Goal: Task Accomplishment & Management: Use online tool/utility

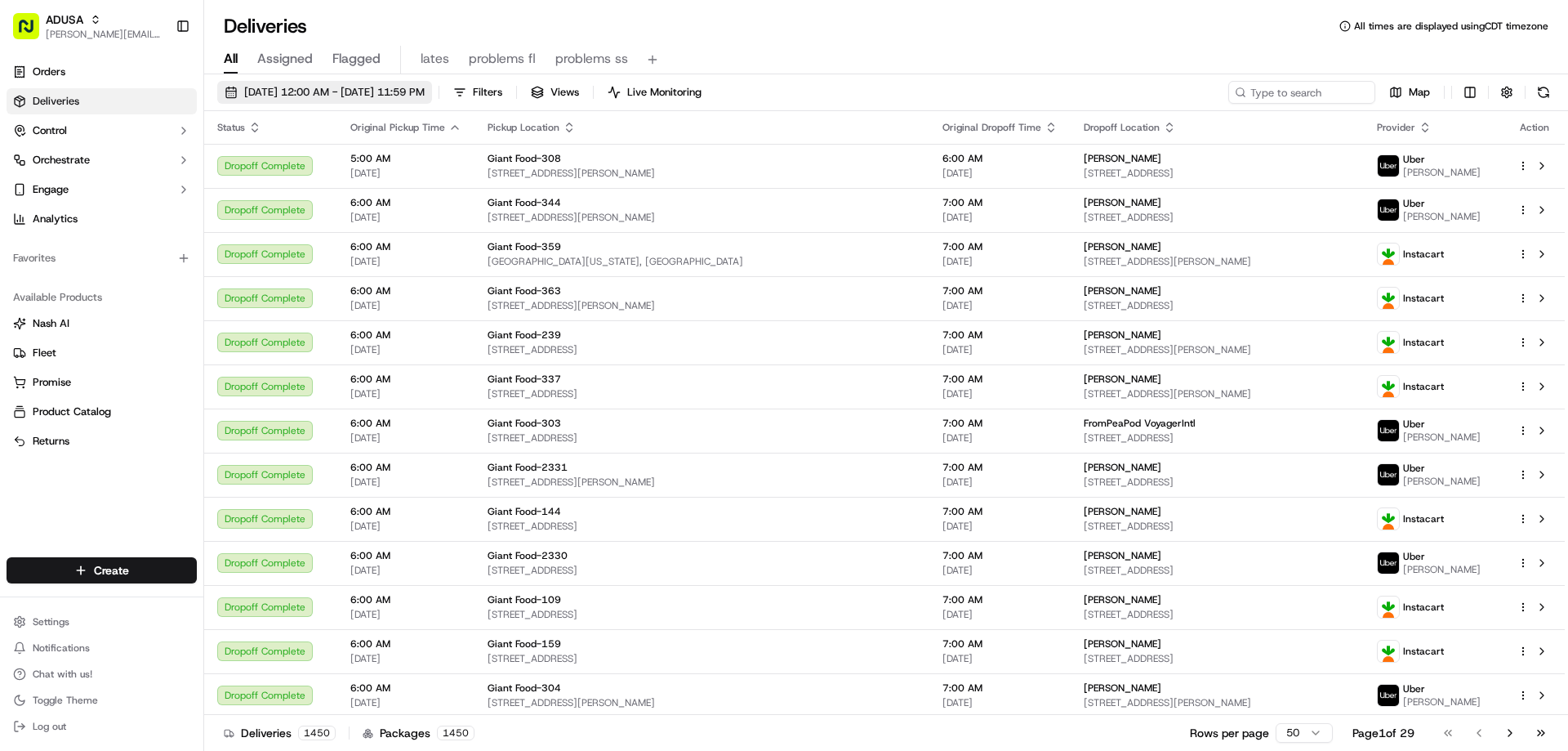
click at [366, 94] on span "[DATE] 12:00 AM - [DATE] 11:59 PM" at bounding box center [334, 92] width 181 height 14
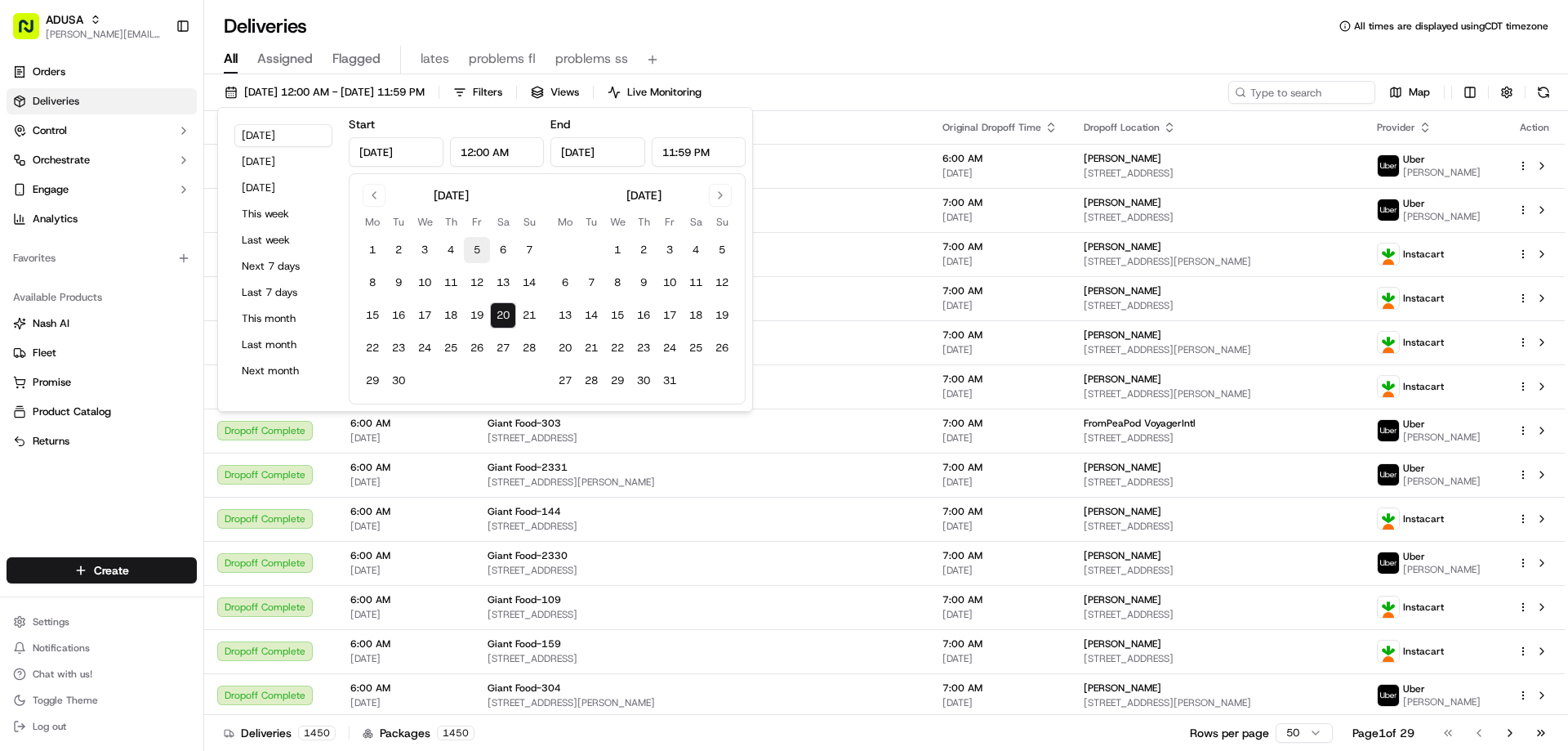
click at [476, 249] on button "5" at bounding box center [477, 249] width 26 height 26
type input "[DATE]"
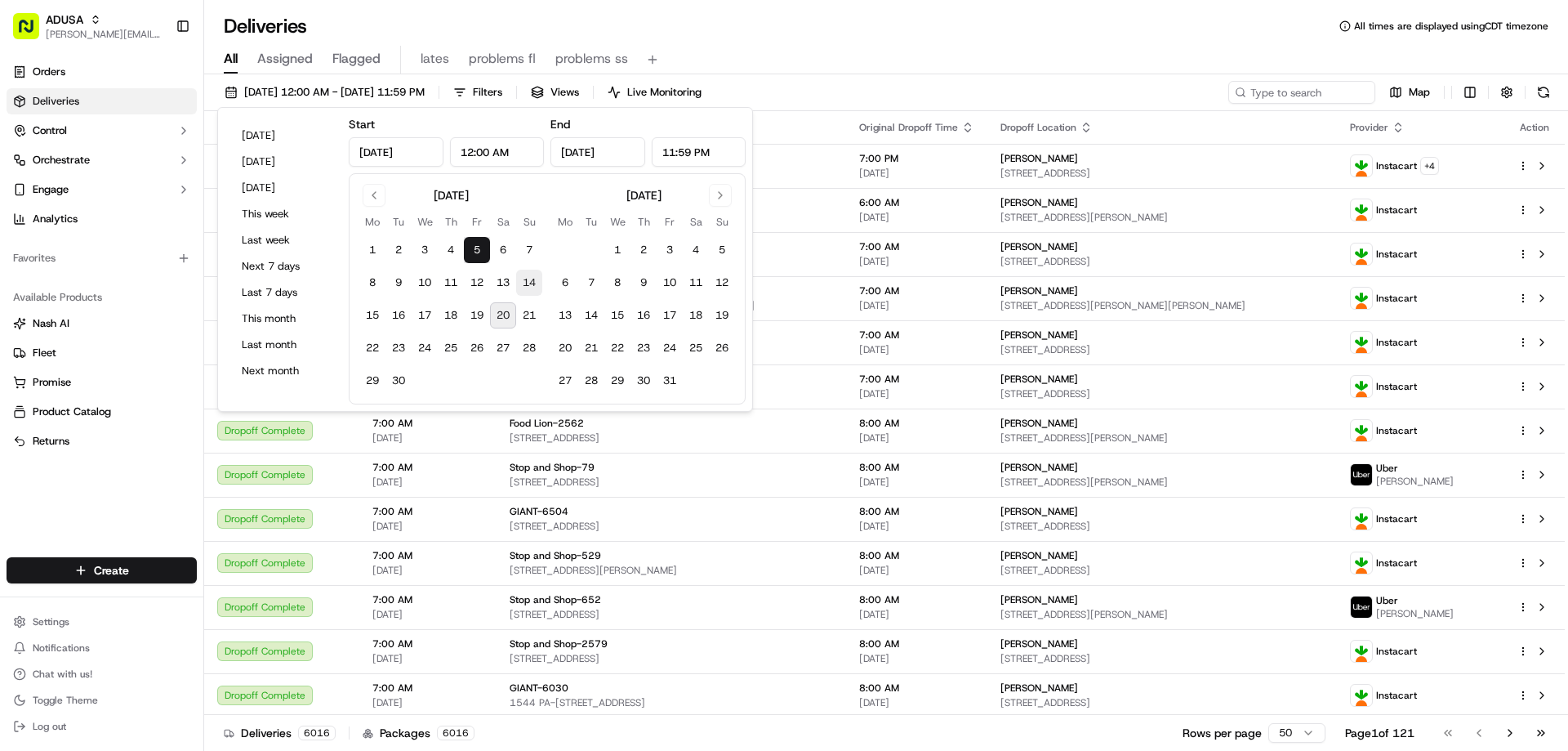
click at [528, 280] on button "14" at bounding box center [529, 283] width 26 height 26
type input "[DATE]"
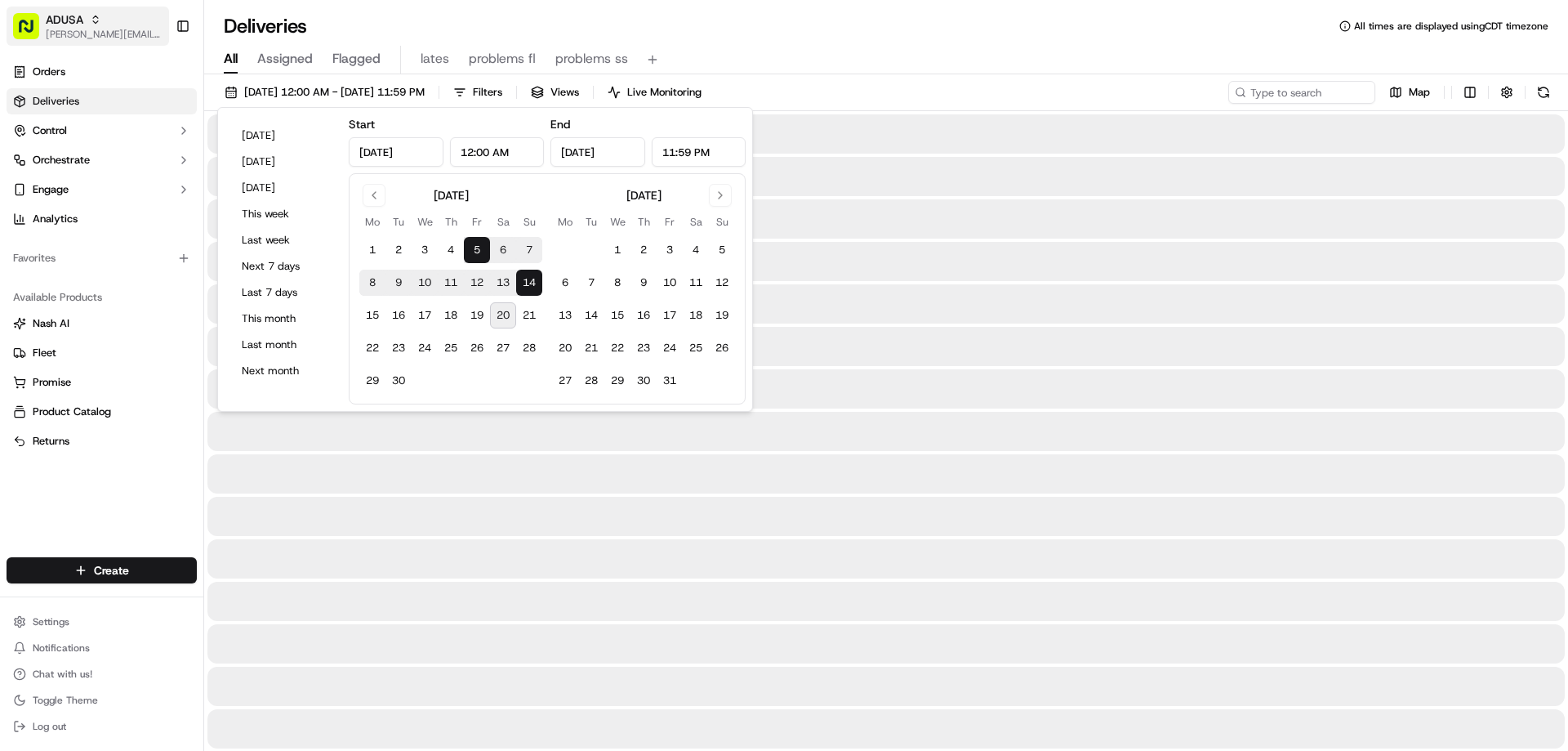
click at [59, 19] on span "ADUSA" at bounding box center [64, 19] width 37 height 16
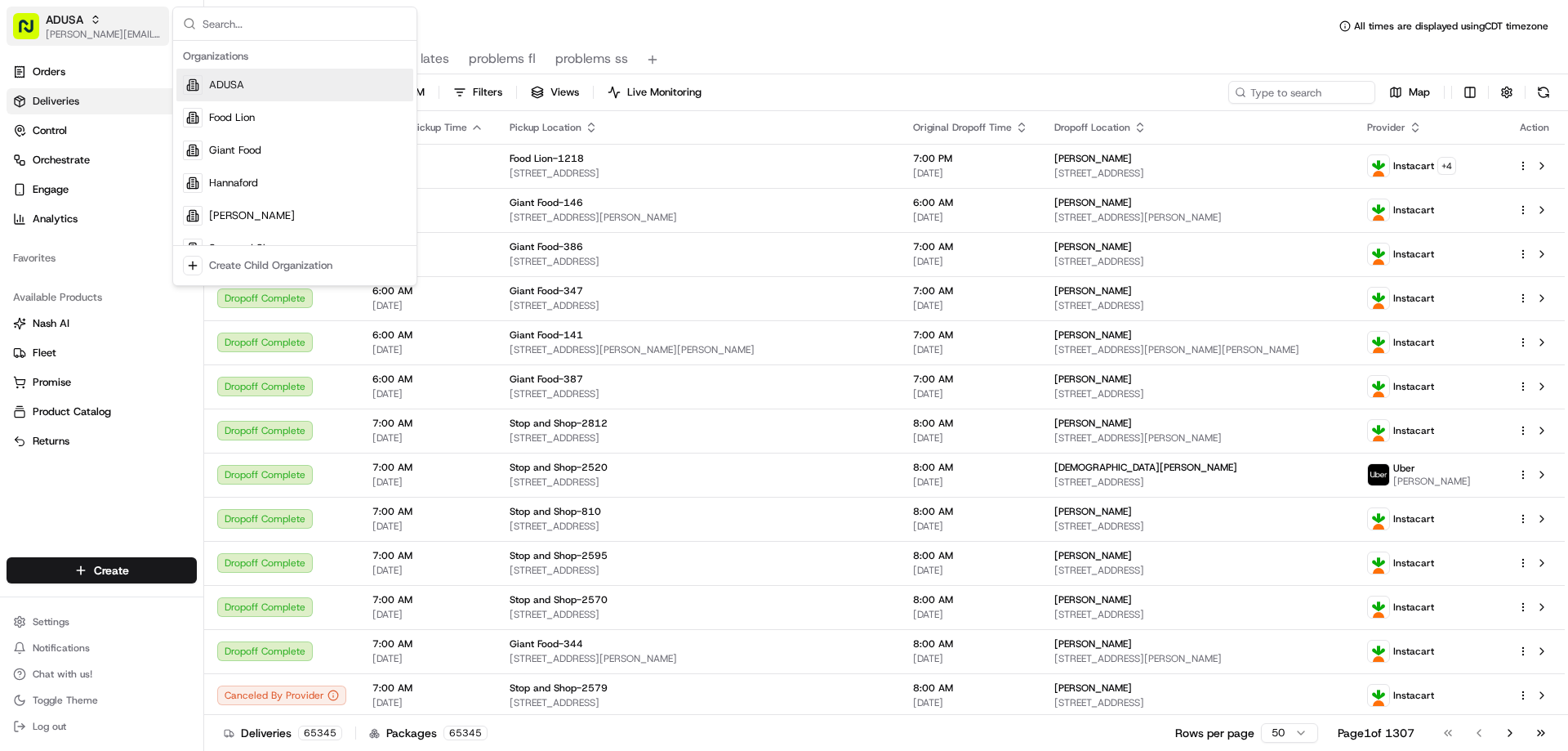
click at [59, 19] on span "ADUSA" at bounding box center [64, 19] width 37 height 16
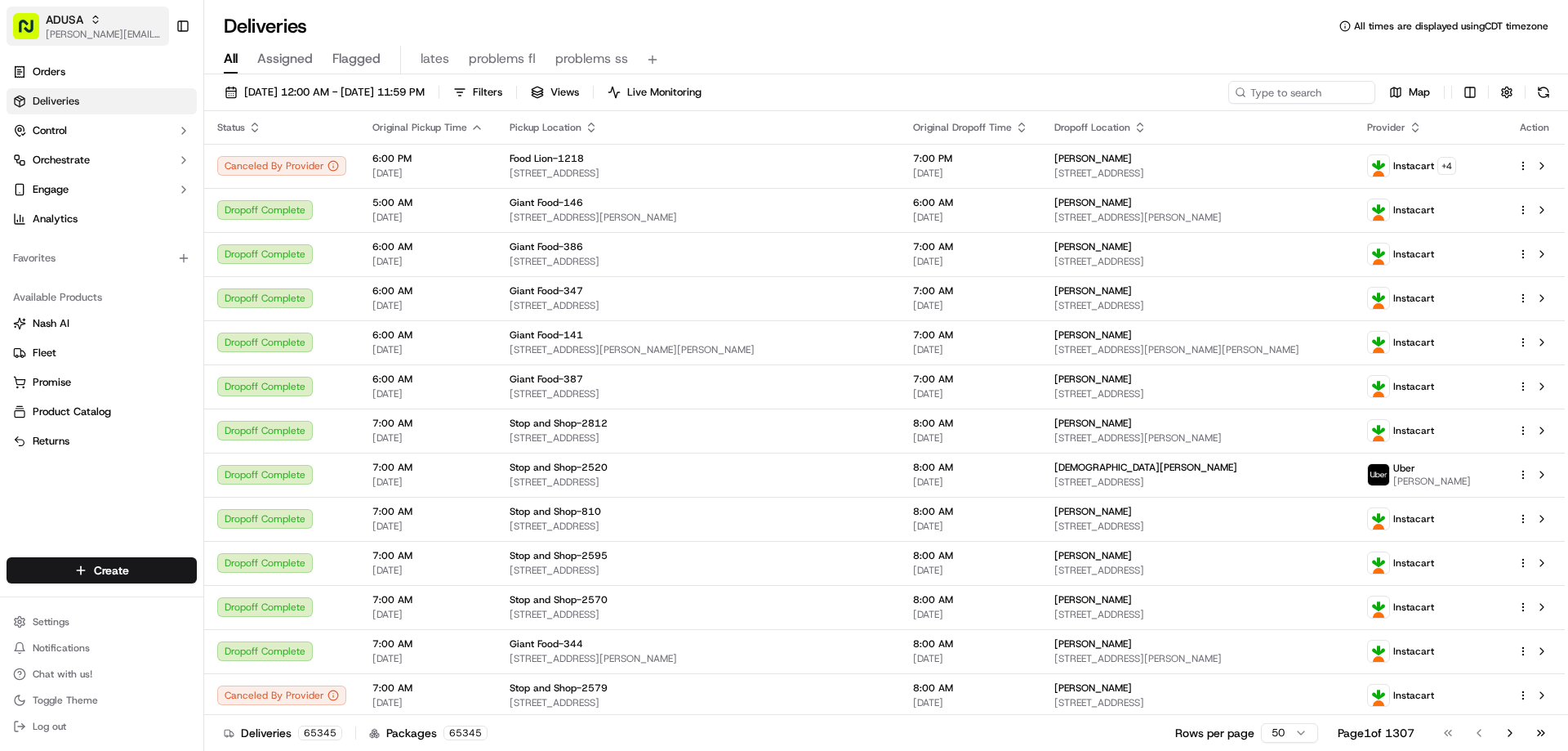
click at [121, 26] on div "ADUSA" at bounding box center [104, 19] width 117 height 16
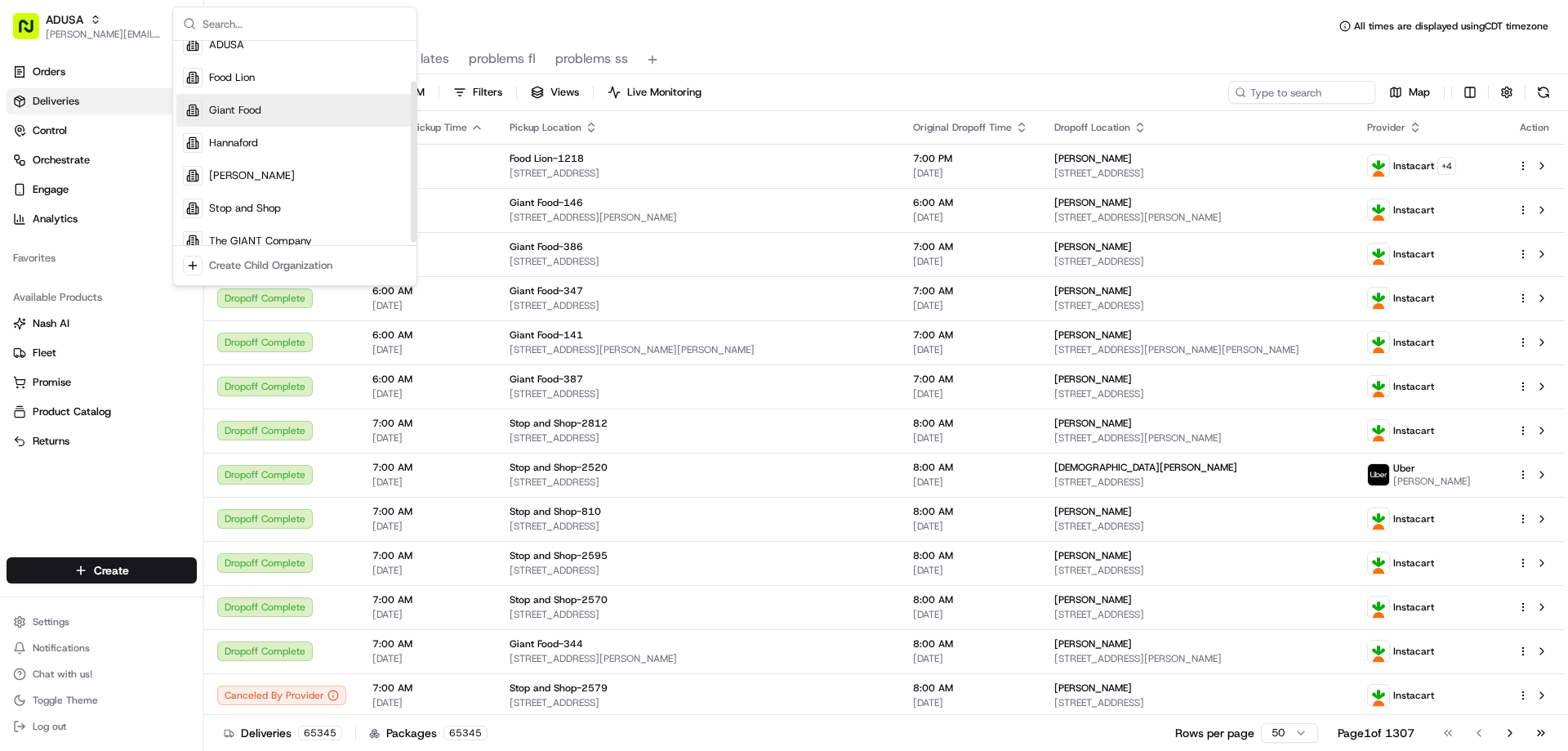
scroll to position [55, 0]
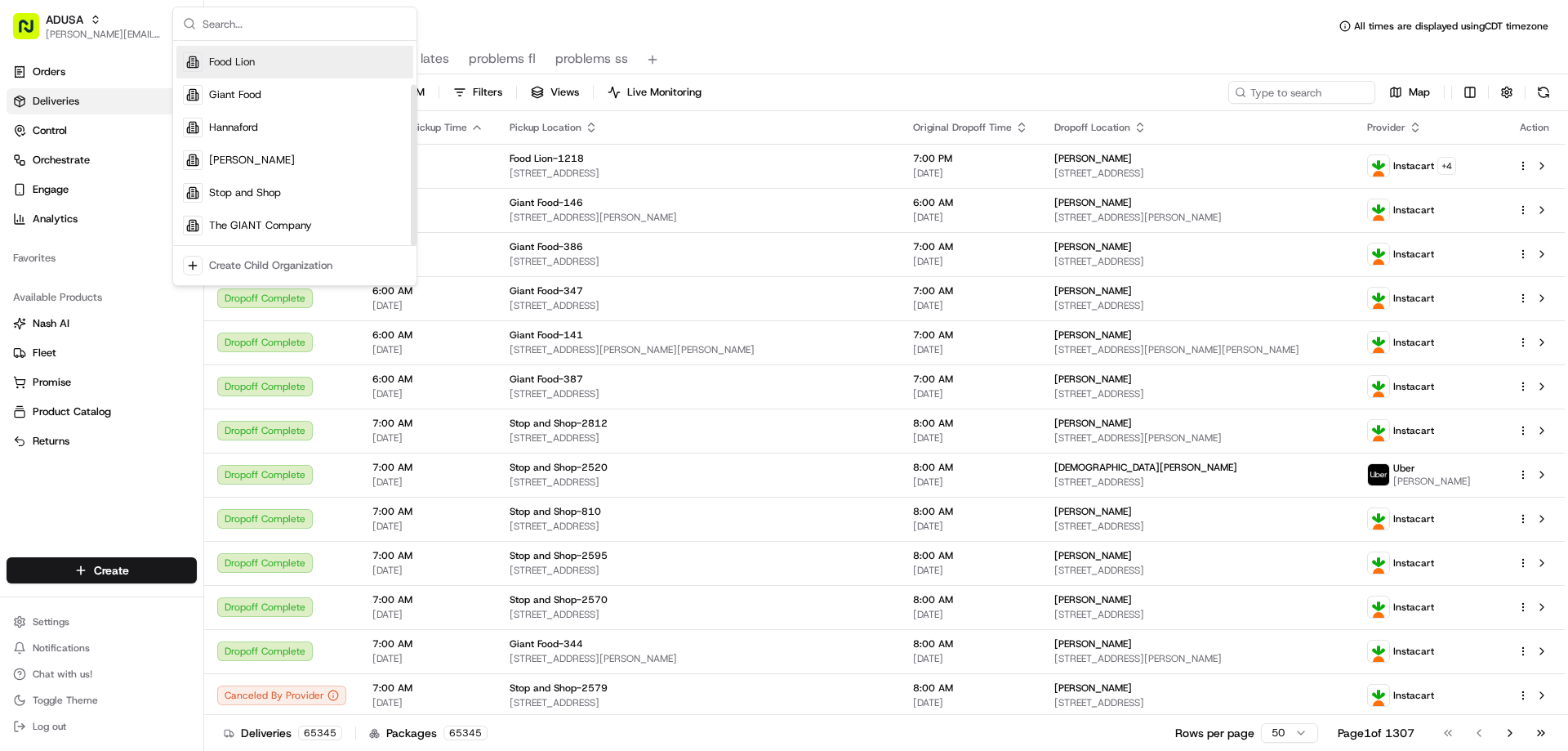
click at [234, 59] on span "Food Lion" at bounding box center [232, 62] width 46 height 14
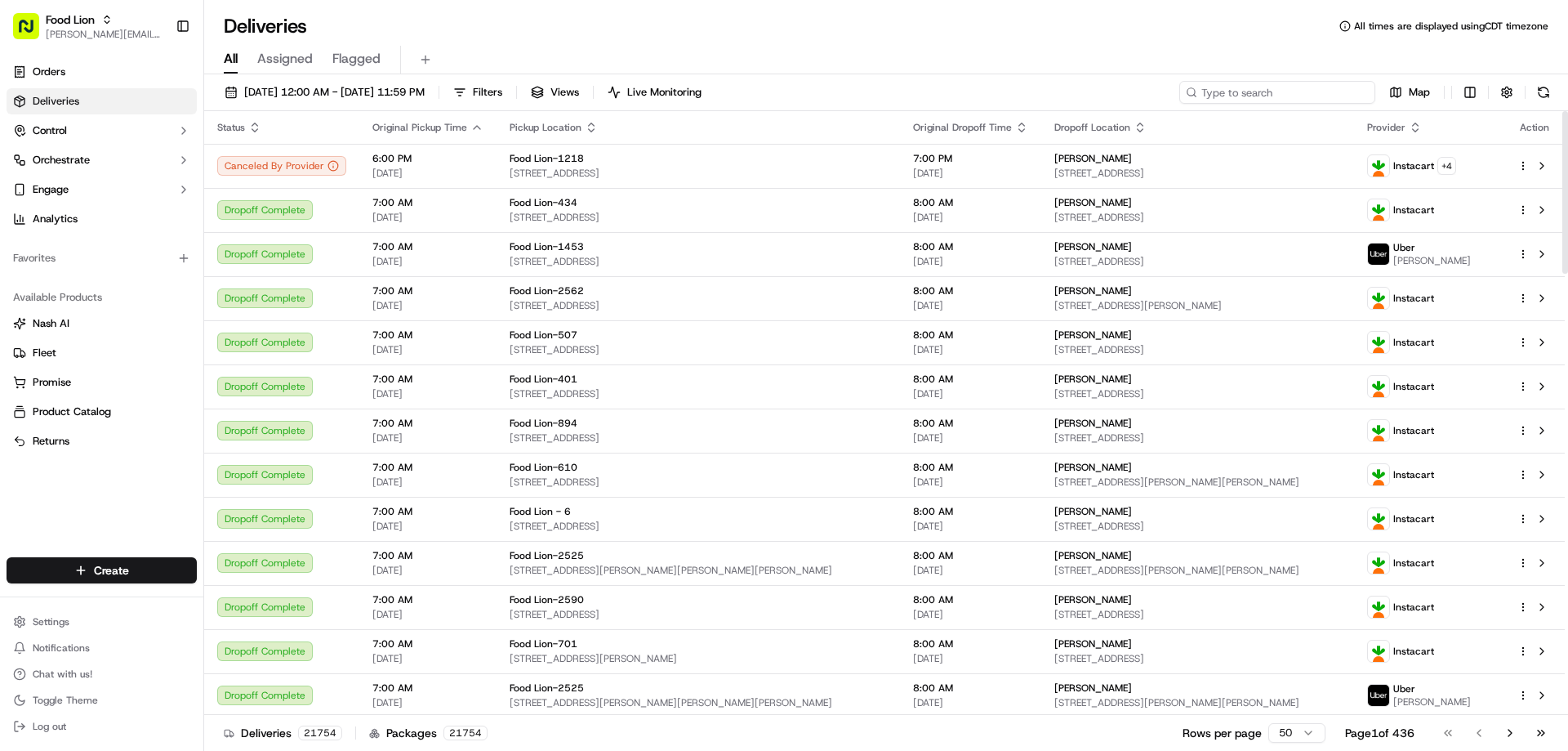
click at [1275, 93] on input at bounding box center [1276, 92] width 196 height 23
paste input "m704603377"
type input "m704603377"
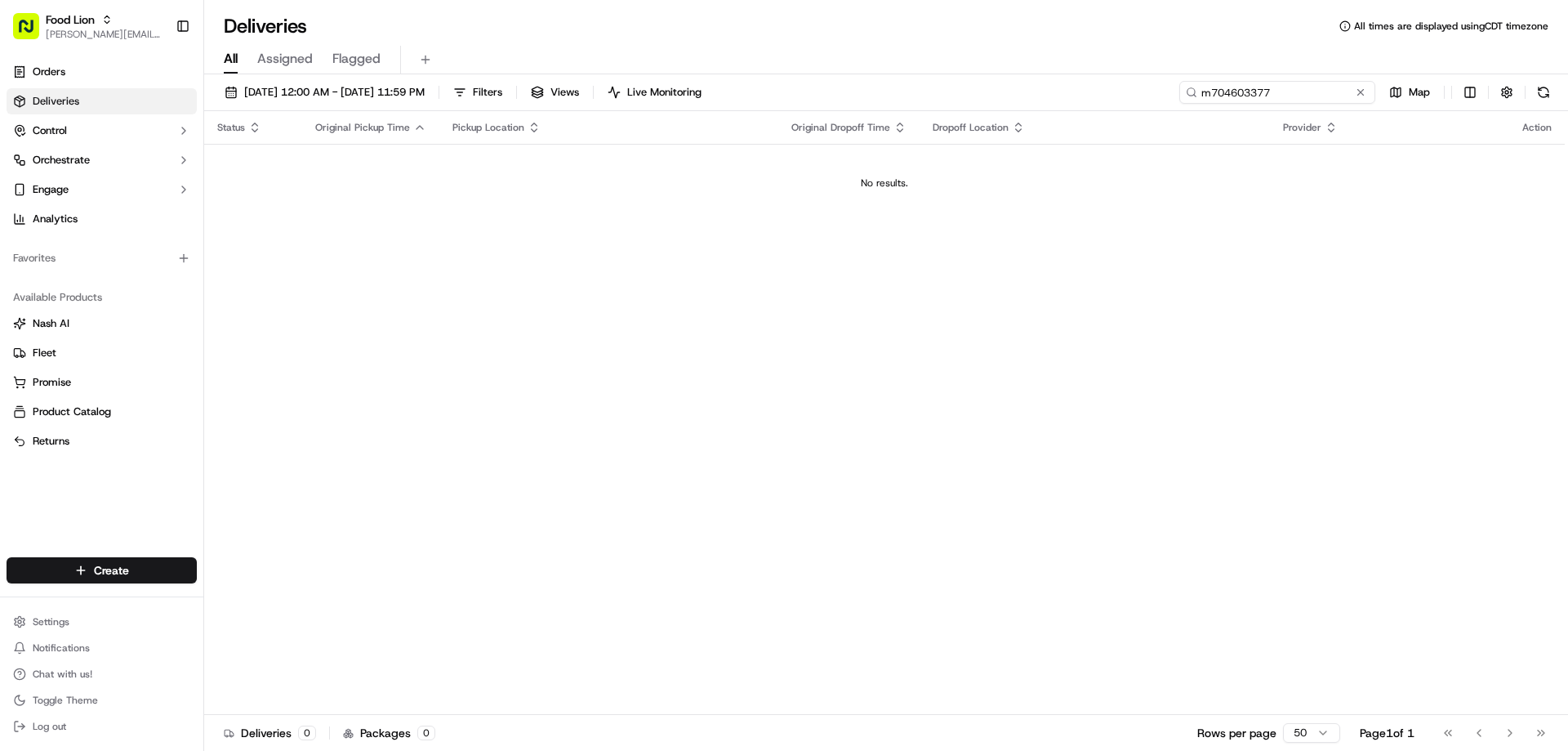
drag, startPoint x: 1287, startPoint y: 87, endPoint x: 1167, endPoint y: 106, distance: 121.5
click at [1167, 106] on div "09/05/2025 12:00 AM - 09/14/2025 11:59 PM Filters Views Live Monitoring m704603…" at bounding box center [886, 96] width 1364 height 31
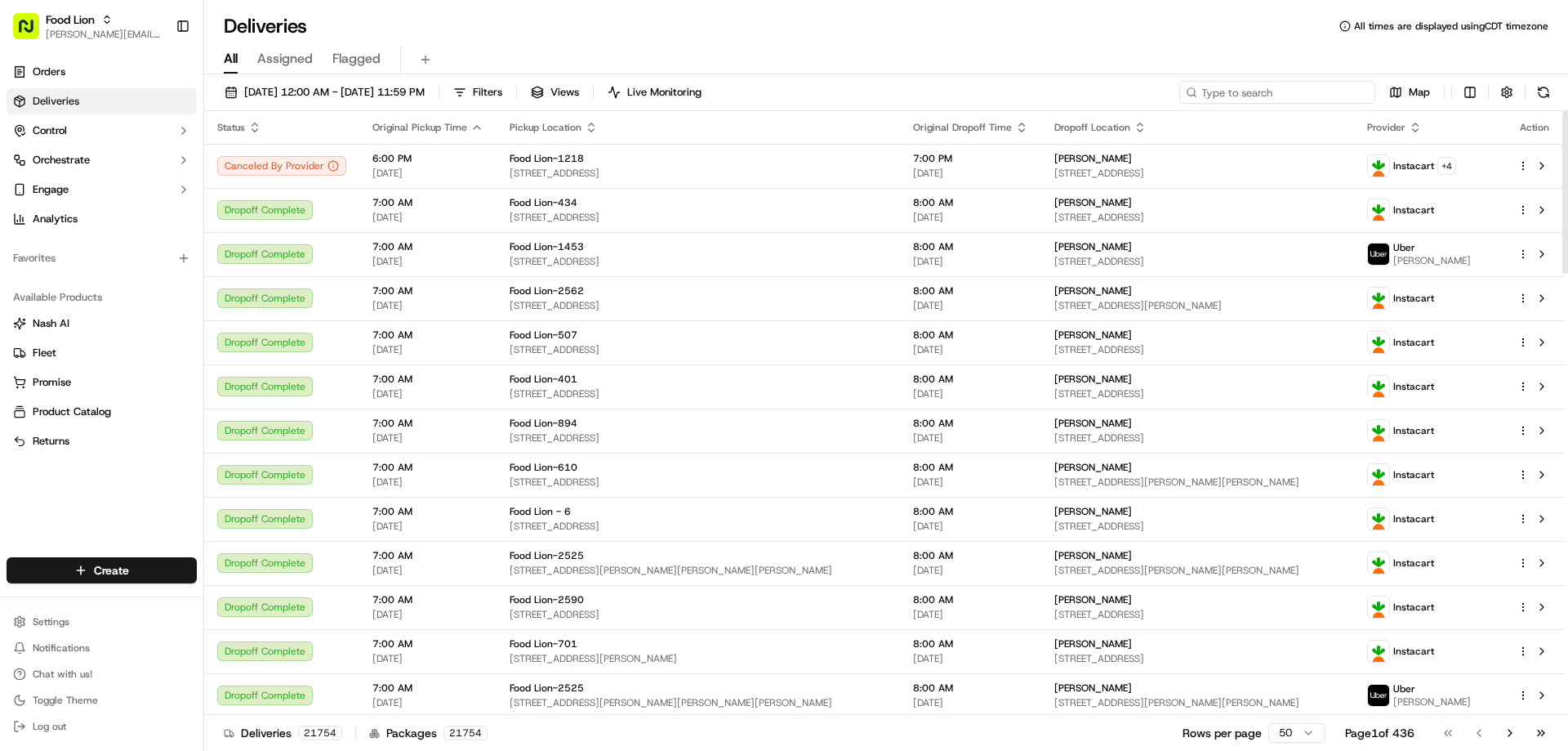
click at [1296, 97] on input at bounding box center [1276, 92] width 196 height 23
paste input "m704603377"
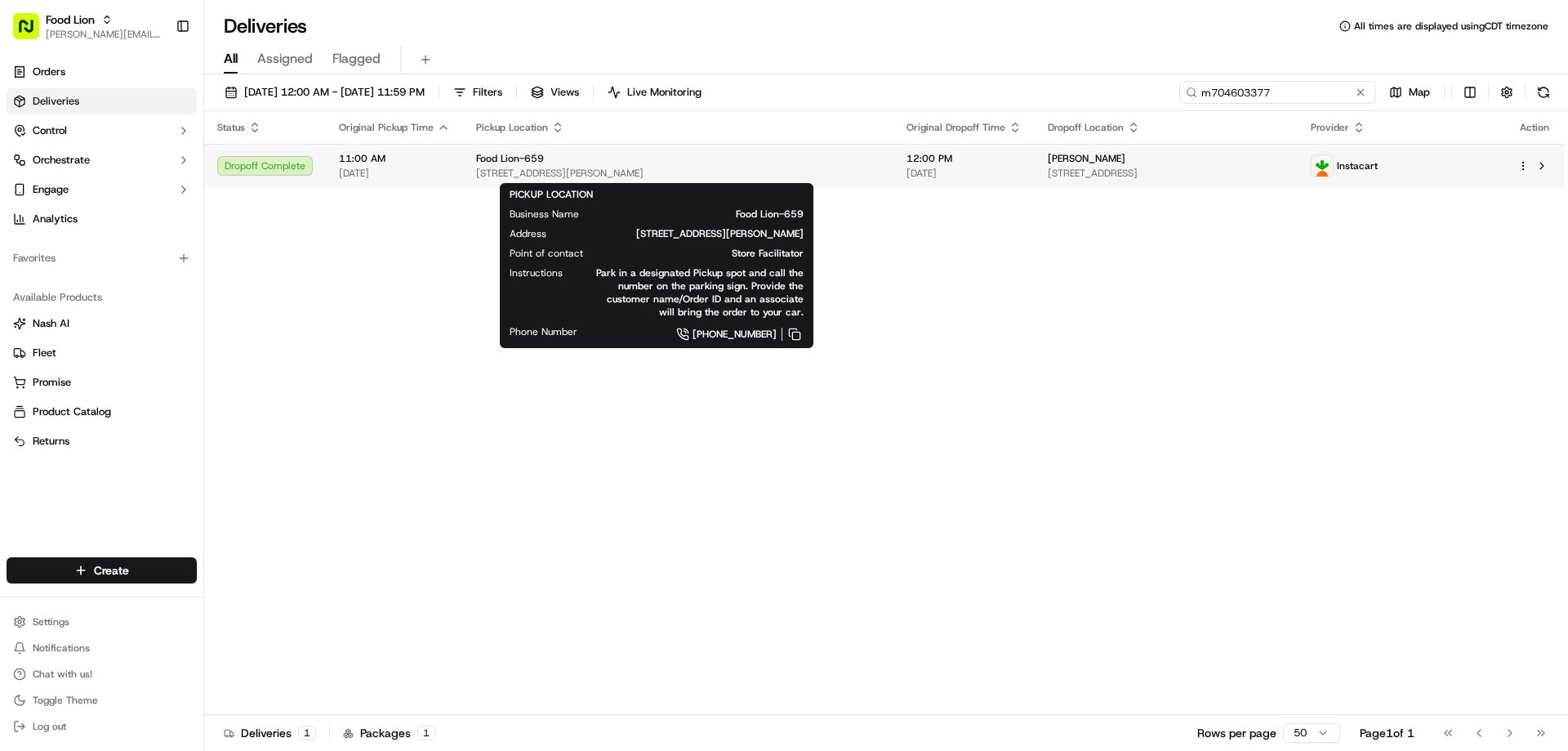
type input "m704603377"
click at [550, 165] on div "Food Lion-659" at bounding box center [678, 158] width 405 height 13
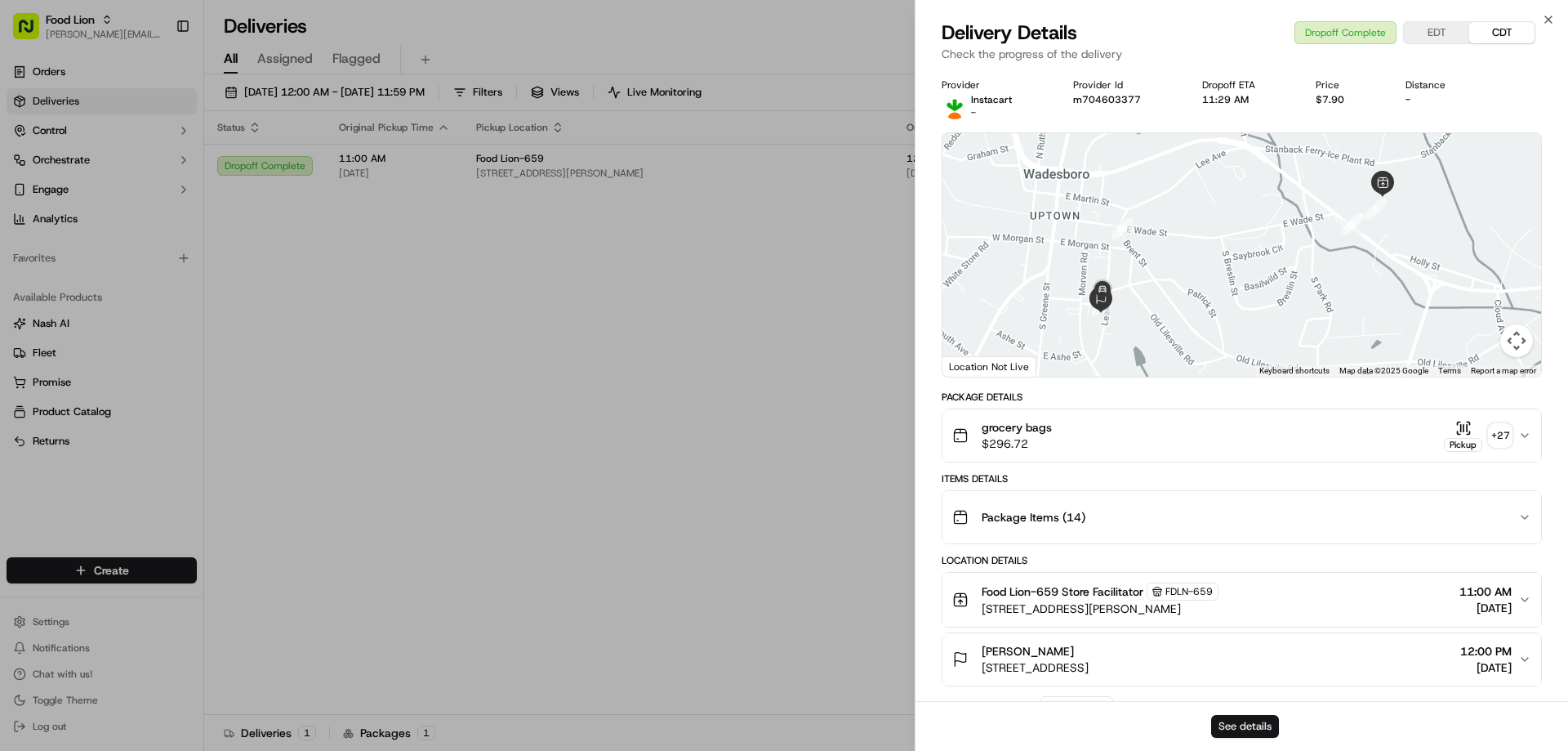
click at [1227, 725] on button "See details" at bounding box center [1245, 726] width 68 height 23
click at [1552, 15] on icon "button" at bounding box center [1548, 19] width 13 height 13
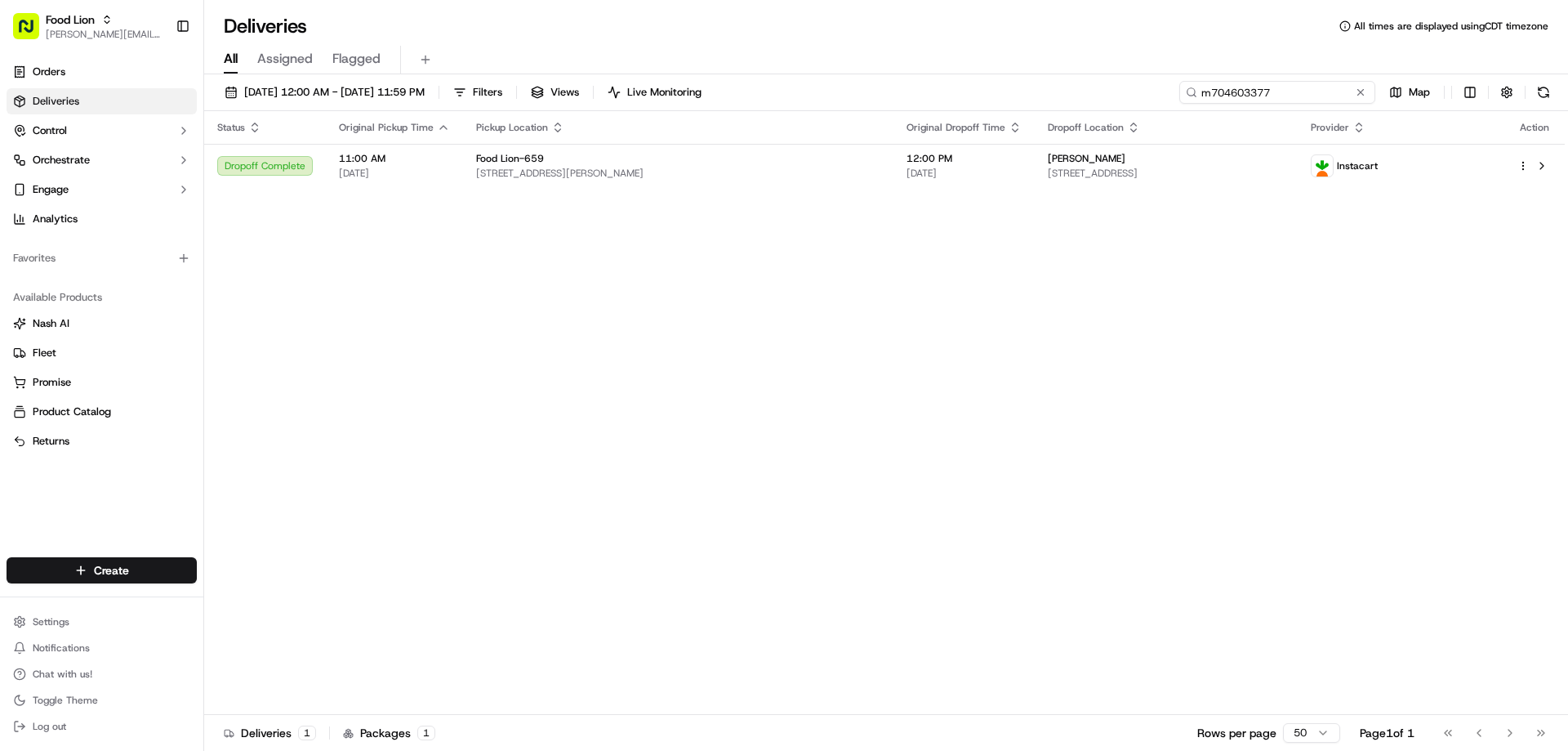
click at [1341, 96] on input "m704603377" at bounding box center [1276, 92] width 196 height 23
drag, startPoint x: 1296, startPoint y: 93, endPoint x: 1052, endPoint y: 98, distance: 244.1
click at [1090, 118] on div "09/05/2025 12:00 AM - 09/14/2025 11:59 PM Filters Views Live Monitoring m704603…" at bounding box center [886, 414] width 1364 height 680
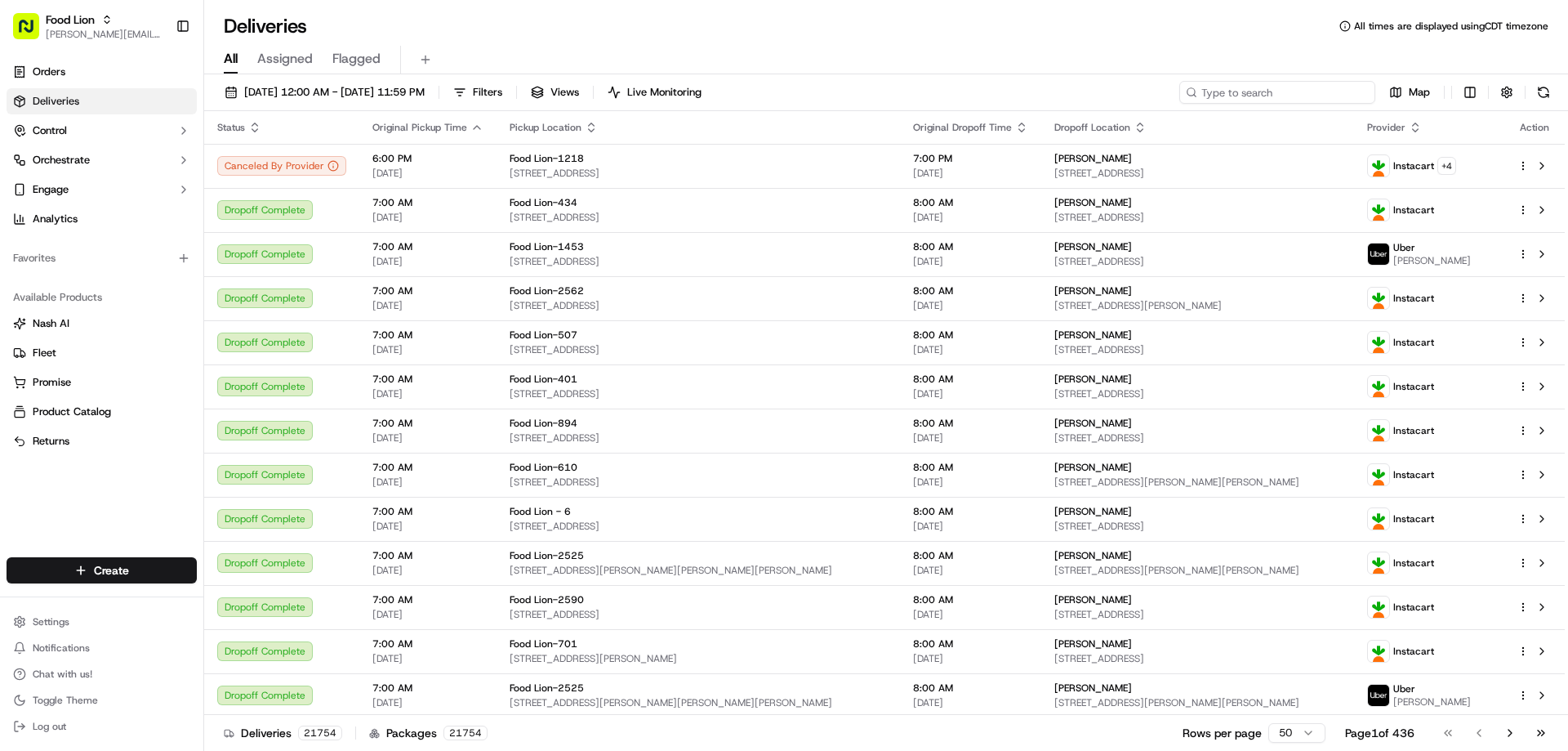
click at [1280, 91] on input at bounding box center [1276, 92] width 196 height 23
paste input "m714241827"
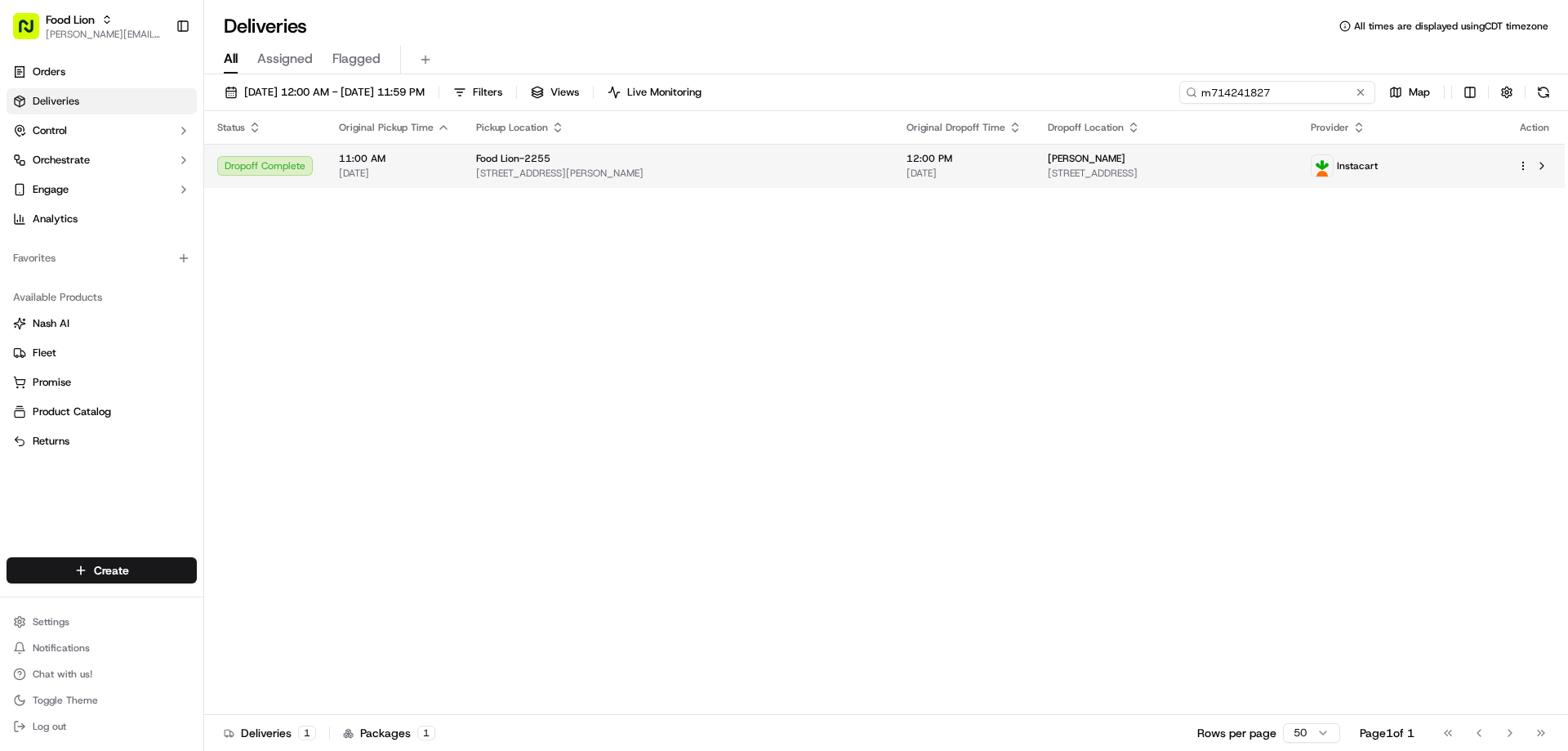
type input "m714241827"
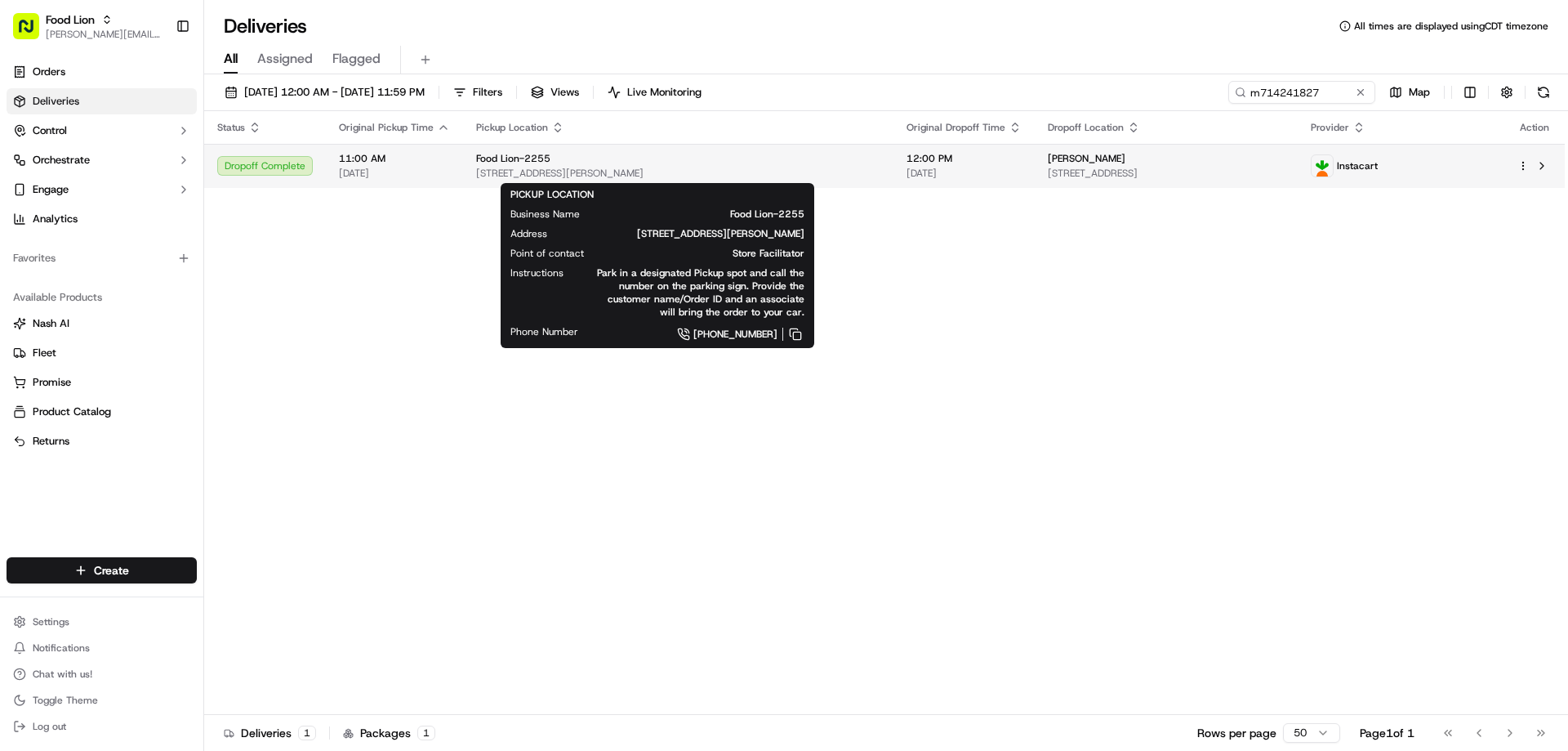
click at [530, 165] on span "Food Lion-2255" at bounding box center [513, 158] width 75 height 13
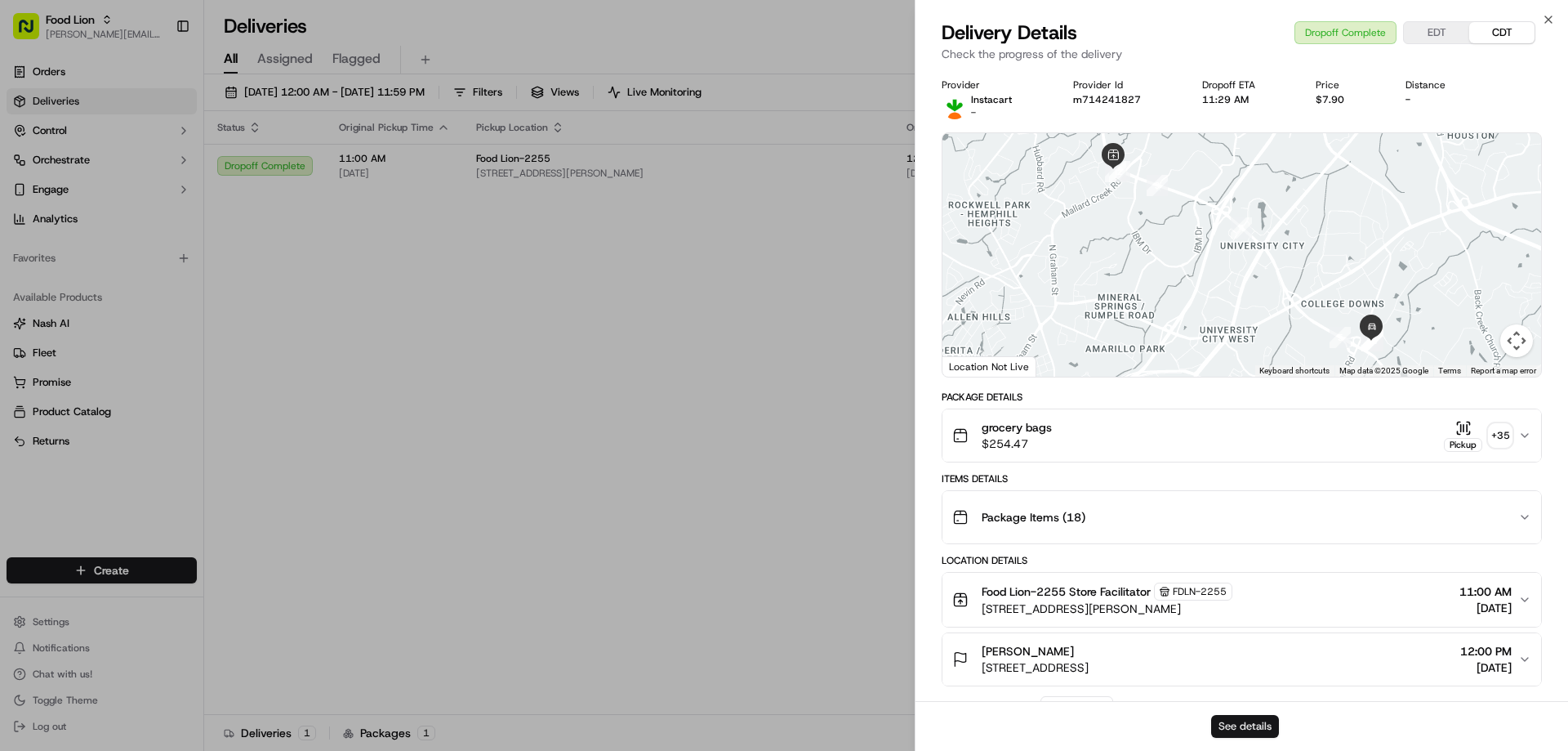
click at [1262, 730] on button "See details" at bounding box center [1245, 726] width 68 height 23
click at [1547, 15] on icon "button" at bounding box center [1548, 19] width 13 height 13
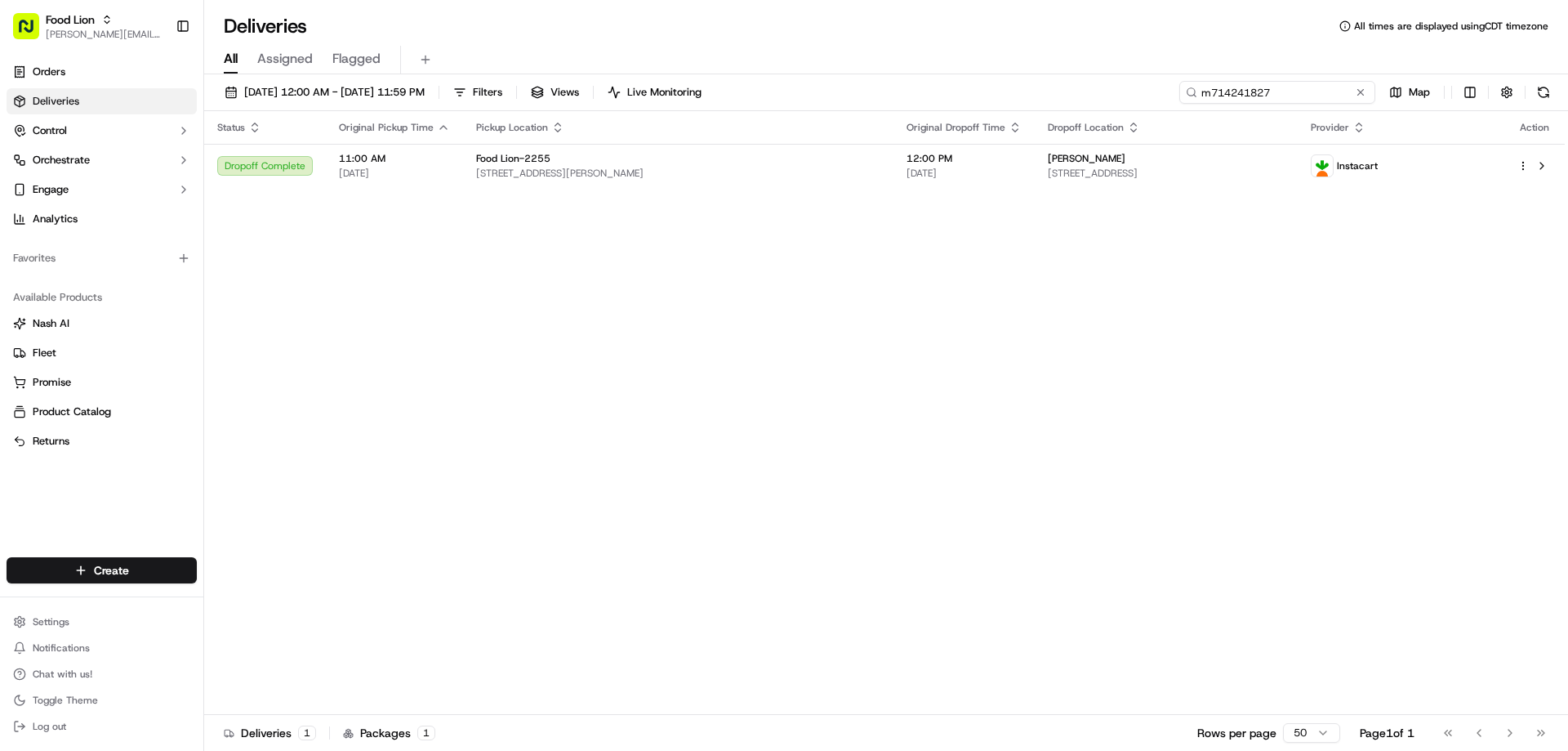
drag, startPoint x: 1329, startPoint y: 89, endPoint x: 1051, endPoint y: 104, distance: 278.4
click at [1051, 104] on div "09/05/2025 12:00 AM - 09/14/2025 11:59 PM Filters Views Live Monitoring m714241…" at bounding box center [886, 96] width 1364 height 31
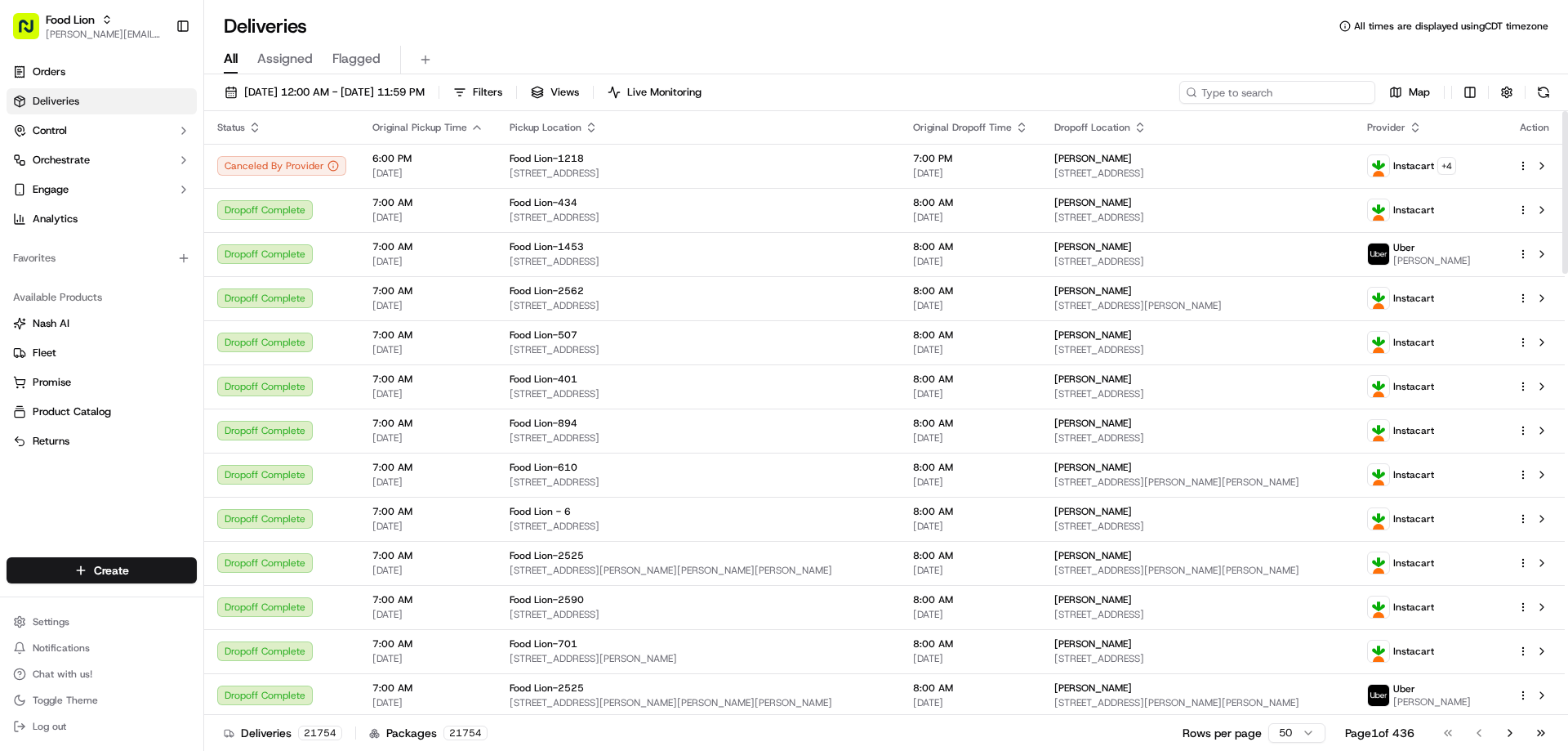
click at [1222, 94] on input at bounding box center [1276, 92] width 196 height 23
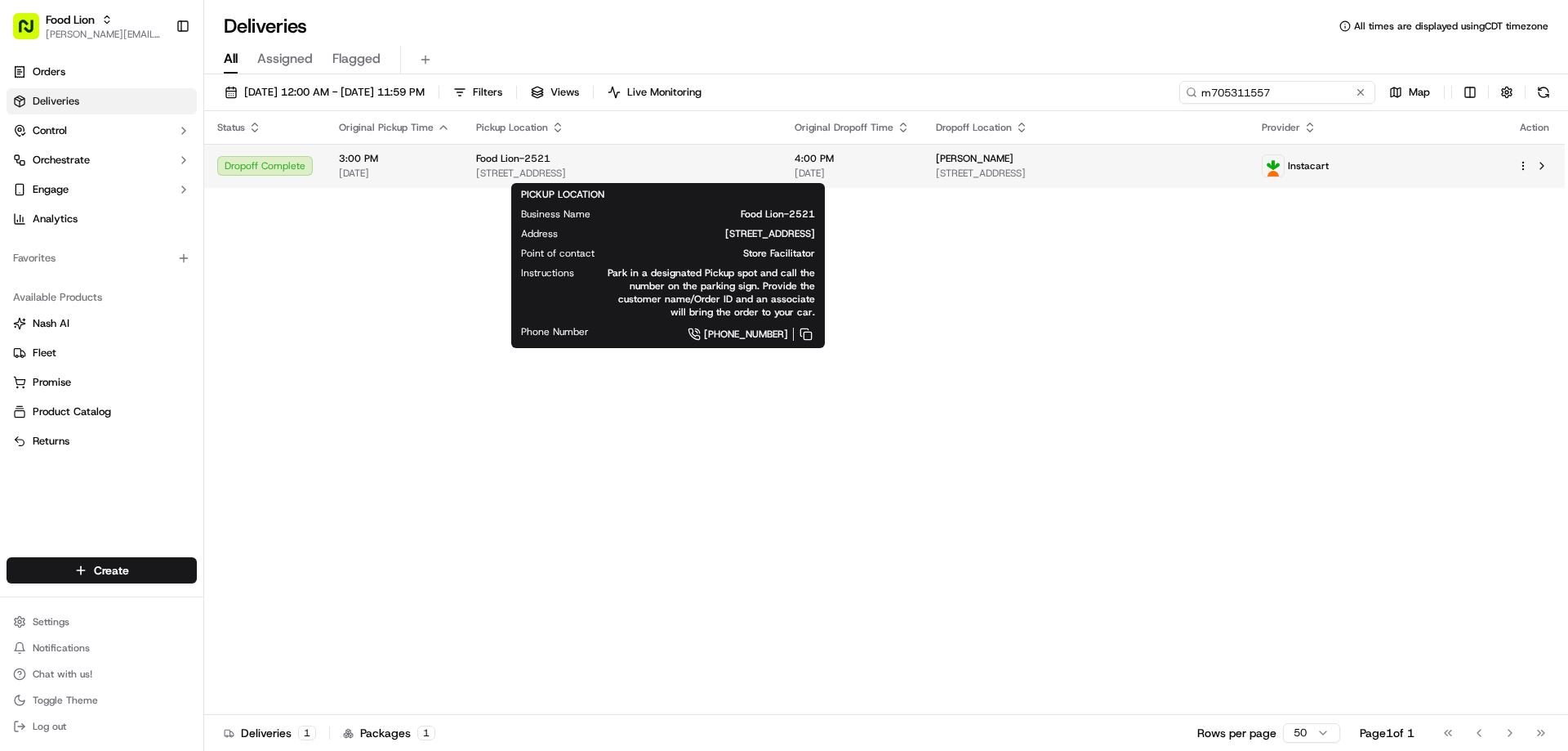
type input "m705311557"
click at [520, 154] on span "Food Lion-2521" at bounding box center [513, 158] width 75 height 13
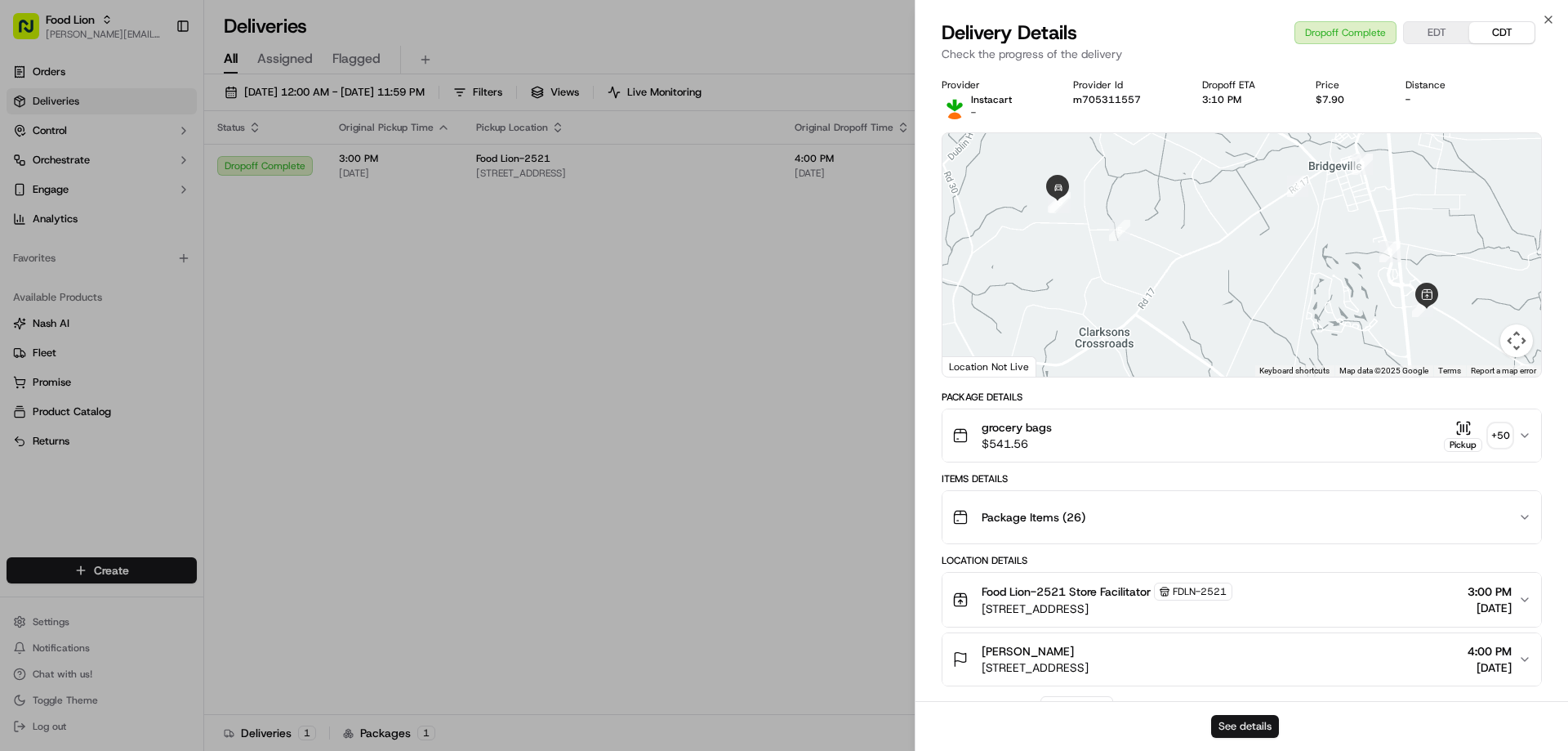
click at [1244, 729] on button "See details" at bounding box center [1245, 726] width 68 height 23
click at [1546, 14] on icon "button" at bounding box center [1548, 19] width 13 height 13
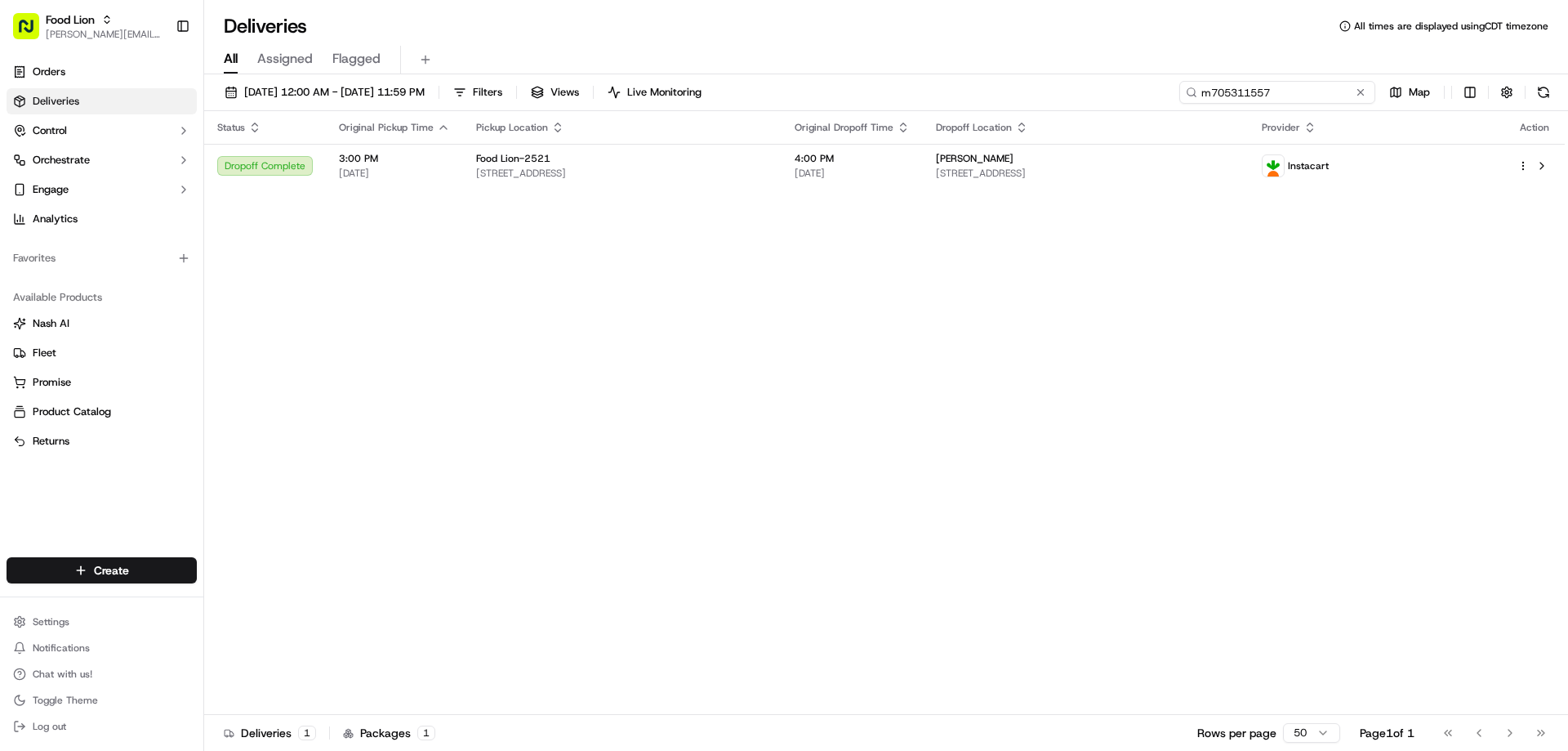
drag, startPoint x: 1329, startPoint y: 90, endPoint x: 1194, endPoint y: 97, distance: 135.2
click at [1194, 97] on div "m705311557" at bounding box center [1276, 92] width 196 height 23
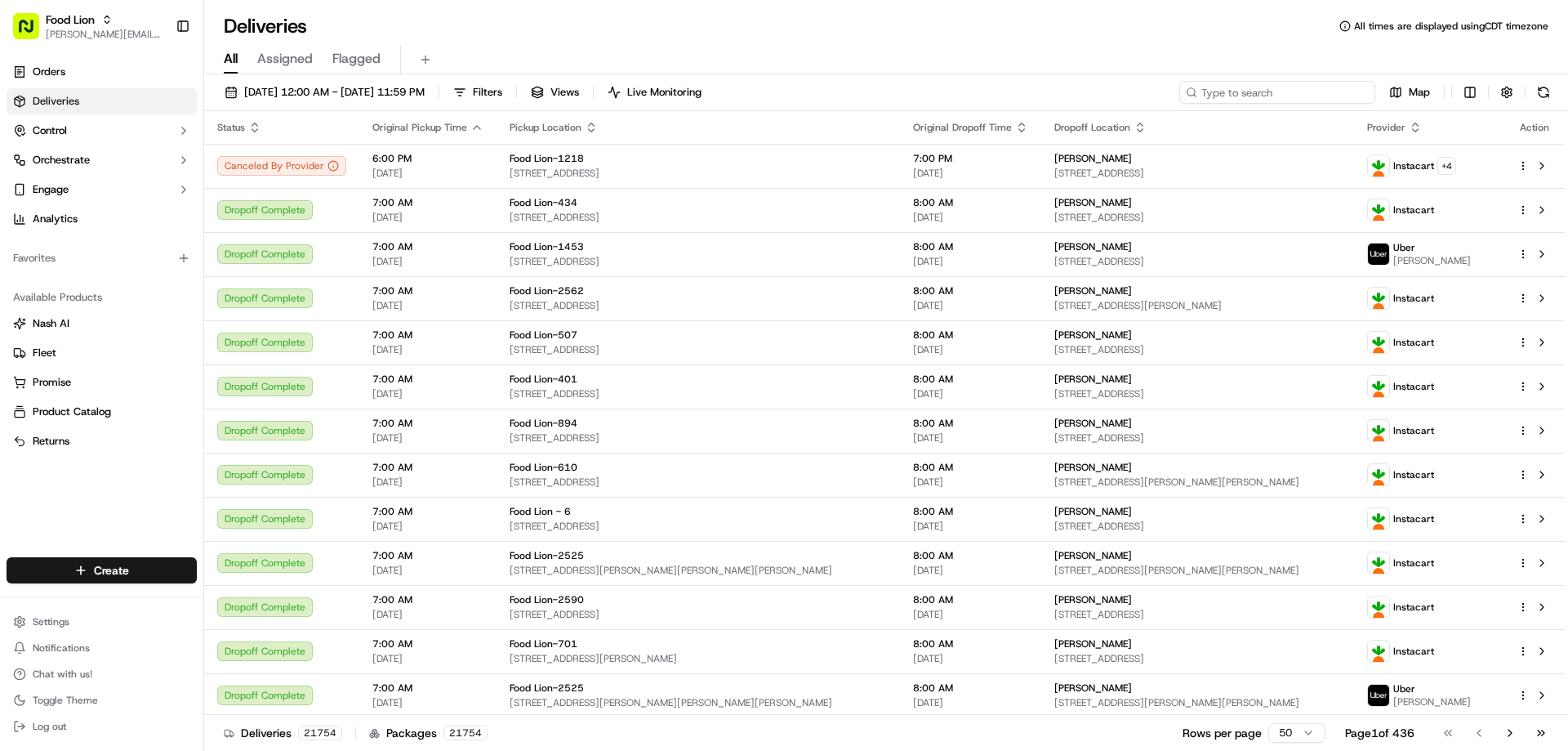
click at [1202, 95] on input at bounding box center [1276, 92] width 196 height 23
click at [1222, 94] on input at bounding box center [1276, 92] width 196 height 23
paste input "m705808938"
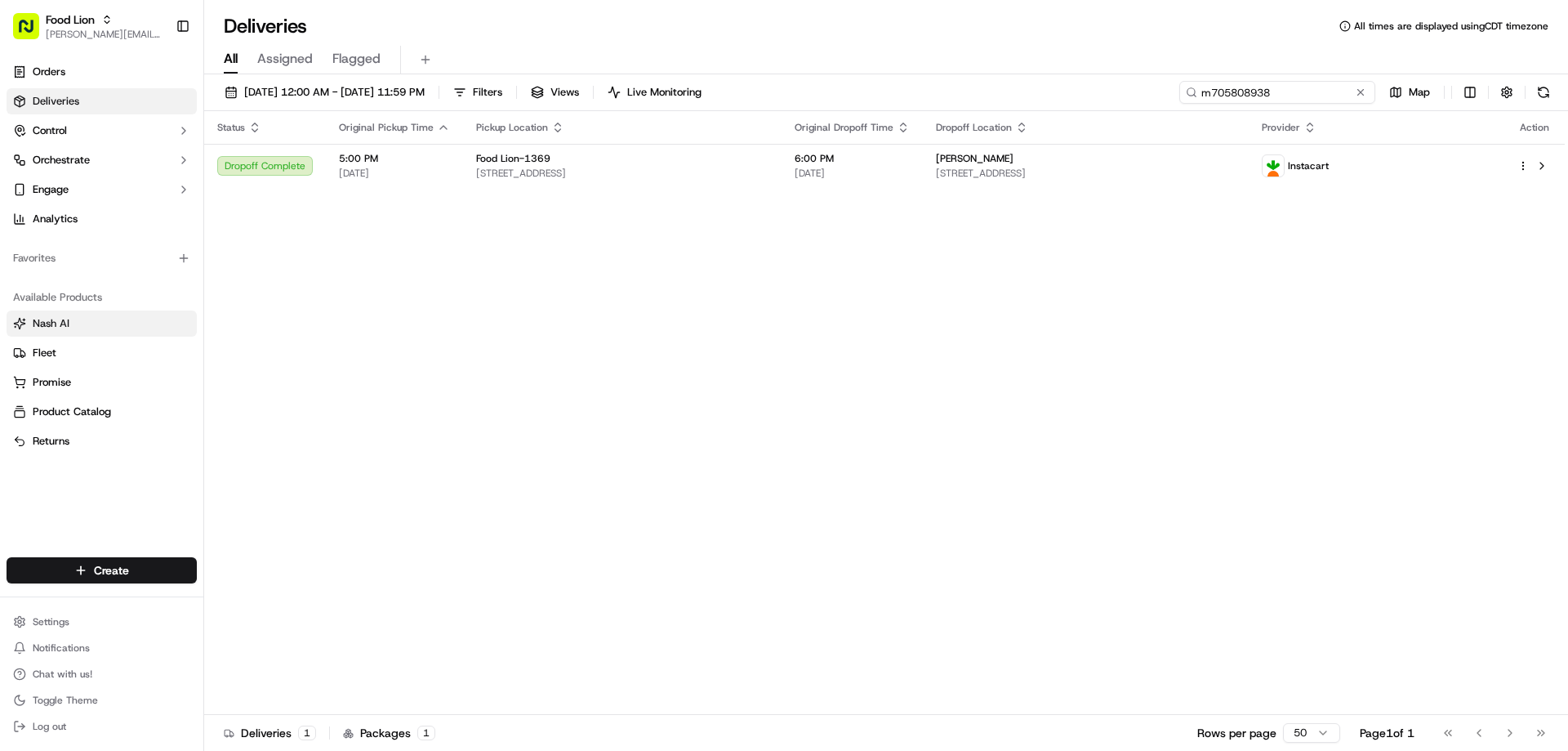
type input "m705808938"
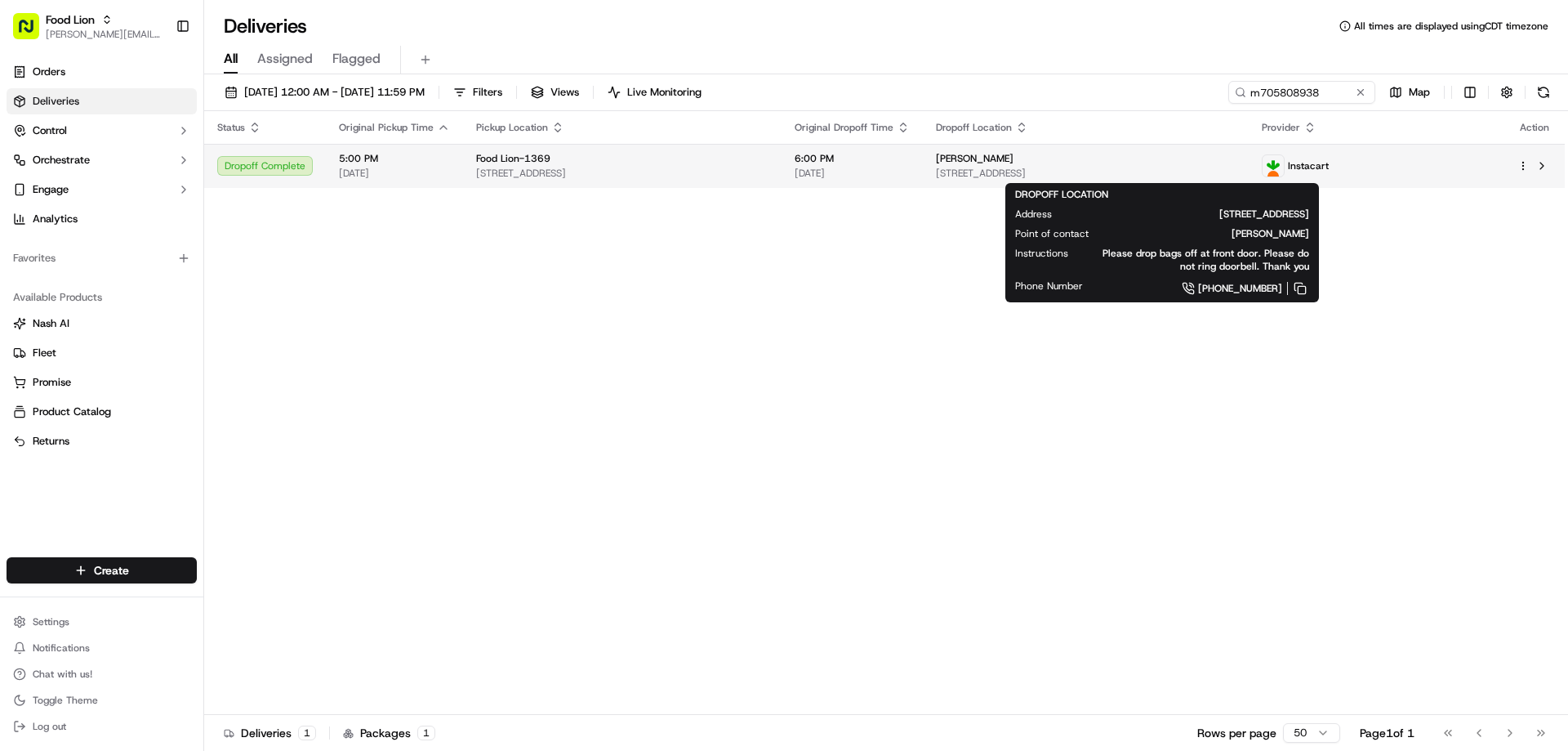
click at [993, 161] on span "Marcella Manis" at bounding box center [974, 158] width 77 height 13
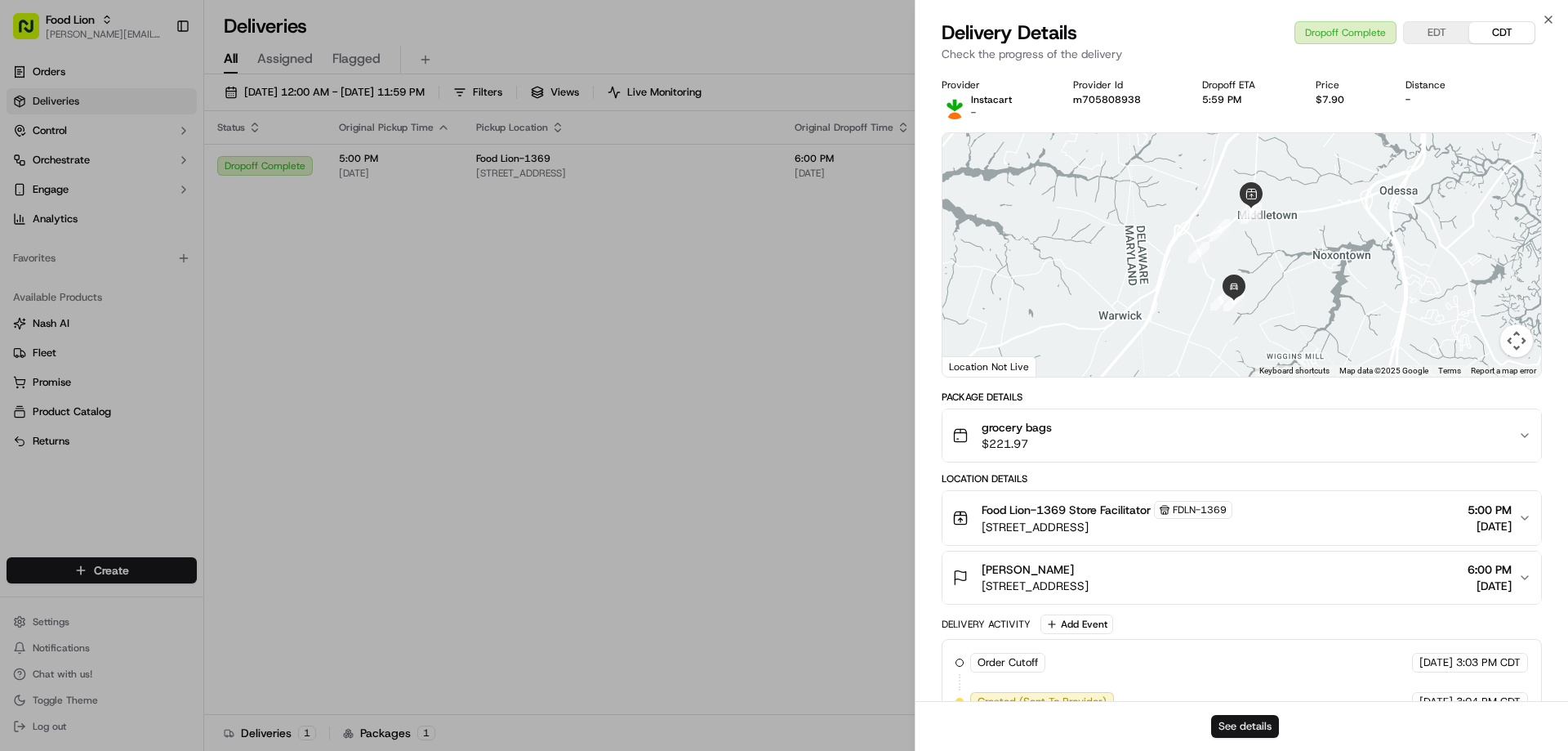
click at [1265, 720] on button "See details" at bounding box center [1245, 726] width 68 height 23
click at [1551, 14] on icon "button" at bounding box center [1548, 19] width 13 height 13
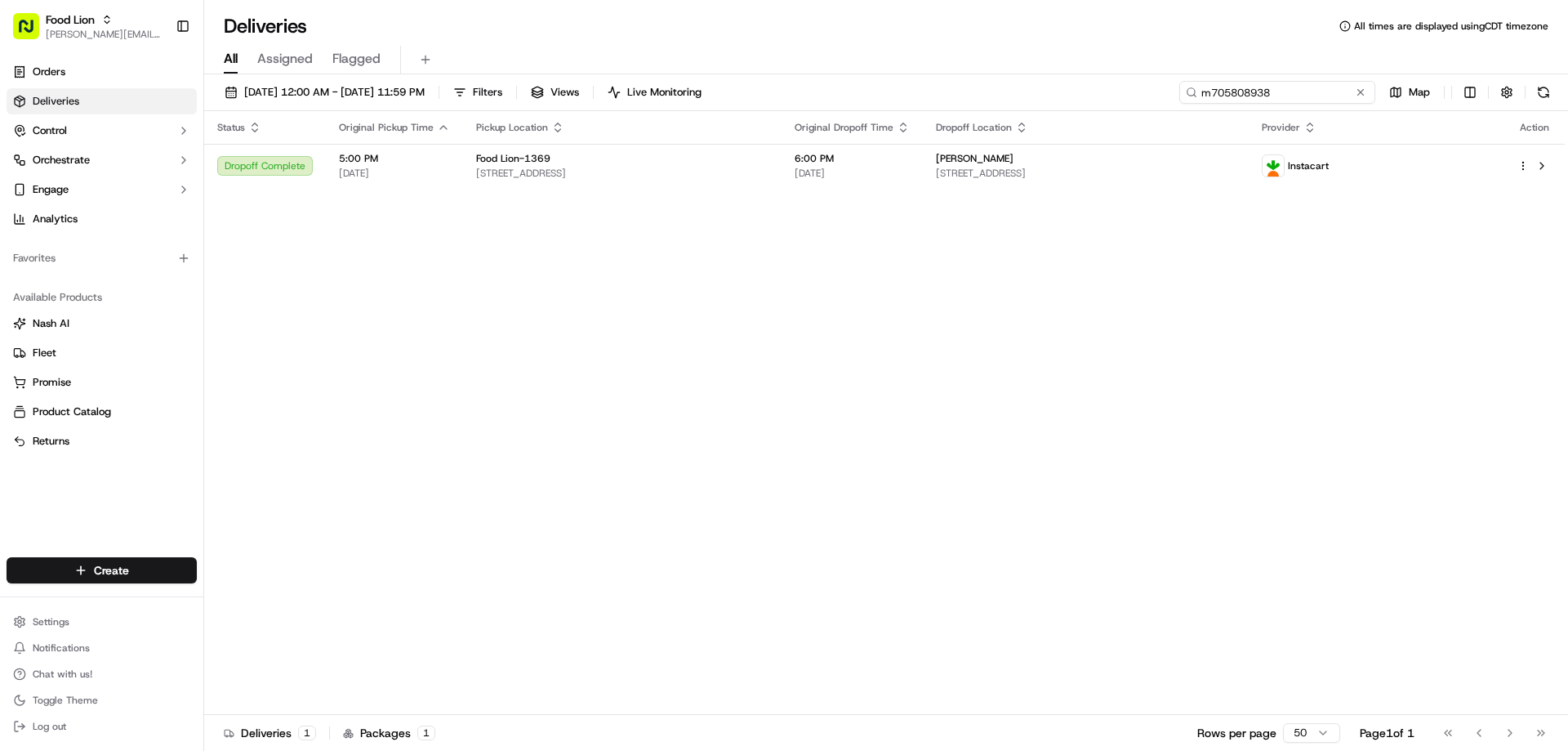
drag, startPoint x: 1329, startPoint y: 87, endPoint x: 1192, endPoint y: 92, distance: 137.1
click at [1192, 92] on div "m705808938" at bounding box center [1276, 92] width 196 height 23
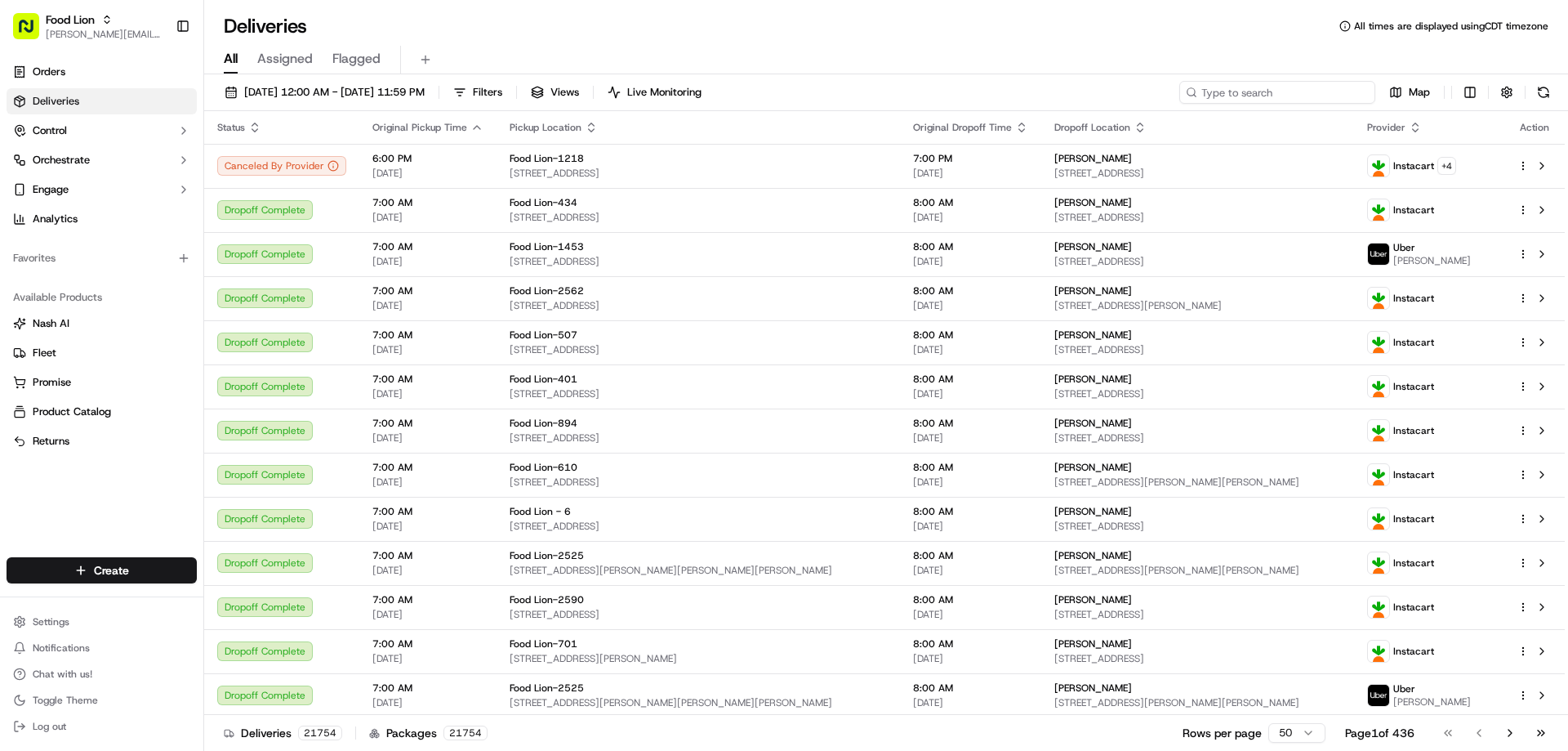
click at [1269, 92] on input at bounding box center [1276, 92] width 196 height 23
paste input "m705974486"
type input "m705974486"
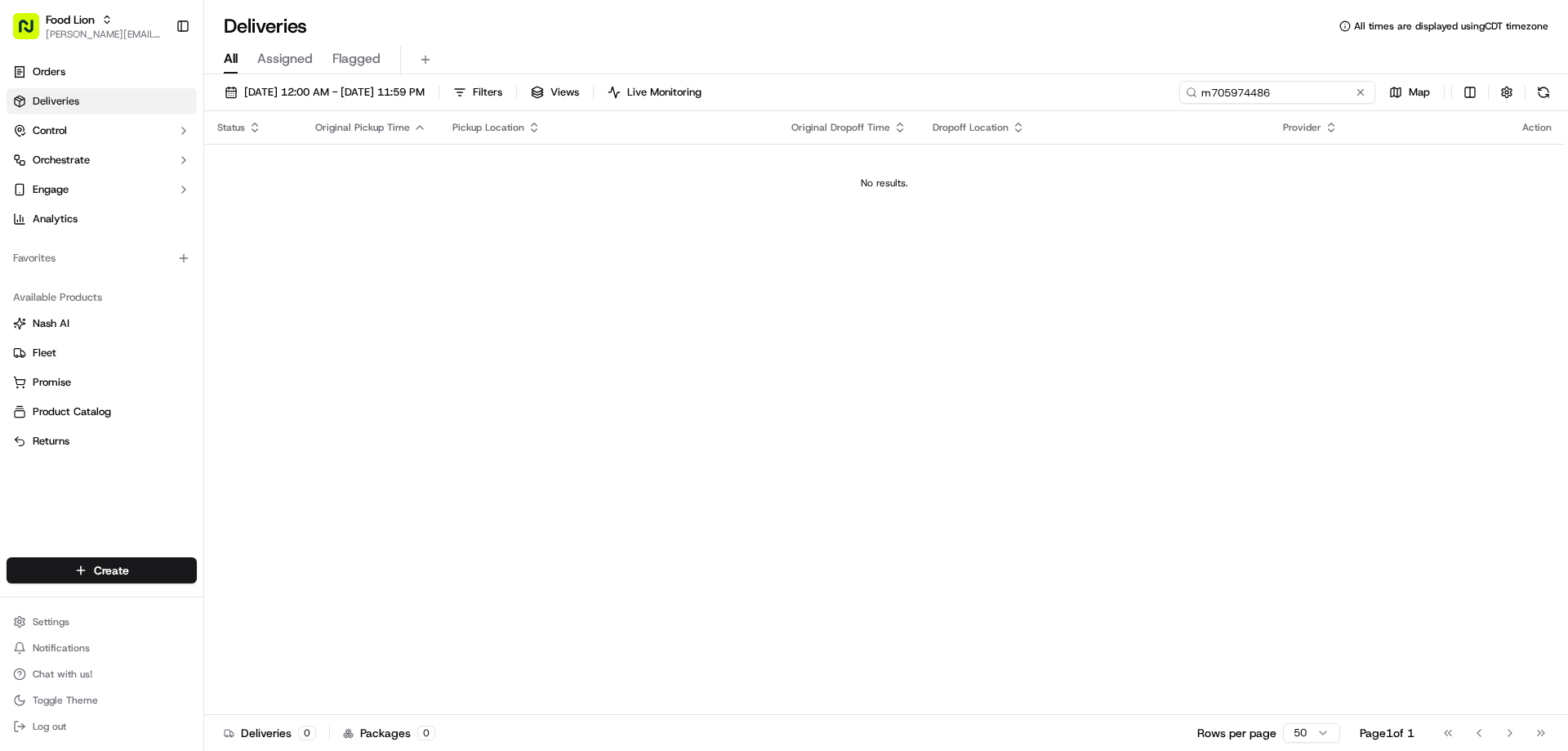
drag, startPoint x: 1315, startPoint y: 96, endPoint x: 1109, endPoint y: 117, distance: 207.1
click at [1113, 117] on div "09/05/2025 12:00 AM - 09/14/2025 11:59 PM Filters Views Live Monitoring m705974…" at bounding box center [886, 414] width 1364 height 680
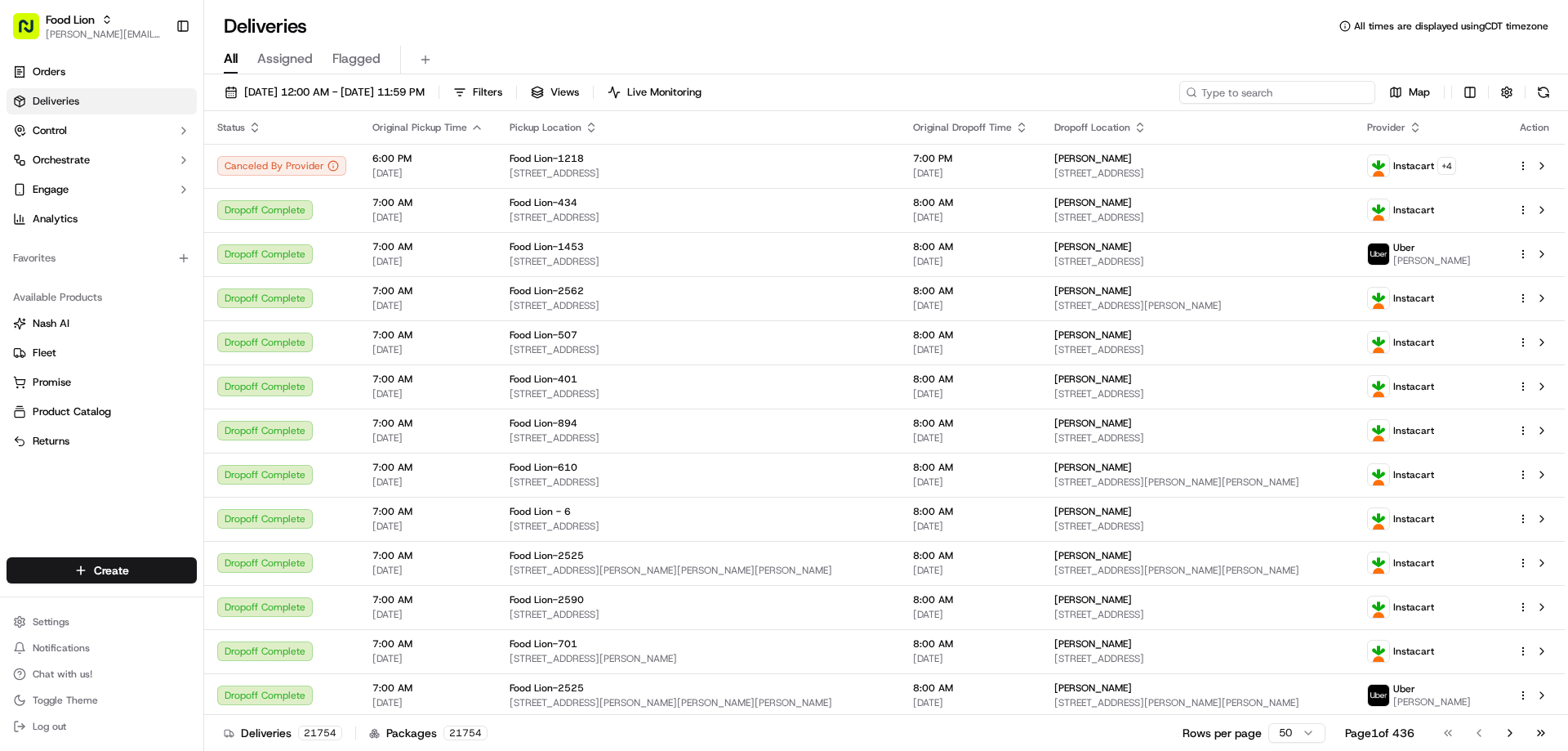
click at [1295, 96] on input at bounding box center [1276, 92] width 196 height 23
paste input "m705974486"
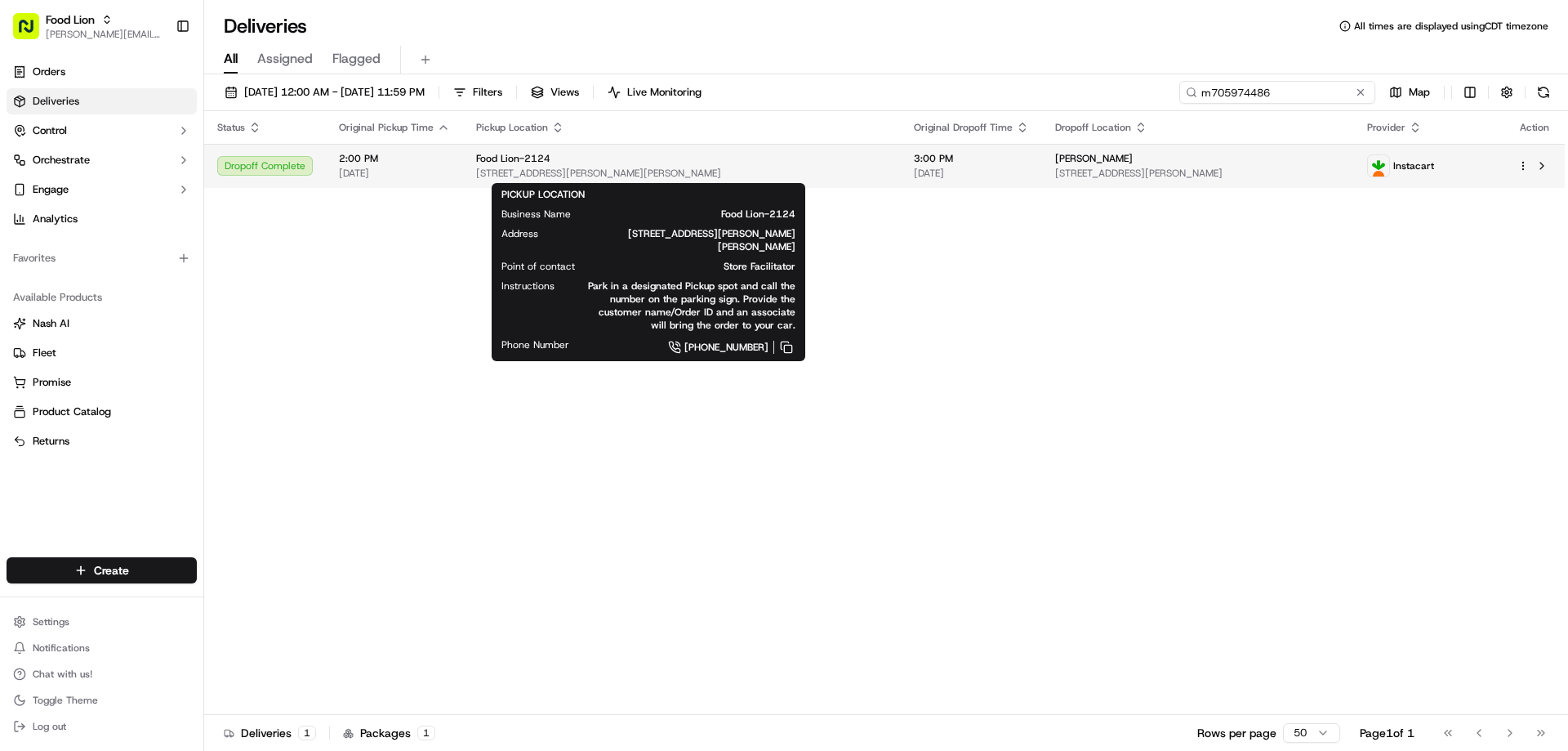
type input "m705974486"
click at [543, 153] on span "Food Lion-2124" at bounding box center [513, 158] width 75 height 13
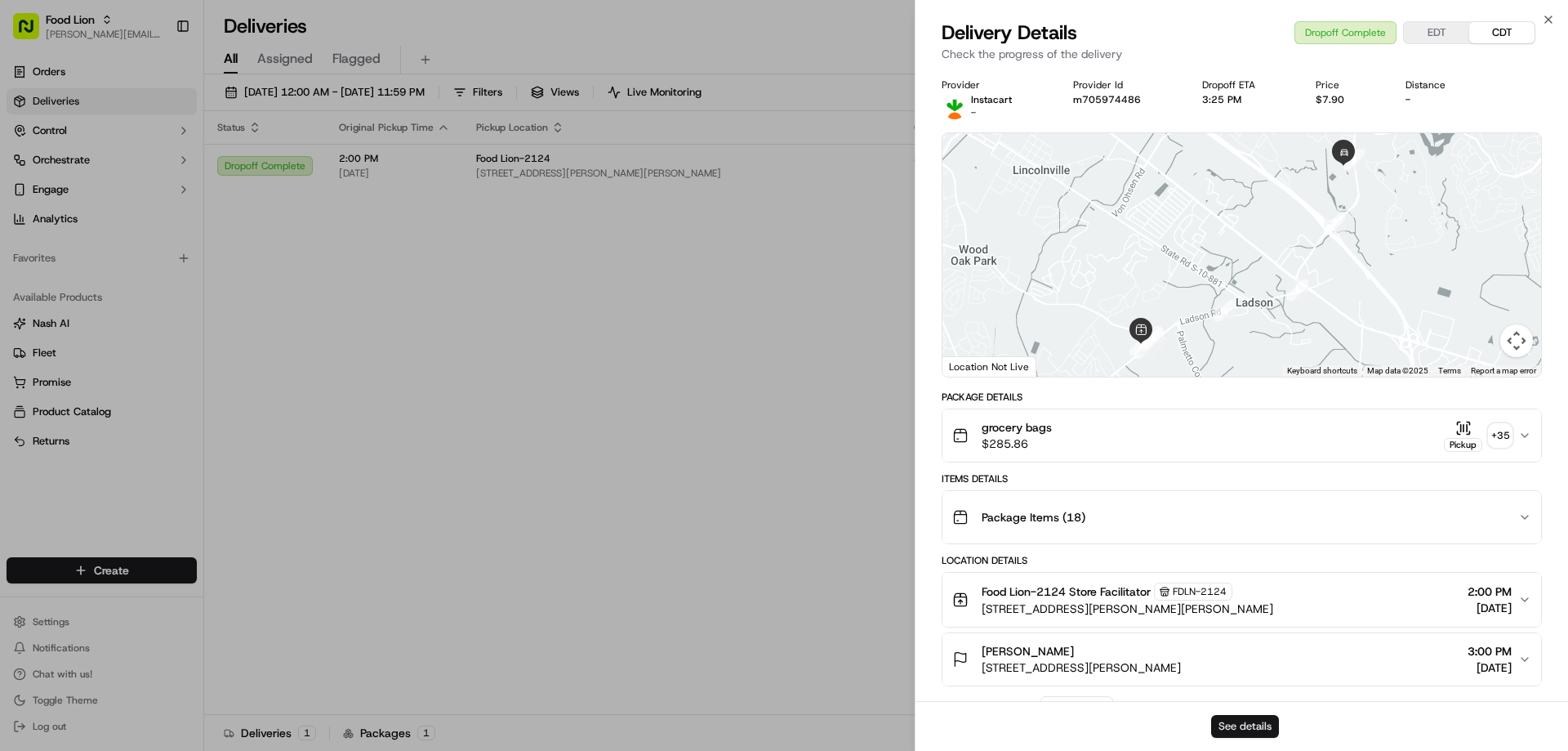
click at [1260, 728] on button "See details" at bounding box center [1245, 726] width 68 height 23
click at [1548, 13] on icon "button" at bounding box center [1548, 19] width 13 height 13
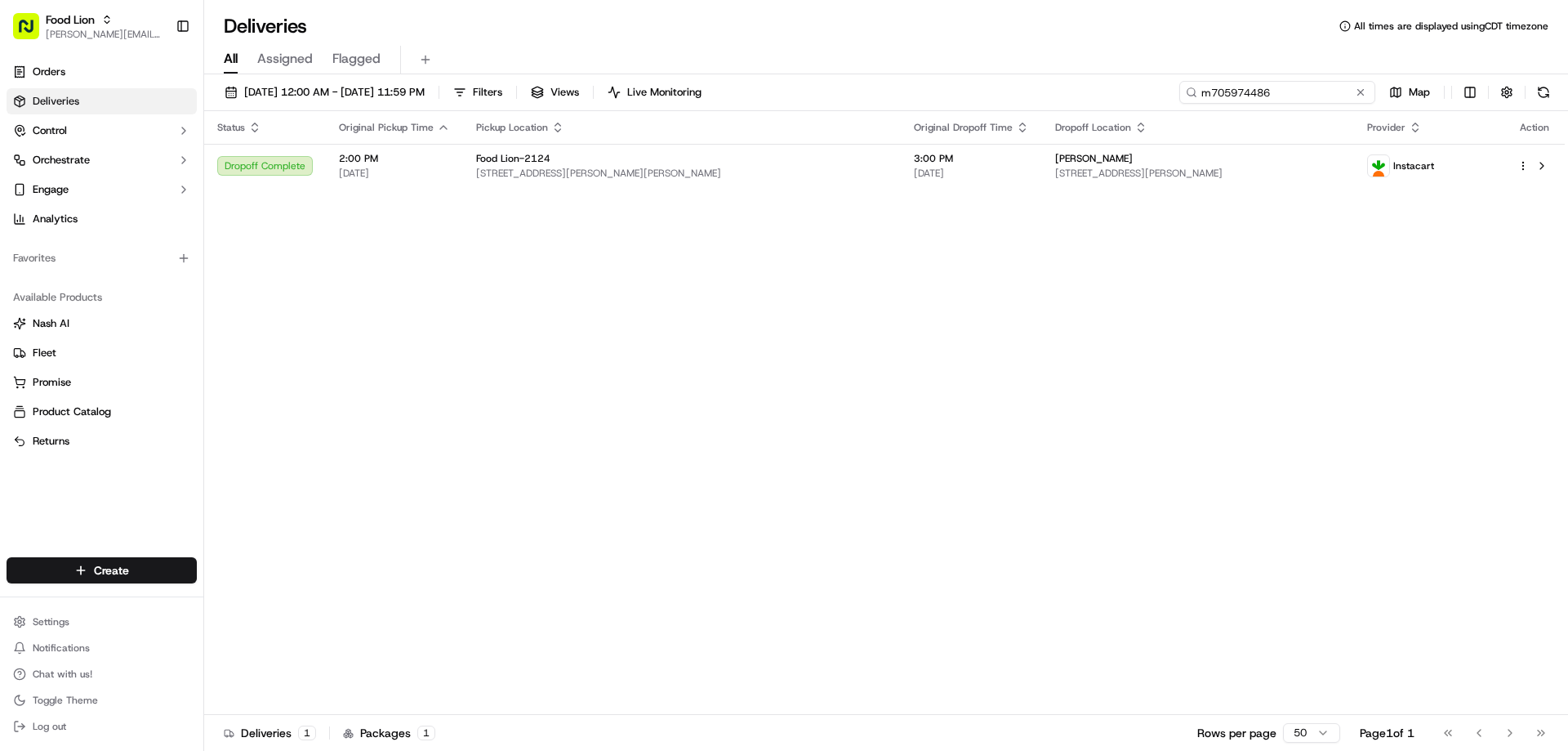
drag, startPoint x: 1329, startPoint y: 88, endPoint x: 1182, endPoint y: 97, distance: 147.3
click at [1182, 97] on input "m705974486" at bounding box center [1276, 92] width 196 height 23
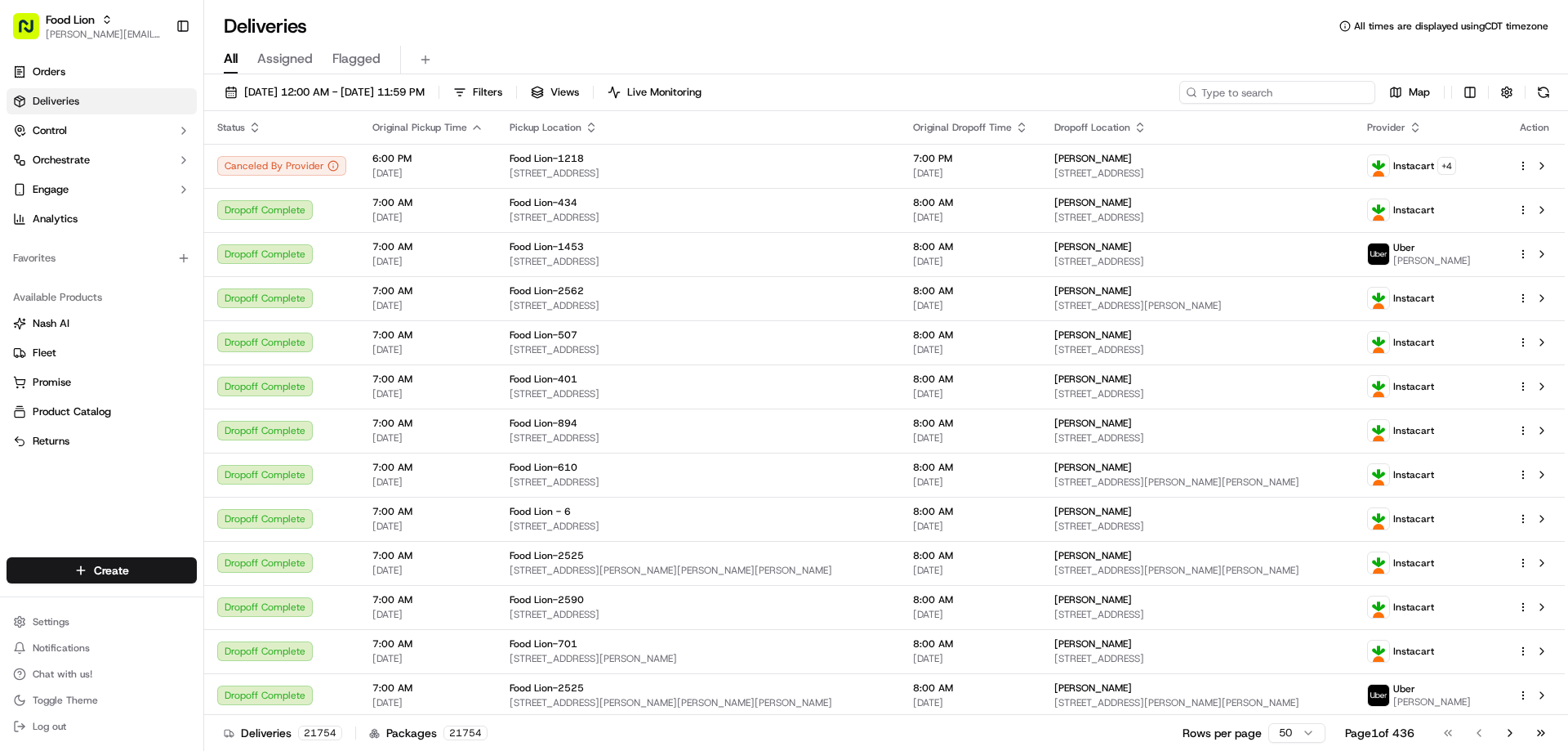
click at [1268, 89] on input at bounding box center [1276, 92] width 196 height 23
paste input "m711879560"
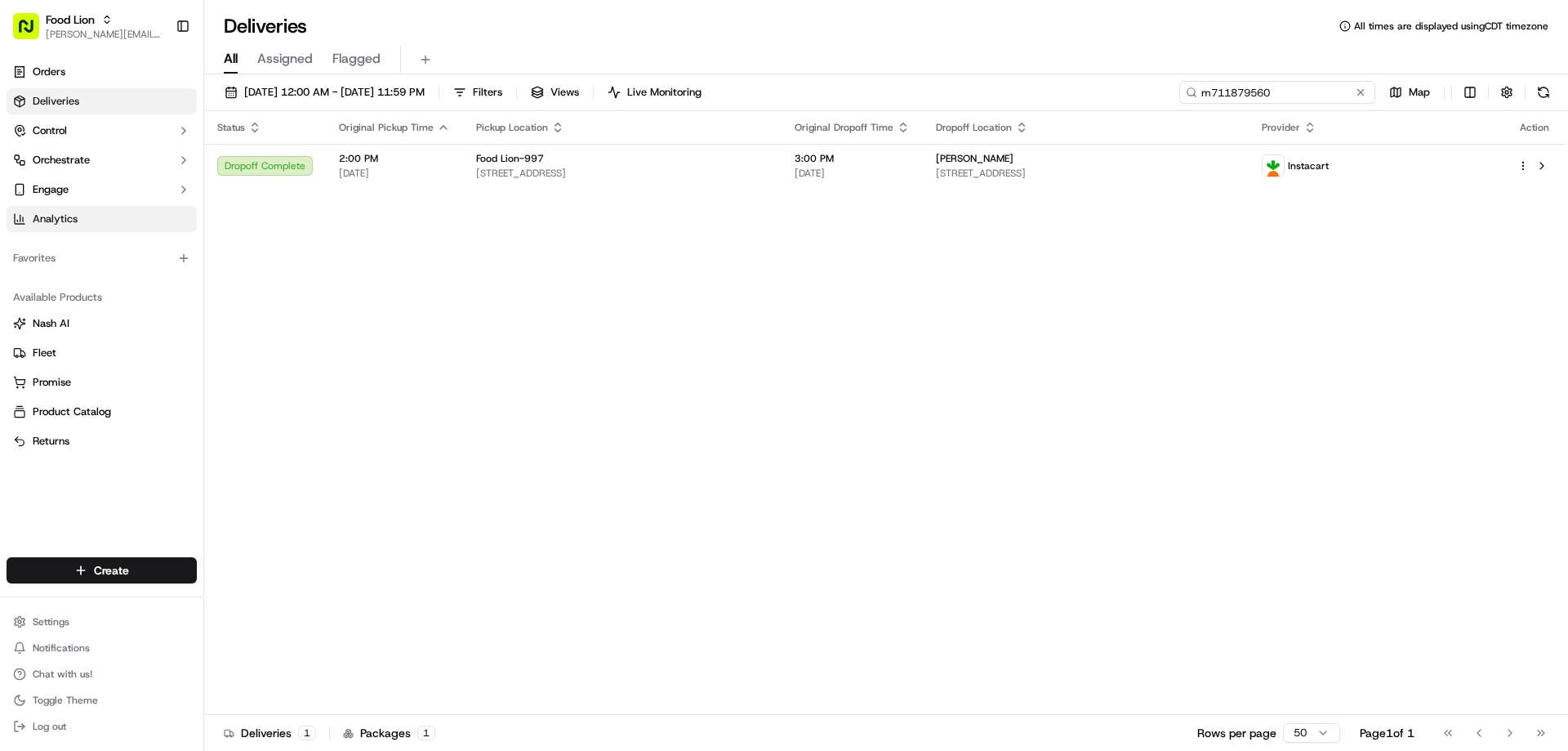
type input "m711879560"
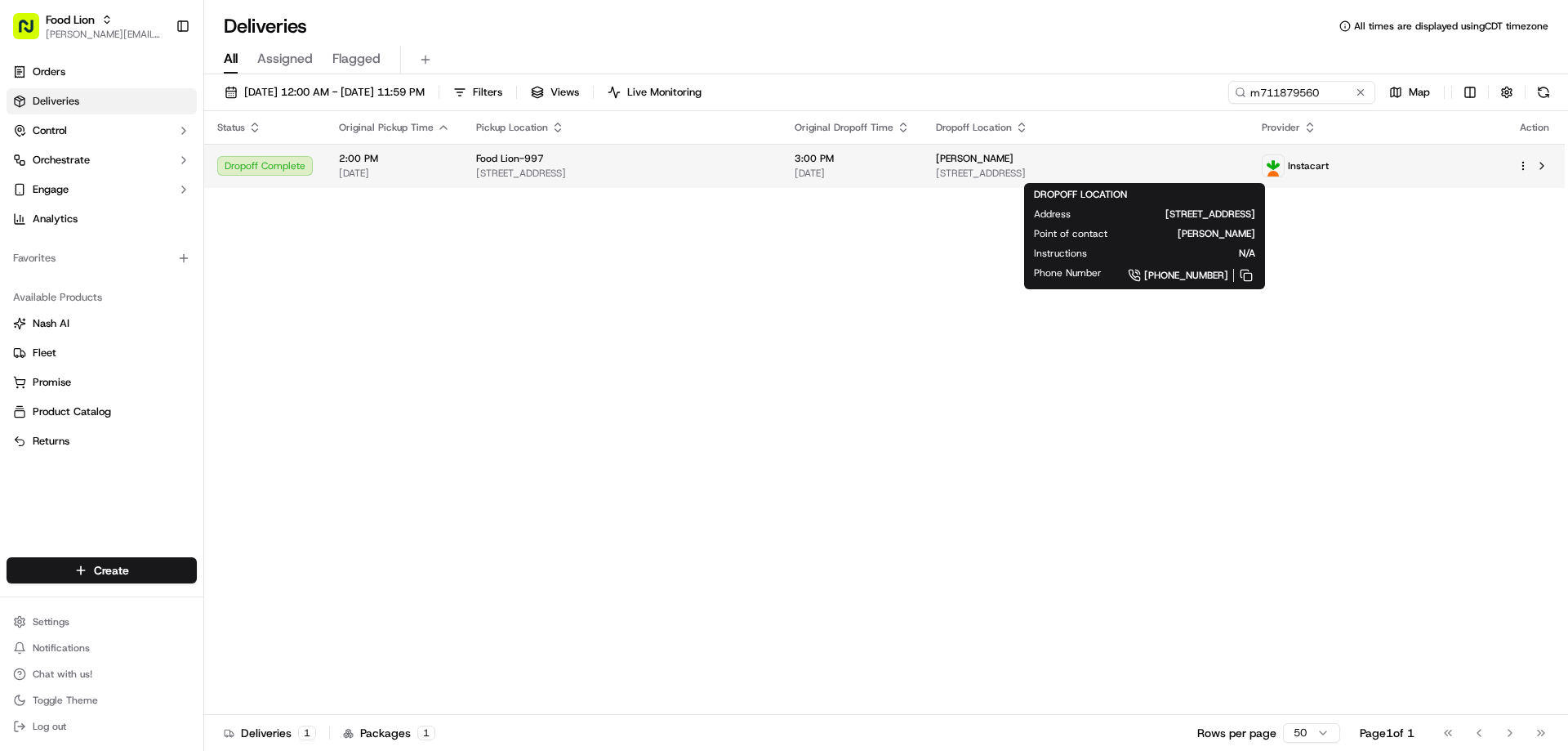
click at [1013, 165] on span "Jacqueline Williams" at bounding box center [974, 158] width 77 height 13
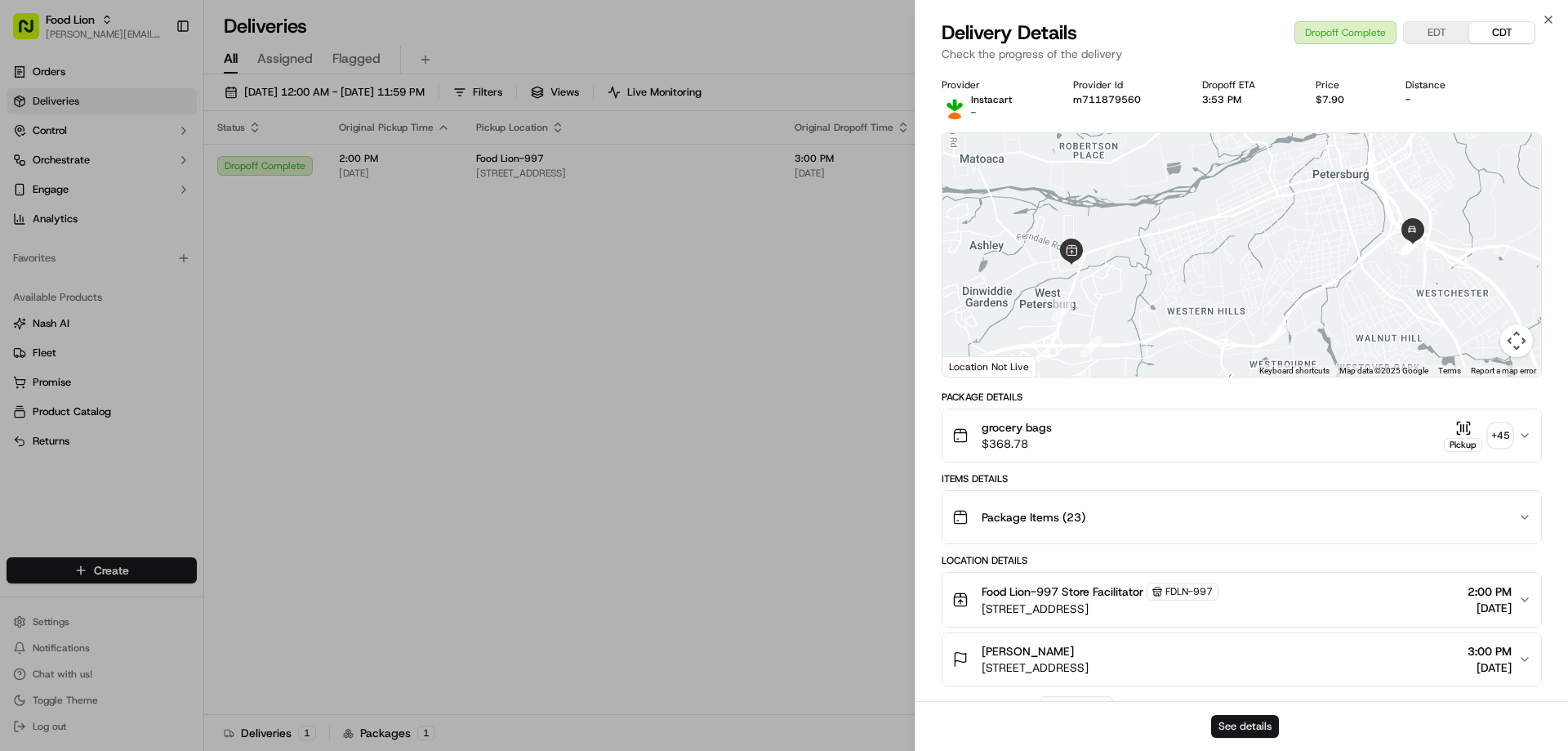
click at [1256, 730] on button "See details" at bounding box center [1245, 726] width 68 height 23
click at [1548, 13] on icon "button" at bounding box center [1548, 19] width 13 height 13
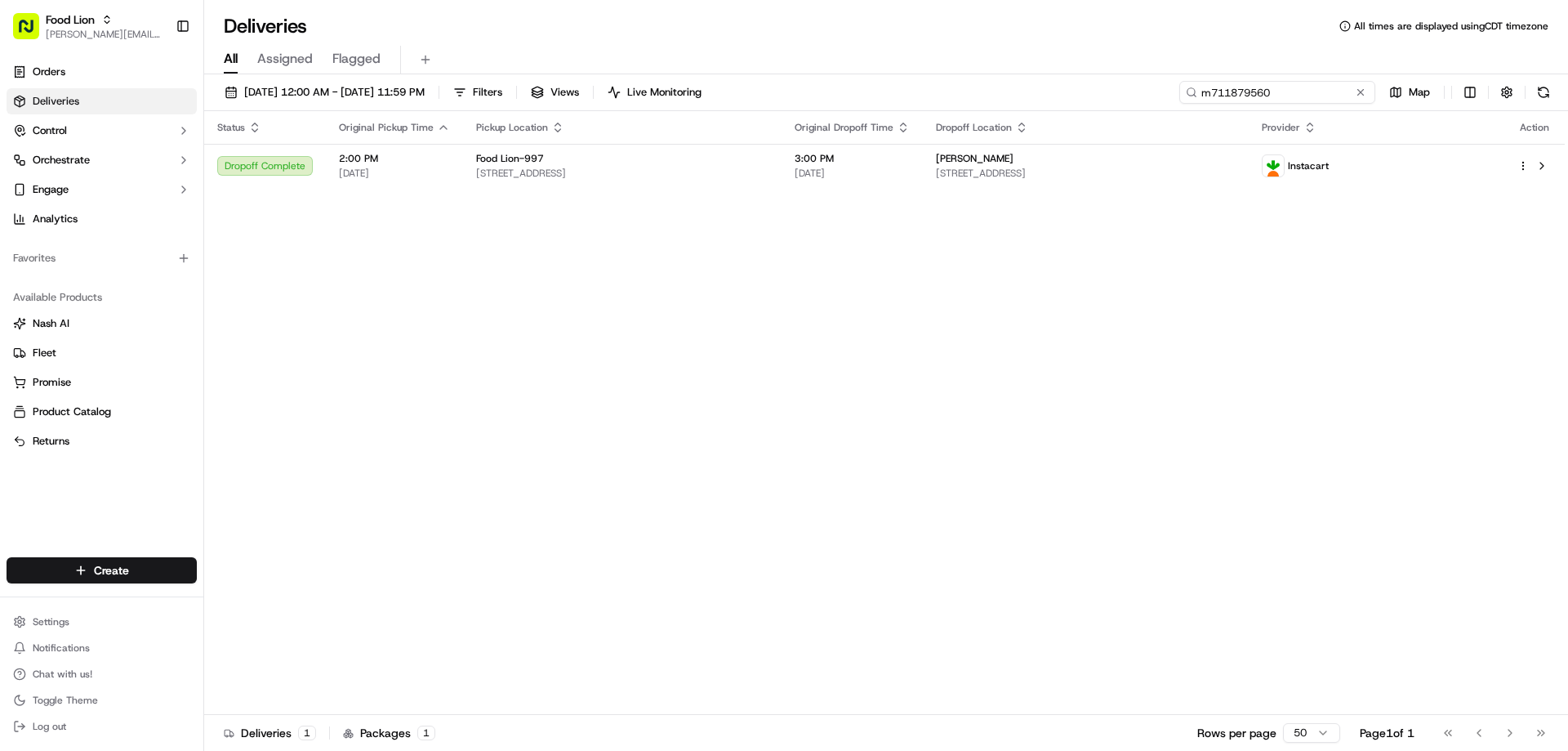
drag, startPoint x: 1325, startPoint y: 87, endPoint x: 1168, endPoint y: 96, distance: 157.3
click at [1168, 96] on div "09/05/2025 12:00 AM - 09/14/2025 11:59 PM Filters Views Live Monitoring m711879…" at bounding box center [886, 96] width 1364 height 31
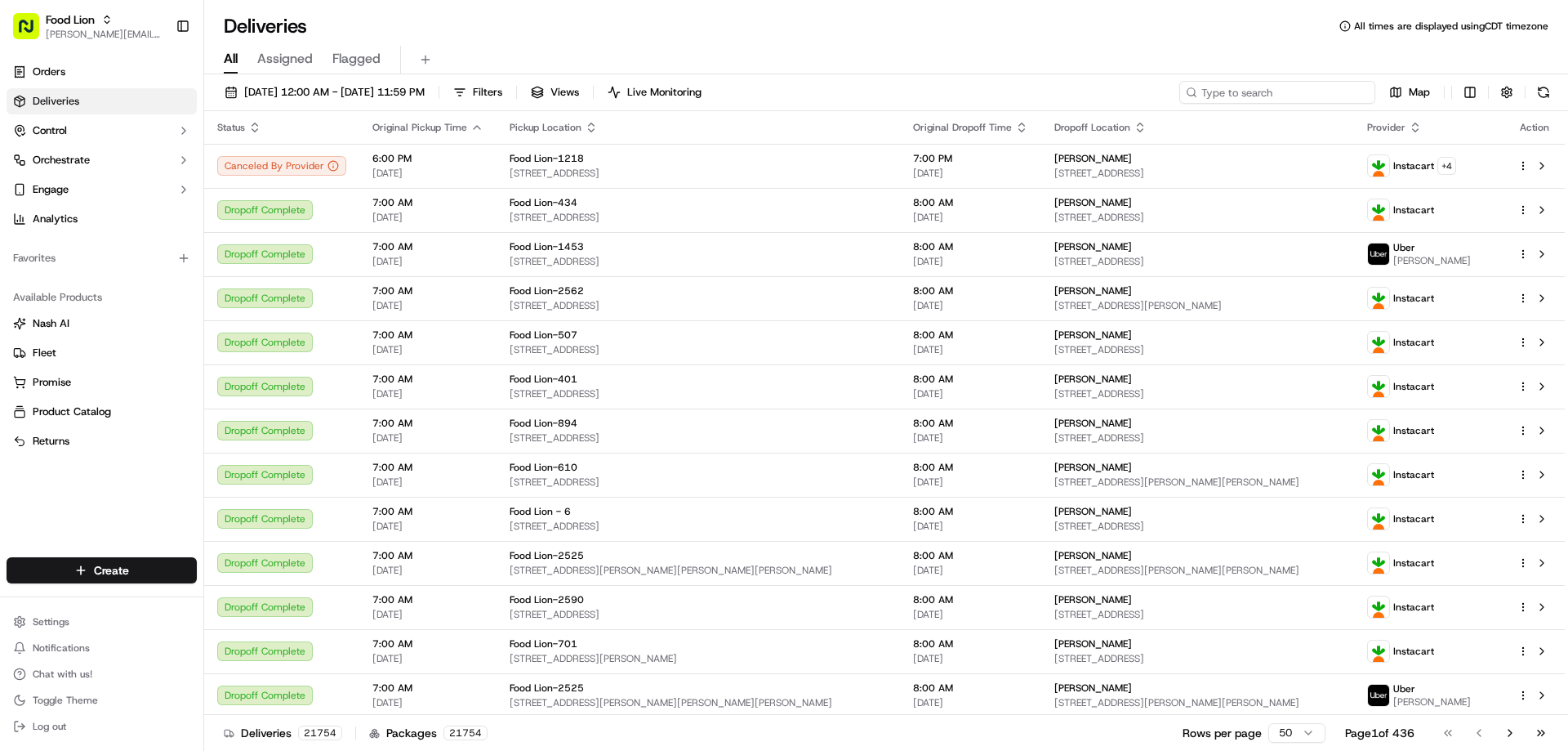
click at [1311, 98] on input at bounding box center [1276, 92] width 196 height 23
paste input "m712772793"
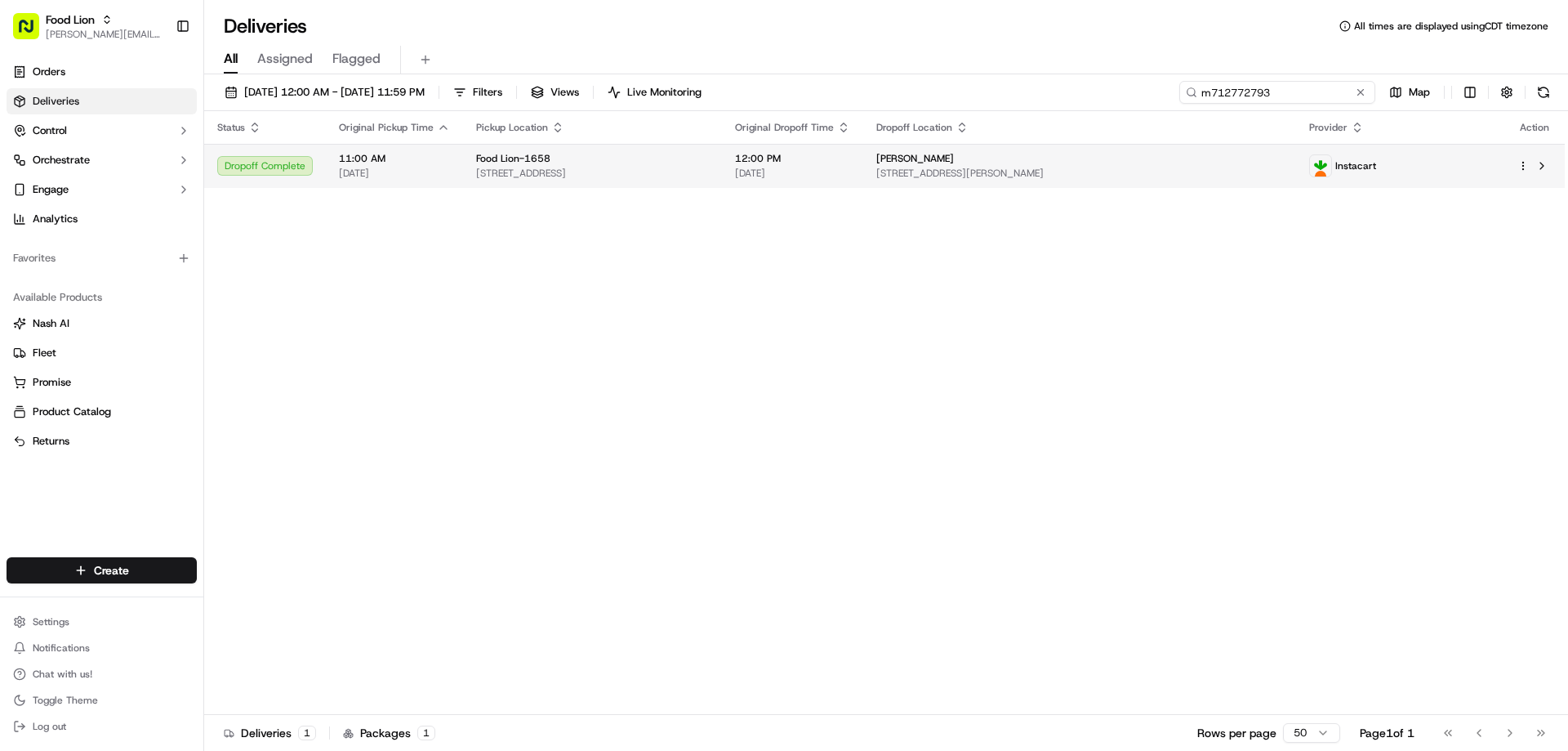
type input "m712772793"
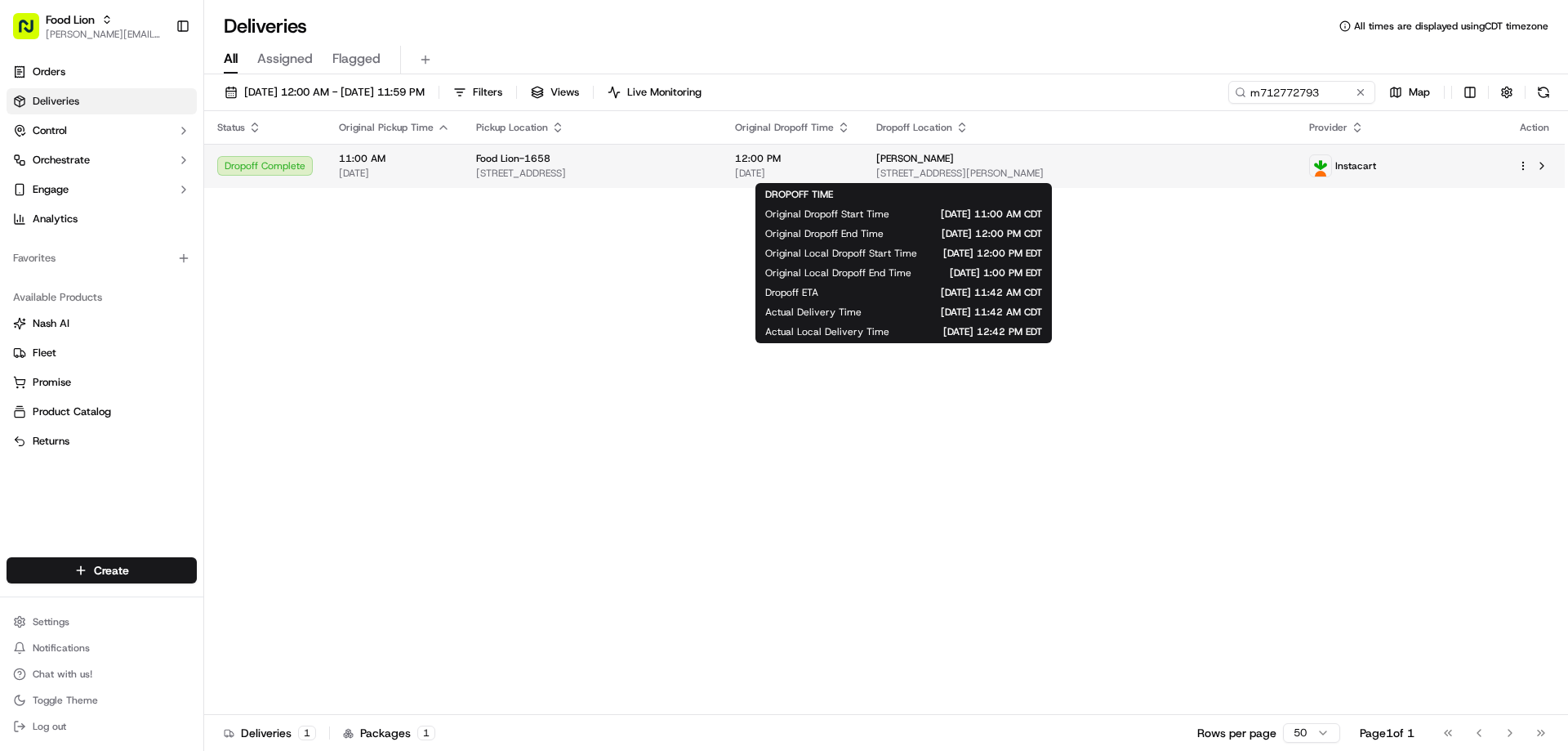
click at [850, 166] on span "09/07/2025" at bounding box center [793, 172] width 115 height 13
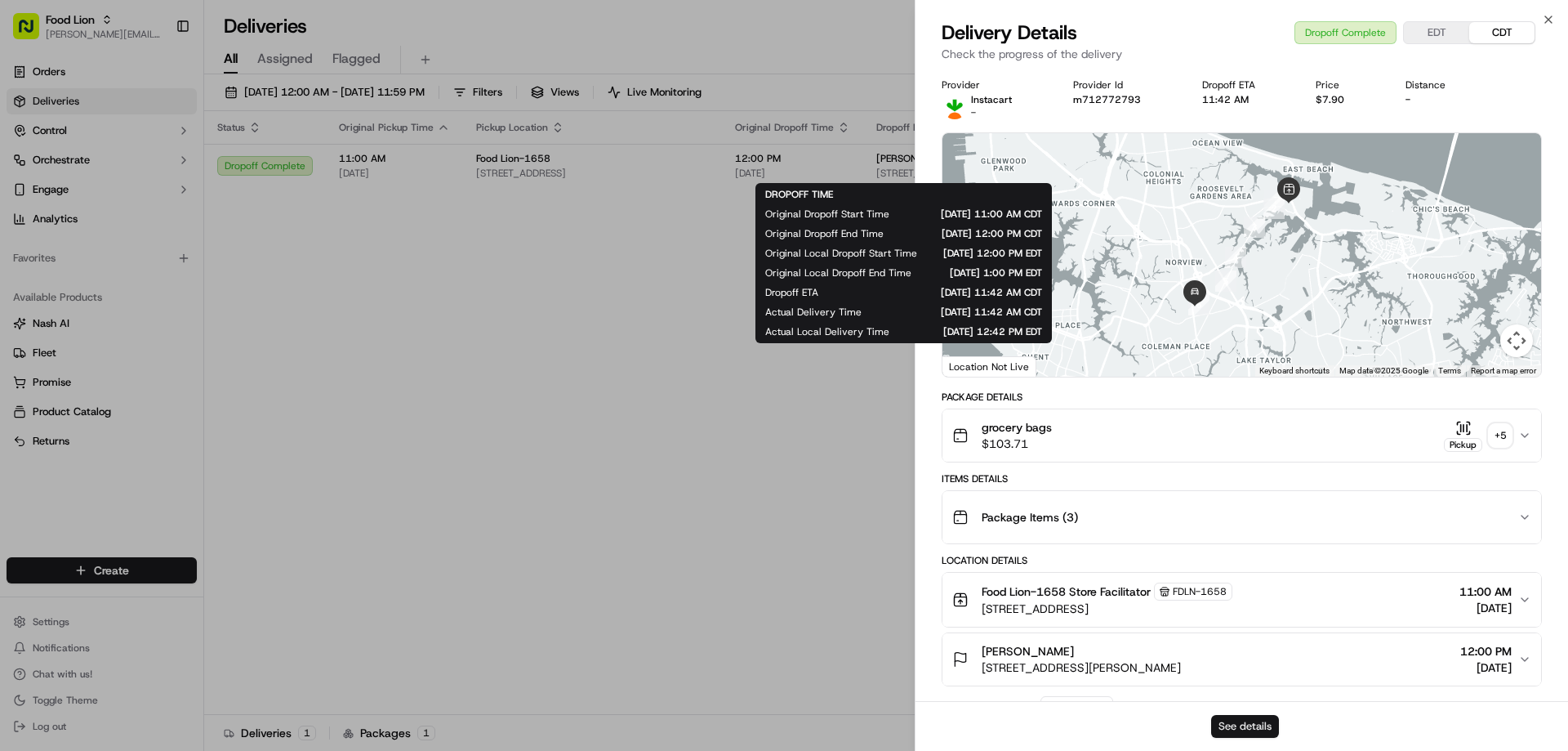
click at [1222, 721] on button "See details" at bounding box center [1245, 726] width 68 height 23
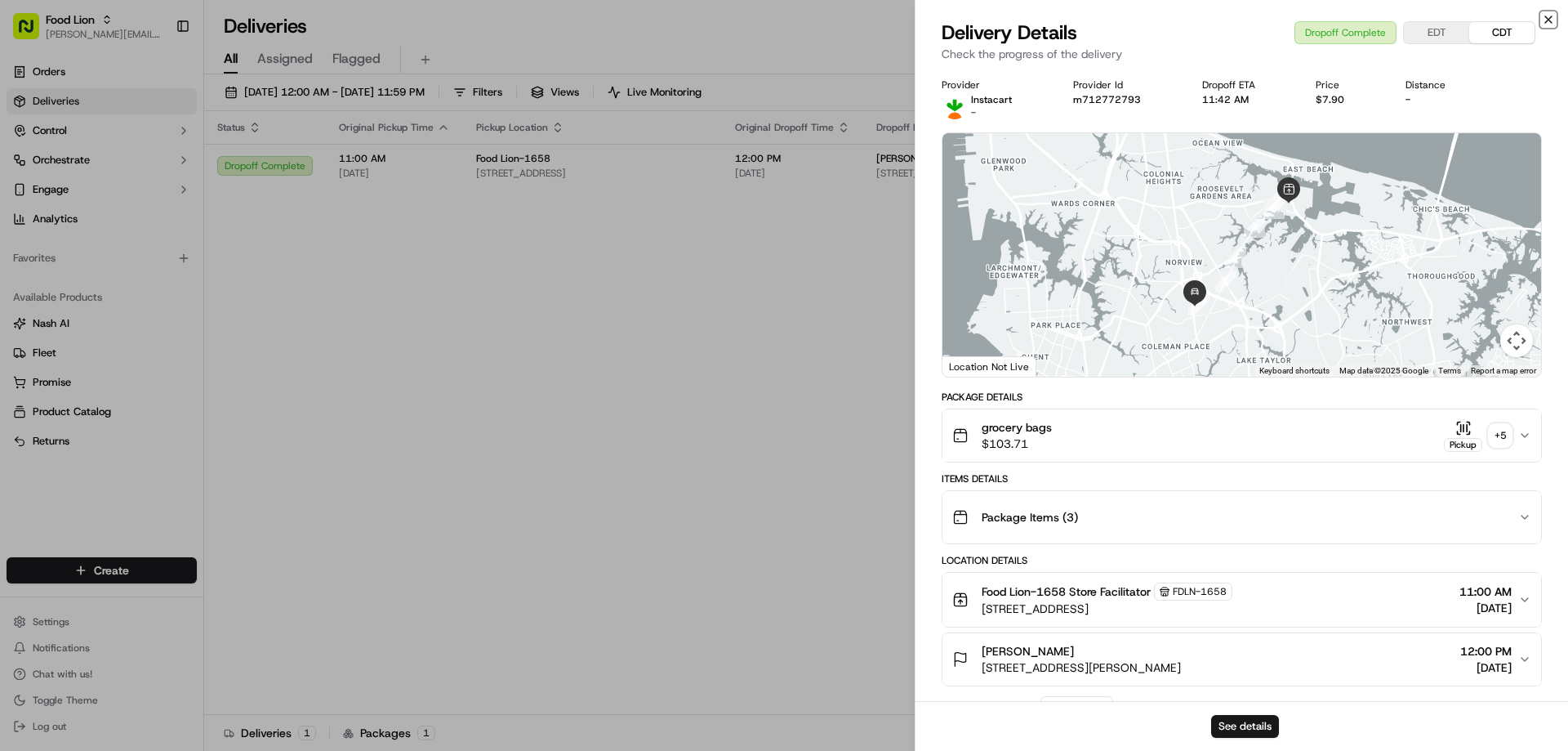
click at [1553, 14] on icon "button" at bounding box center [1548, 19] width 13 height 13
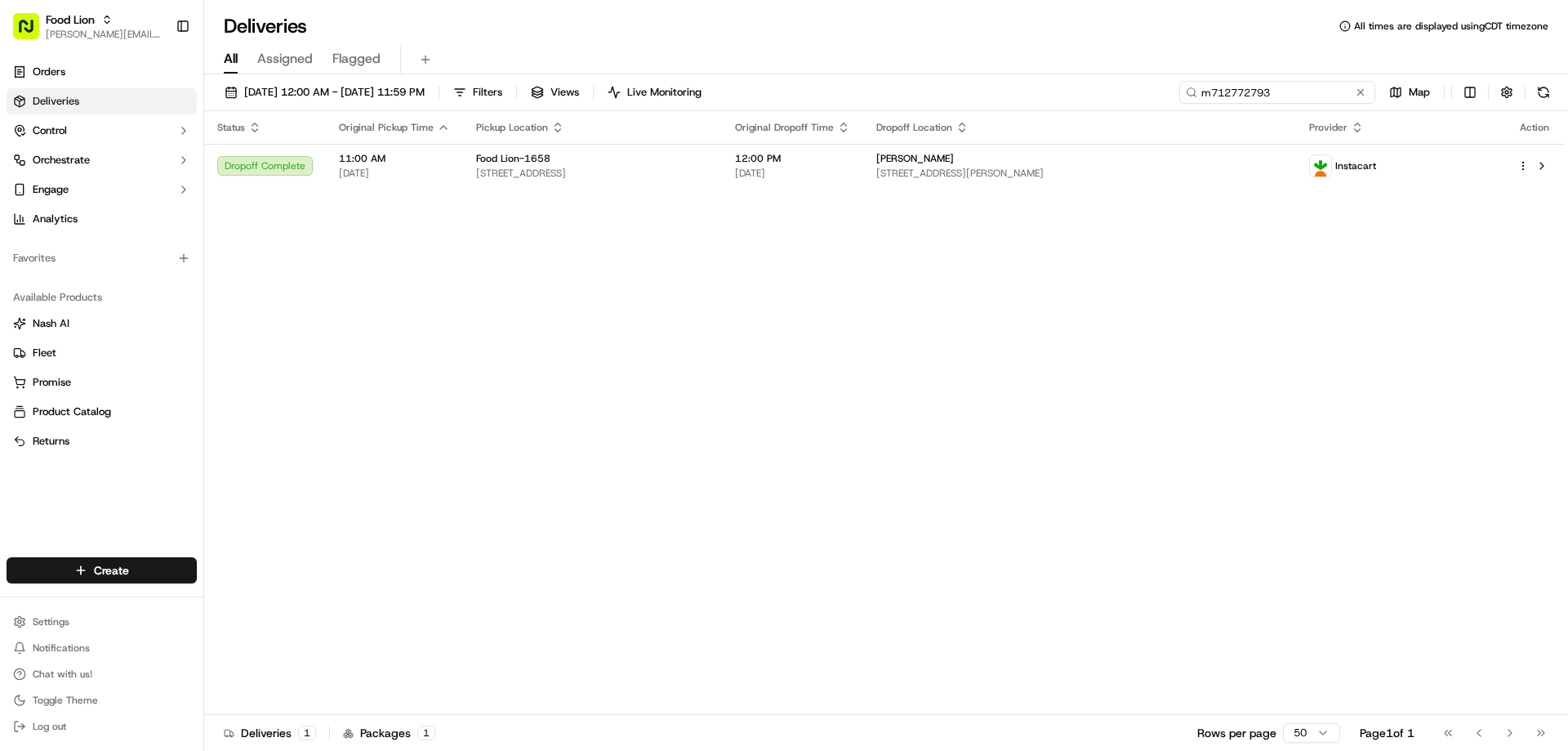
drag, startPoint x: 1332, startPoint y: 94, endPoint x: 1158, endPoint y: 117, distance: 175.5
click at [1158, 117] on div "09/05/2025 12:00 AM - 09/14/2025 11:59 PM Filters Views Live Monitoring m712772…" at bounding box center [886, 414] width 1364 height 680
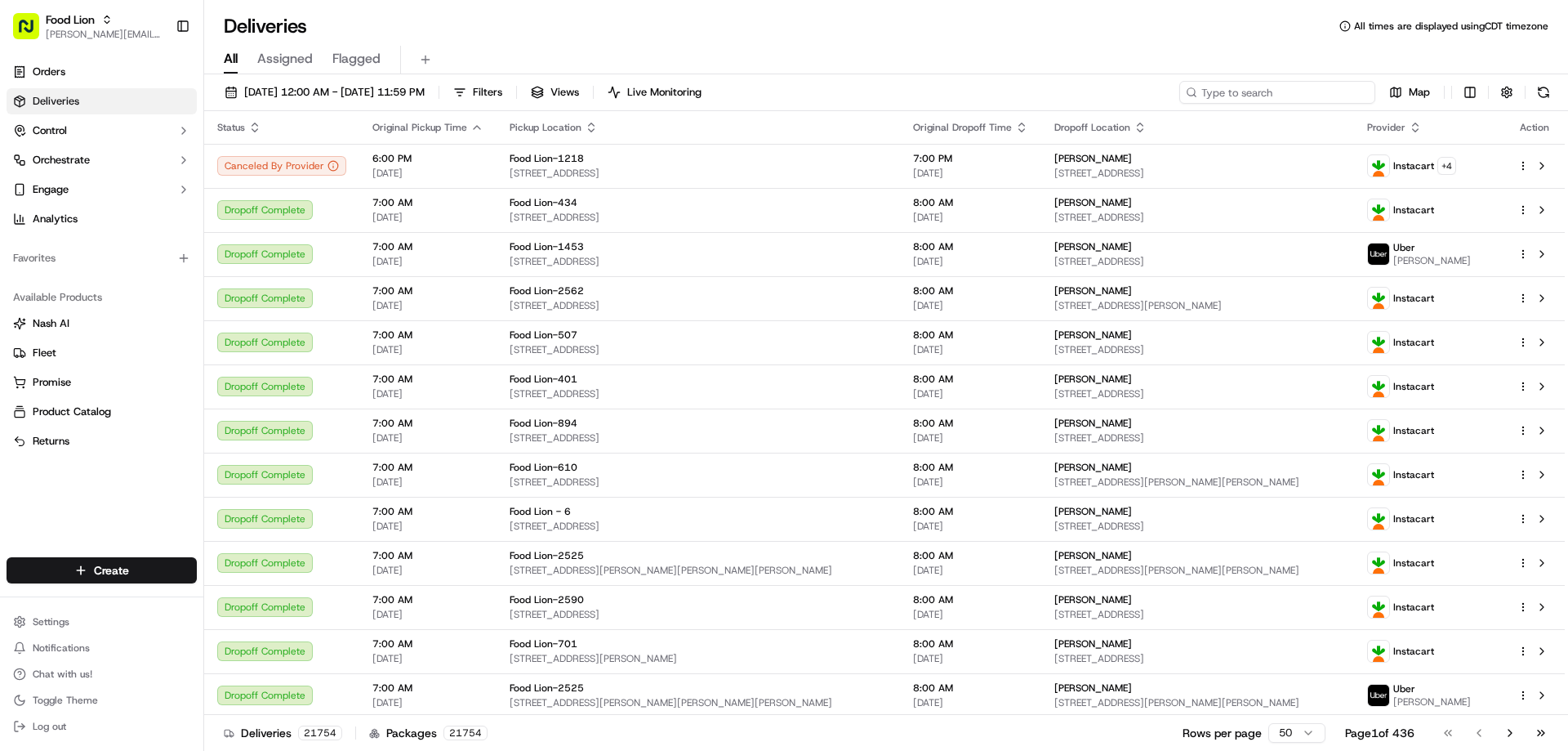
click at [1320, 88] on input at bounding box center [1276, 92] width 196 height 23
paste input "m712583735"
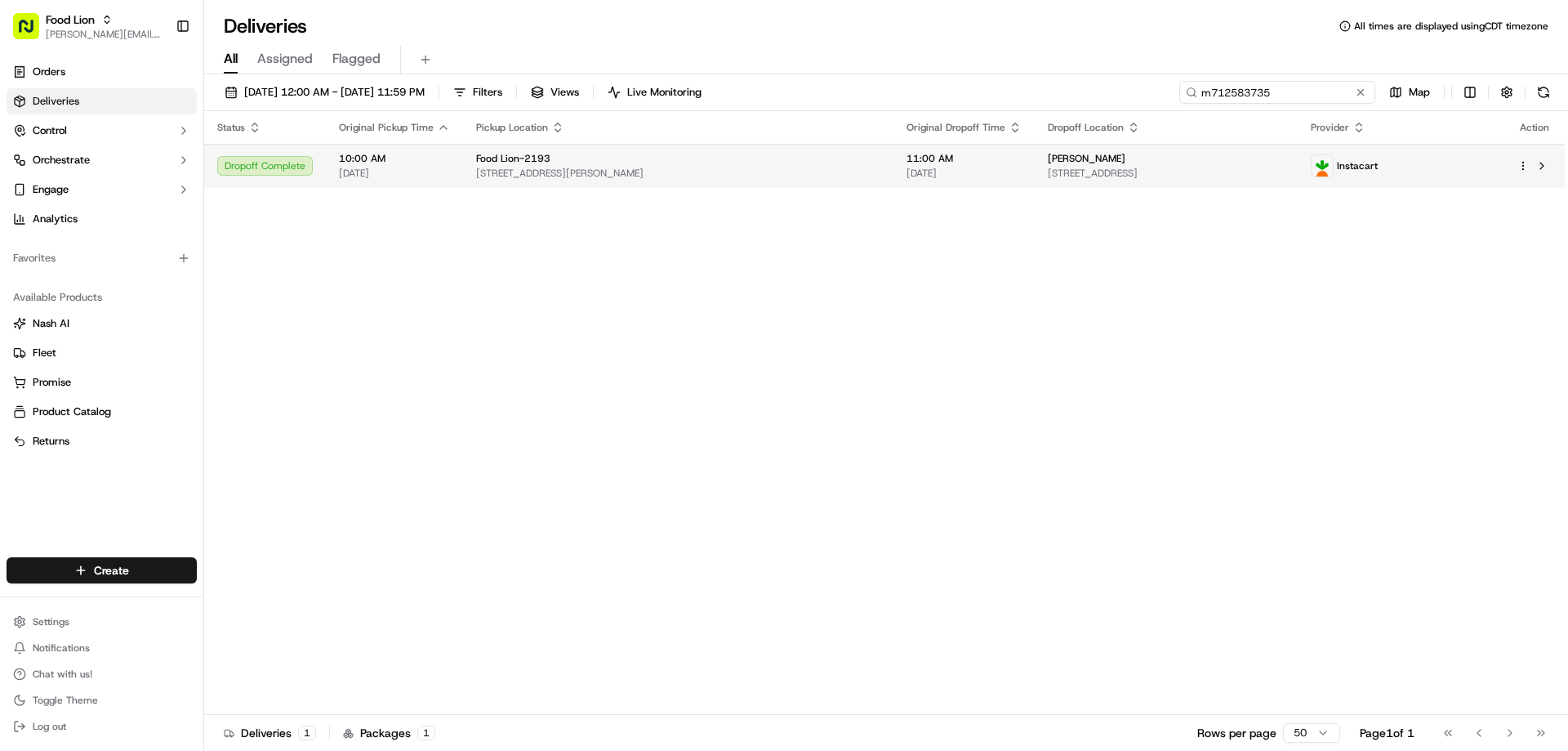
type input "m712583735"
click at [907, 158] on span "11:00 AM" at bounding box center [964, 158] width 115 height 13
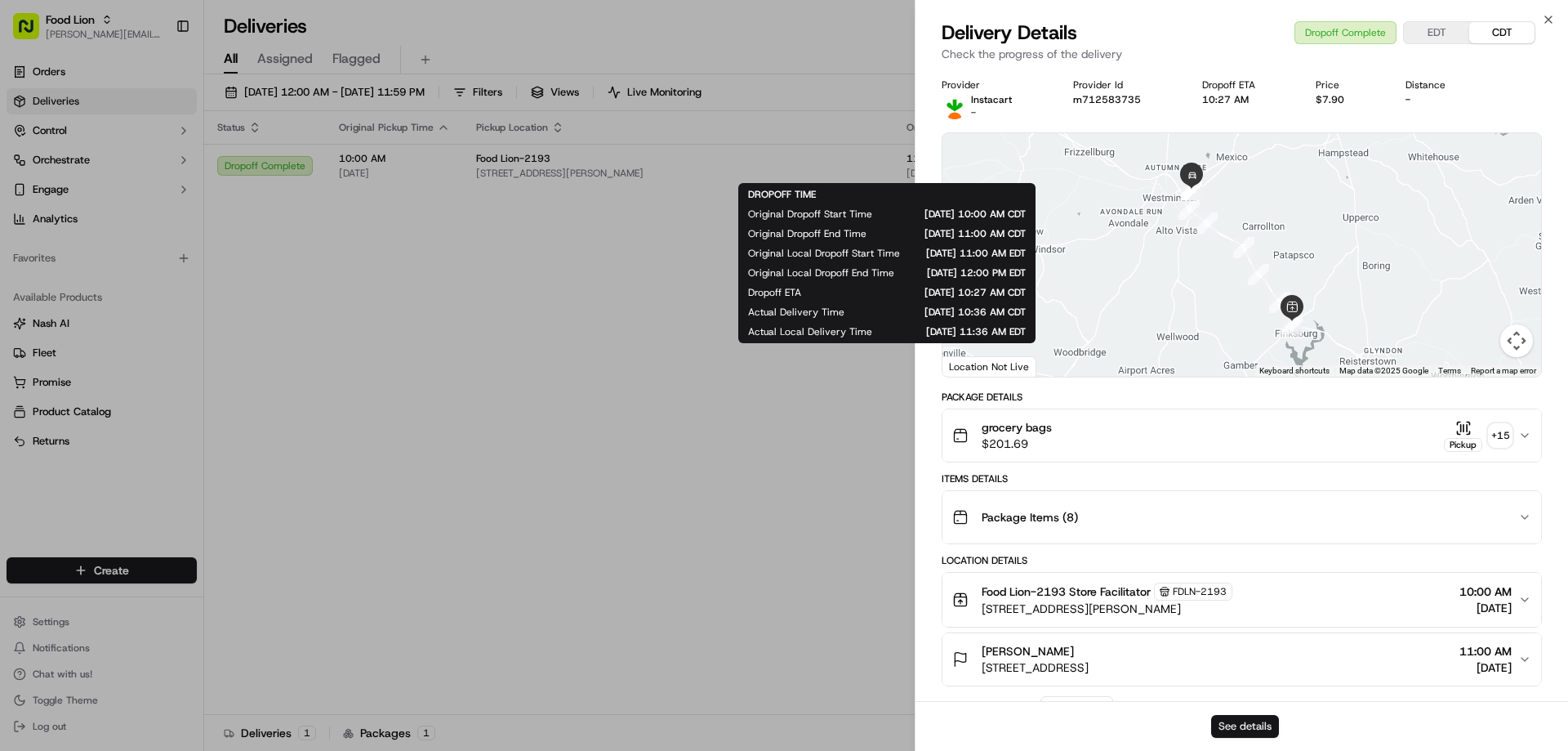
click at [1252, 721] on button "See details" at bounding box center [1245, 726] width 68 height 23
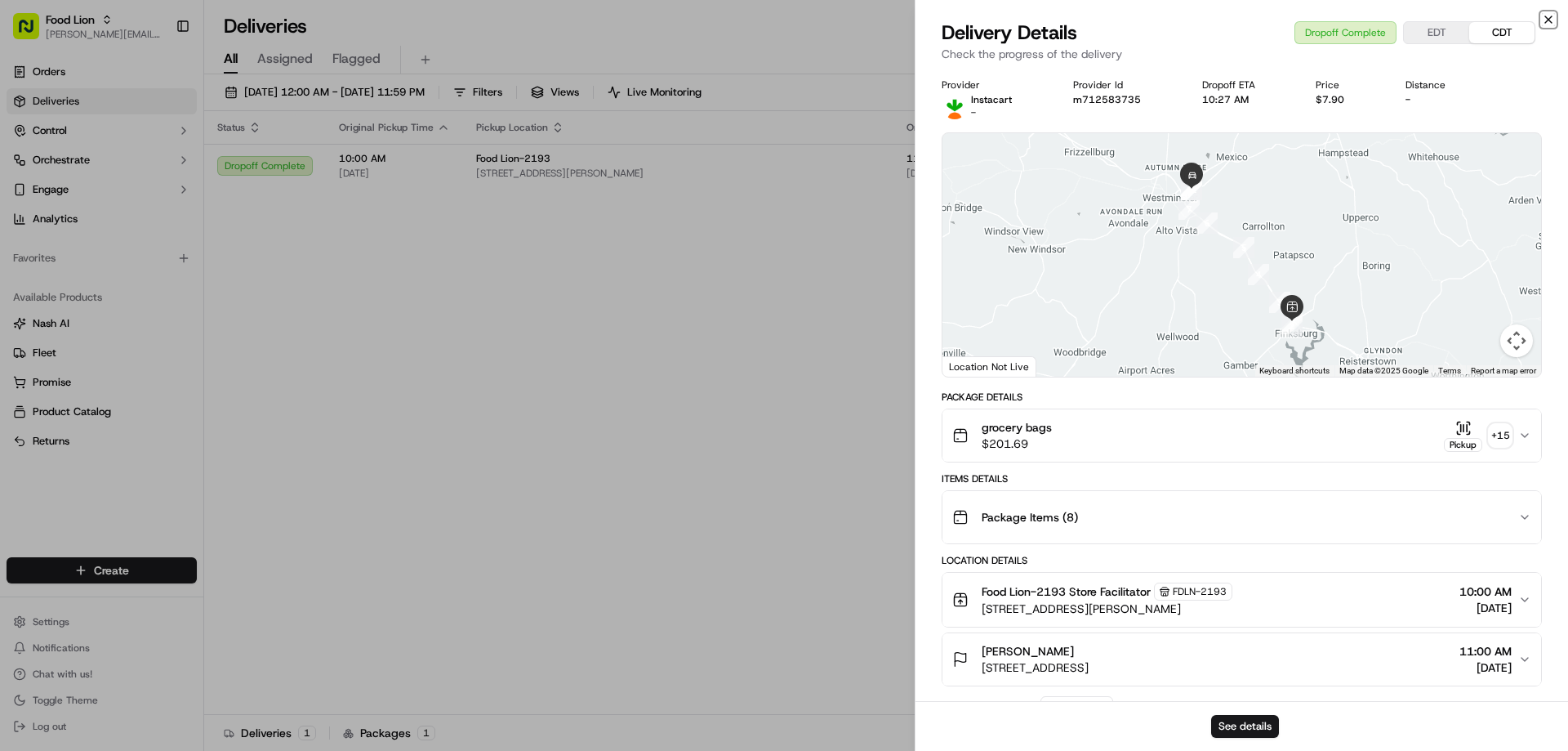
click at [1547, 13] on icon "button" at bounding box center [1548, 19] width 13 height 13
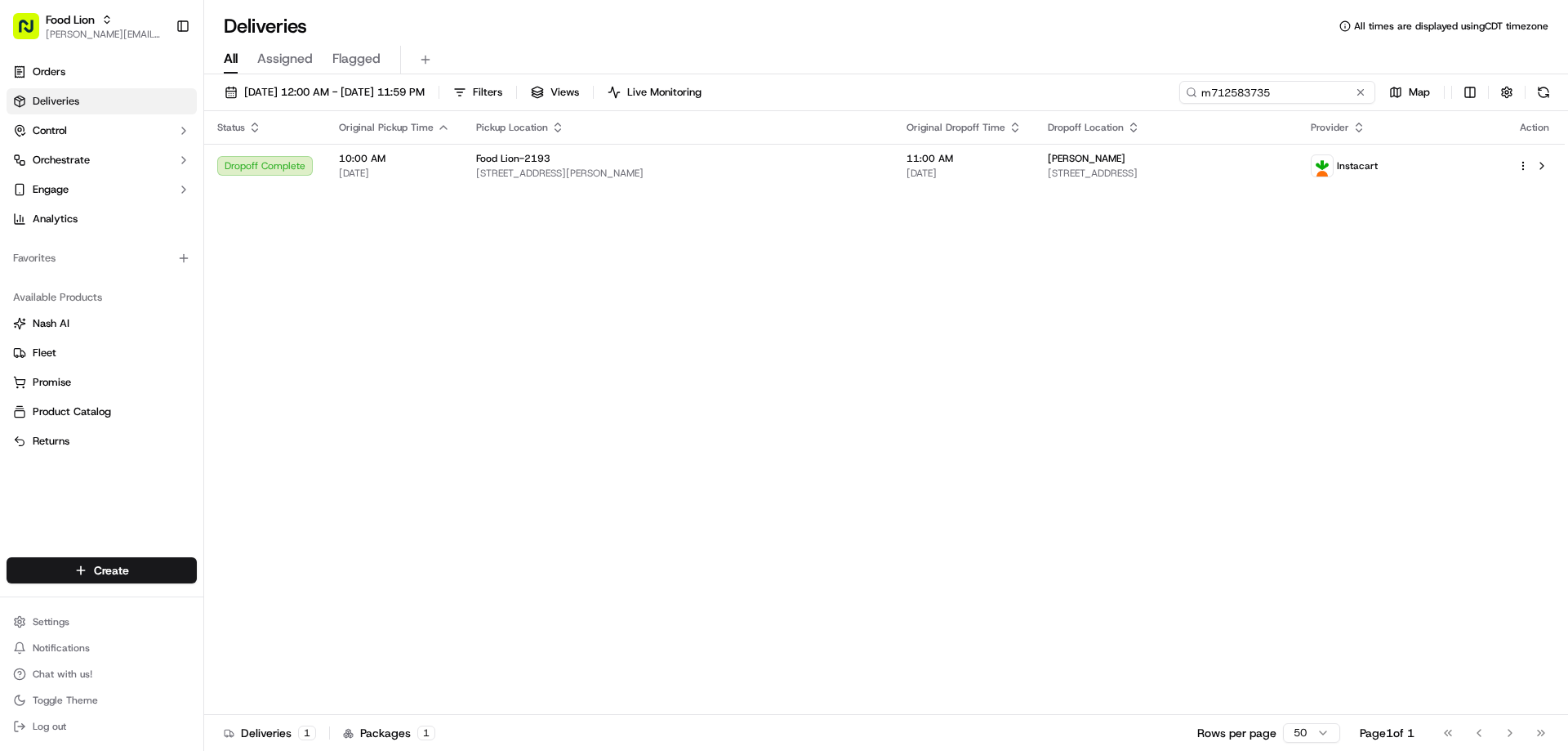
drag, startPoint x: 1334, startPoint y: 90, endPoint x: 1200, endPoint y: 121, distance: 137.5
click at [1200, 121] on div "09/05/2025 12:00 AM - 09/14/2025 11:59 PM Filters Views Live Monitoring m712583…" at bounding box center [886, 414] width 1364 height 680
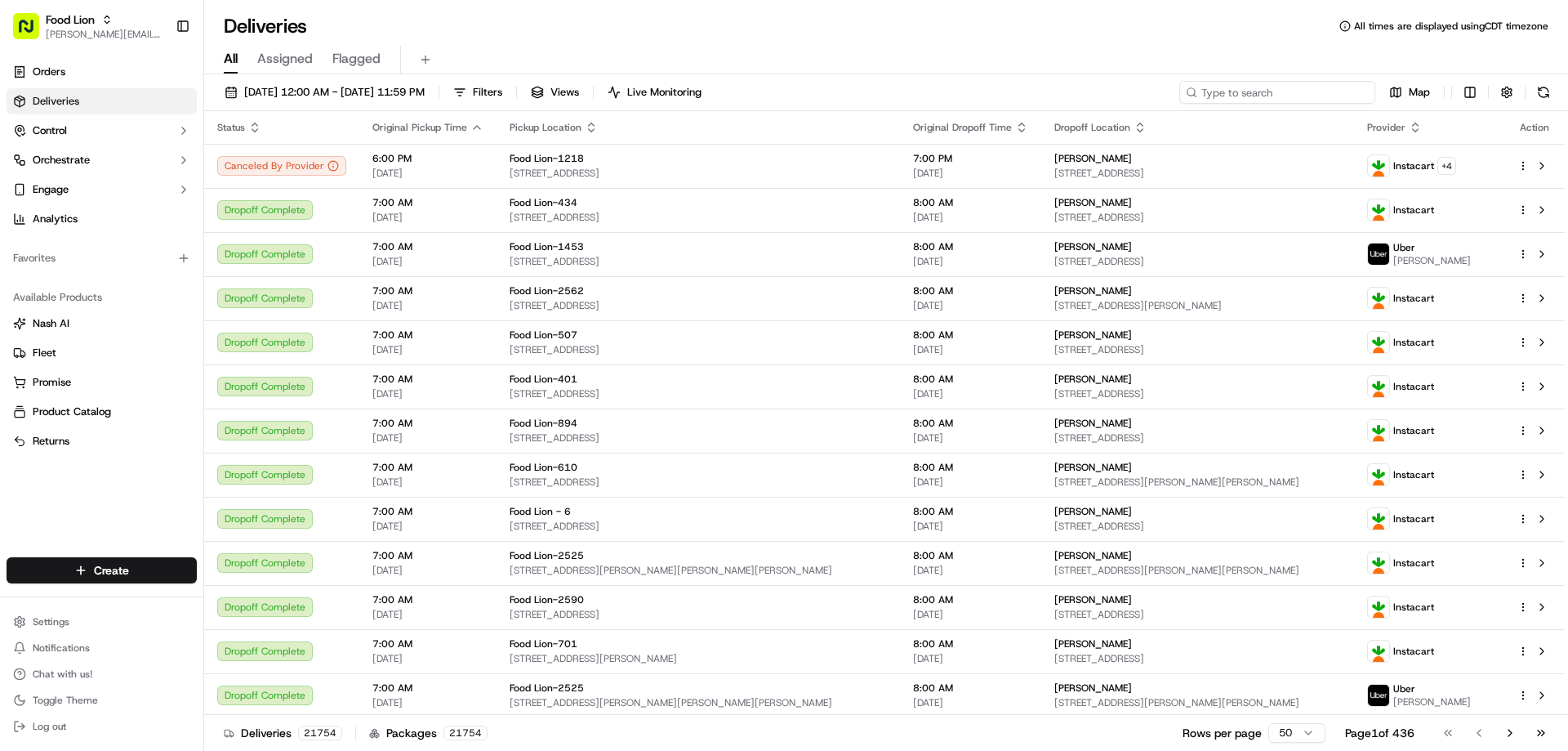
click at [1288, 93] on input at bounding box center [1276, 92] width 196 height 23
paste input "m715013278"
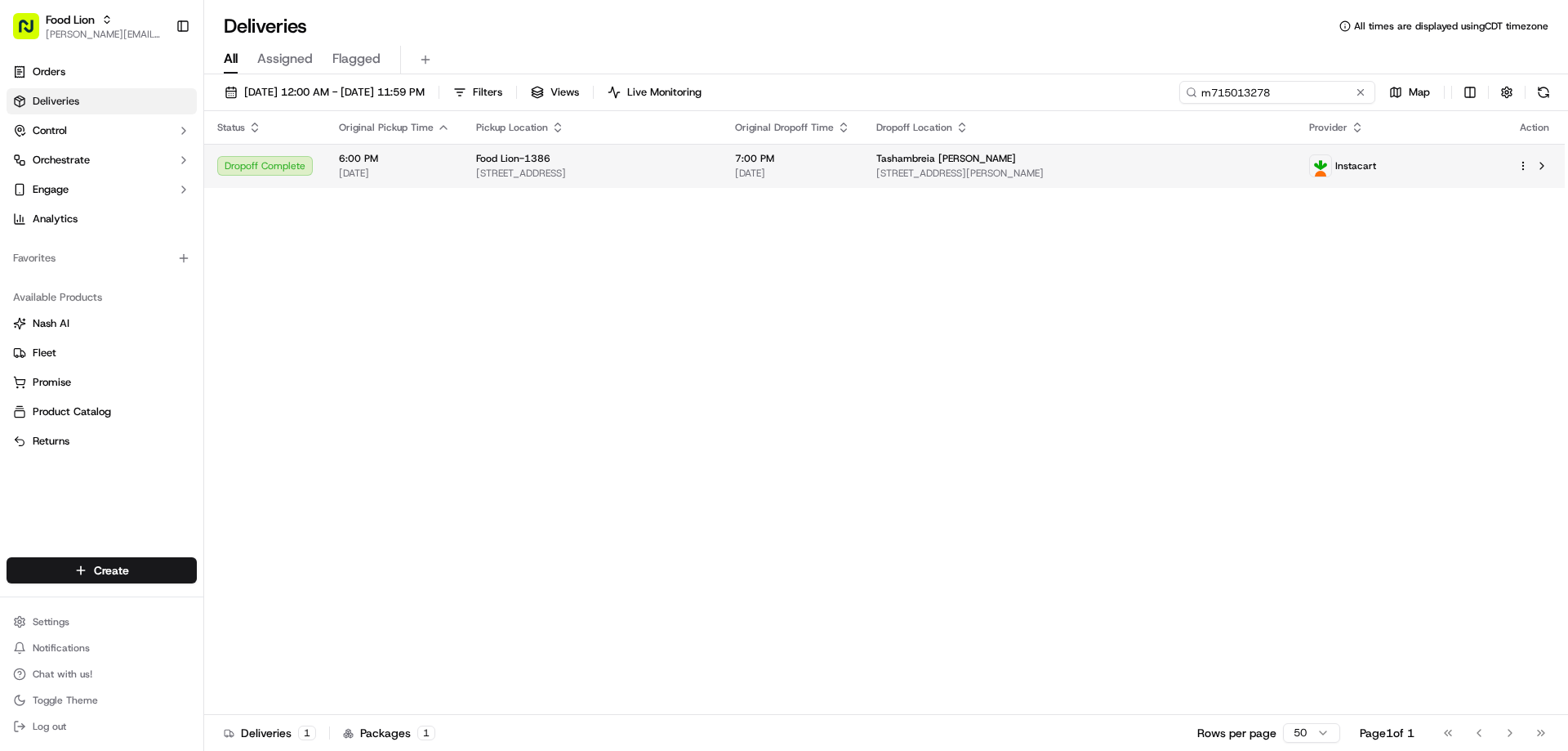
type input "m715013278"
click at [830, 165] on span "7:00 PM" at bounding box center [793, 158] width 115 height 13
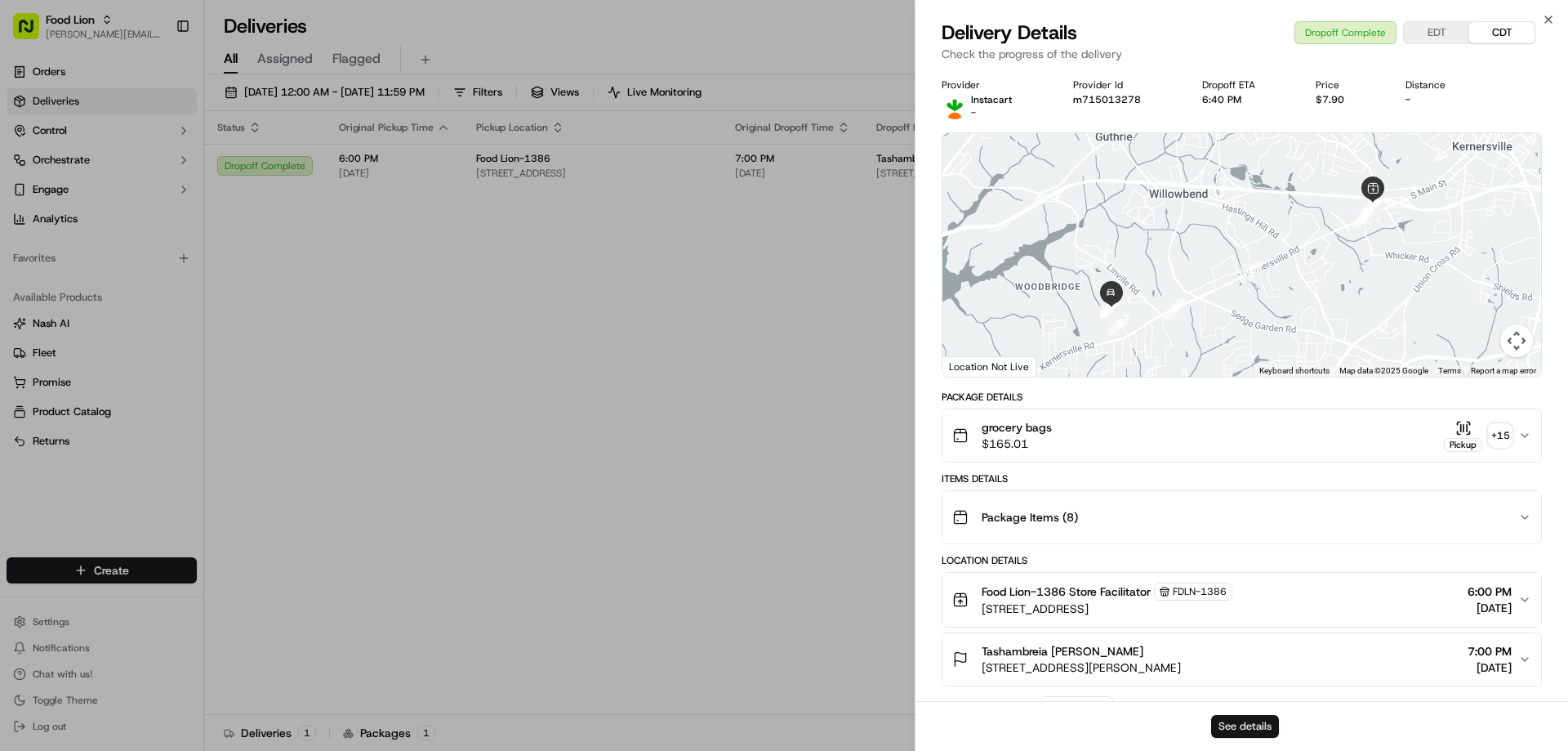
click at [1225, 726] on button "See details" at bounding box center [1245, 726] width 68 height 23
click at [1547, 12] on div "Close Delivery Details Dropoff Complete EDT CDT Check the progress of the deliv…" at bounding box center [1241, 375] width 653 height 751
click at [1547, 18] on icon "button" at bounding box center [1548, 20] width 7 height 7
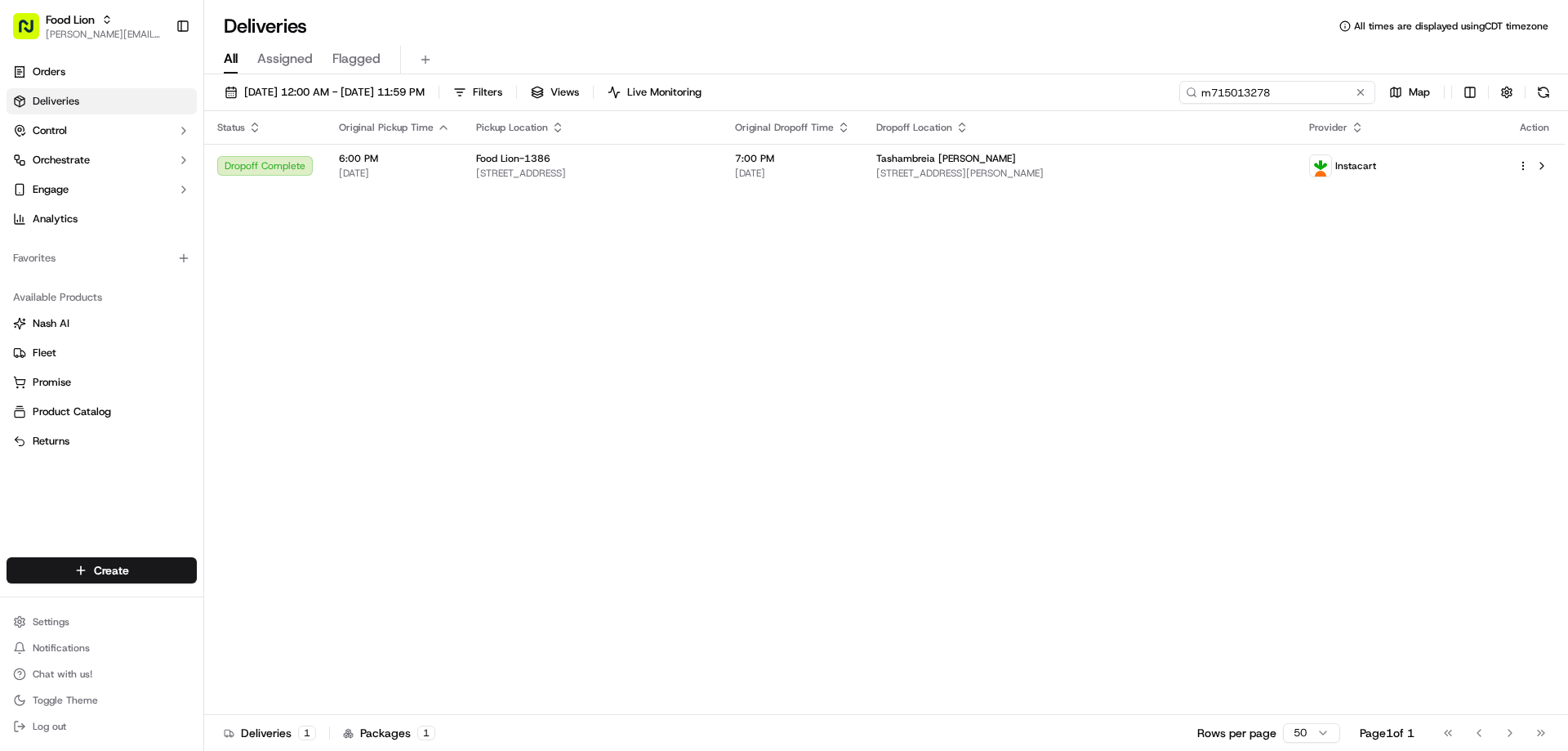
drag, startPoint x: 1330, startPoint y: 93, endPoint x: 1182, endPoint y: 113, distance: 149.3
click at [1182, 113] on div "09/05/2025 12:00 AM - 09/14/2025 11:59 PM Filters Views Live Monitoring m715013…" at bounding box center [886, 414] width 1364 height 680
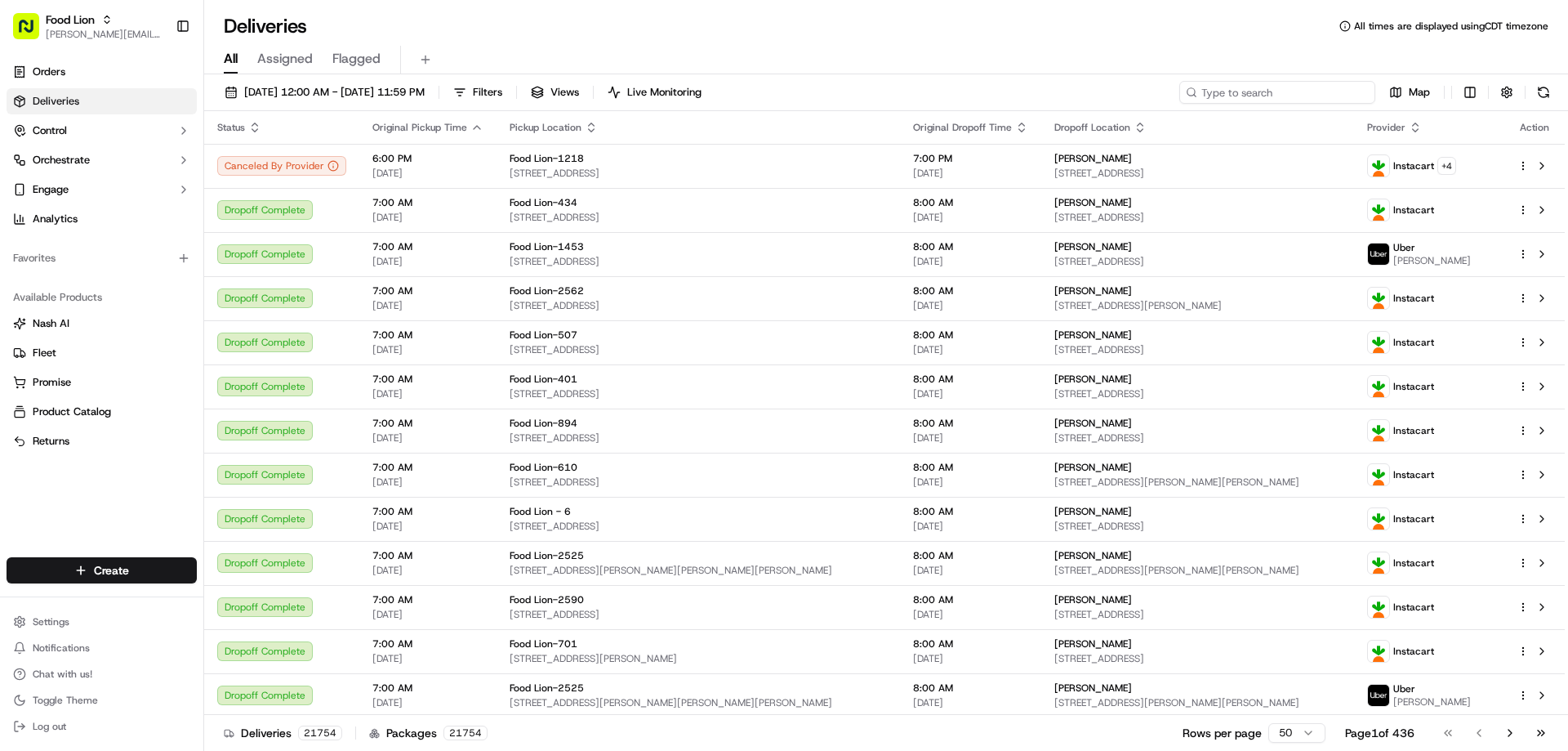
click at [1268, 96] on input at bounding box center [1276, 92] width 196 height 23
paste input "m712468109"
type input "m712468109"
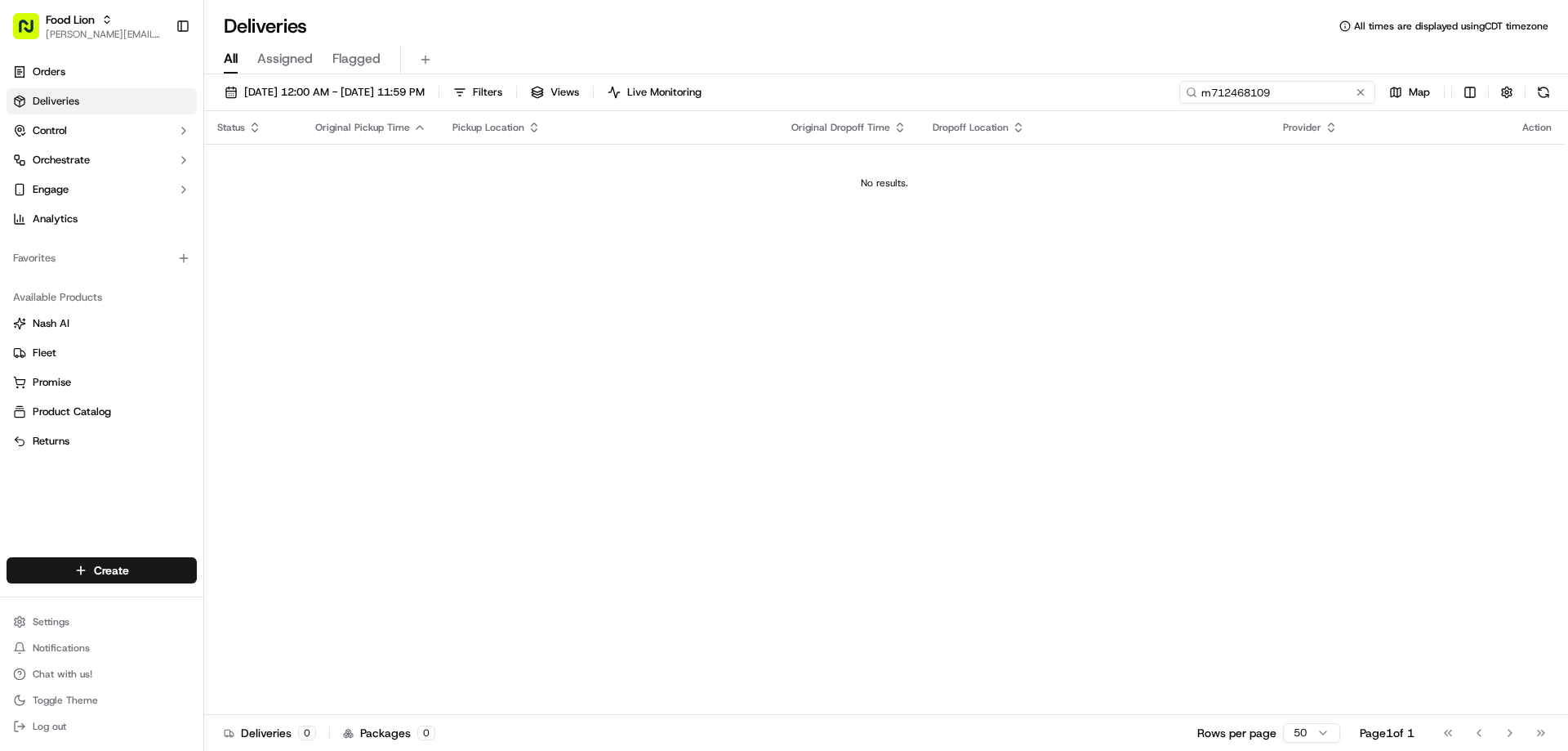
drag, startPoint x: 1282, startPoint y: 87, endPoint x: 1163, endPoint y: 89, distance: 119.0
click at [1163, 89] on div "09/05/2025 12:00 AM - 09/14/2025 11:59 PM Filters Views Live Monitoring m712468…" at bounding box center [886, 96] width 1364 height 31
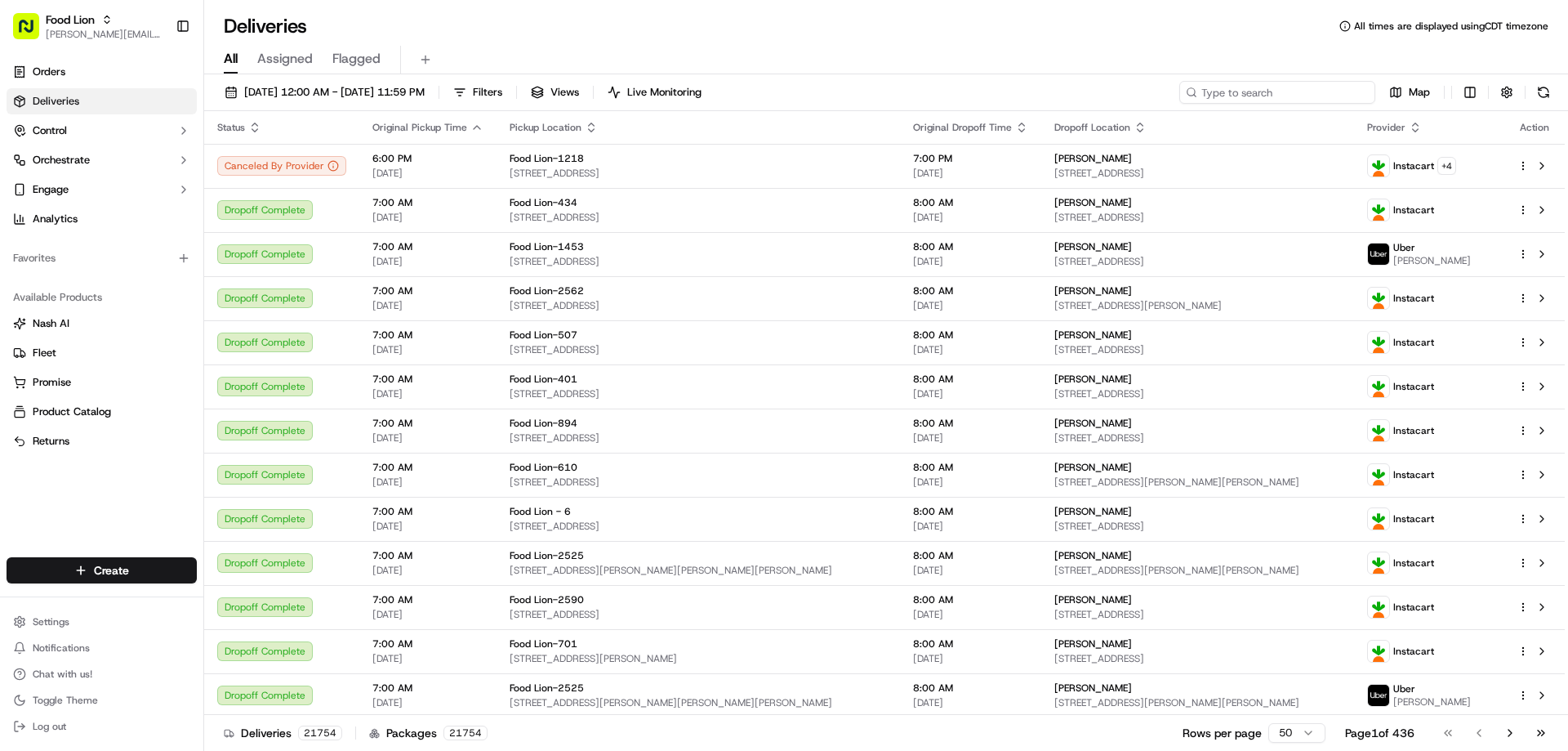
click at [1200, 94] on input at bounding box center [1276, 92] width 196 height 23
type input "m712468109"
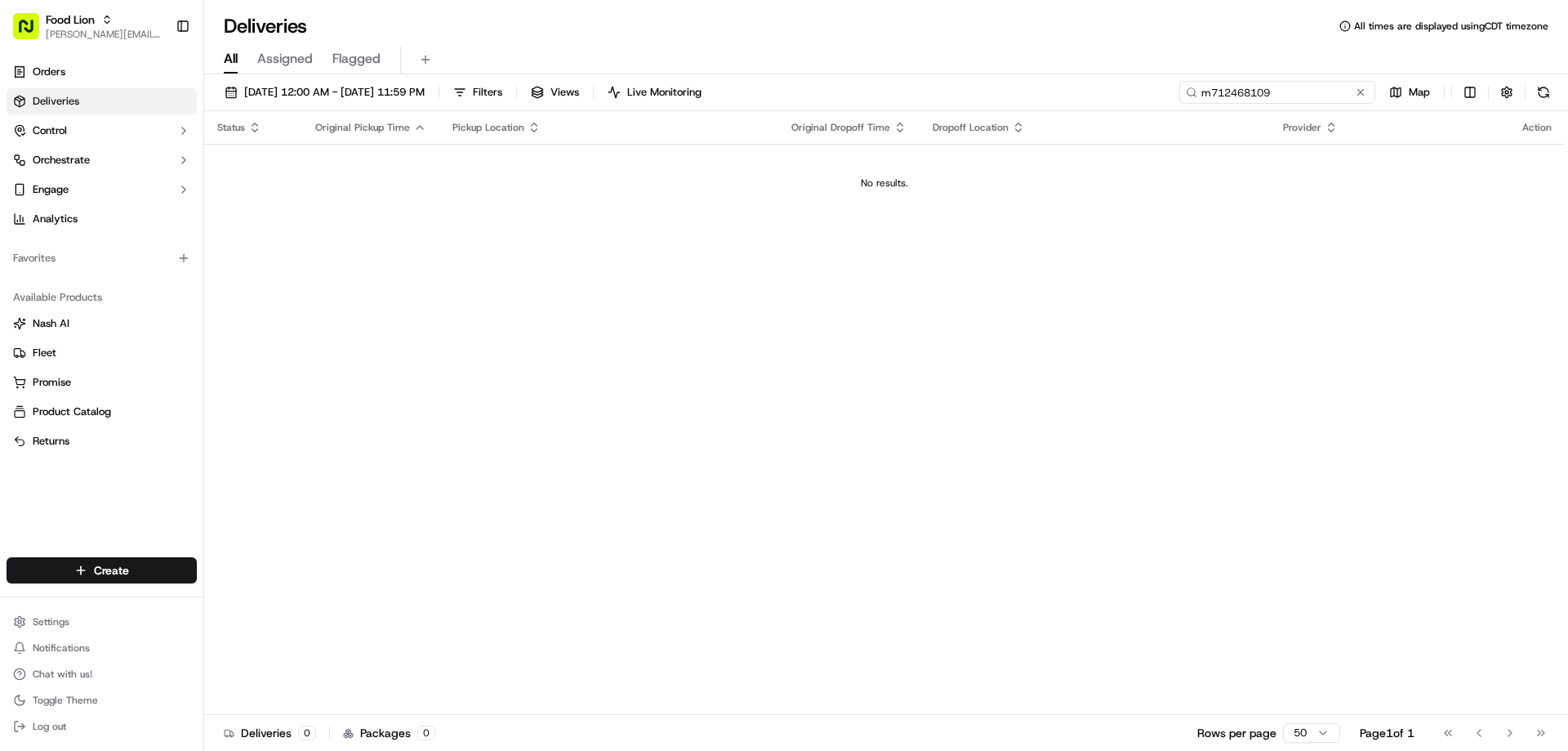
drag, startPoint x: 1275, startPoint y: 88, endPoint x: 1196, endPoint y: 100, distance: 79.9
click at [1196, 100] on input "m712468109" at bounding box center [1276, 92] width 196 height 23
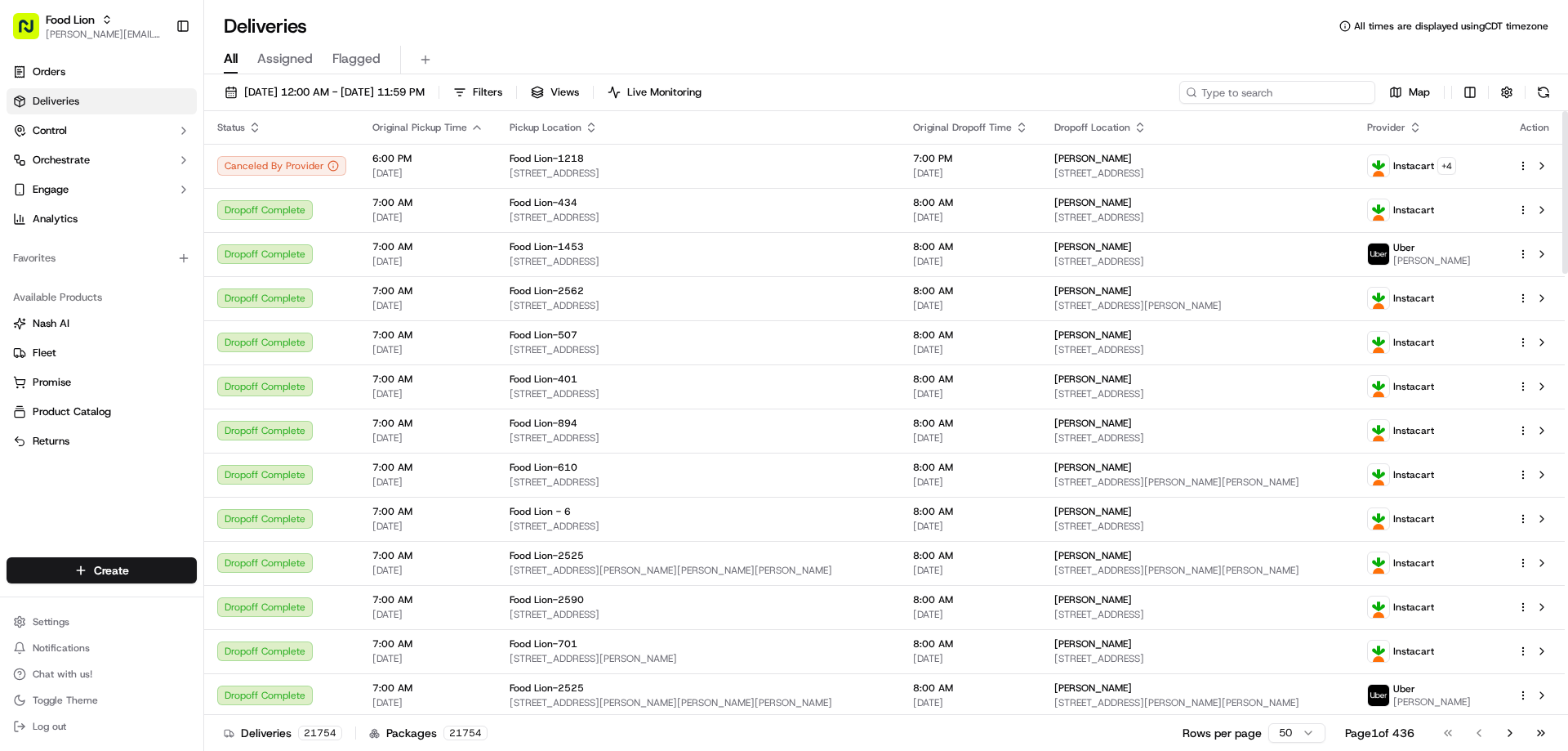
click at [1298, 95] on input at bounding box center [1276, 92] width 196 height 23
paste input "m712468109"
type input "m712468109"
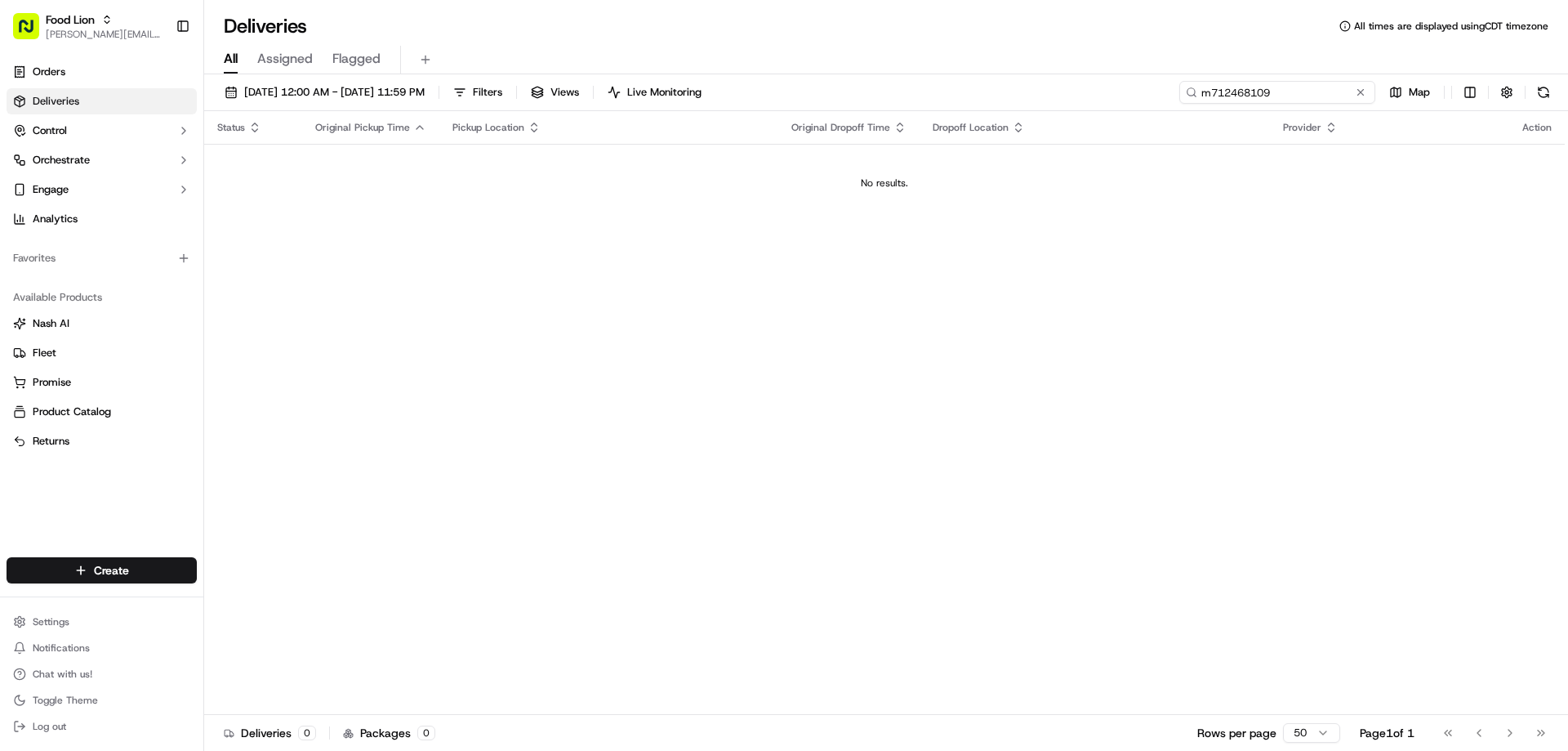
drag, startPoint x: 1277, startPoint y: 94, endPoint x: 1178, endPoint y: 91, distance: 99.0
click at [1180, 91] on input "m712468109" at bounding box center [1276, 92] width 196 height 23
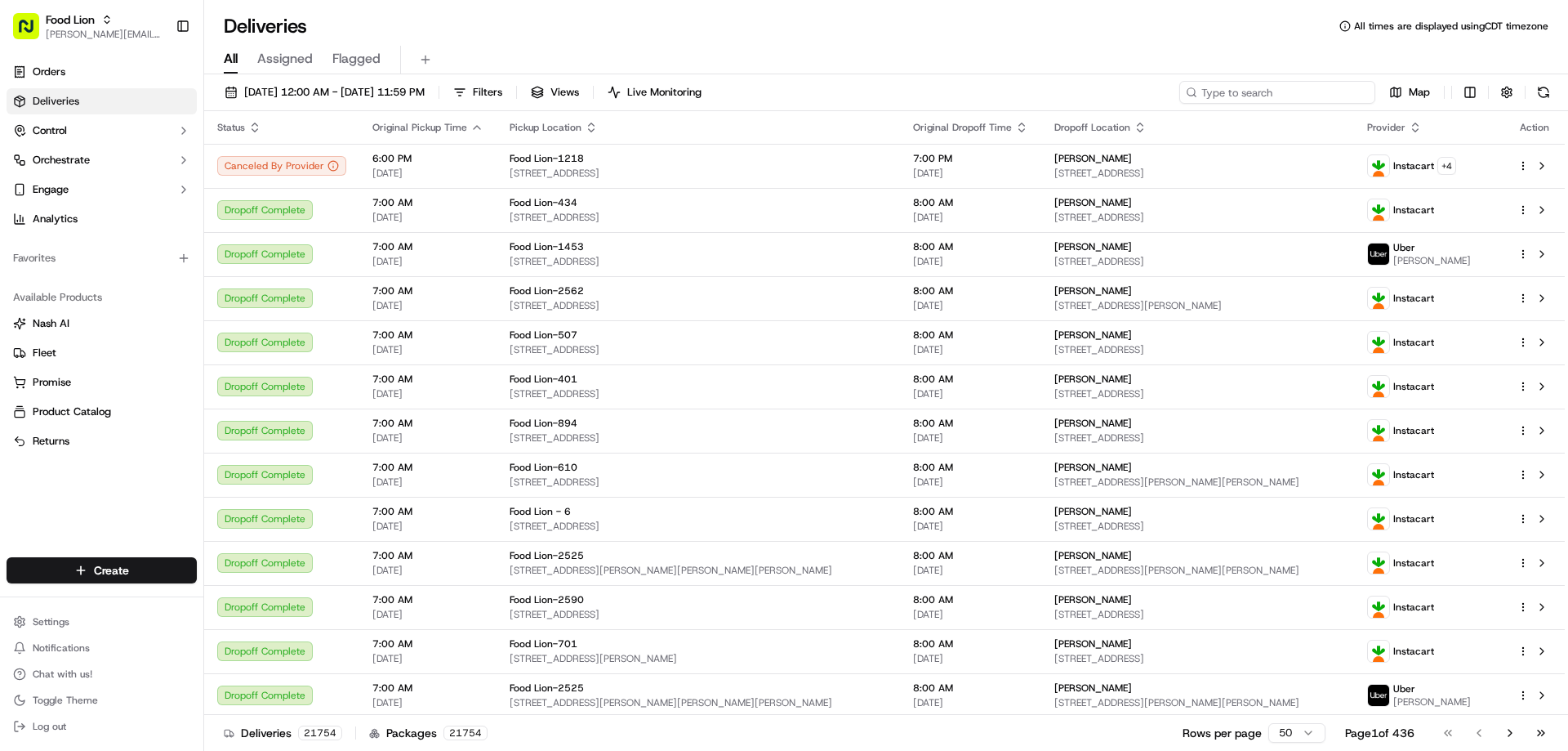
click at [1203, 92] on input at bounding box center [1276, 92] width 196 height 23
click at [1292, 96] on input at bounding box center [1276, 92] width 196 height 23
paste input "m706190879"
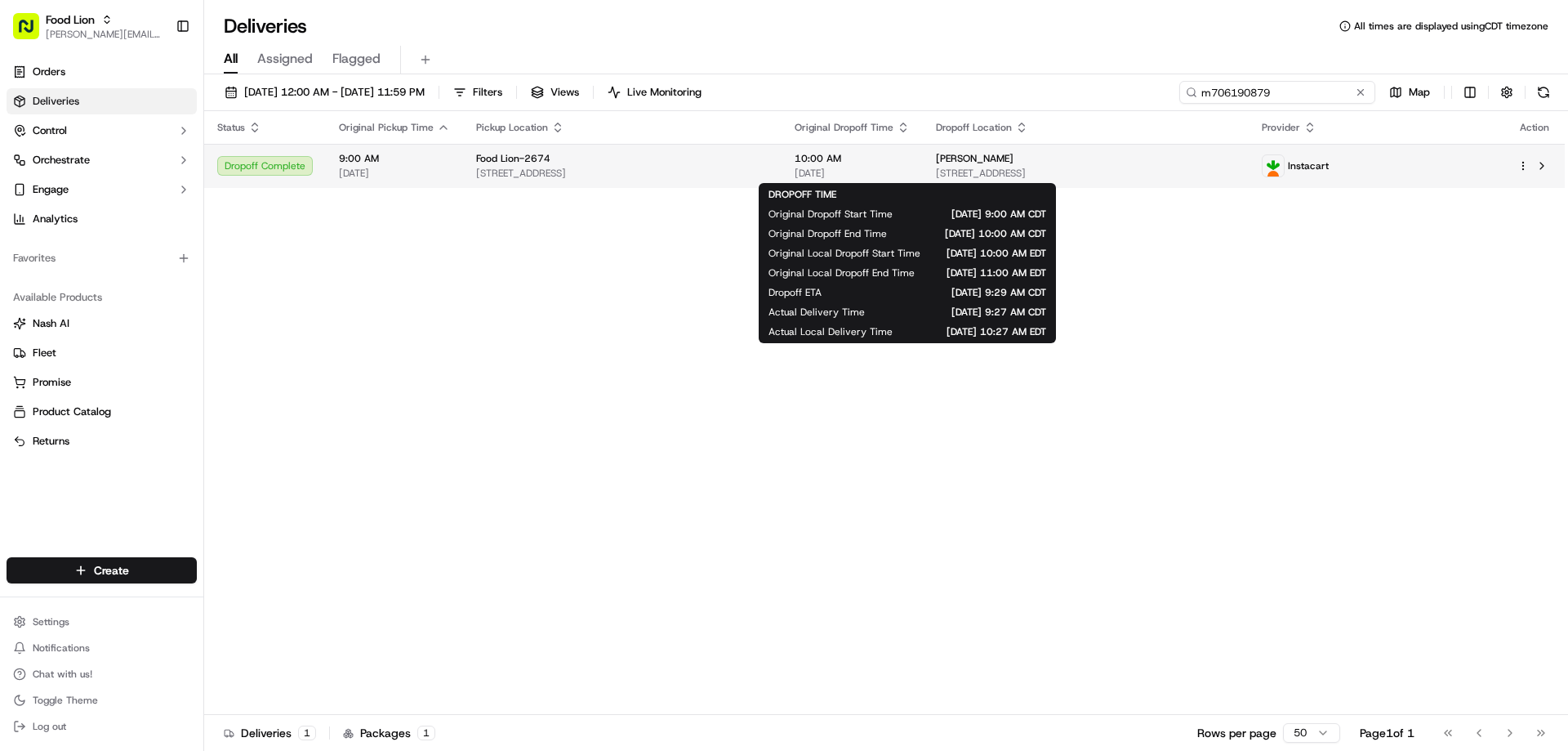
type input "m706190879"
click at [901, 164] on span "10:00 AM" at bounding box center [852, 158] width 115 height 13
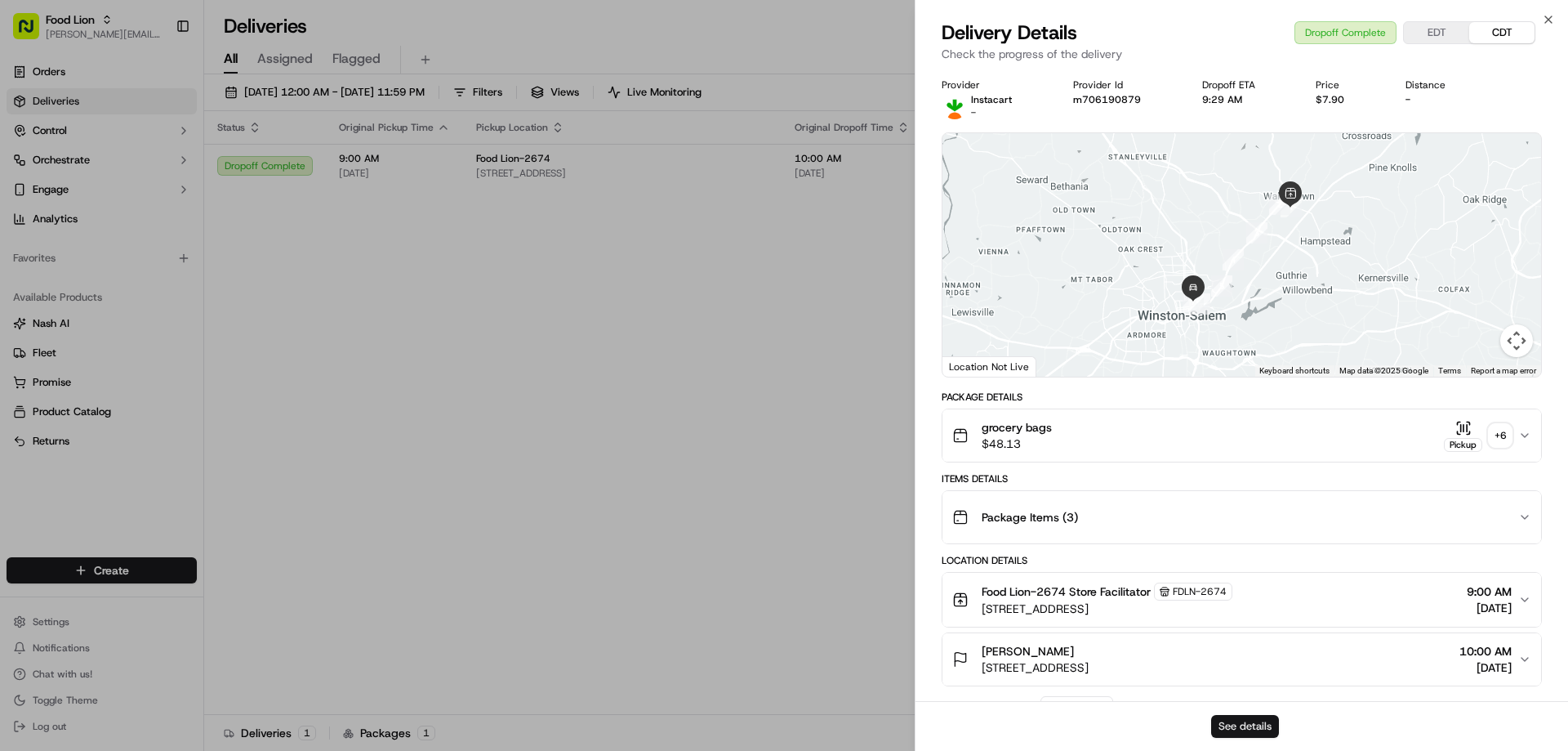
click at [1258, 725] on button "See details" at bounding box center [1245, 726] width 68 height 23
click at [1545, 20] on icon "button" at bounding box center [1548, 19] width 13 height 13
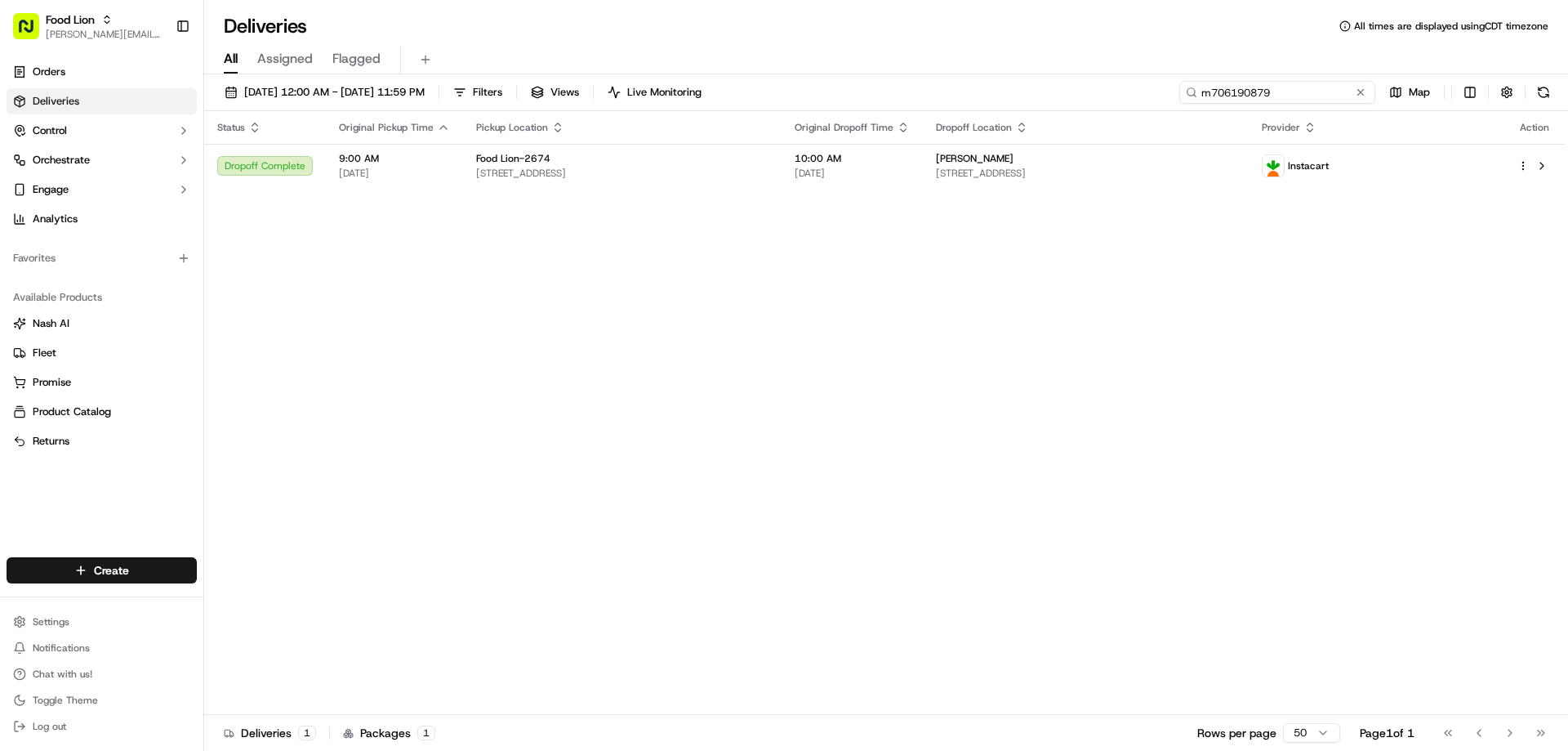
drag, startPoint x: 1335, startPoint y: 91, endPoint x: 1044, endPoint y: 137, distance: 294.6
click at [1050, 137] on div "09/05/2025 12:00 AM - 09/14/2025 11:59 PM Filters Views Live Monitoring m706190…" at bounding box center [886, 414] width 1364 height 680
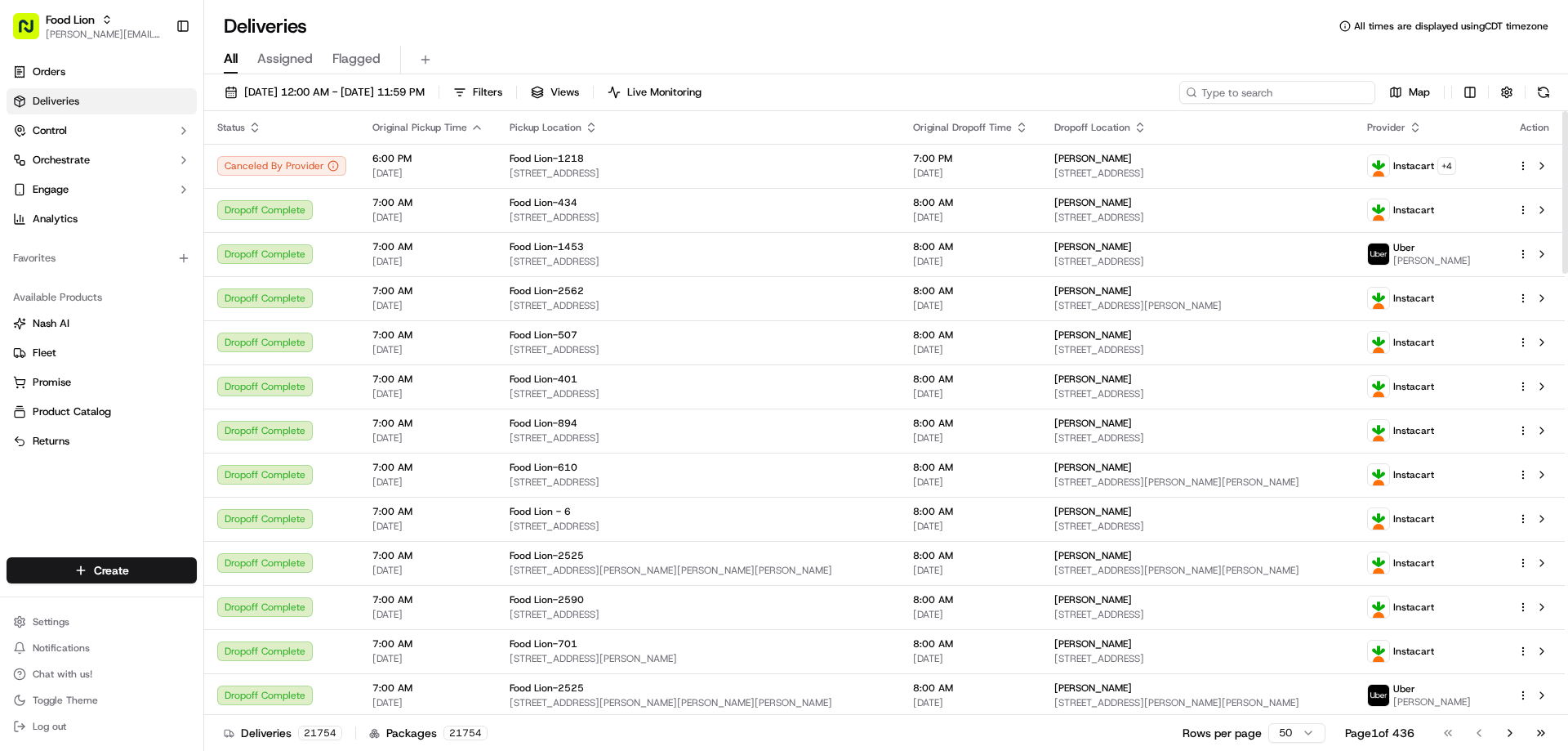
click at [1278, 96] on input at bounding box center [1276, 92] width 196 height 23
paste input "m665120121"
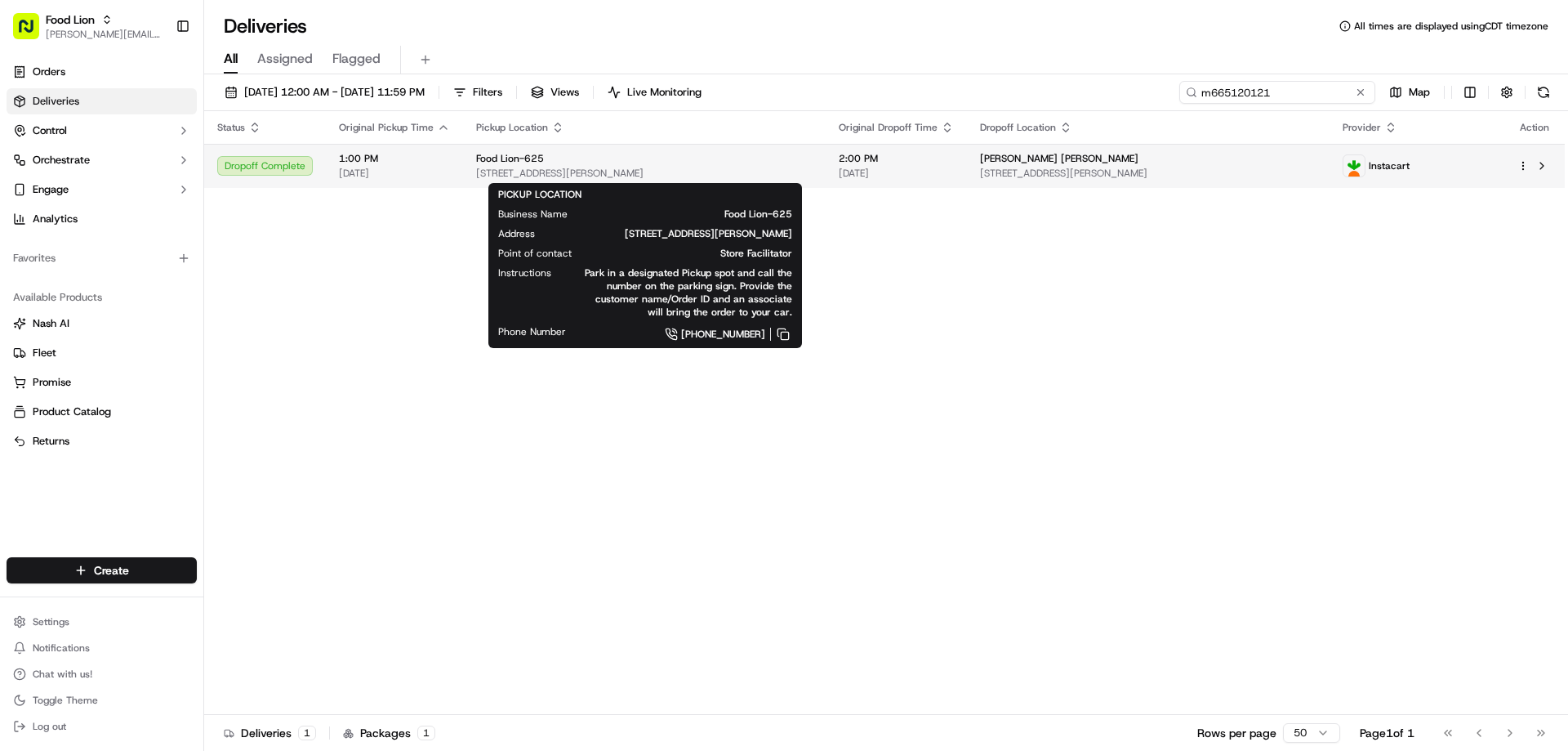
type input "m665120121"
click at [611, 166] on span "540 Westover Dr, Danville, VA 24541, US" at bounding box center [644, 172] width 337 height 13
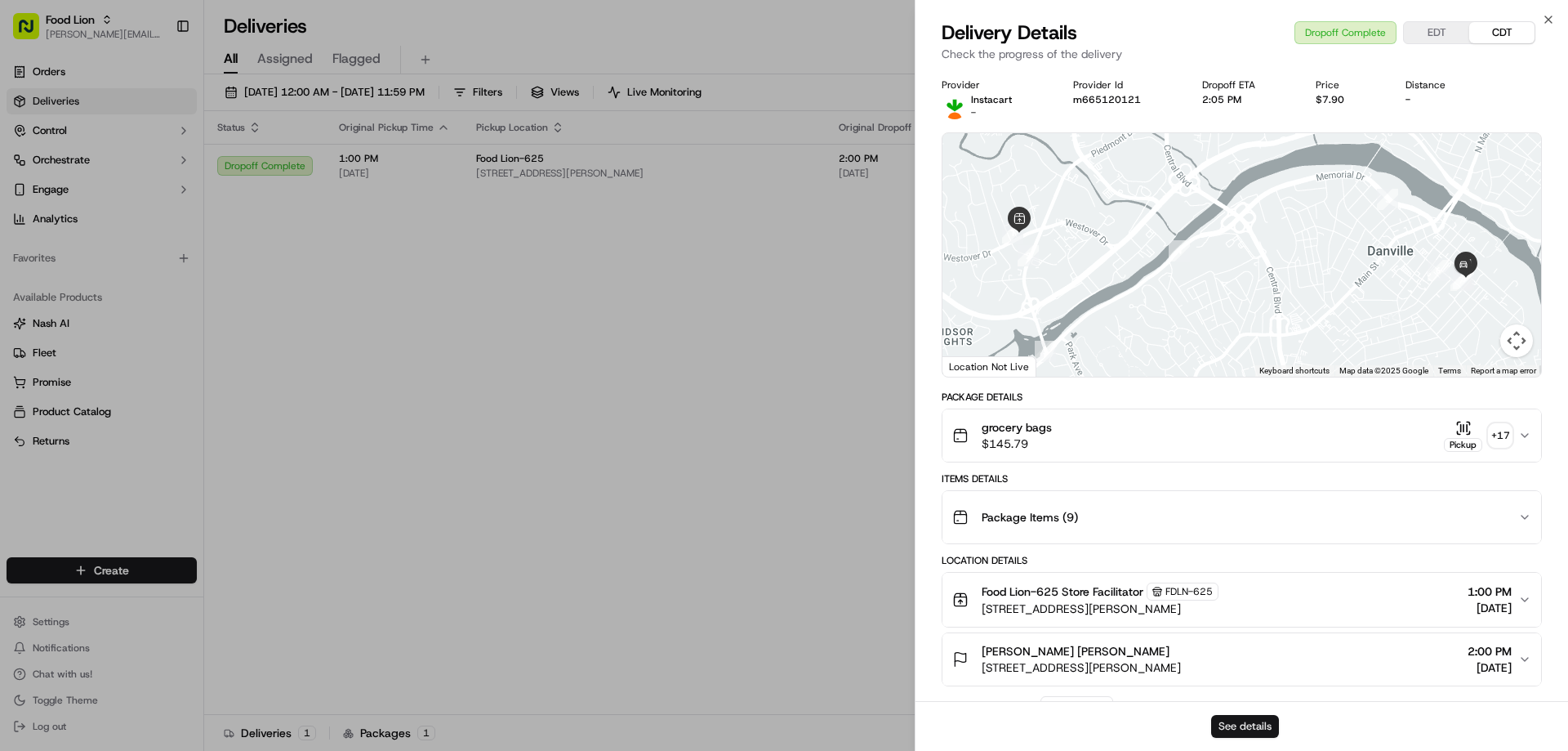
click at [1225, 722] on button "See details" at bounding box center [1245, 726] width 68 height 23
click at [1548, 19] on icon "button" at bounding box center [1548, 19] width 13 height 13
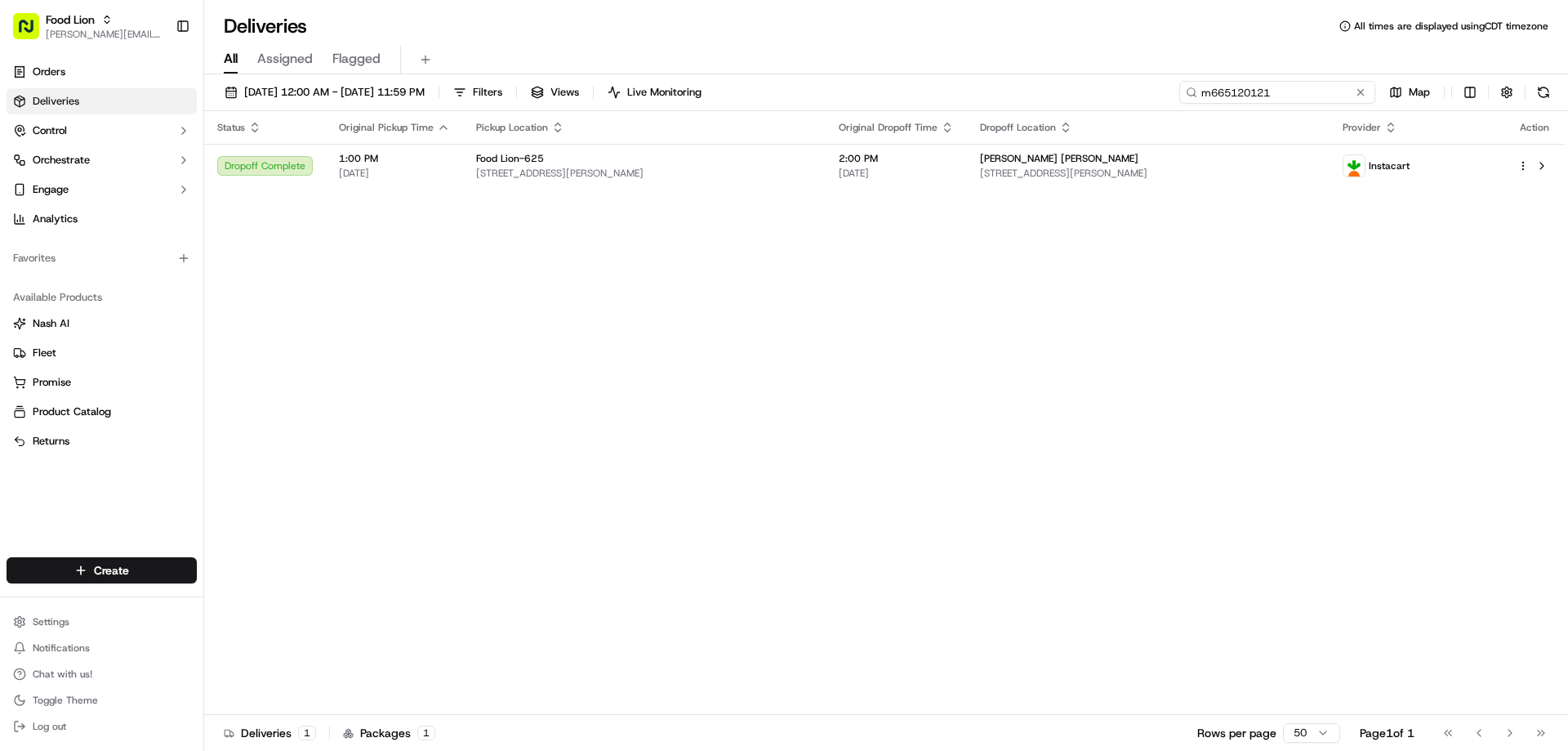
drag, startPoint x: 1334, startPoint y: 96, endPoint x: 1145, endPoint y: 109, distance: 189.4
click at [1145, 109] on div "09/05/2025 12:00 AM - 09/14/2025 11:59 PM Filters Views Live Monitoring m665120…" at bounding box center [886, 96] width 1364 height 31
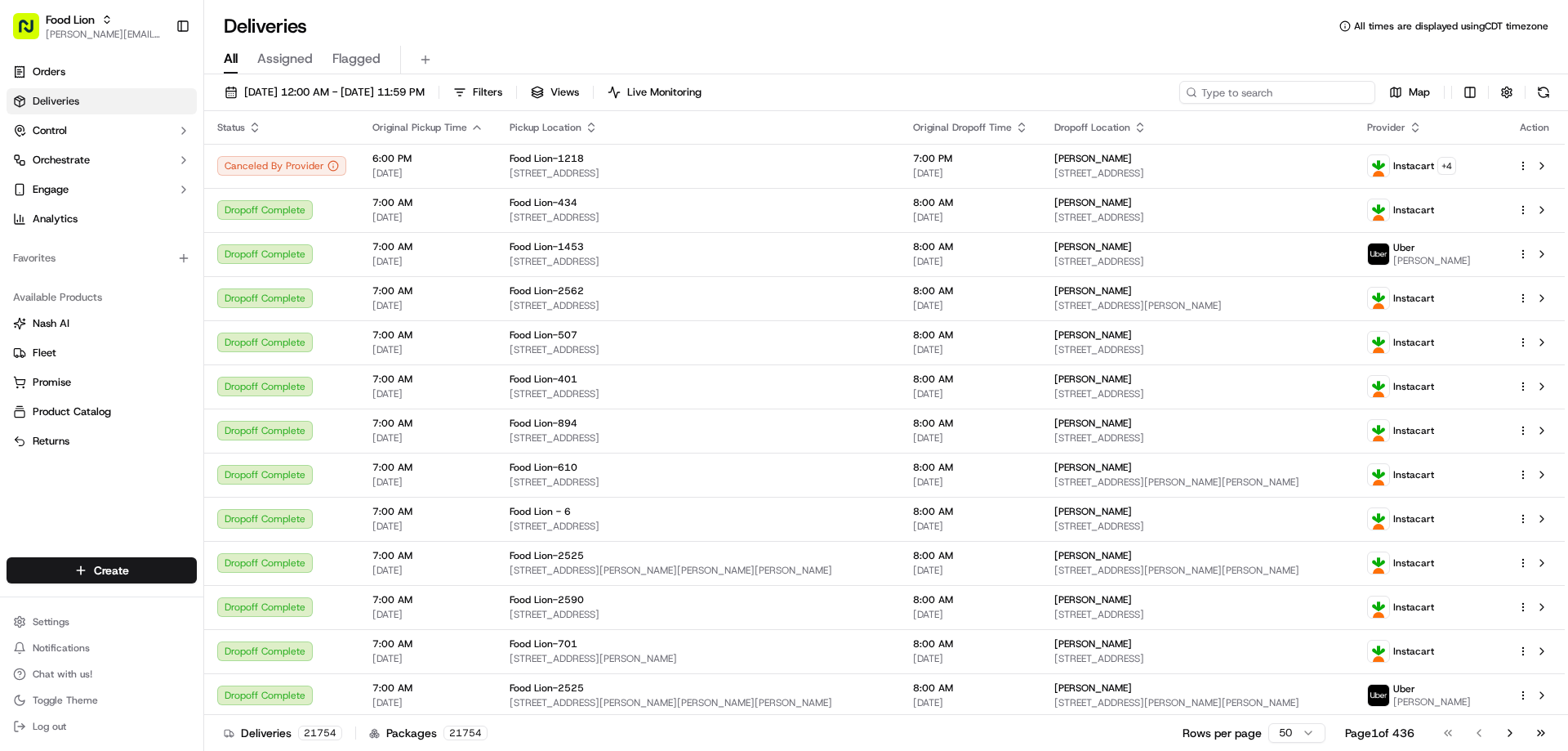
click at [1304, 89] on input at bounding box center [1276, 92] width 196 height 23
paste input "m706278658"
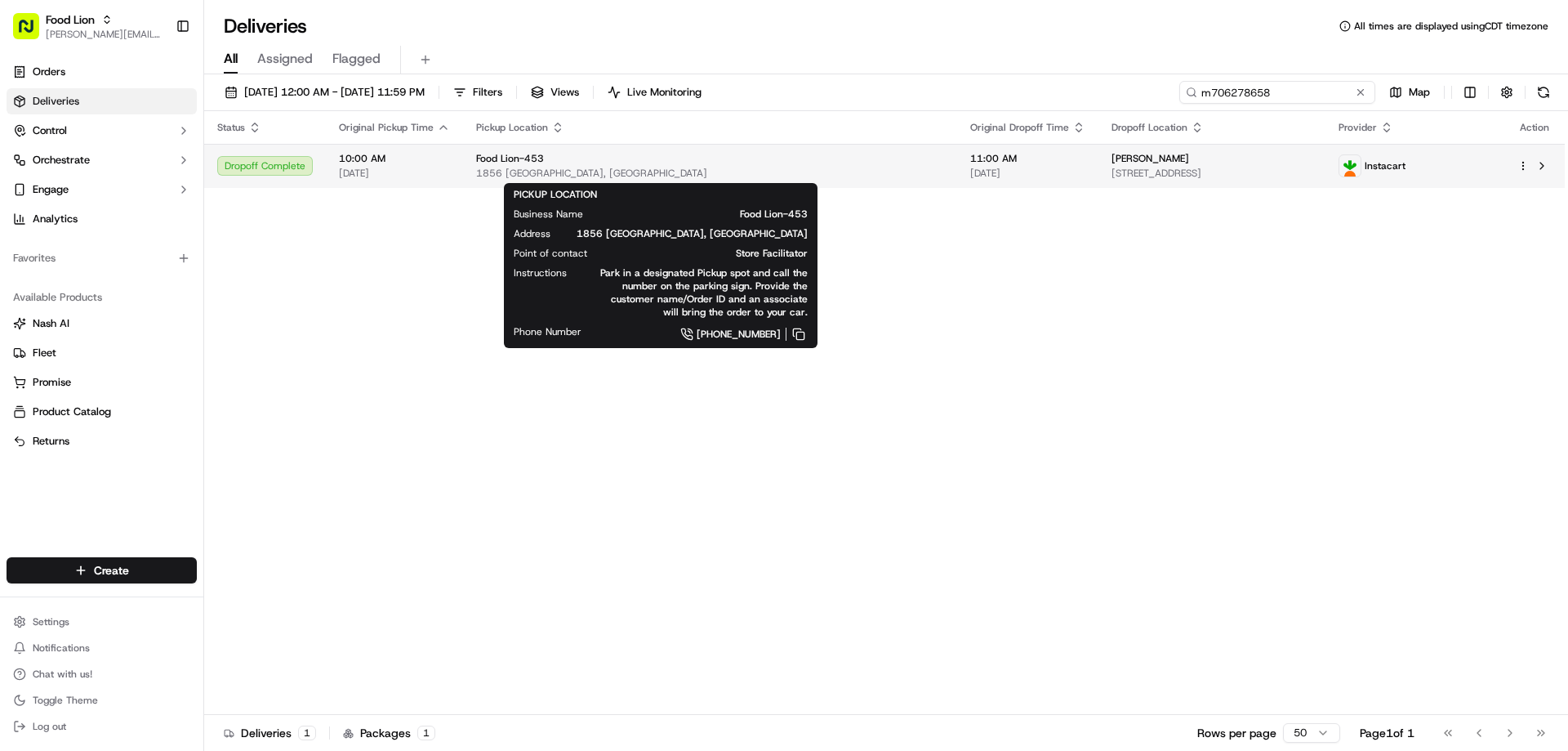
type input "m706278658"
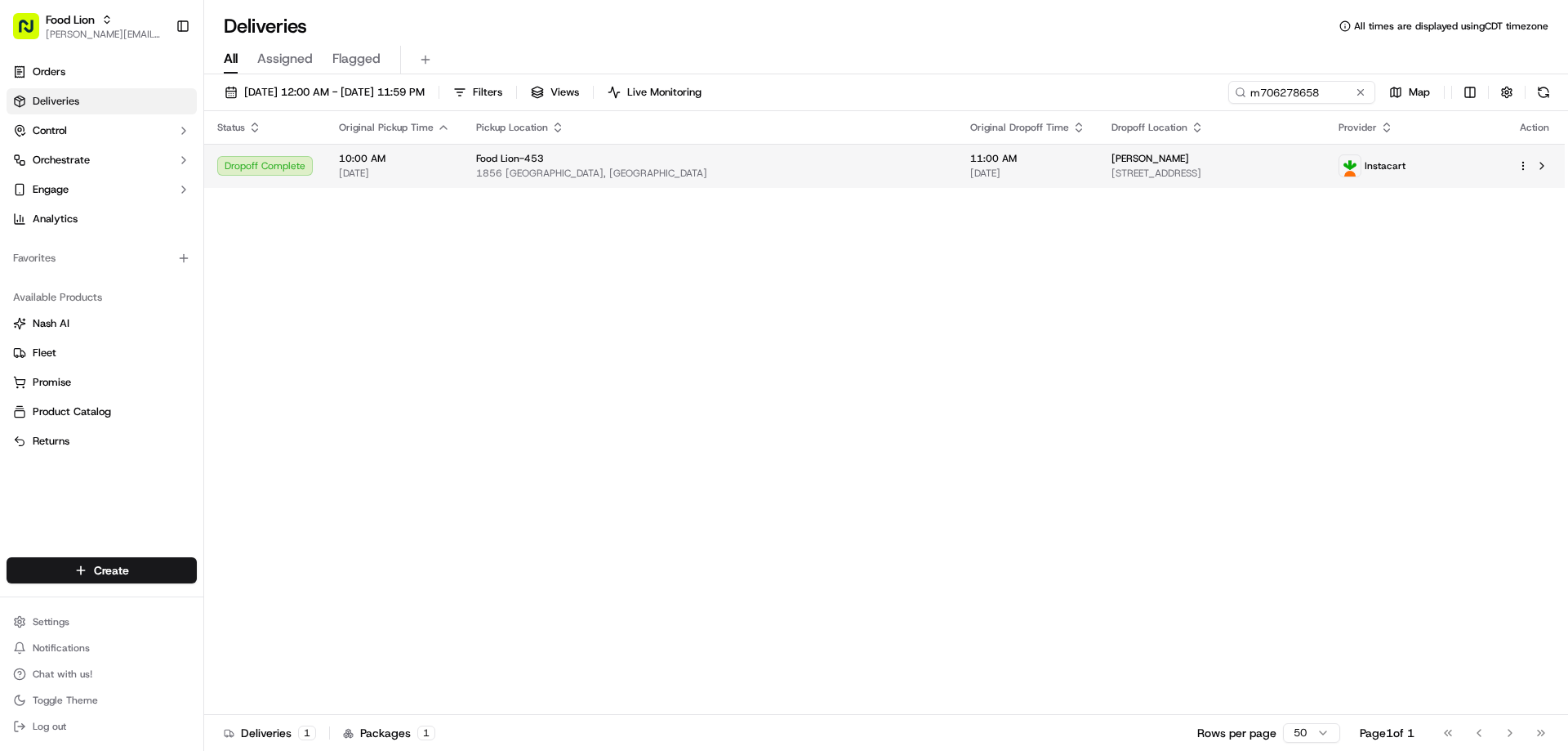
click at [532, 158] on span "Food Lion-453" at bounding box center [510, 158] width 68 height 13
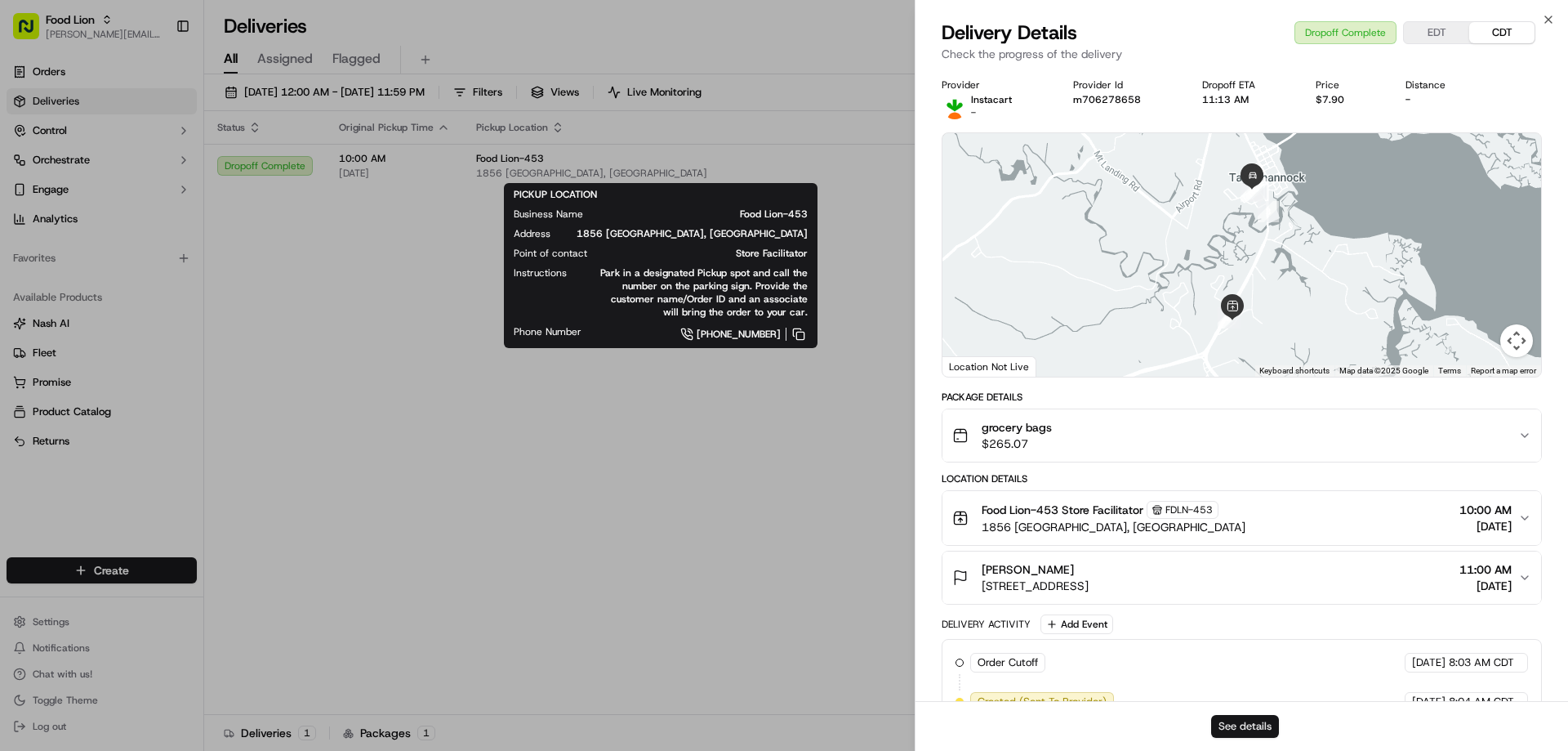
click at [1249, 731] on button "See details" at bounding box center [1245, 726] width 68 height 23
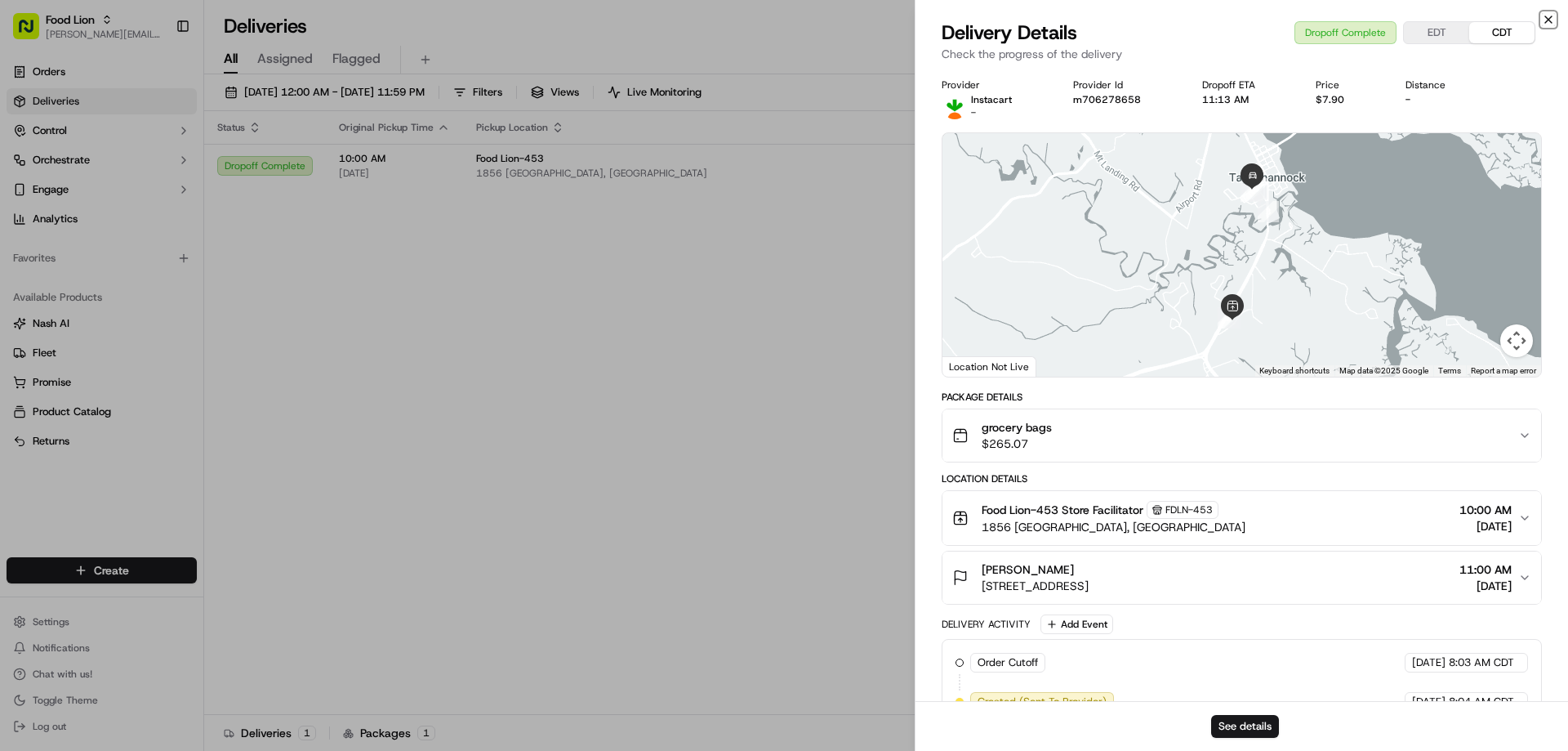
click at [1546, 16] on icon "button" at bounding box center [1548, 19] width 13 height 13
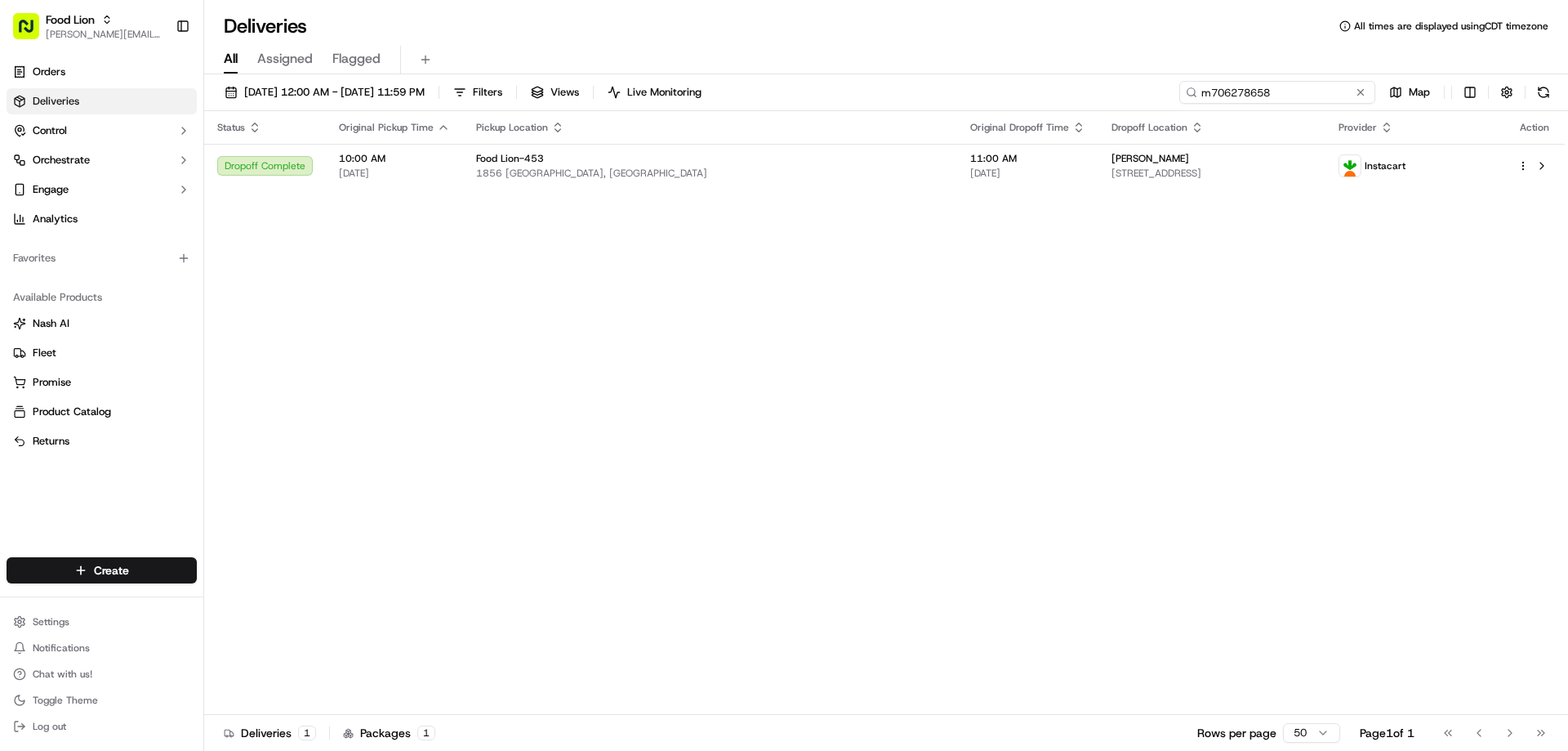
drag, startPoint x: 1331, startPoint y: 92, endPoint x: 1108, endPoint y: 112, distance: 223.9
click at [1124, 109] on div "09/05/2025 12:00 AM - 09/14/2025 11:59 PM Filters Views Live Monitoring m706278…" at bounding box center [886, 96] width 1364 height 31
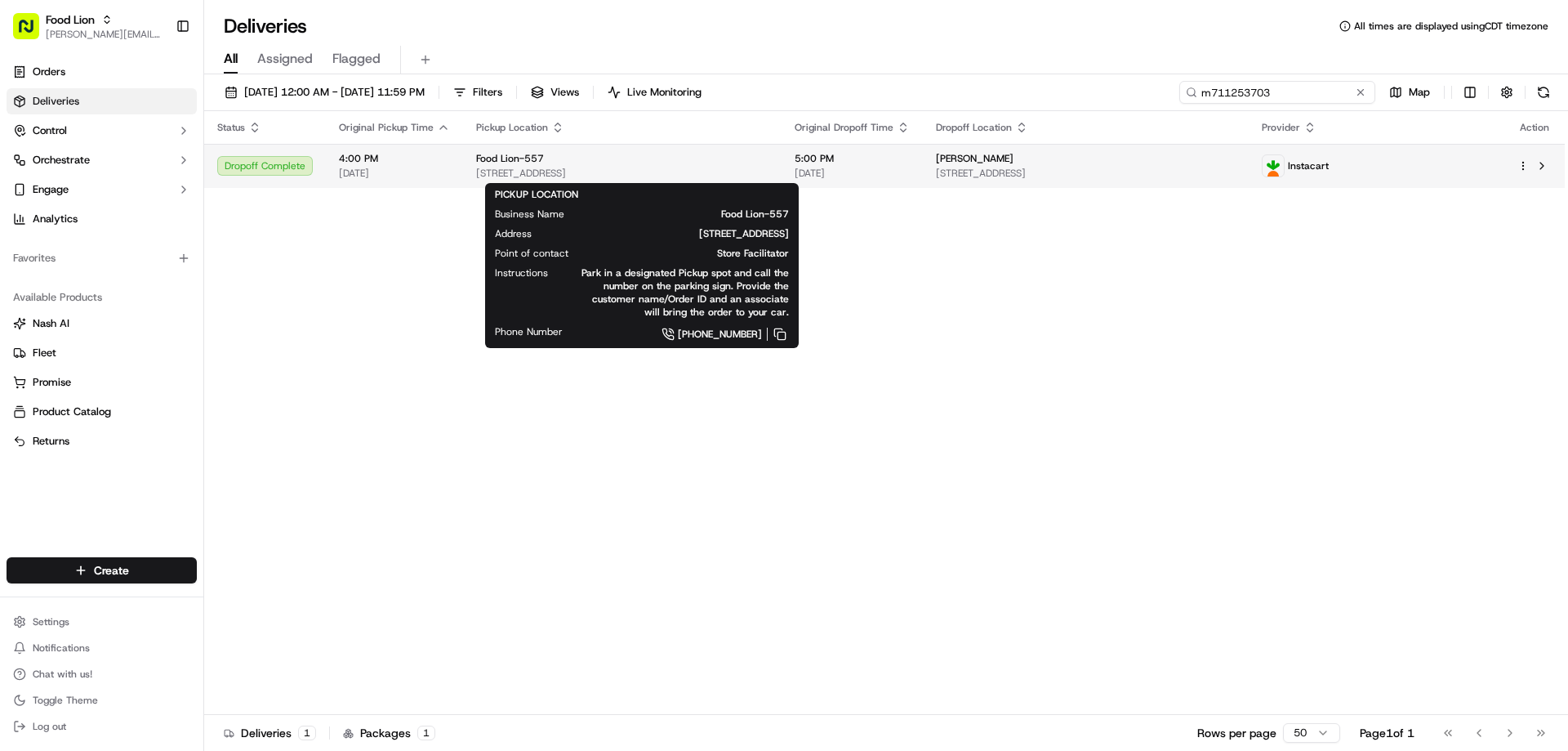
type input "m711253703"
click at [506, 162] on span "Food Lion-557" at bounding box center [510, 158] width 68 height 13
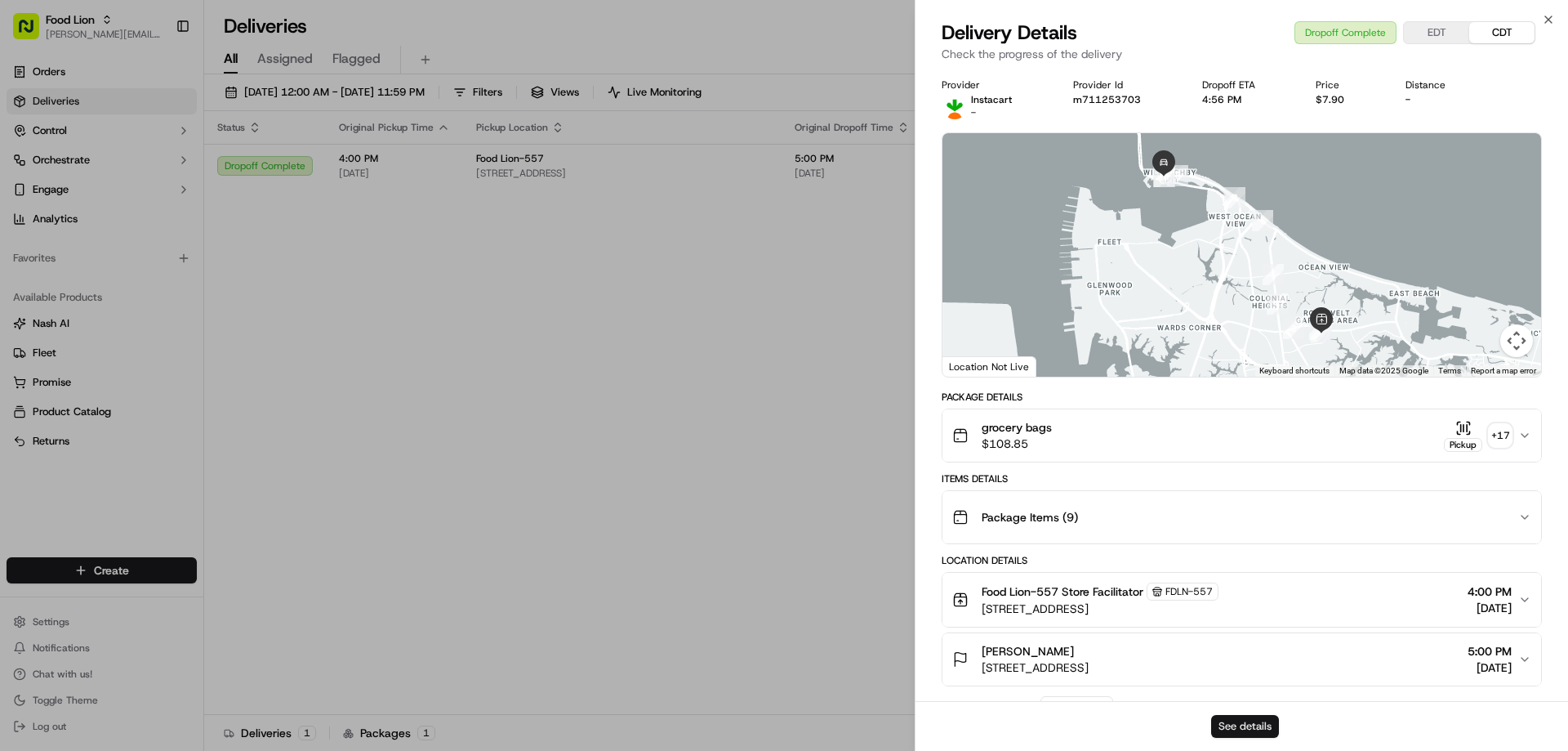
click at [1244, 726] on button "See details" at bounding box center [1245, 726] width 68 height 23
click at [1550, 20] on icon "button" at bounding box center [1548, 19] width 13 height 13
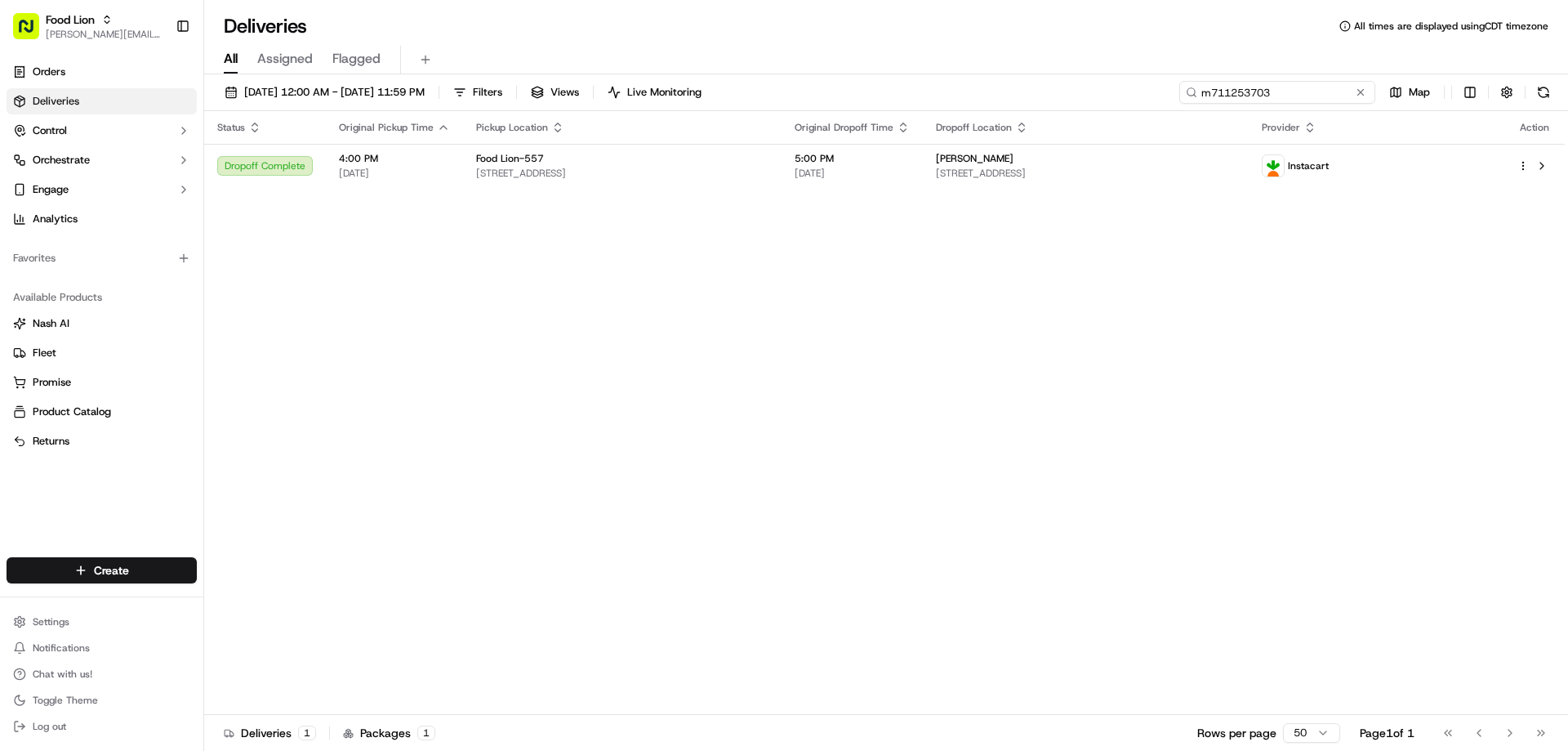
drag, startPoint x: 1331, startPoint y: 88, endPoint x: 1176, endPoint y: 102, distance: 155.6
click at [1176, 102] on div "09/05/2025 12:00 AM - 09/14/2025 11:59 PM Filters Views Live Monitoring m711253…" at bounding box center [886, 96] width 1364 height 31
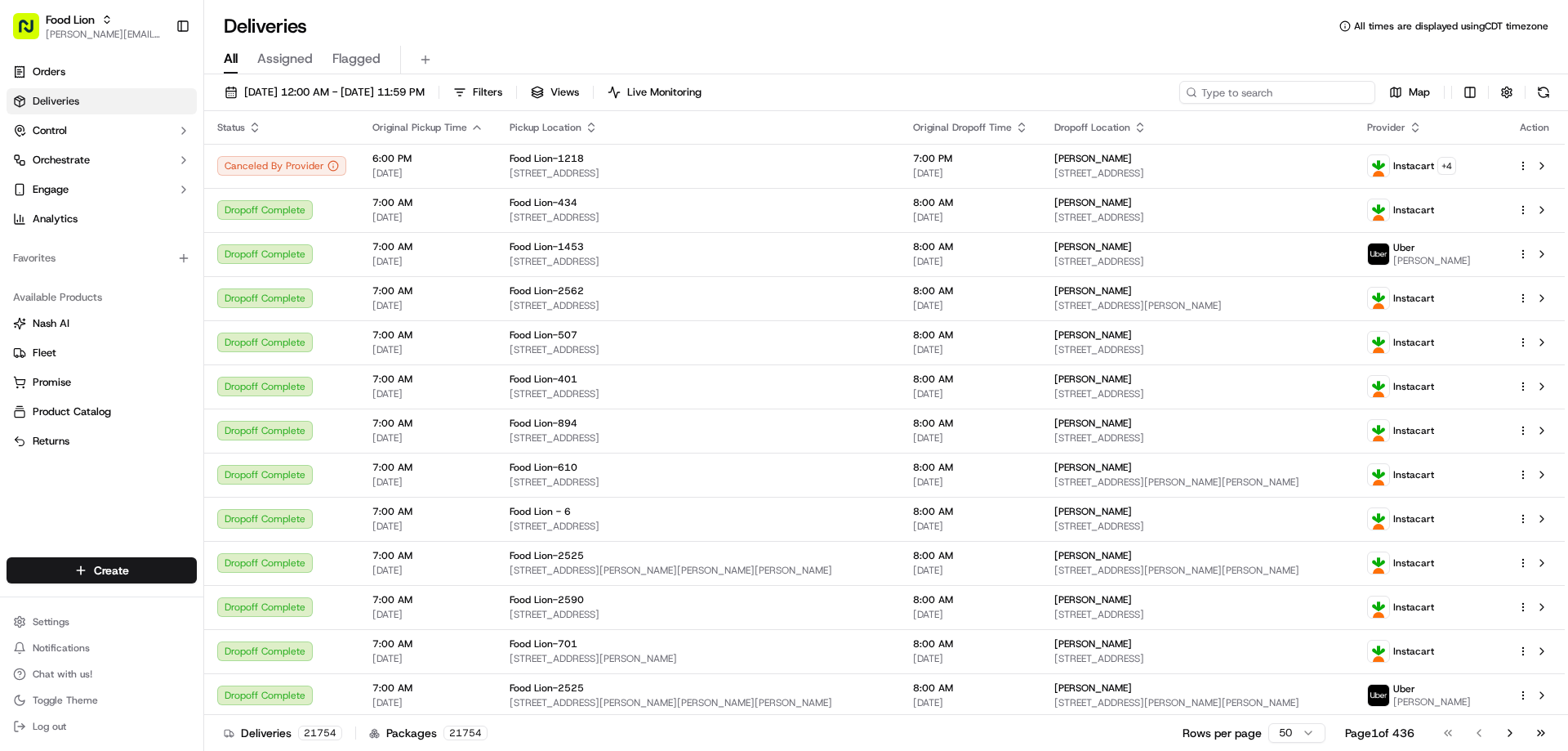
click at [1283, 98] on input at bounding box center [1276, 92] width 196 height 23
paste input "m714731841"
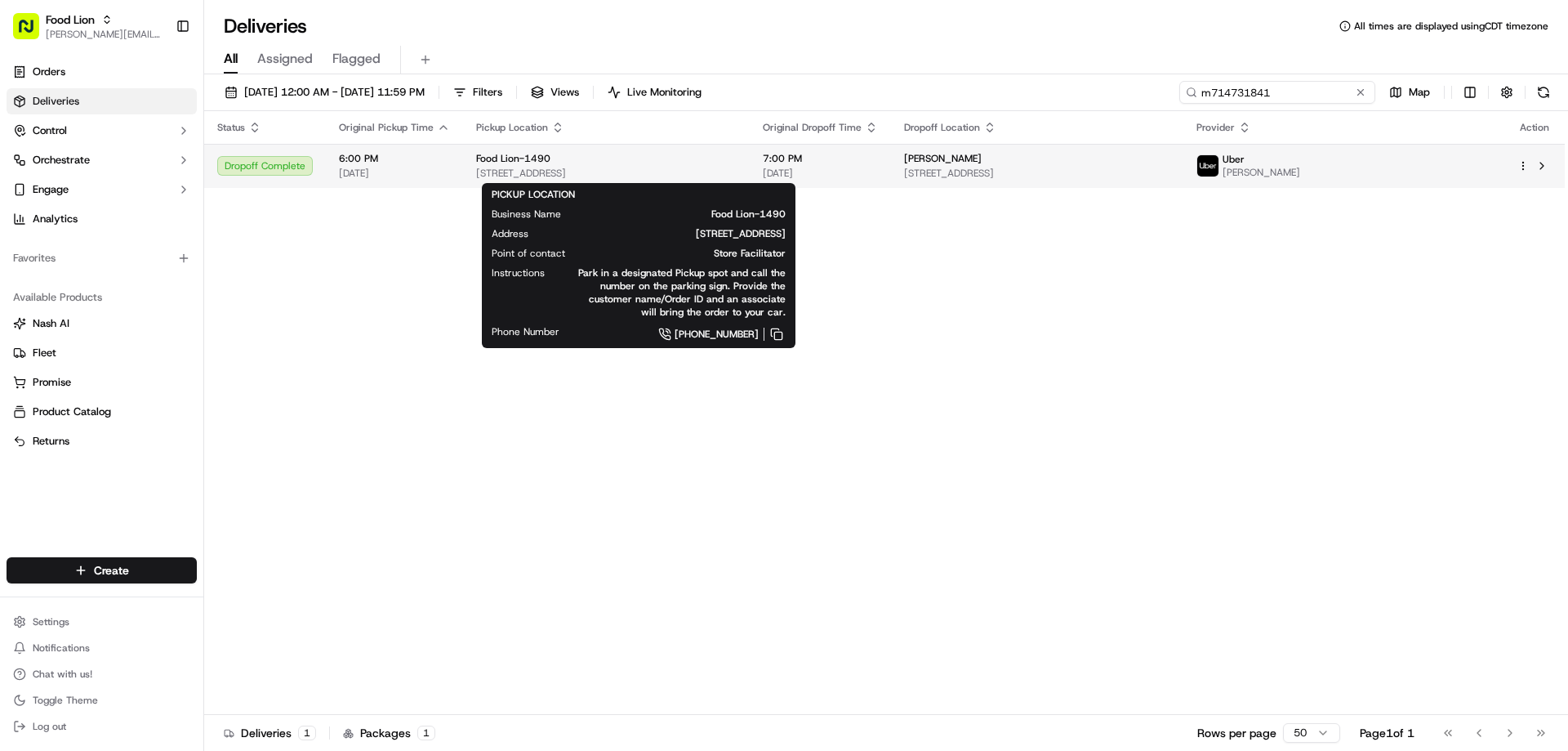
type input "m714731841"
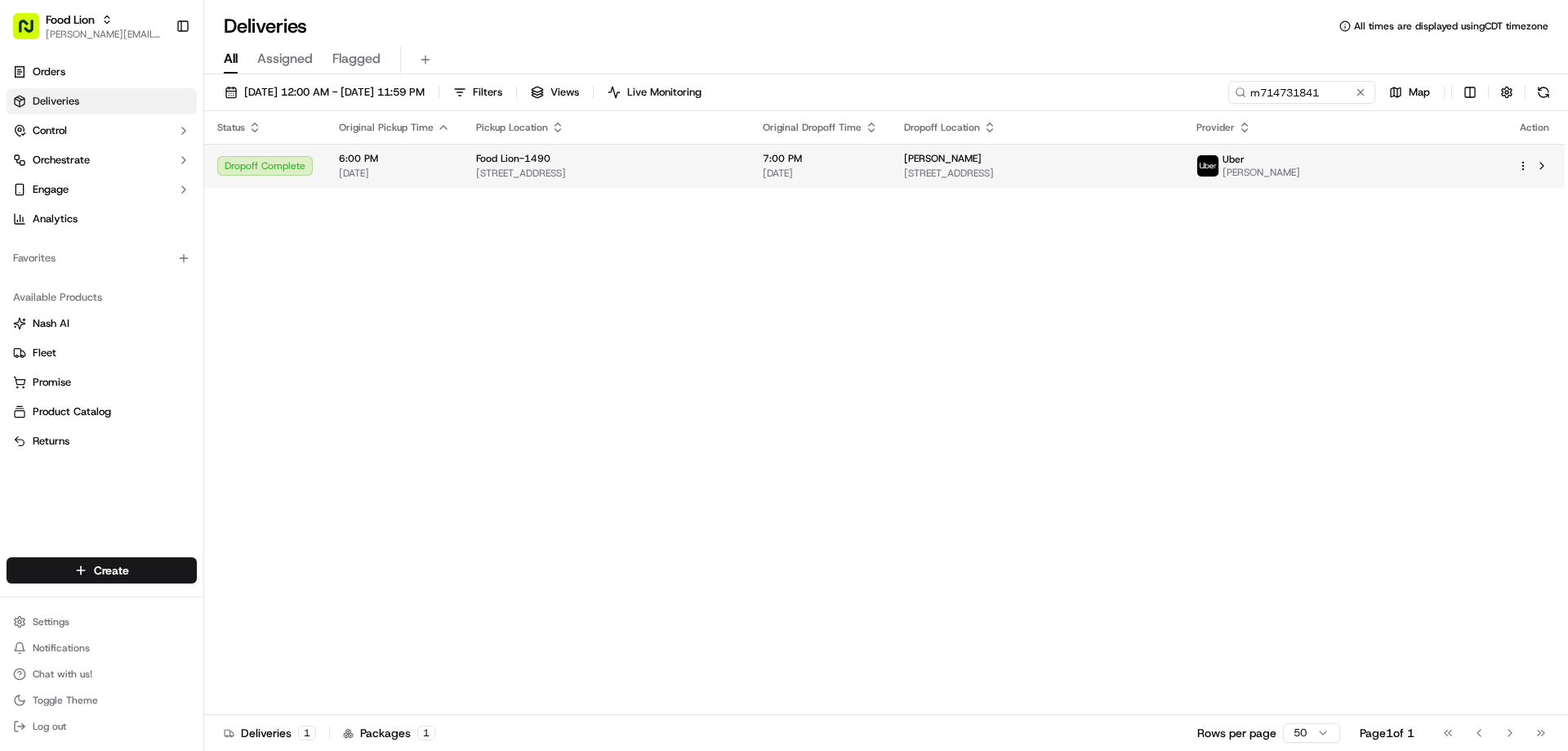
click at [570, 162] on div "Food Lion-1490" at bounding box center [605, 158] width 260 height 13
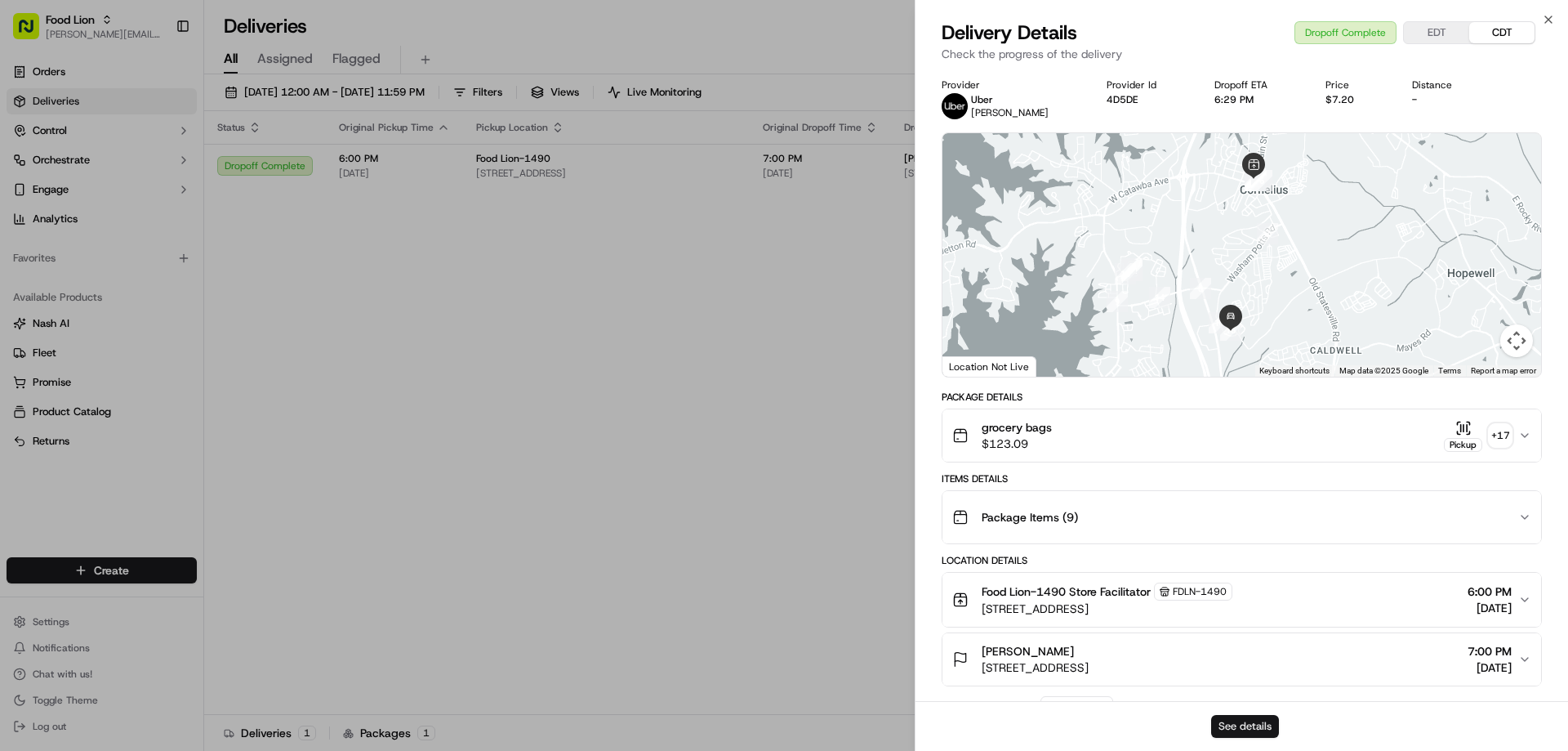
click at [1256, 723] on button "See details" at bounding box center [1245, 726] width 68 height 23
click at [1545, 14] on icon "button" at bounding box center [1548, 19] width 13 height 13
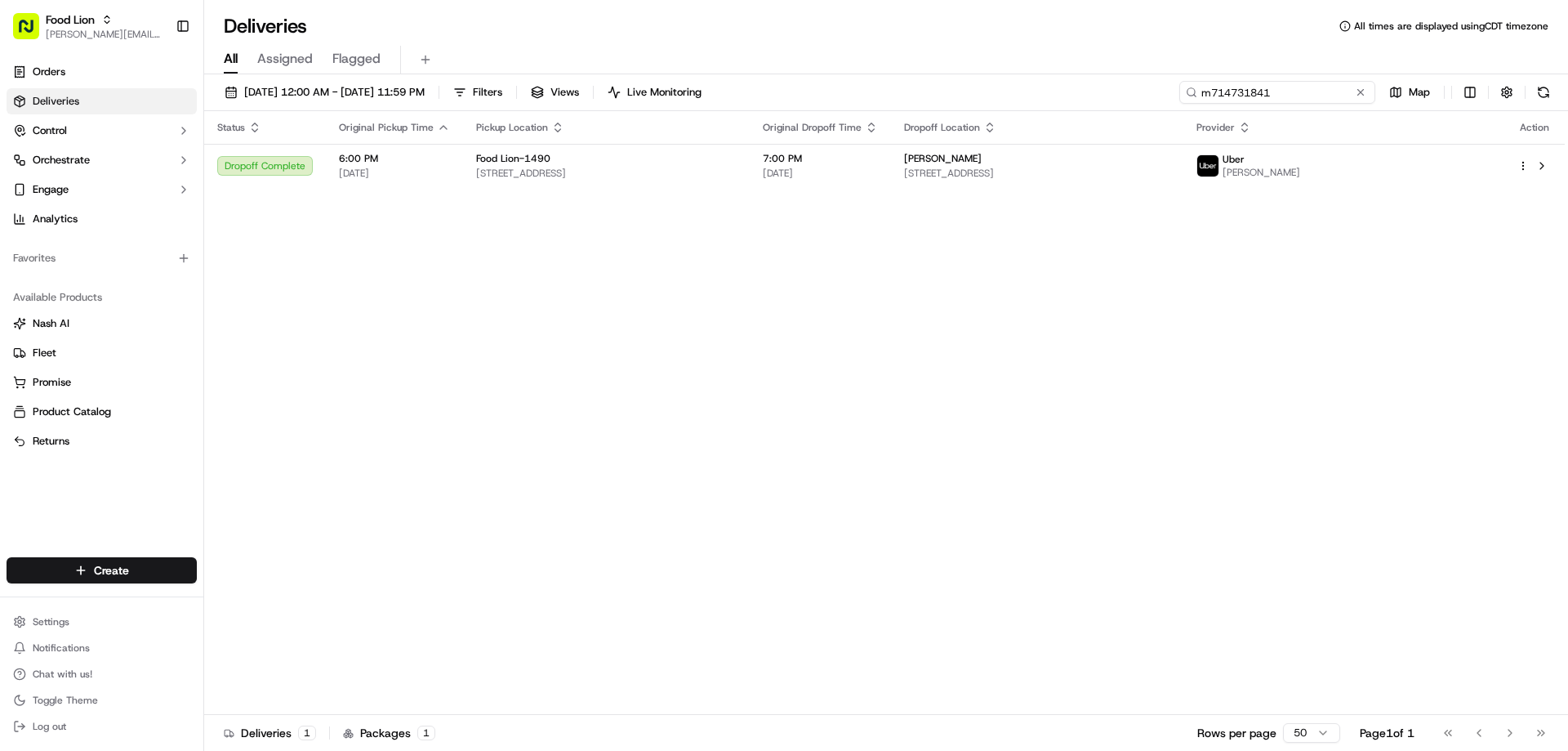
drag, startPoint x: 1328, startPoint y: 95, endPoint x: 1187, endPoint y: 109, distance: 141.7
click at [1187, 109] on div "09/05/2025 12:00 AM - 09/14/2025 11:59 PM Filters Views Live Monitoring m714731…" at bounding box center [886, 96] width 1364 height 31
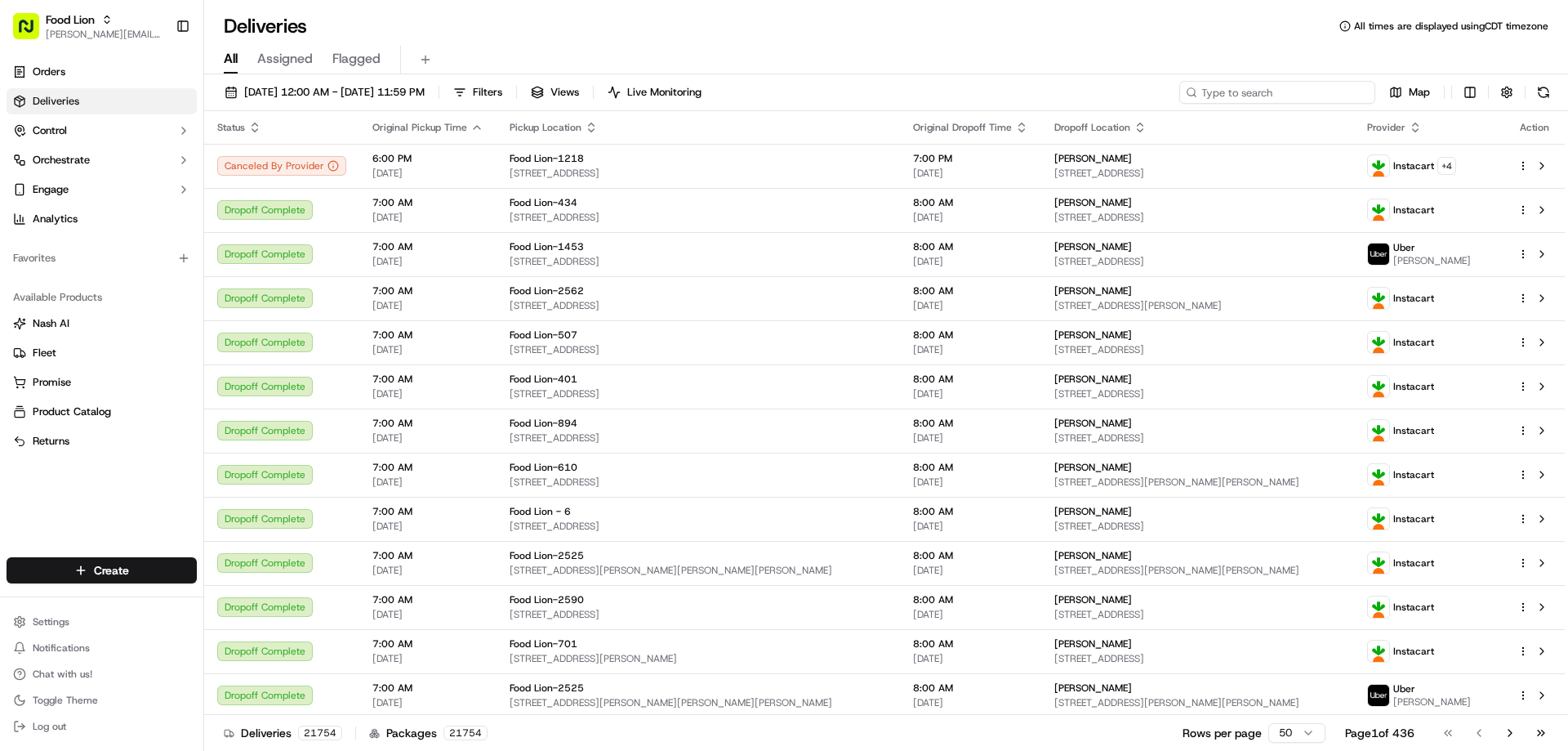
click at [1321, 92] on input at bounding box center [1276, 92] width 196 height 23
paste input "m713222897"
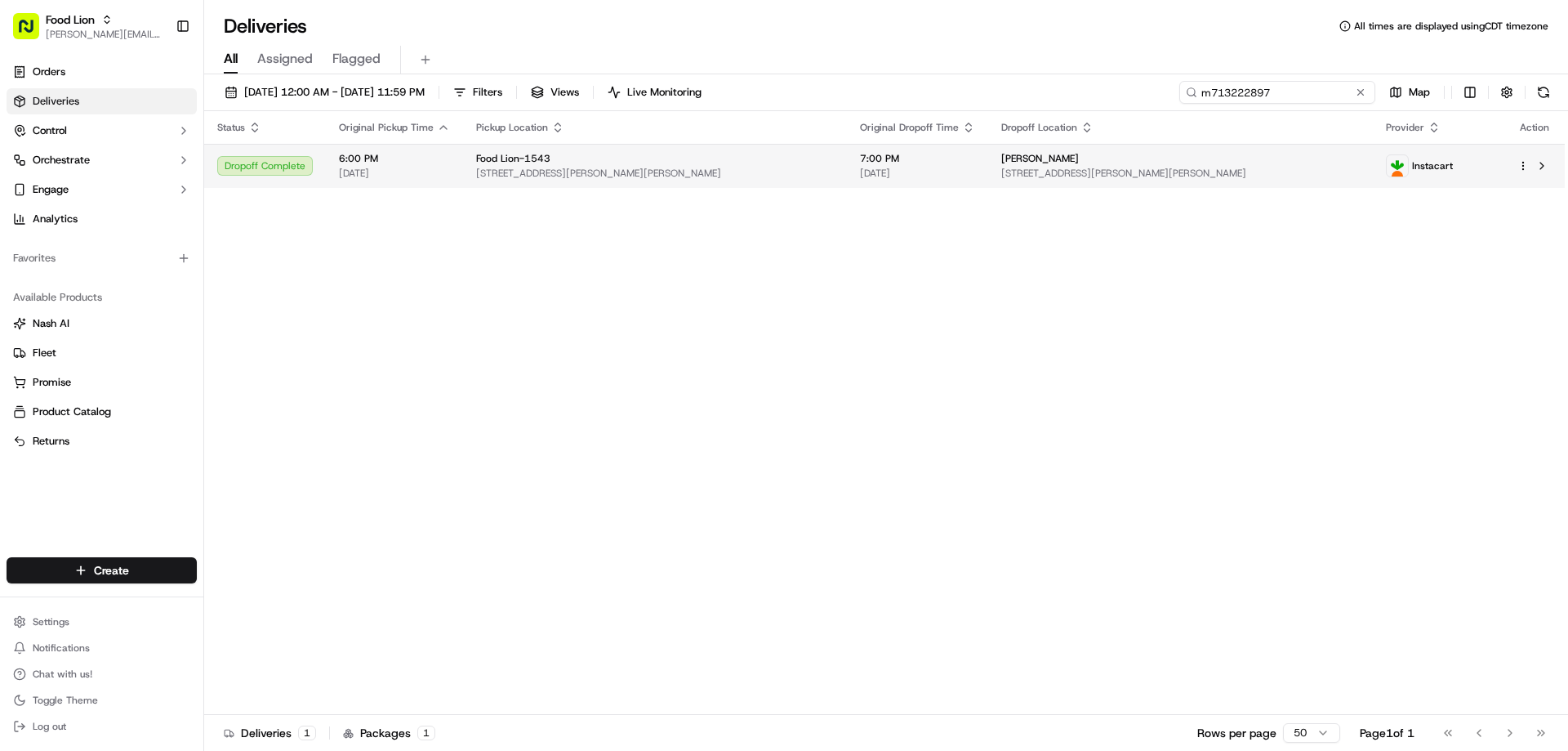
type input "m713222897"
click at [576, 171] on span "121 Crain Hwy N, Glen Burnie, MD 21061, US" at bounding box center [655, 172] width 358 height 13
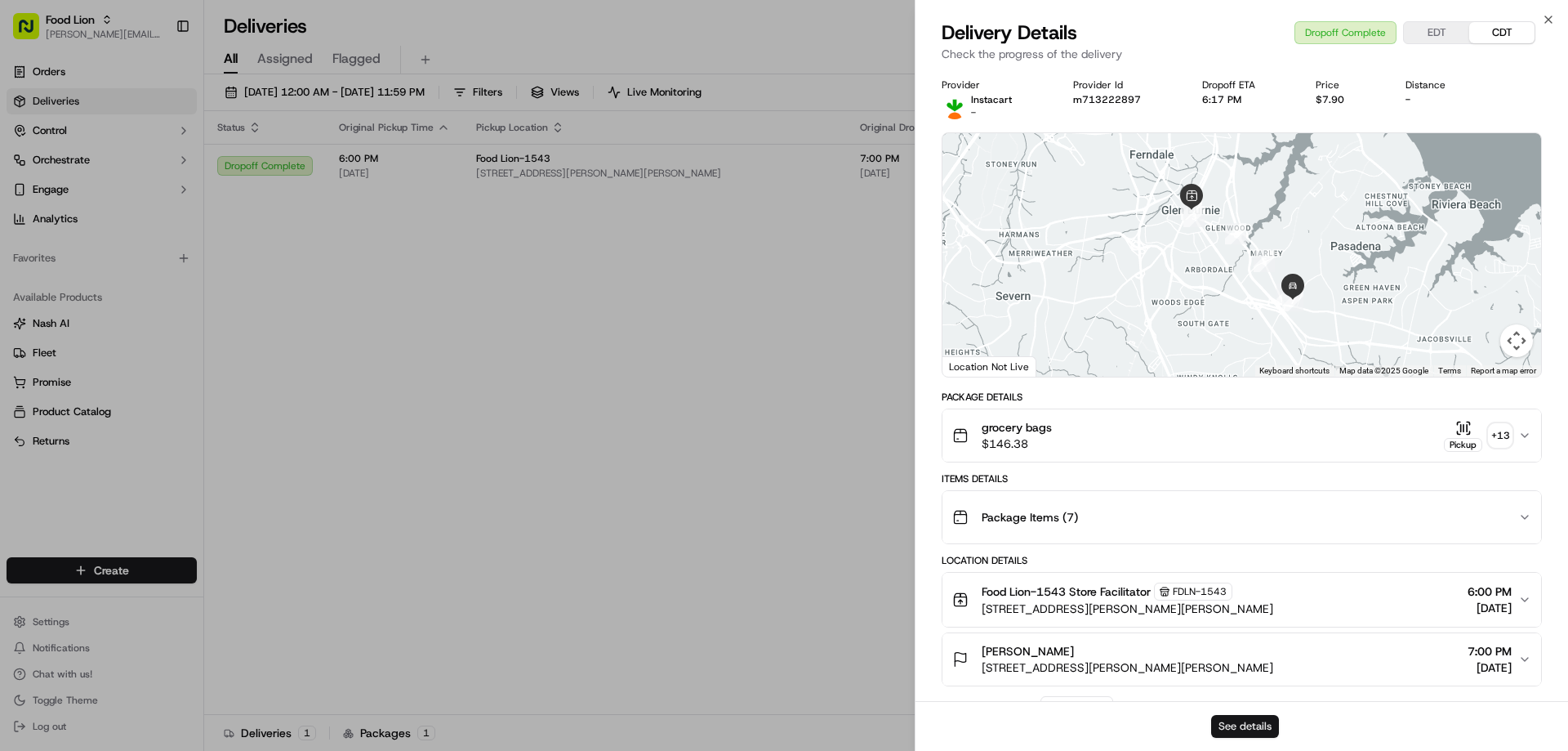
click at [1225, 722] on button "See details" at bounding box center [1245, 726] width 68 height 23
click at [1548, 16] on icon "button" at bounding box center [1548, 19] width 13 height 13
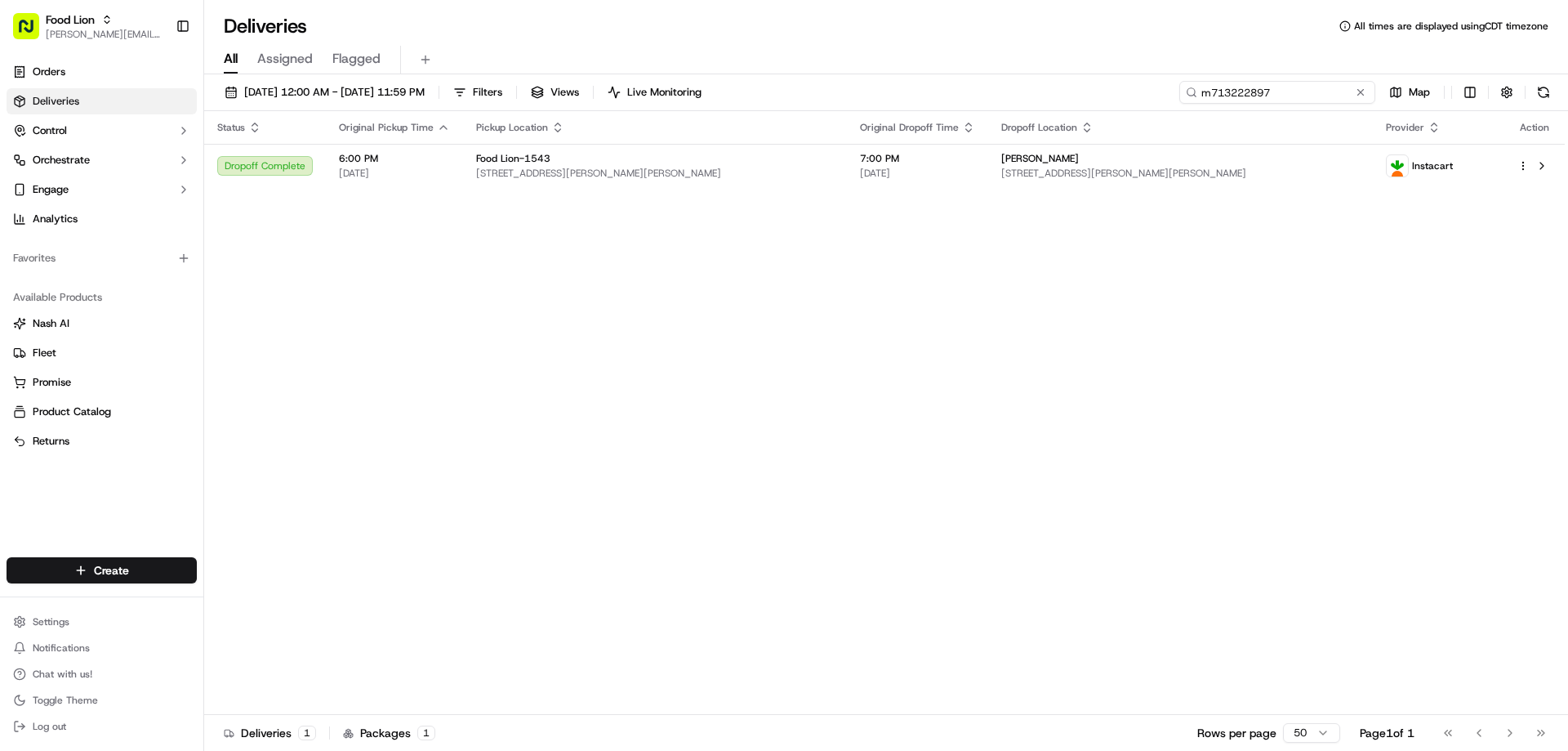
drag, startPoint x: 1326, startPoint y: 92, endPoint x: 1178, endPoint y: 120, distance: 150.6
click at [1178, 120] on div "09/05/2025 12:00 AM - 09/14/2025 11:59 PM Filters Views Live Monitoring m713222…" at bounding box center [886, 414] width 1364 height 680
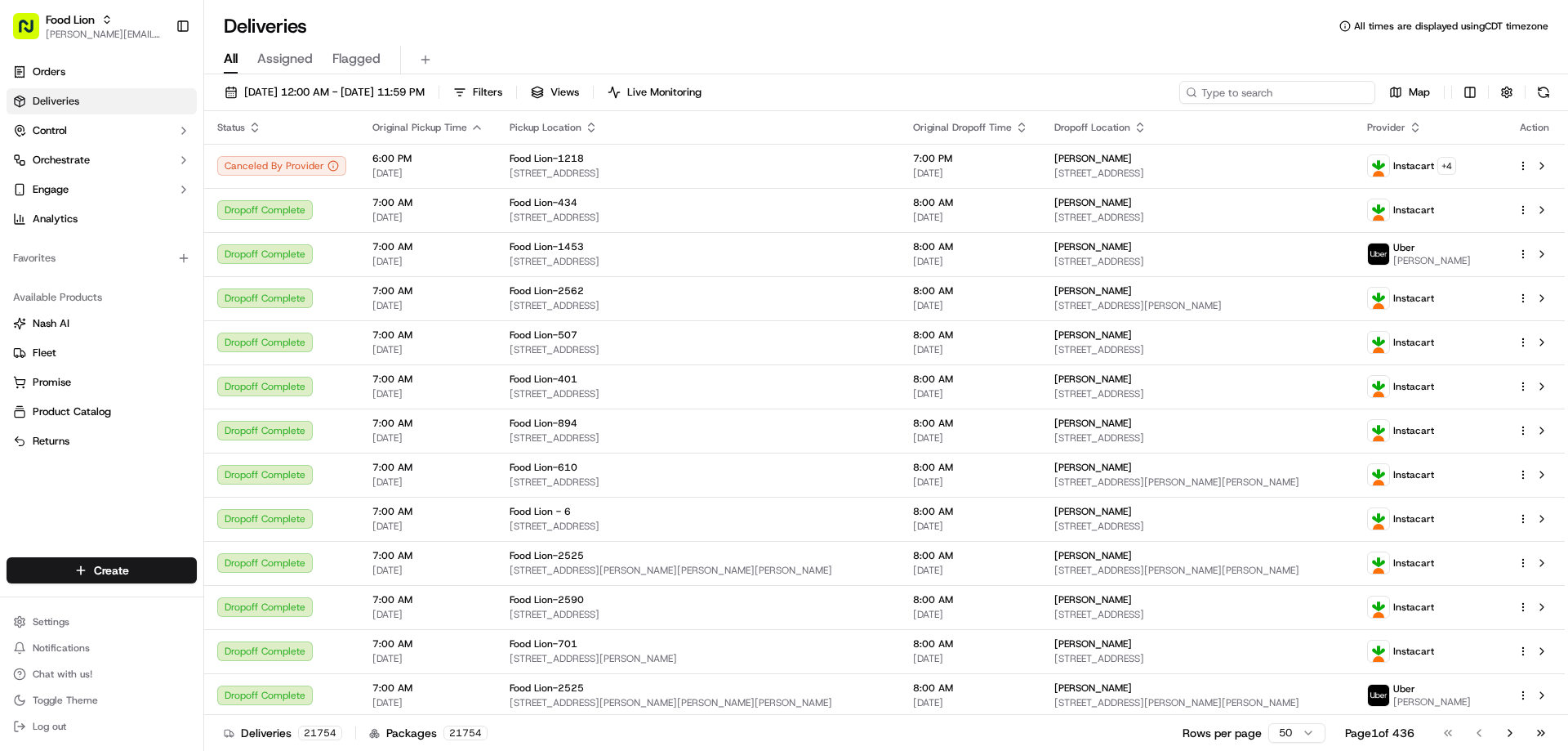
click at [1326, 92] on input at bounding box center [1276, 92] width 196 height 23
paste input "m715029874"
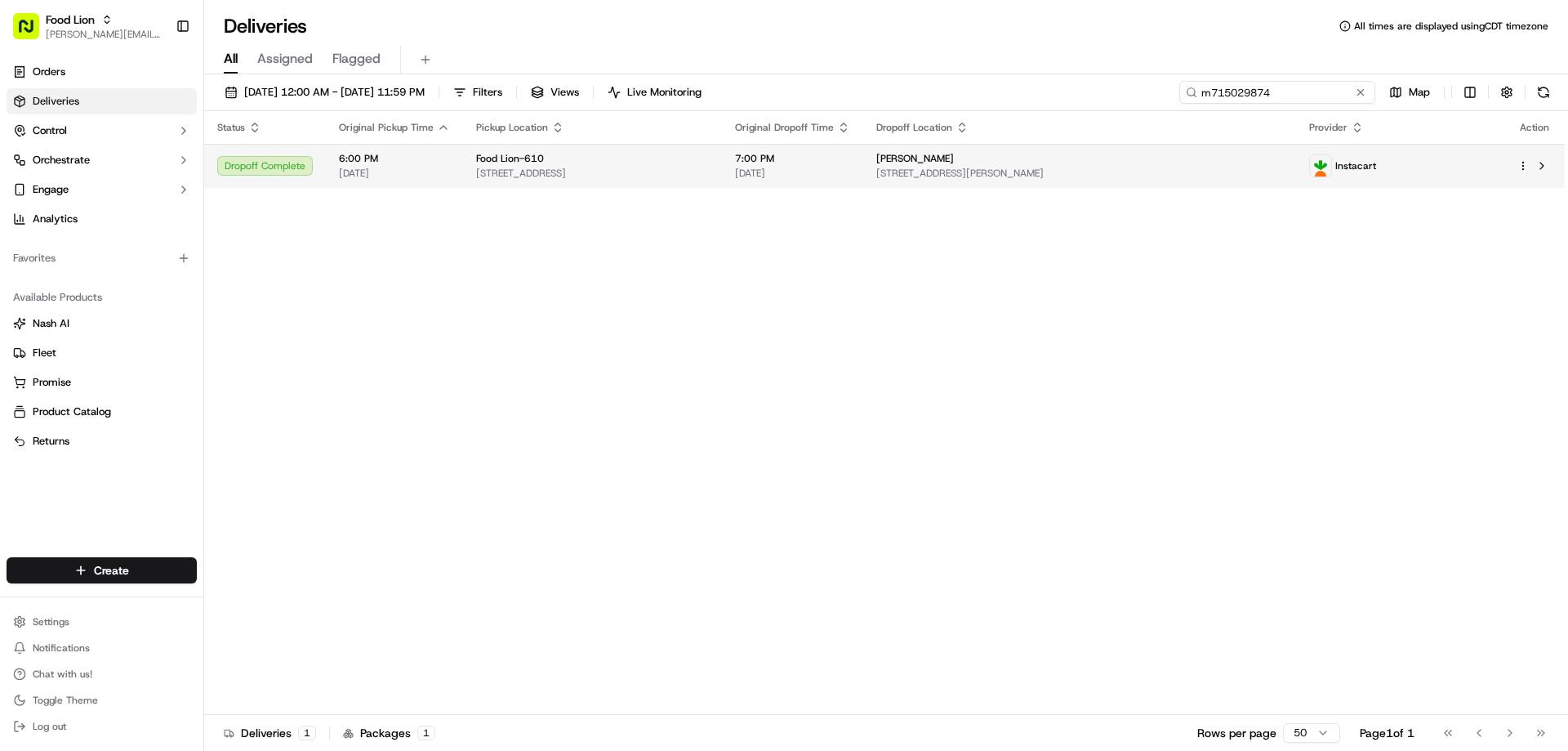
type input "m715029874"
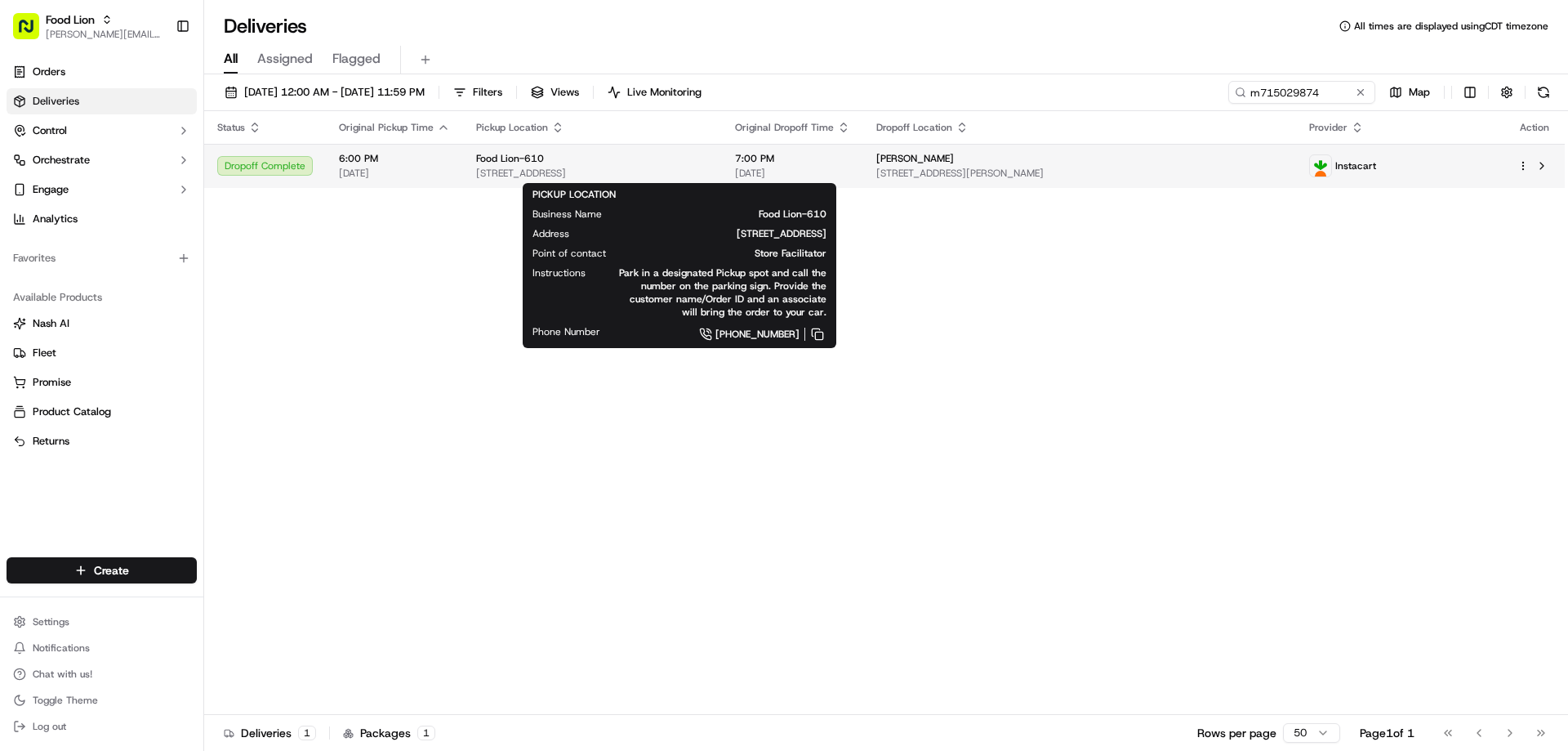
click at [611, 169] on span "2292 York Crossing Dr, Gloucester Point, VA 23072, US" at bounding box center [592, 172] width 232 height 13
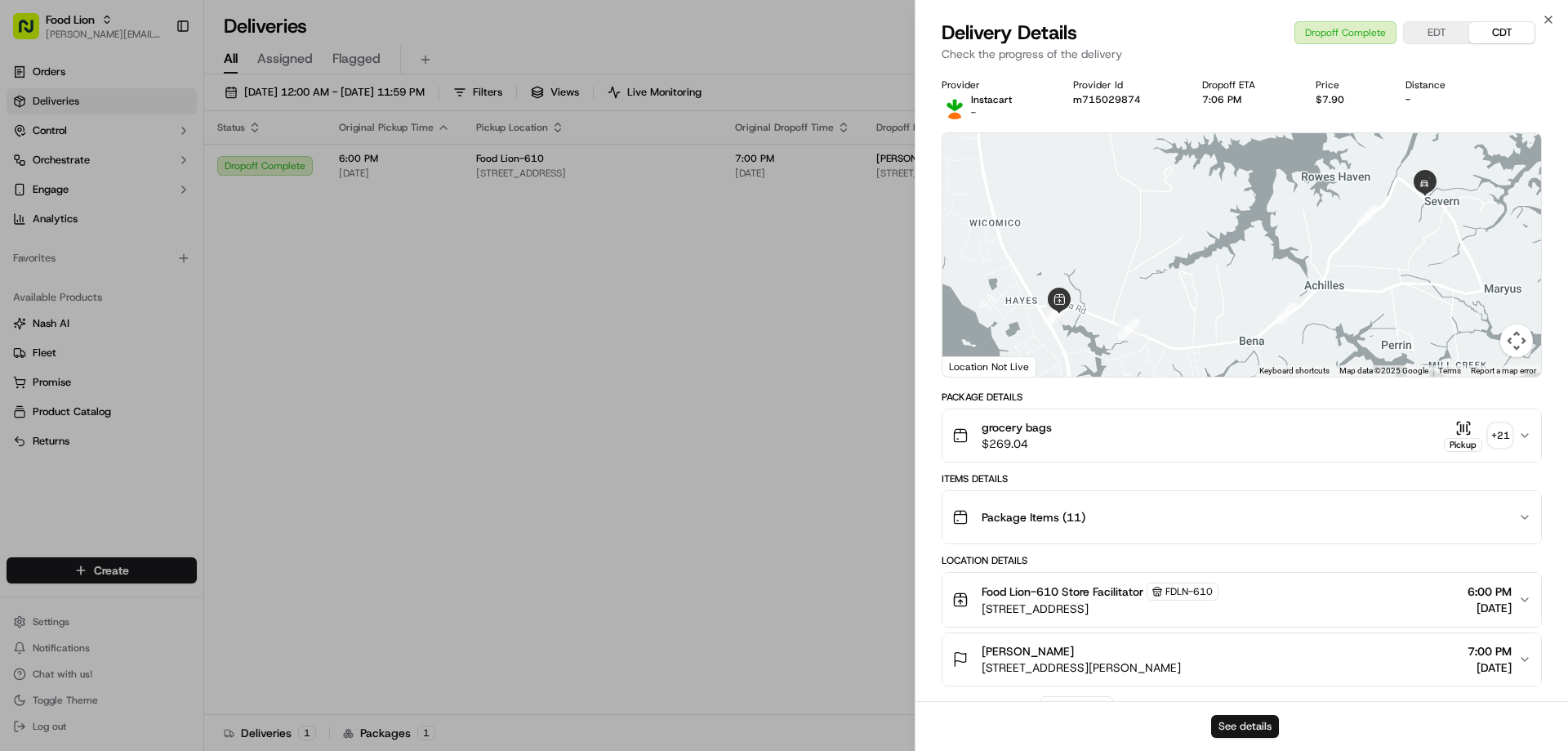
click at [1260, 727] on button "See details" at bounding box center [1245, 726] width 68 height 23
click at [1550, 19] on icon "button" at bounding box center [1548, 19] width 13 height 13
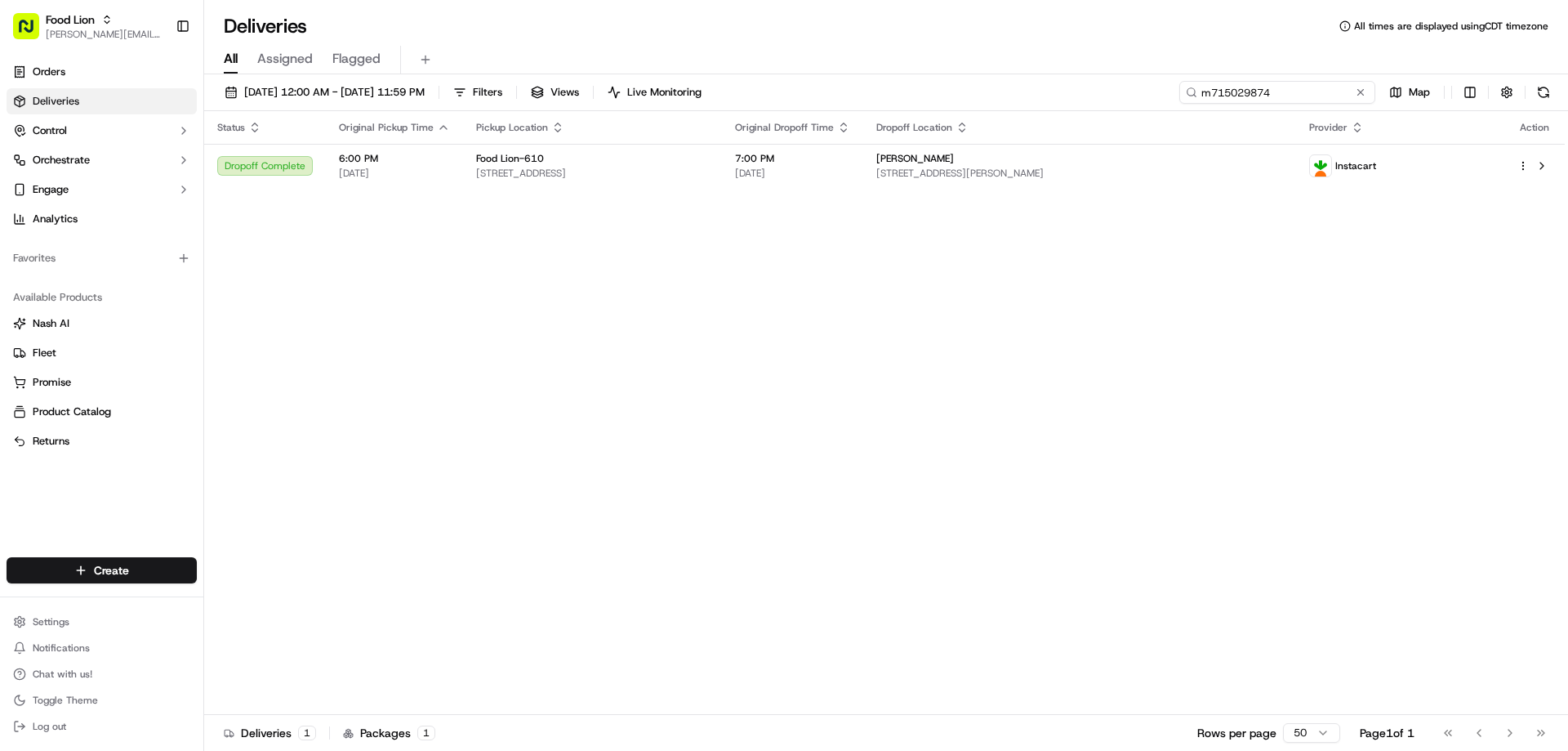
drag, startPoint x: 1327, startPoint y: 89, endPoint x: 1120, endPoint y: 92, distance: 207.0
click at [1123, 92] on div "09/05/2025 12:00 AM - 09/14/2025 11:59 PM Filters Views Live Monitoring m715029…" at bounding box center [886, 96] width 1364 height 31
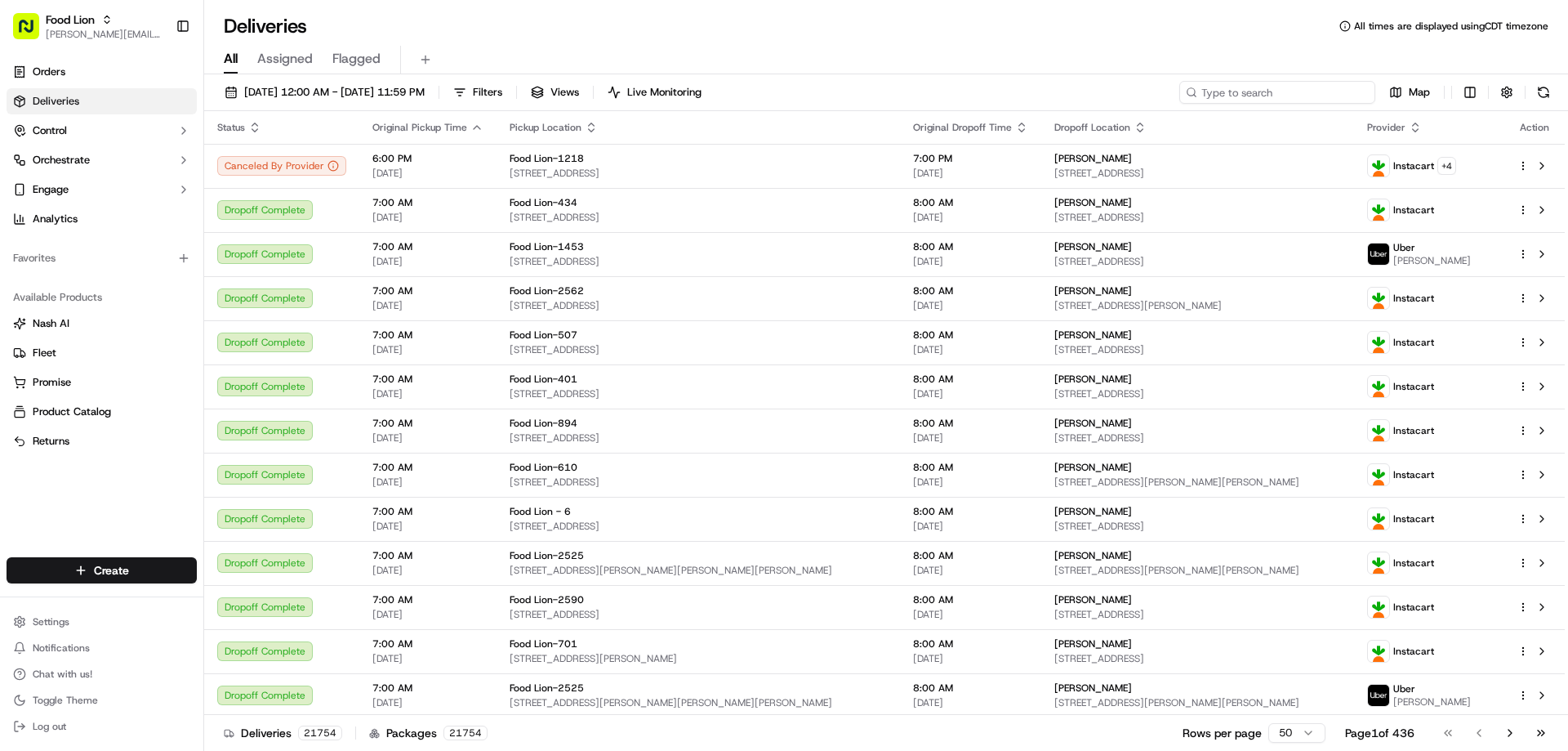
click at [1284, 95] on input at bounding box center [1276, 92] width 196 height 23
paste input "m714863676"
type input "m714863676"
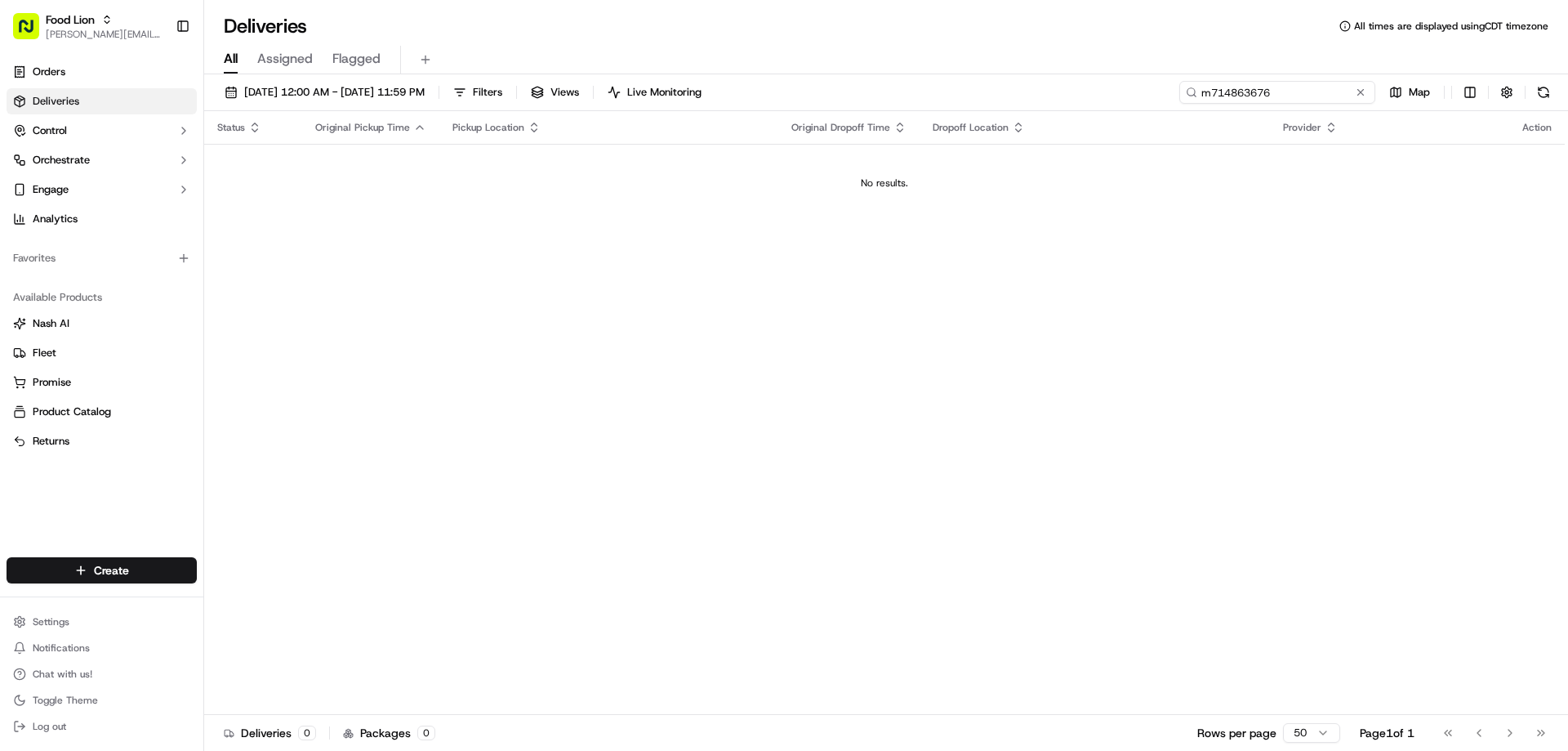
drag, startPoint x: 1286, startPoint y: 89, endPoint x: 1187, endPoint y: 90, distance: 99.0
click at [1187, 90] on div "m714863676" at bounding box center [1276, 92] width 196 height 23
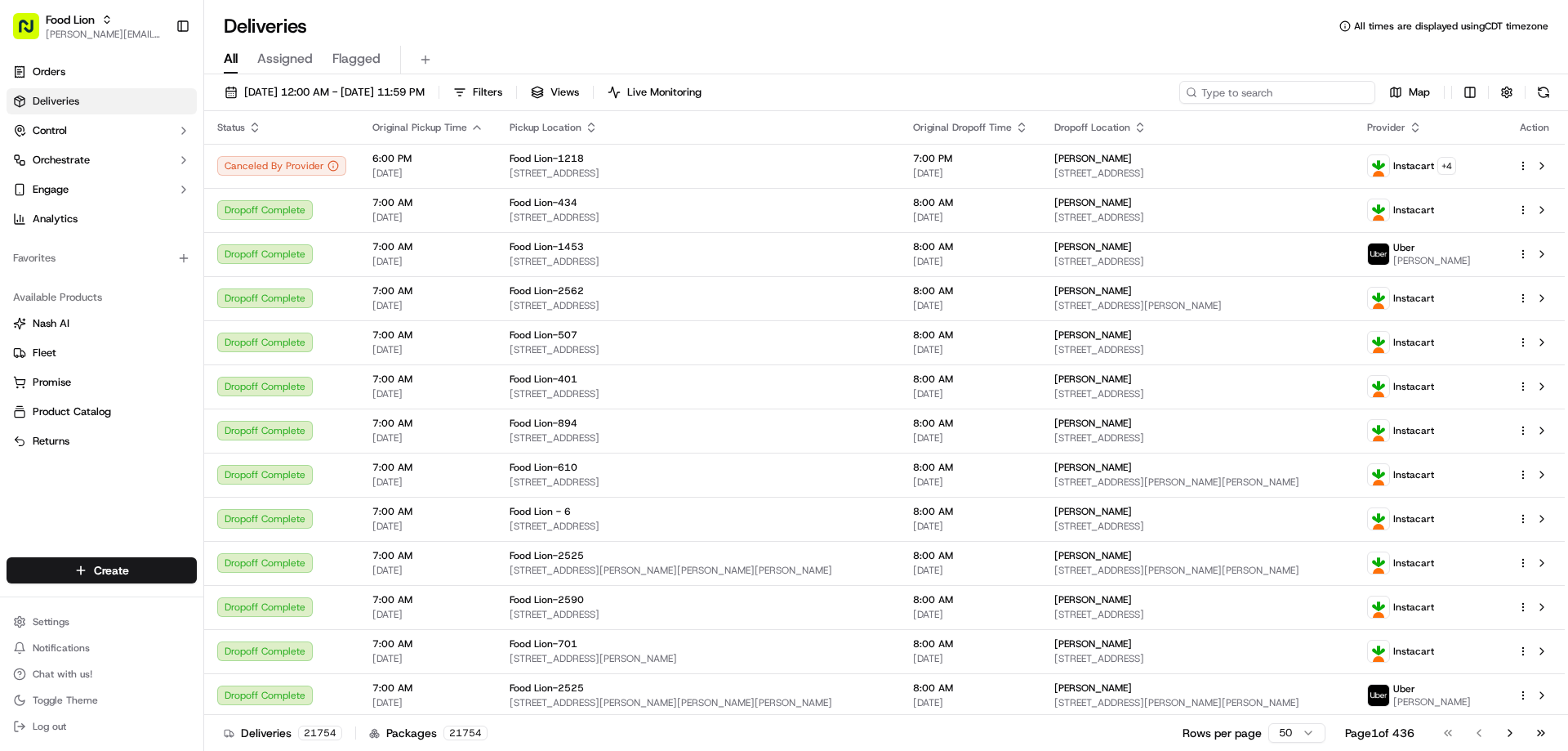
click at [1297, 85] on input at bounding box center [1276, 92] width 196 height 23
paste input "m714863676"
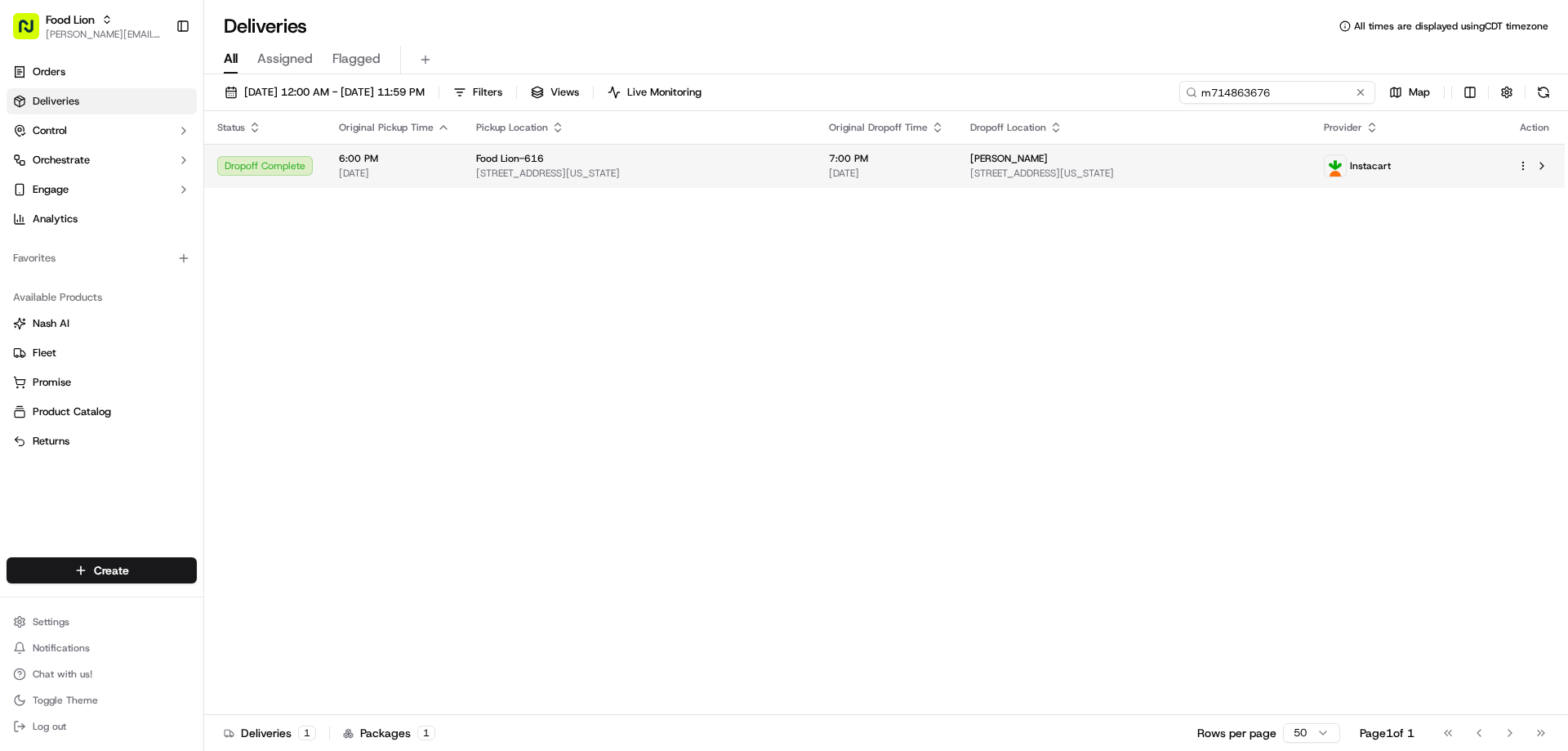
type input "m714863676"
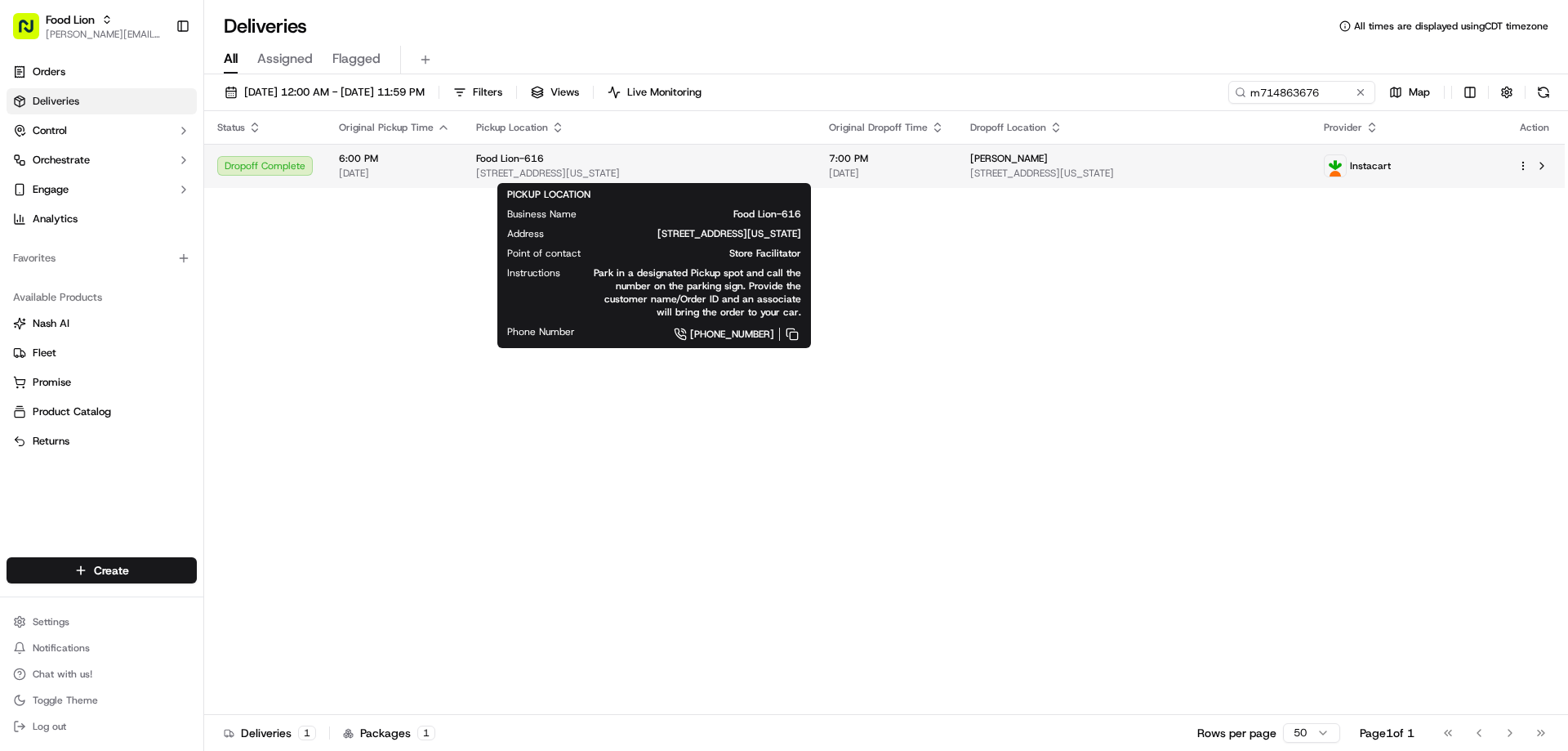
click at [566, 165] on div "Food Lion-616" at bounding box center [639, 158] width 326 height 13
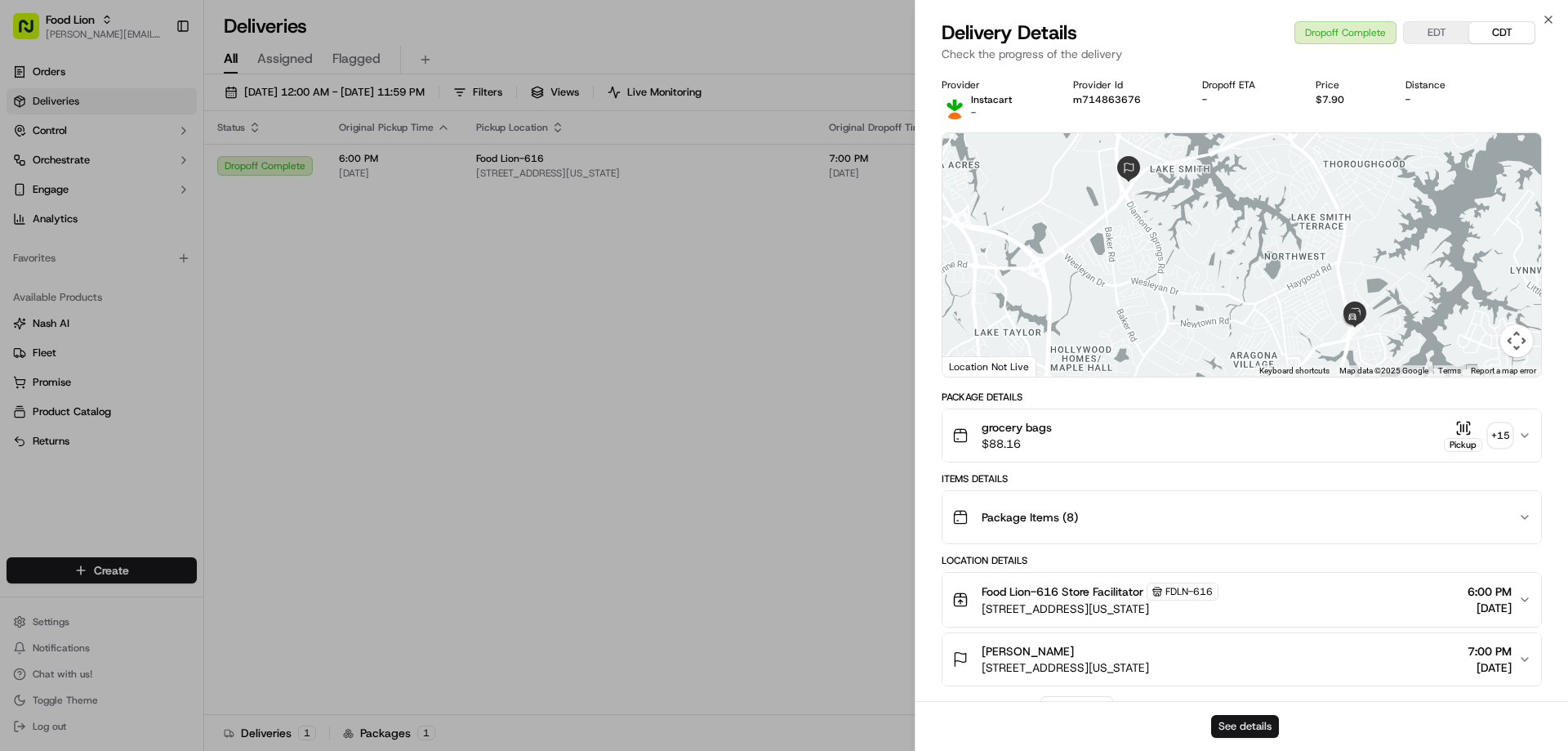
click at [1230, 721] on button "See details" at bounding box center [1245, 726] width 68 height 23
click at [1544, 17] on icon "button" at bounding box center [1548, 19] width 13 height 13
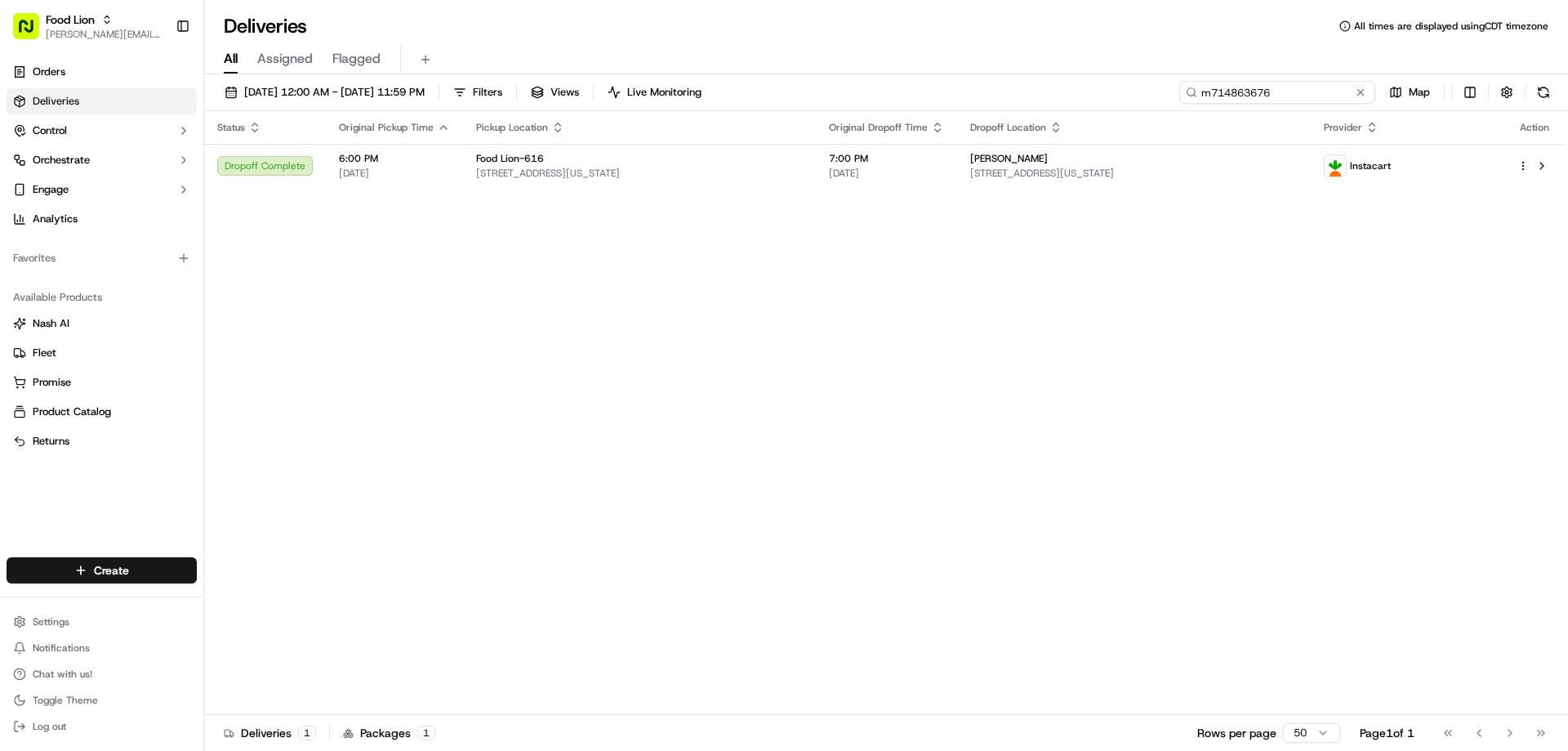
drag, startPoint x: 1326, startPoint y: 93, endPoint x: 1090, endPoint y: 127, distance: 238.4
click at [1090, 127] on div "09/05/2025 12:00 AM - 09/14/2025 11:59 PM Filters Views Live Monitoring m714863…" at bounding box center [886, 414] width 1364 height 680
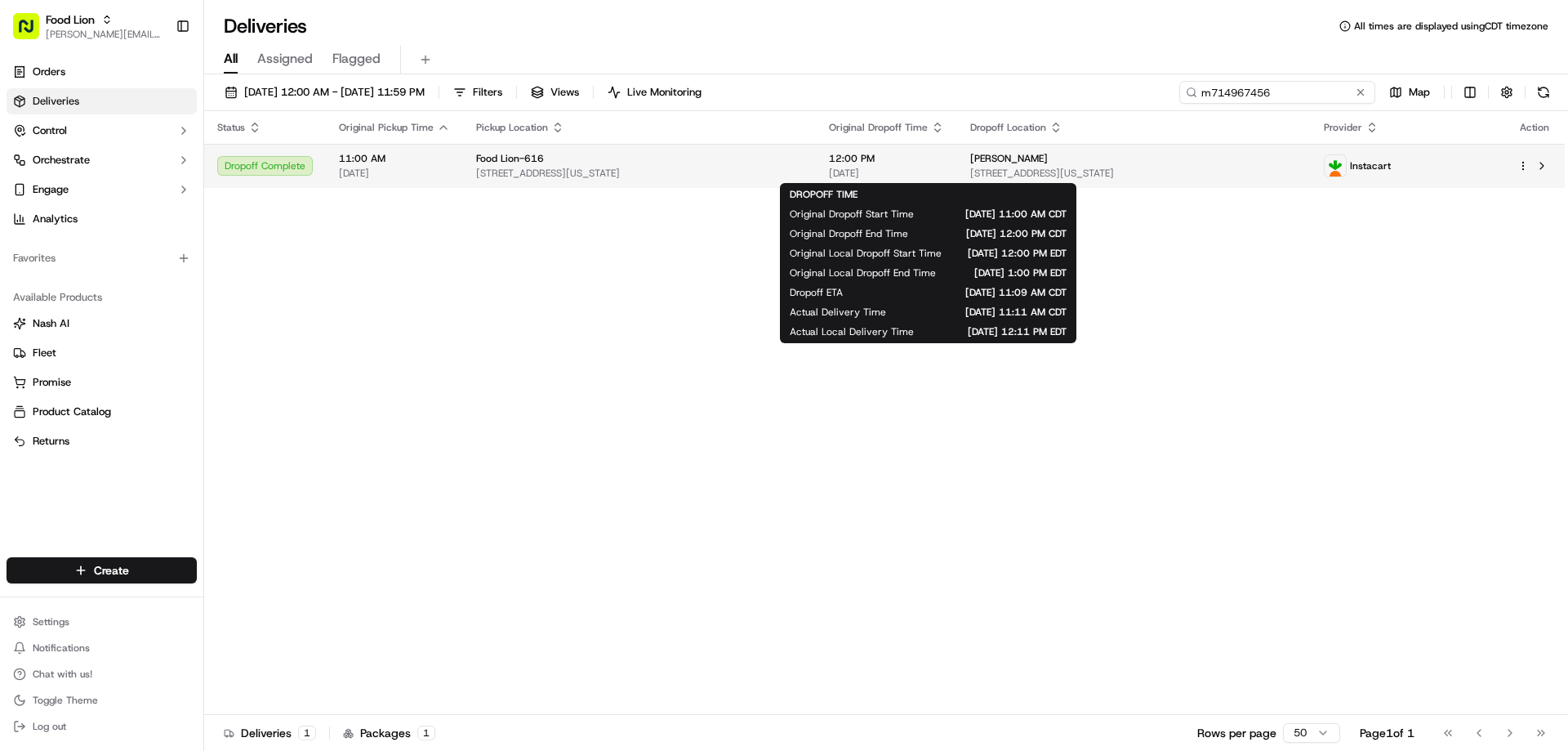
type input "m714967456"
click at [907, 161] on span "12:00 PM" at bounding box center [886, 158] width 115 height 13
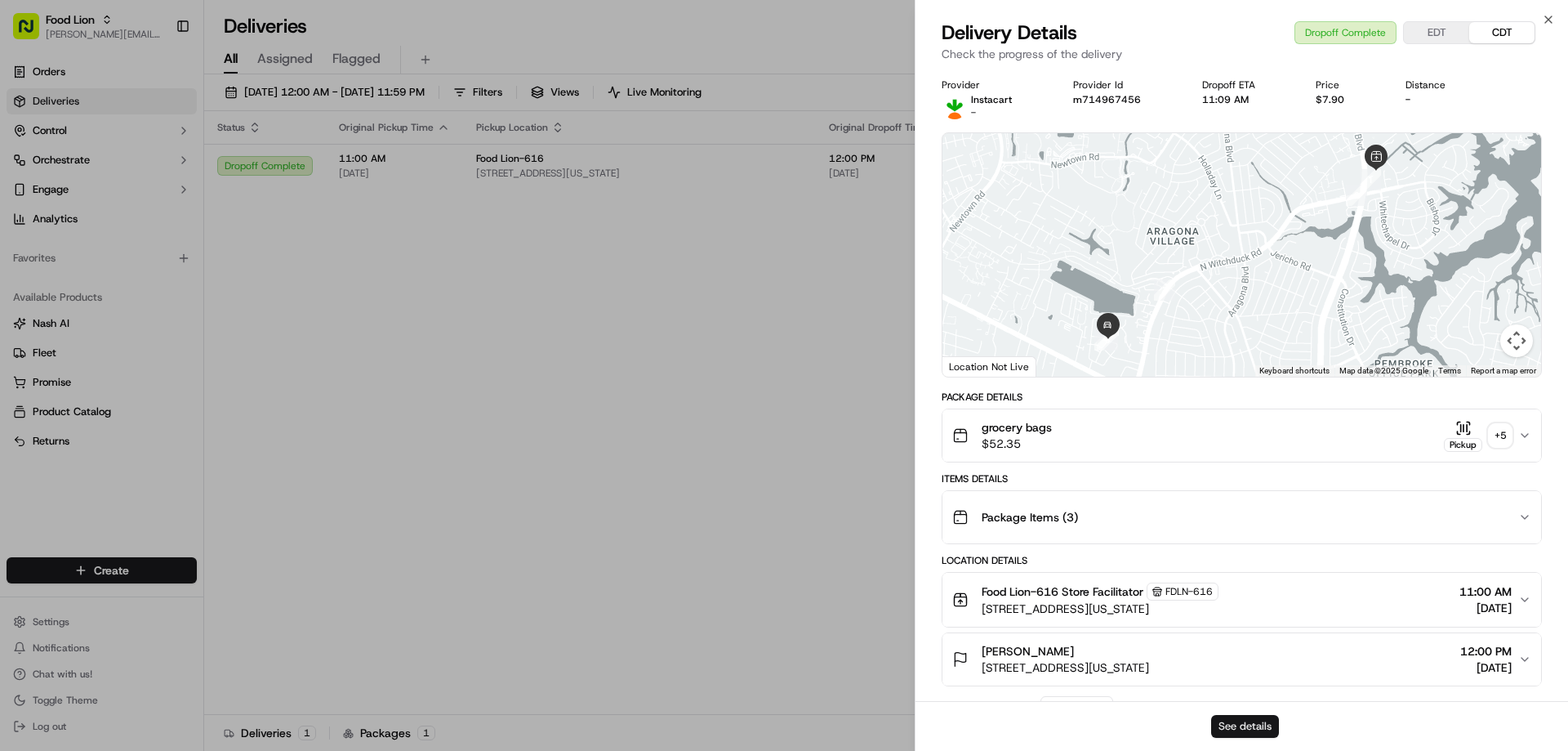
click at [1260, 720] on button "See details" at bounding box center [1245, 726] width 68 height 23
click at [1543, 17] on icon "button" at bounding box center [1548, 19] width 13 height 13
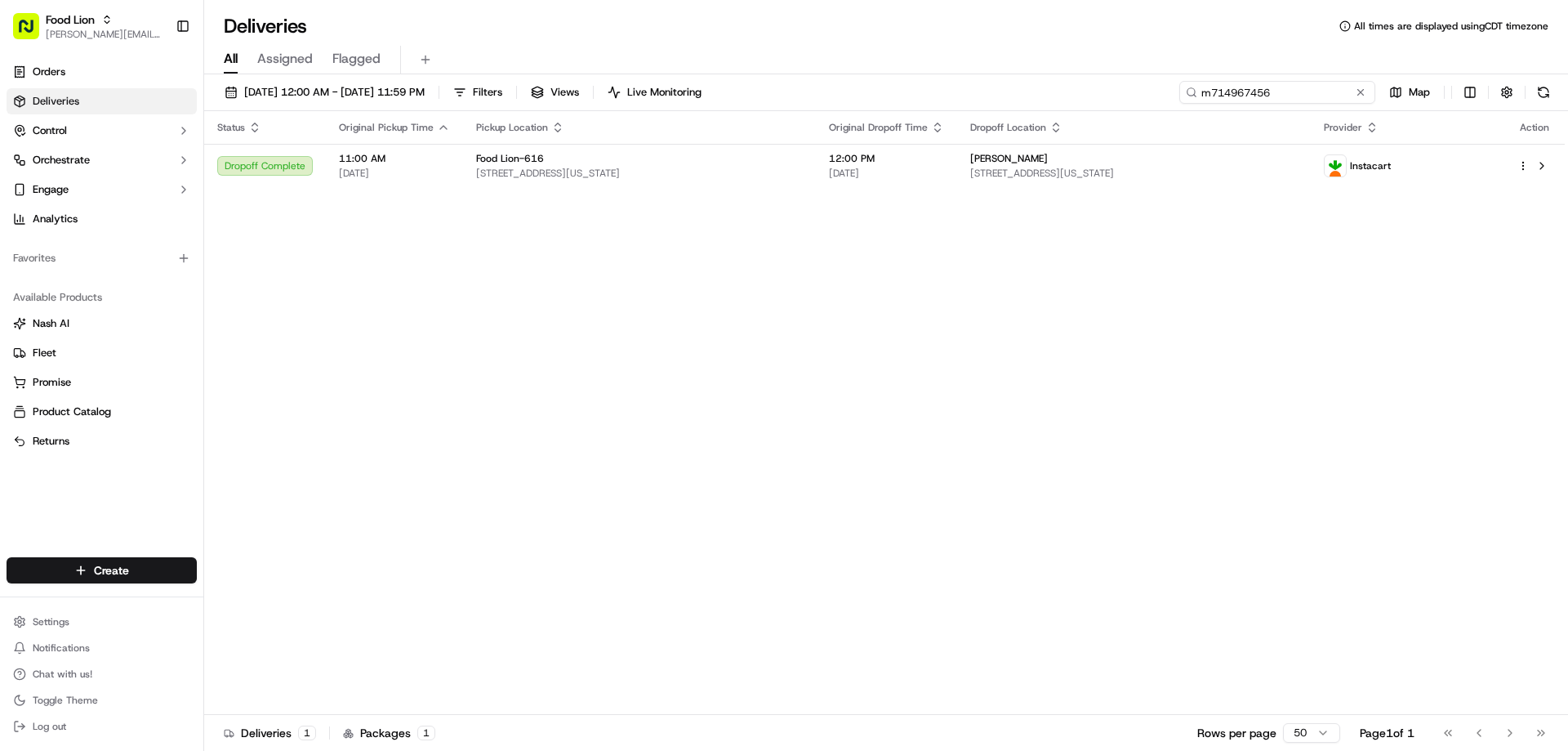
drag, startPoint x: 1340, startPoint y: 89, endPoint x: 1165, endPoint y: 102, distance: 175.5
click at [1166, 102] on div "09/05/2025 12:00 AM - 09/14/2025 11:59 PM Filters Views Live Monitoring m714967…" at bounding box center [886, 96] width 1364 height 31
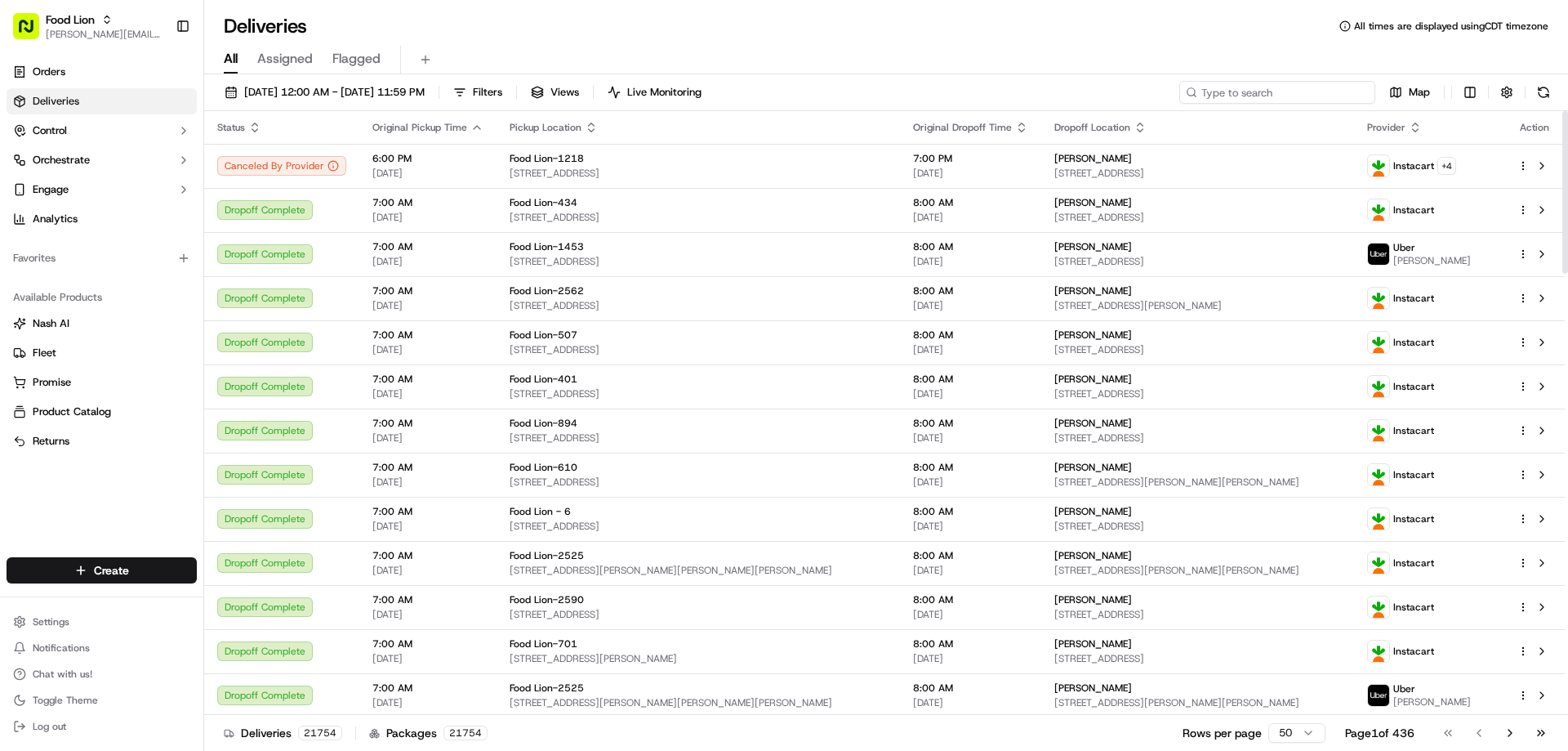
click at [1272, 98] on input at bounding box center [1276, 92] width 196 height 23
paste input "m706157908"
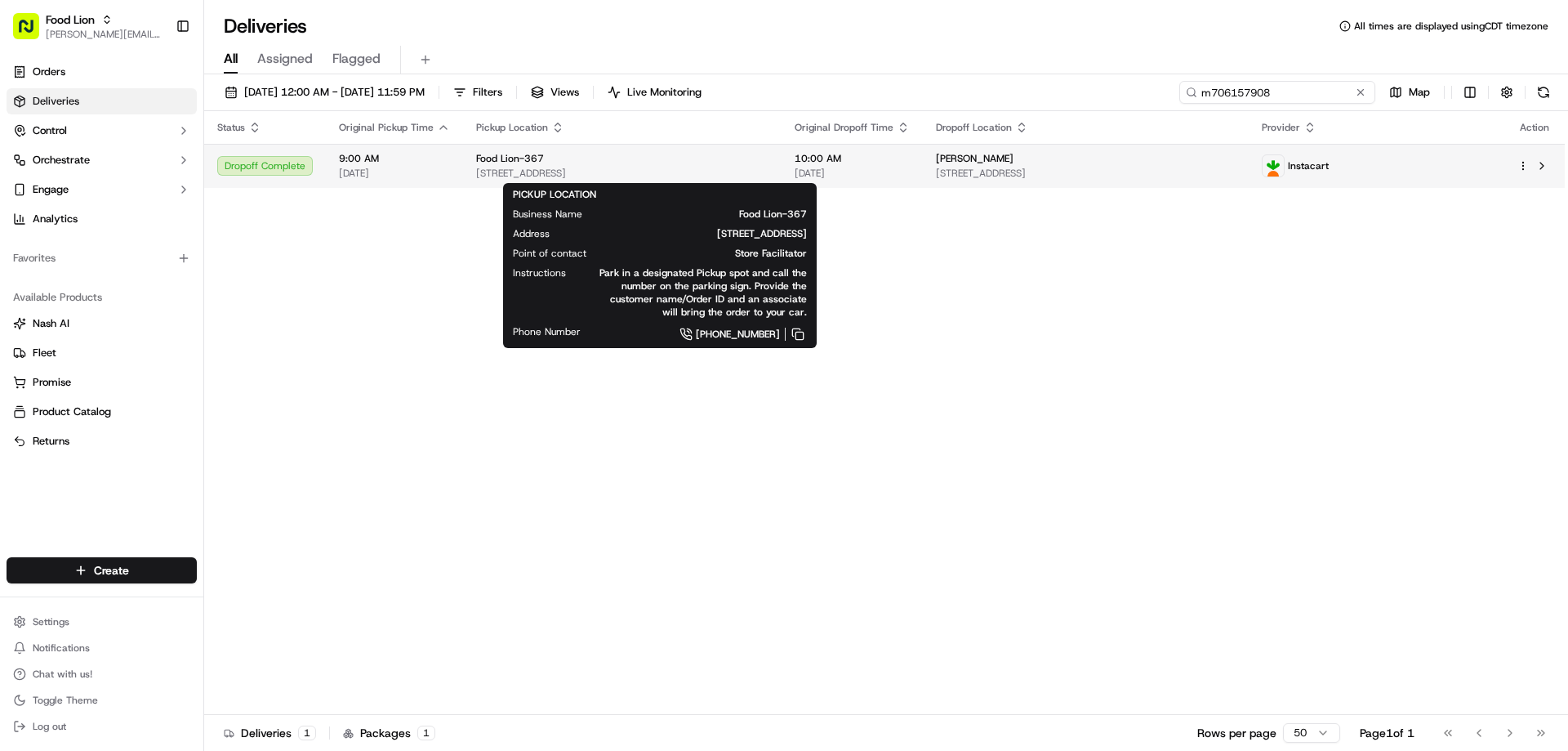
type input "m706157908"
click at [565, 165] on div "Food Lion-367" at bounding box center [622, 158] width 293 height 13
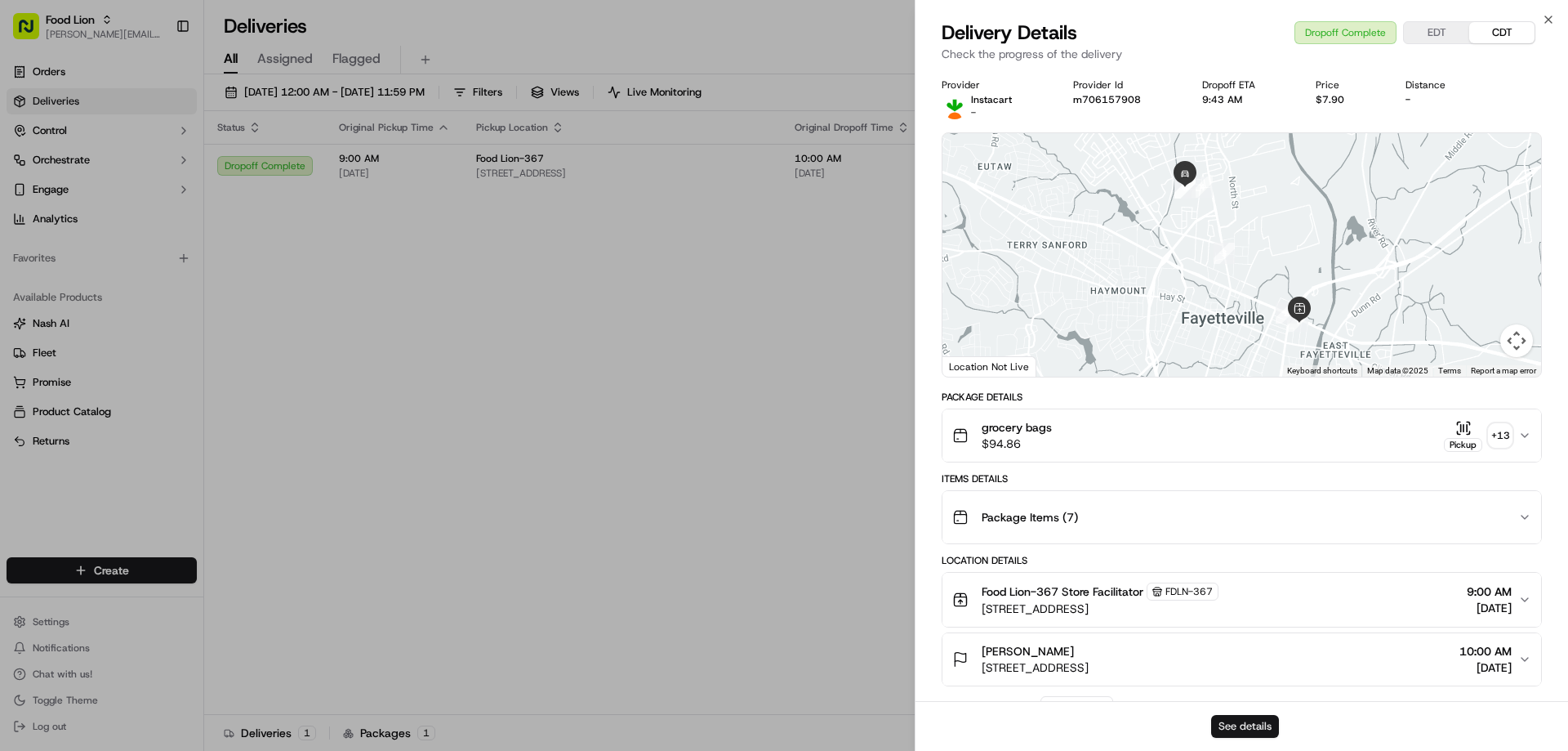
click at [1244, 734] on button "See details" at bounding box center [1245, 726] width 68 height 23
click at [1543, 17] on icon "button" at bounding box center [1548, 19] width 13 height 13
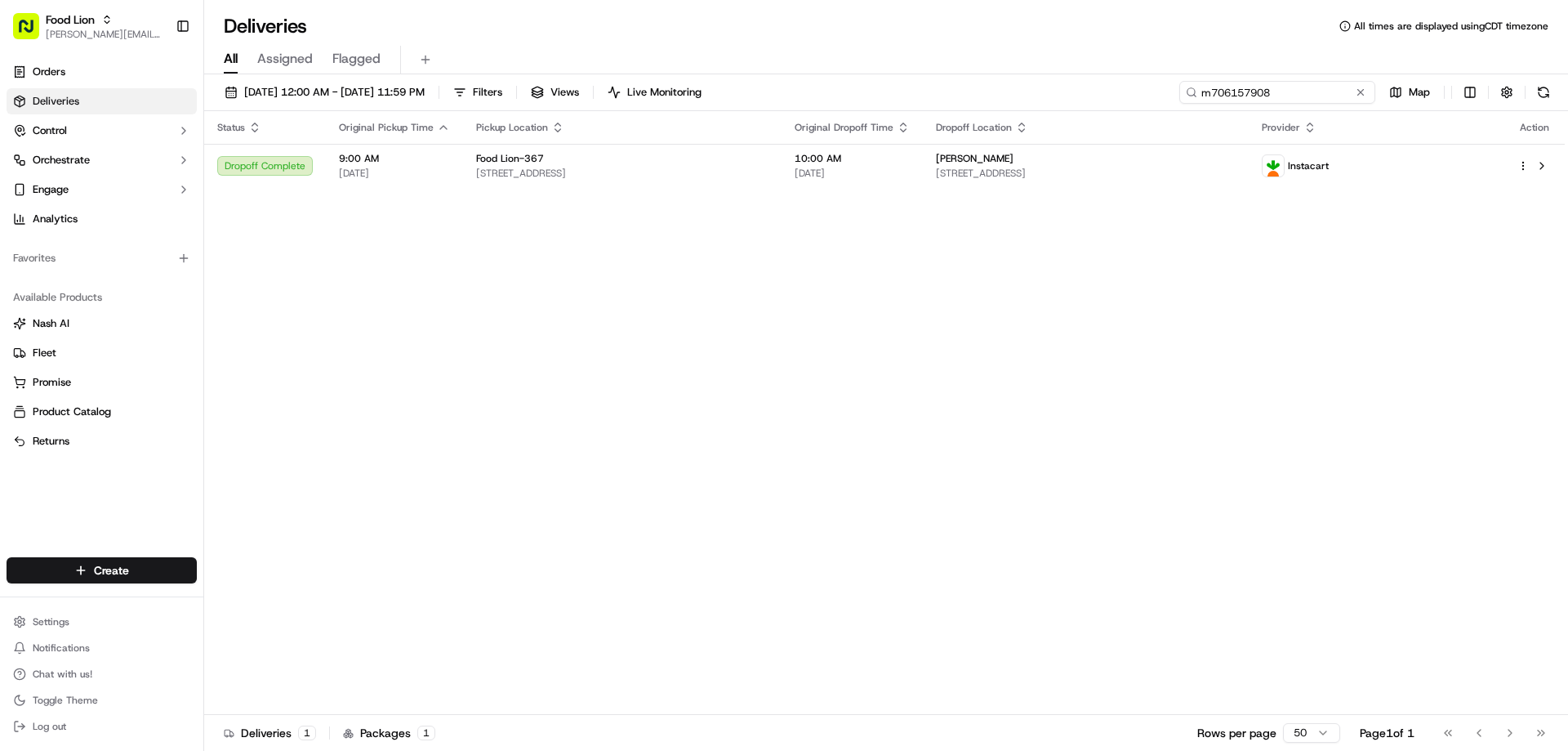
drag, startPoint x: 1329, startPoint y: 91, endPoint x: 1140, endPoint y: 107, distance: 189.7
click at [1140, 107] on div "09/05/2025 12:00 AM - 09/14/2025 11:59 PM Filters Views Live Monitoring m706157…" at bounding box center [886, 96] width 1364 height 31
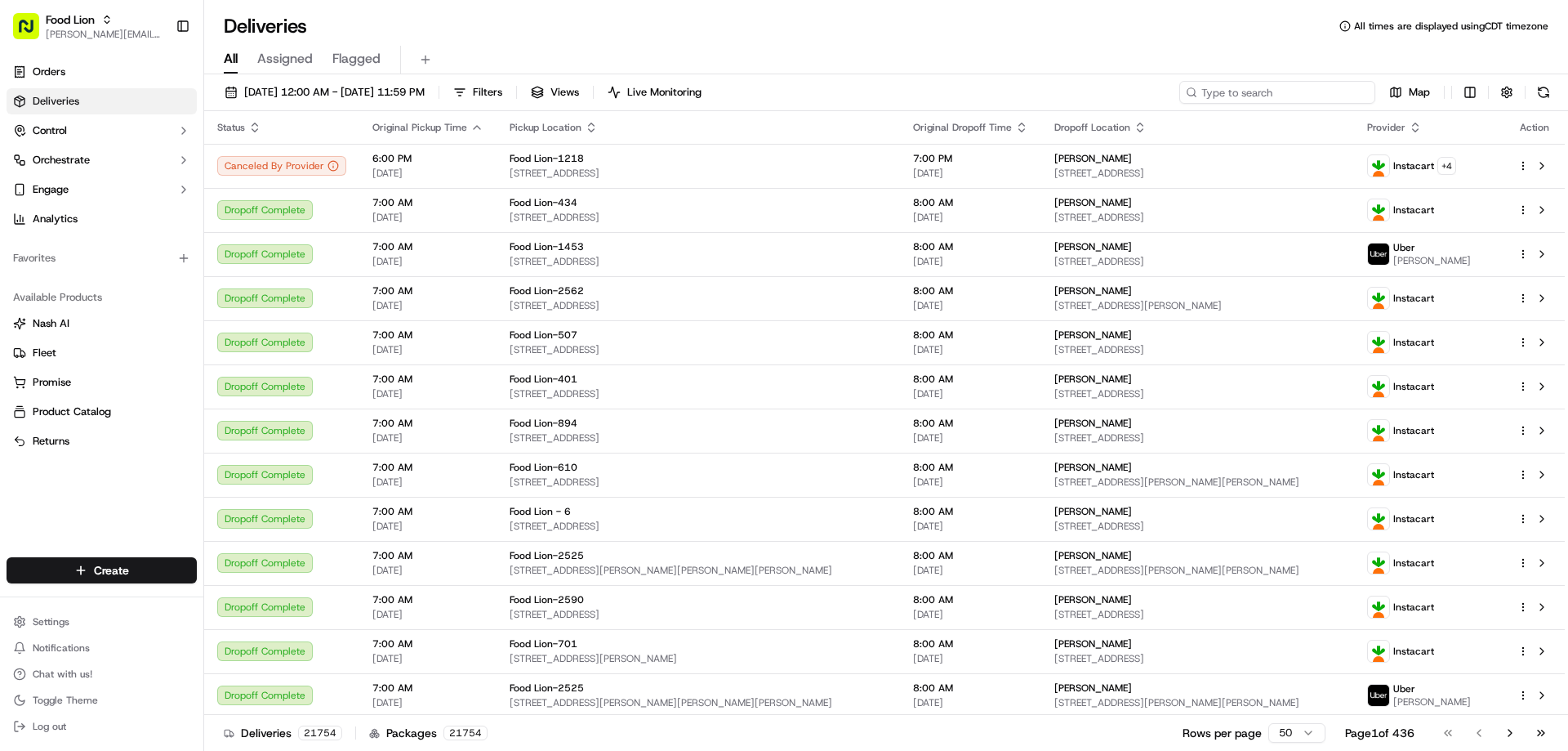
click at [1253, 92] on input at bounding box center [1276, 92] width 196 height 23
paste input "m712948087"
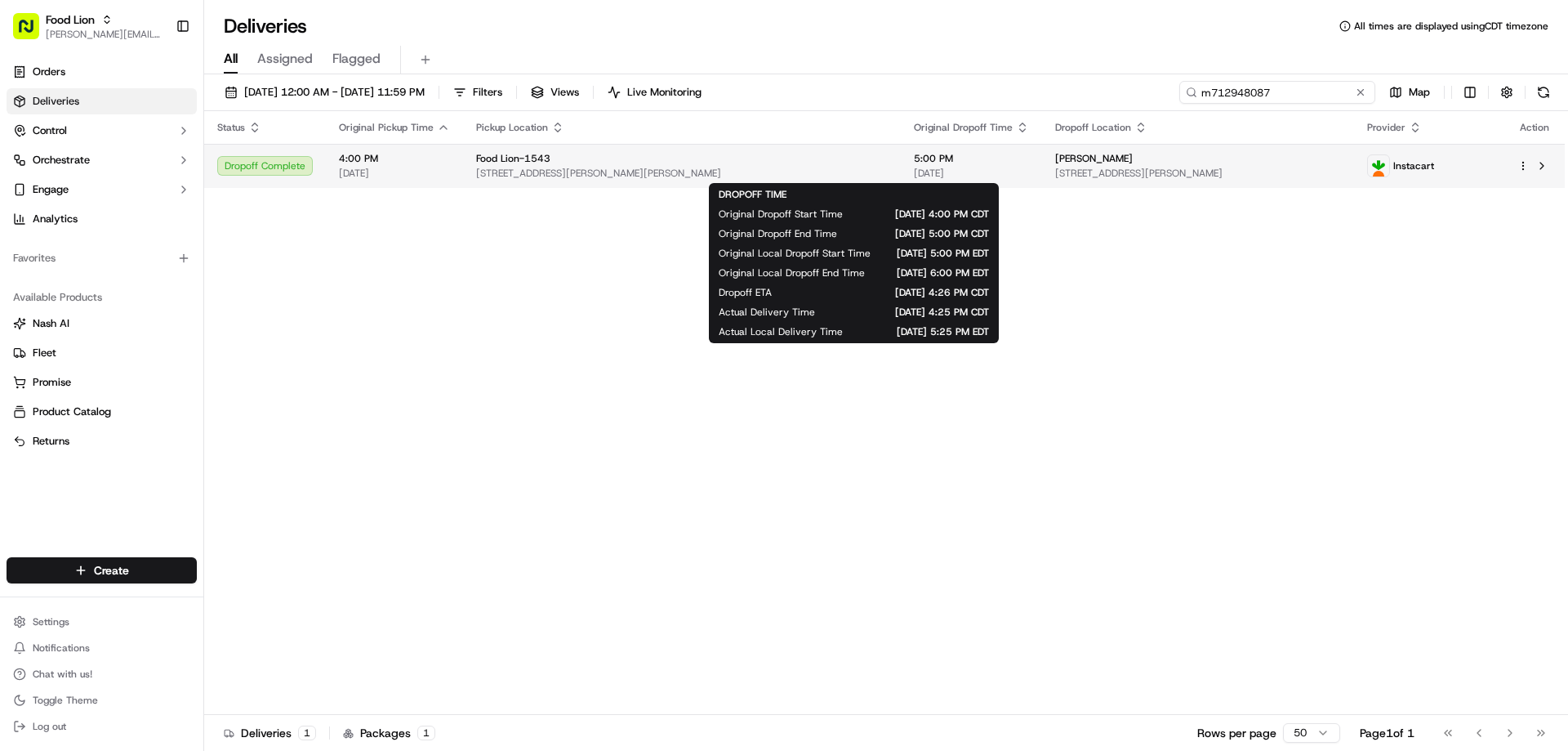
type input "m712948087"
click at [913, 162] on span "5:00 PM" at bounding box center [971, 158] width 115 height 13
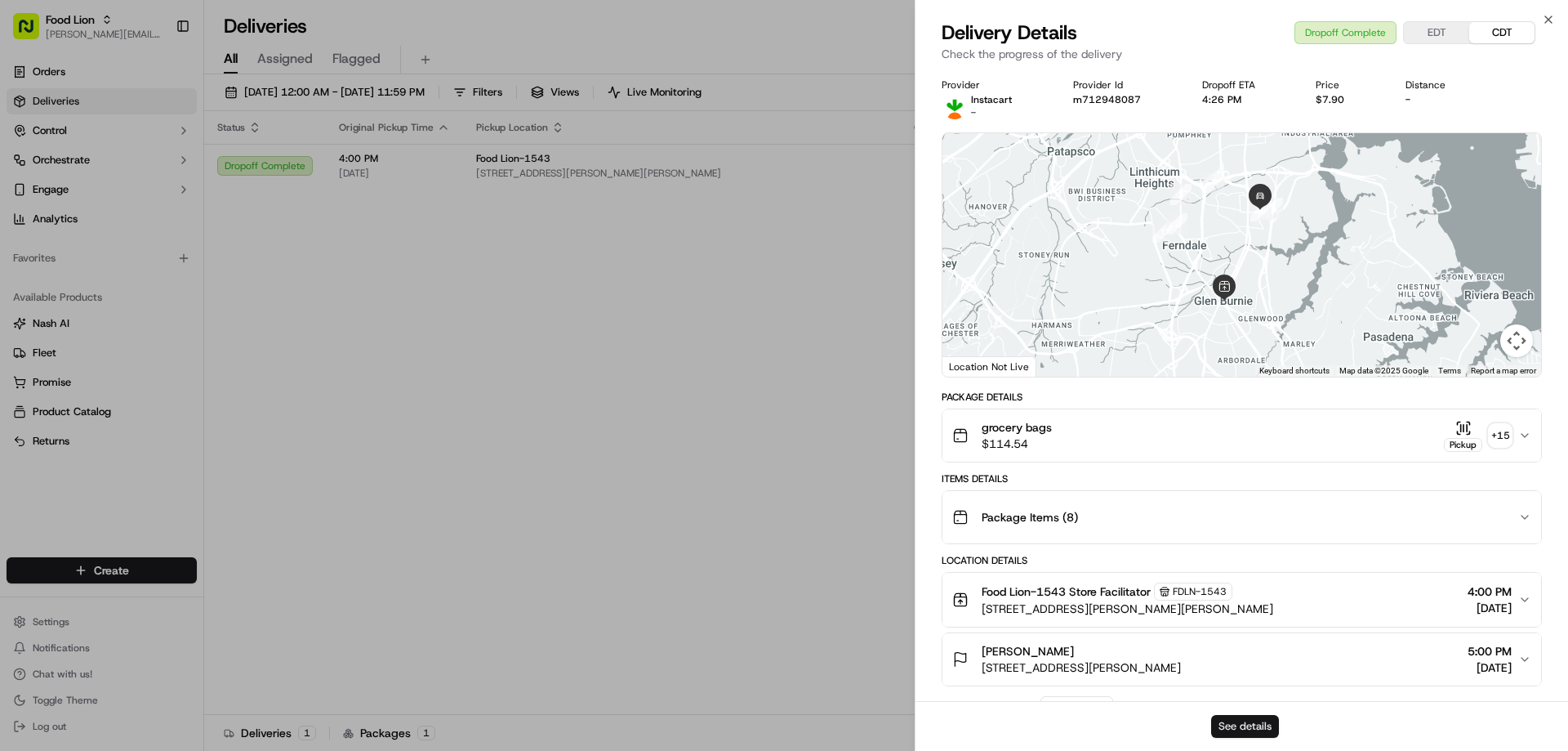
click at [1265, 723] on button "See details" at bounding box center [1245, 726] width 68 height 23
click at [1546, 20] on icon "button" at bounding box center [1548, 19] width 13 height 13
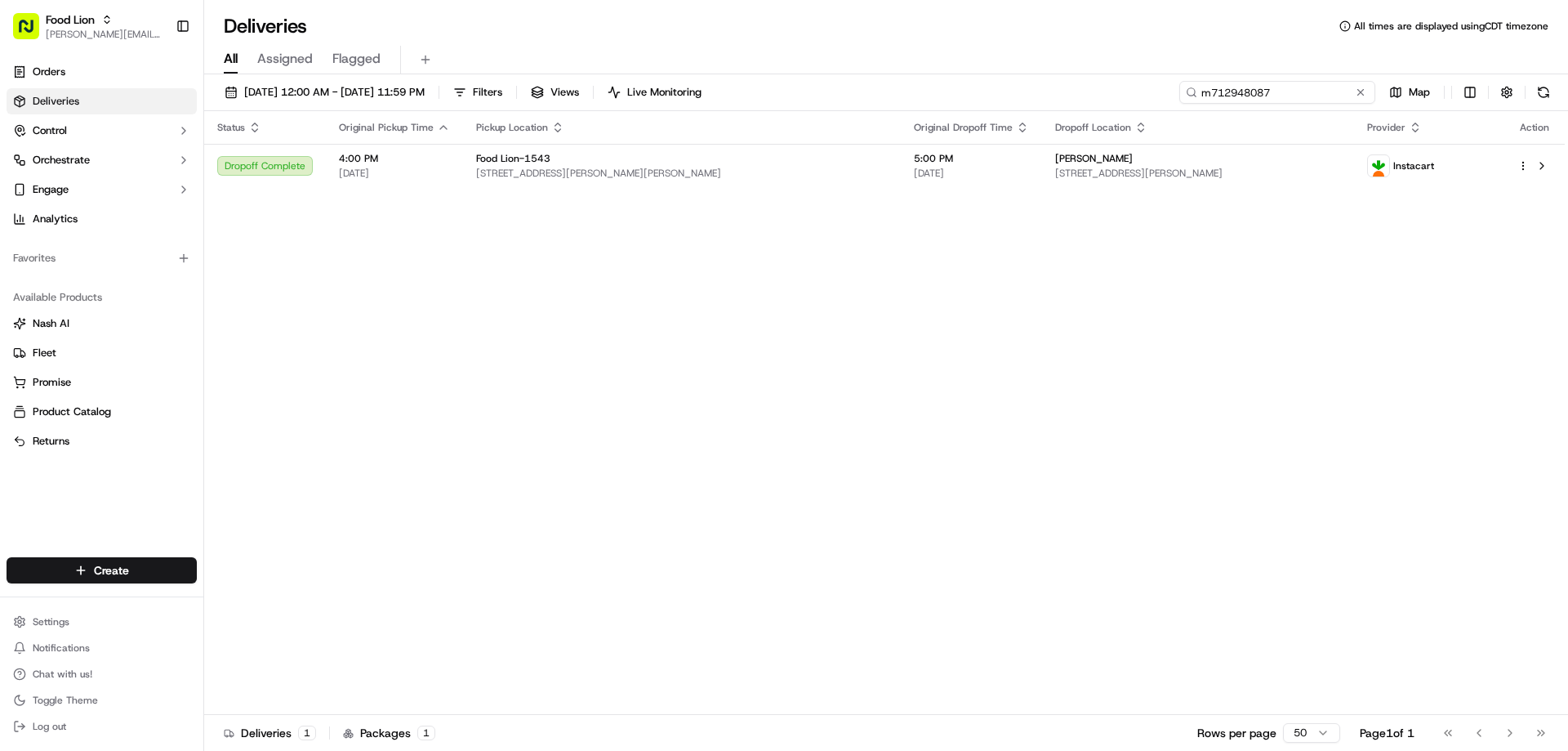
drag, startPoint x: 1331, startPoint y: 92, endPoint x: 1165, endPoint y: 102, distance: 166.3
click at [1165, 102] on div "09/05/2025 12:00 AM - 09/14/2025 11:59 PM Filters Views Live Monitoring m712948…" at bounding box center [886, 96] width 1364 height 31
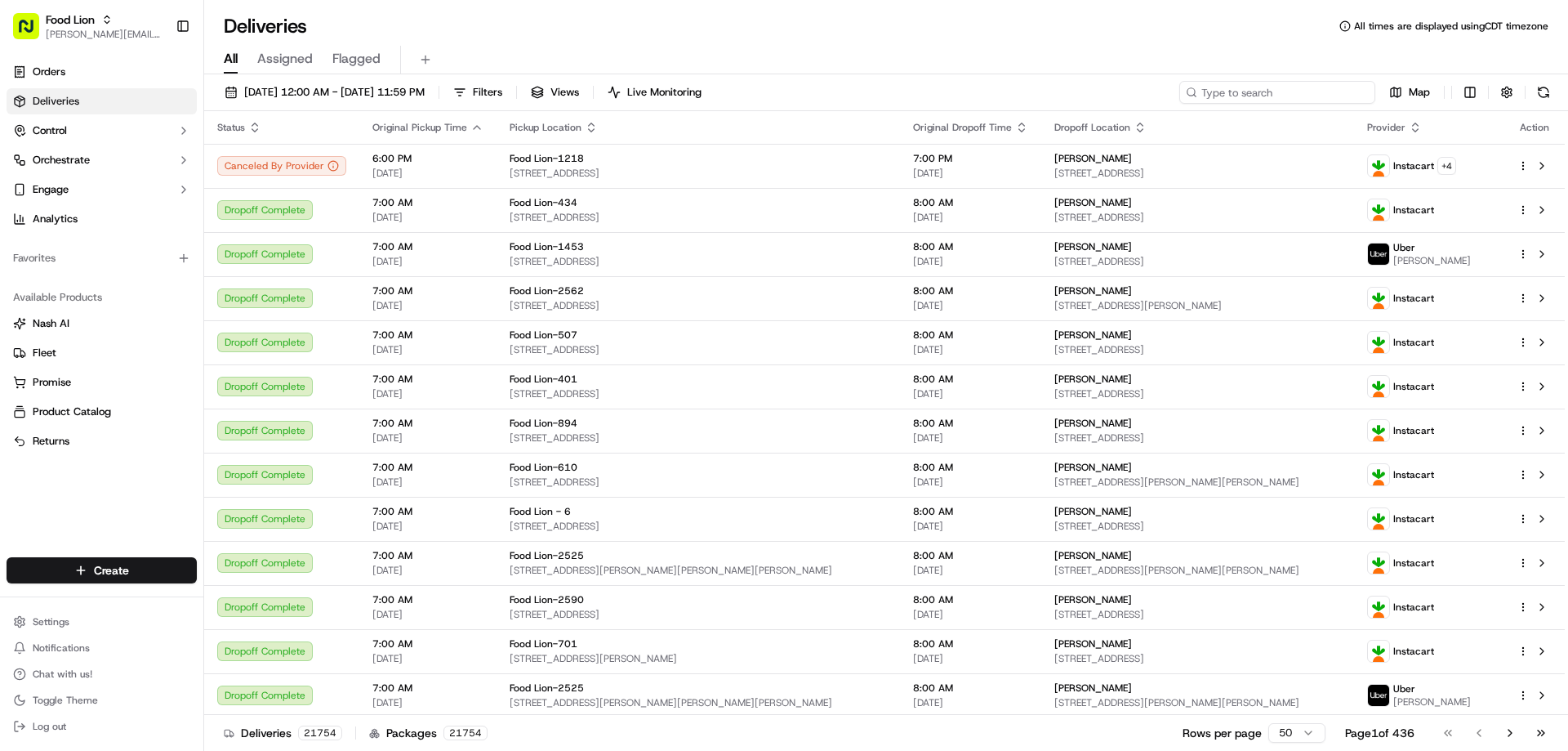
click at [1298, 91] on input at bounding box center [1276, 92] width 196 height 23
paste input "m691895733"
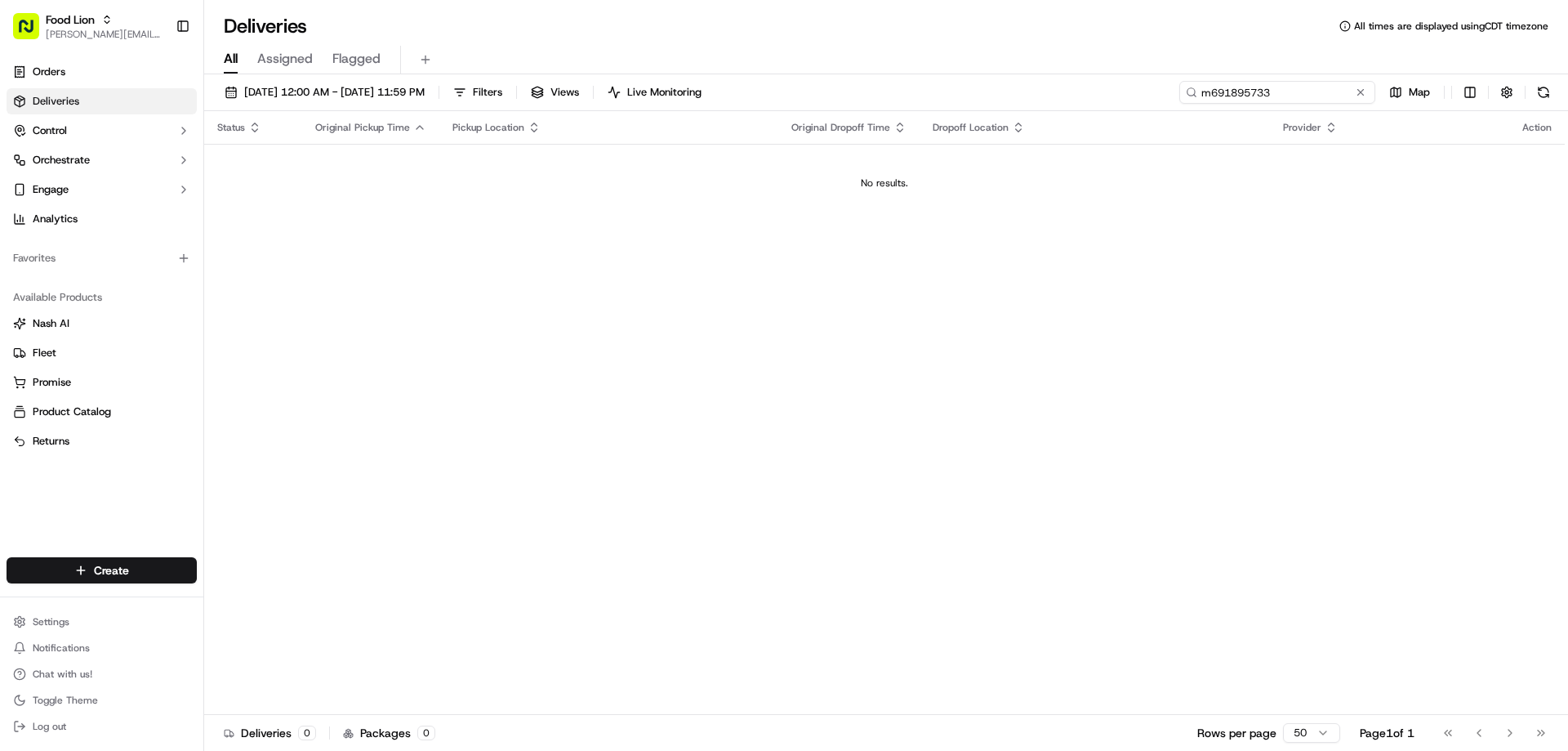
type input "m691895733"
drag, startPoint x: 1297, startPoint y: 89, endPoint x: 1074, endPoint y: 112, distance: 224.2
click at [1076, 113] on div "09/05/2025 12:00 AM - 09/14/2025 11:59 PM Filters Views Live Monitoring m691895…" at bounding box center [886, 414] width 1364 height 680
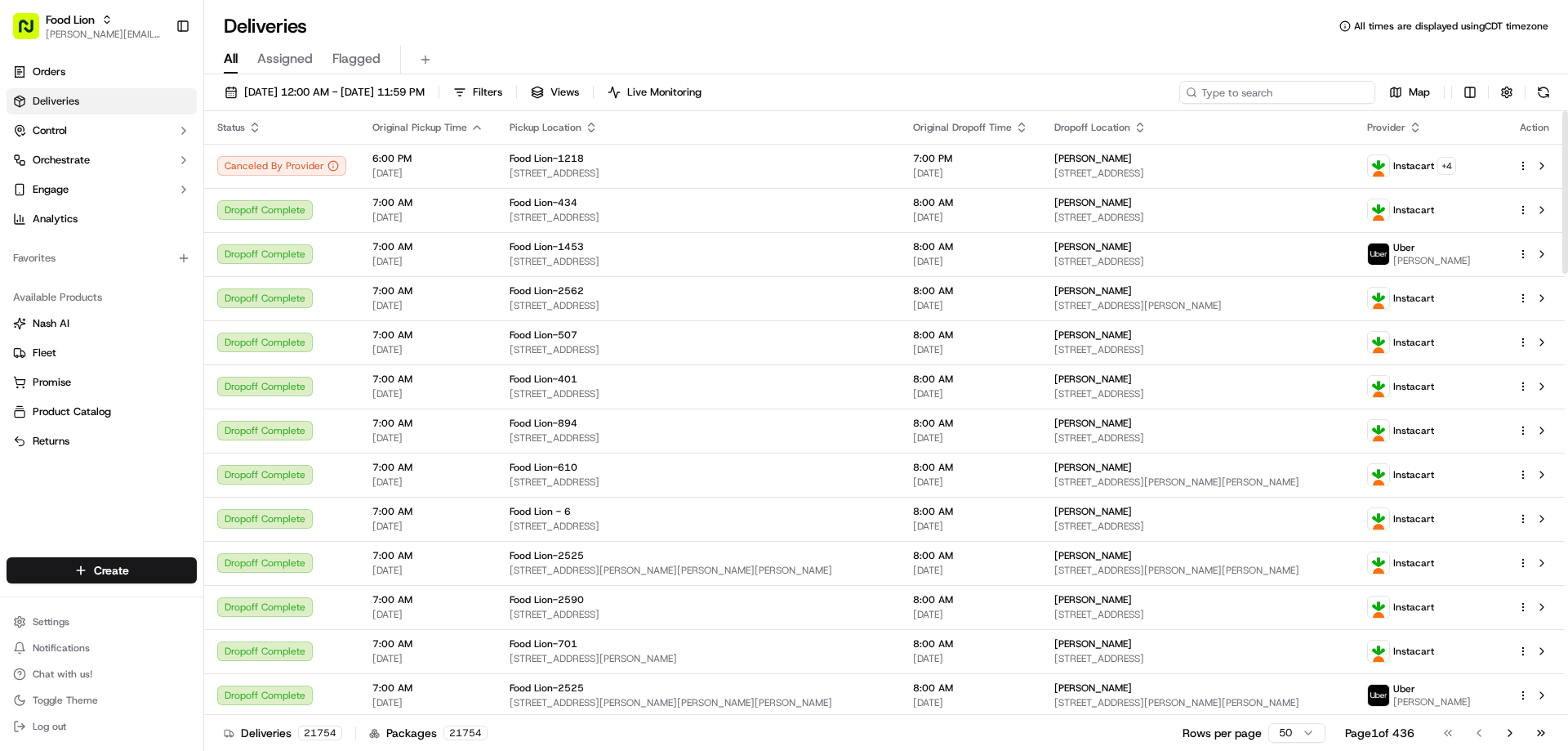
click at [1225, 92] on input at bounding box center [1276, 92] width 196 height 23
type input "m691895733"
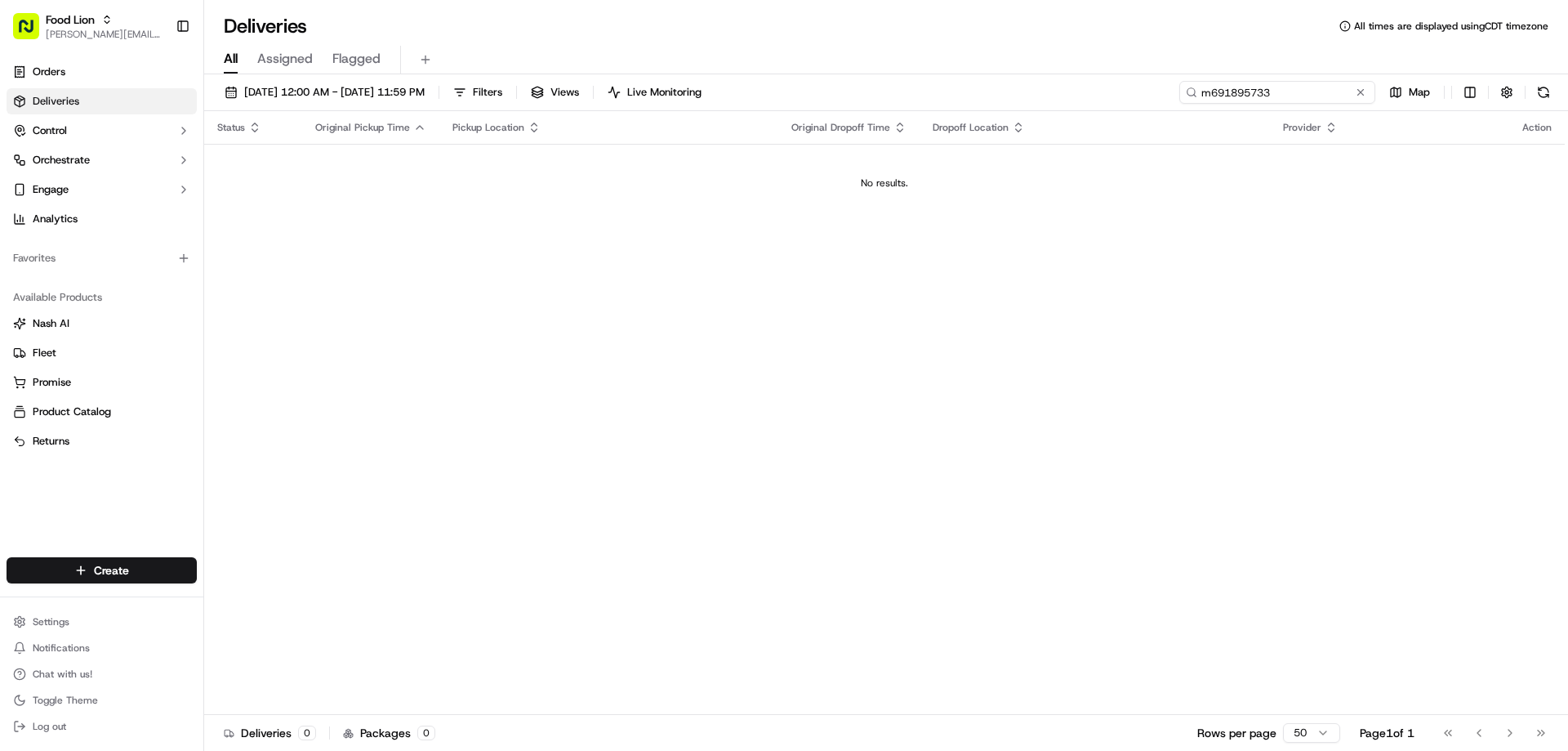
drag, startPoint x: 1294, startPoint y: 91, endPoint x: 1112, endPoint y: 105, distance: 182.5
click at [1113, 105] on div "09/05/2025 12:00 AM - 09/14/2025 11:59 PM Filters Views Live Monitoring m691895…" at bounding box center [886, 96] width 1364 height 31
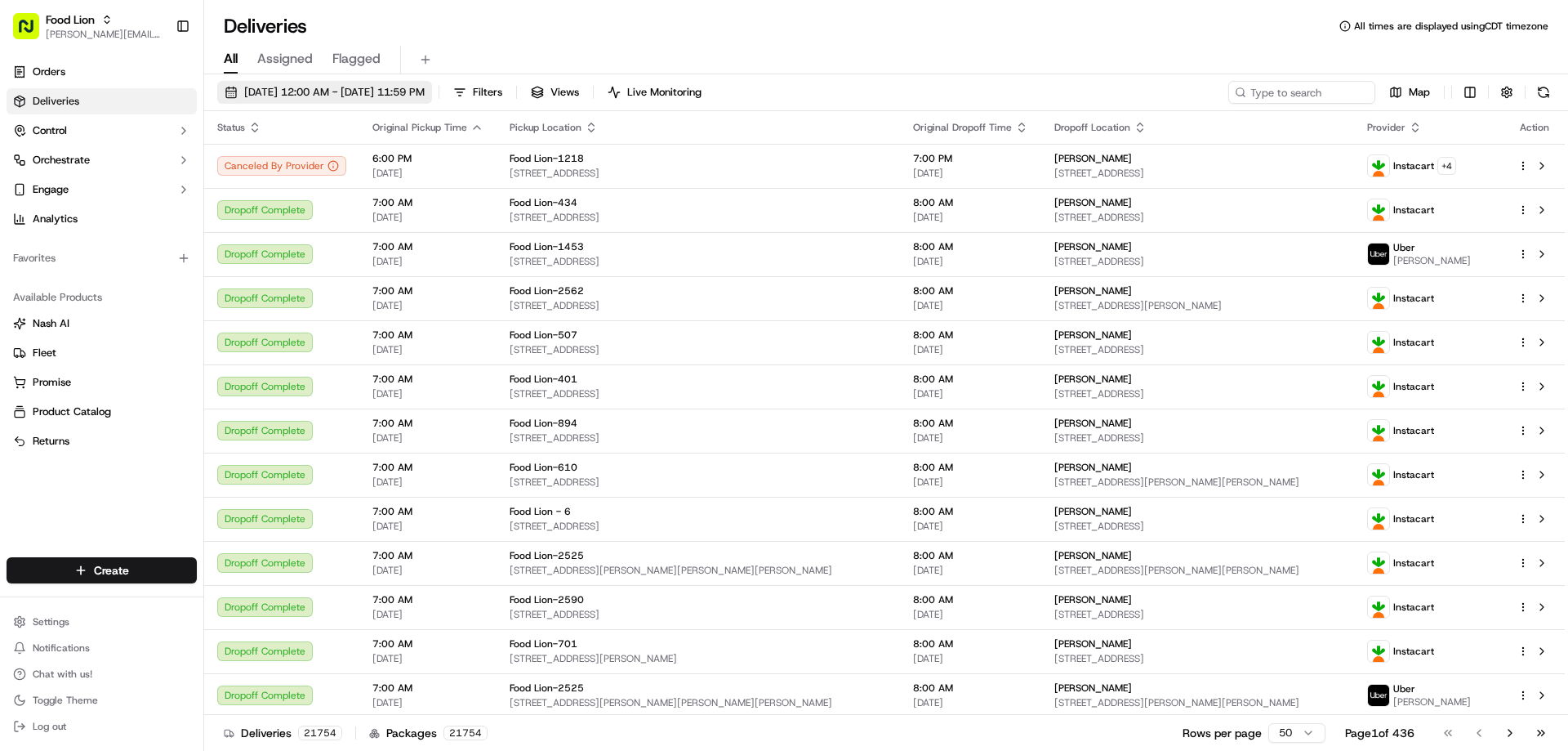
click at [285, 83] on button "09/05/2025 12:00 AM - 09/14/2025 11:59 PM" at bounding box center [324, 92] width 215 height 23
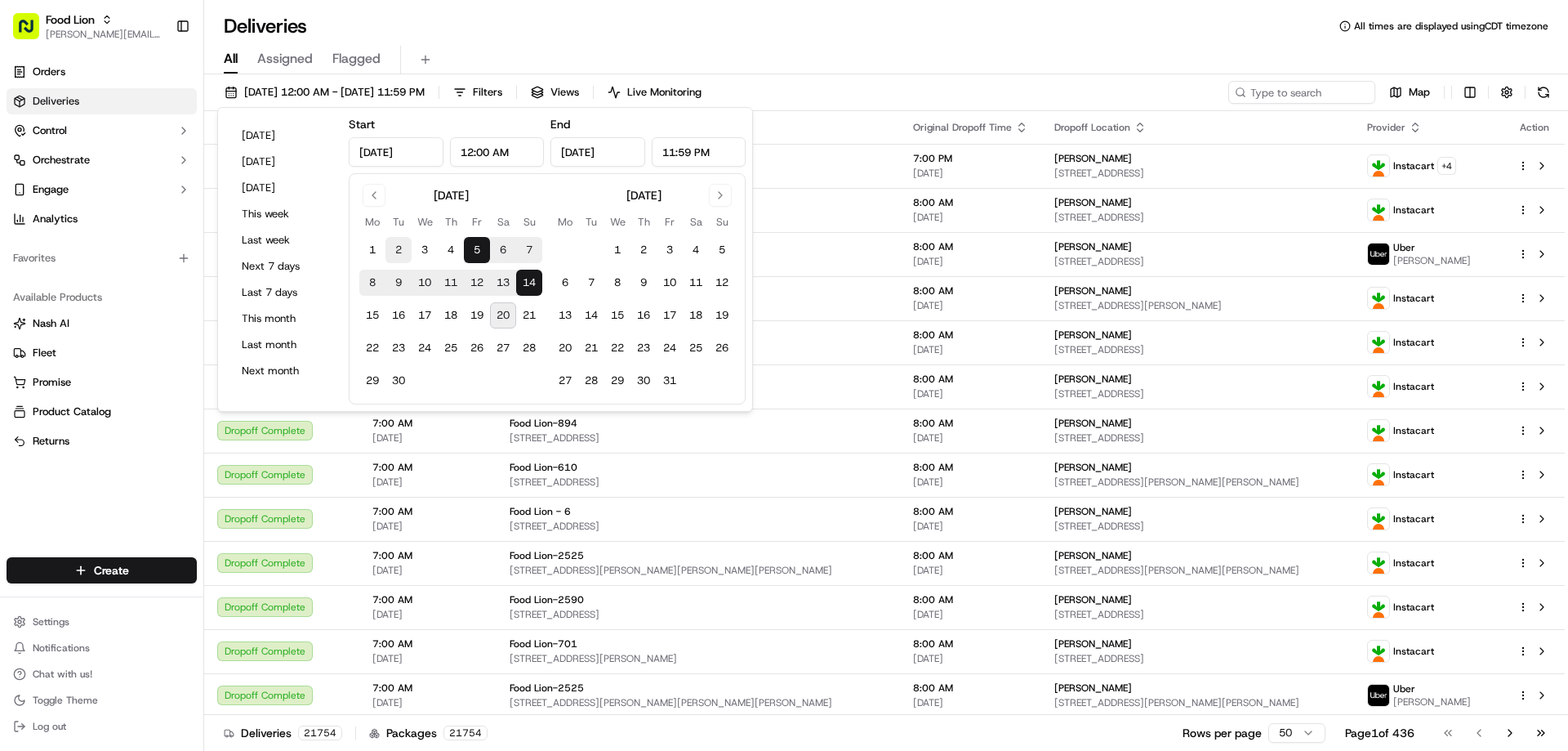
click at [397, 252] on button "2" at bounding box center [398, 249] width 26 height 26
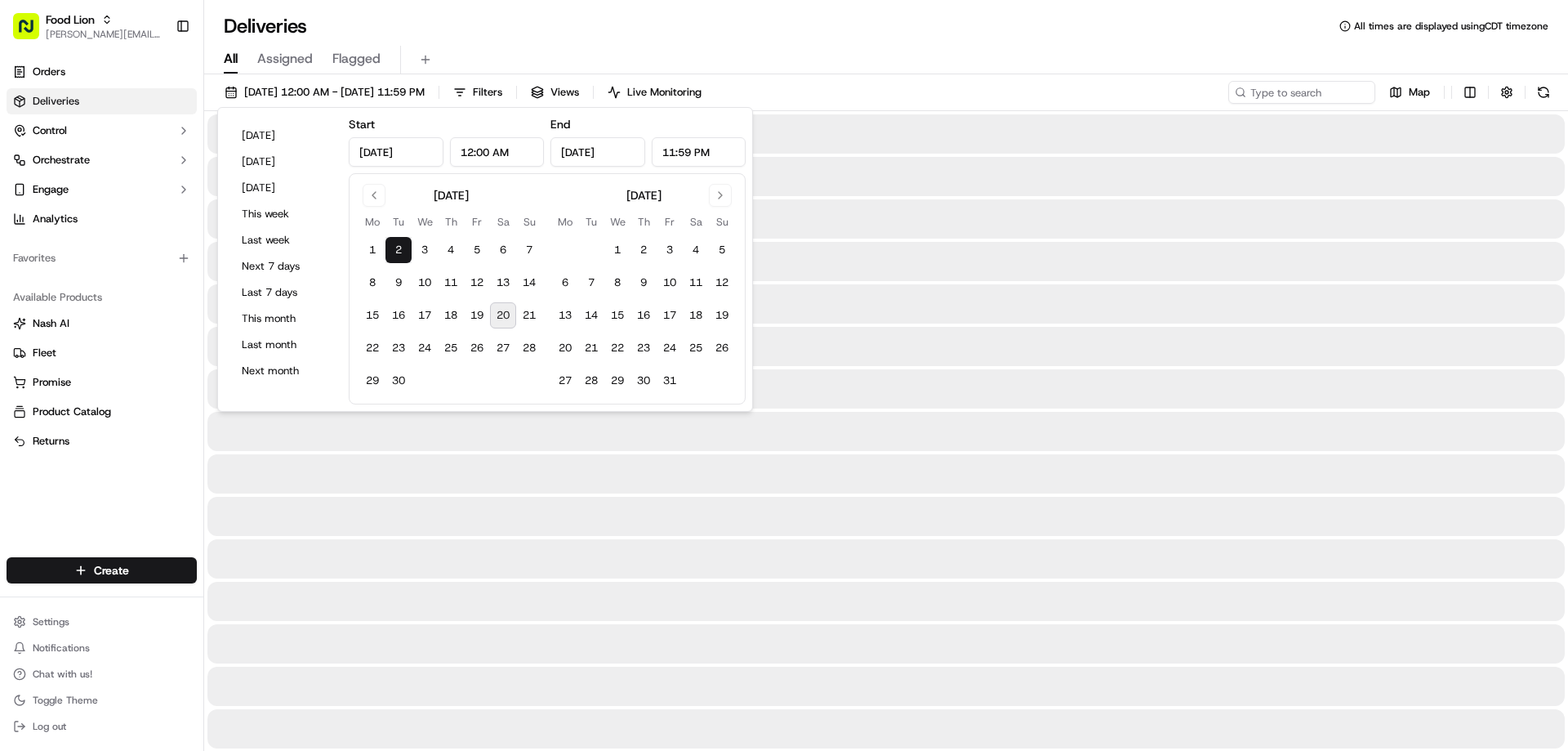
type input "Sep 2, 2025"
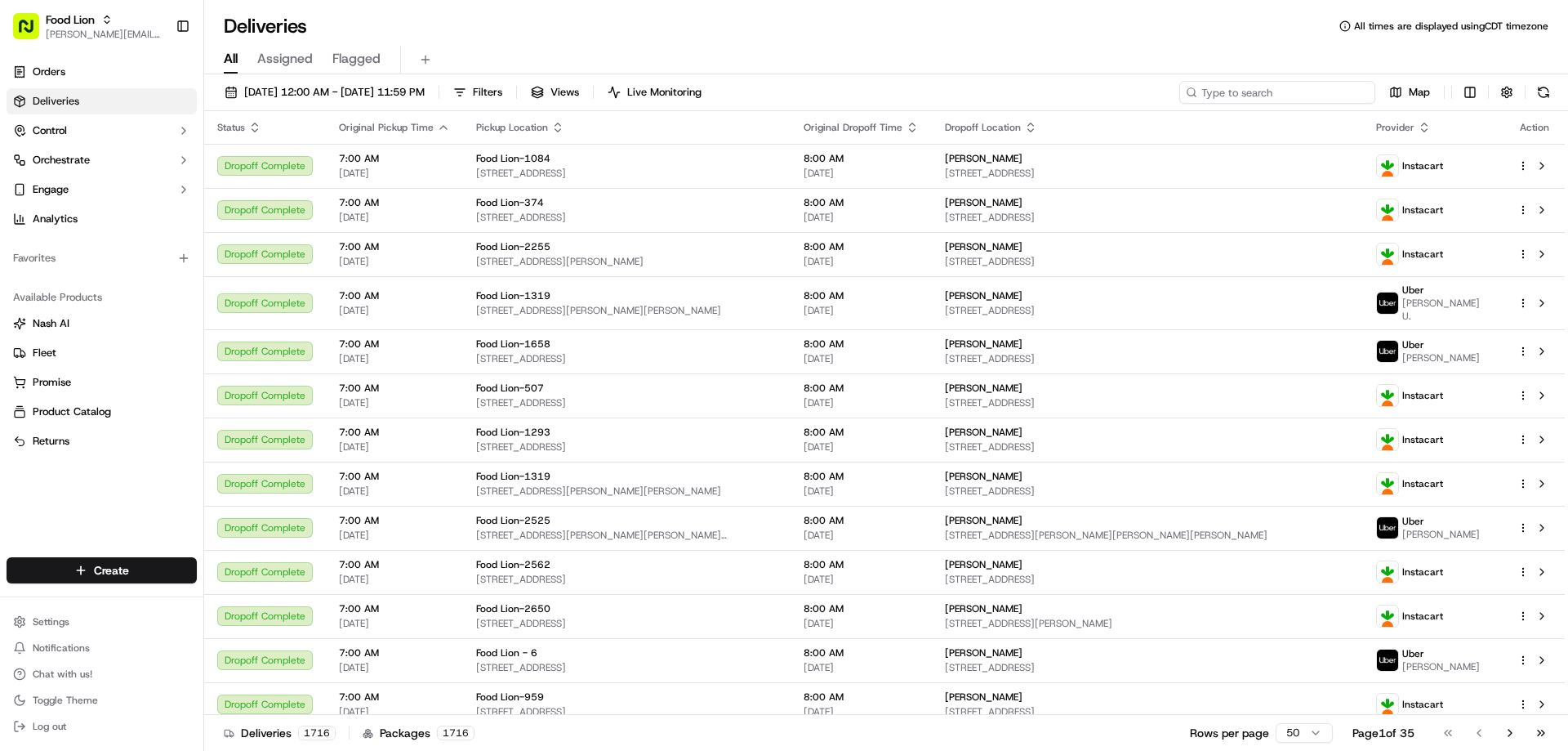
click at [1296, 89] on input at bounding box center [1276, 92] width 196 height 23
paste input "m691895733"
type input "m691895733"
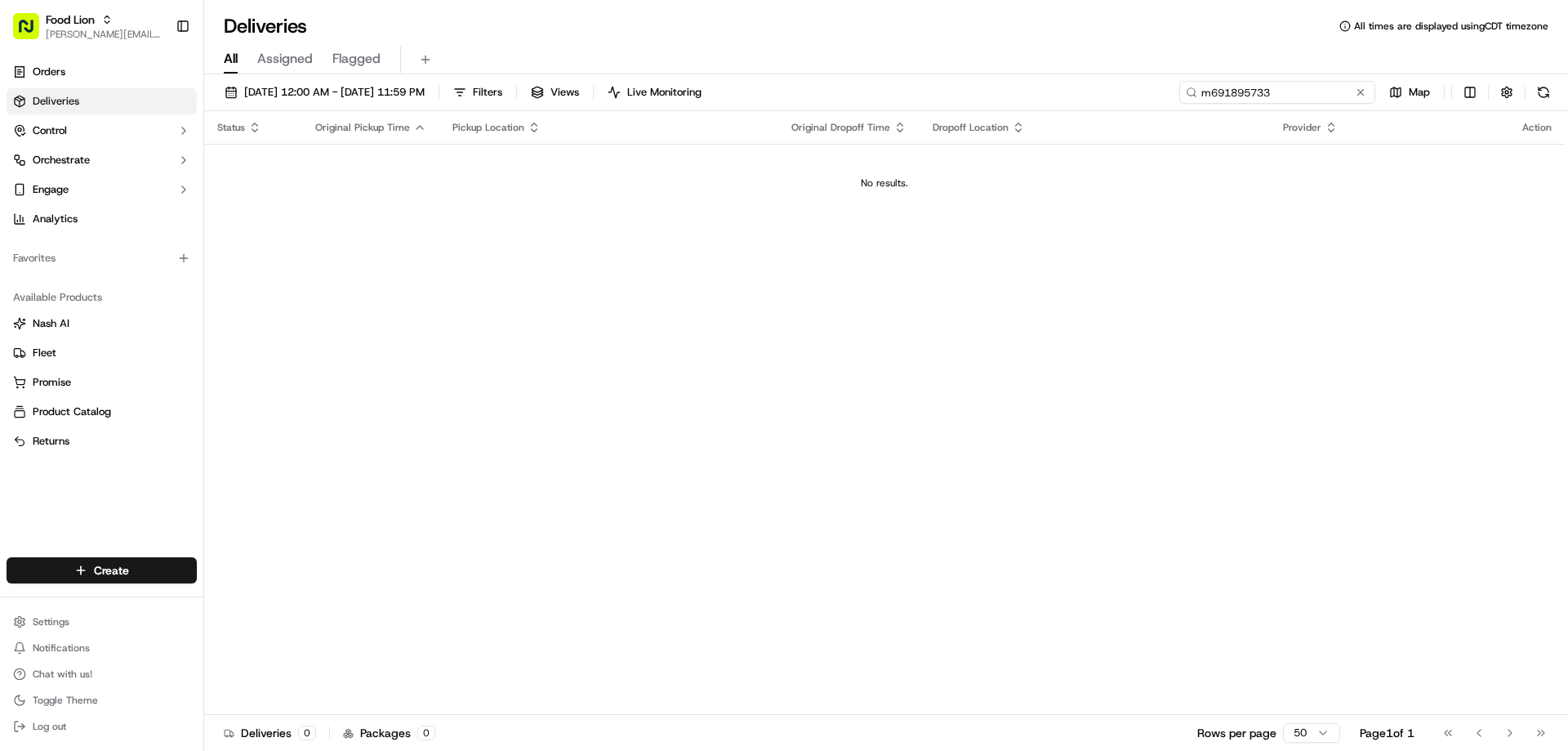
drag, startPoint x: 1282, startPoint y: 87, endPoint x: 1178, endPoint y: 92, distance: 104.1
click at [1178, 92] on div "09/02/2025 12:00 AM - 09/02/2025 11:59 PM Filters Views Live Monitoring m691895…" at bounding box center [886, 96] width 1364 height 31
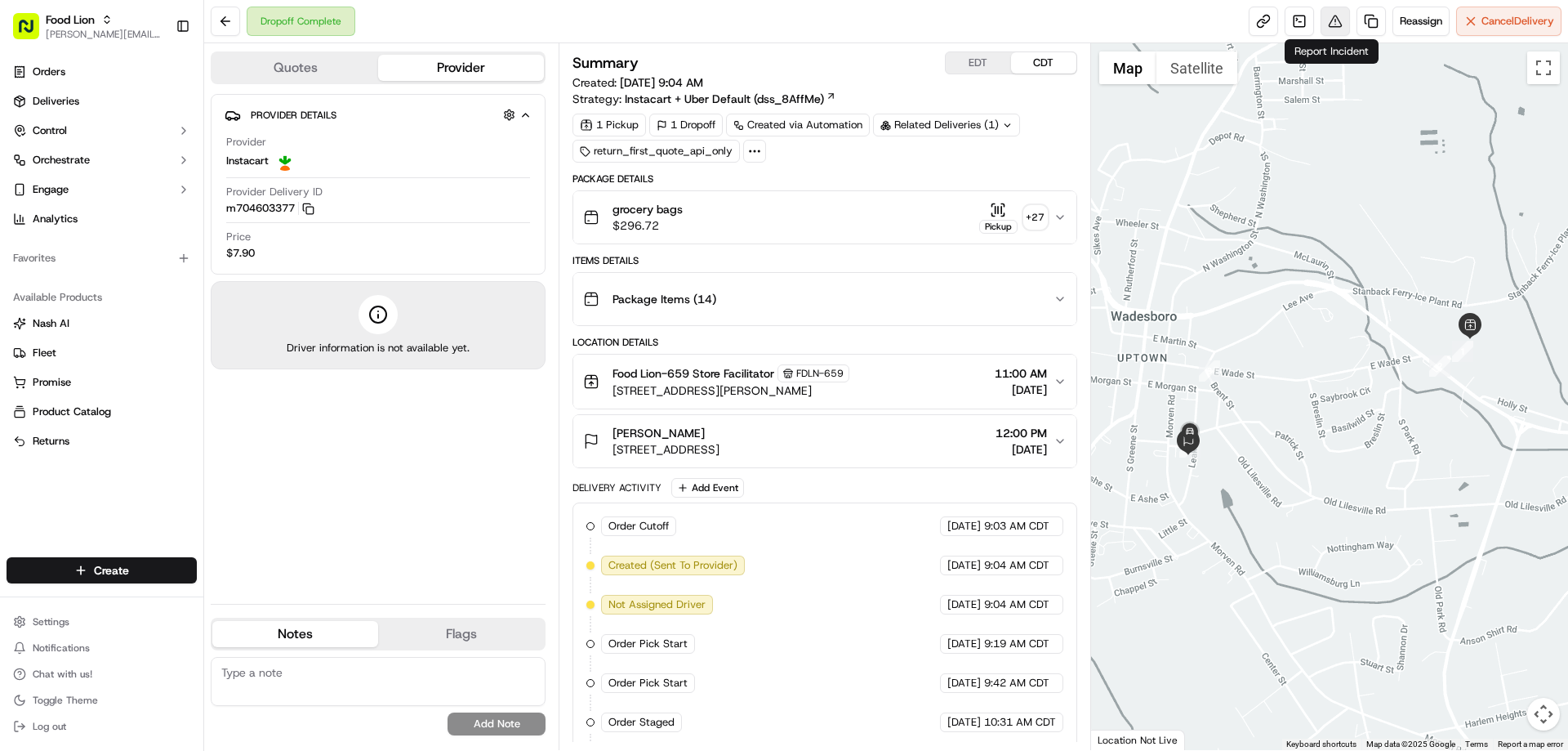
click at [1331, 21] on button at bounding box center [1335, 21] width 30 height 30
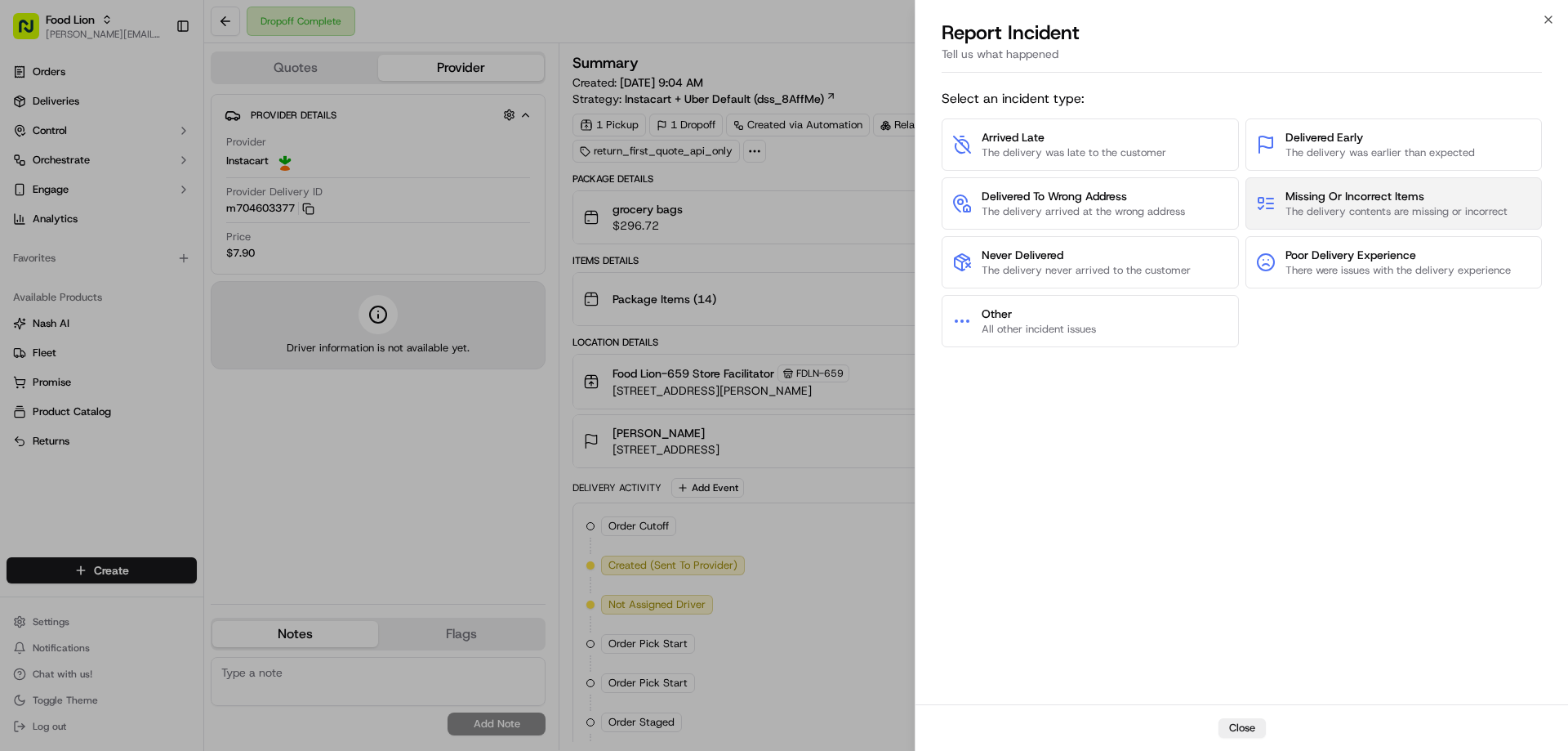
click at [1309, 199] on span "Missing Or Incorrect Items" at bounding box center [1397, 195] width 222 height 16
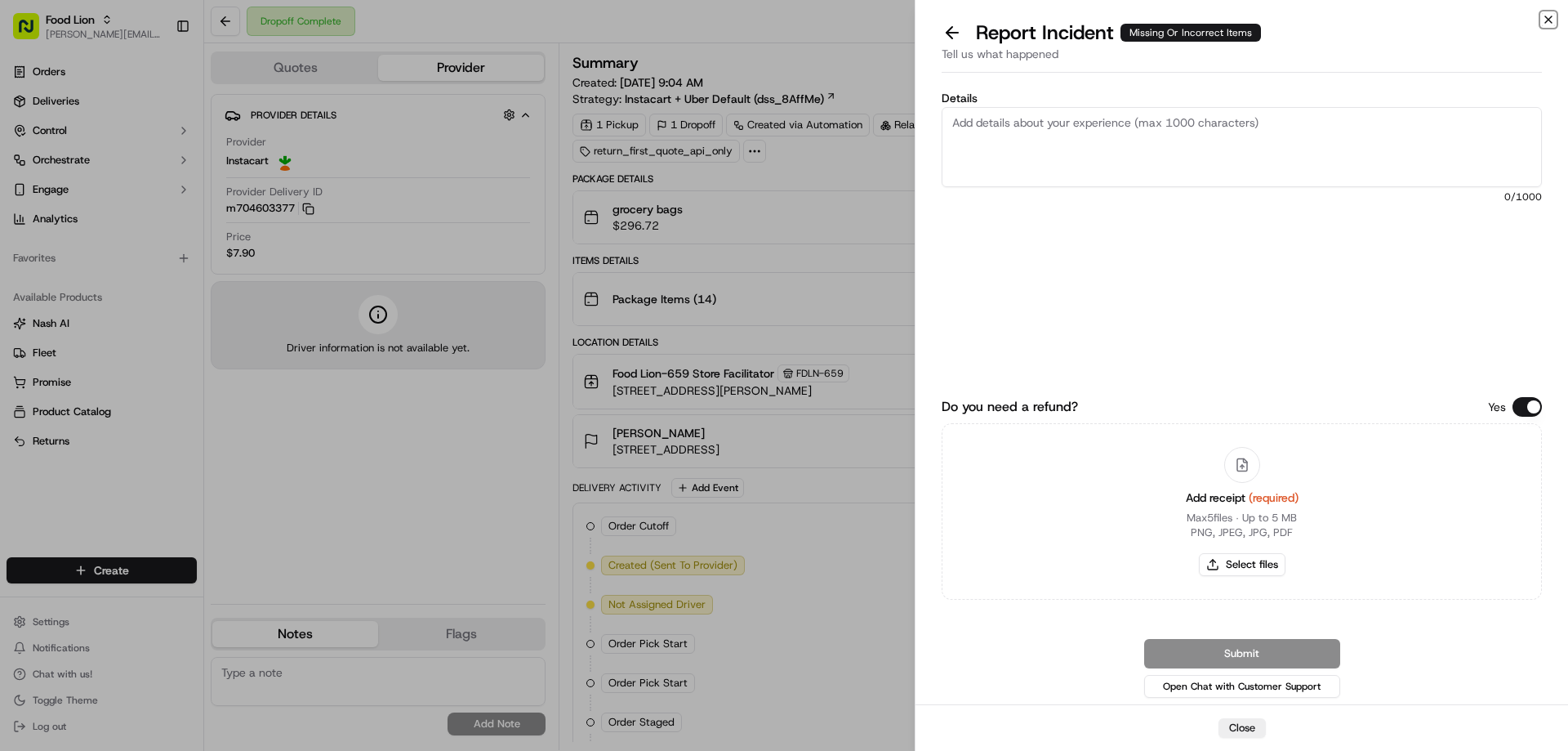
click at [1545, 15] on icon "button" at bounding box center [1548, 19] width 13 height 13
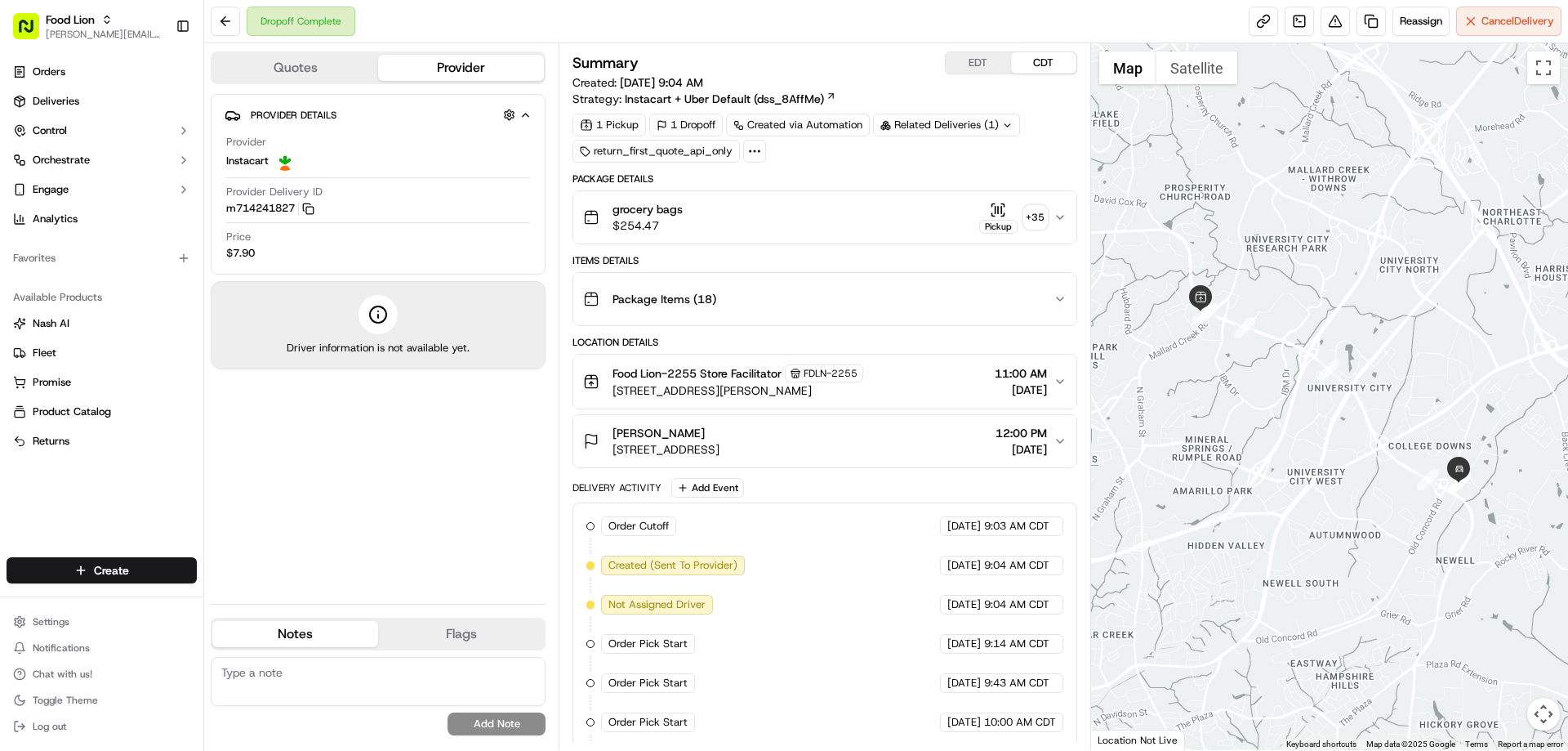
click at [715, 210] on div "grocery bags $254.47 Pickup + 35" at bounding box center [818, 217] width 470 height 33
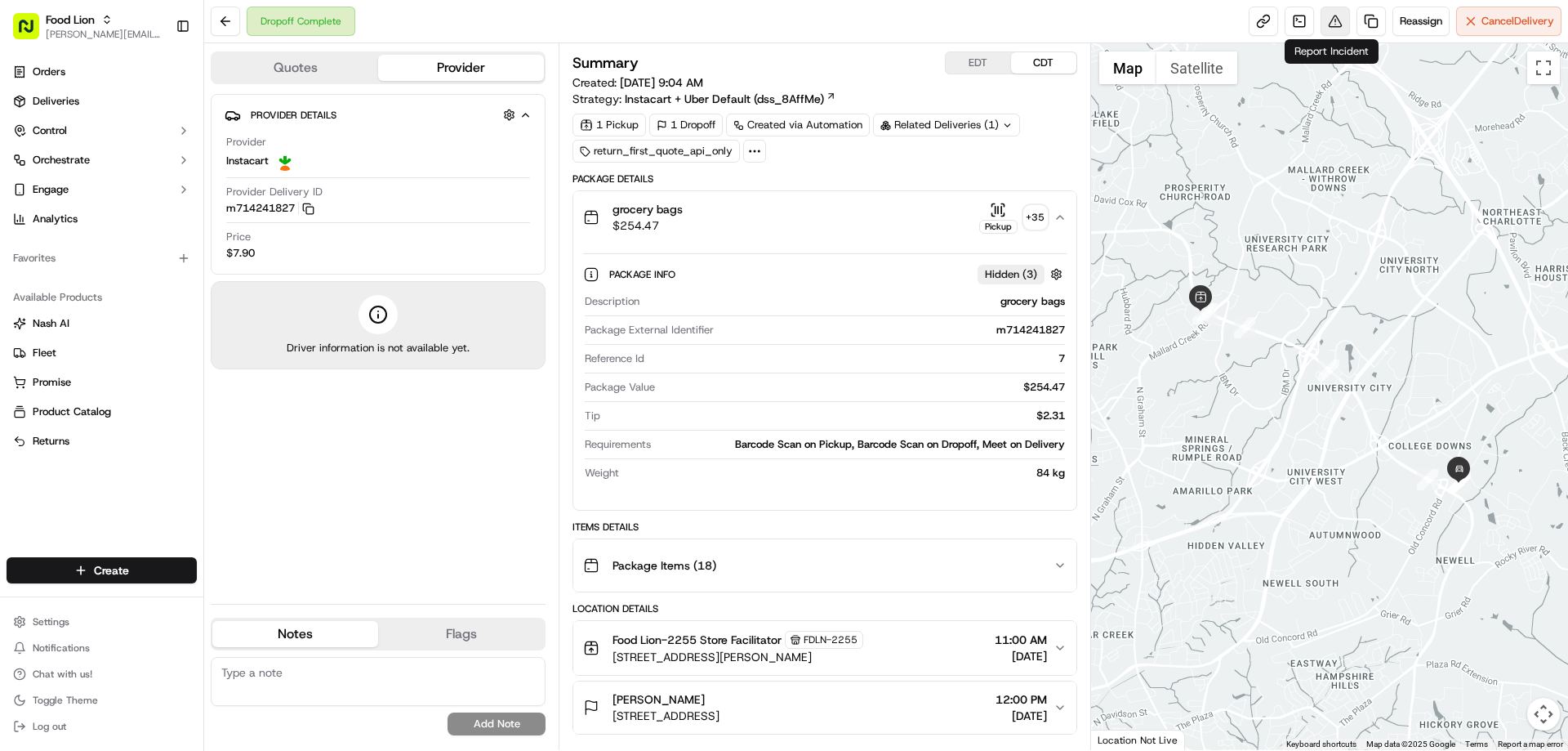
click at [1322, 22] on button at bounding box center [1335, 21] width 30 height 30
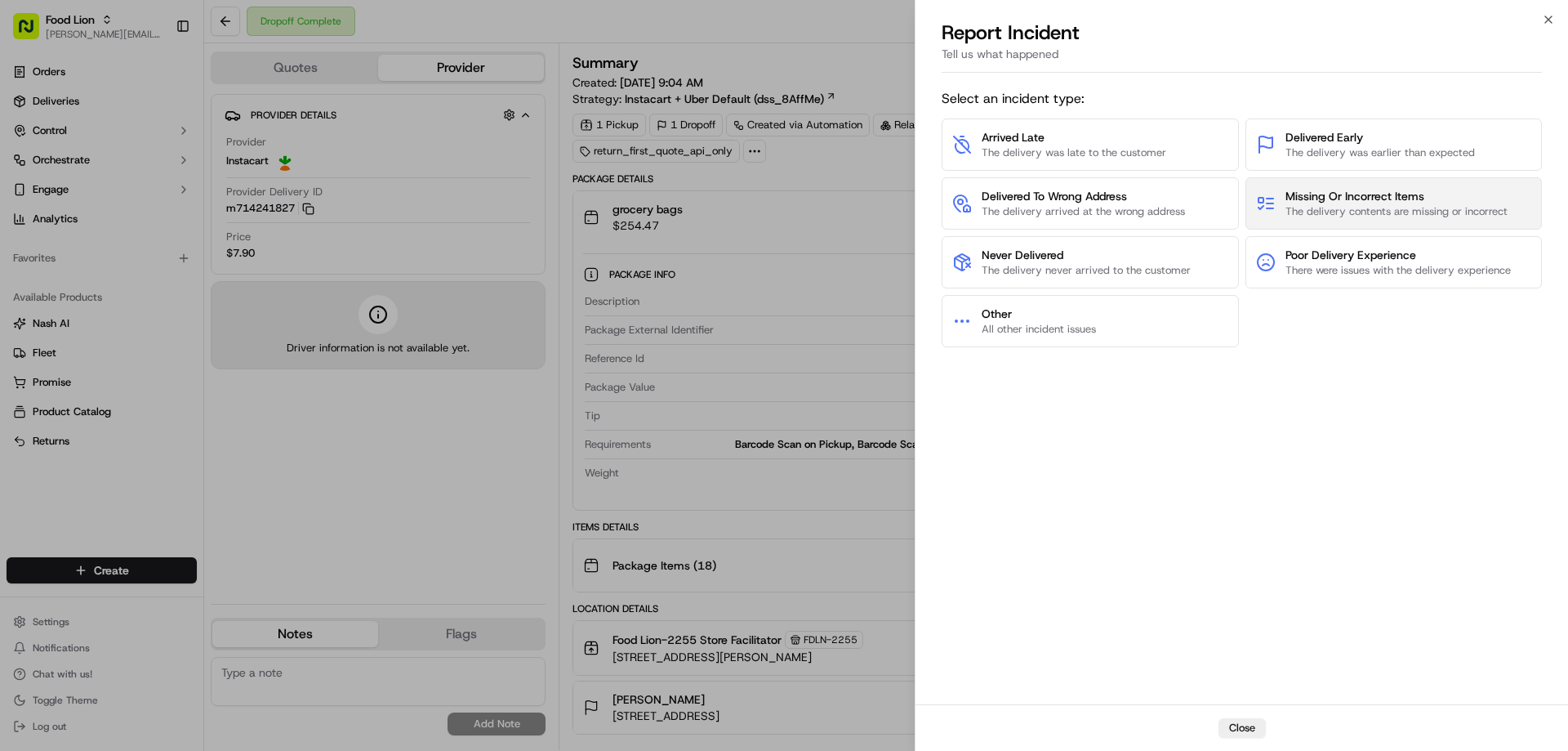
click at [1329, 192] on span "Missing Or Incorrect Items" at bounding box center [1397, 195] width 222 height 16
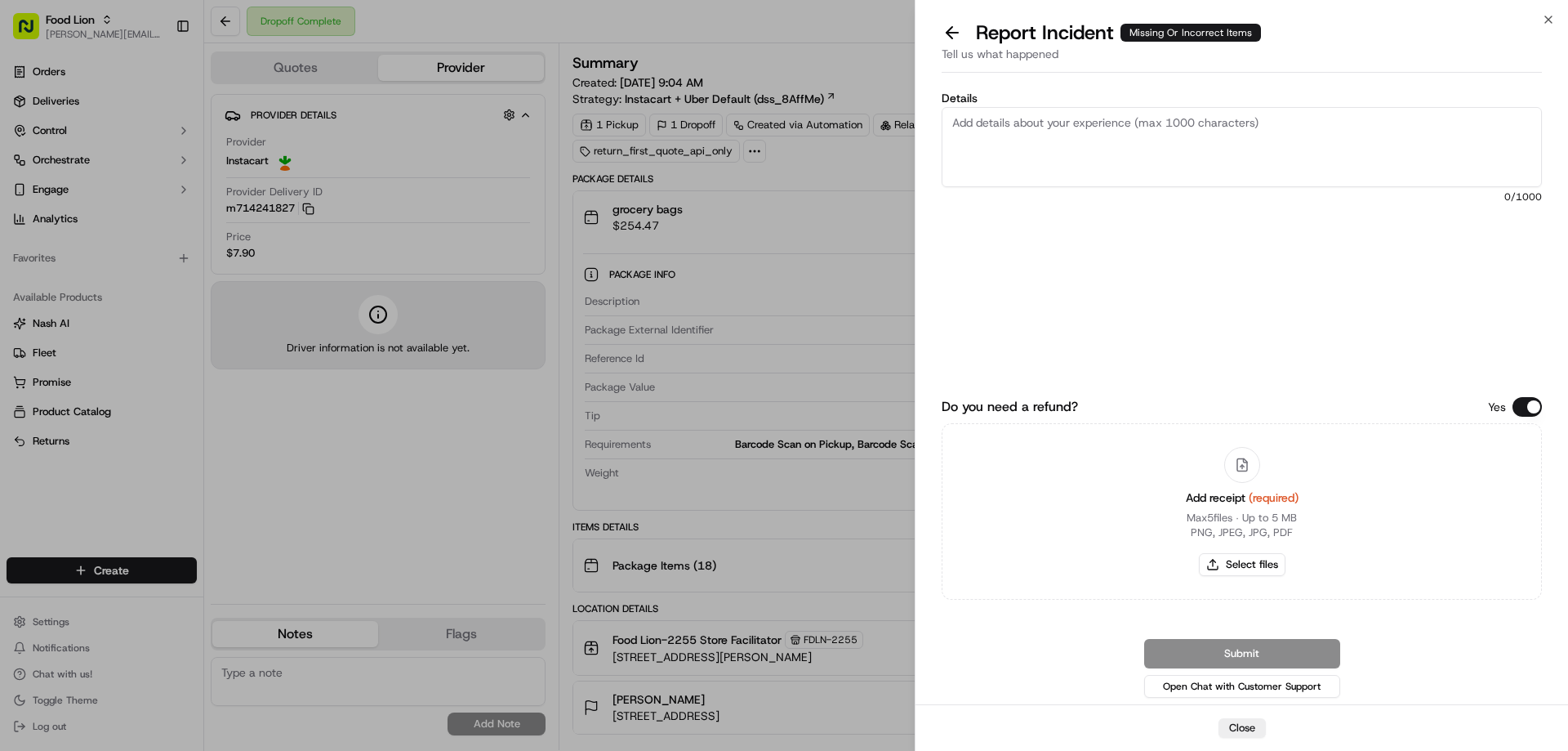
click at [1042, 127] on textarea "Details" at bounding box center [1242, 147] width 600 height 80
type textarea "$67.14 Missing items"
click at [1264, 562] on button "Select files" at bounding box center [1242, 564] width 86 height 23
type input "C:\fakepath\m714241827.pdf"
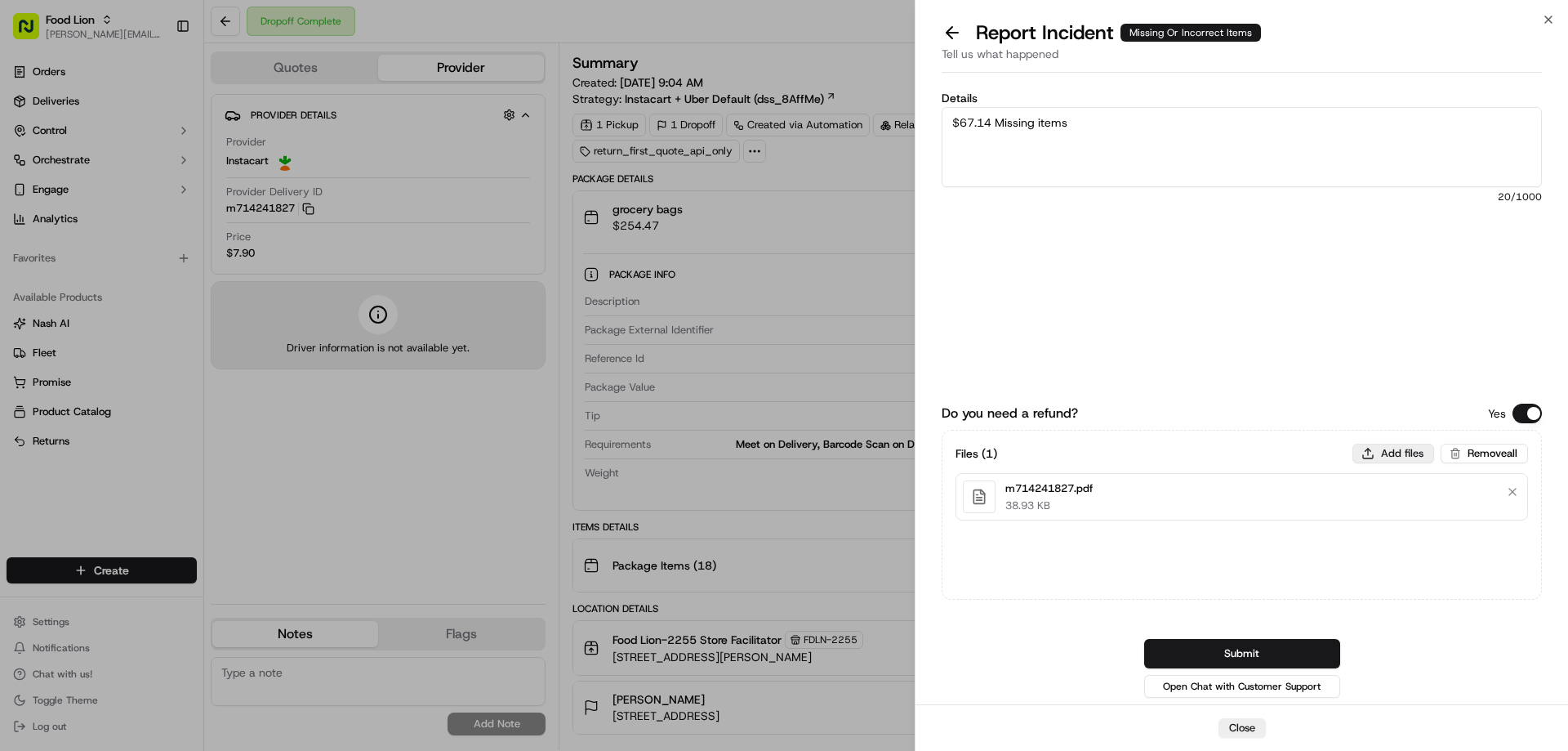
click at [1402, 451] on button "Add files" at bounding box center [1393, 453] width 81 height 20
type input "C:\fakepath\Melissa 1.PNG"
click at [1389, 453] on button "Add files" at bounding box center [1393, 453] width 81 height 20
type input "C:\fakepath\Melissa2.PNG"
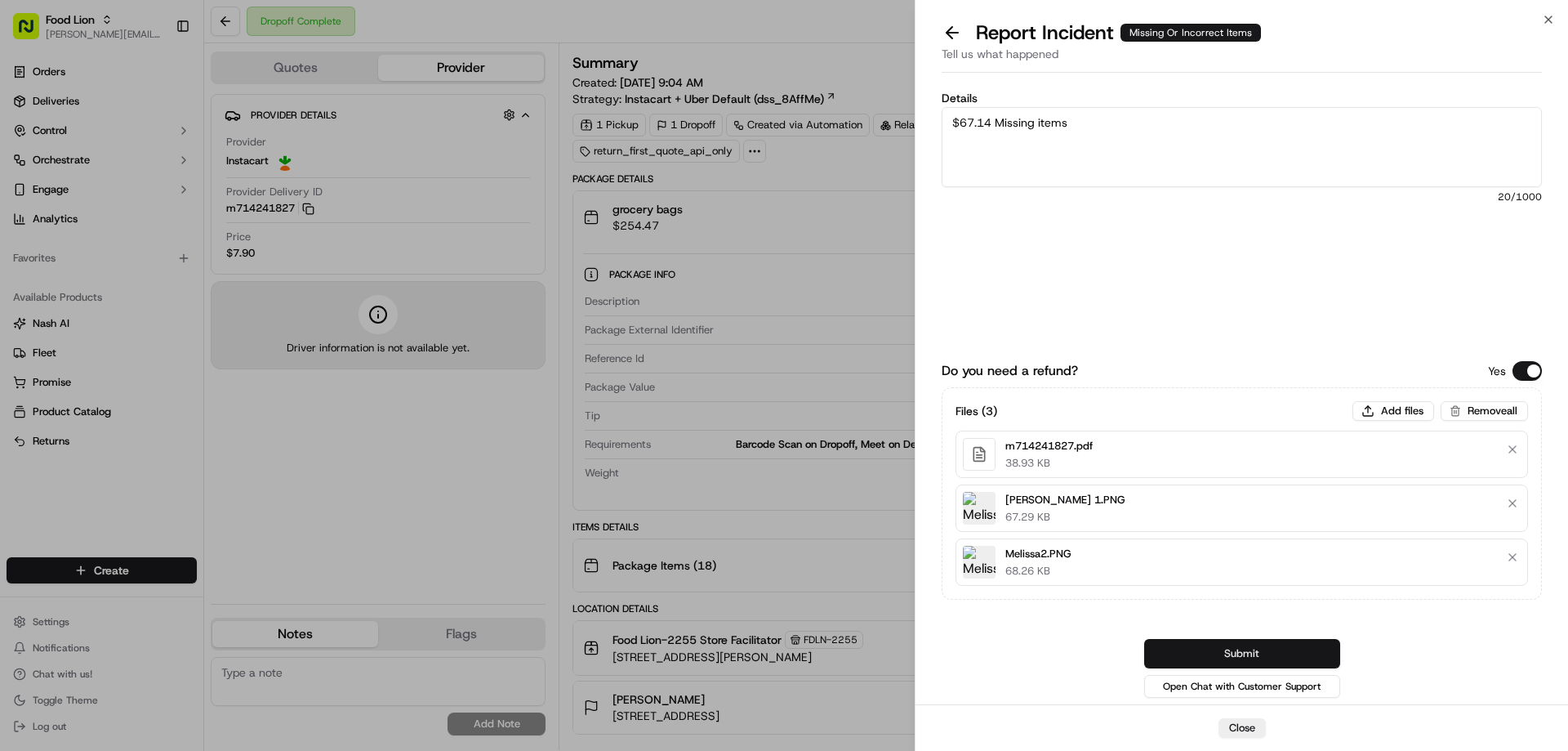
click at [1304, 653] on button "Submit" at bounding box center [1242, 653] width 196 height 30
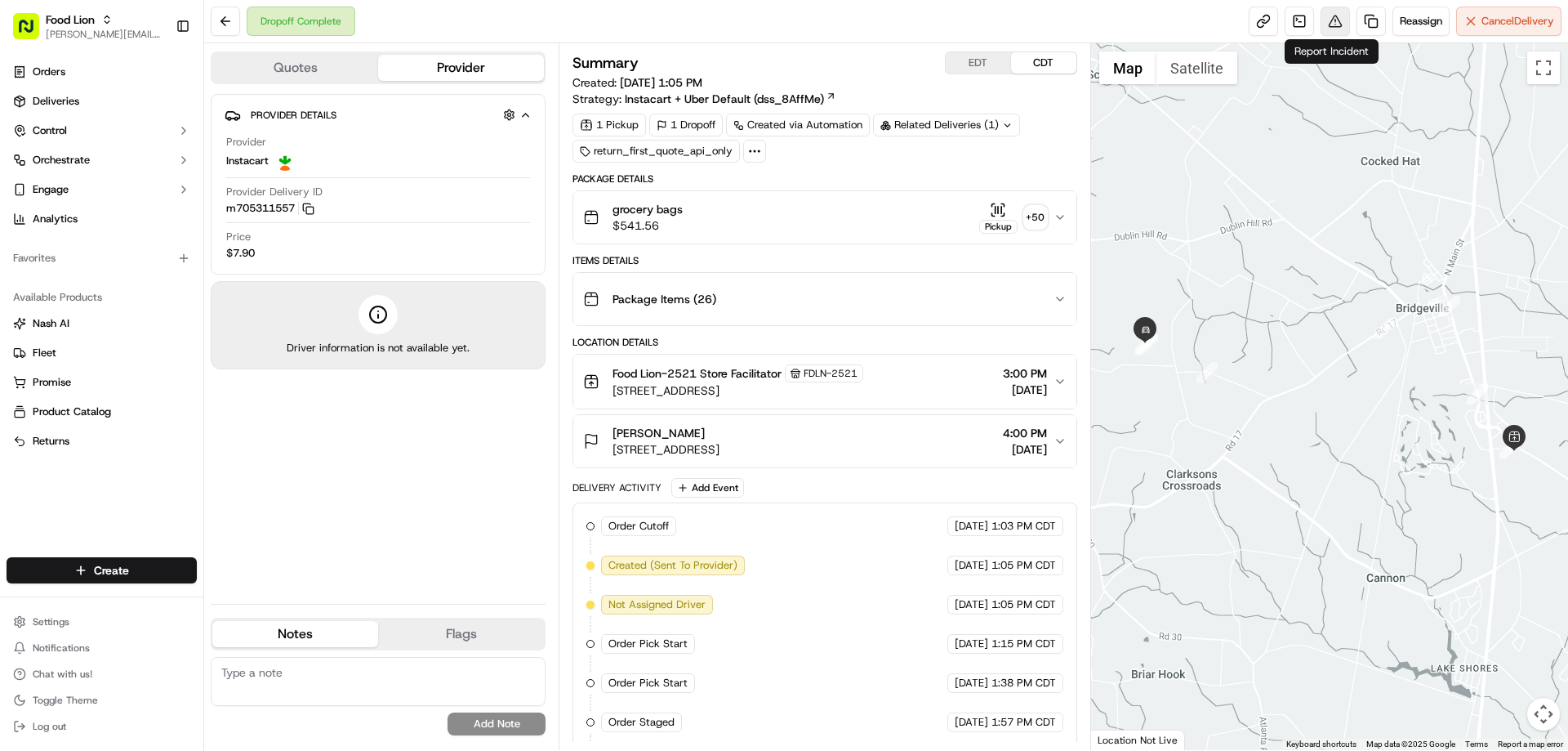
click at [1333, 19] on button at bounding box center [1335, 21] width 30 height 30
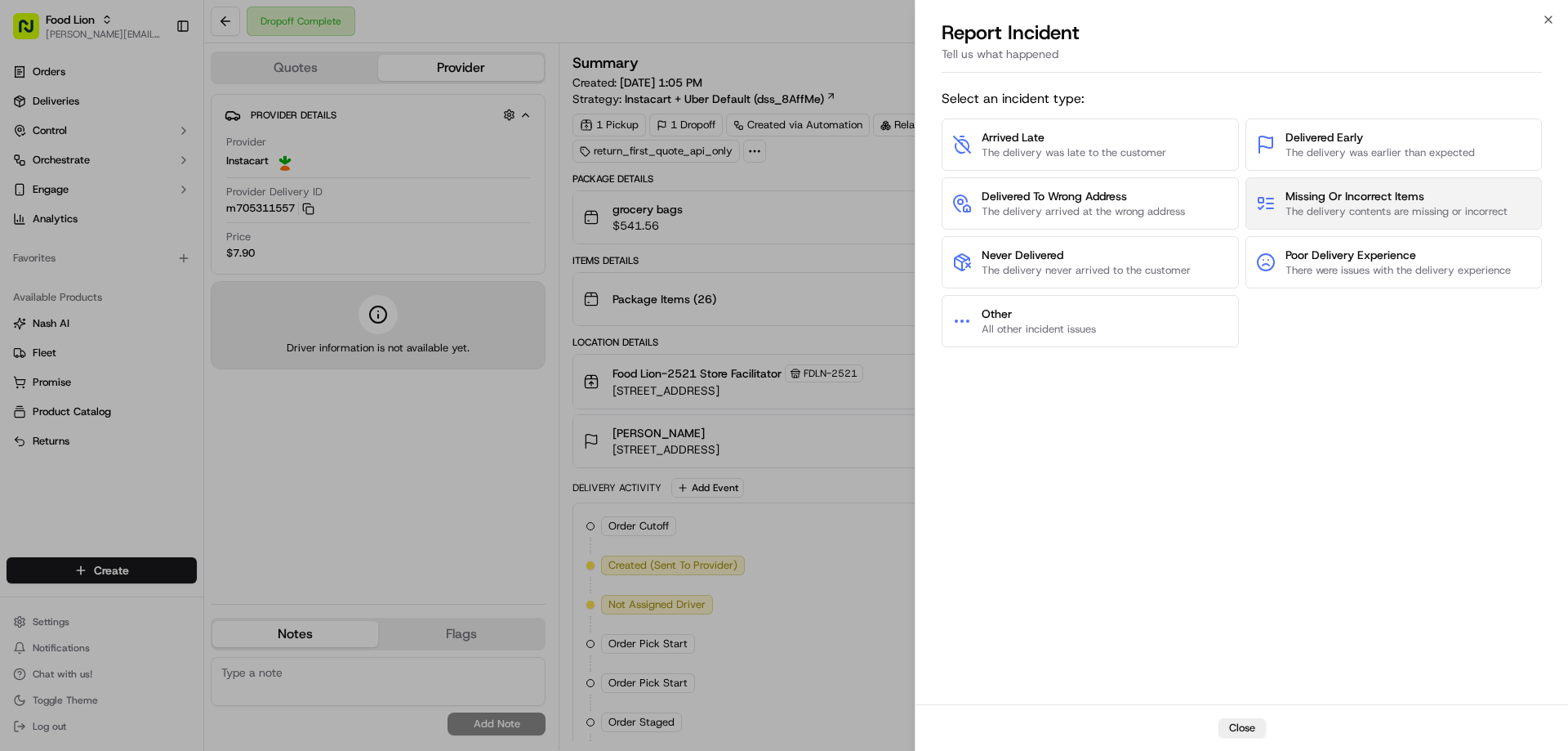
click at [1302, 199] on span "Missing Or Incorrect Items" at bounding box center [1397, 195] width 222 height 16
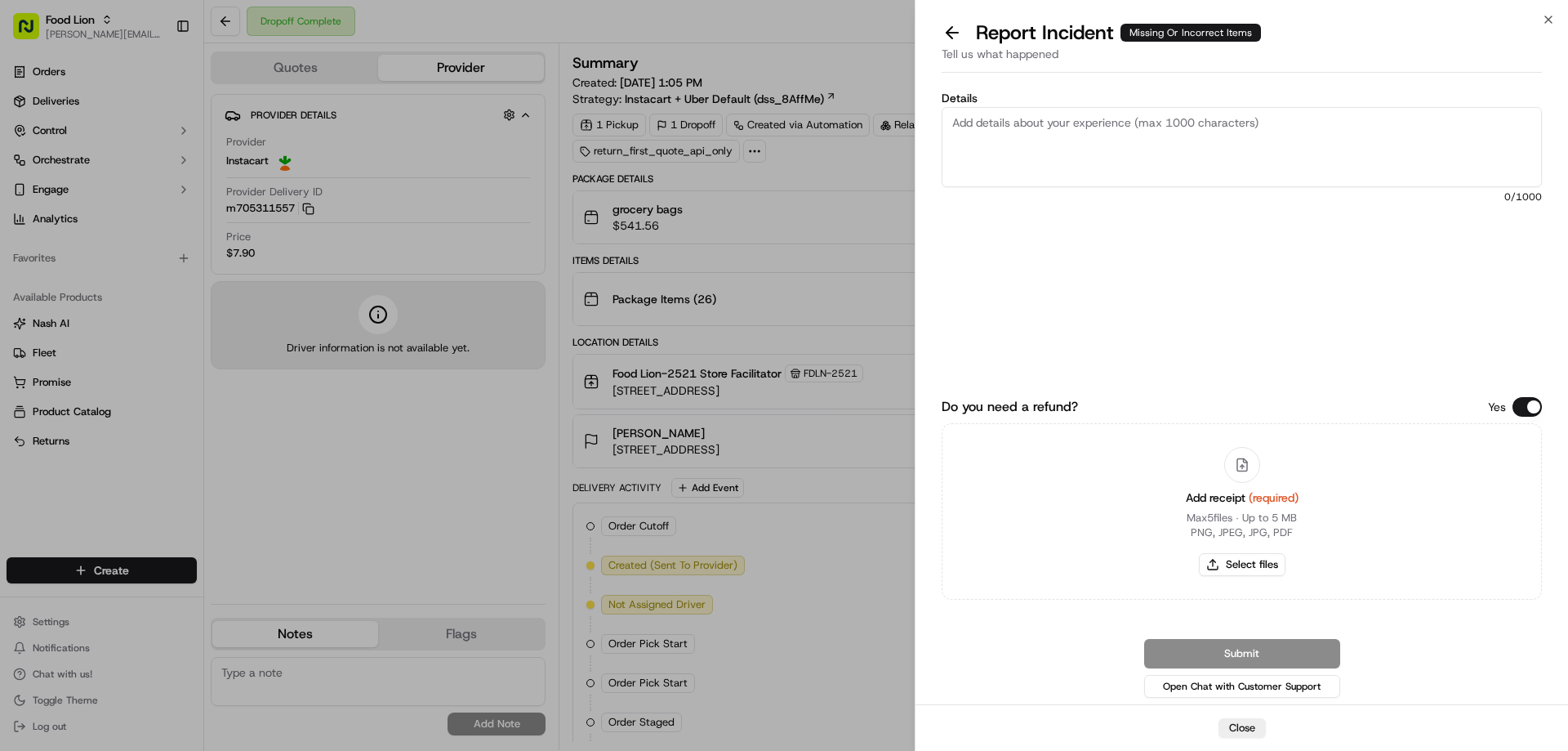
click at [1049, 126] on textarea "Details" at bounding box center [1242, 147] width 600 height 80
type textarea "$66.93 Missing"
click at [1269, 560] on button "Select files" at bounding box center [1242, 564] width 86 height 23
type input "C:\fakepath\m705311557.pdf"
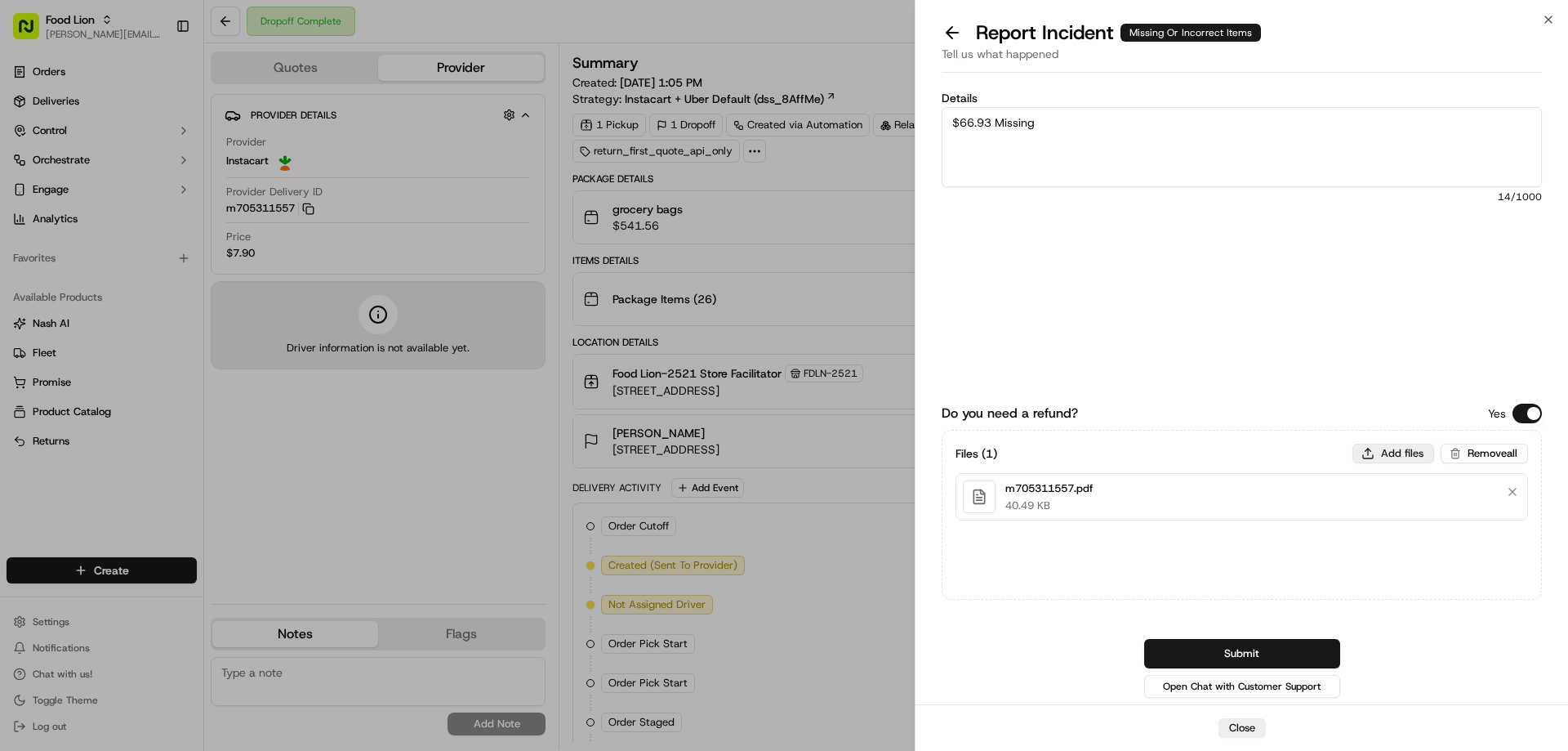
click at [1390, 452] on button "Add files" at bounding box center [1393, 453] width 81 height 20
type input "C:\fakepath\bell.PNG"
click at [1226, 643] on button "Submit" at bounding box center [1242, 653] width 196 height 30
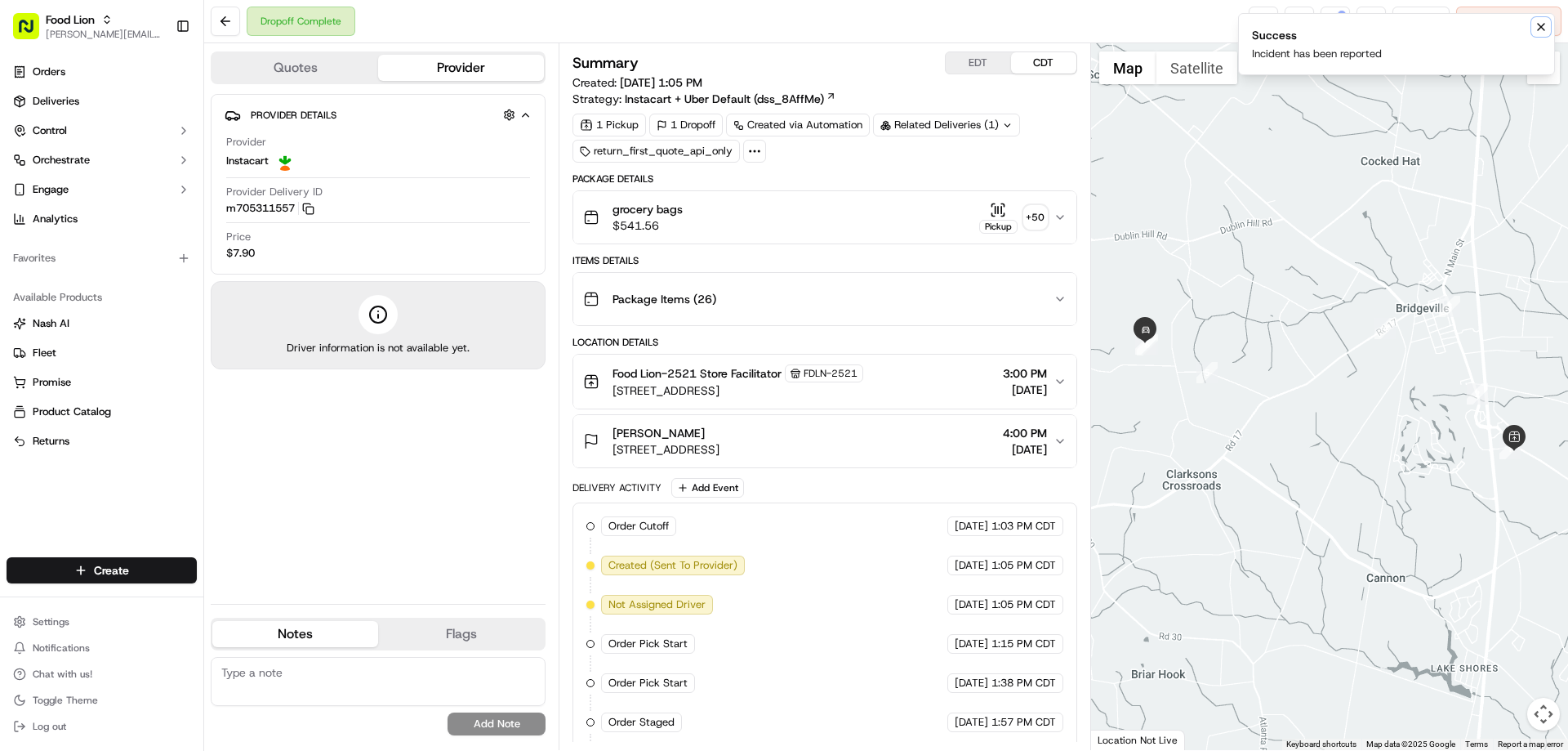
click at [1541, 25] on icon "Notifications (F8)" at bounding box center [1540, 26] width 13 height 13
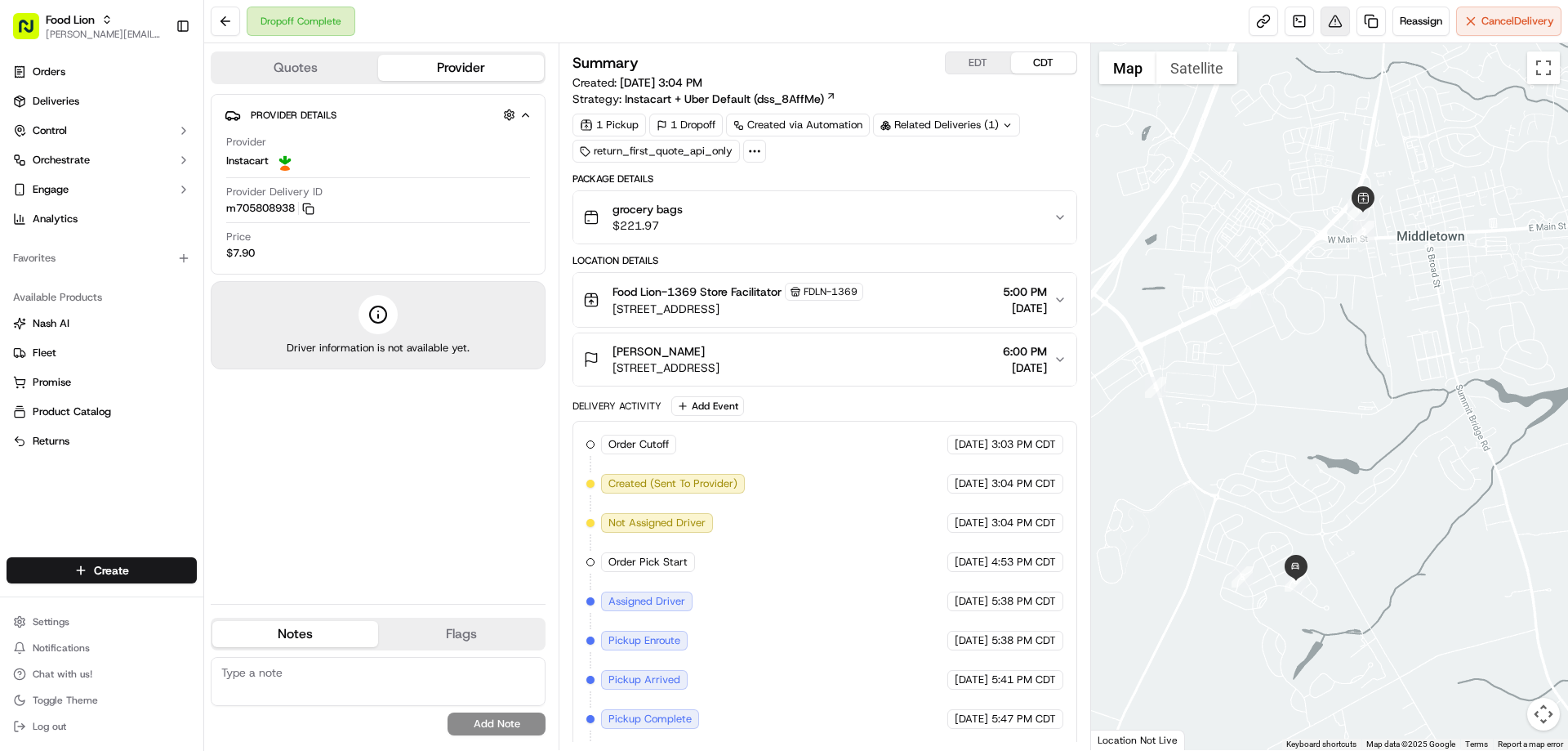
click at [1325, 19] on button at bounding box center [1335, 21] width 30 height 30
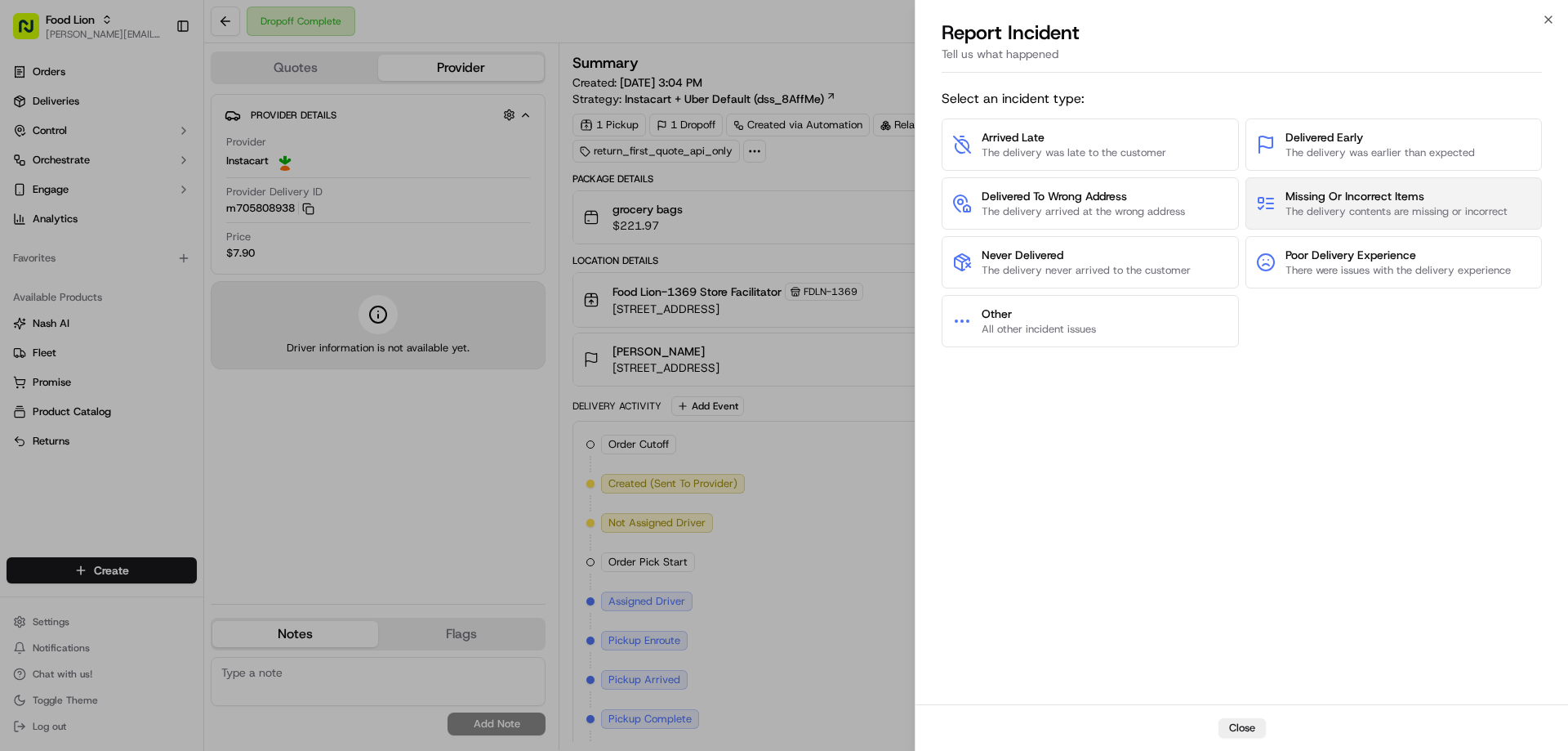
click at [1375, 199] on span "Missing Or Incorrect Items" at bounding box center [1397, 195] width 222 height 16
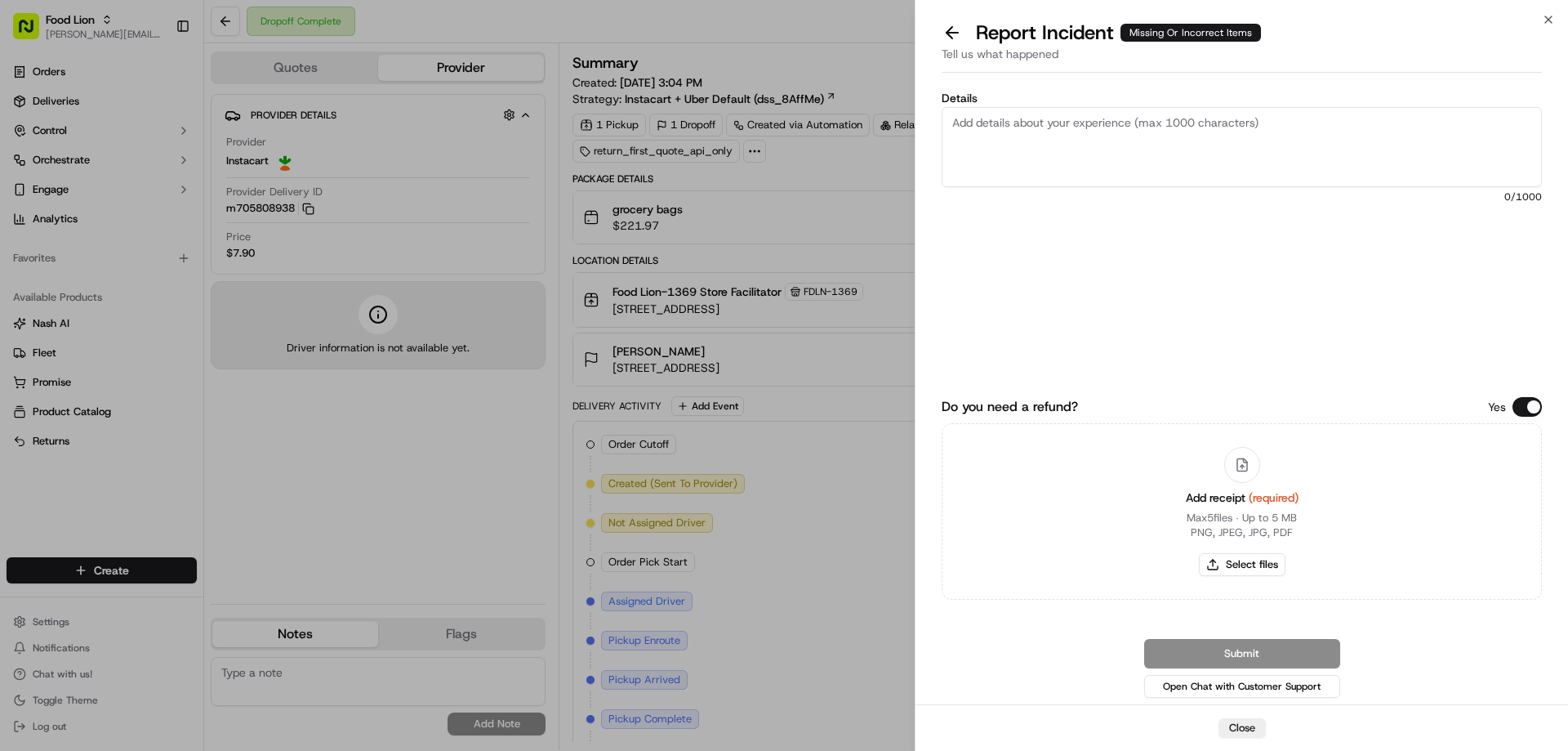
click at [968, 132] on textarea "Details" at bounding box center [1242, 147] width 600 height 80
type textarea "$54.08 Missing Items"
click at [1229, 563] on button "Select files" at bounding box center [1242, 564] width 86 height 23
type input "C:\fakepath\m705808938.pdf"
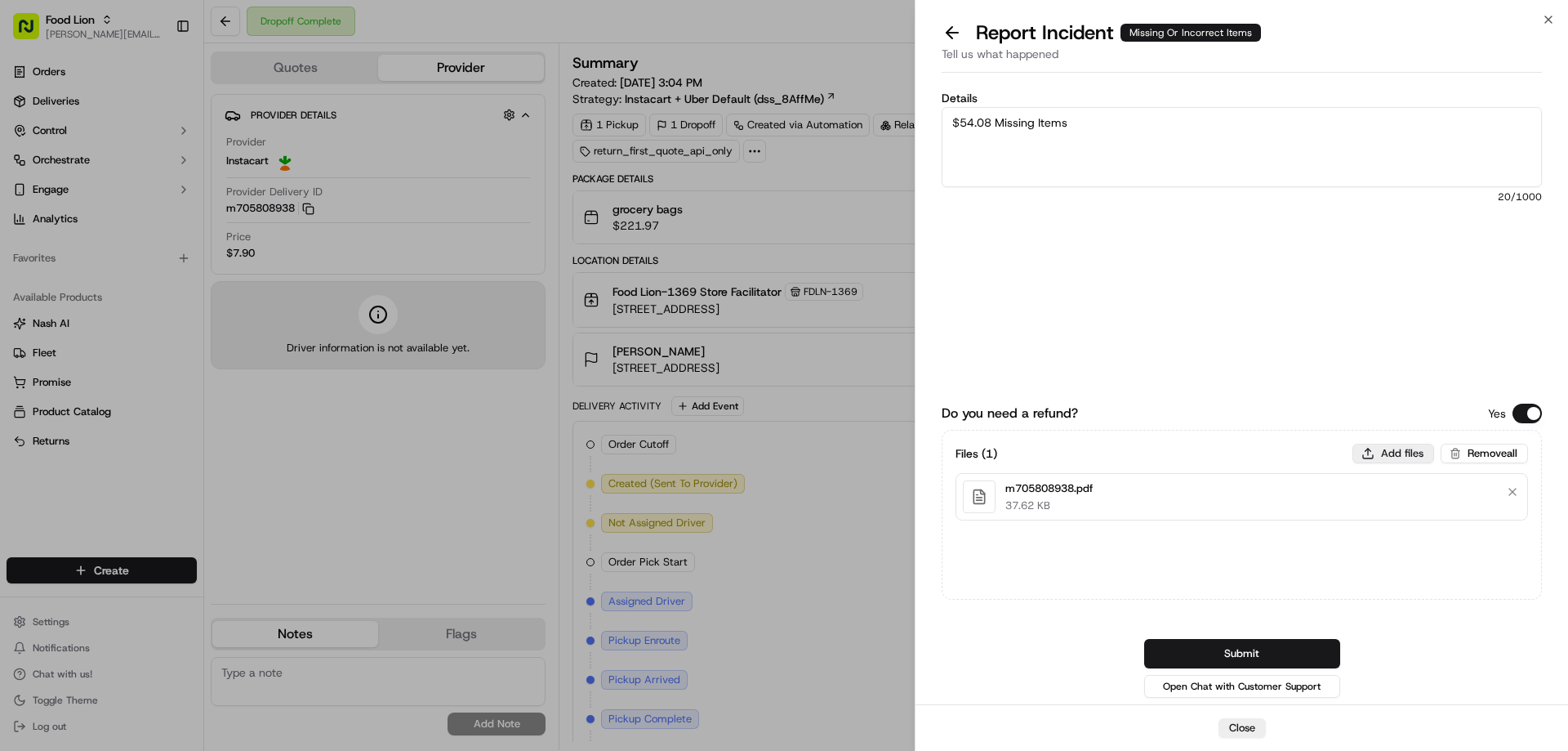
click at [1404, 451] on button "Add files" at bounding box center [1393, 453] width 81 height 20
type input "C:\fakepath\Manis.PNG"
click at [1239, 654] on button "Submit" at bounding box center [1242, 653] width 196 height 30
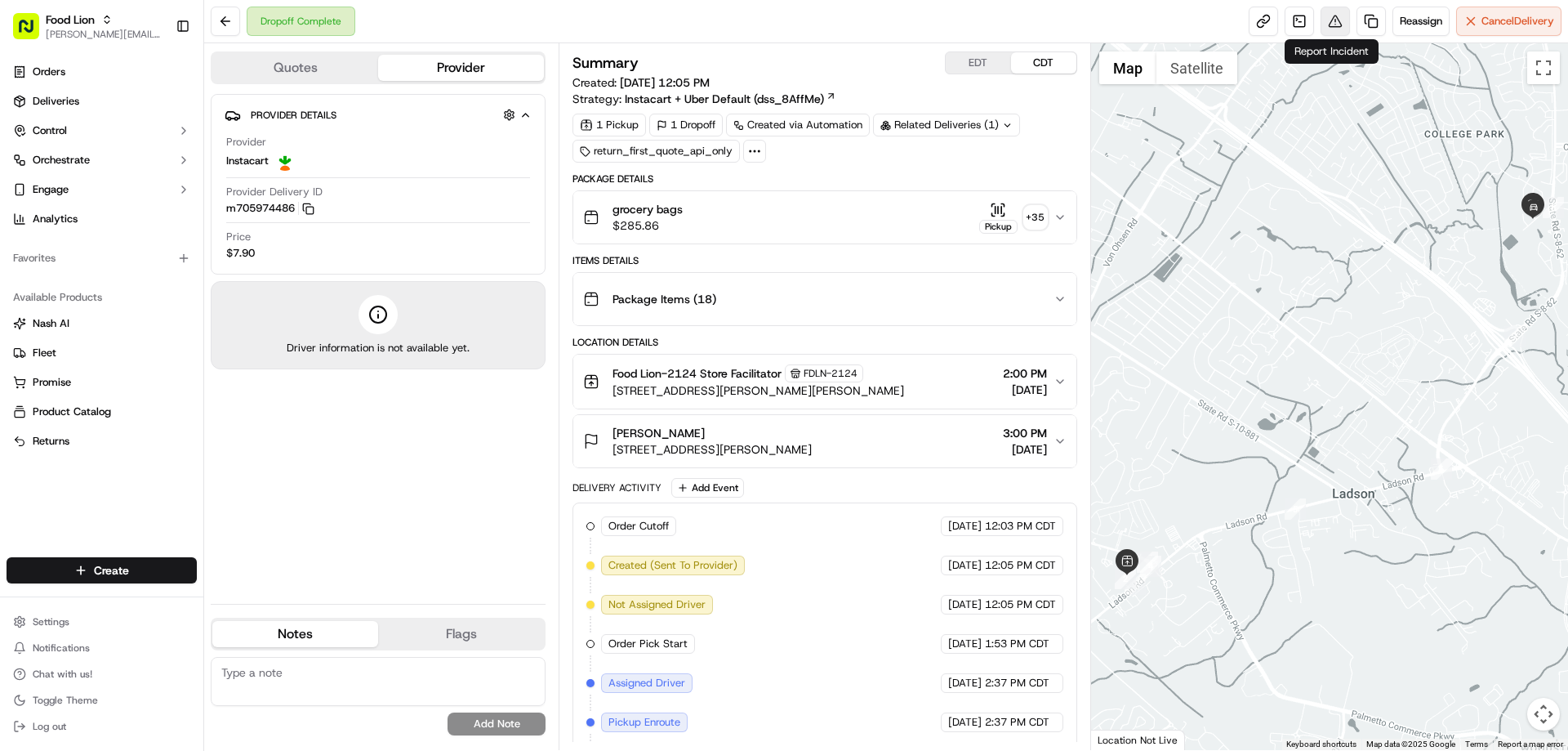
click at [1327, 19] on button at bounding box center [1335, 21] width 30 height 30
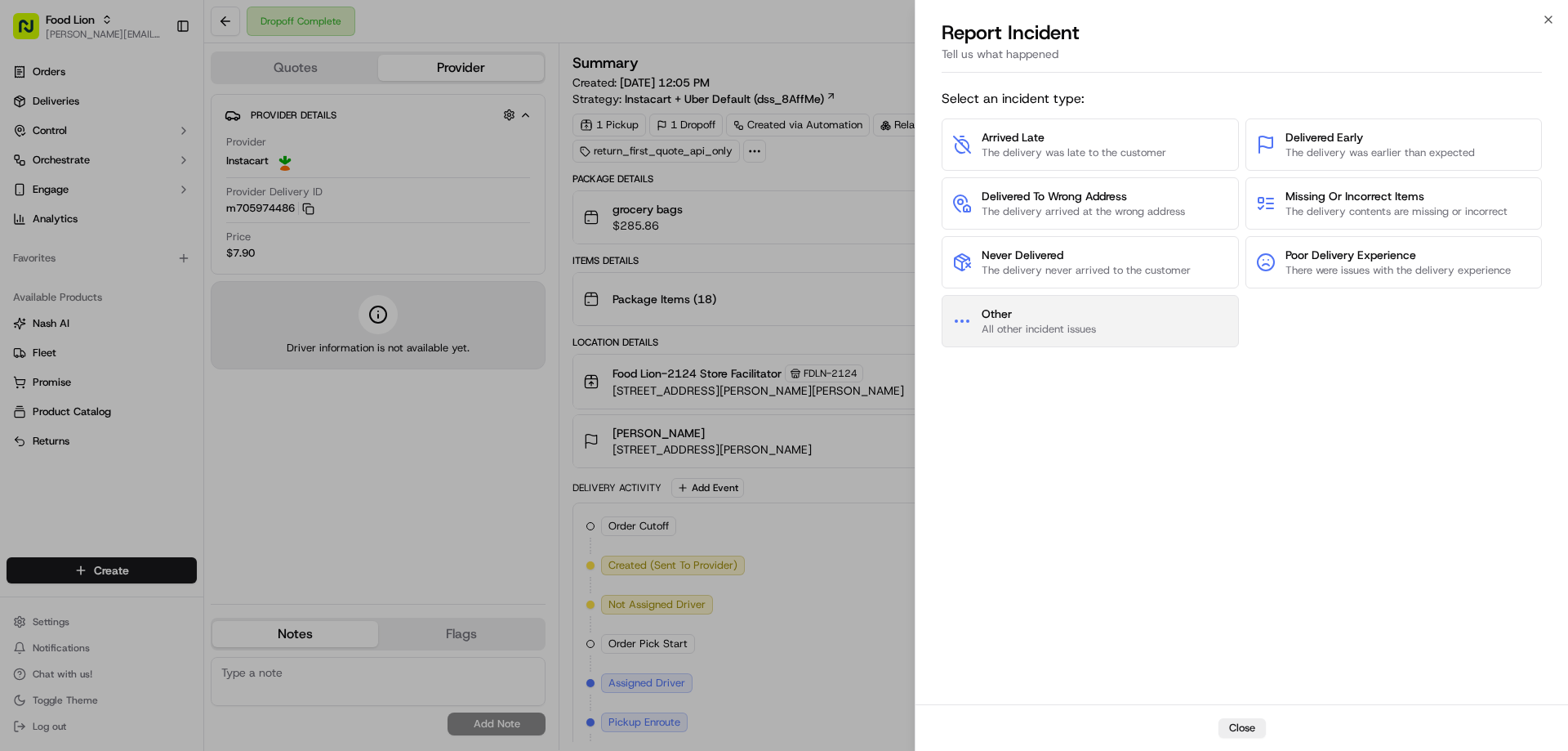
click at [1059, 328] on span "All other incident issues" at bounding box center [1038, 328] width 114 height 14
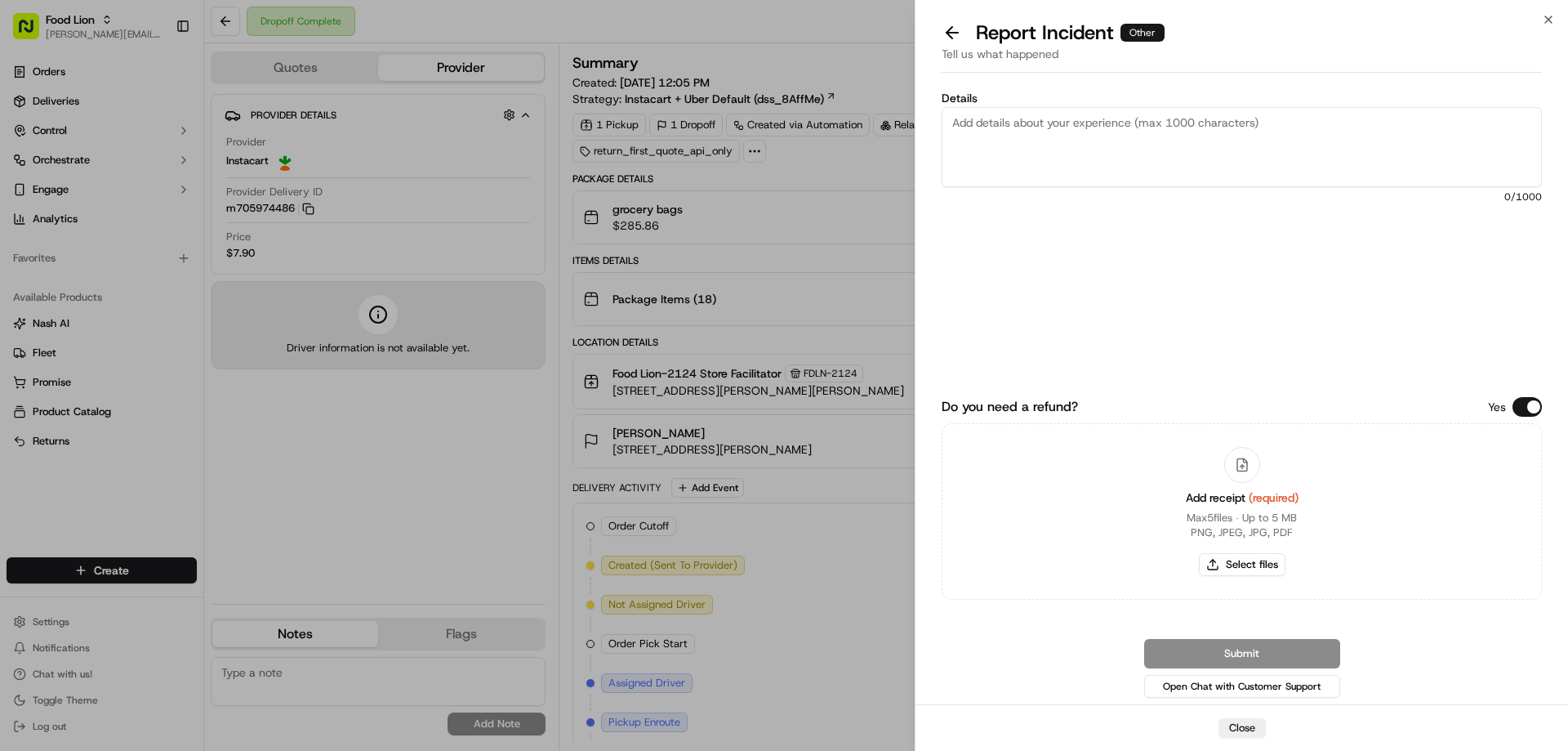
click at [1018, 120] on textarea "Details" at bounding box center [1242, 147] width 600 height 80
drag, startPoint x: 951, startPoint y: 124, endPoint x: 940, endPoint y: 104, distance: 22.8
click at [950, 120] on textarea "Damaged Product" at bounding box center [1242, 147] width 600 height 80
type textarea "$50.27 Damaged Product"
click at [1237, 563] on button "Select files" at bounding box center [1242, 564] width 86 height 23
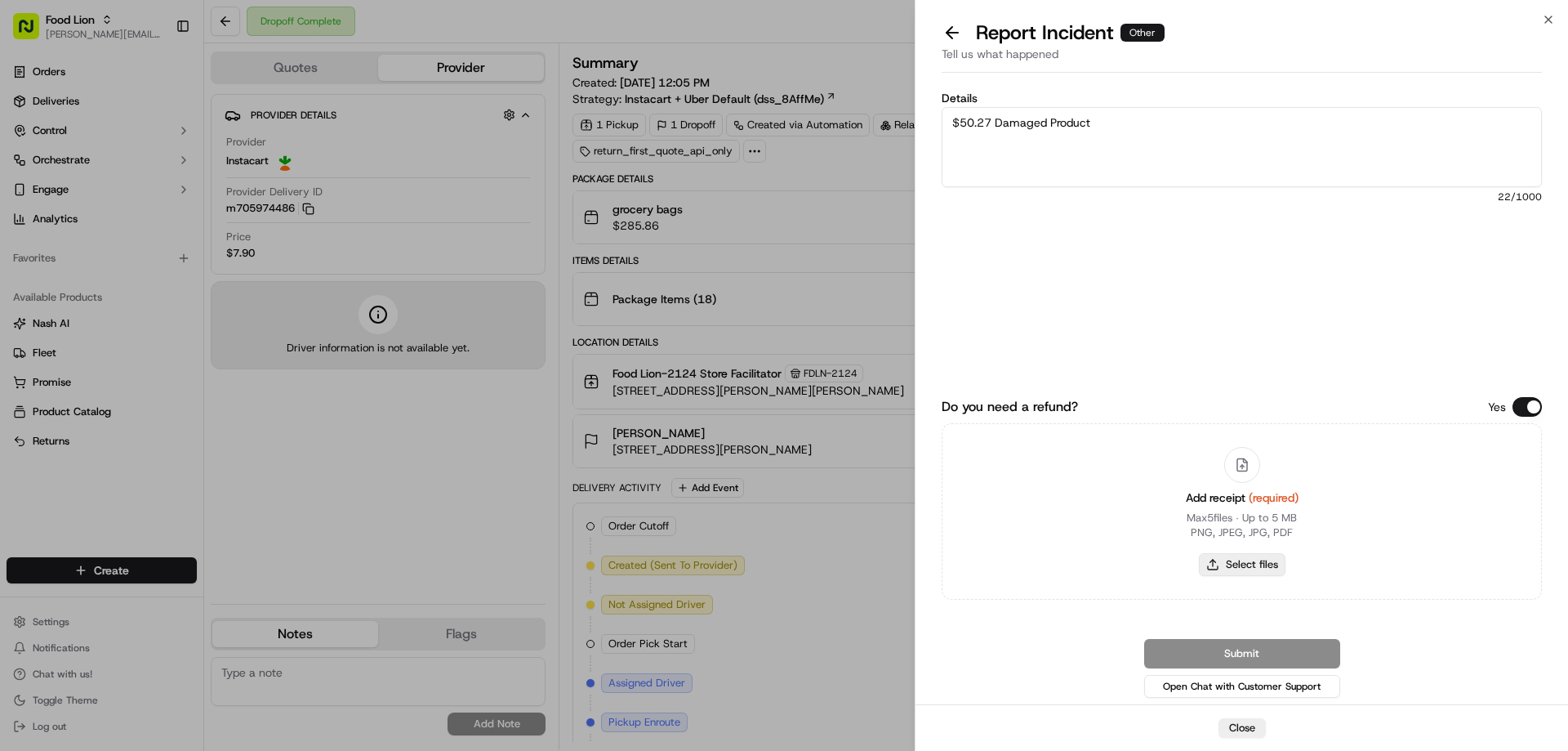
type input "C:\fakepath\m705974486.pdf"
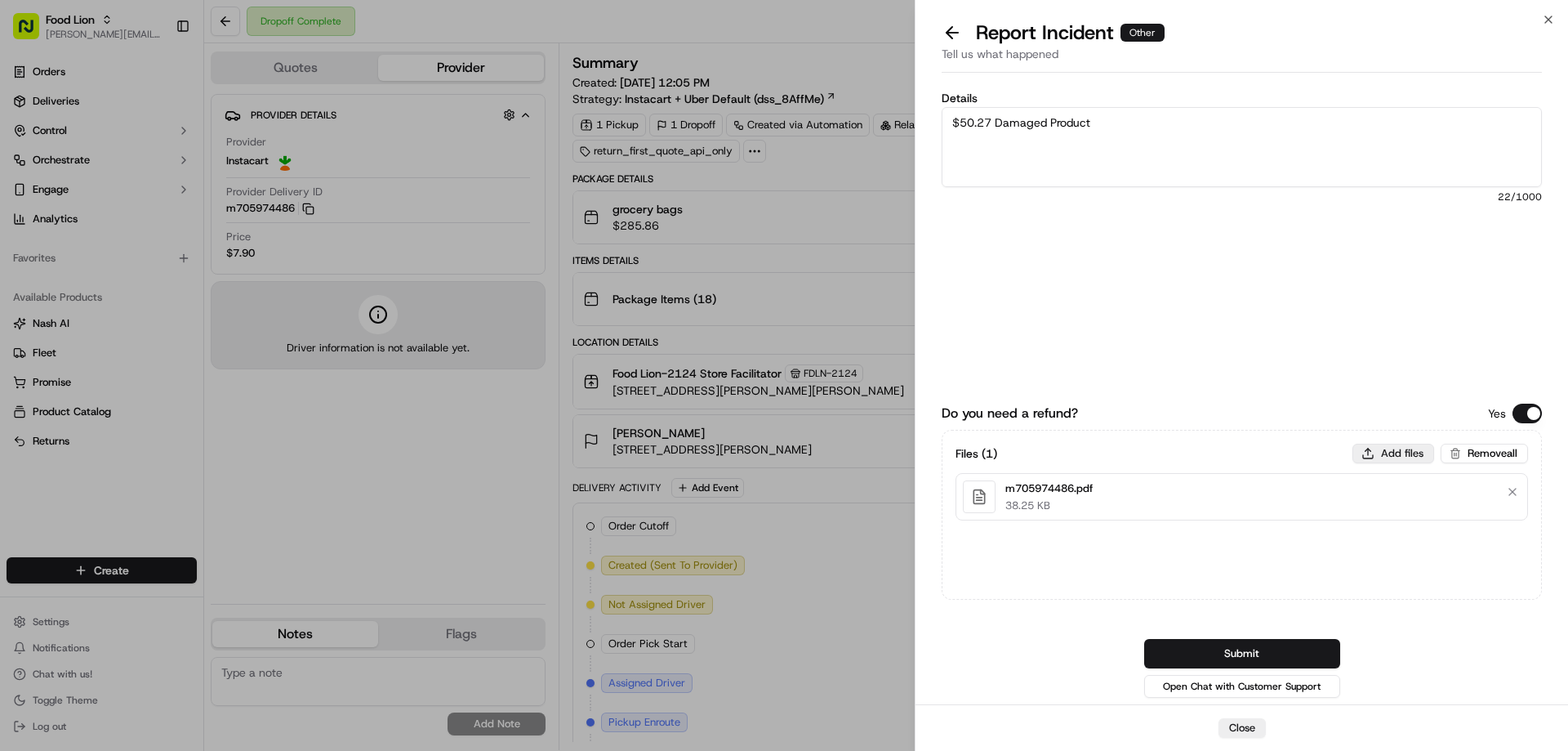
click at [1402, 451] on button "Add files" at bounding box center [1393, 453] width 81 height 20
type input "C:\fakepath\Bosley 1.PNG"
click at [1405, 451] on button "Add files" at bounding box center [1393, 453] width 81 height 20
type input "C:\fakepath\Bosley 2.PNG"
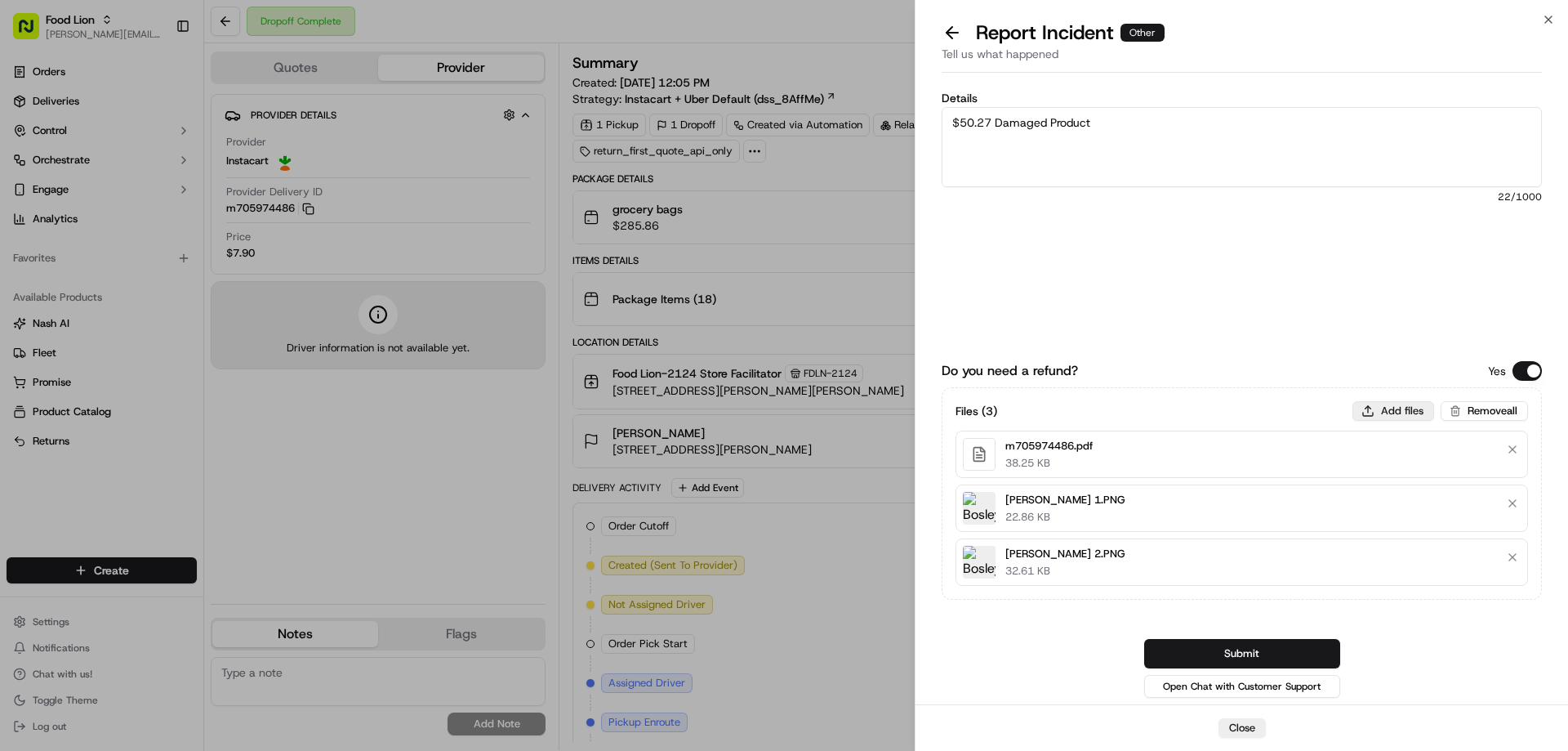
click at [1397, 411] on button "Add files" at bounding box center [1393, 411] width 81 height 20
type input "C:\fakepath\Bosley 3.PNG"
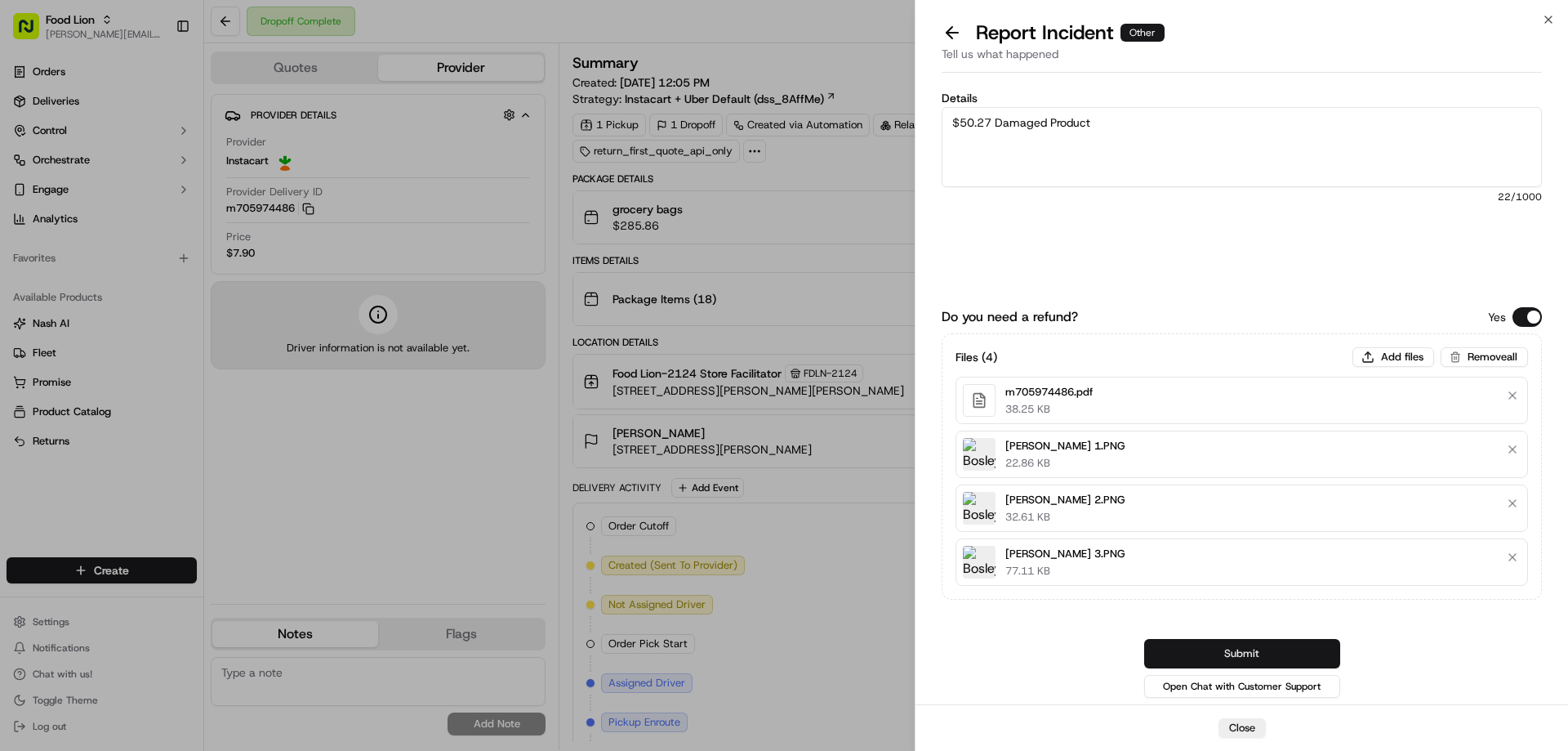
click at [1280, 659] on button "Submit" at bounding box center [1242, 653] width 196 height 30
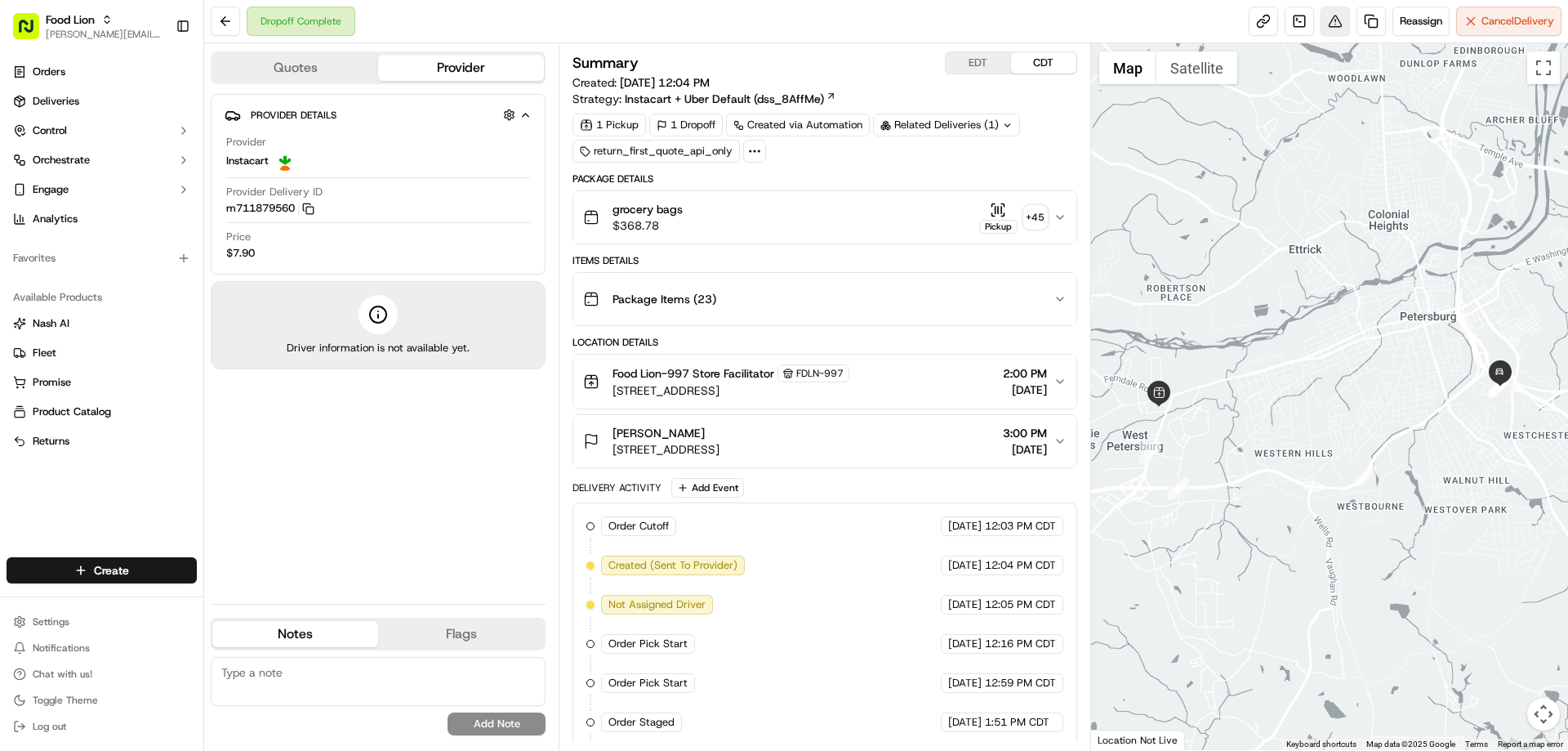
click at [1330, 21] on button at bounding box center [1335, 21] width 30 height 30
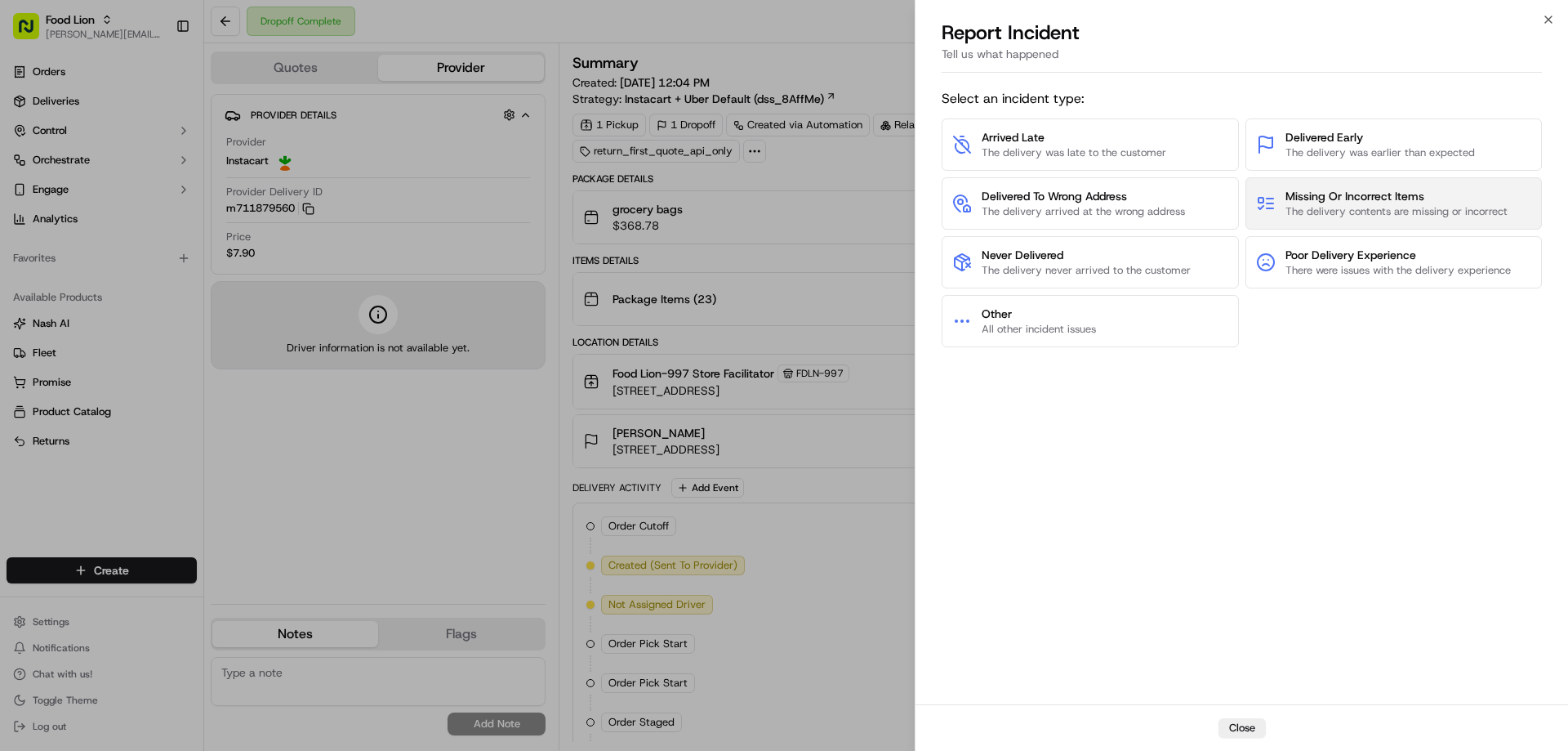
click at [1353, 207] on span "The delivery contents are missing or incorrect" at bounding box center [1397, 211] width 222 height 14
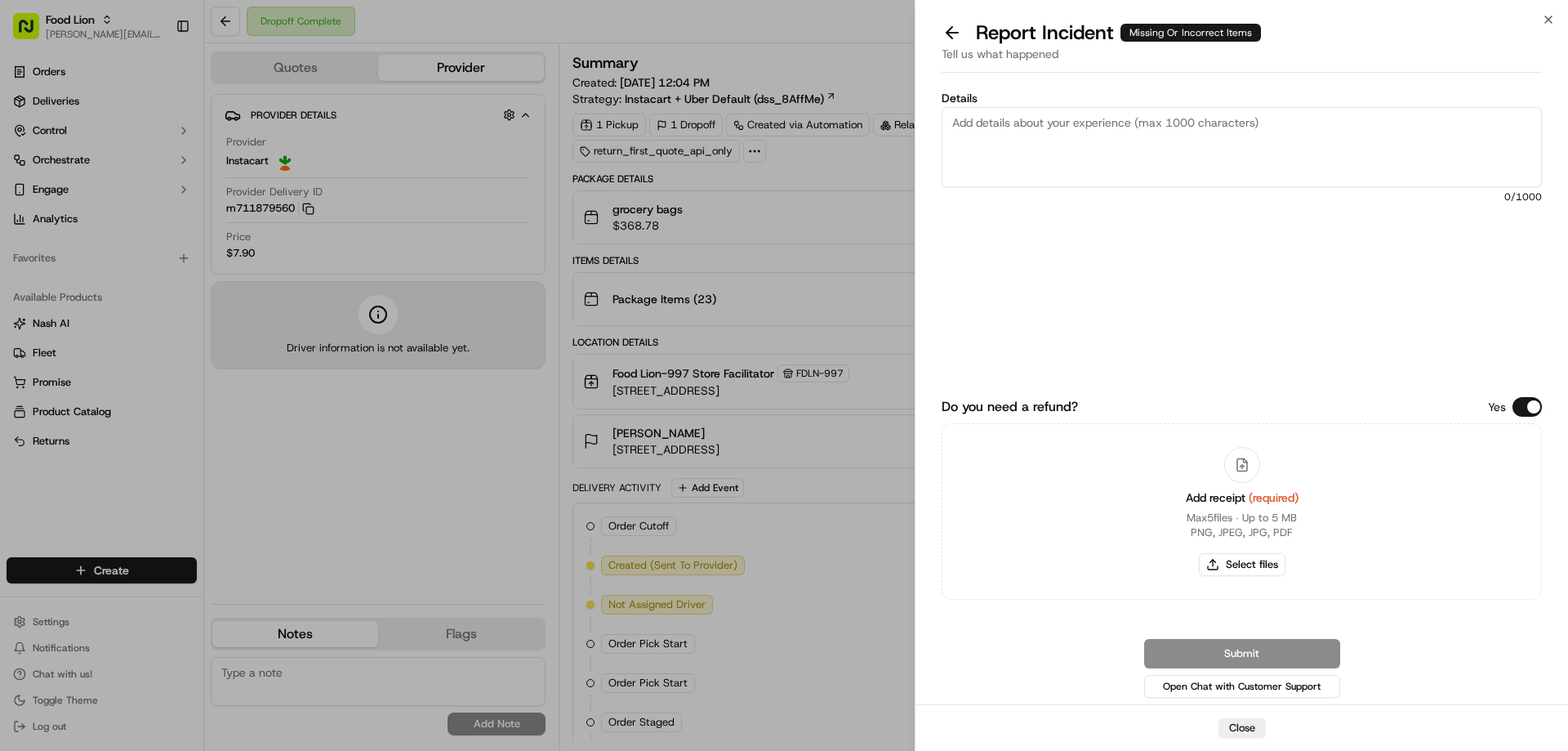
click at [996, 122] on textarea "Details" at bounding box center [1242, 147] width 600 height 80
type textarea "$48.26 Missing Product"
click at [1526, 406] on button "Do you need a refund?" at bounding box center [1526, 406] width 30 height 20
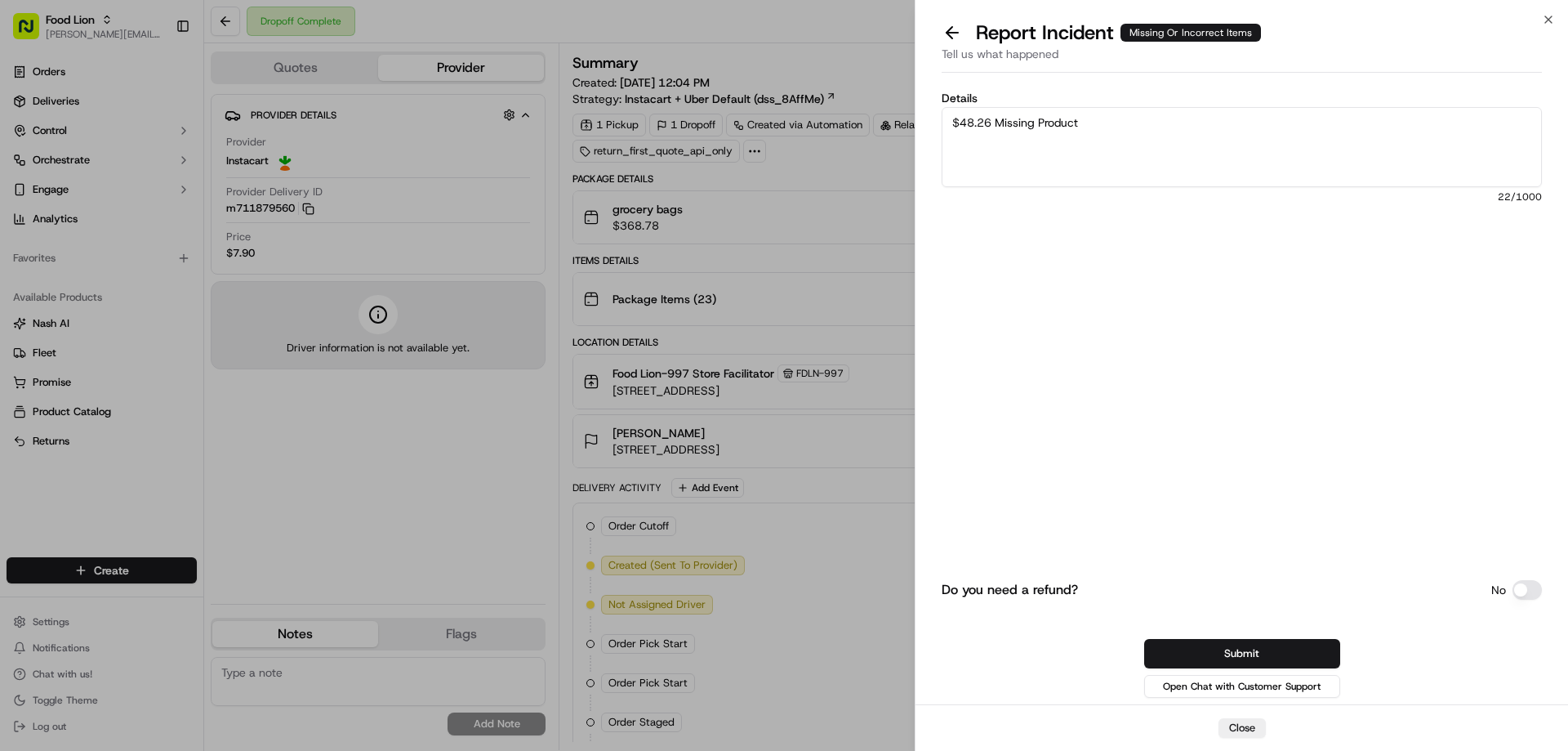
click at [1523, 590] on button "Do you need a refund?" at bounding box center [1526, 590] width 30 height 20
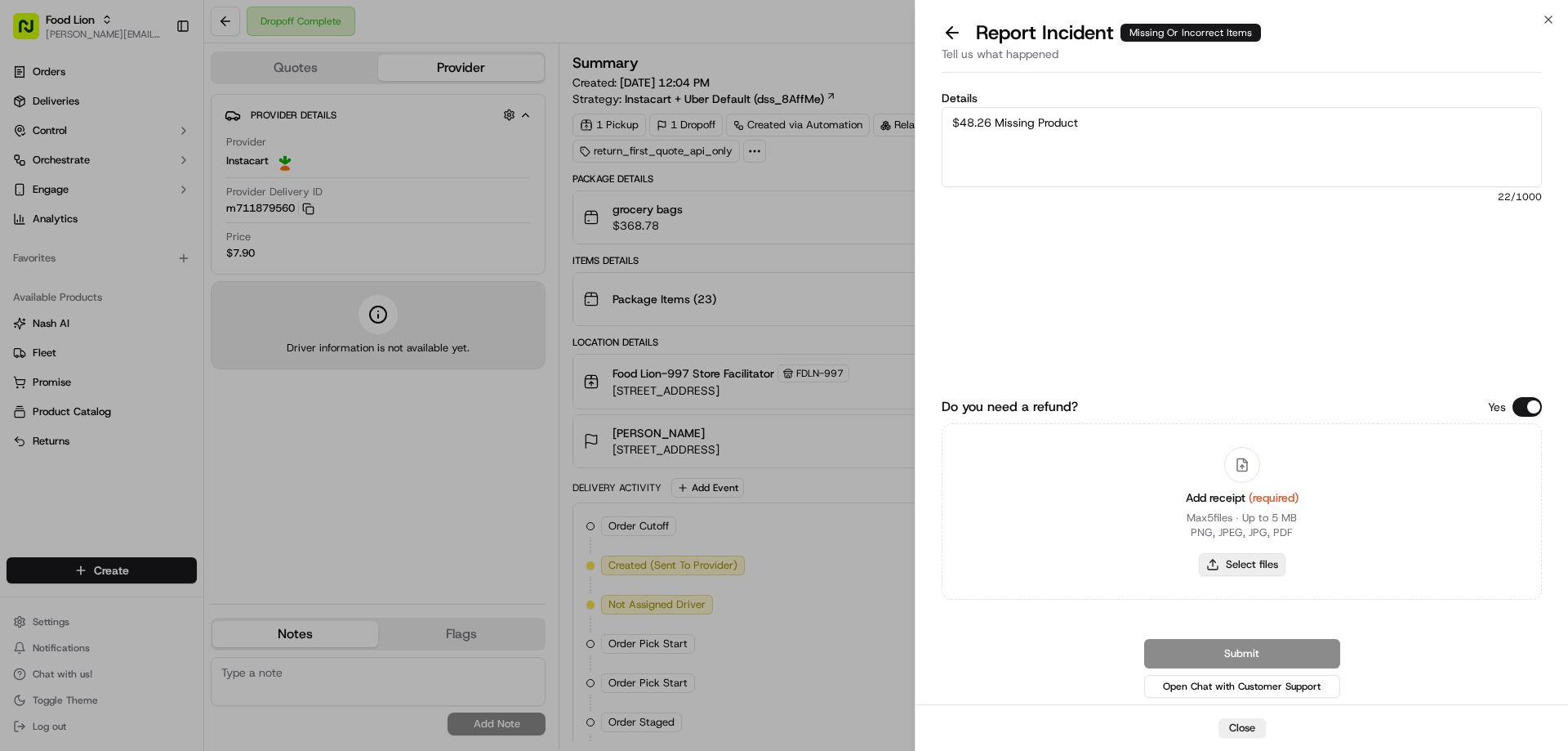
click at [1268, 559] on button "Select files" at bounding box center [1242, 564] width 86 height 23
click at [1242, 565] on button "Select files" at bounding box center [1242, 564] width 86 height 23
type input "C:\fakepath\m711879560.pdf"
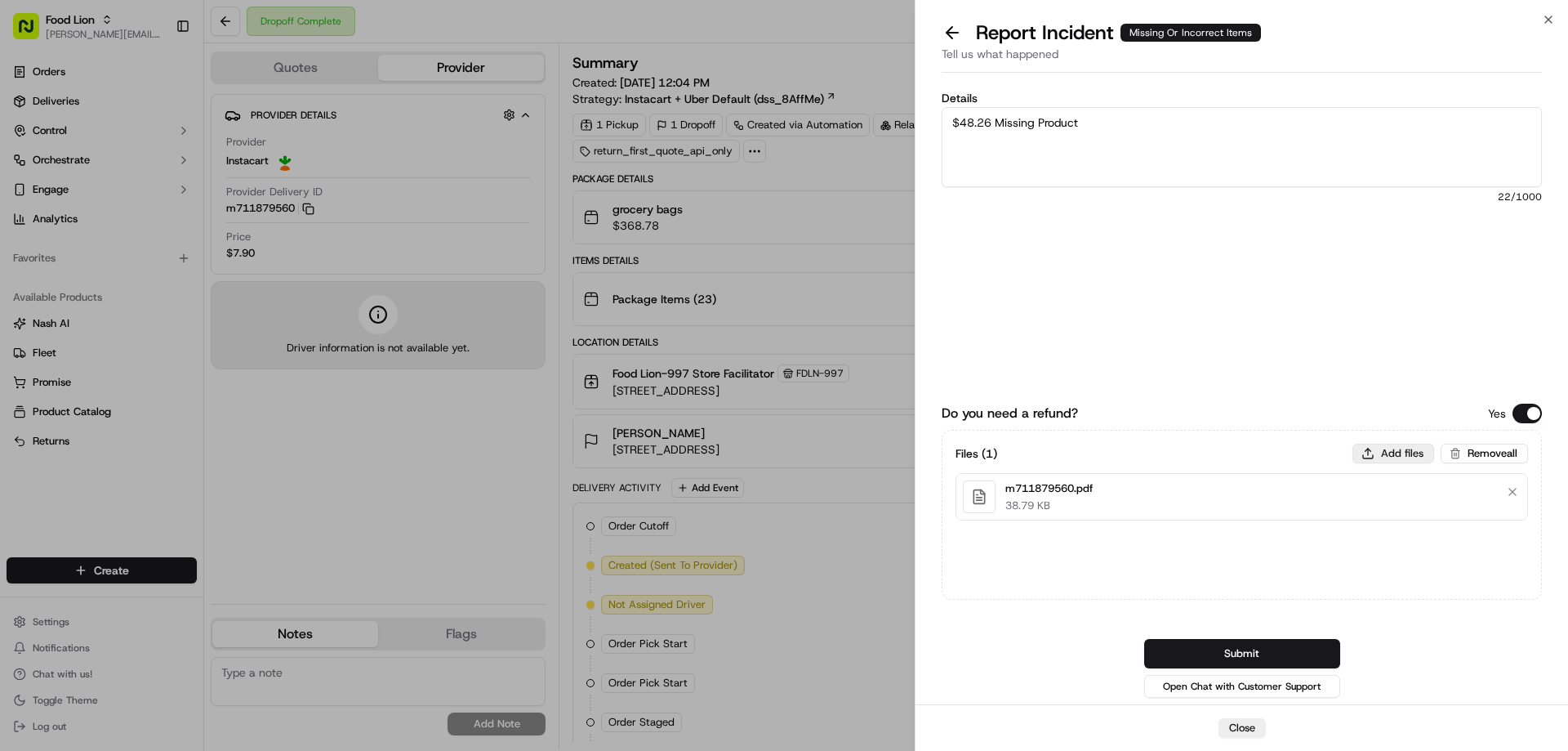
click at [1404, 451] on button "Add files" at bounding box center [1393, 453] width 81 height 20
type input "C:\fakepath\Williams.PNG"
click at [1265, 650] on button "Submit" at bounding box center [1242, 653] width 196 height 30
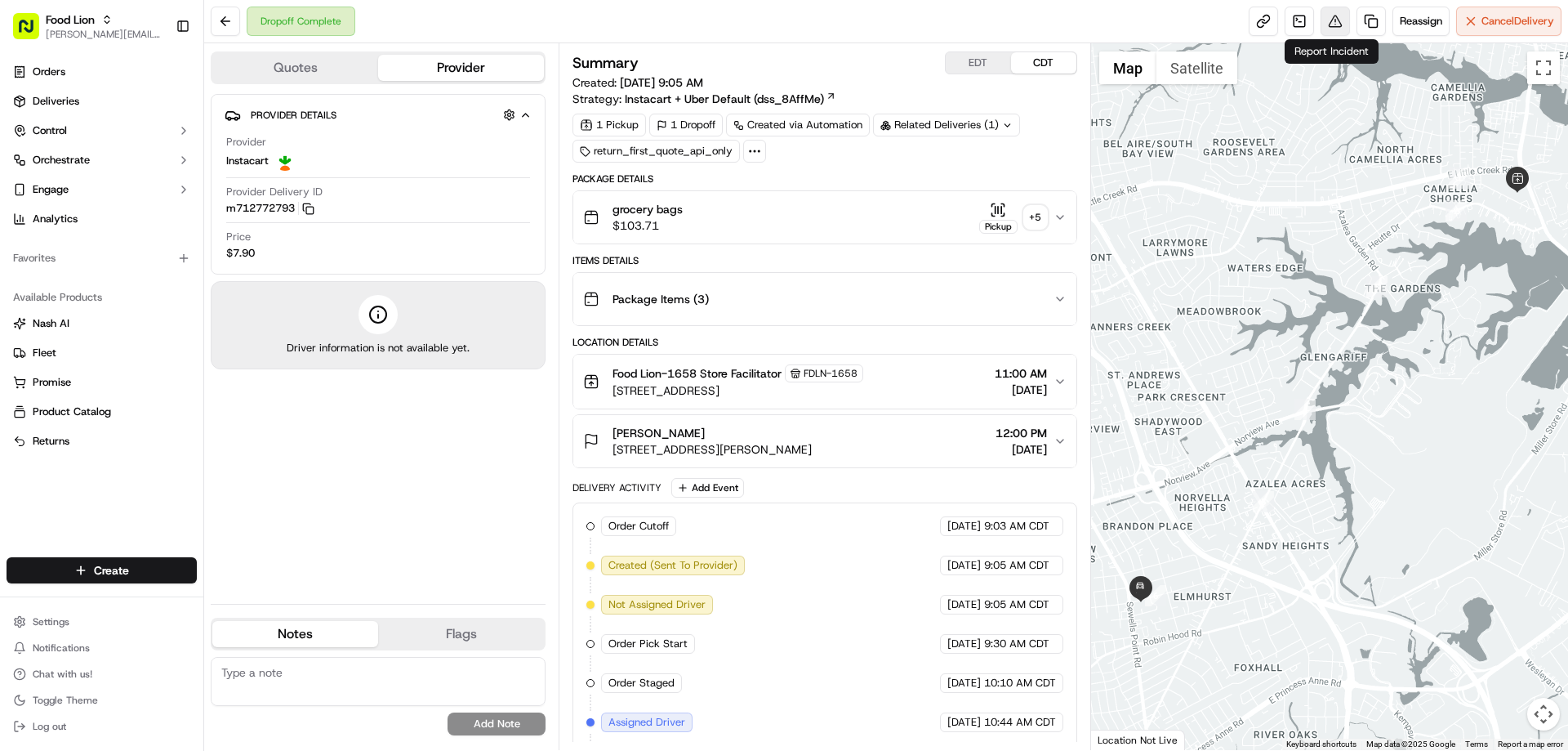
click at [1331, 24] on button at bounding box center [1335, 21] width 30 height 30
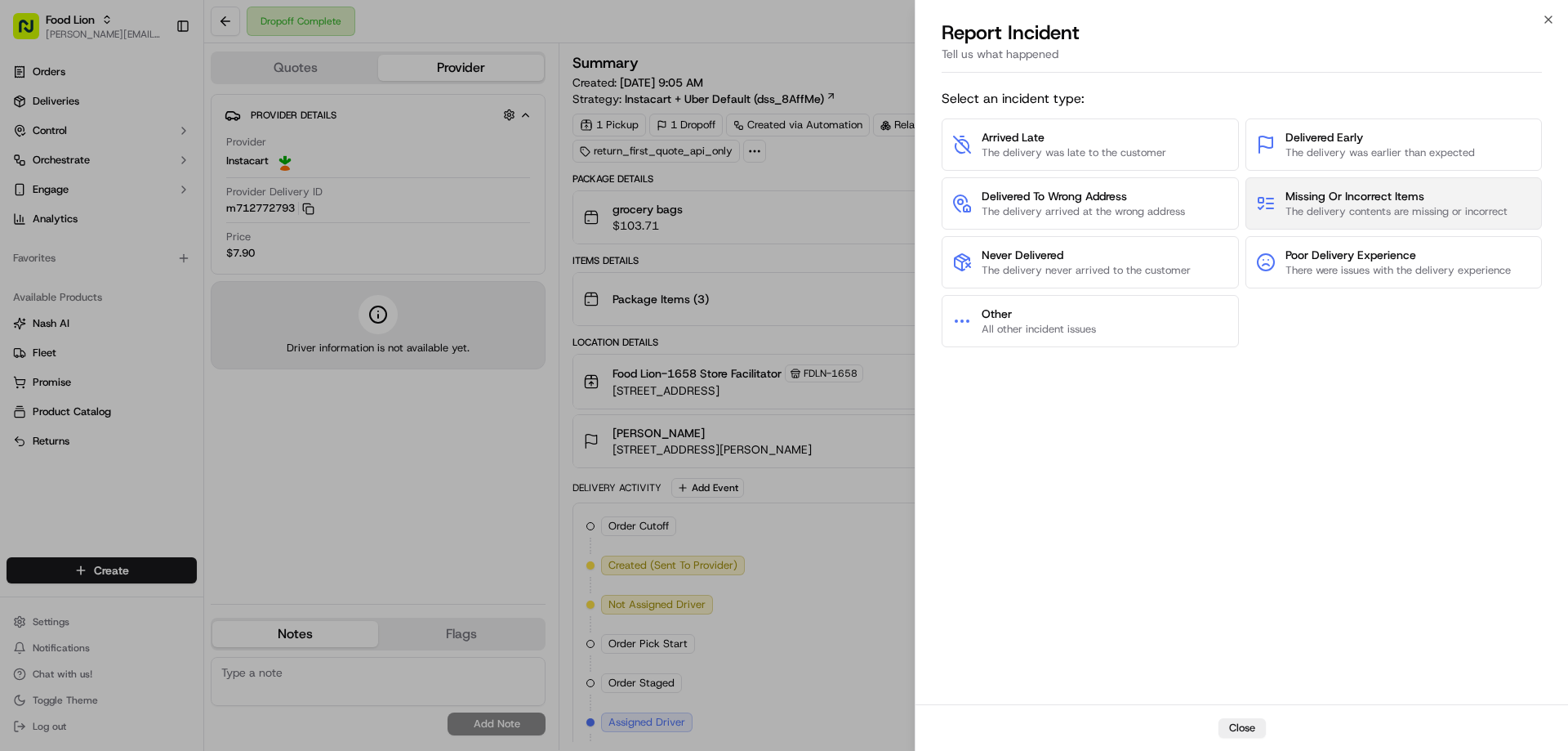
click at [1352, 193] on span "Missing Or Incorrect Items" at bounding box center [1397, 195] width 222 height 16
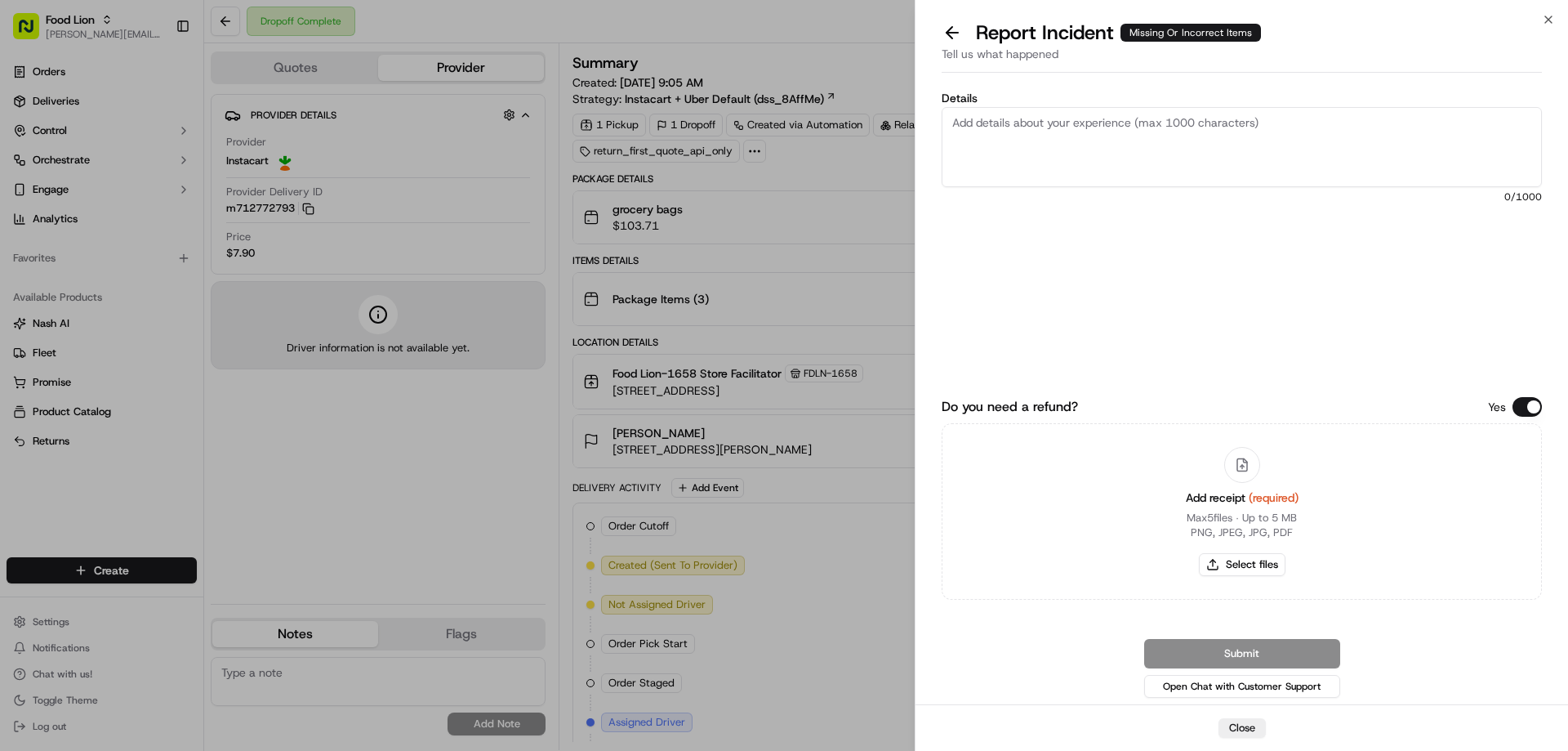
click at [1065, 121] on textarea "Details" at bounding box center [1242, 147] width 600 height 80
type textarea "$50.85 Missing"
click at [1258, 563] on button "Select files" at bounding box center [1242, 564] width 86 height 23
type input "C:\fakepath\m712772793.pdf"
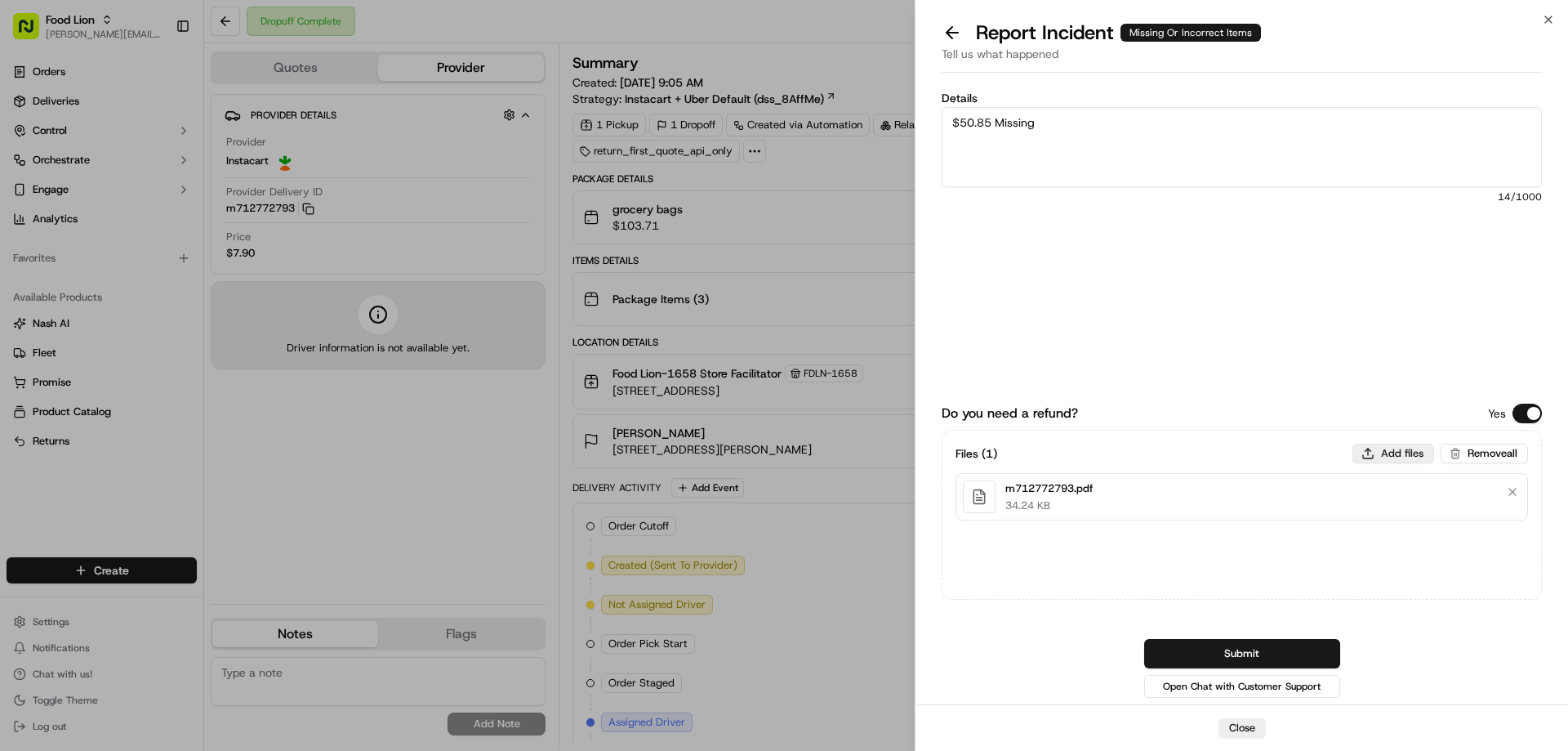
click at [1390, 451] on button "Add files" at bounding box center [1393, 453] width 81 height 20
type input "C:\fakepath\Kendra.PNG"
click at [1287, 645] on button "Submit" at bounding box center [1242, 653] width 196 height 30
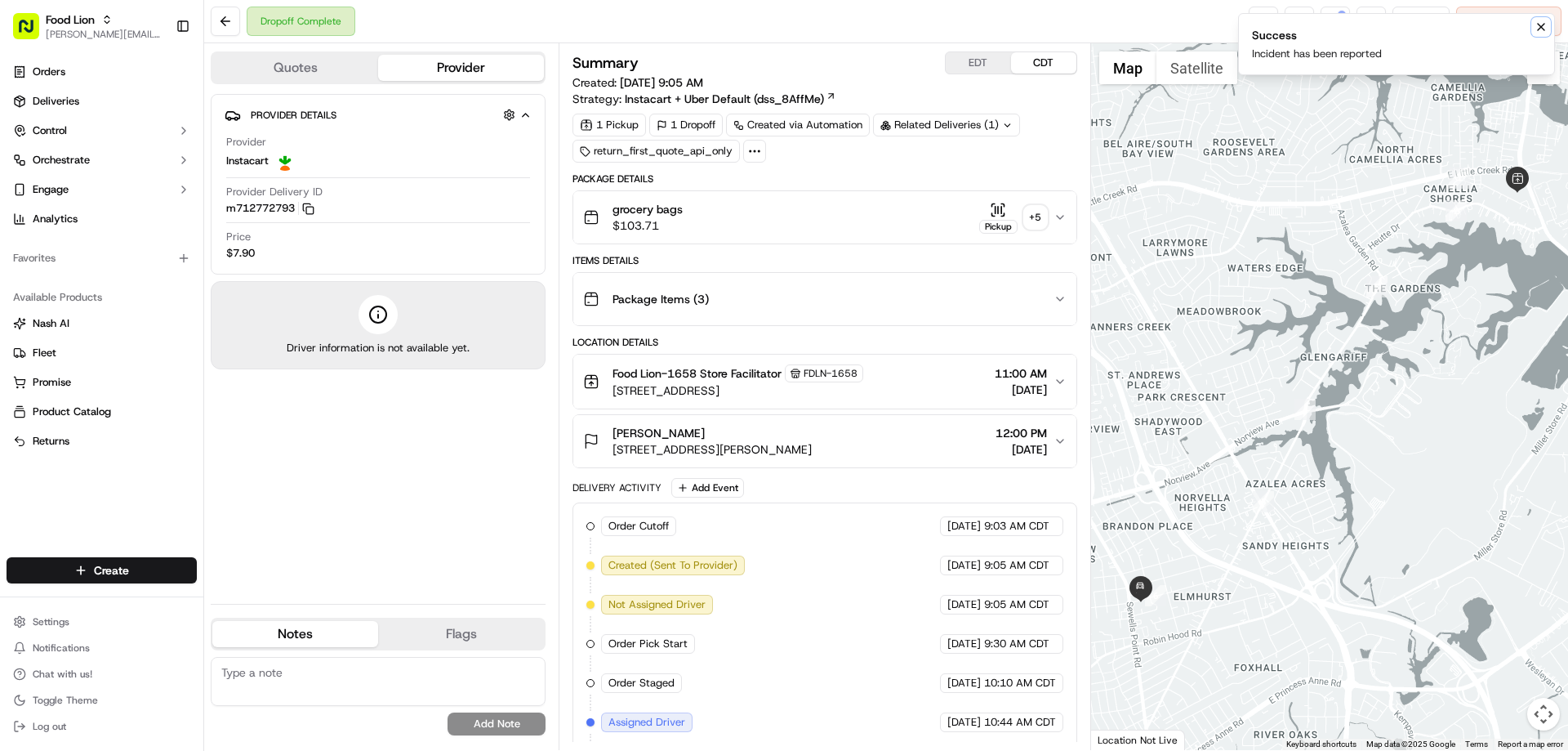
click at [1534, 28] on icon "Notifications (F8)" at bounding box center [1540, 26] width 13 height 13
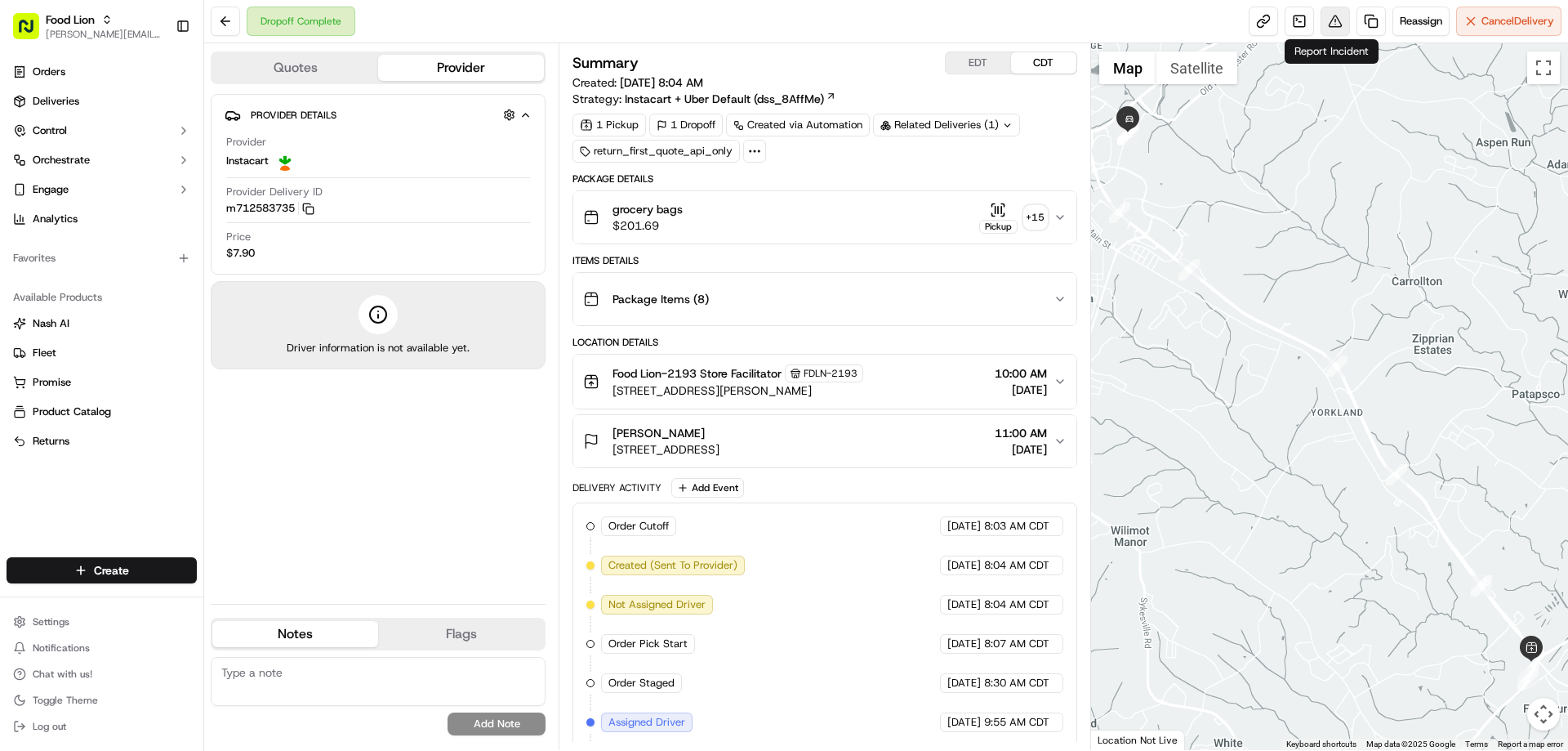
click at [1321, 25] on button at bounding box center [1335, 21] width 30 height 30
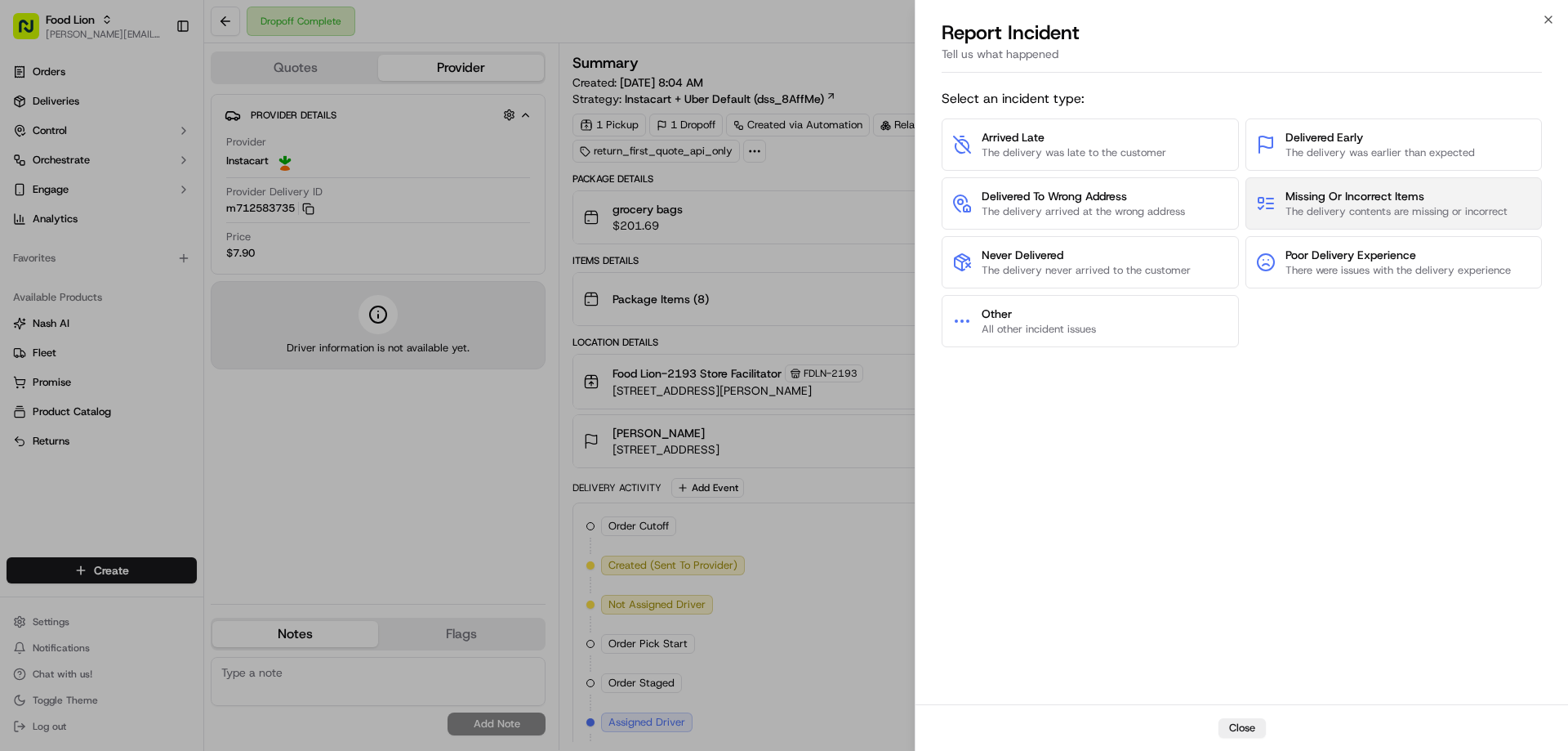
click at [1296, 210] on span "The delivery contents are missing or incorrect" at bounding box center [1397, 211] width 222 height 14
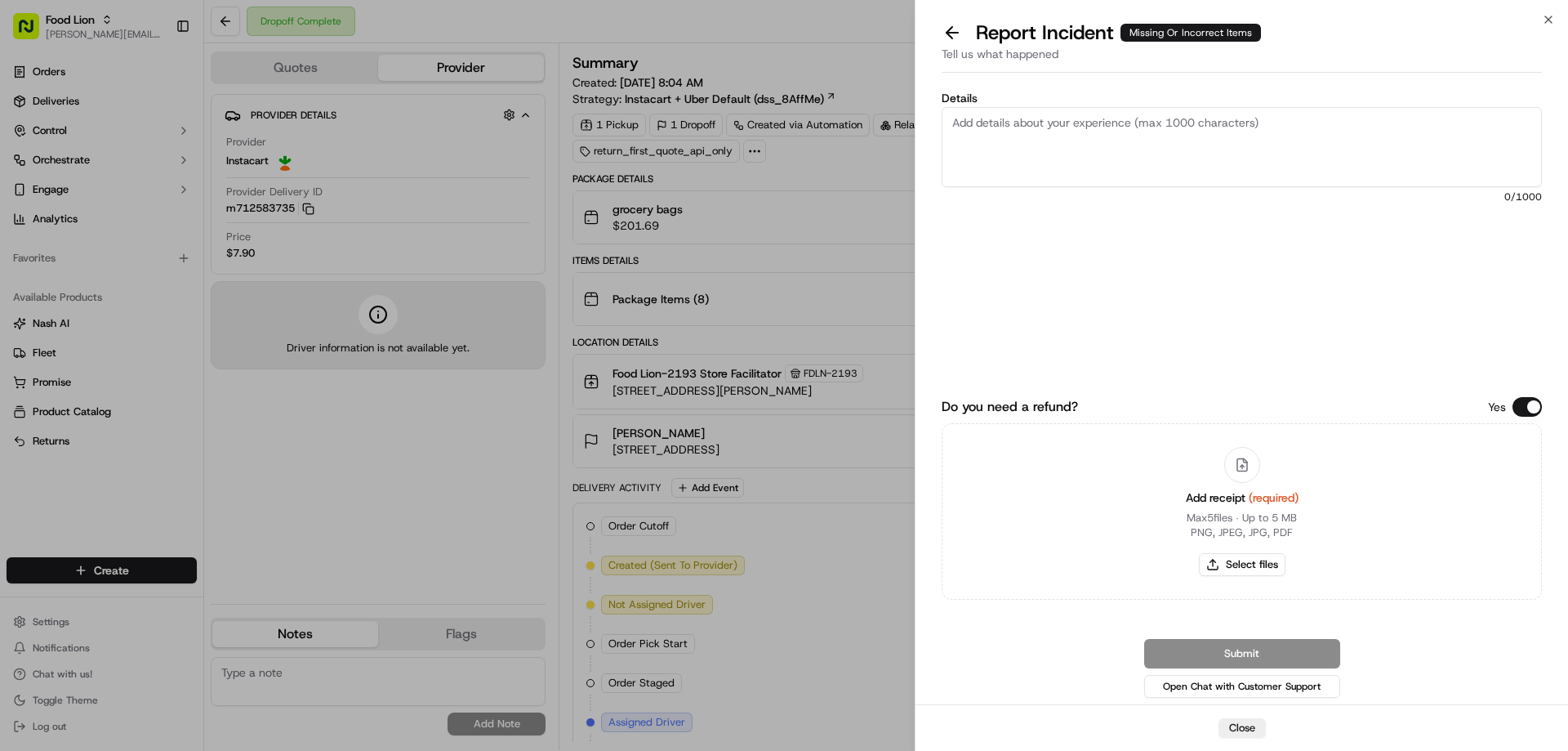
click at [1013, 122] on textarea "Details" at bounding box center [1242, 147] width 600 height 80
type textarea "#"
type textarea "$39.61 Missing Items"
click at [1230, 570] on button "Select files" at bounding box center [1242, 564] width 86 height 23
type input "C:\fakepath\m712583735.pdf"
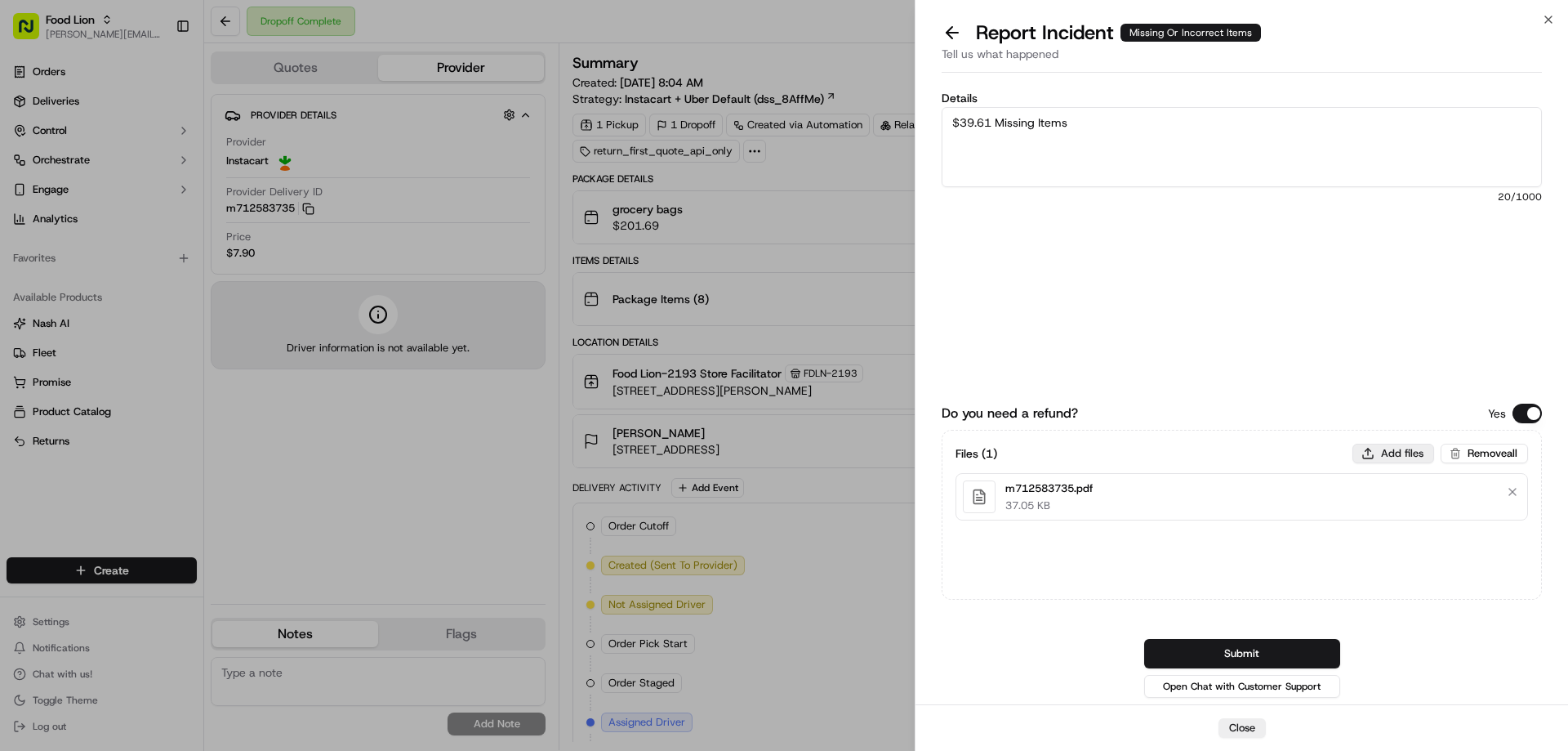
click at [1407, 448] on button "Add files" at bounding box center [1393, 453] width 81 height 20
type input "C:\fakepath\[PERSON_NAME].PNG"
click at [1395, 451] on button "Add files" at bounding box center [1393, 453] width 81 height 20
type input "C:\fakepath\Elizabeth2.PNG"
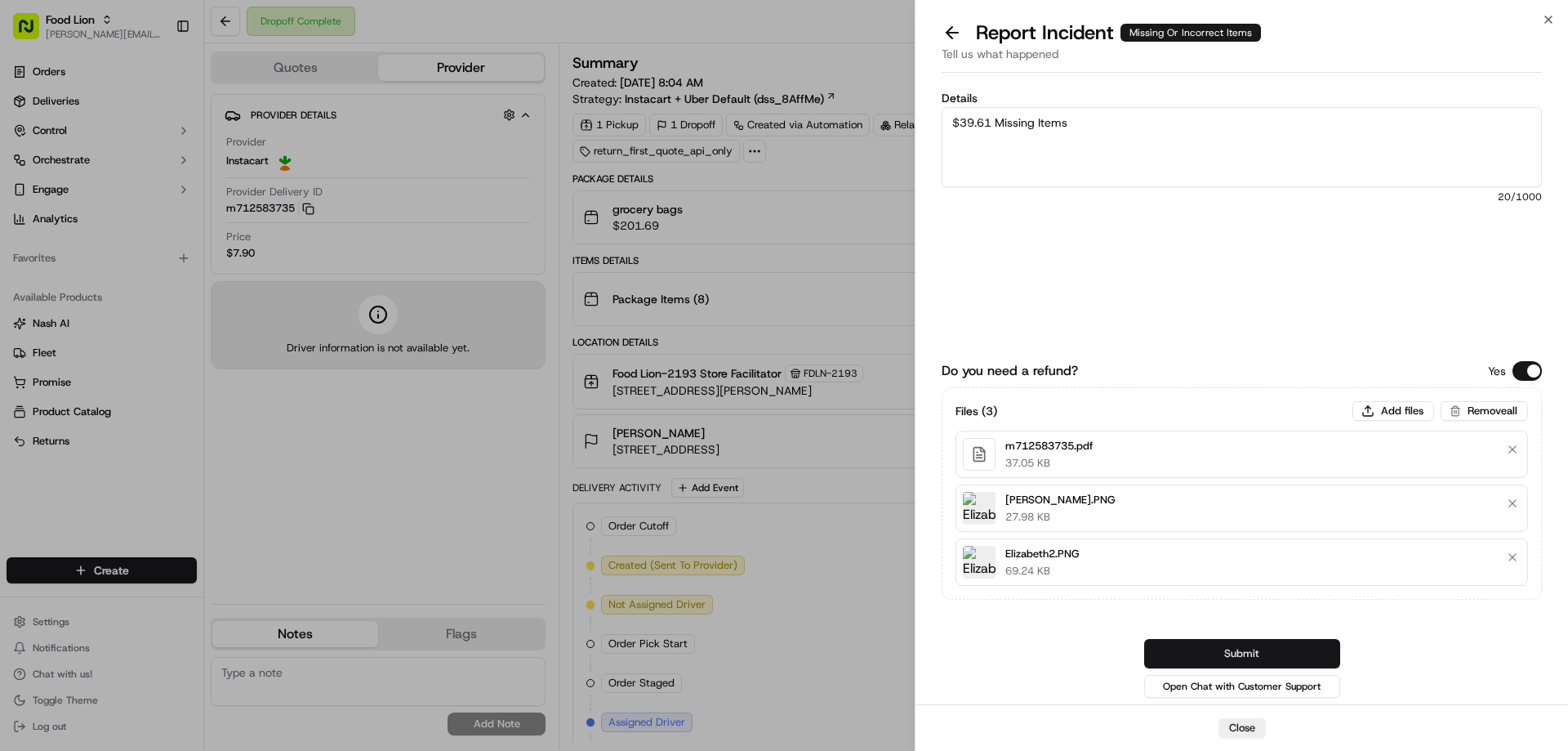
click at [1250, 651] on button "Submit" at bounding box center [1242, 653] width 196 height 30
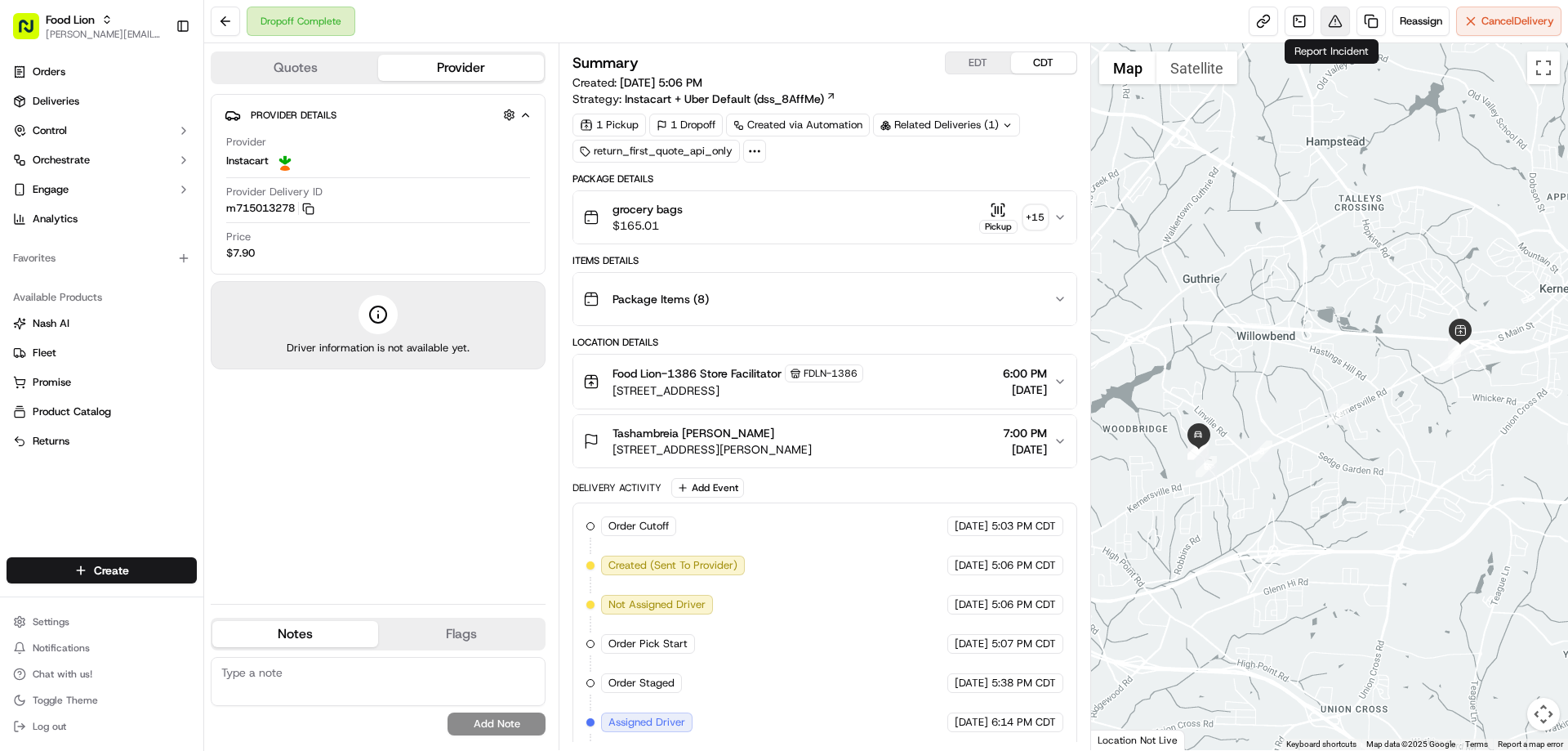
click at [1331, 23] on button at bounding box center [1335, 21] width 30 height 30
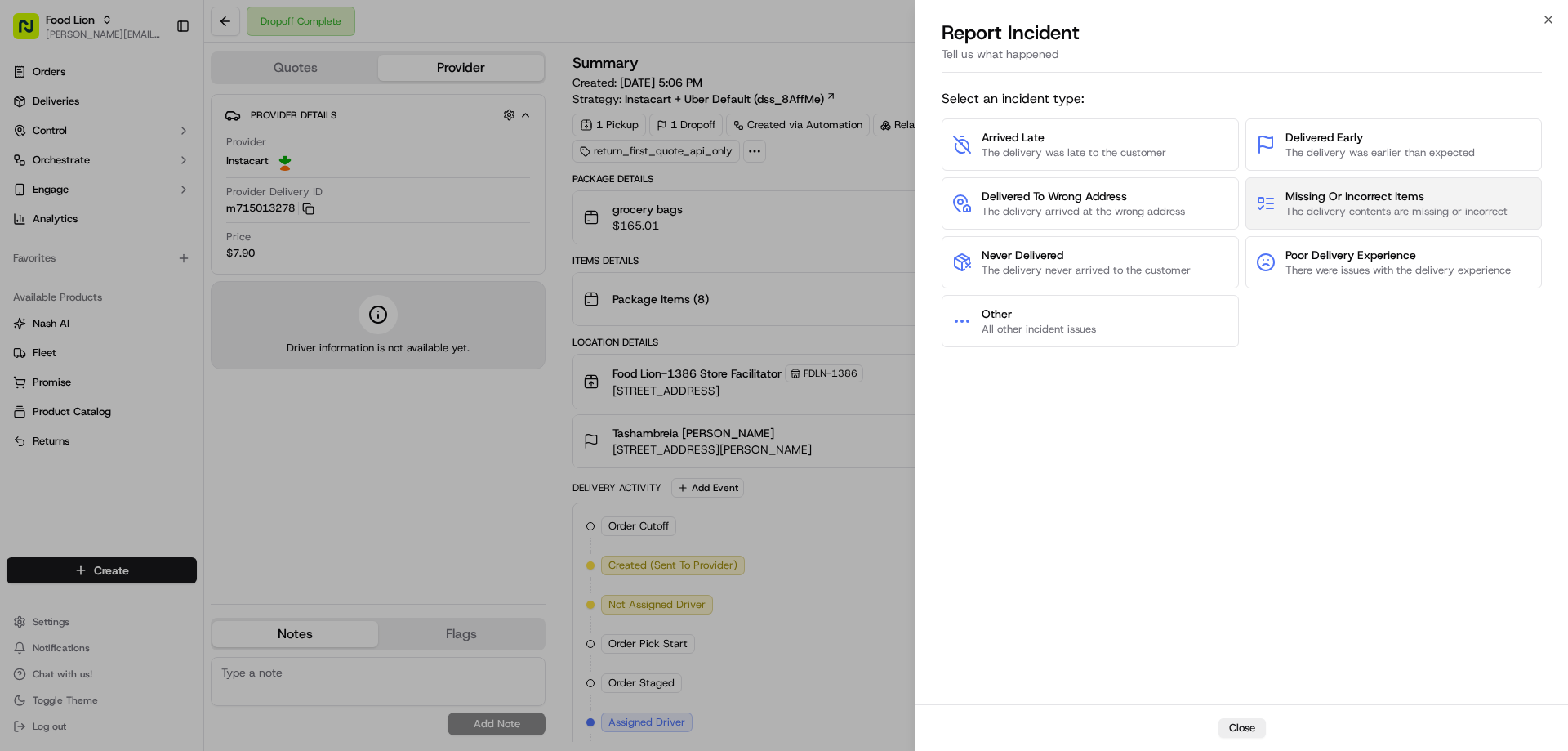
click at [1308, 199] on span "Missing Or Incorrect Items" at bounding box center [1397, 195] width 222 height 16
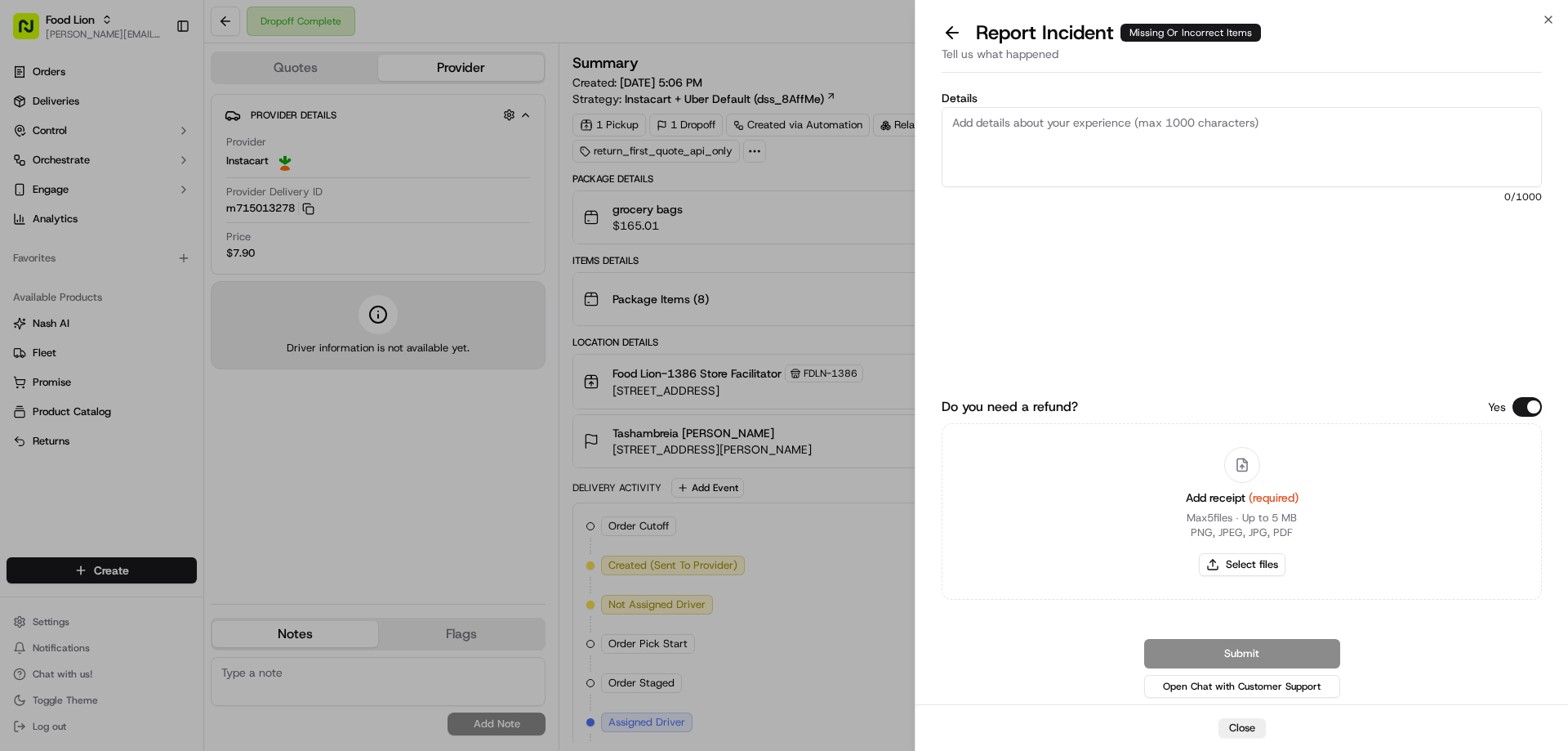
click at [1007, 124] on textarea "Details" at bounding box center [1242, 147] width 600 height 80
type textarea "$38.43 Missing Items"
click at [1269, 560] on button "Select files" at bounding box center [1242, 564] width 86 height 23
type input "C:\fakepath\m715013278.pdf"
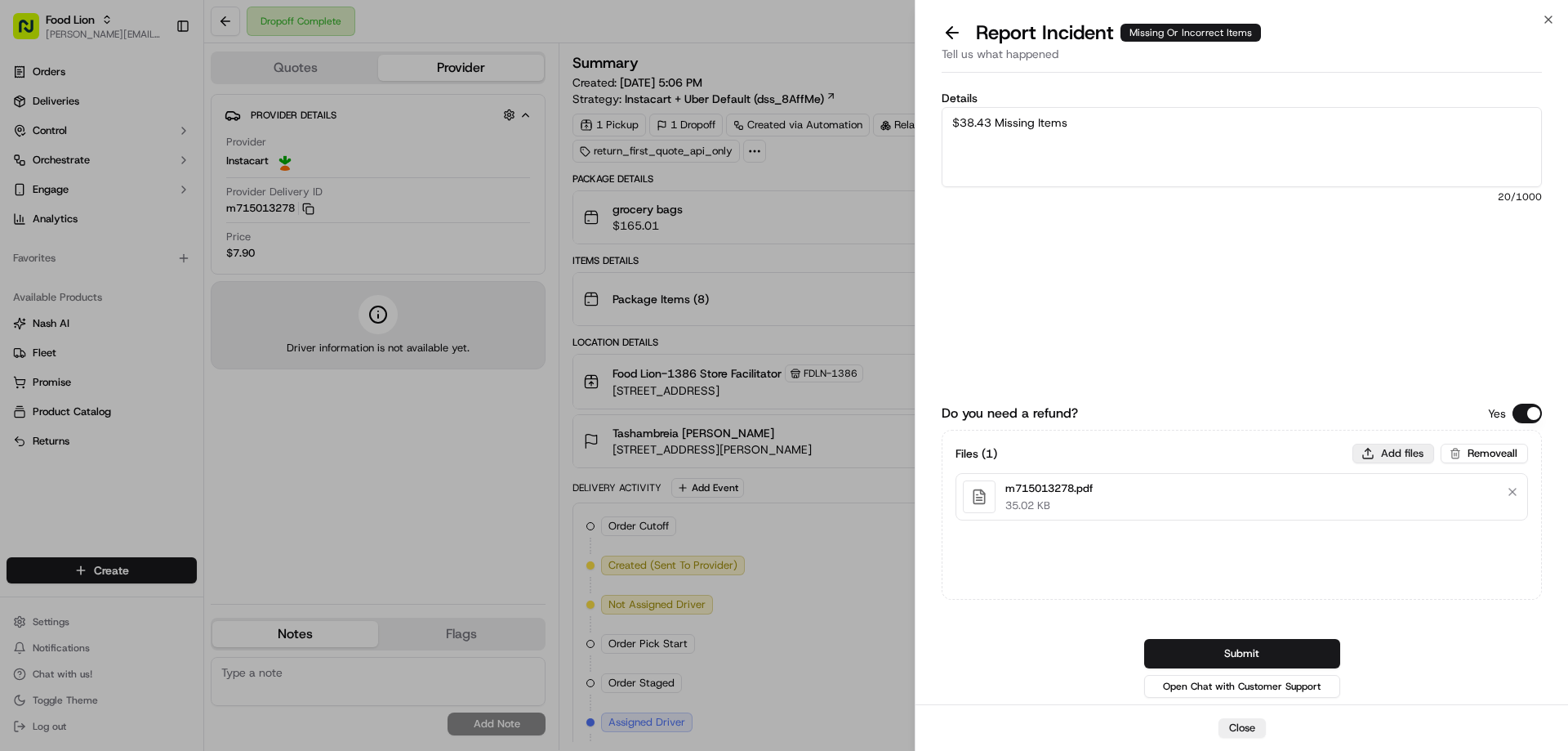
click at [1385, 451] on button "Add files" at bounding box center [1393, 453] width 81 height 20
type input "C:\fakepath\Keith.PNG"
click at [1272, 652] on button "Submit" at bounding box center [1242, 653] width 196 height 30
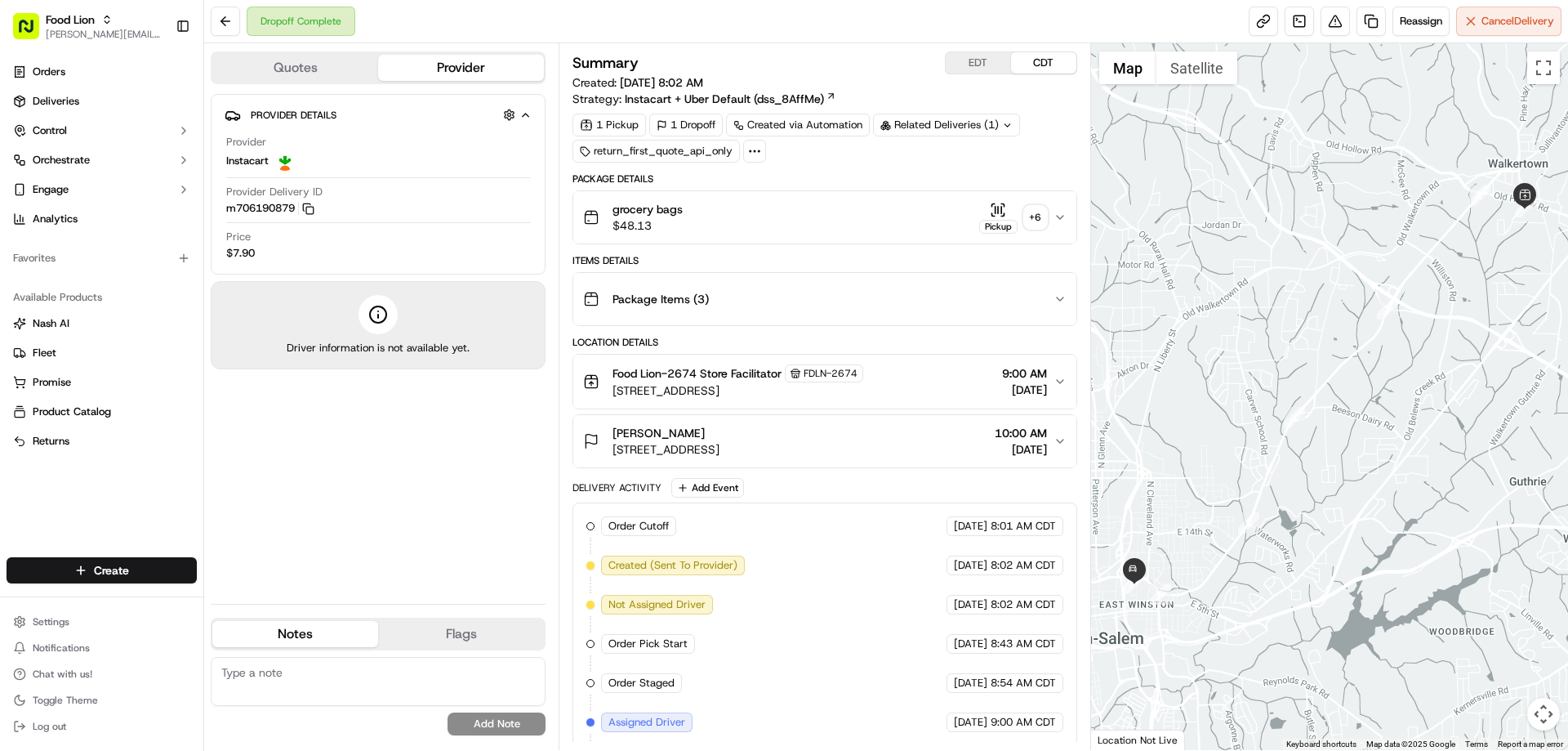
click at [326, 675] on textarea at bounding box center [377, 681] width 335 height 49
click at [310, 675] on textarea at bounding box center [377, 681] width 335 height 49
click at [388, 672] on textarea "Driver delivered to apt E" at bounding box center [377, 681] width 335 height 49
click at [504, 668] on textarea "Driver delivered to apt E not customer apt N" at bounding box center [377, 681] width 335 height 49
click at [409, 683] on textarea "Driver delivered to apt E not customer apt N cc processed cancellation sr on 9?…" at bounding box center [377, 681] width 335 height 49
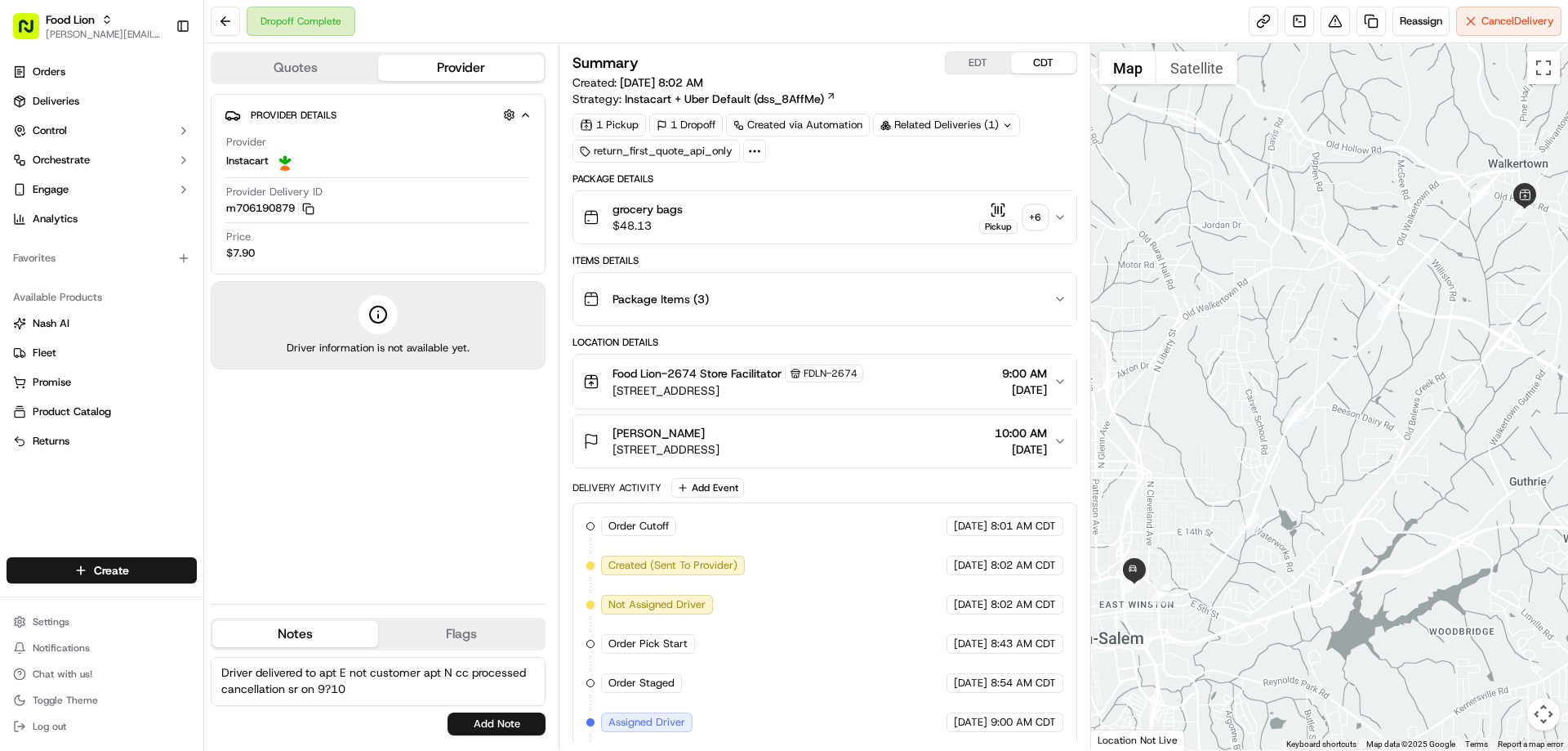
click at [370, 683] on textarea "Driver delivered to apt E not customer apt N cc processed cancellation sr on 9?…" at bounding box center [377, 681] width 335 height 49
type textarea "Driver delivered to apt E not customer apt N cc processed cancellation sr on 9/…"
click at [472, 718] on button "Add Note" at bounding box center [497, 724] width 98 height 23
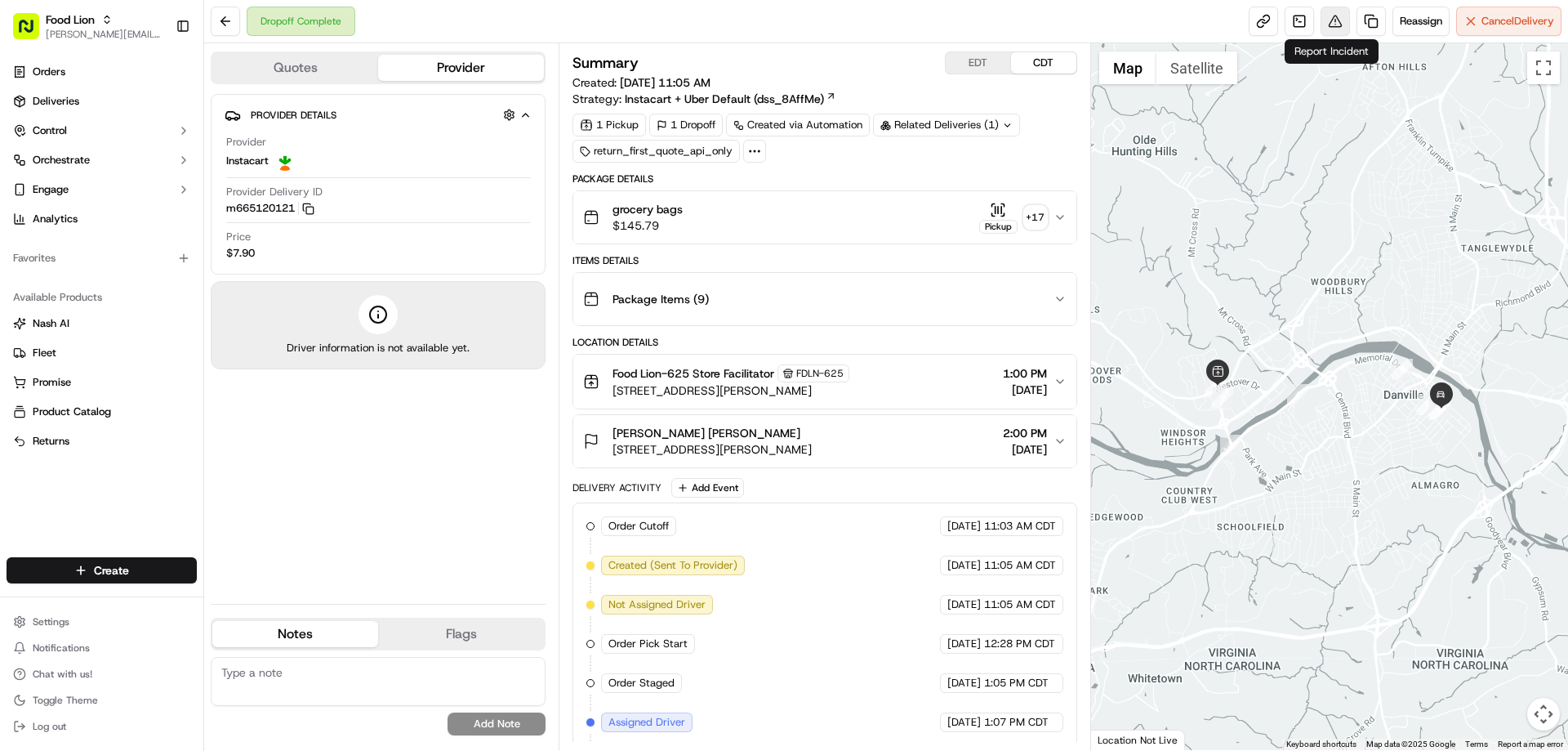
click at [1325, 25] on button at bounding box center [1335, 21] width 30 height 30
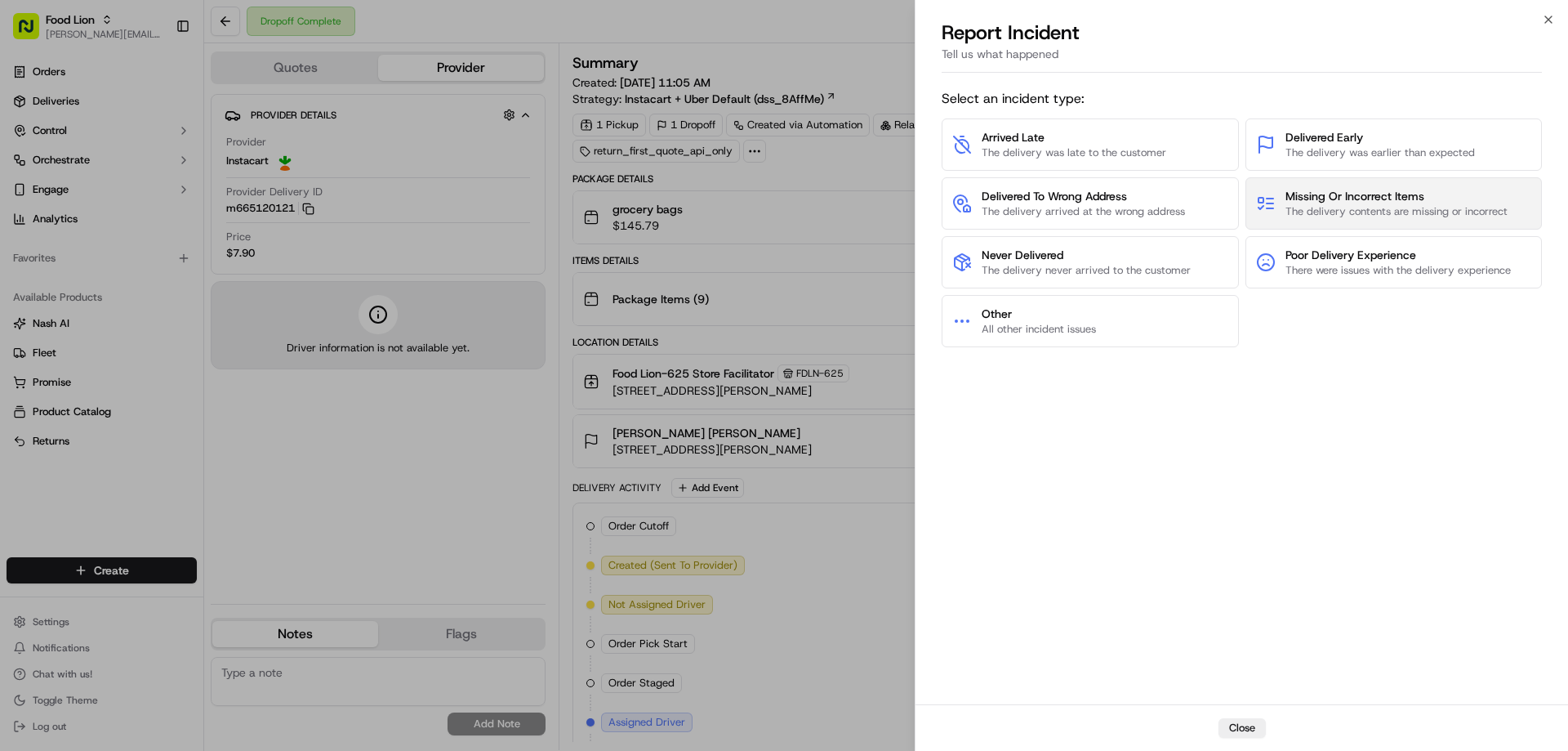
click at [1420, 195] on span "Missing Or Incorrect Items" at bounding box center [1397, 195] width 222 height 16
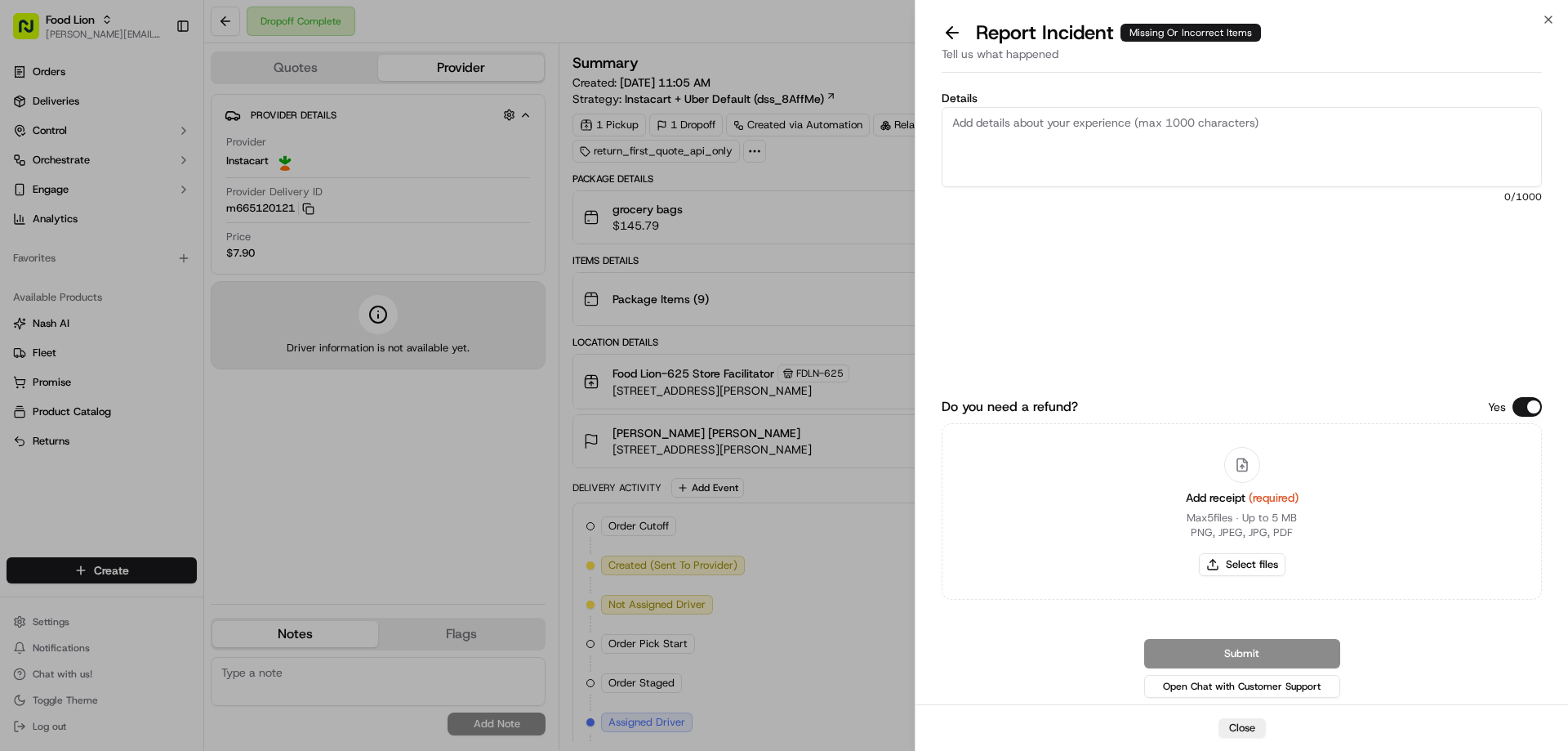
click at [1068, 120] on textarea "Details" at bounding box center [1242, 147] width 600 height 80
type textarea "$35.63 Missing"
click at [1246, 562] on button "Select files" at bounding box center [1242, 564] width 86 height 23
type input "C:\fakepath\m665120121.pdf"
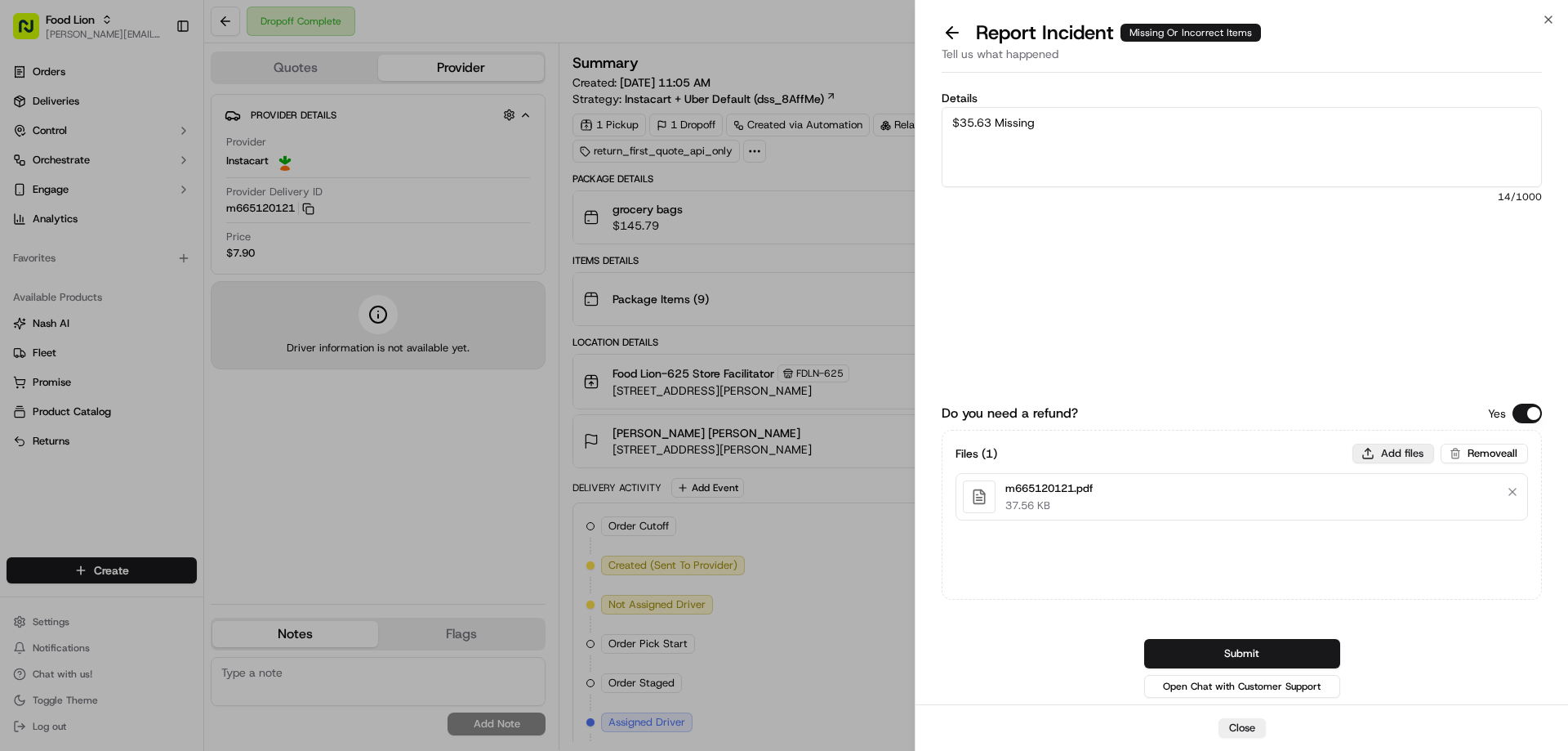
click at [1382, 457] on button "Add files" at bounding box center [1393, 453] width 81 height 20
type input "C:\fakepath\Ashlei.PNG"
click at [1194, 651] on button "Submit" at bounding box center [1242, 653] width 196 height 30
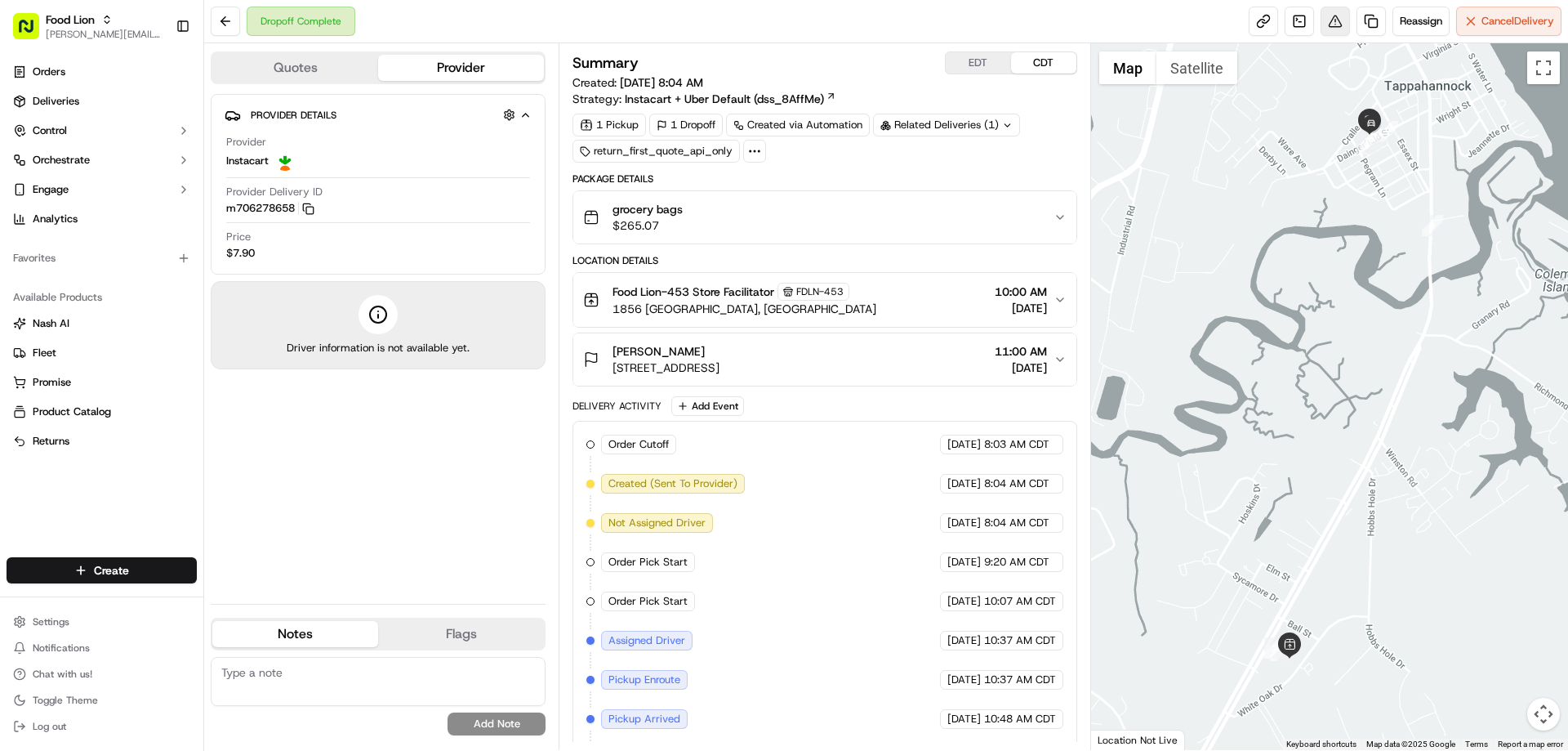
click at [1329, 28] on button at bounding box center [1335, 21] width 30 height 30
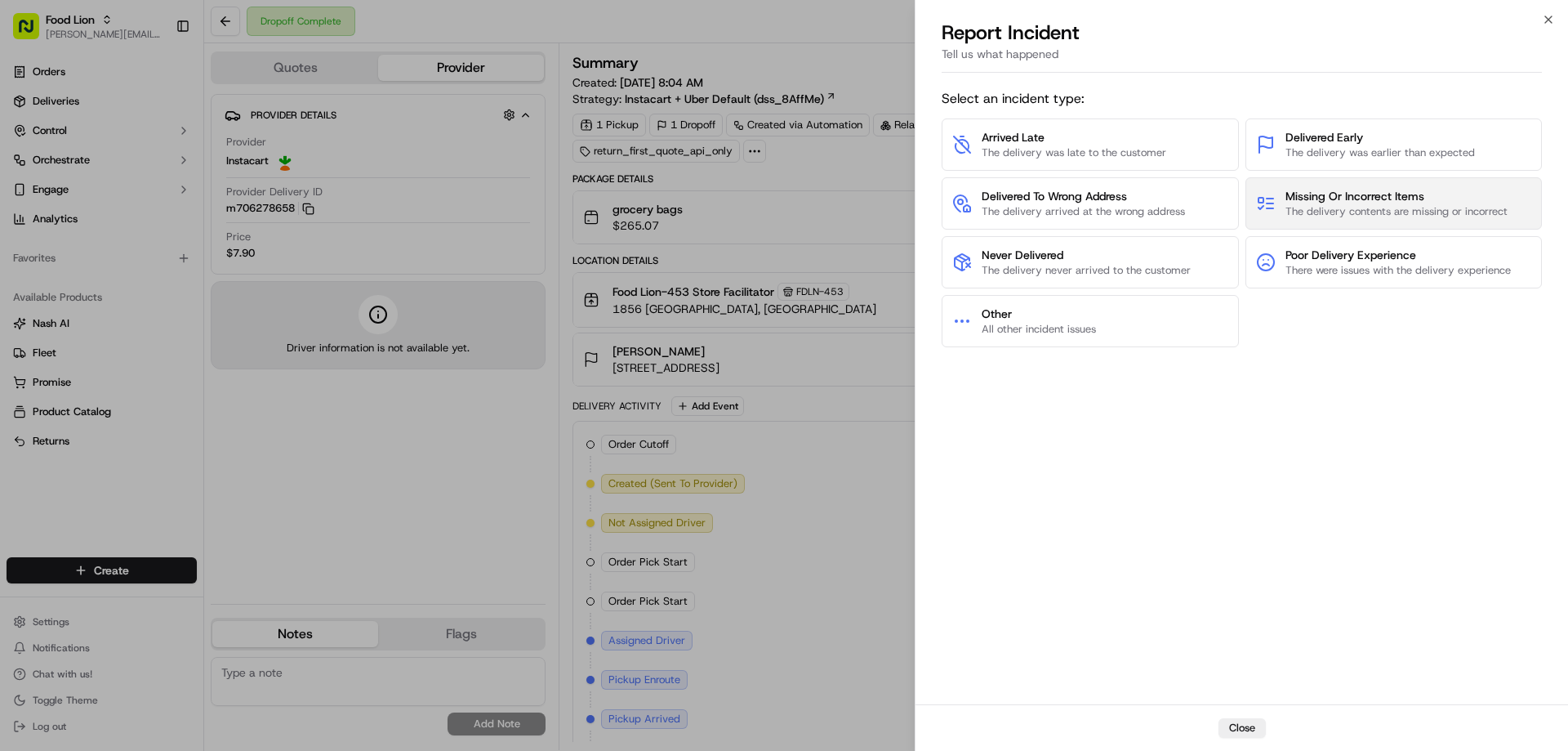
click at [1320, 193] on span "Missing Or Incorrect Items" at bounding box center [1397, 195] width 222 height 16
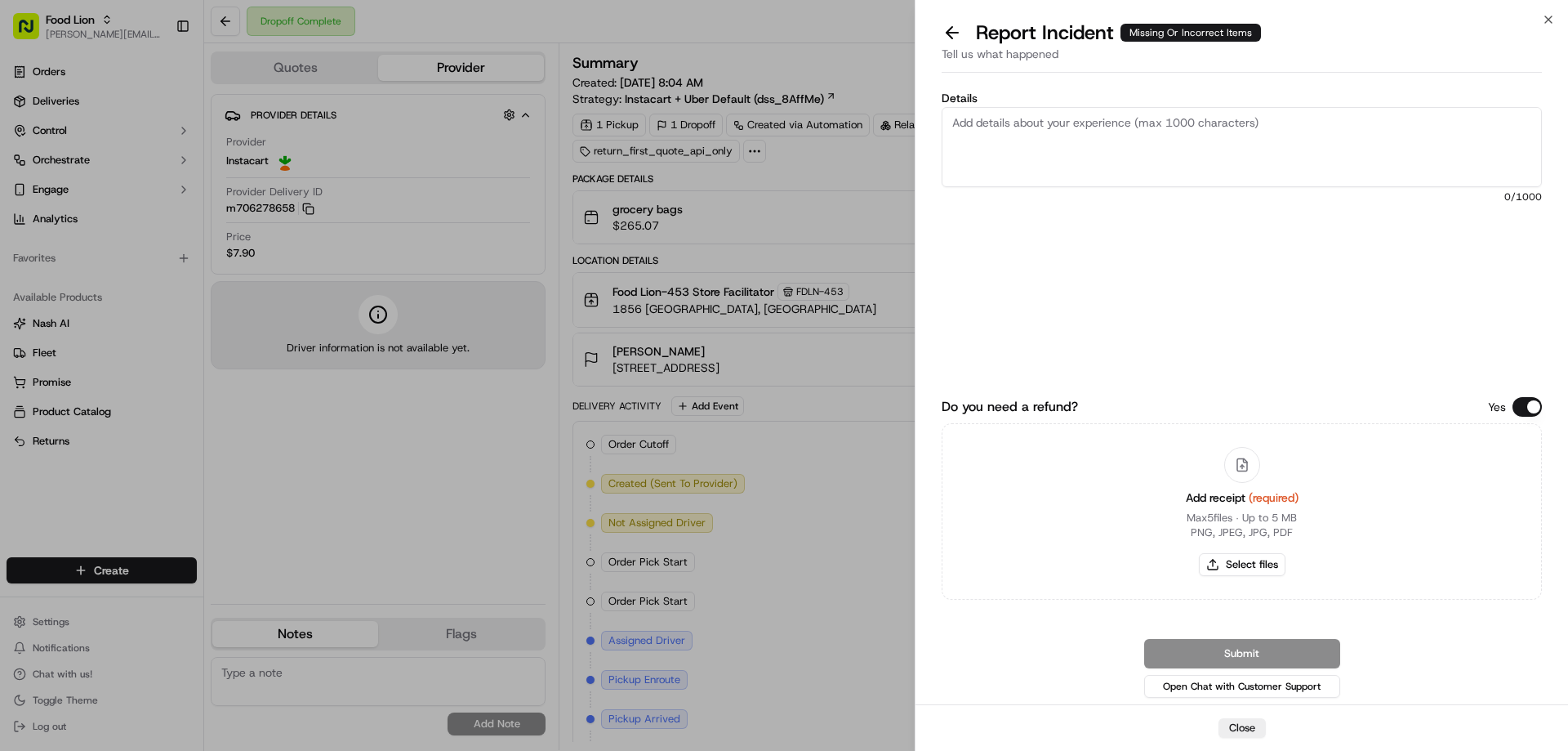
click at [975, 127] on textarea "Details" at bounding box center [1242, 147] width 600 height 80
type textarea "$27.44 missing items"
click at [1247, 561] on button "Select files" at bounding box center [1242, 564] width 86 height 23
type input "C:\fakepath\m706278658.pdf"
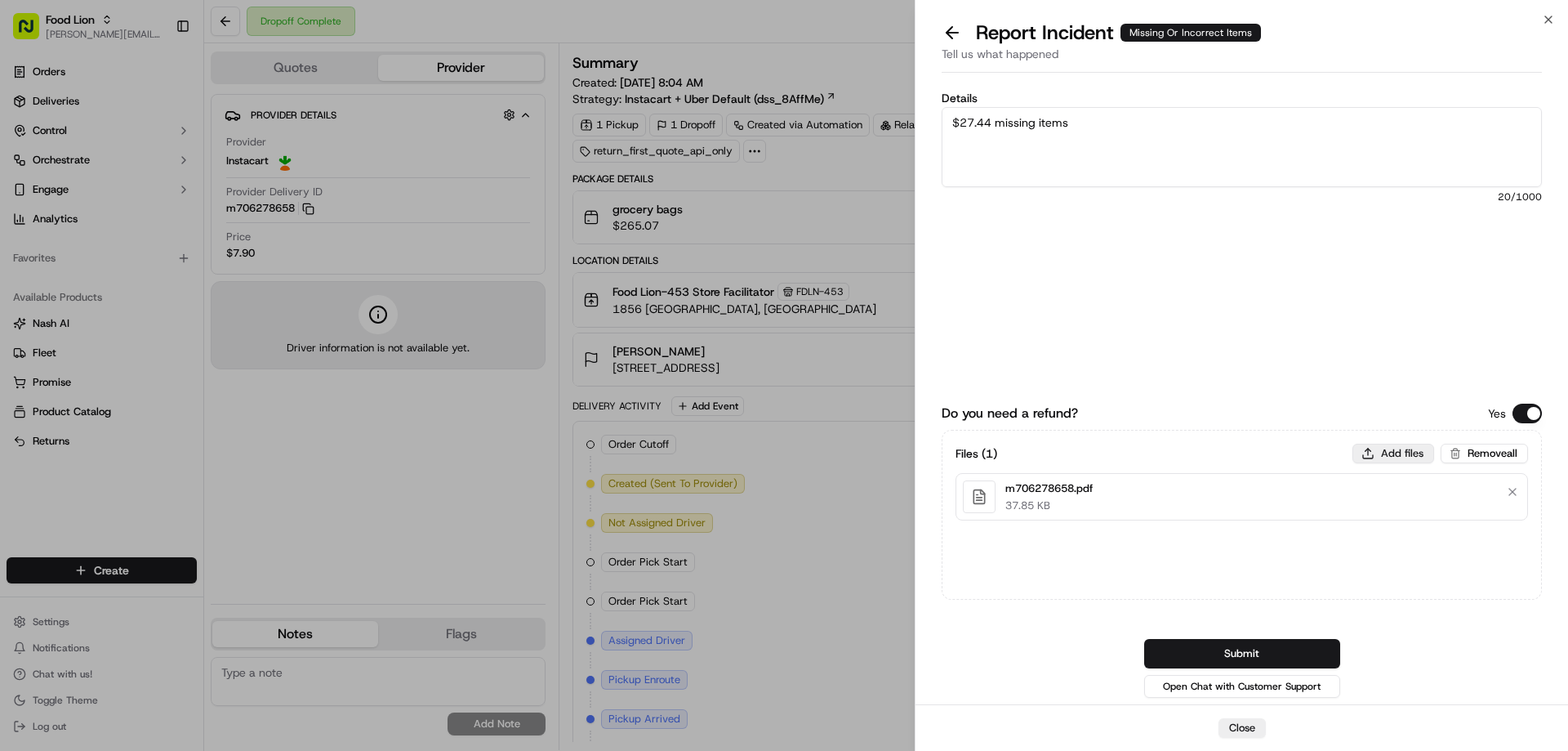
click at [1400, 451] on button "Add files" at bounding box center [1393, 453] width 81 height 20
type input "C:\fakepath\Minor.PNG"
click at [1287, 652] on button "Submit" at bounding box center [1242, 653] width 196 height 30
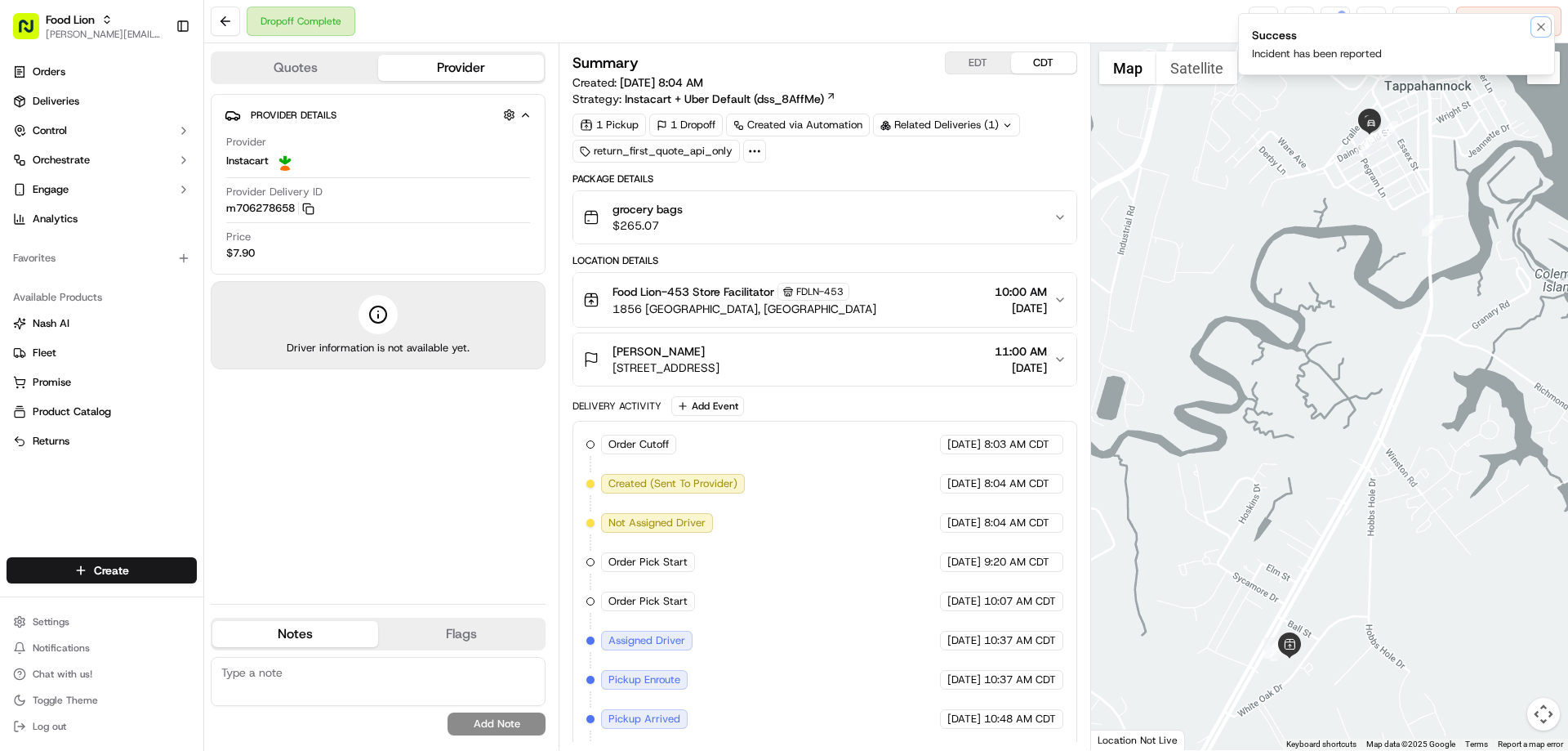
click at [1548, 17] on button "Notifications (F8)" at bounding box center [1540, 26] width 20 height 20
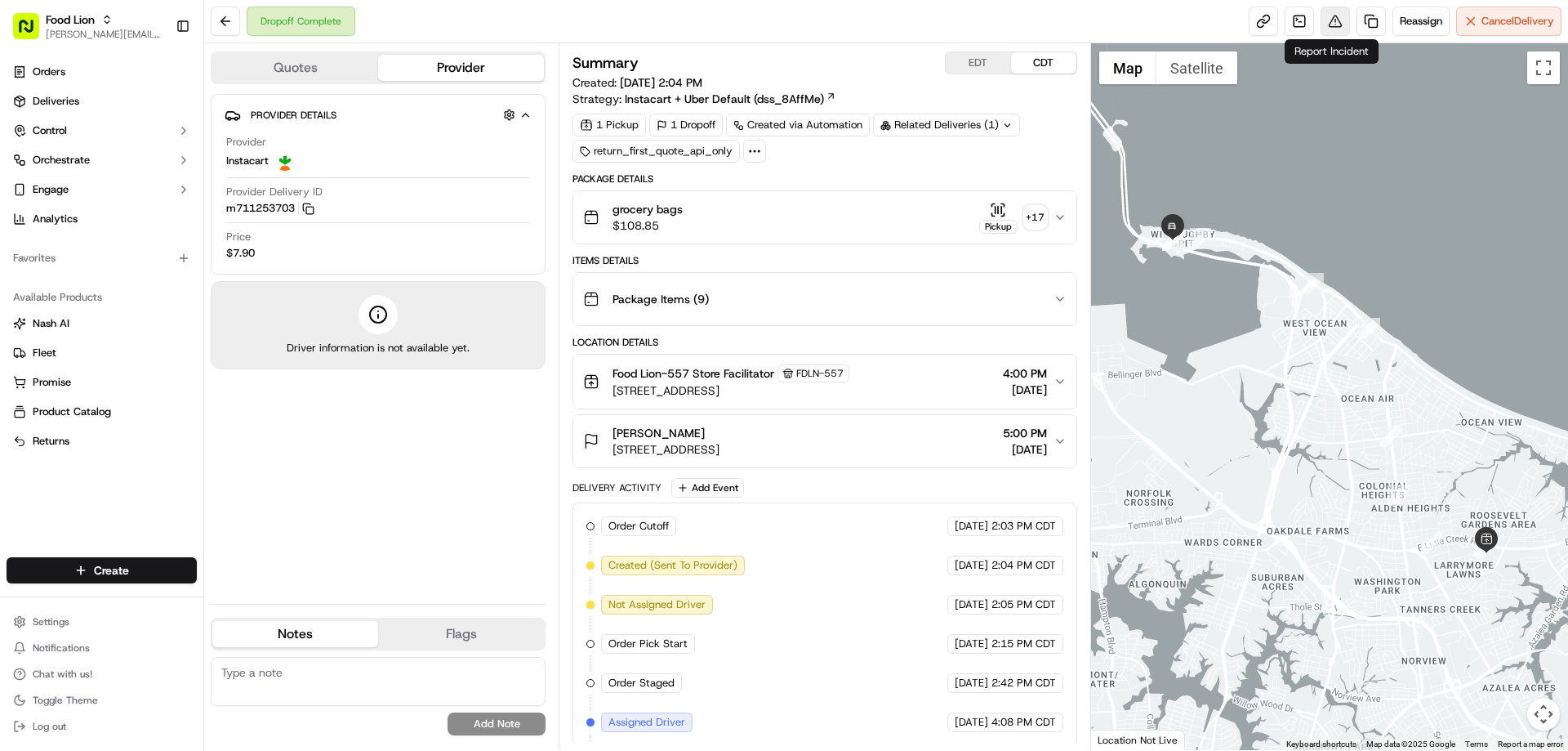
click at [1333, 19] on button at bounding box center [1335, 21] width 30 height 30
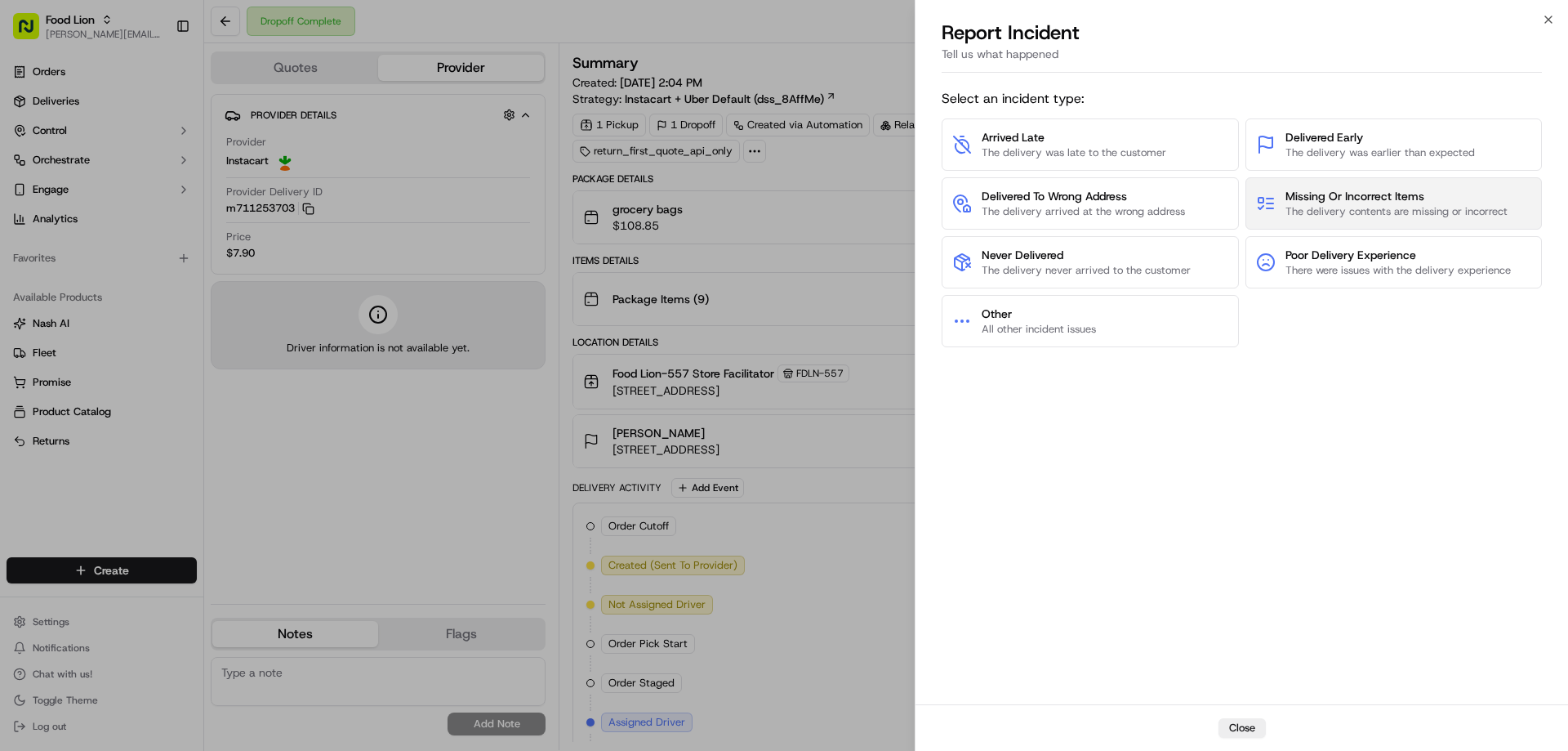
click at [1351, 193] on span "Missing Or Incorrect Items" at bounding box center [1397, 195] width 222 height 16
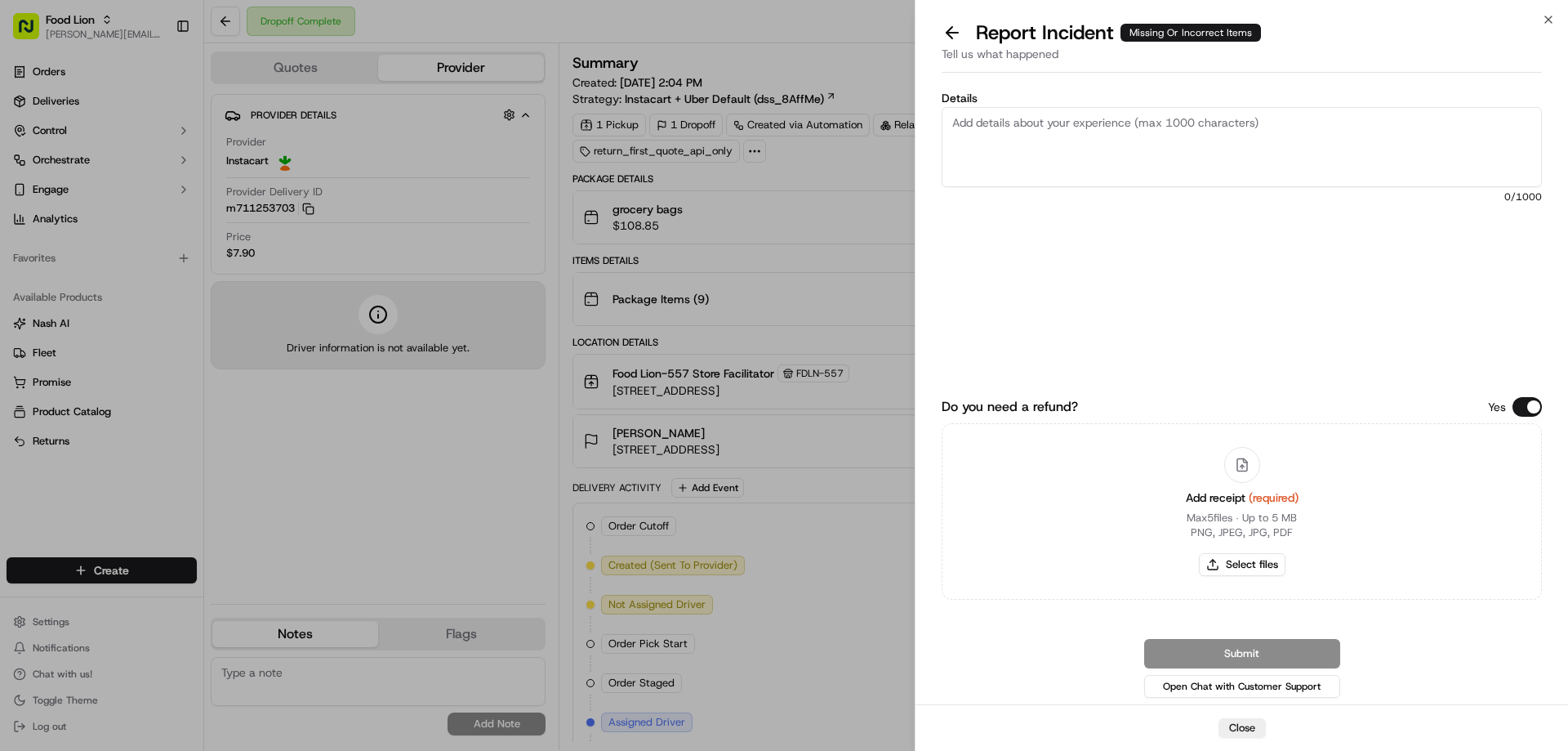
click at [1109, 130] on textarea "Details" at bounding box center [1242, 147] width 600 height 80
click at [1101, 130] on textarea "Details" at bounding box center [1242, 147] width 600 height 80
type textarea "$34.15 Missing"
click at [1252, 562] on button "Select files" at bounding box center [1242, 564] width 86 height 23
type input "C:\fakepath\m711253703.pdf"
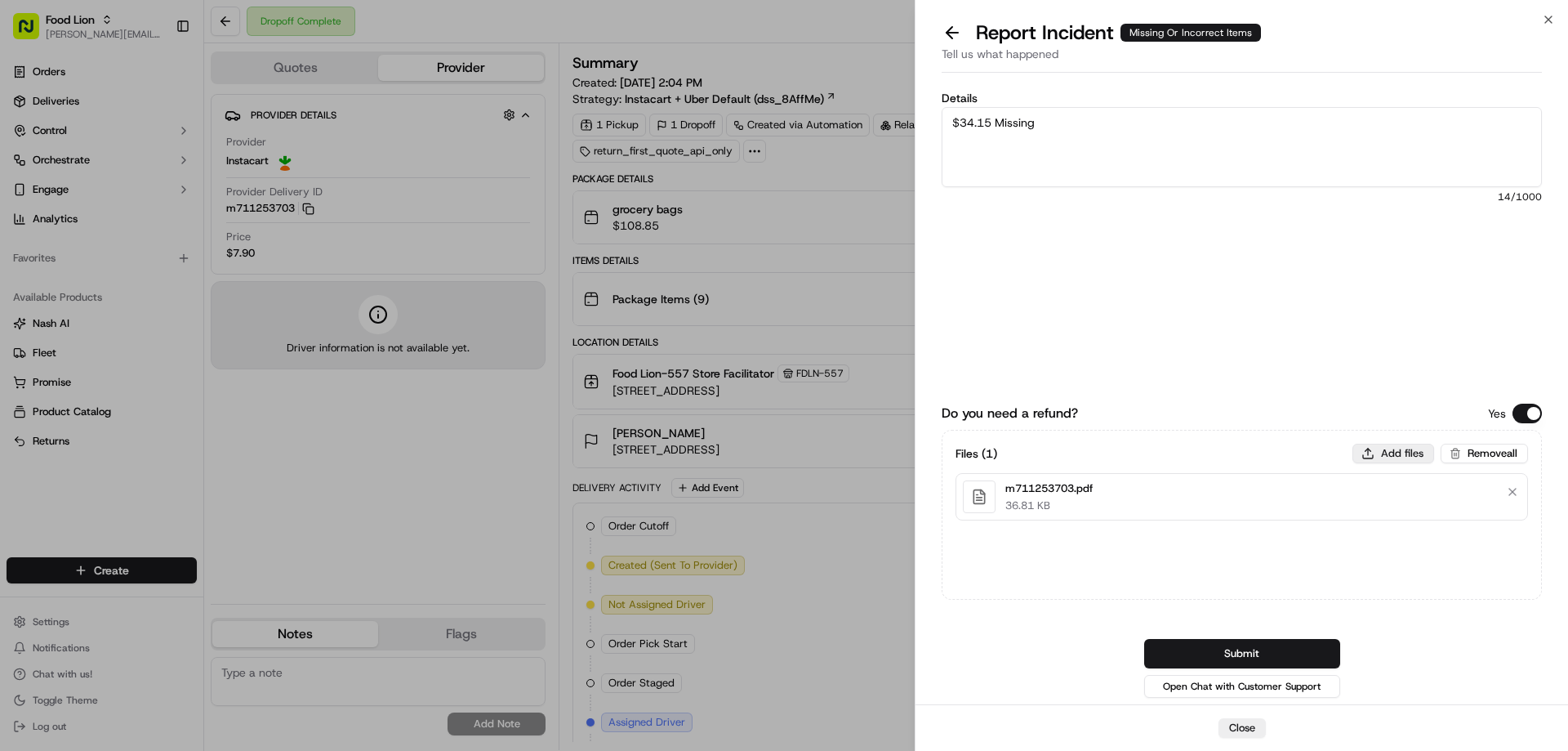
click at [1398, 454] on button "Add files" at bounding box center [1393, 453] width 81 height 20
type input "C:\fakepath\Kassi.PNG"
click at [1234, 651] on button "Submit" at bounding box center [1242, 653] width 196 height 30
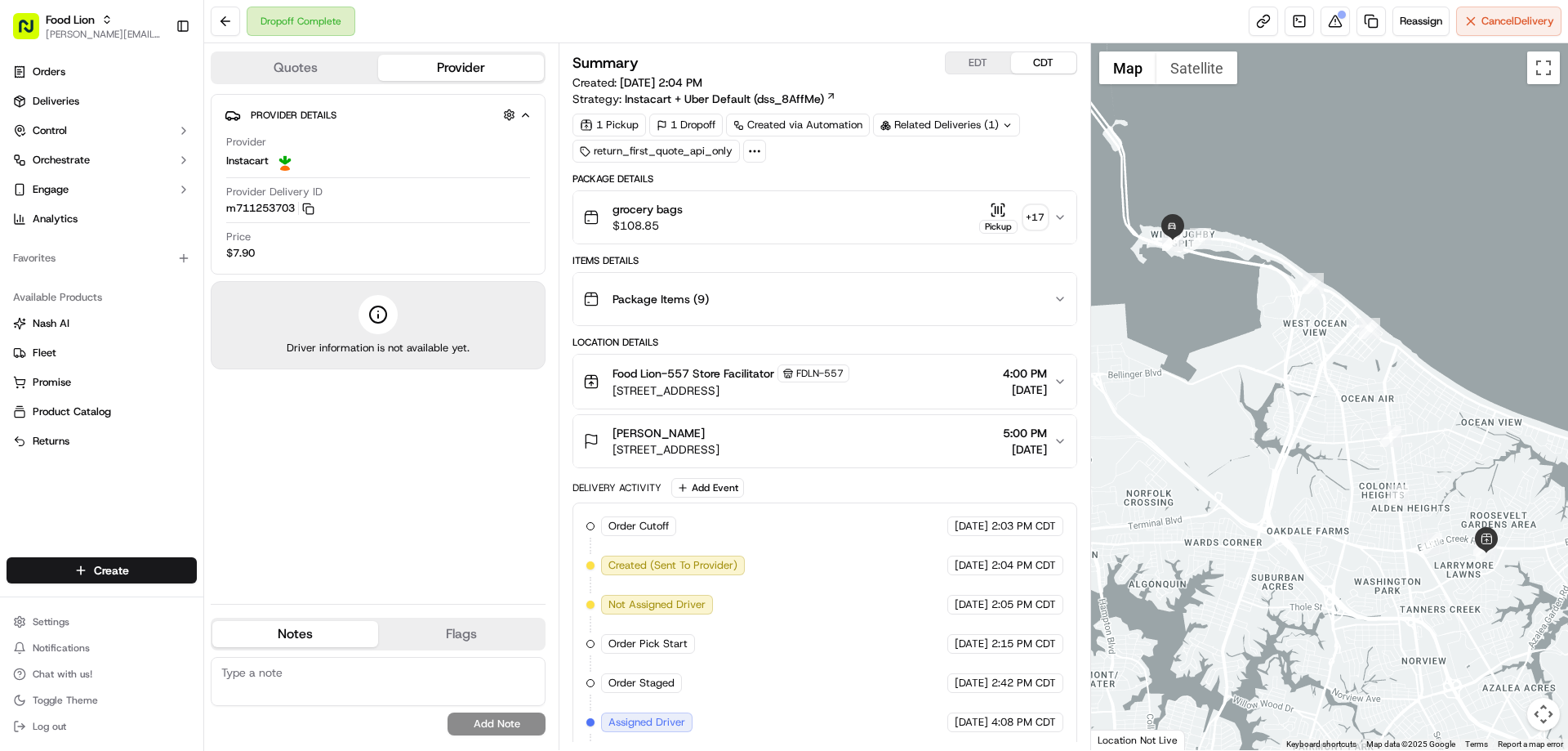
click at [1406, 176] on div at bounding box center [1329, 396] width 477 height 707
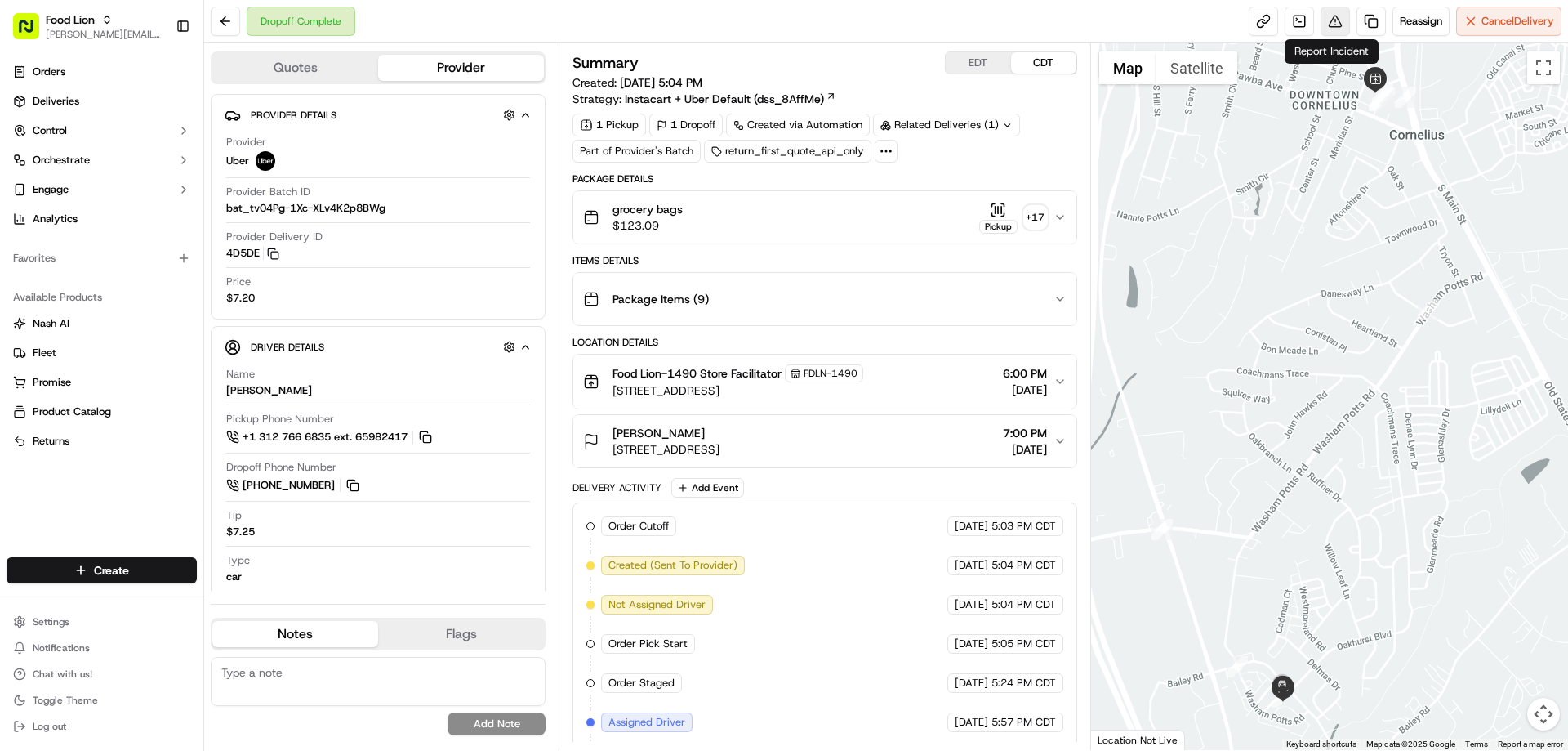
click at [1323, 25] on button at bounding box center [1335, 21] width 30 height 30
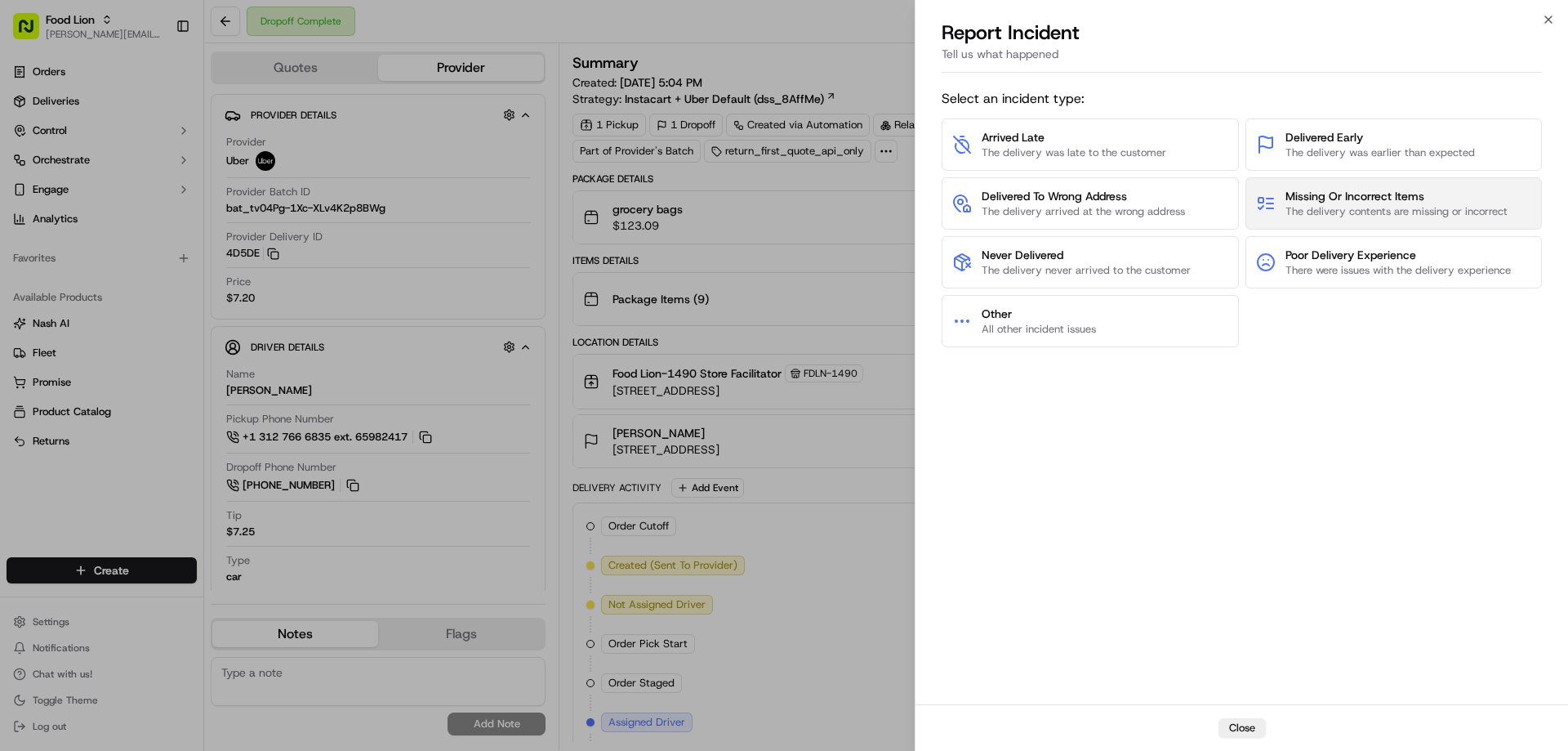
click at [1337, 193] on span "Missing Or Incorrect Items" at bounding box center [1397, 195] width 222 height 16
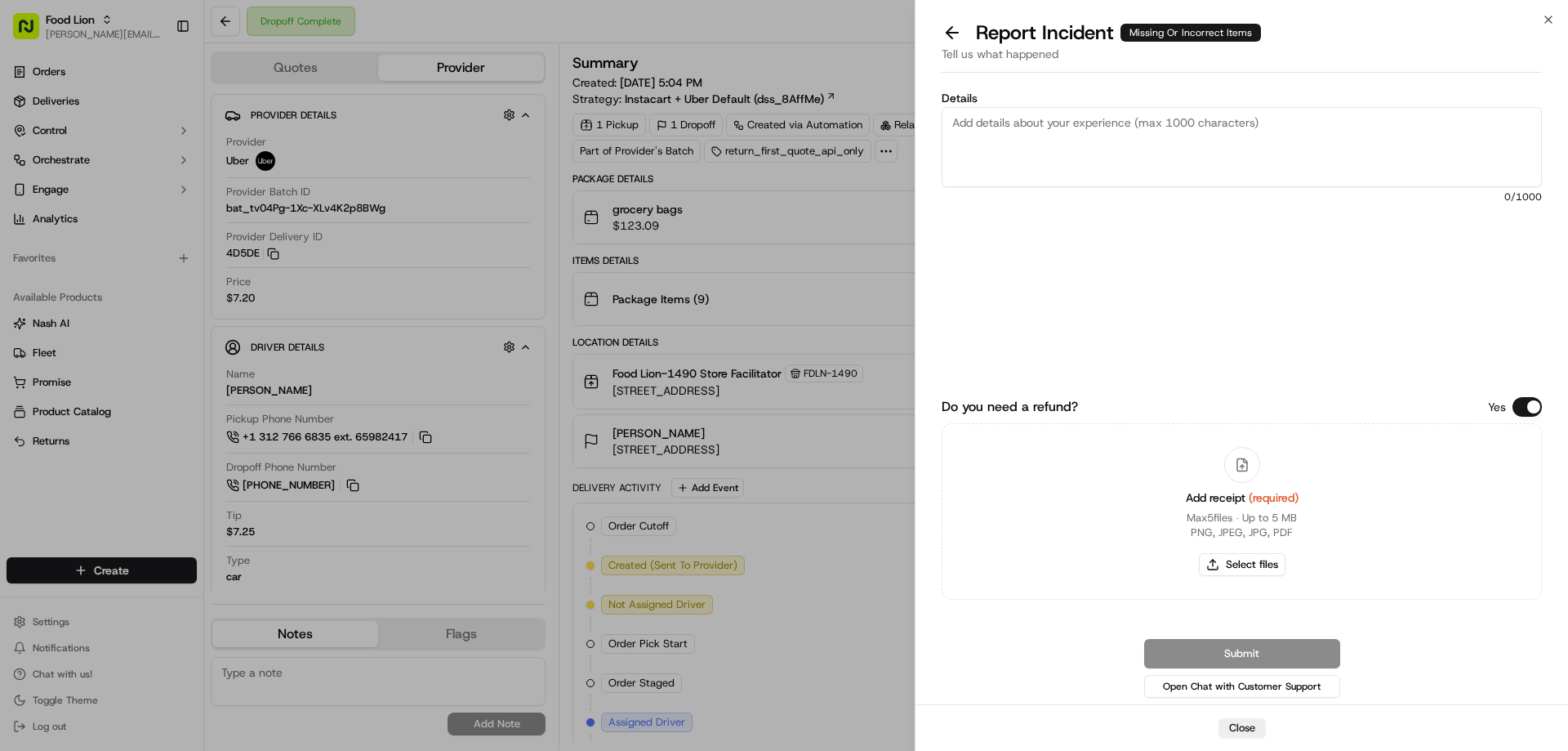
click at [1043, 126] on textarea "Details" at bounding box center [1242, 147] width 600 height 80
type textarea "$29.60 Missing items"
click at [1251, 562] on button "Select files" at bounding box center [1242, 564] width 86 height 23
type input "C:\fakepath\m714731841.pdf"
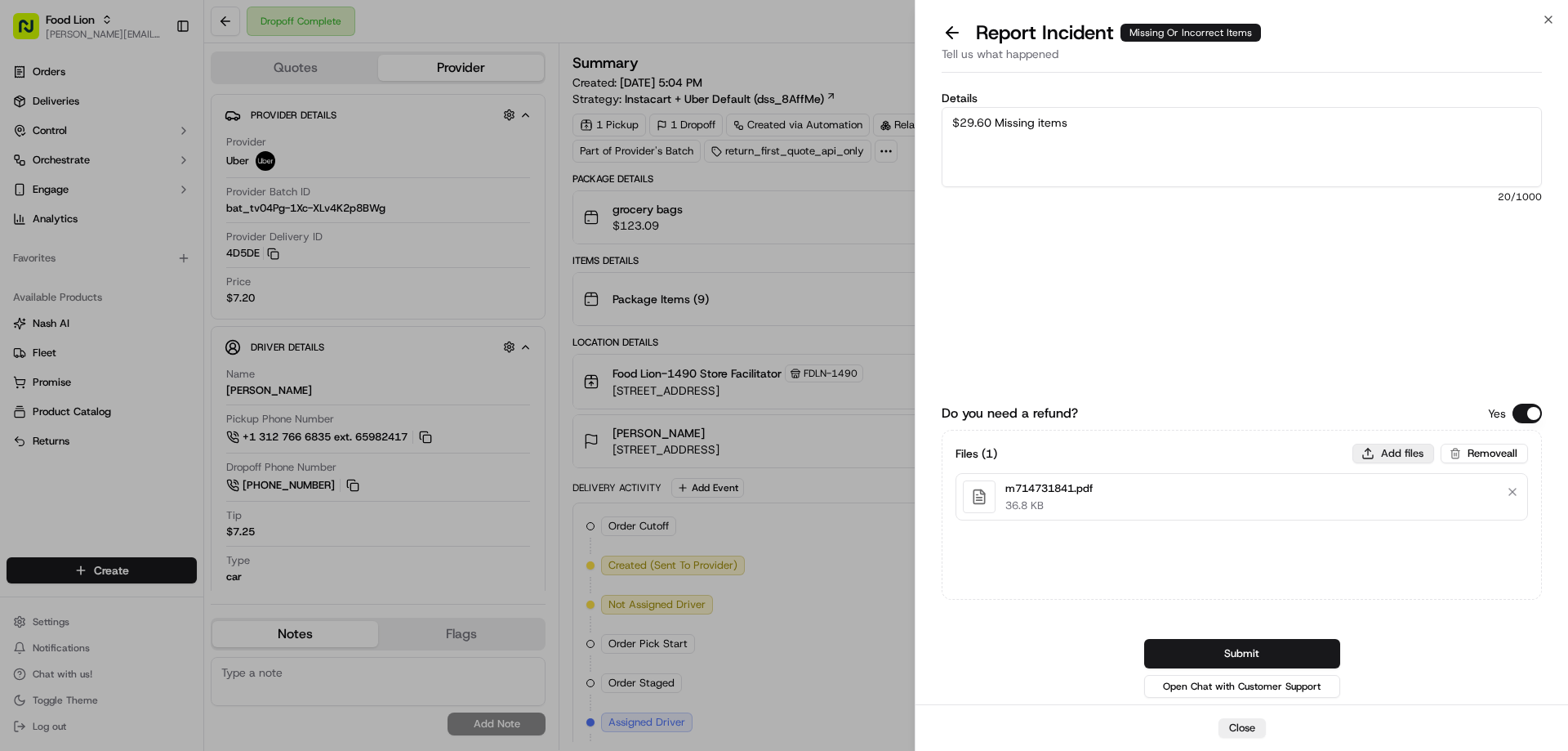
click at [1406, 447] on button "Add files" at bounding box center [1393, 453] width 81 height 20
type input "C:\fakepath\Campbell.PNG"
click at [1286, 650] on button "Submit" at bounding box center [1242, 653] width 196 height 30
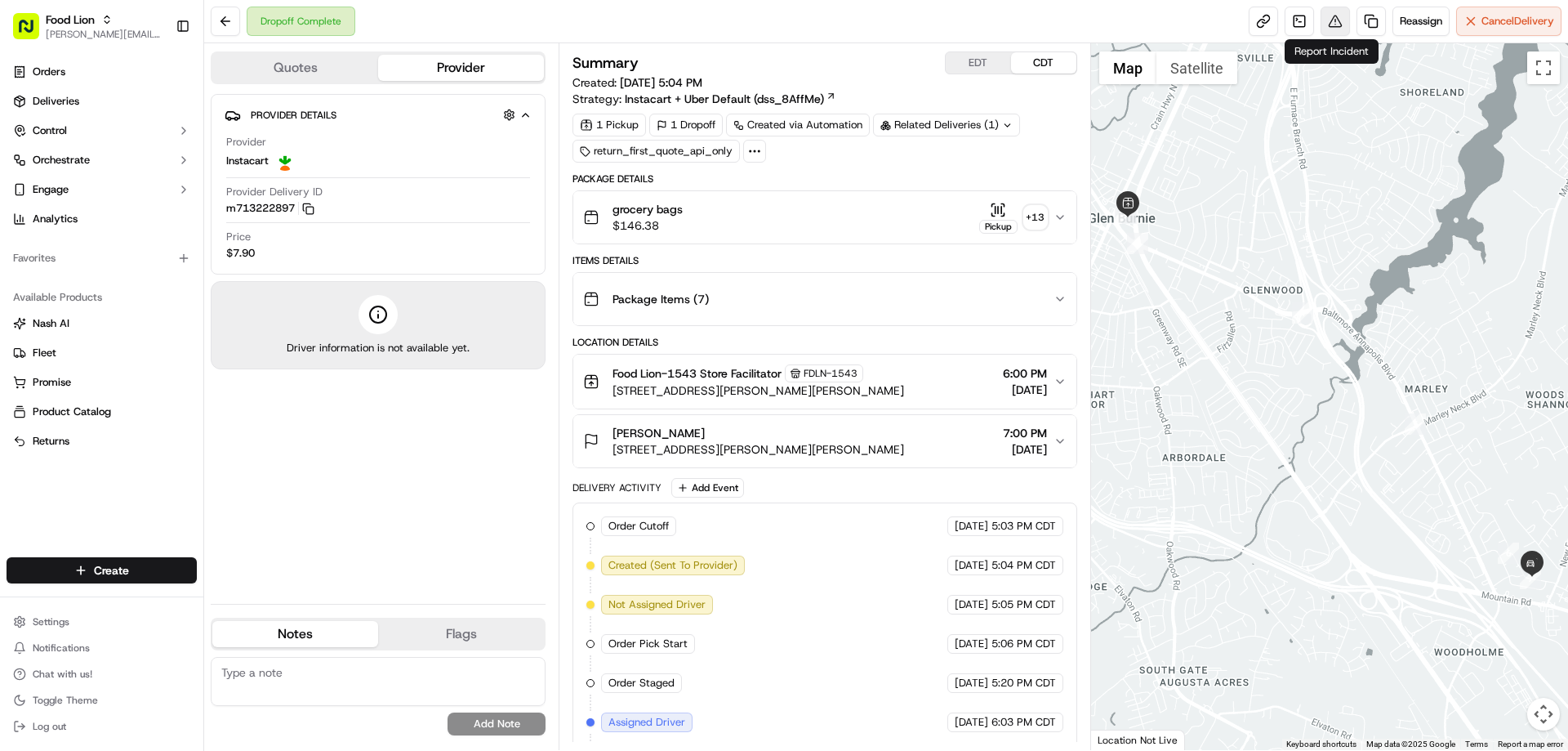
click at [1327, 25] on button at bounding box center [1335, 21] width 30 height 30
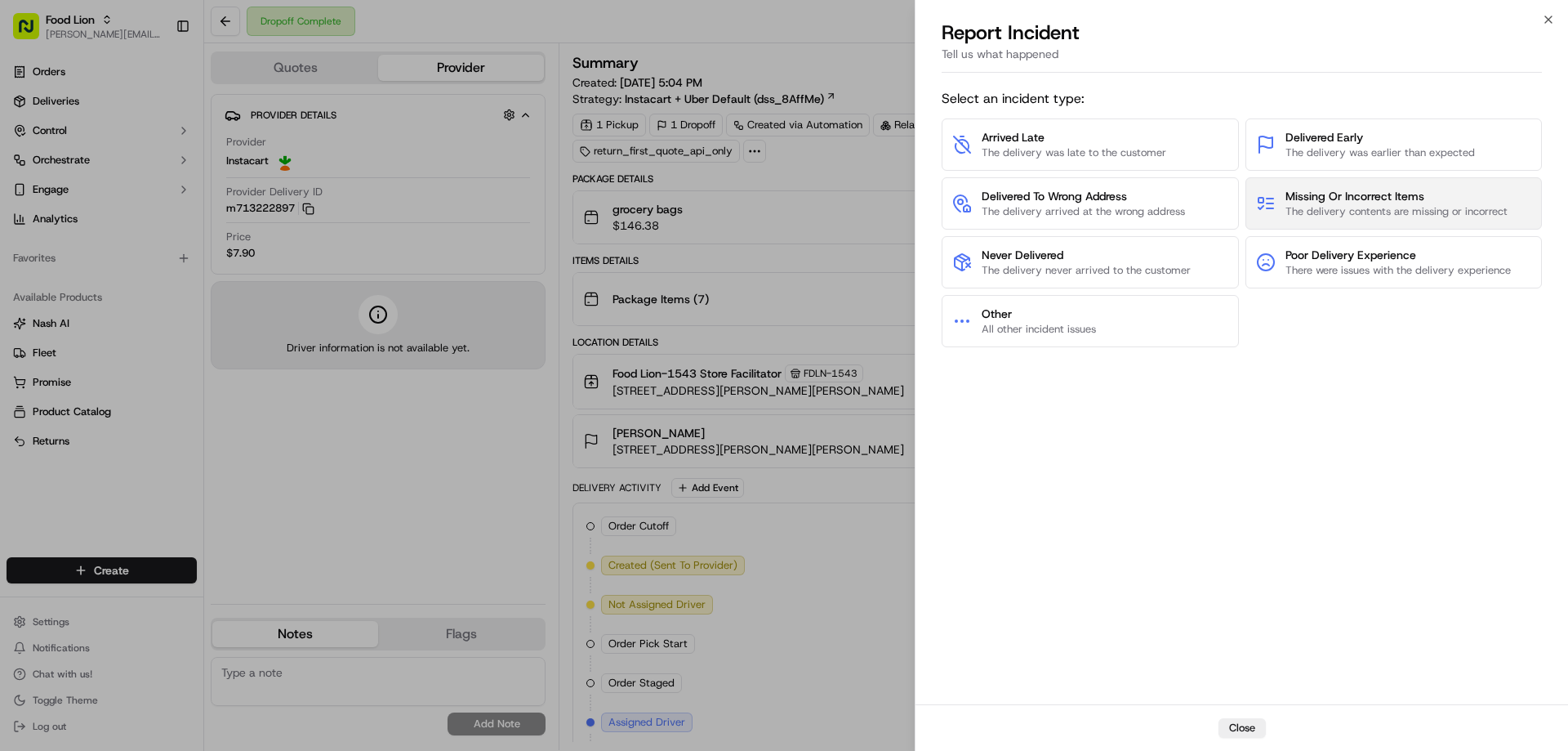
click at [1336, 199] on span "Missing Or Incorrect Items" at bounding box center [1397, 195] width 222 height 16
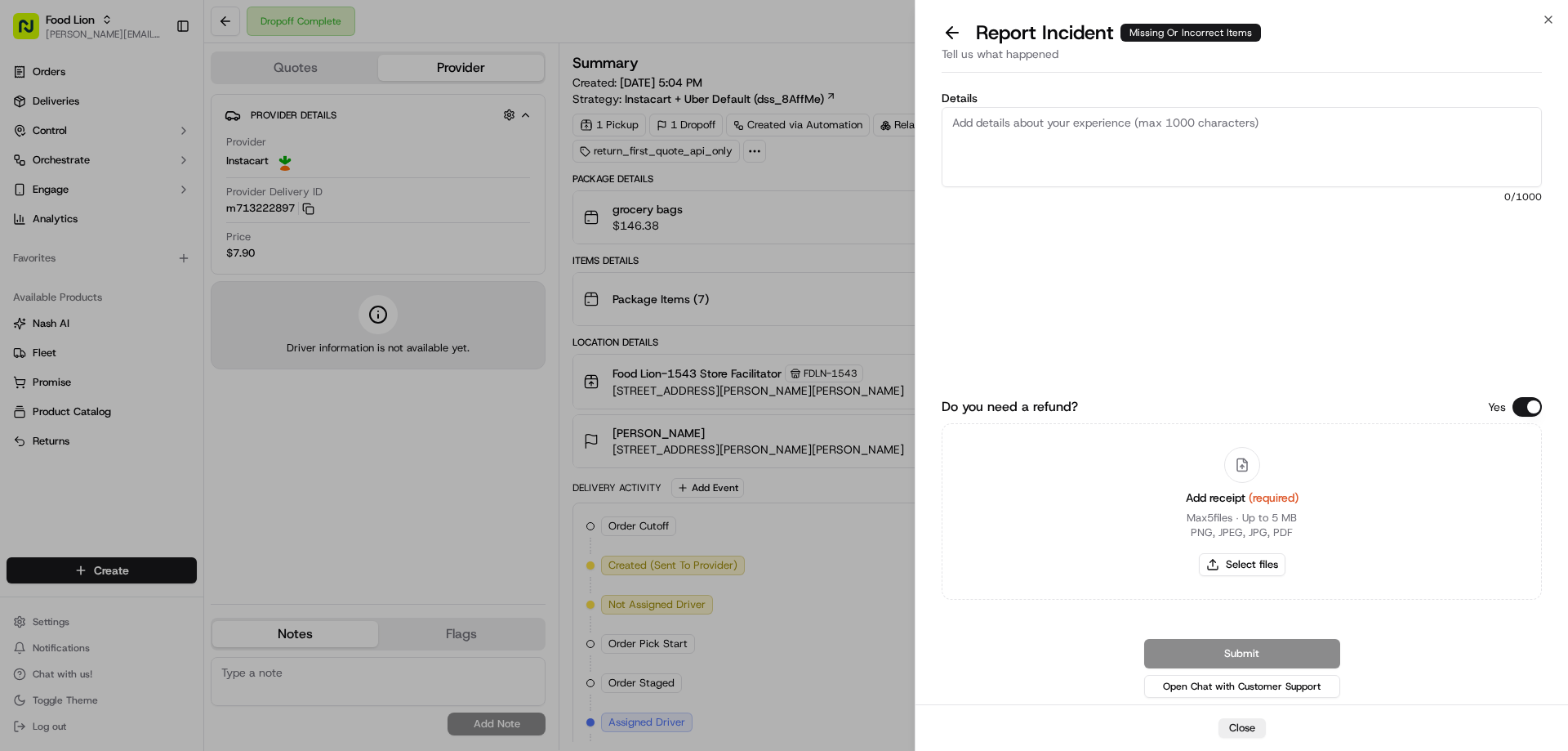
click at [1084, 131] on textarea "Details" at bounding box center [1242, 147] width 600 height 80
type textarea "$28.00 Missing"
click at [1264, 556] on button "Select files" at bounding box center [1242, 564] width 86 height 23
type input "C:\fakepath\m713222897.pdf"
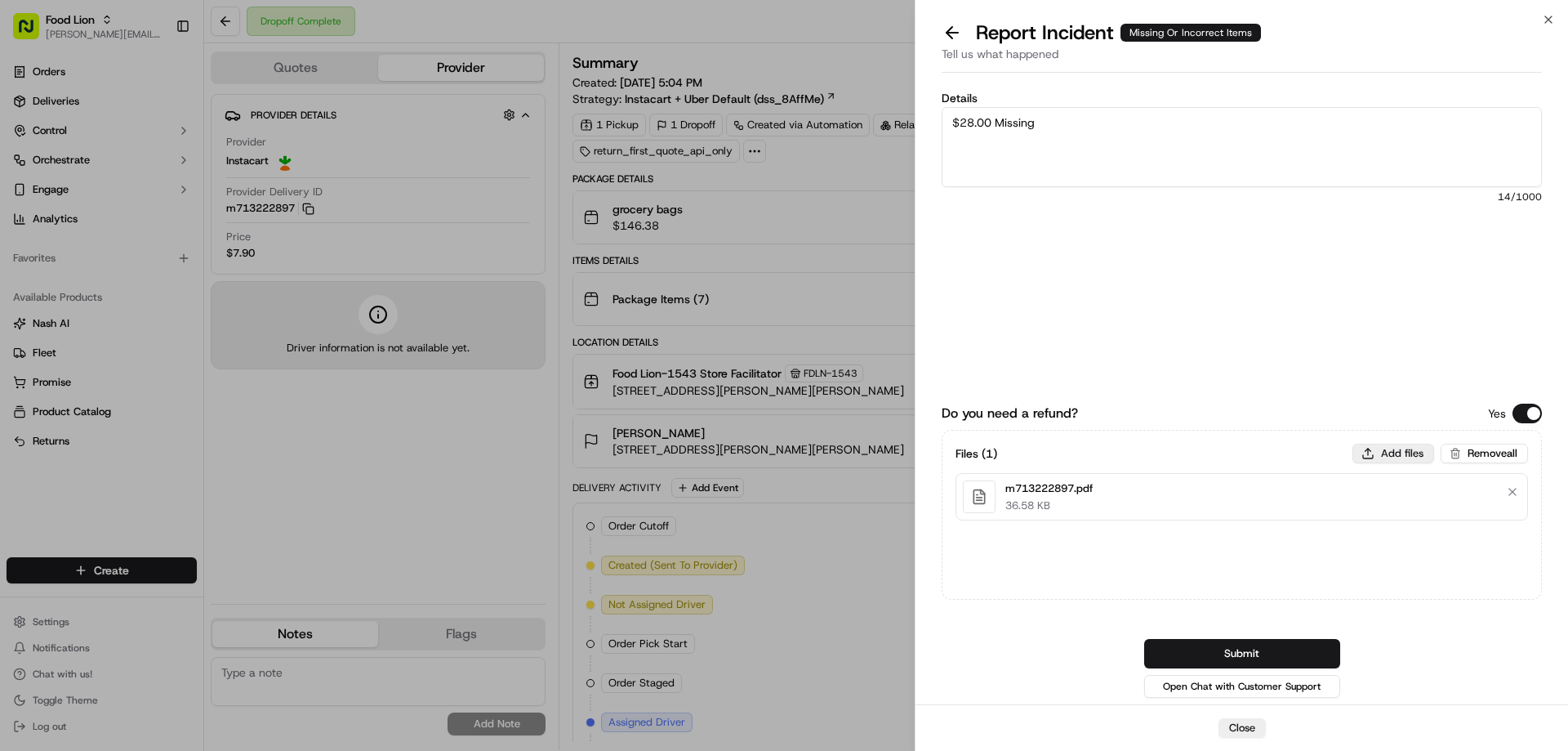
click at [1396, 451] on button "Add files" at bounding box center [1393, 453] width 81 height 20
type input "C:\fakepath\Goins.PNG"
click at [1255, 642] on button "Submit" at bounding box center [1242, 653] width 196 height 30
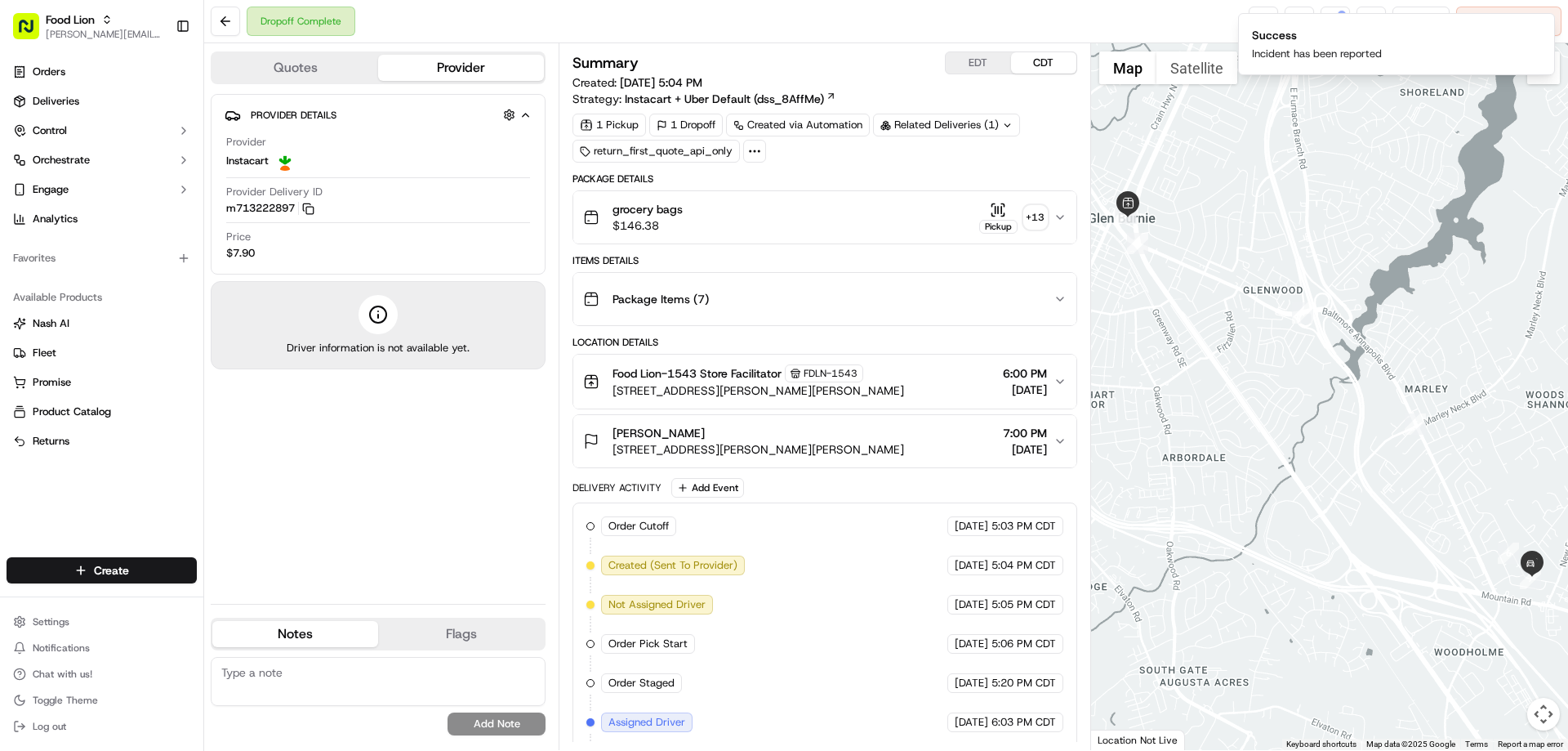
click at [1516, 126] on div at bounding box center [1329, 396] width 477 height 707
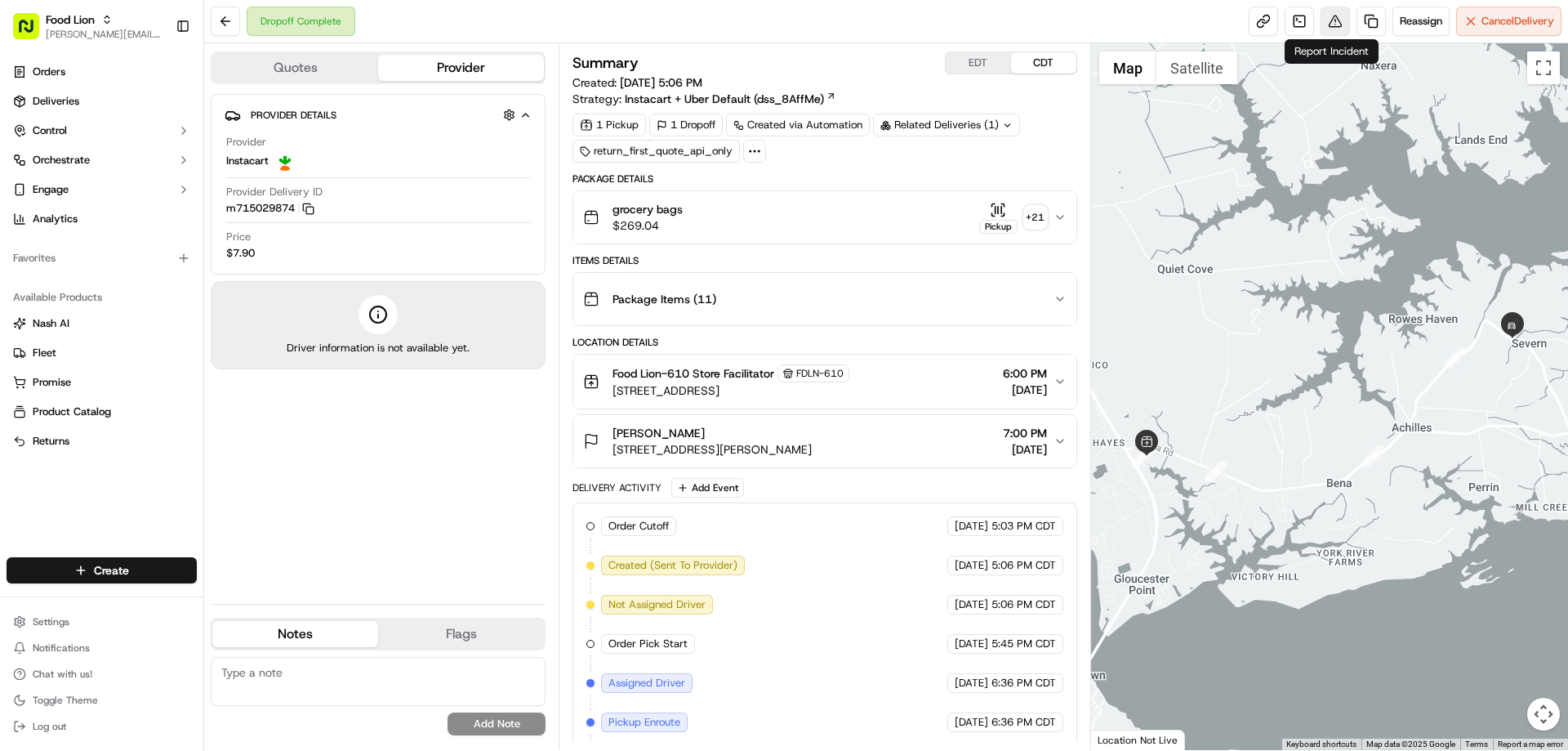
click at [1327, 25] on button at bounding box center [1335, 21] width 30 height 30
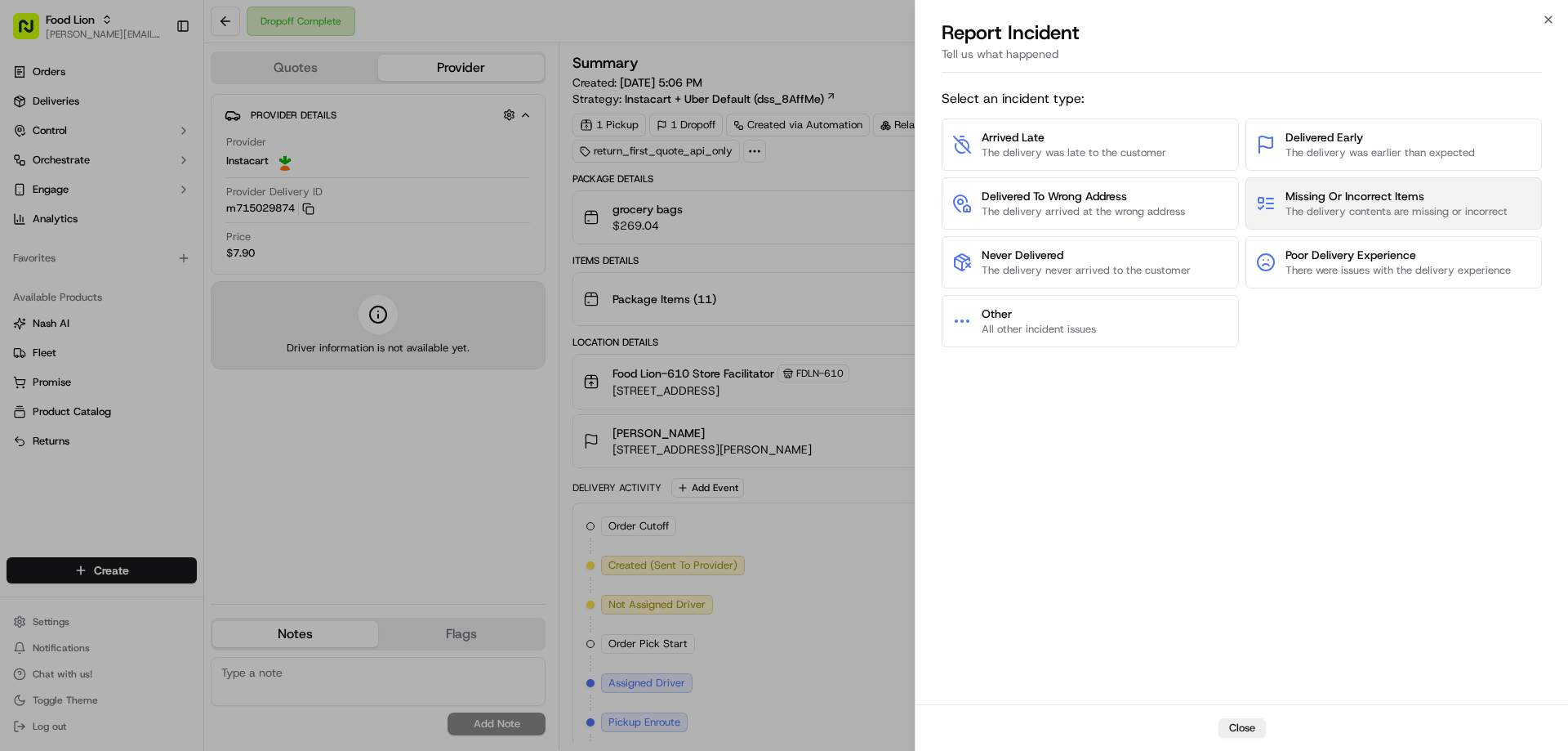
click at [1297, 202] on span "Missing Or Incorrect Items" at bounding box center [1397, 195] width 222 height 16
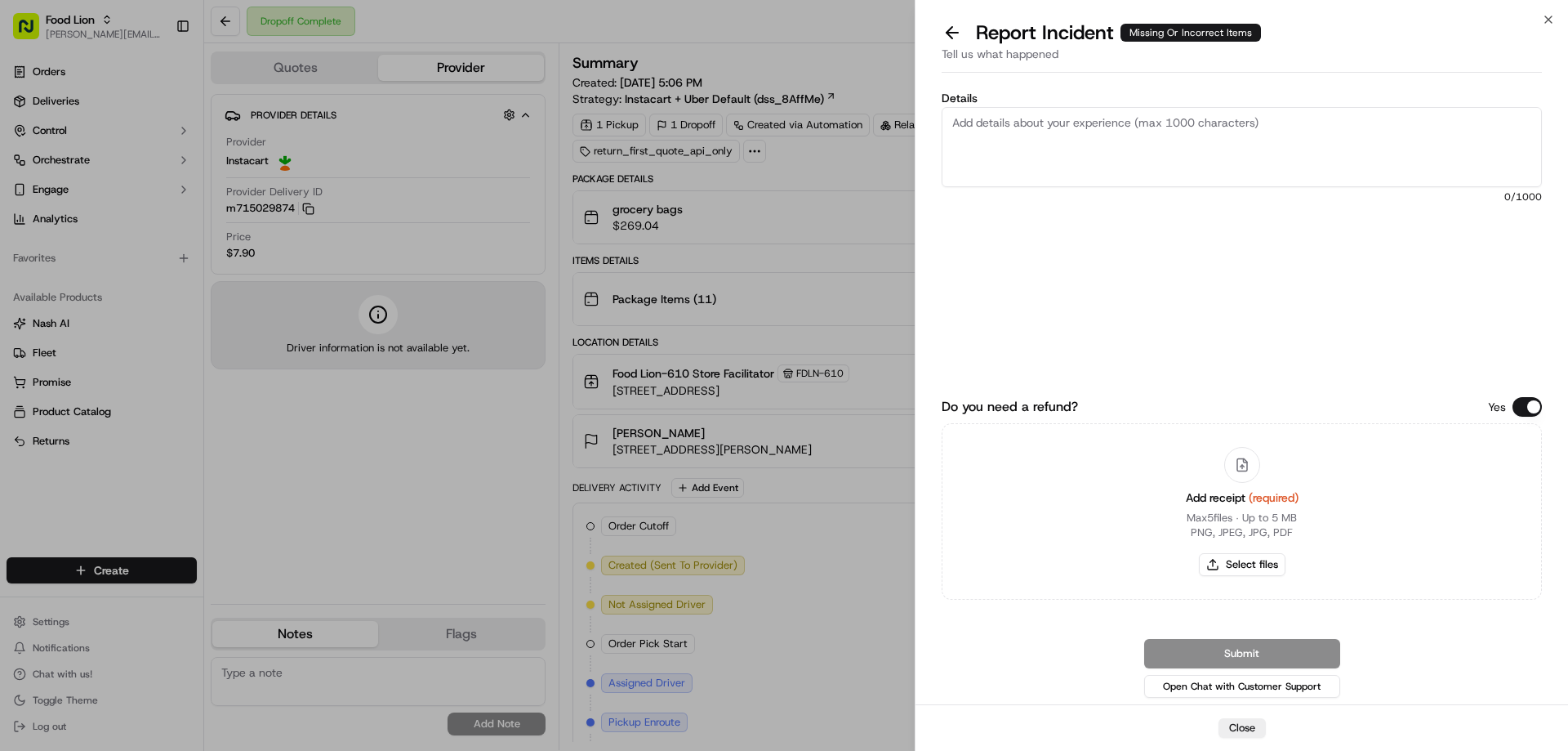
click at [984, 122] on textarea "Details" at bounding box center [1242, 147] width 600 height 80
type textarea "$28.97 Missing Items"
click at [1240, 560] on button "Select files" at bounding box center [1242, 564] width 86 height 23
type input "C:\fakepath\m715029874.pdf"
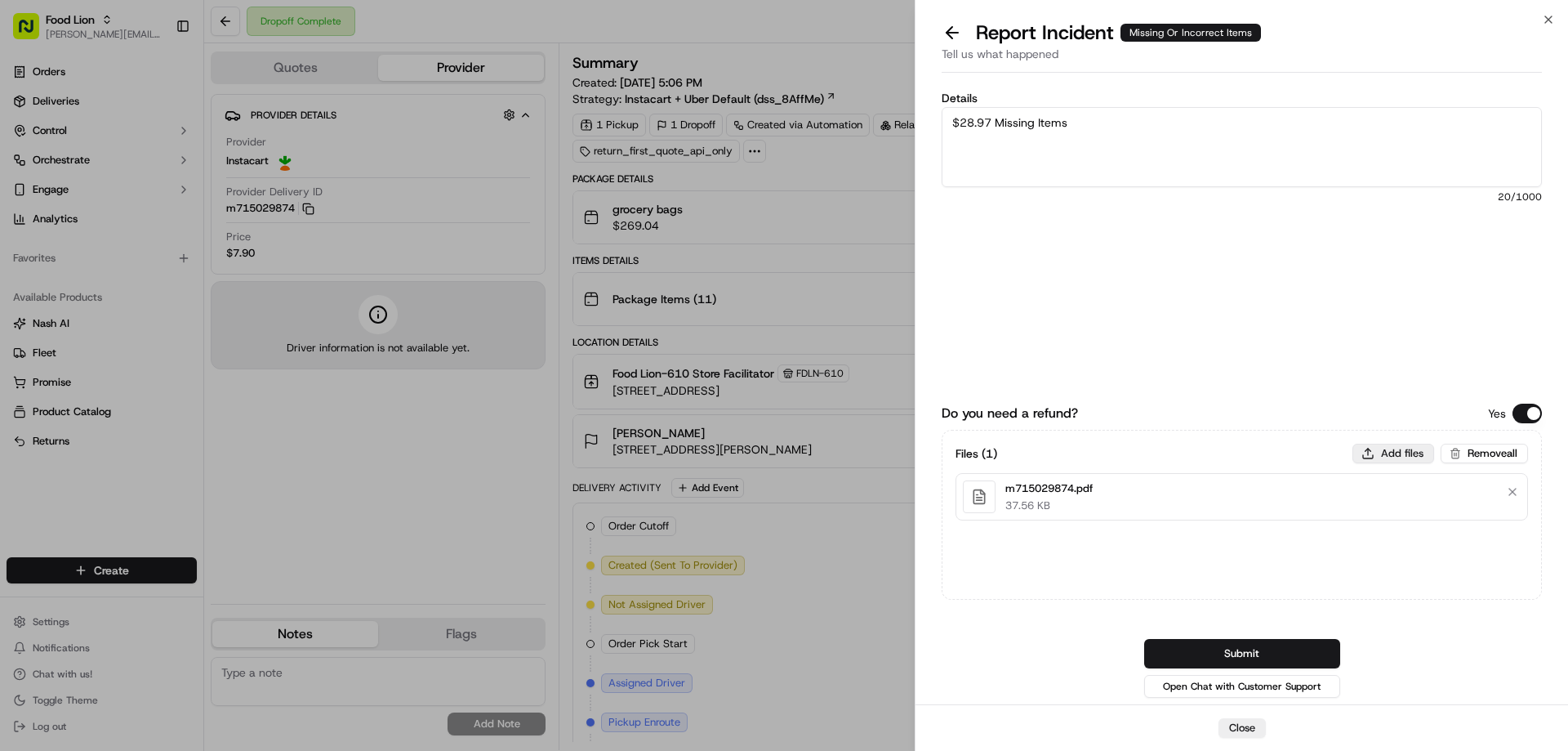
click at [1387, 449] on button "Add files" at bounding box center [1393, 453] width 81 height 20
type input "C:\fakepath\Charles.PNG"
click at [1174, 639] on button "Submit" at bounding box center [1242, 653] width 196 height 30
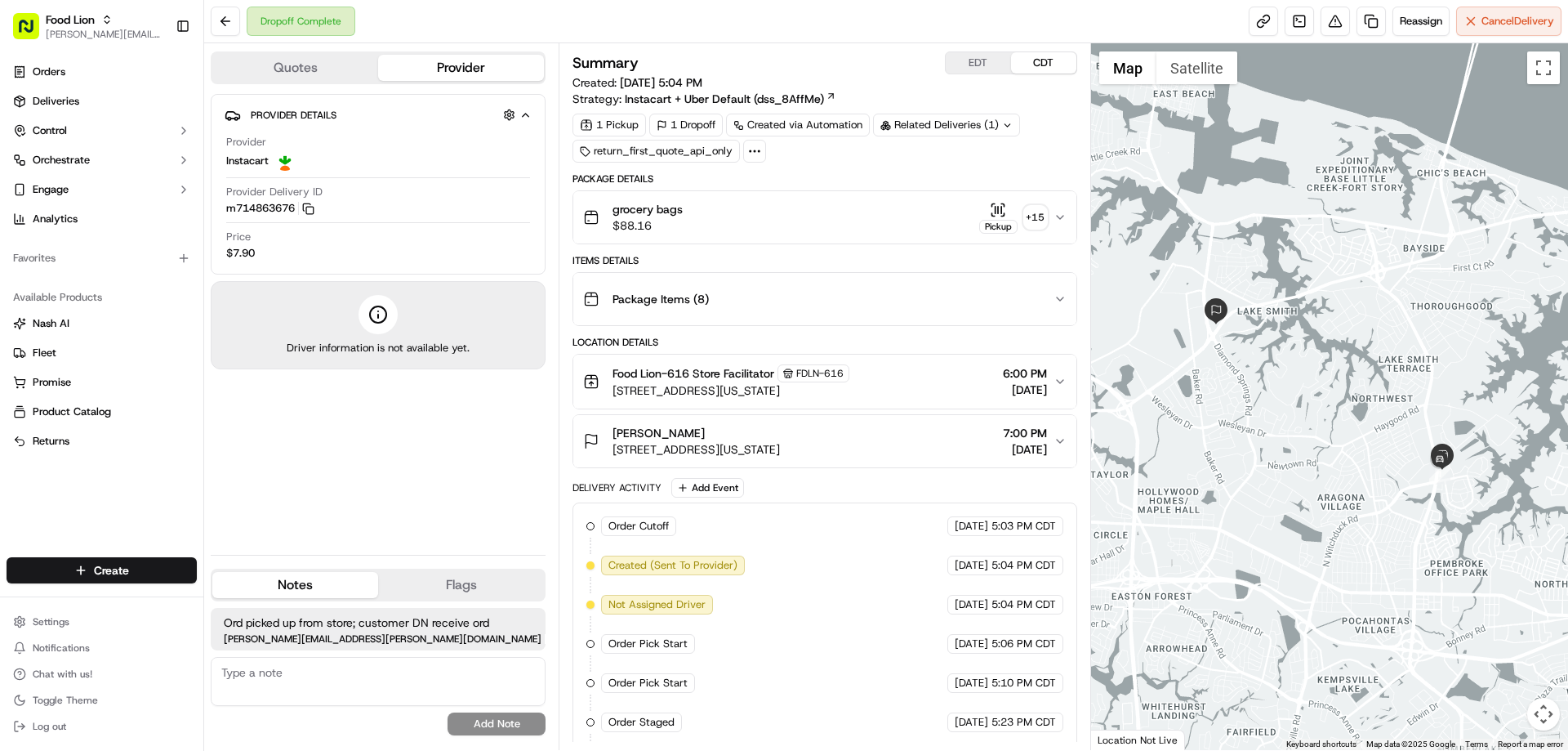
click at [306, 670] on textarea at bounding box center [377, 681] width 335 height 49
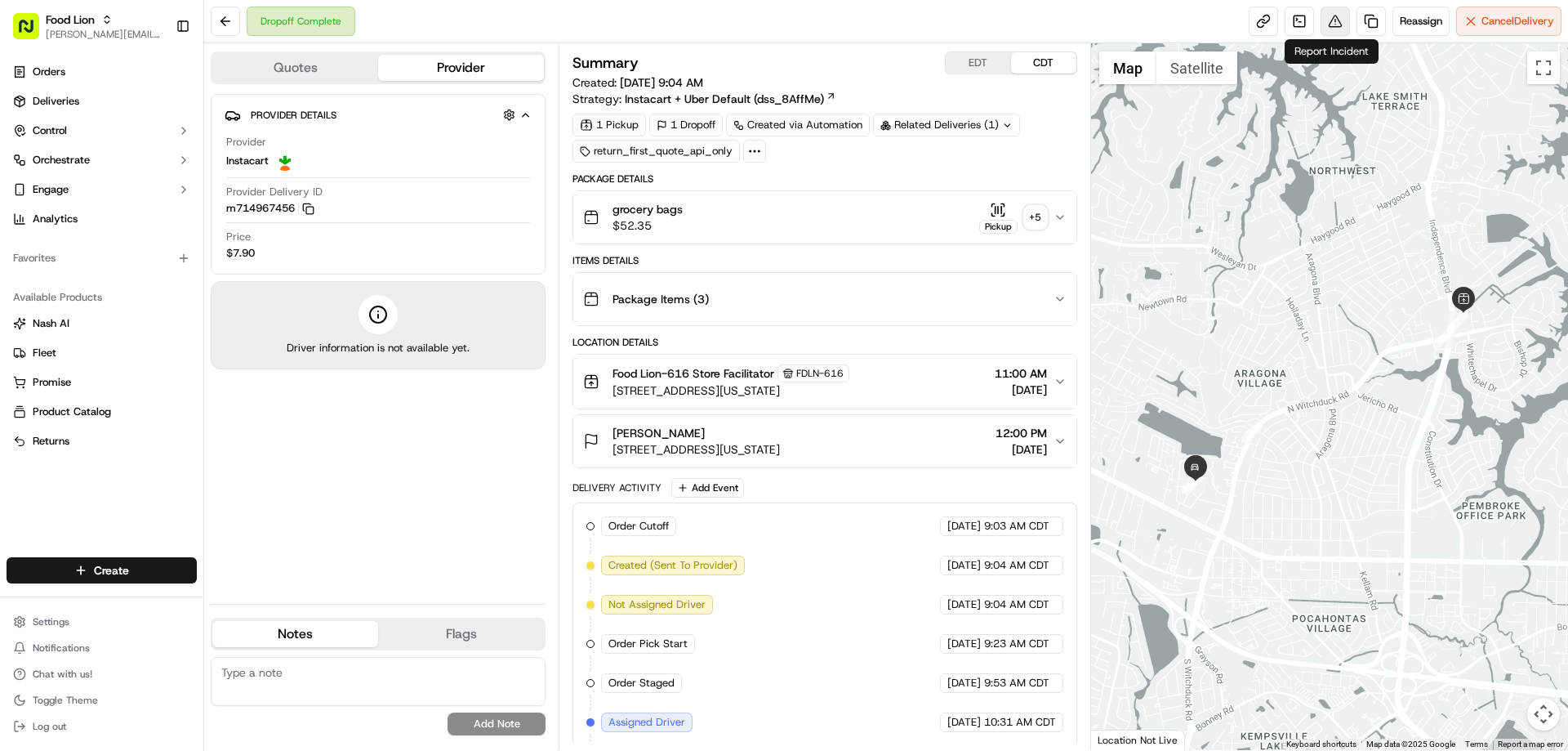
click at [1325, 22] on button at bounding box center [1335, 21] width 30 height 30
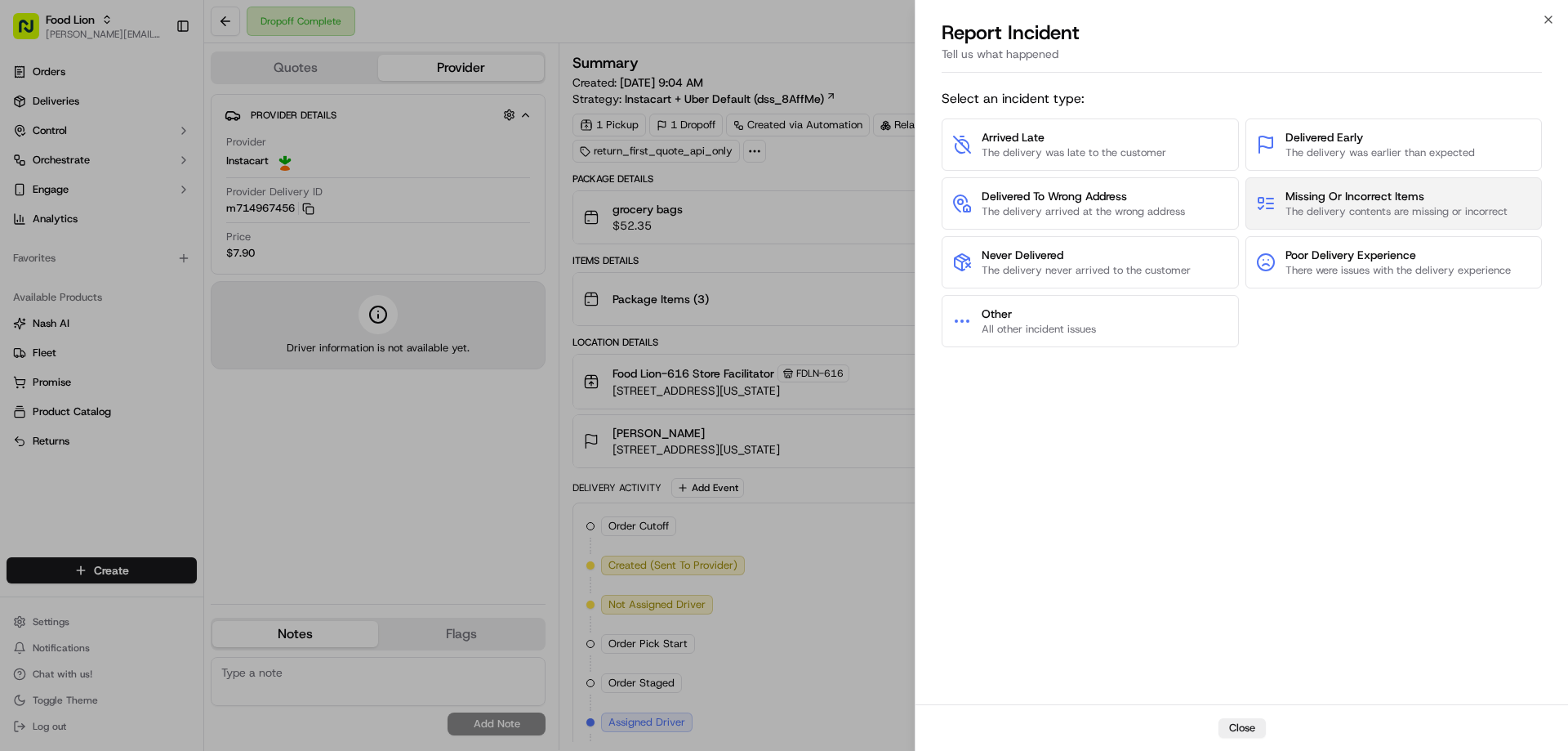
click at [1318, 200] on span "Missing Or Incorrect Items" at bounding box center [1397, 195] width 222 height 16
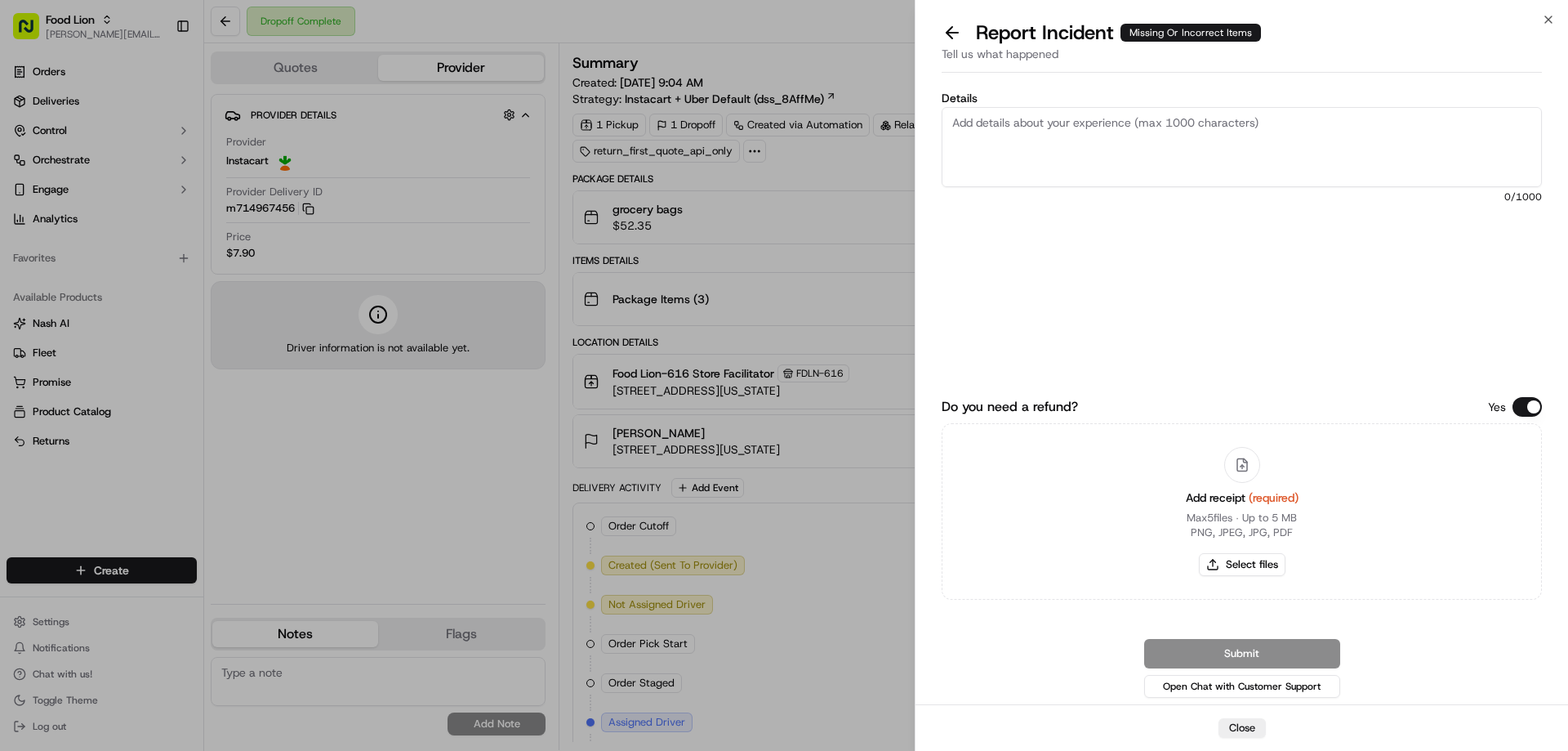
click at [1141, 120] on textarea "Details" at bounding box center [1242, 147] width 600 height 80
type textarea "$25.52 Damaged Product"
click at [1263, 560] on button "Select files" at bounding box center [1242, 564] width 86 height 23
type input "C:\fakepath\m714967456.pdf"
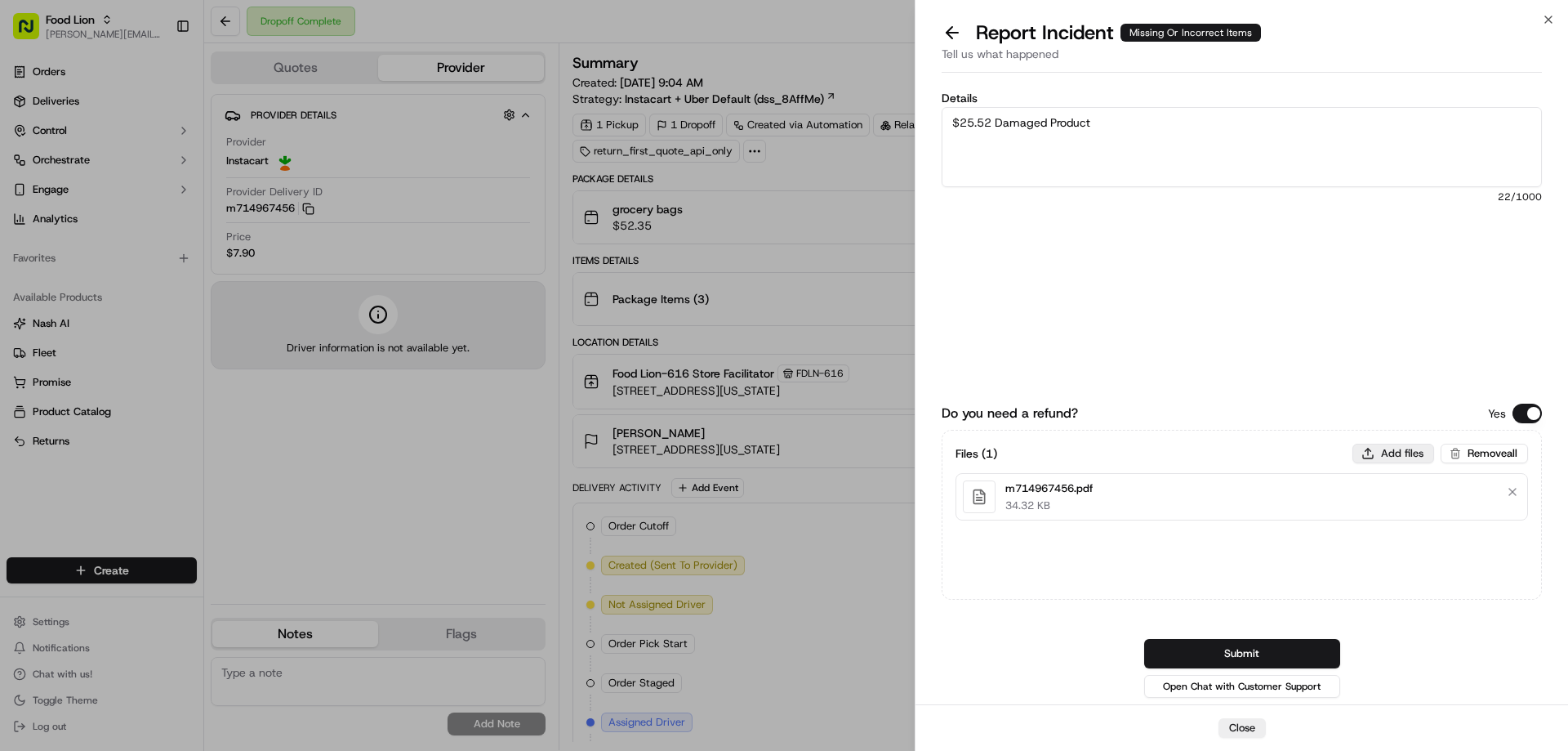
click at [1387, 451] on button "Add files" at bounding box center [1393, 453] width 81 height 20
type input "C:\fakepath\[PERSON_NAME].PNG"
click at [1292, 645] on button "Submit" at bounding box center [1242, 653] width 196 height 30
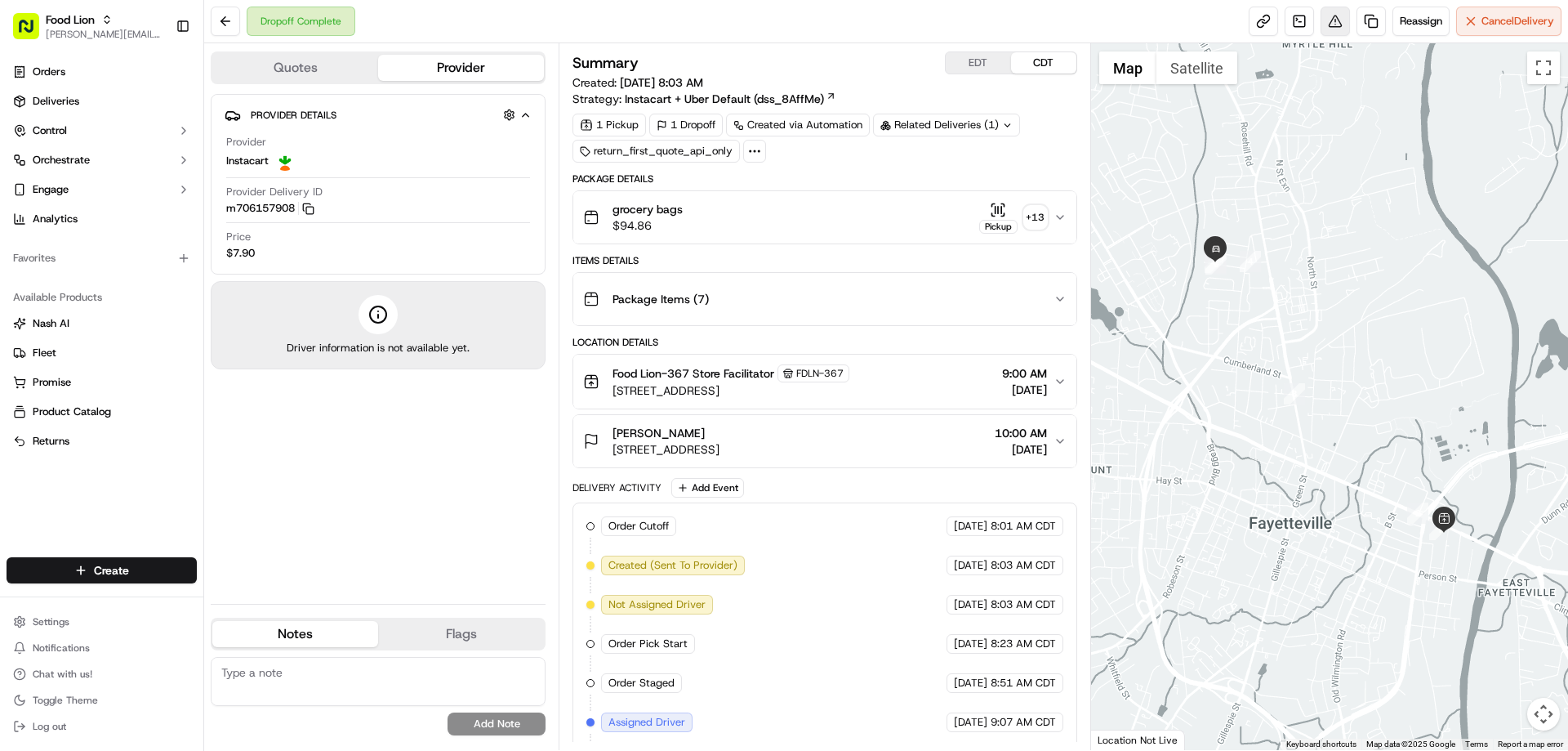
click at [1327, 28] on button at bounding box center [1335, 21] width 30 height 30
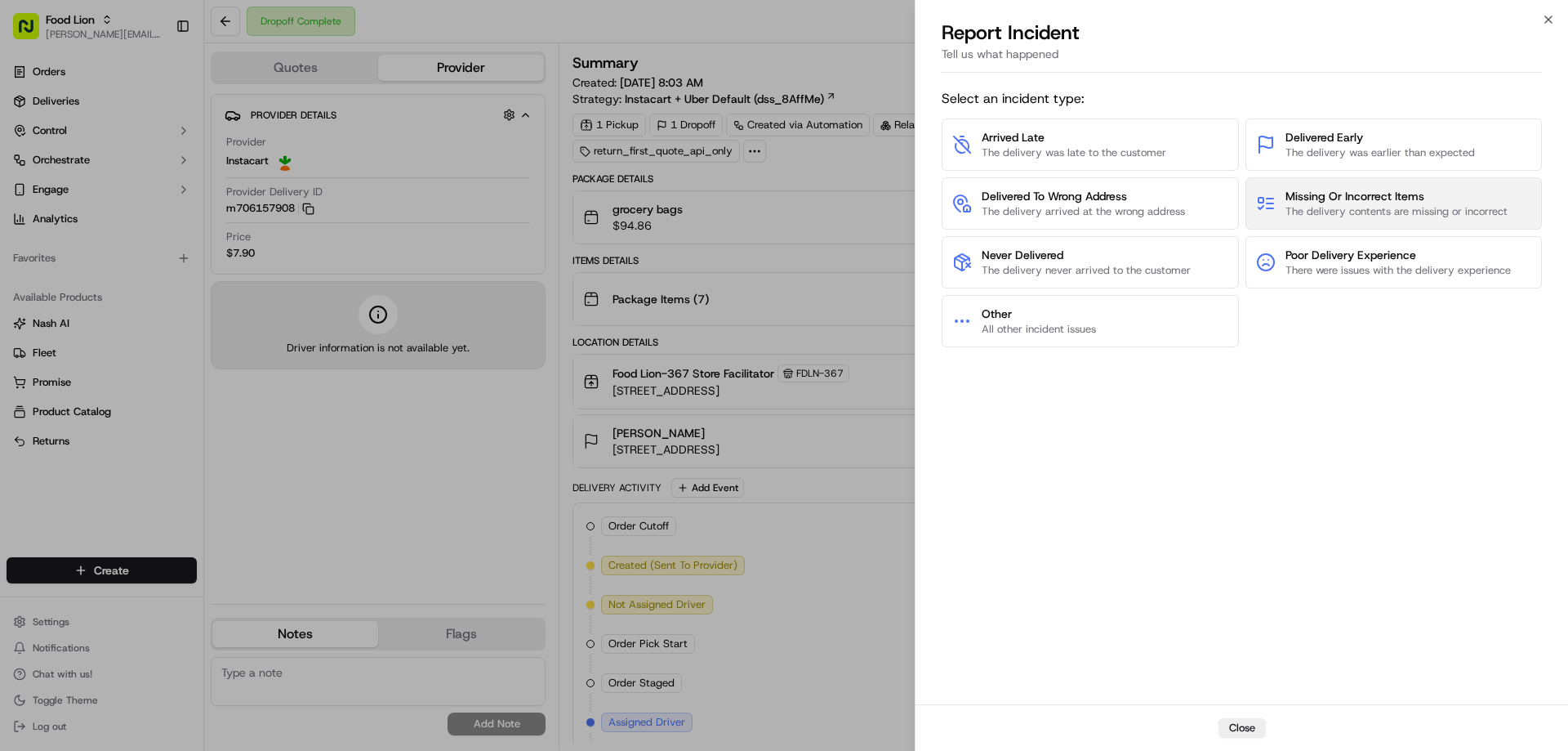
click at [1382, 195] on span "Missing Or Incorrect Items" at bounding box center [1397, 195] width 222 height 16
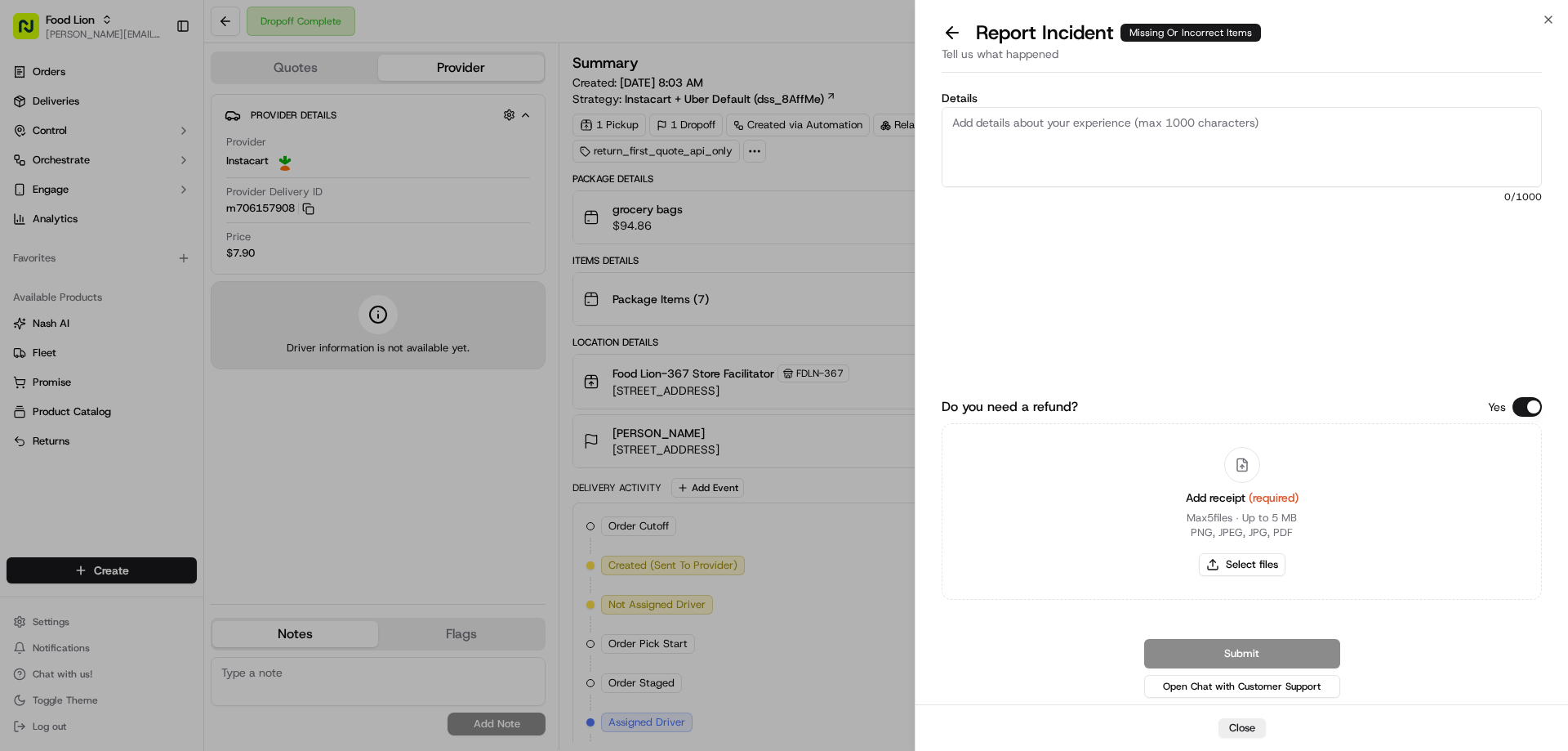
click at [1085, 125] on textarea "Details" at bounding box center [1242, 147] width 600 height 80
type textarea "$26.32 Missing items"
click at [1264, 558] on button "Select files" at bounding box center [1242, 564] width 86 height 23
type input "C:\fakepath\m706157908.pdf"
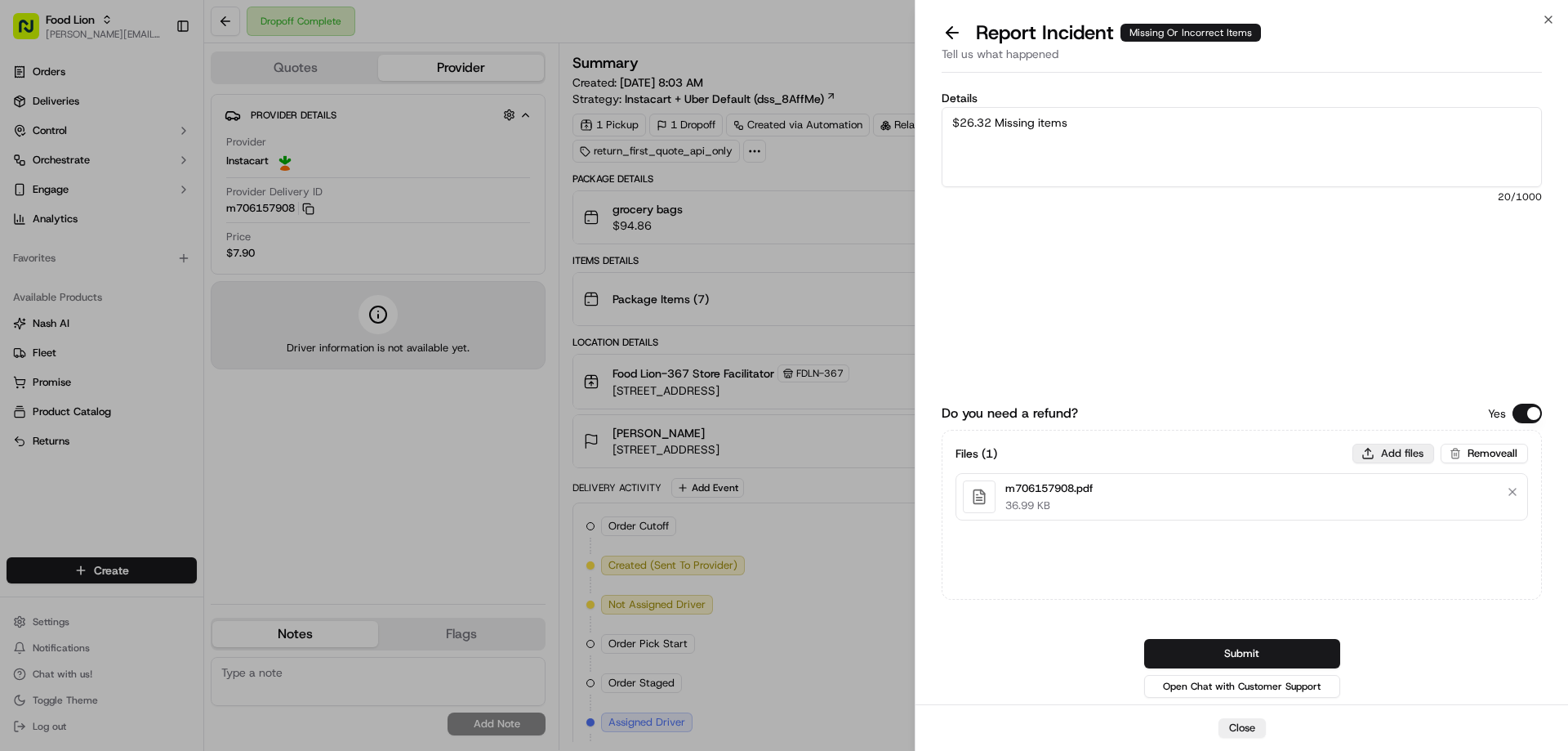
click at [1391, 456] on button "Add files" at bounding box center [1393, 453] width 81 height 20
type input "C:\fakepath\Justin.PNG"
click at [1182, 651] on button "Submit" at bounding box center [1242, 653] width 196 height 30
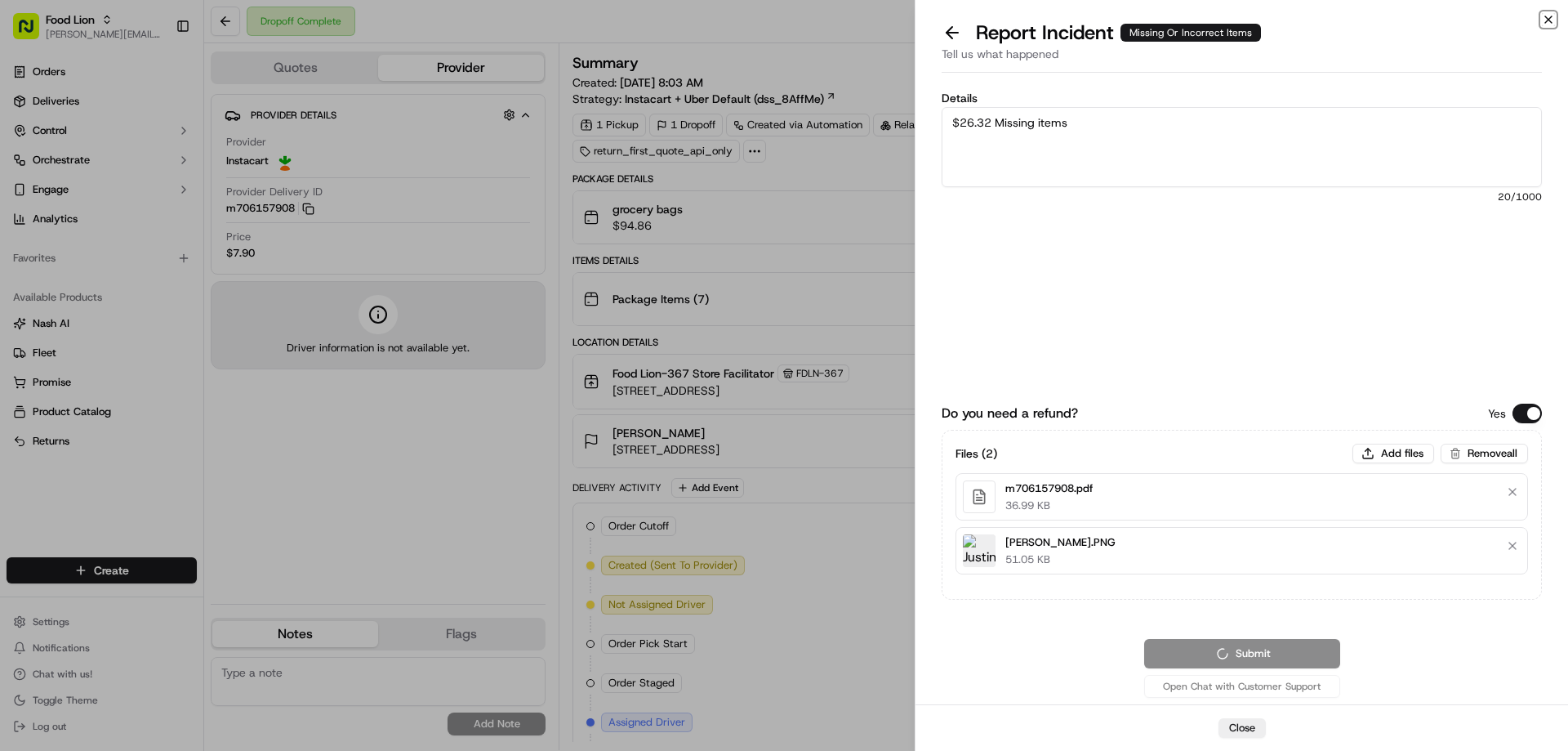
click at [1544, 19] on icon "button" at bounding box center [1548, 19] width 13 height 13
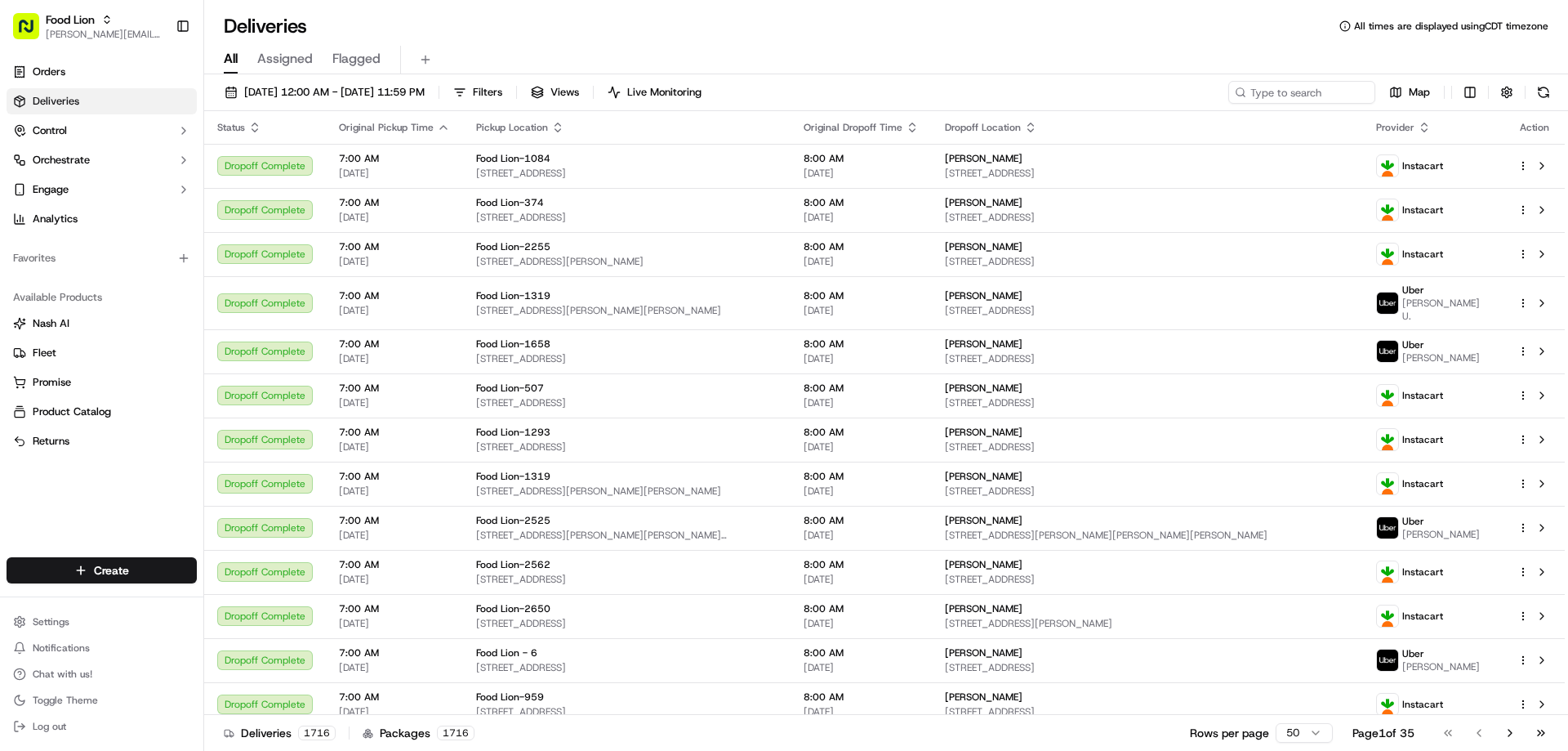
click at [1228, 81] on input at bounding box center [1301, 92] width 147 height 23
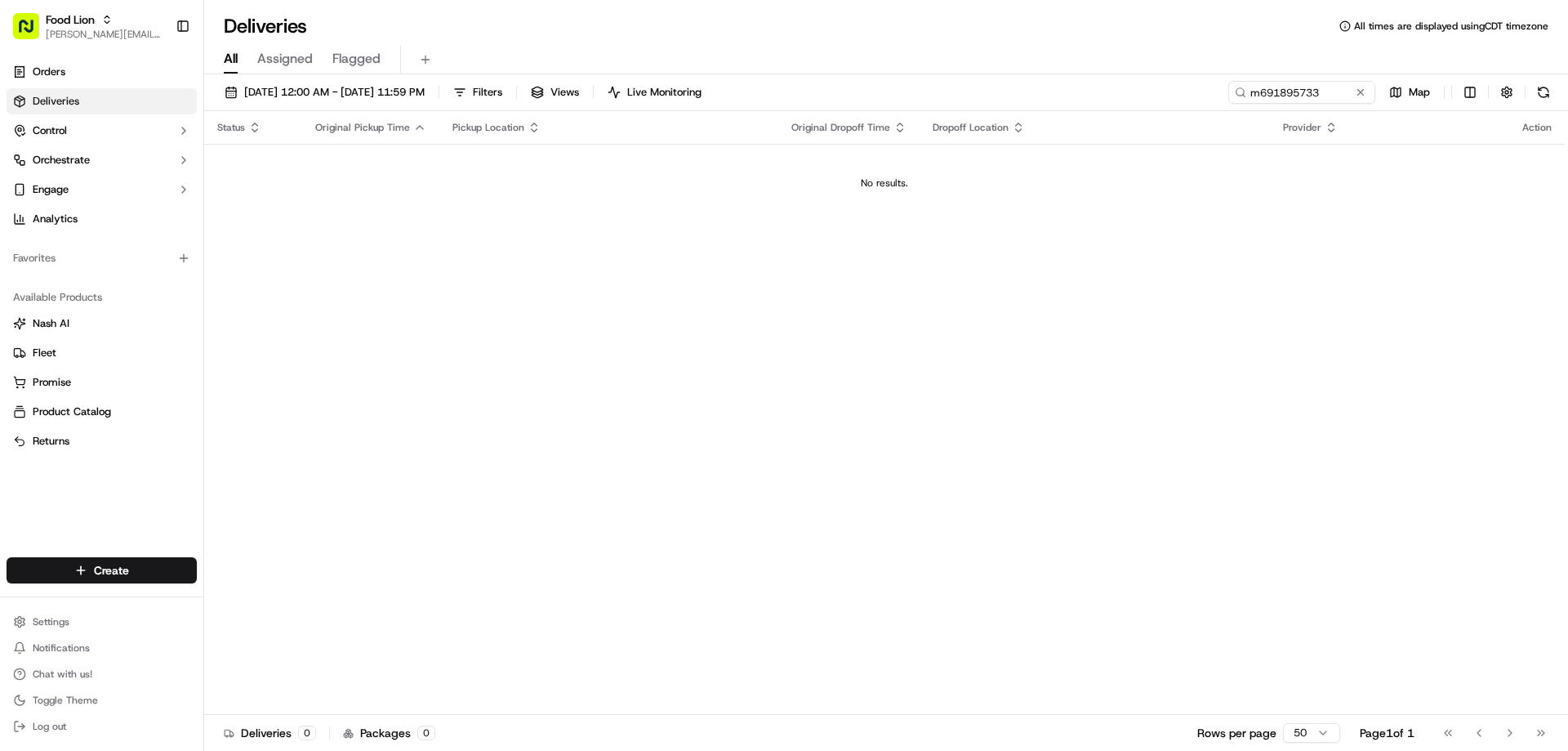
drag, startPoint x: 1278, startPoint y: 90, endPoint x: 1190, endPoint y: 86, distance: 88.1
click at [1228, 86] on input "m691895733" at bounding box center [1301, 92] width 147 height 23
type input "m691895733"
click at [425, 90] on span "09/02/2025 12:00 AM - 09/02/2025 11:59 PM" at bounding box center [334, 92] width 181 height 14
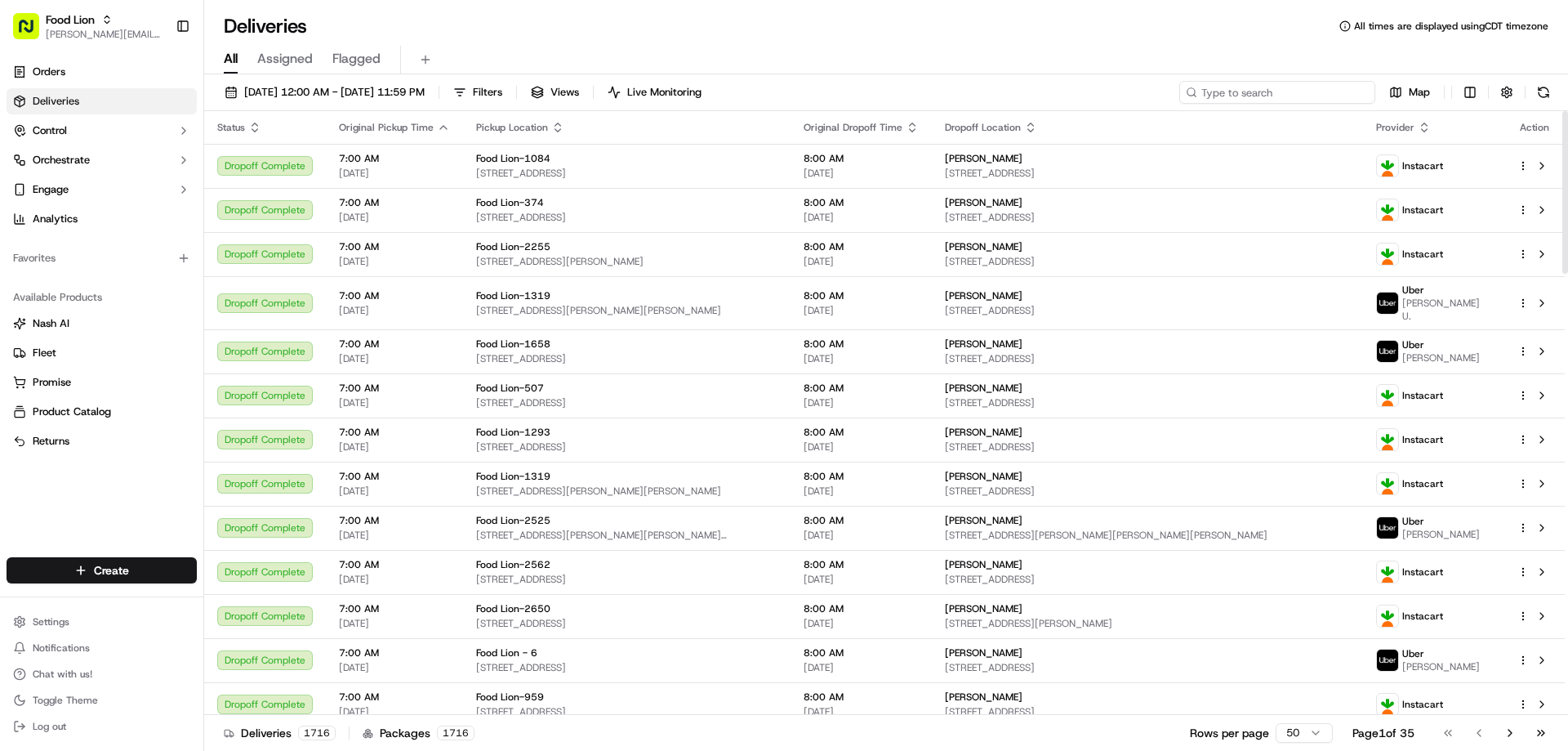
click at [1291, 97] on input at bounding box center [1276, 92] width 196 height 23
paste input "m691895733"
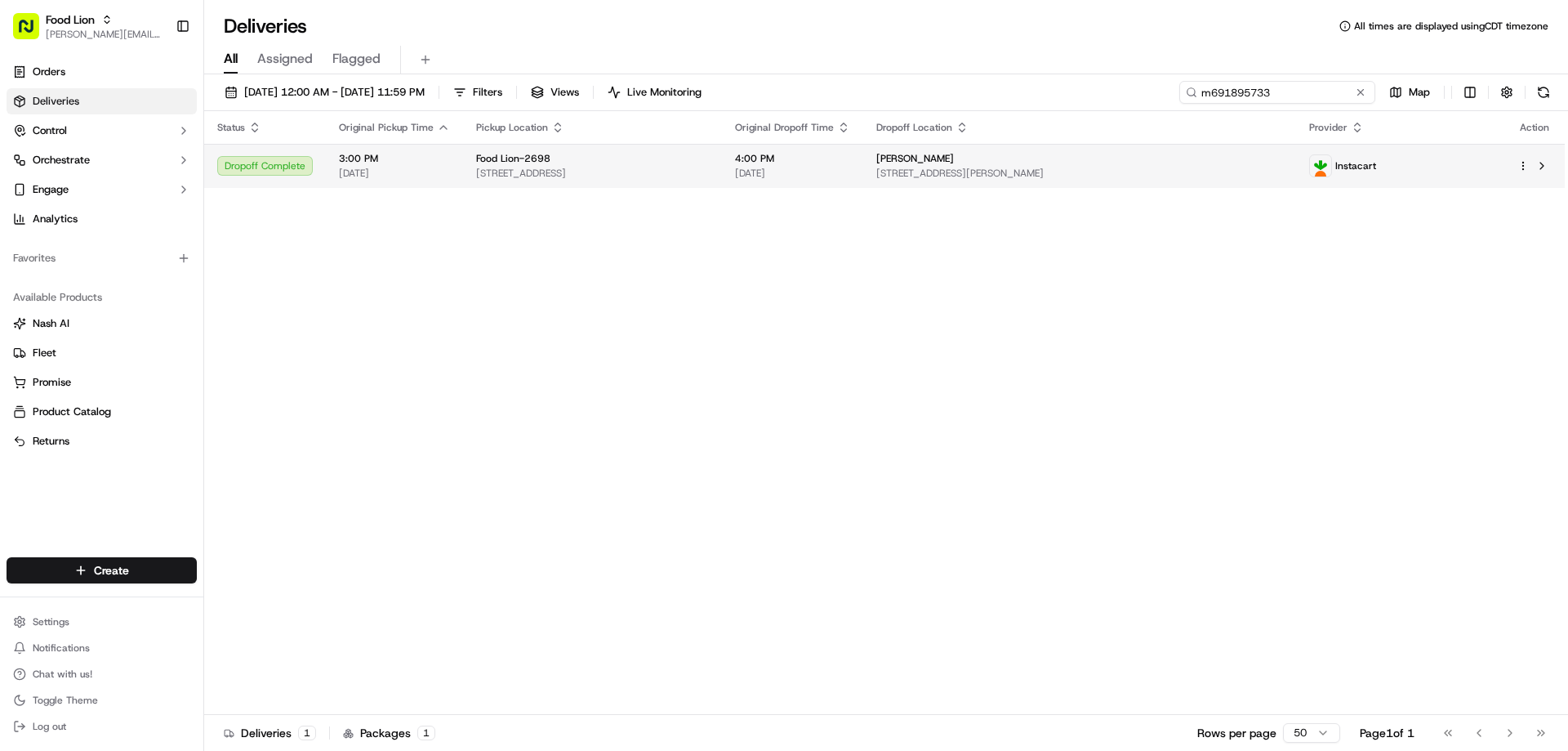
type input "m691895733"
click at [582, 161] on div "Food Lion-2698" at bounding box center [592, 158] width 232 height 13
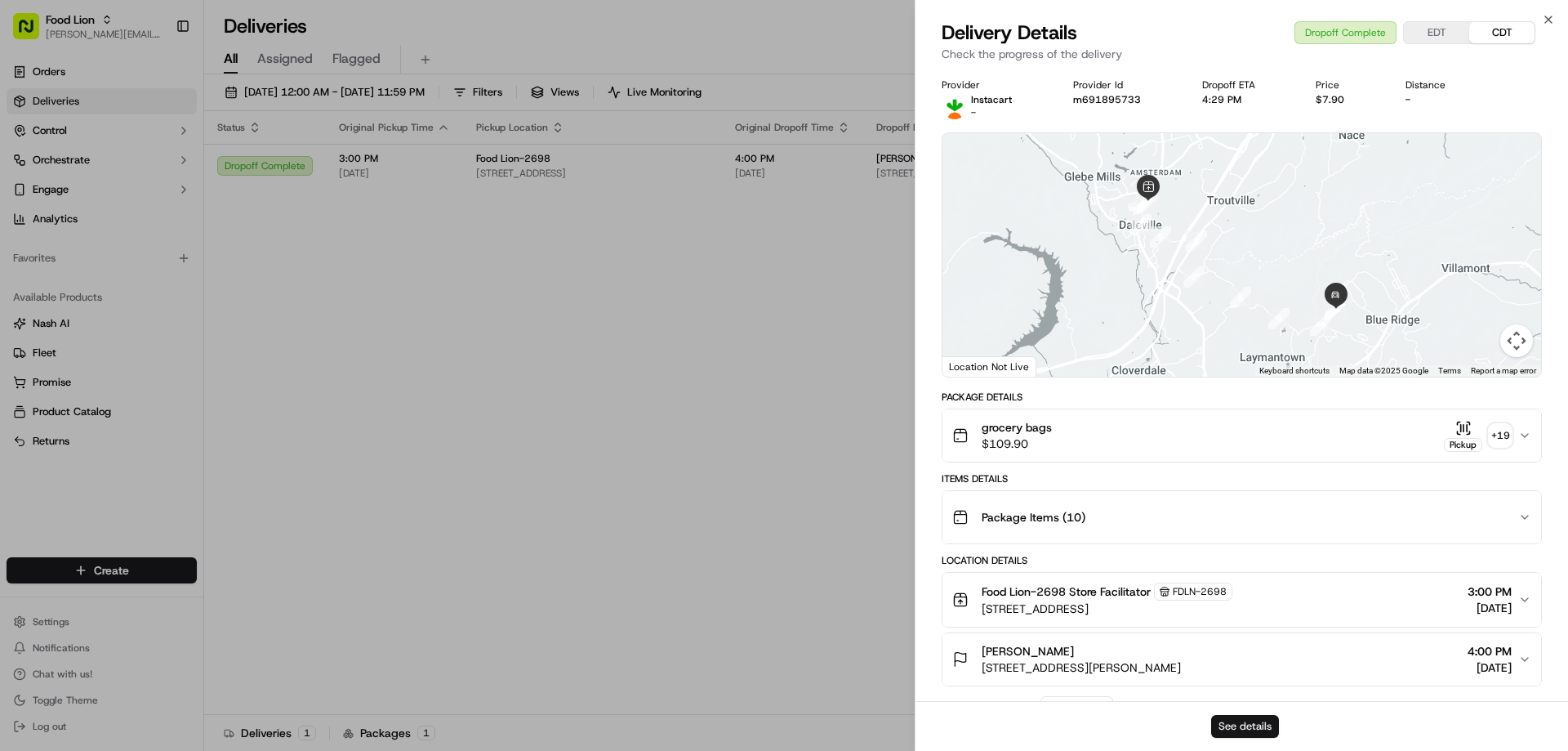
click at [1221, 720] on button "See details" at bounding box center [1245, 726] width 68 height 23
click at [1545, 13] on icon "button" at bounding box center [1548, 19] width 13 height 13
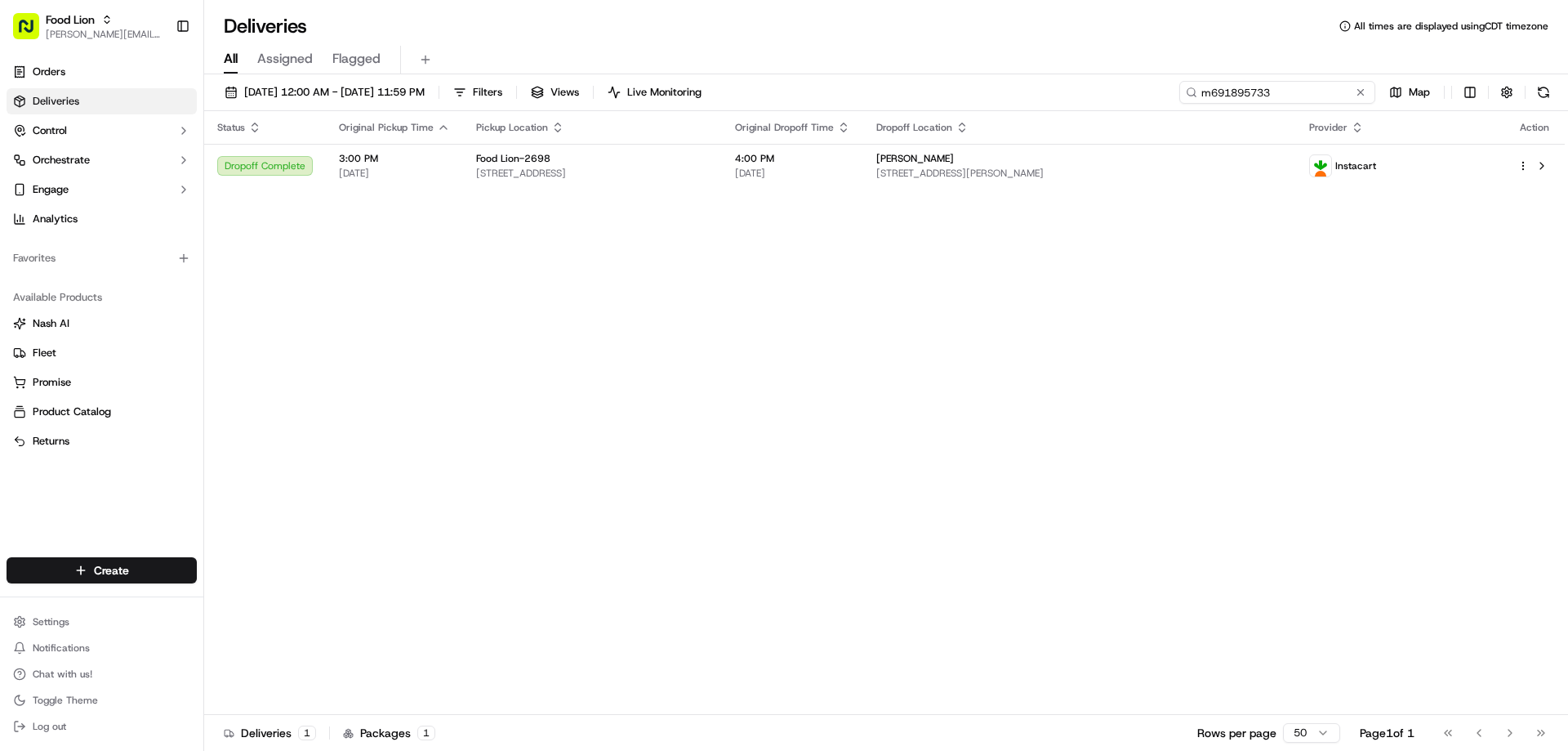
drag, startPoint x: 1332, startPoint y: 99, endPoint x: 1098, endPoint y: 90, distance: 234.2
click at [1107, 90] on div "09/02/2025 12:00 AM - 09/02/2025 11:59 PM Filters Views Live Monitoring m691895…" at bounding box center [886, 96] width 1364 height 31
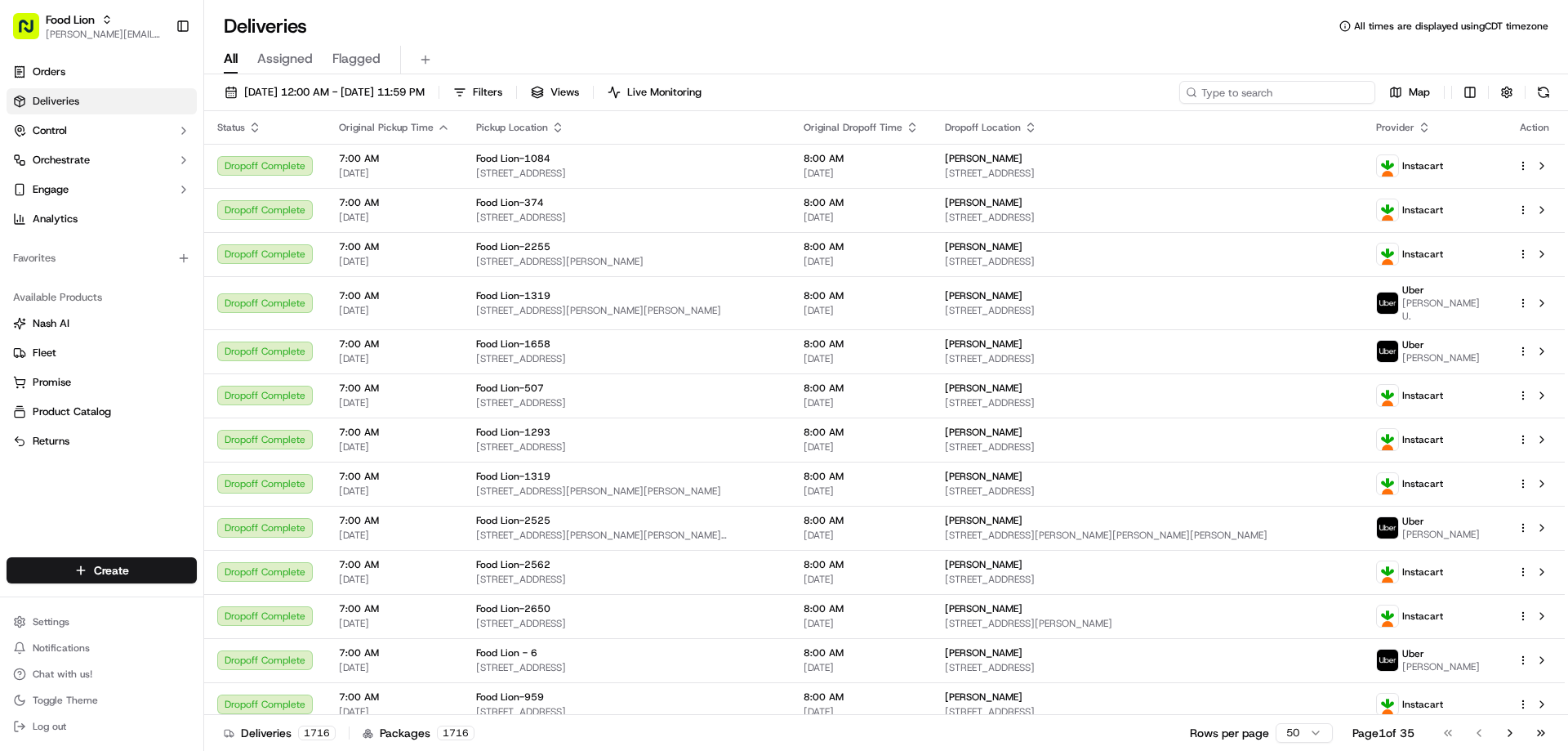
click at [1308, 97] on input at bounding box center [1276, 92] width 196 height 23
paste input "m714322416"
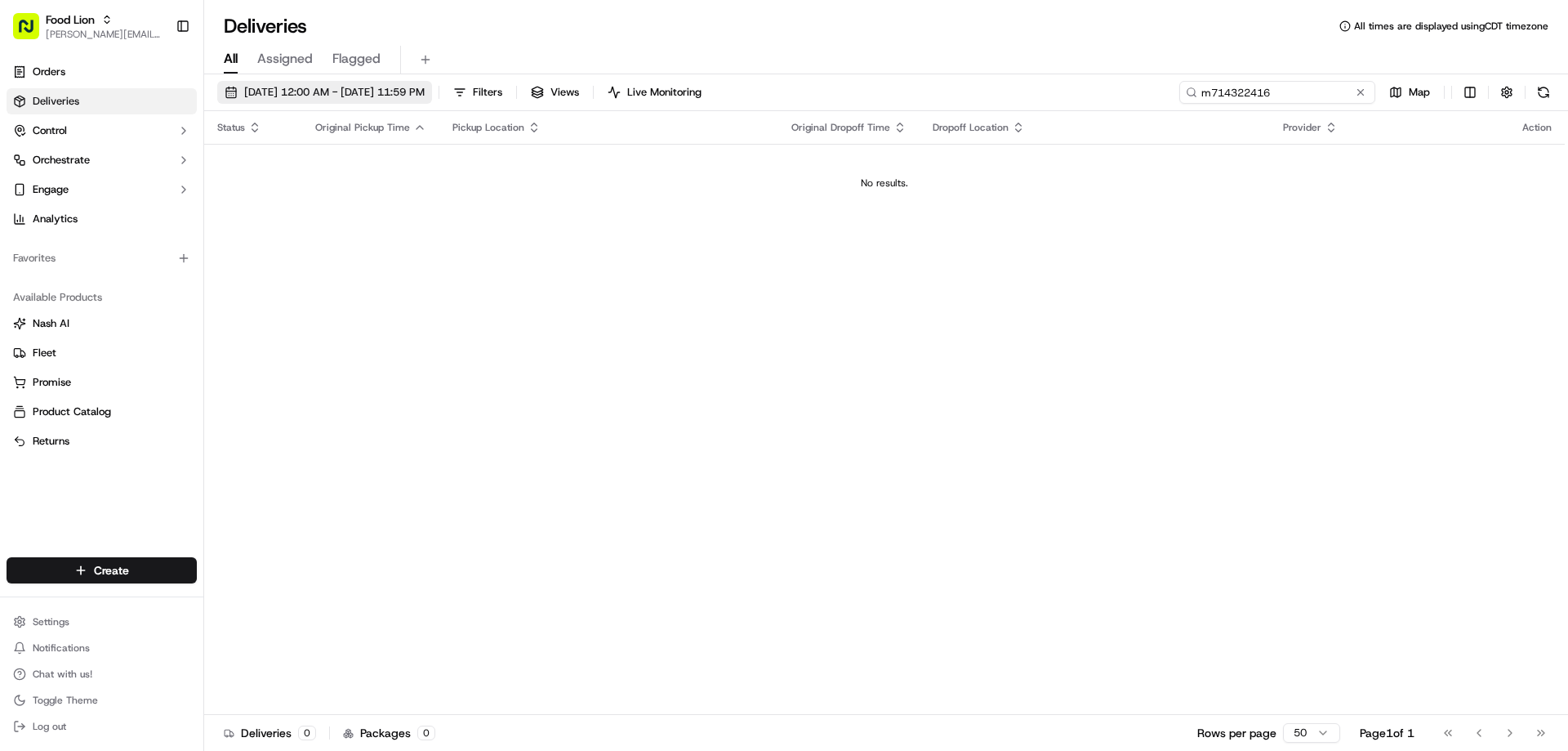
type input "m714322416"
click at [383, 88] on span "09/02/2025 12:00 AM - 09/02/2025 11:59 PM" at bounding box center [334, 92] width 181 height 14
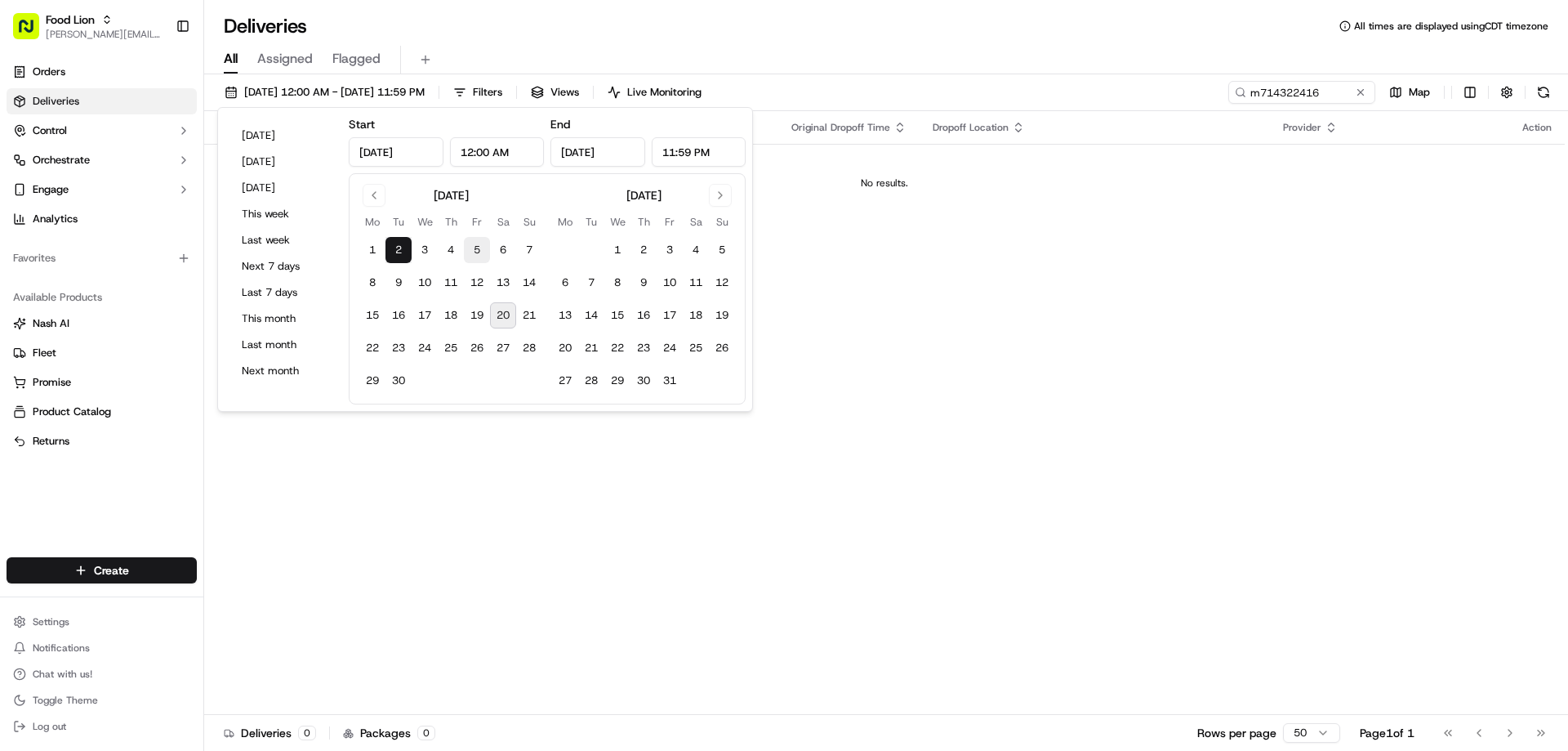
click at [470, 247] on button "5" at bounding box center [477, 249] width 26 height 26
type input "Sep 5, 2025"
click at [401, 317] on button "16" at bounding box center [398, 315] width 26 height 26
type input "Sep 16, 2025"
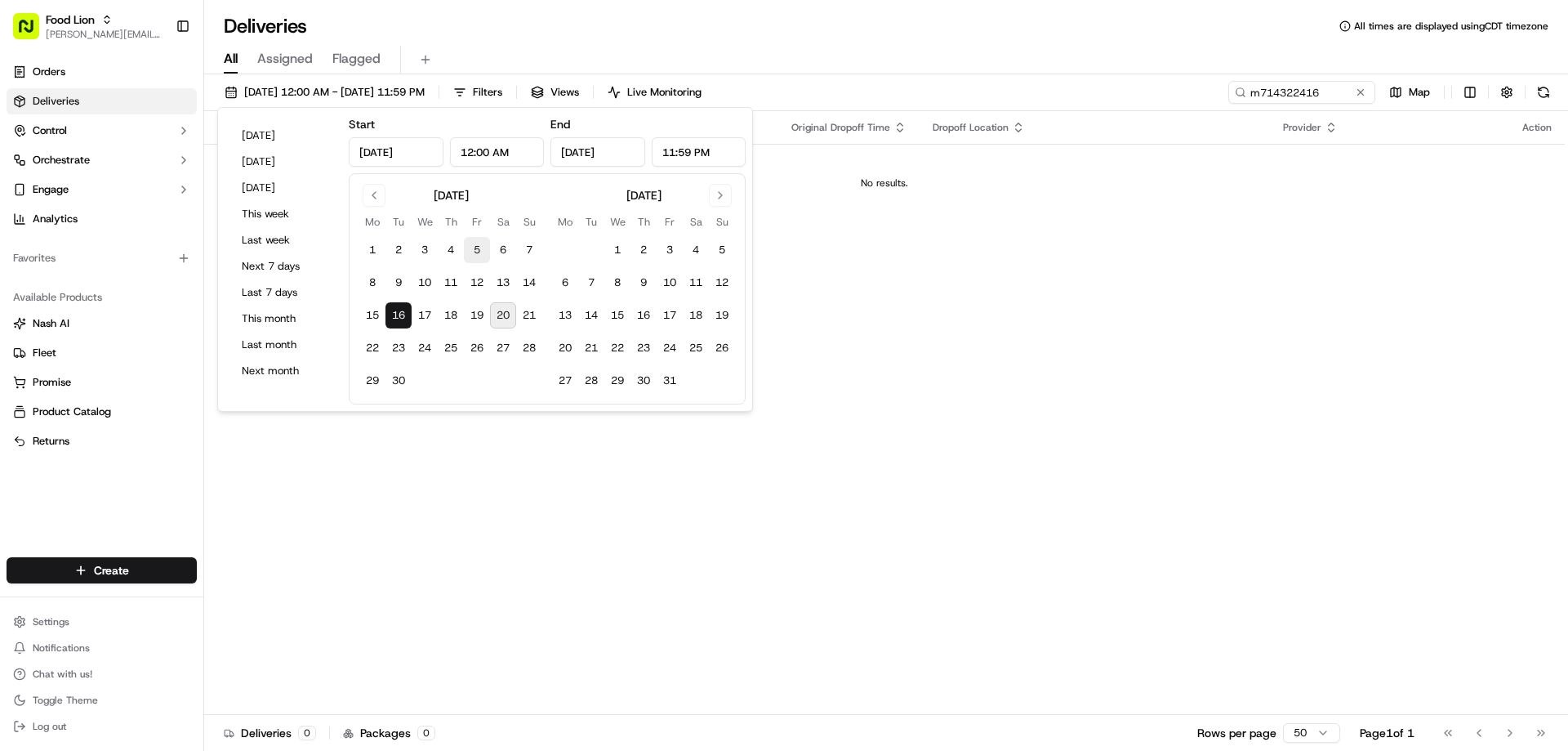
click at [476, 249] on button "5" at bounding box center [477, 249] width 26 height 26
type input "Sep 5, 2025"
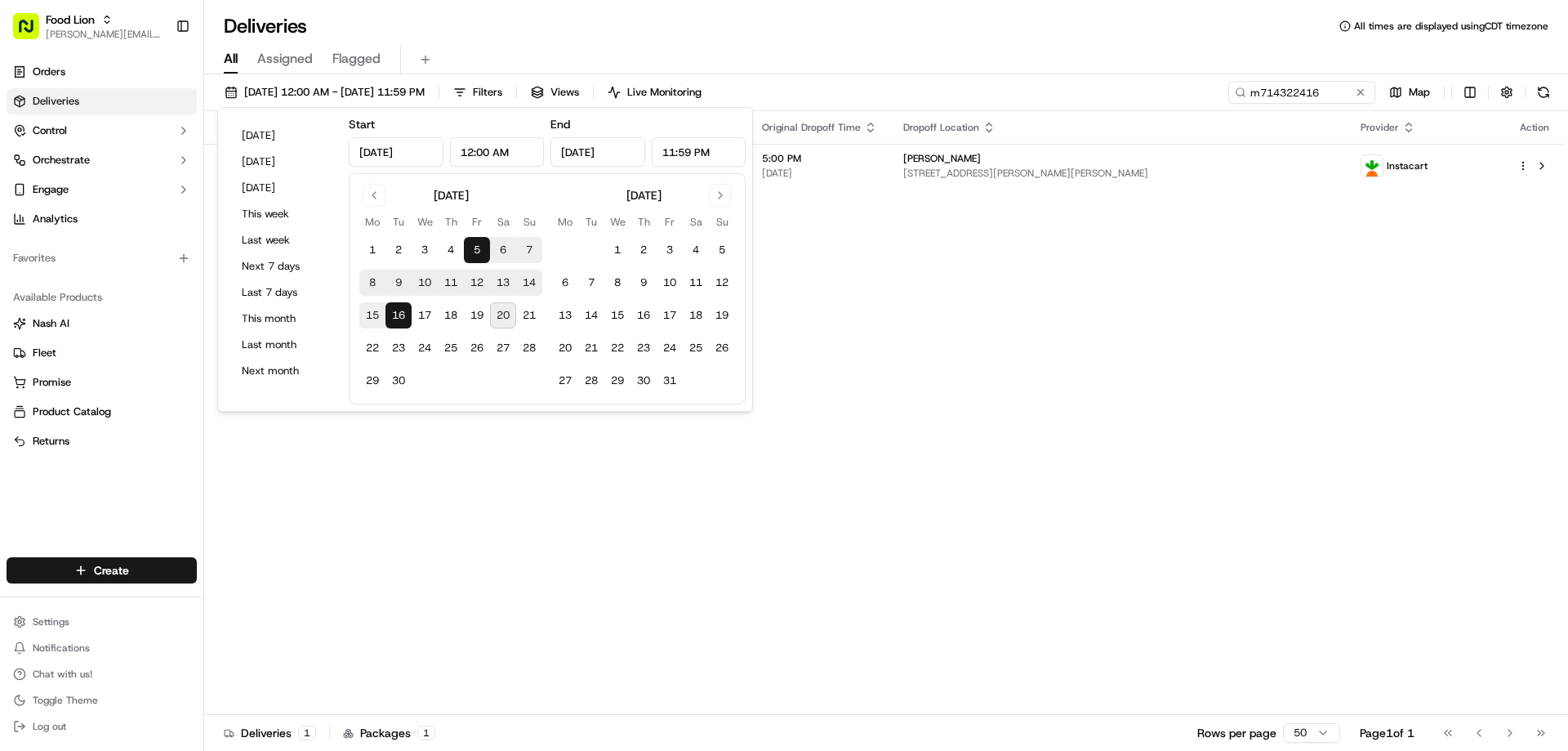
click at [935, 102] on div "09/05/2025 12:00 AM - 09/16/2025 11:59 PM Filters Views Live Monitoring m714322…" at bounding box center [886, 96] width 1364 height 31
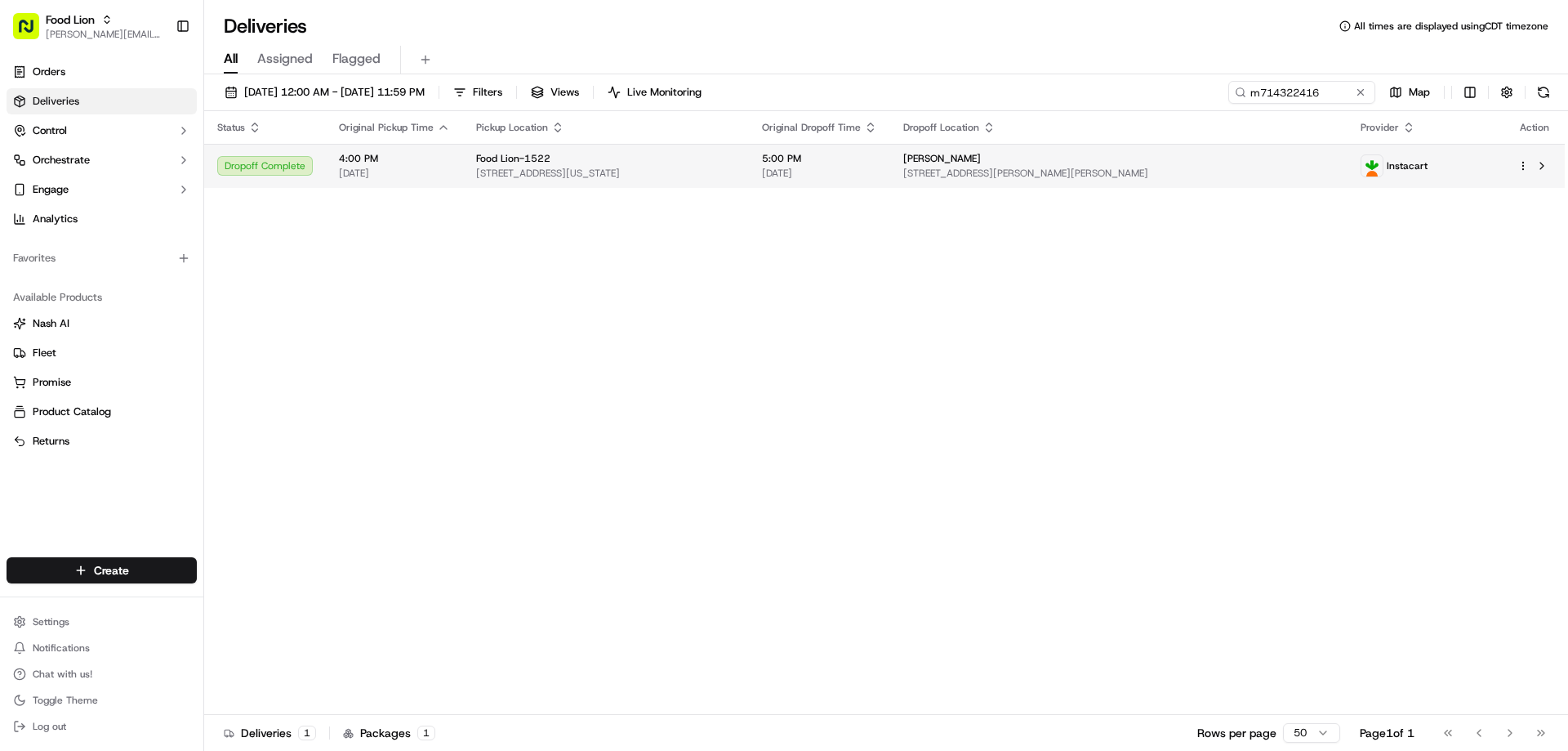
click at [644, 173] on span "12201 North North Carolina Highway 150, Lexington, NC 27295, US" at bounding box center [605, 172] width 259 height 13
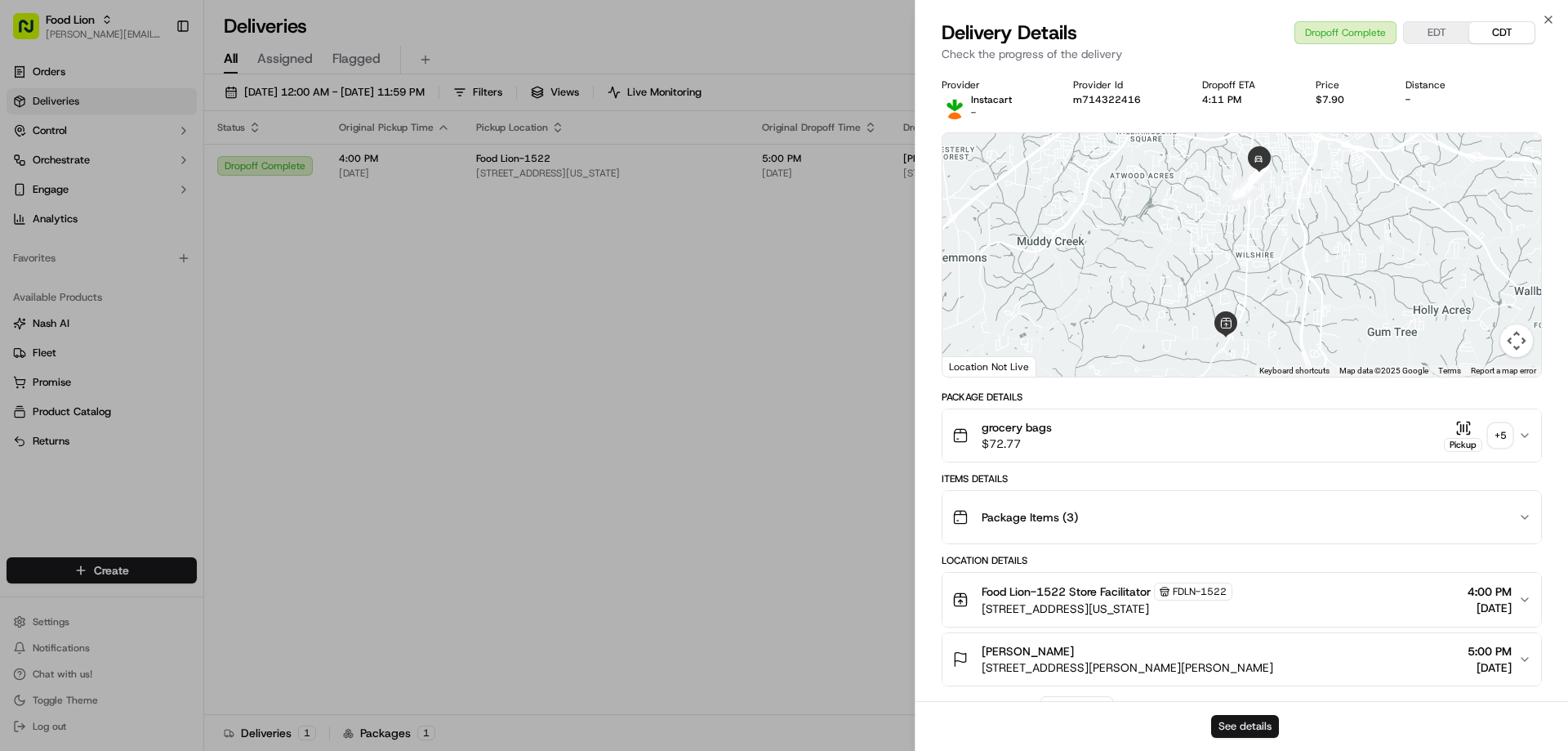
click at [1239, 731] on button "See details" at bounding box center [1245, 726] width 68 height 23
click at [1548, 15] on icon "button" at bounding box center [1548, 19] width 13 height 13
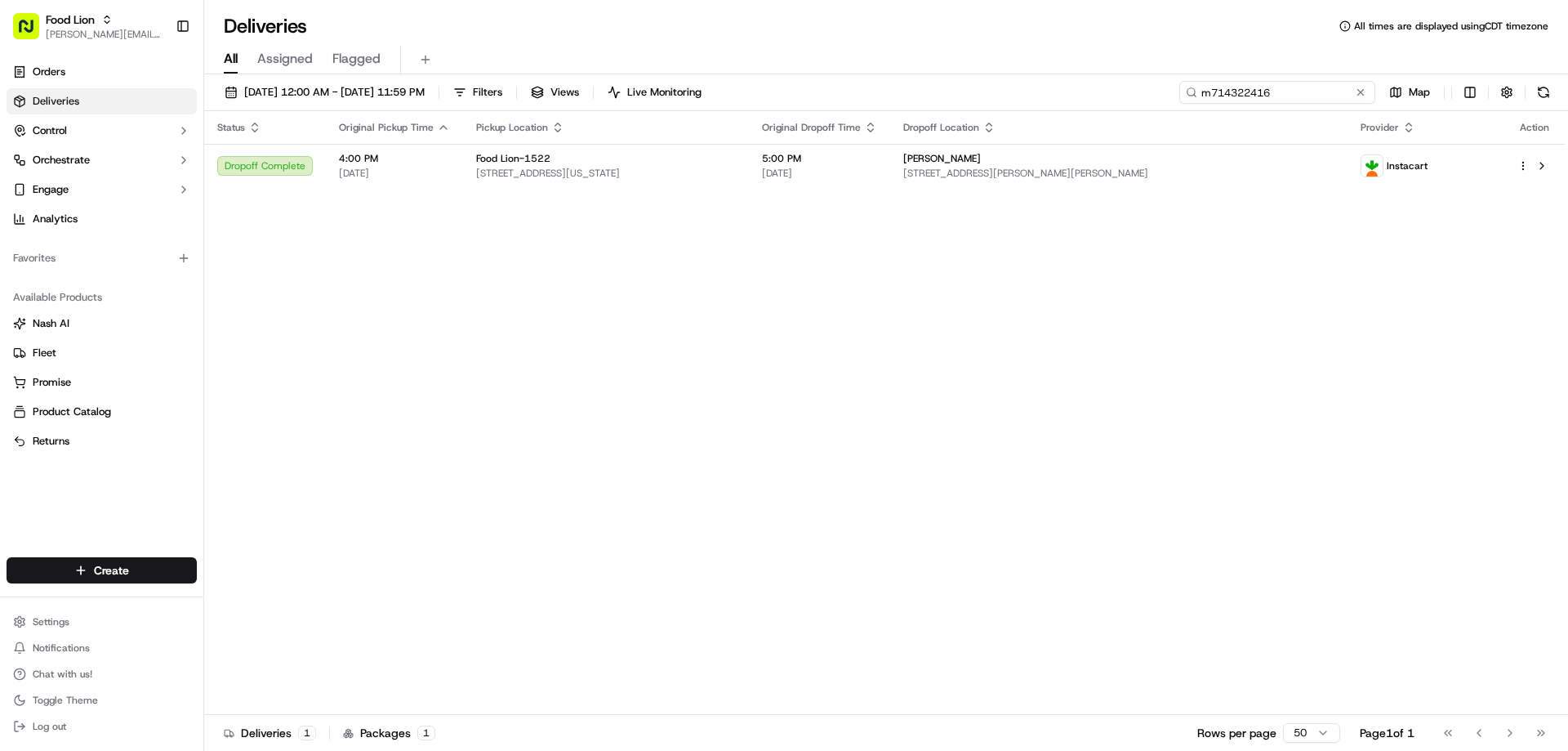
drag, startPoint x: 1332, startPoint y: 95, endPoint x: 1139, endPoint y: 105, distance: 193.3
click at [1139, 105] on div "09/05/2025 12:00 AM - 09/16/2025 11:59 PM Filters Views Live Monitoring m714322…" at bounding box center [886, 96] width 1364 height 31
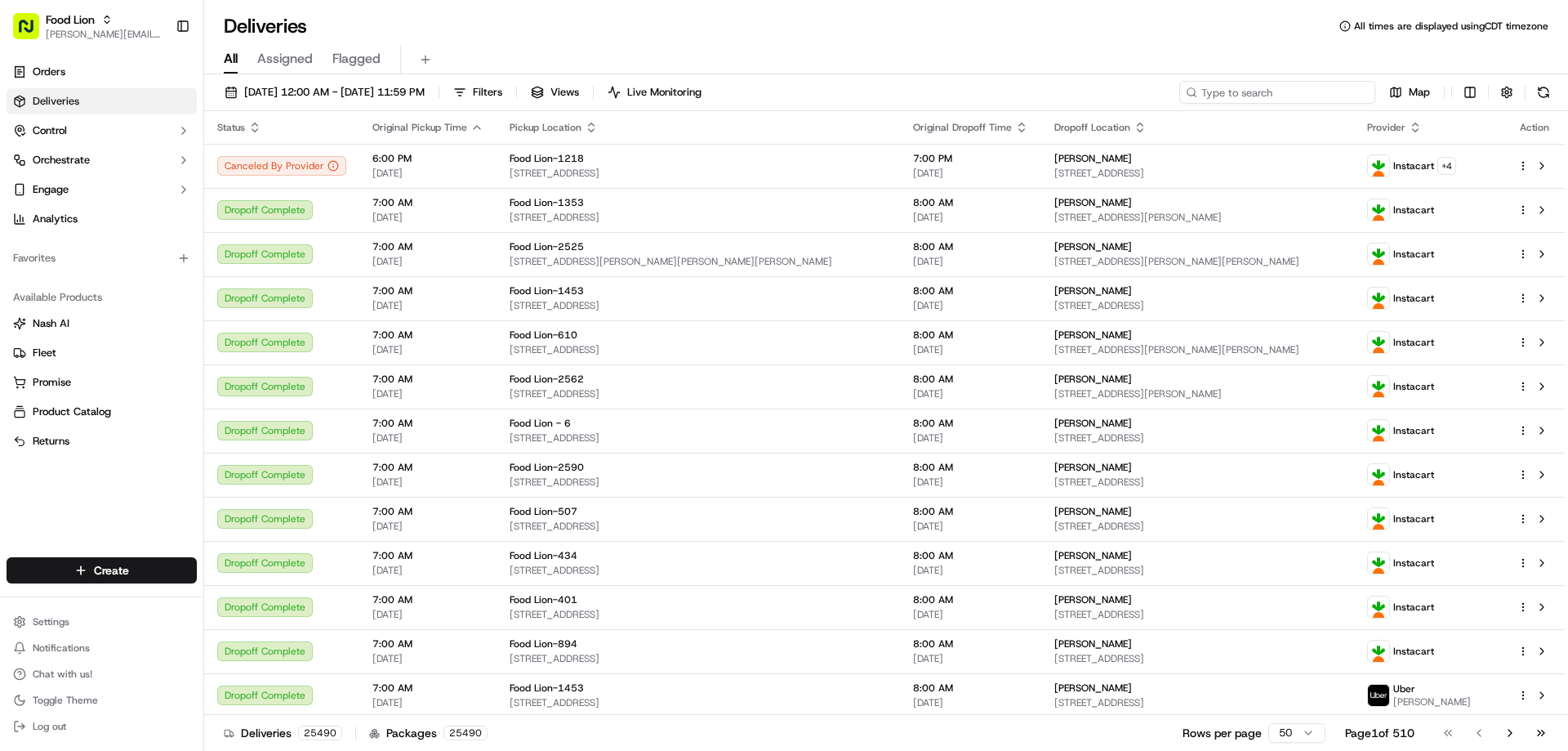
click at [1243, 91] on input at bounding box center [1276, 92] width 196 height 23
paste input "m706526141"
type input "m706526141"
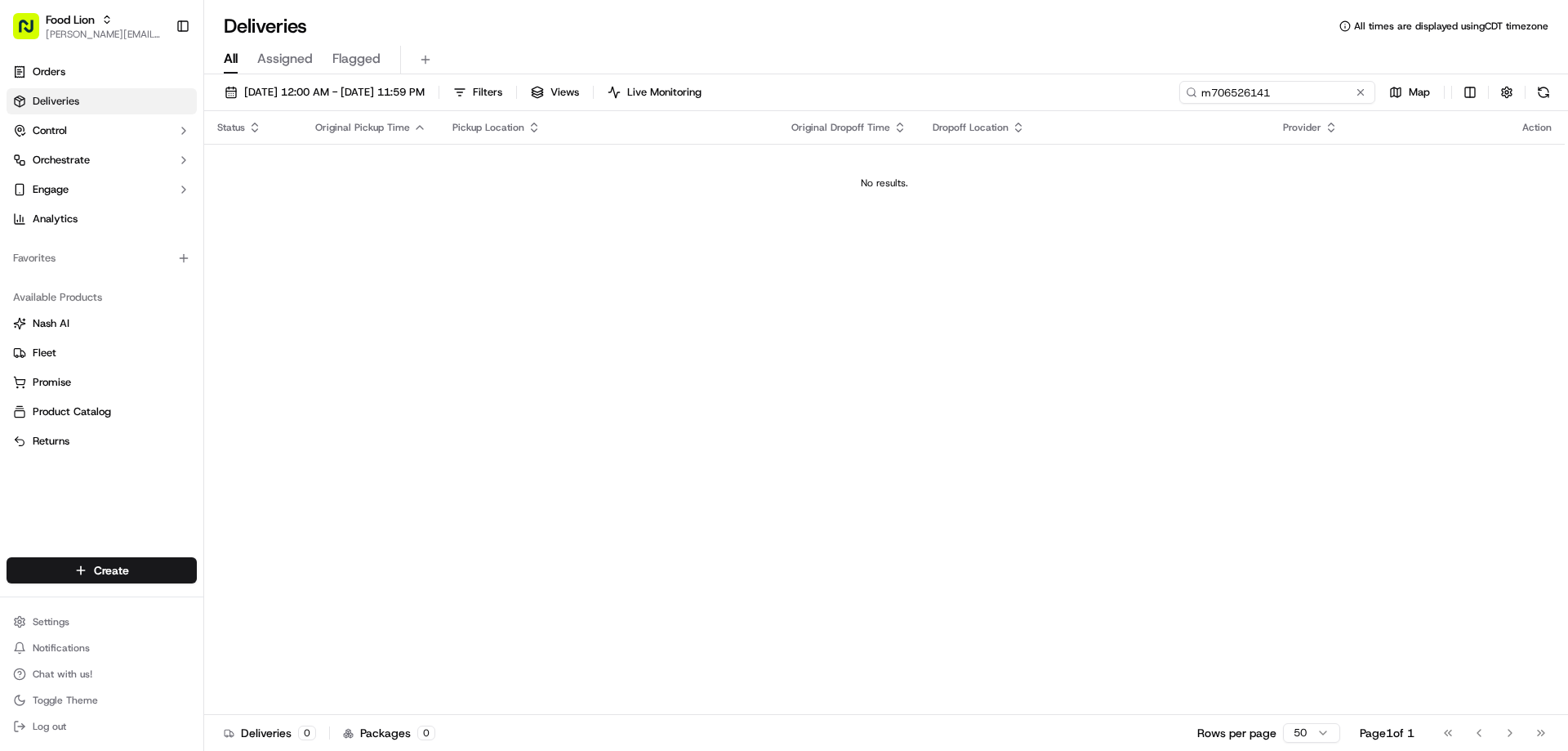
drag, startPoint x: 1285, startPoint y: 92, endPoint x: 1109, endPoint y: 108, distance: 176.7
click at [1111, 108] on div "09/05/2025 12:00 AM - 09/16/2025 11:59 PM Filters Views Live Monitoring m706526…" at bounding box center [886, 96] width 1364 height 31
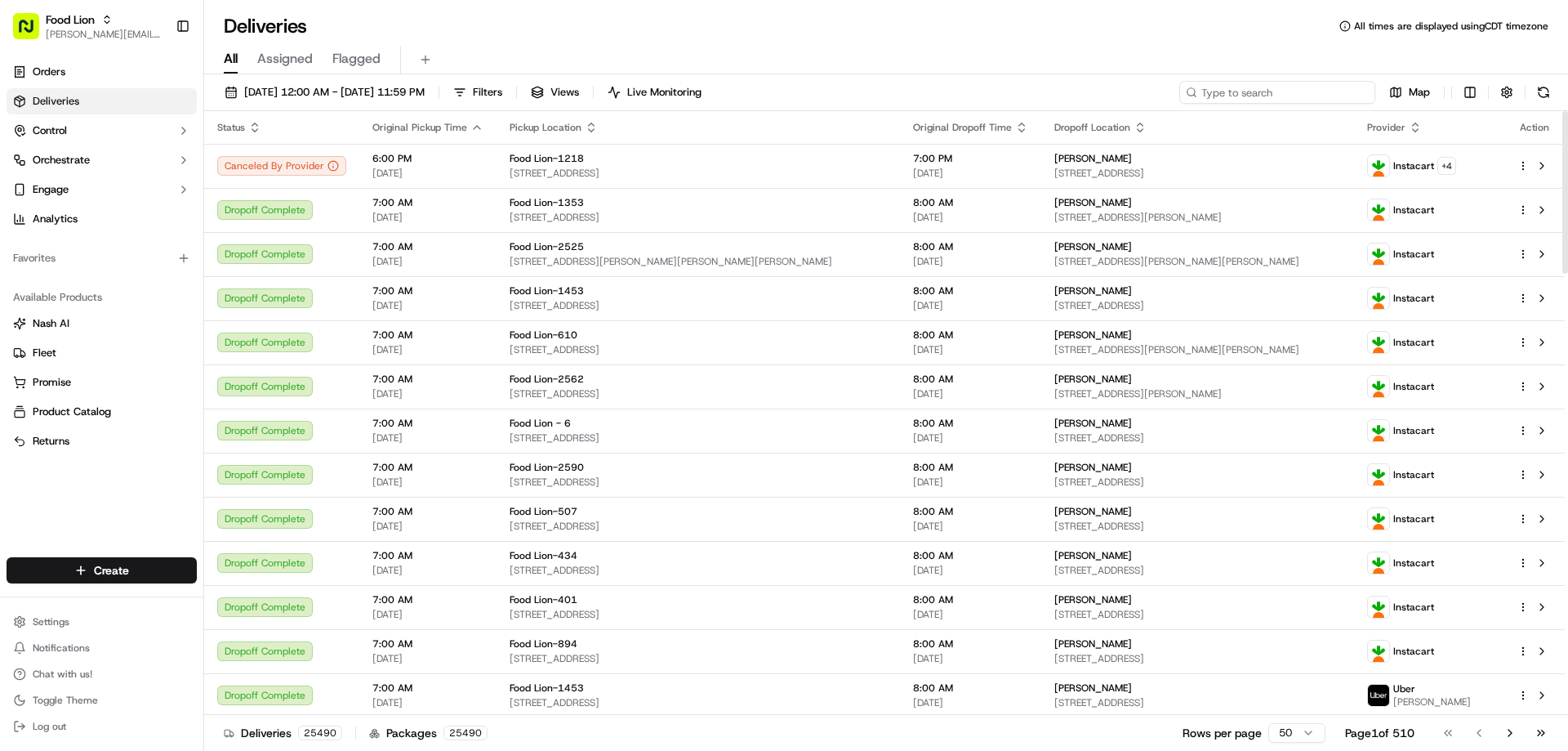
click at [1288, 88] on input at bounding box center [1276, 92] width 196 height 23
paste input "m706526141"
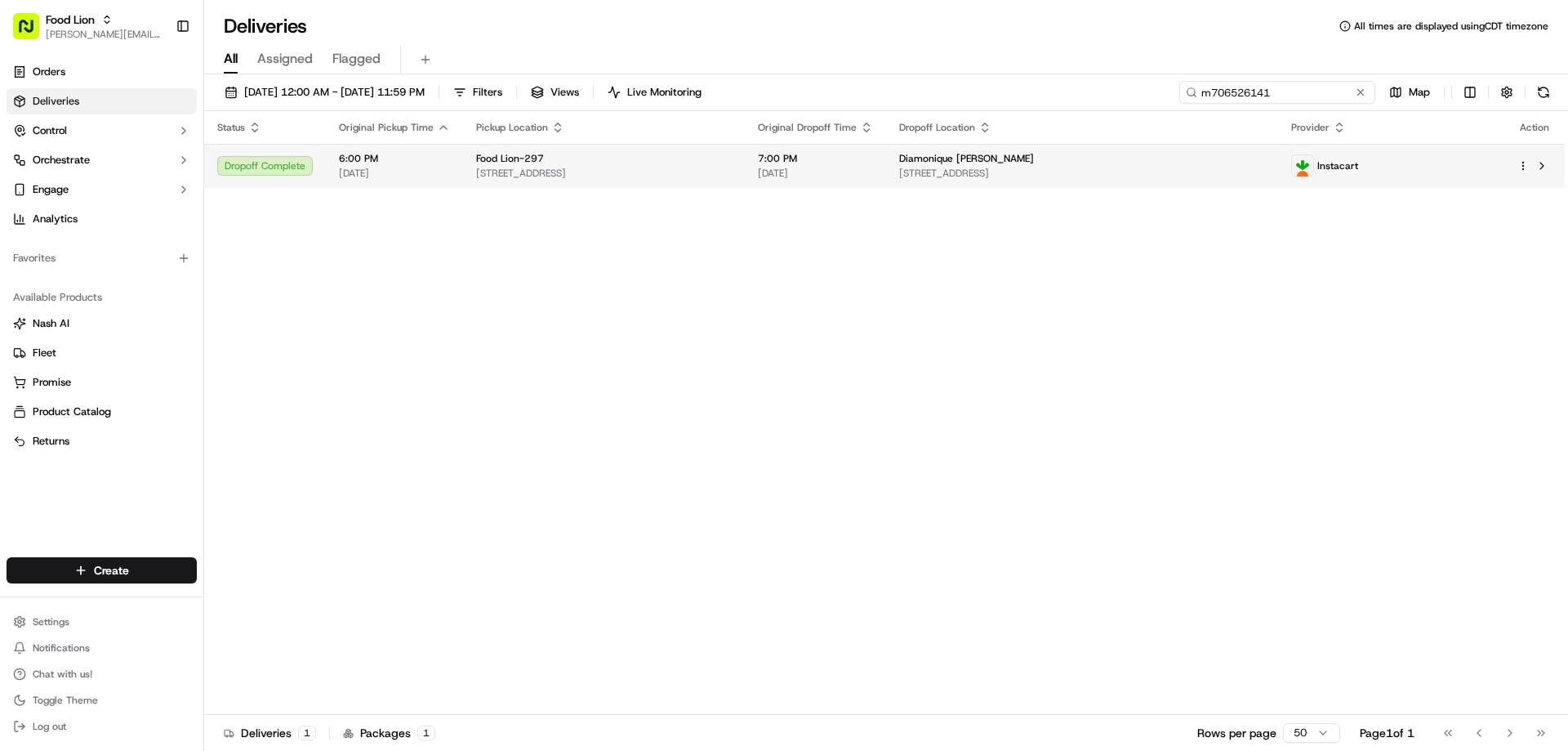
type input "m706526141"
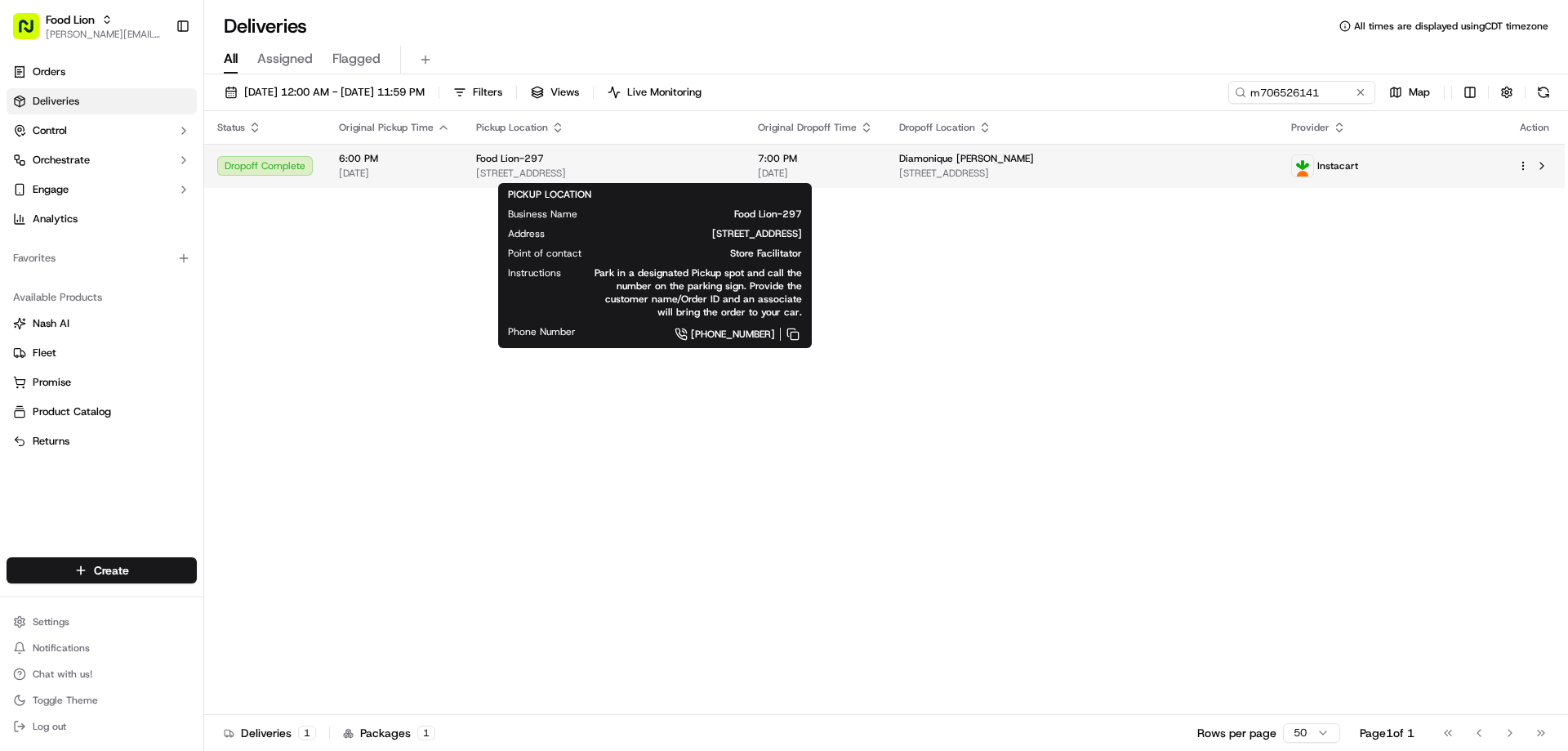
click at [505, 165] on span "Food Lion-297" at bounding box center [510, 158] width 68 height 13
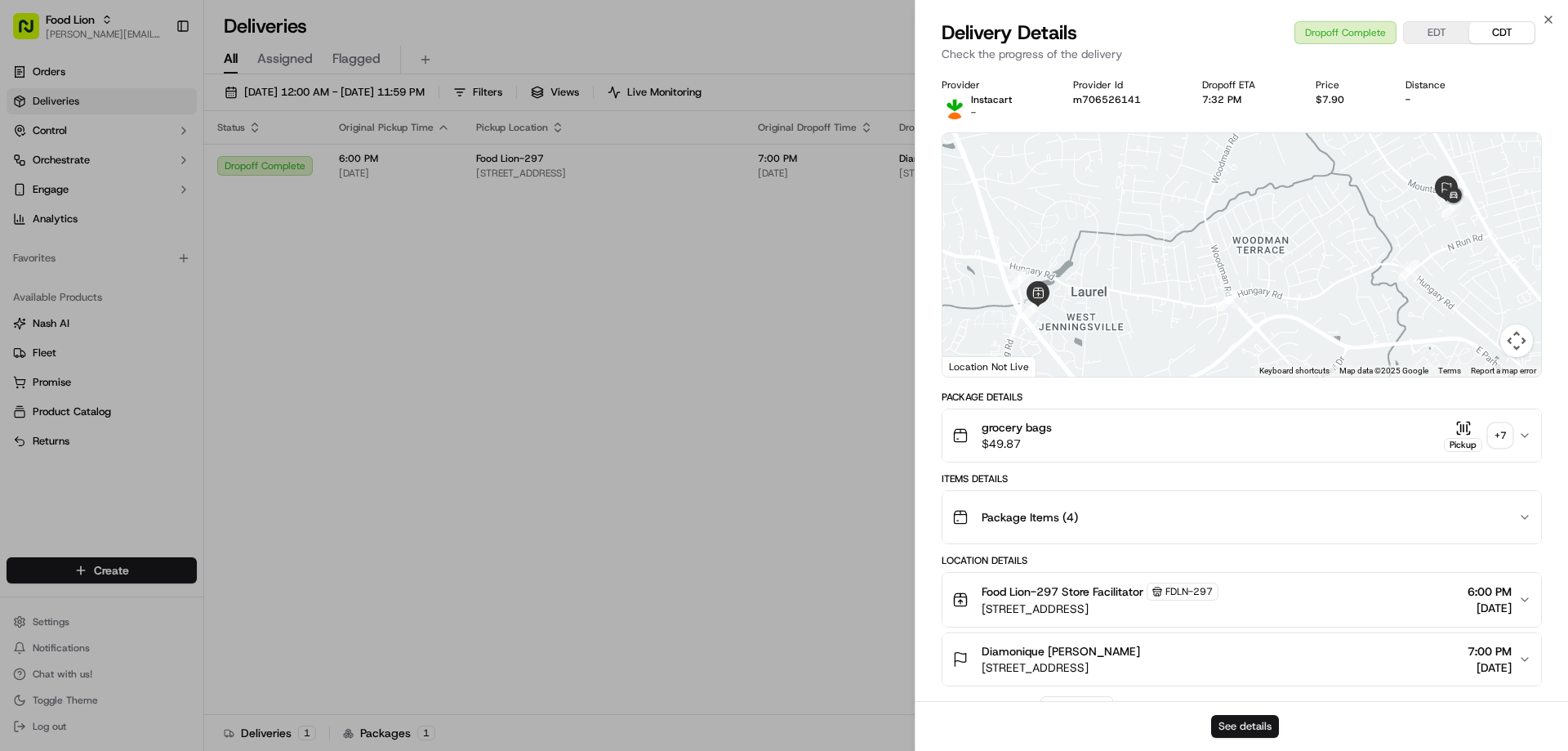
click at [1239, 726] on button "See details" at bounding box center [1245, 726] width 68 height 23
click at [1548, 19] on icon "button" at bounding box center [1548, 20] width 7 height 7
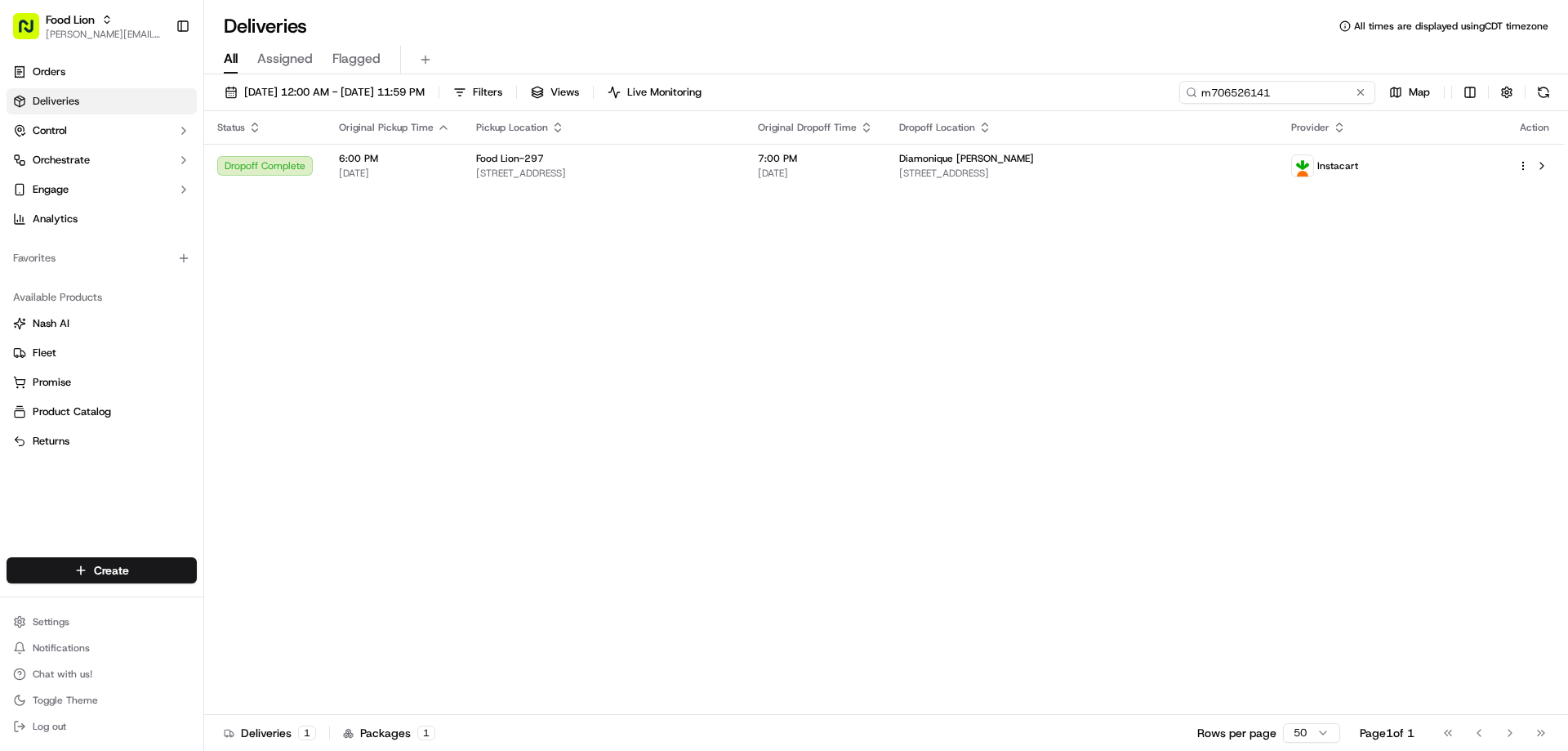
drag, startPoint x: 1332, startPoint y: 93, endPoint x: 1137, endPoint y: 109, distance: 195.7
click at [1138, 109] on div "09/05/2025 12:00 AM - 09/16/2025 11:59 PM Filters Views Live Monitoring m706526…" at bounding box center [886, 96] width 1364 height 31
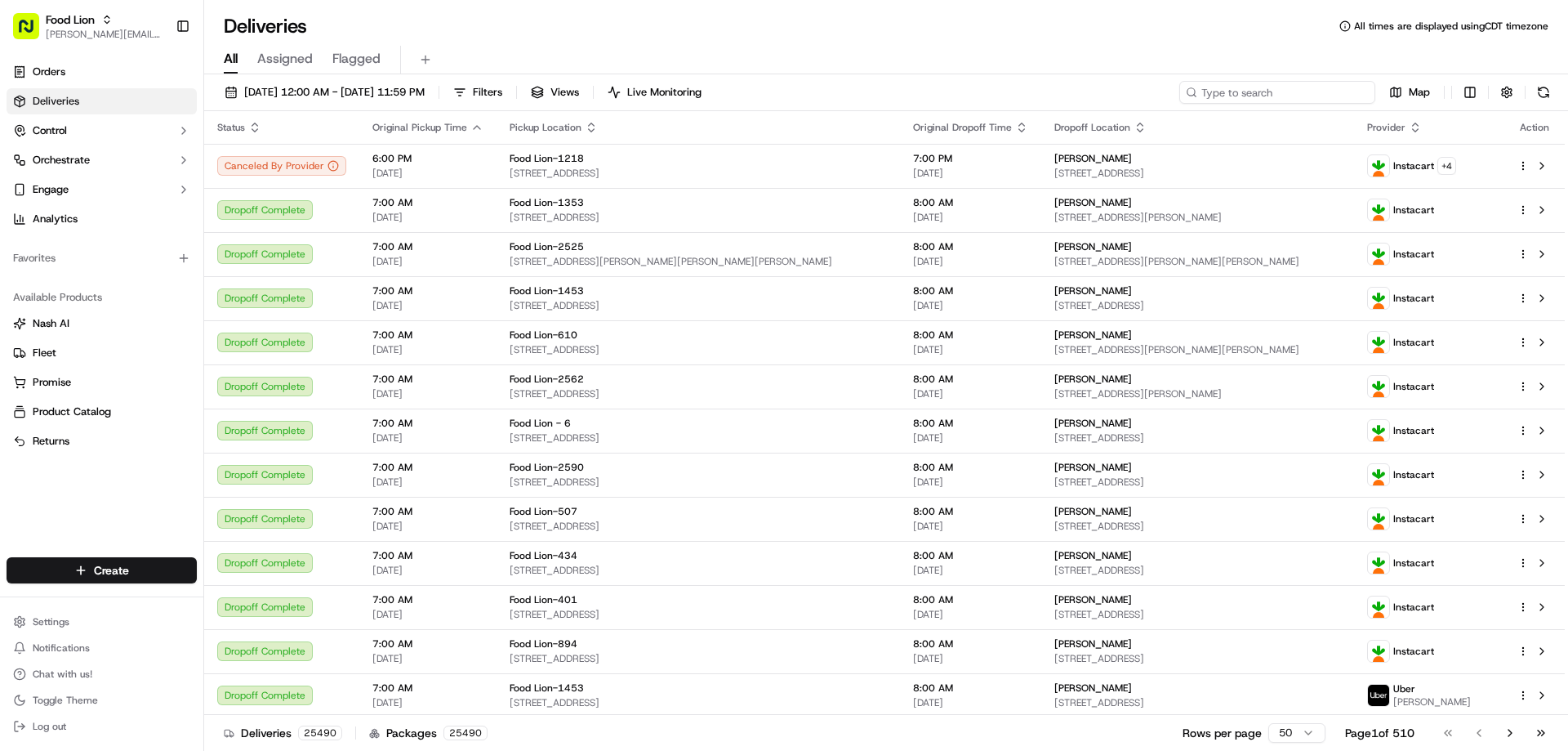
click at [1267, 87] on input at bounding box center [1276, 92] width 196 height 23
paste input "m714986399"
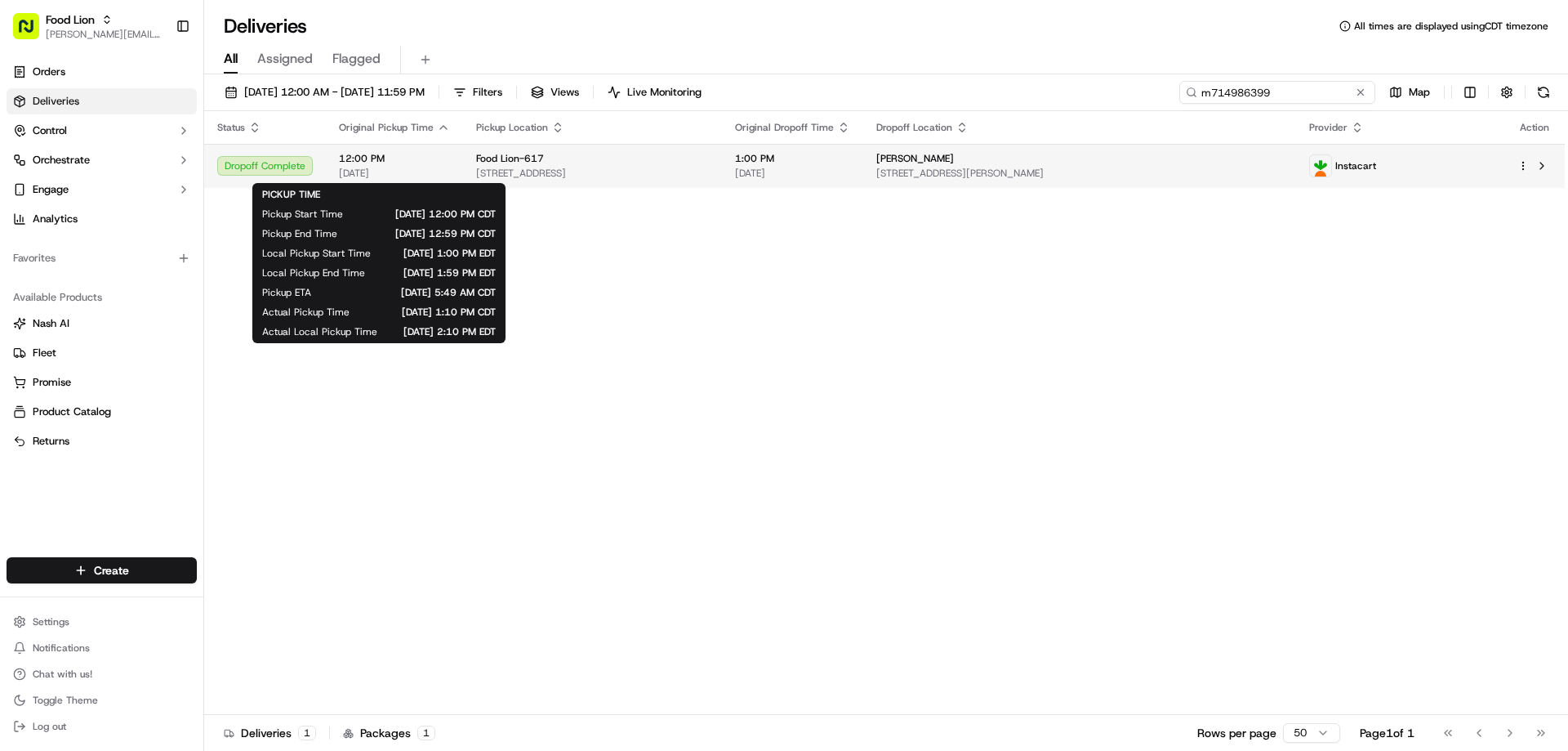
type input "m714986399"
click at [351, 156] on span "12:00 PM" at bounding box center [394, 158] width 111 height 13
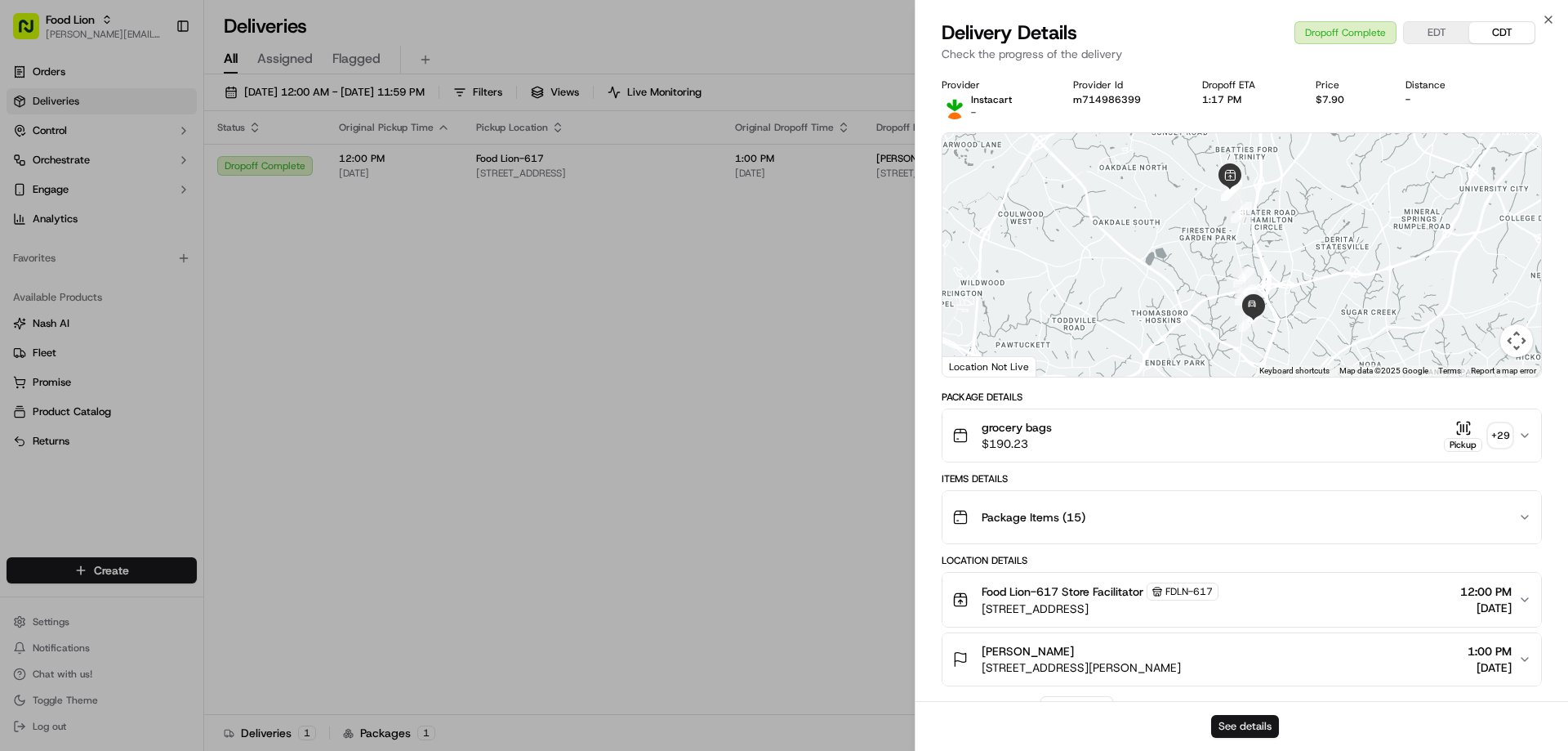
click at [1245, 720] on button "See details" at bounding box center [1245, 726] width 68 height 23
click at [1547, 17] on icon "button" at bounding box center [1548, 19] width 13 height 13
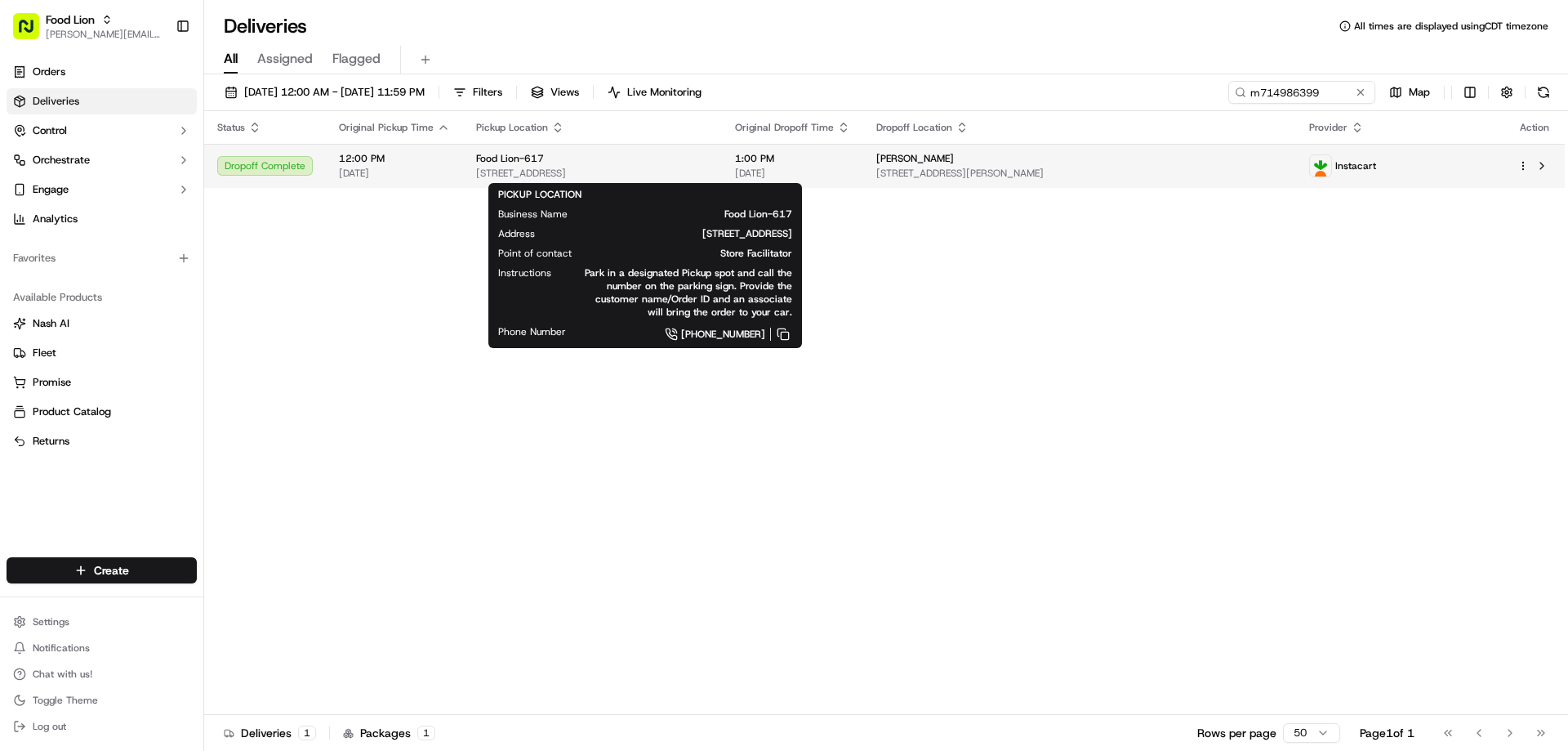
click at [490, 157] on span "Food Lion-617" at bounding box center [510, 158] width 68 height 13
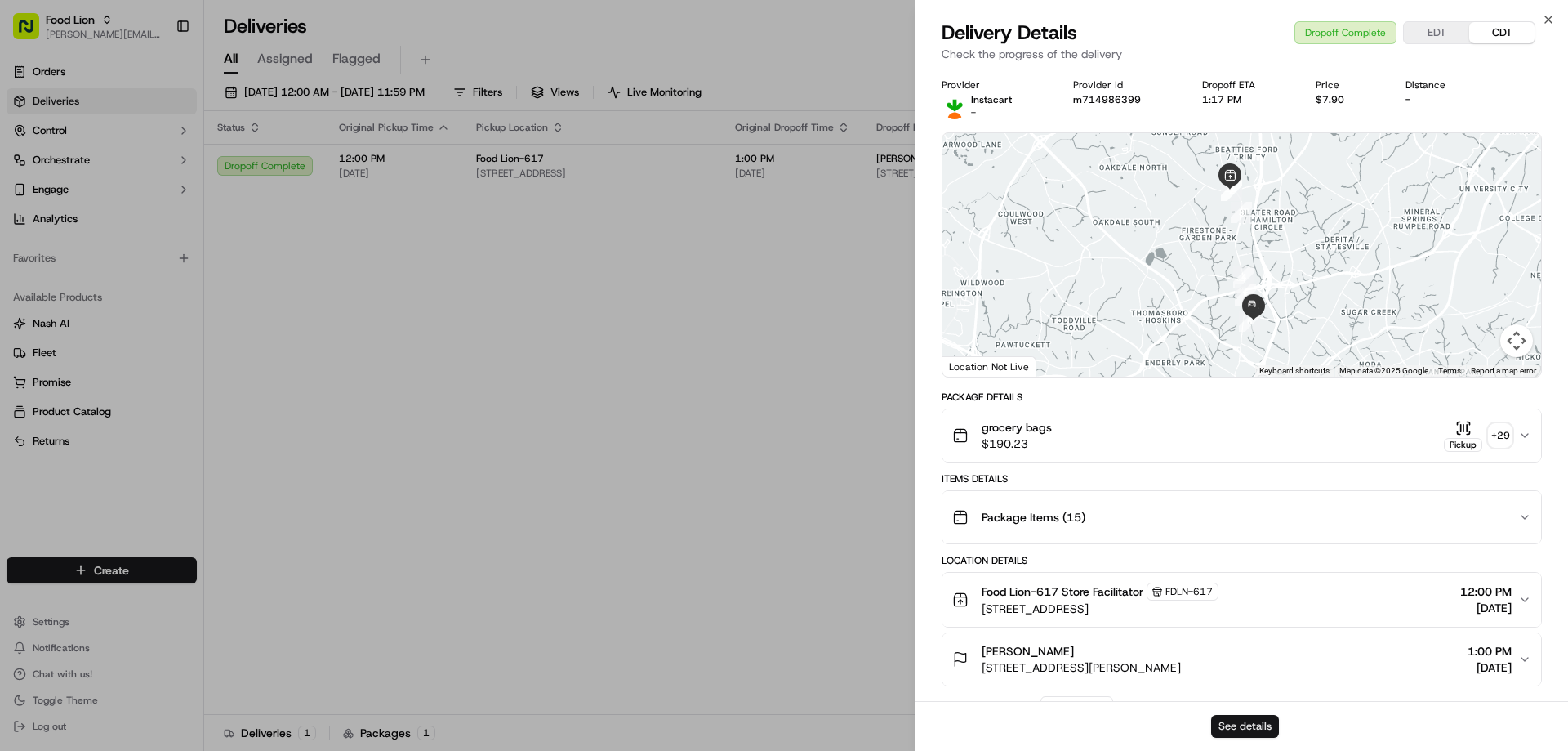
click at [1262, 731] on button "See details" at bounding box center [1245, 726] width 68 height 23
click at [1554, 19] on div "Close Delivery Details Dropoff Complete EDT CDT Check the progress of the deliv…" at bounding box center [1241, 375] width 653 height 751
click at [1547, 17] on icon "button" at bounding box center [1548, 19] width 13 height 13
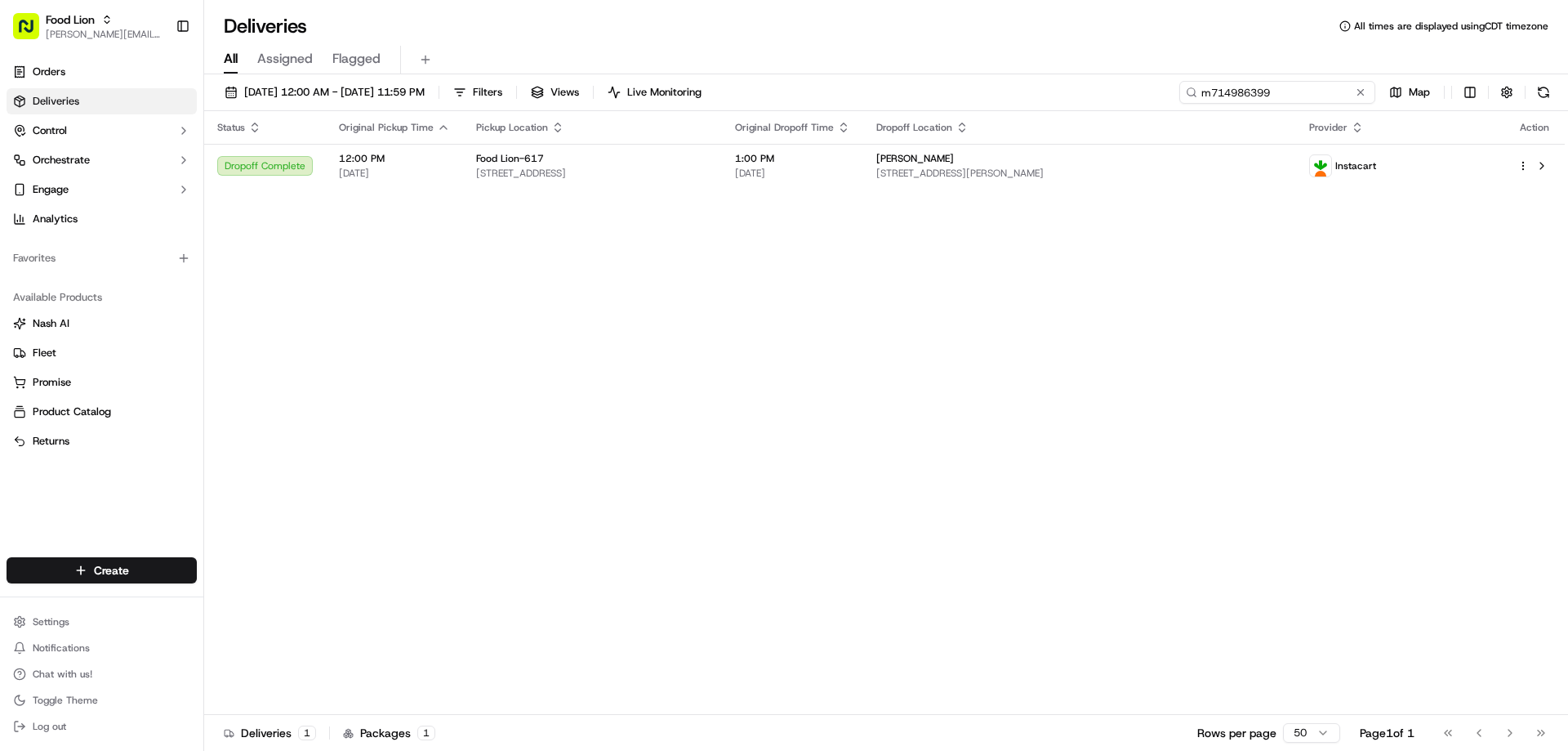
drag, startPoint x: 1324, startPoint y: 94, endPoint x: 1176, endPoint y: 100, distance: 148.1
click at [1176, 100] on div "09/05/2025 12:00 AM - 09/16/2025 11:59 PM Filters Views Live Monitoring m714986…" at bounding box center [886, 96] width 1364 height 31
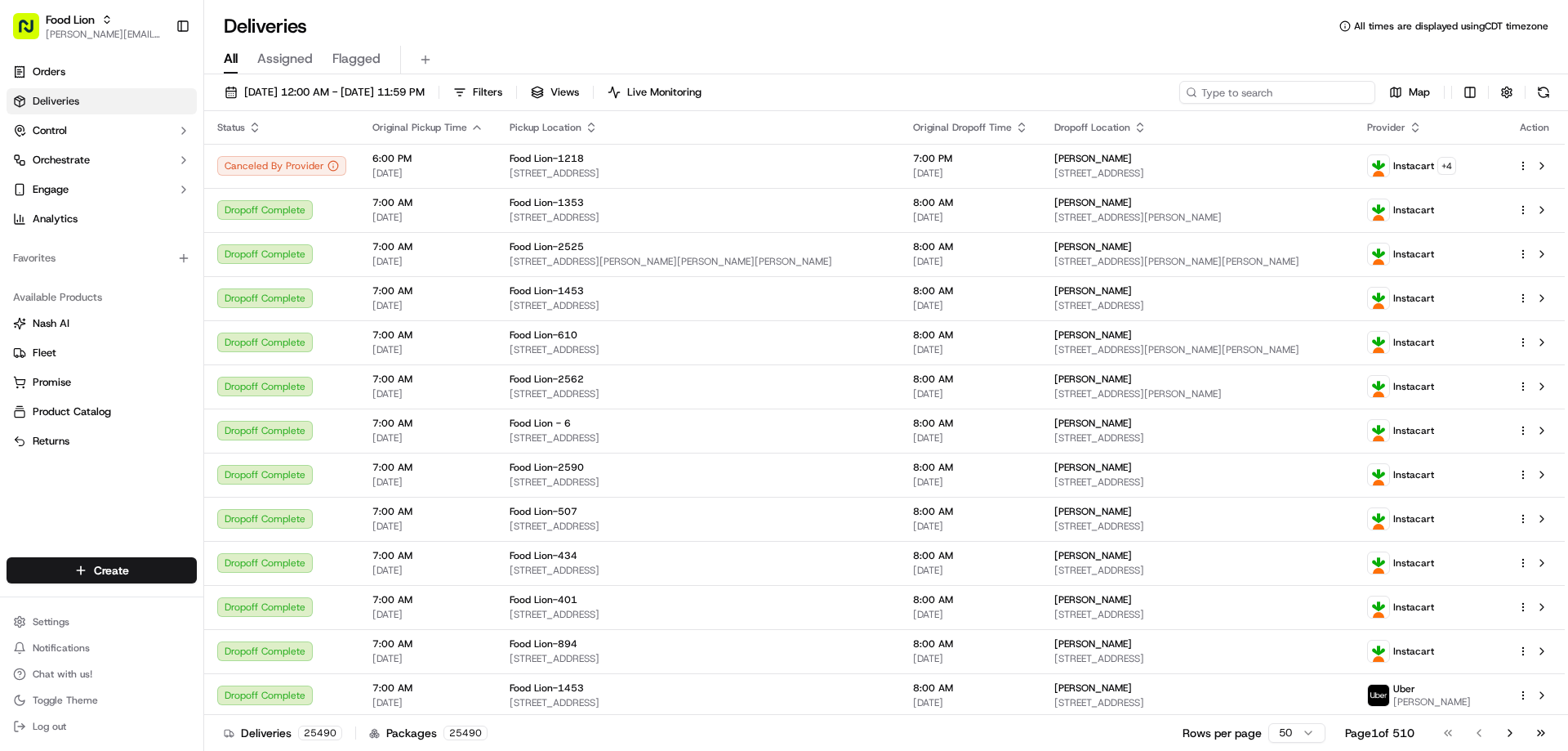
click at [1315, 87] on input at bounding box center [1276, 92] width 196 height 23
paste input "m710184872"
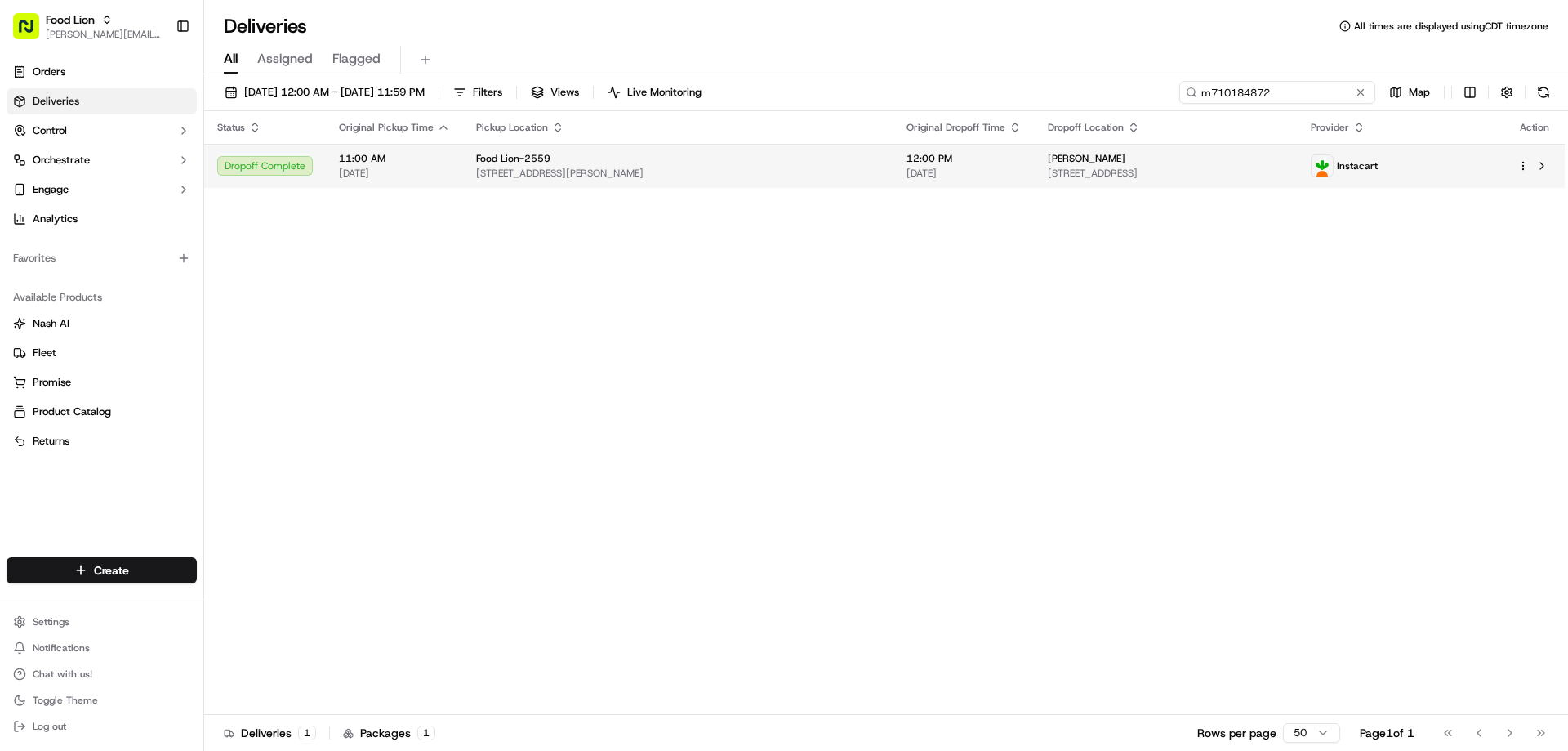
type input "m710184872"
click at [938, 165] on span "12:00 PM" at bounding box center [964, 158] width 115 height 13
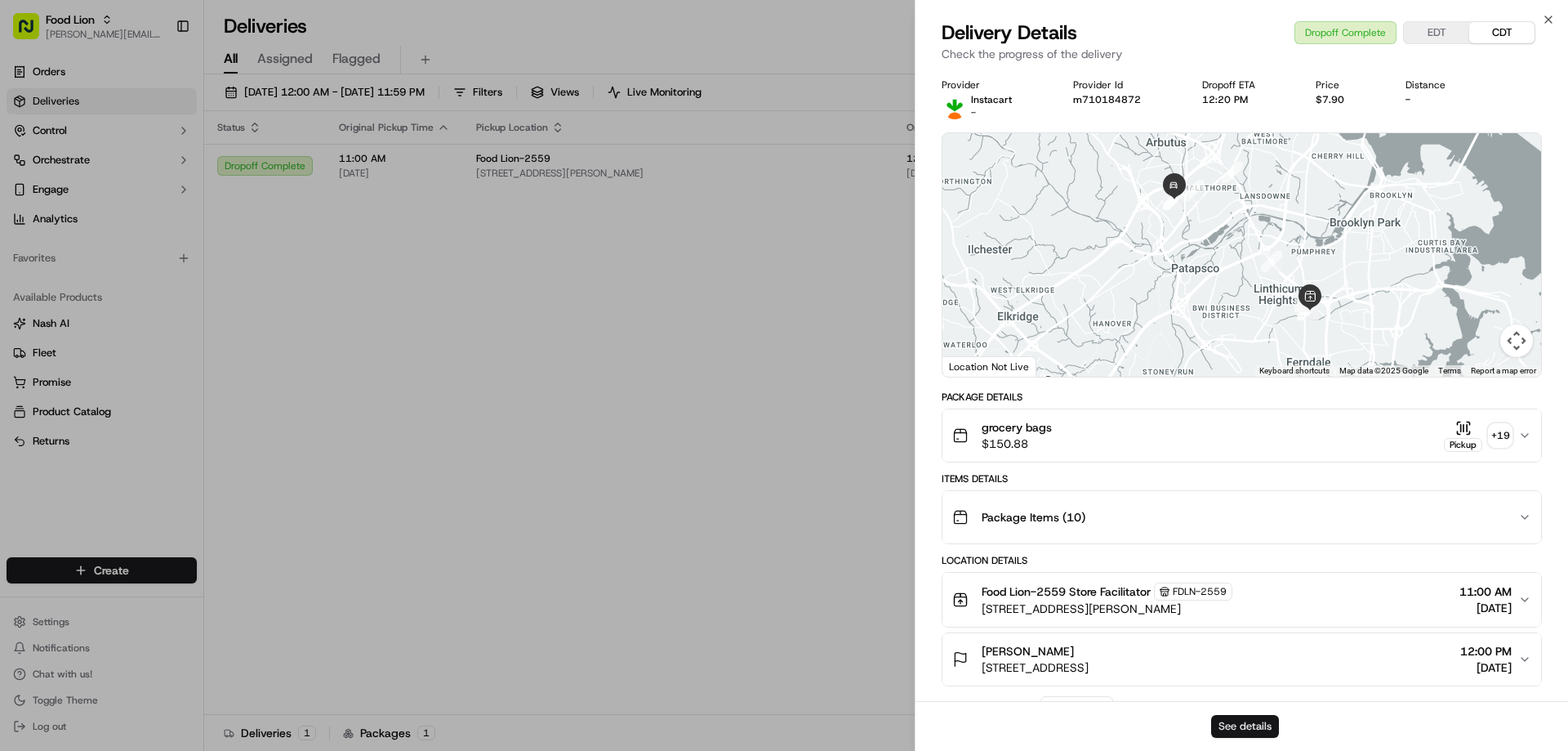
click at [1244, 719] on button "See details" at bounding box center [1245, 726] width 68 height 23
click at [1554, 17] on div "Close Delivery Details Dropoff Complete EDT CDT Check the progress of the deliv…" at bounding box center [1241, 375] width 653 height 751
click at [1545, 17] on icon "button" at bounding box center [1548, 19] width 13 height 13
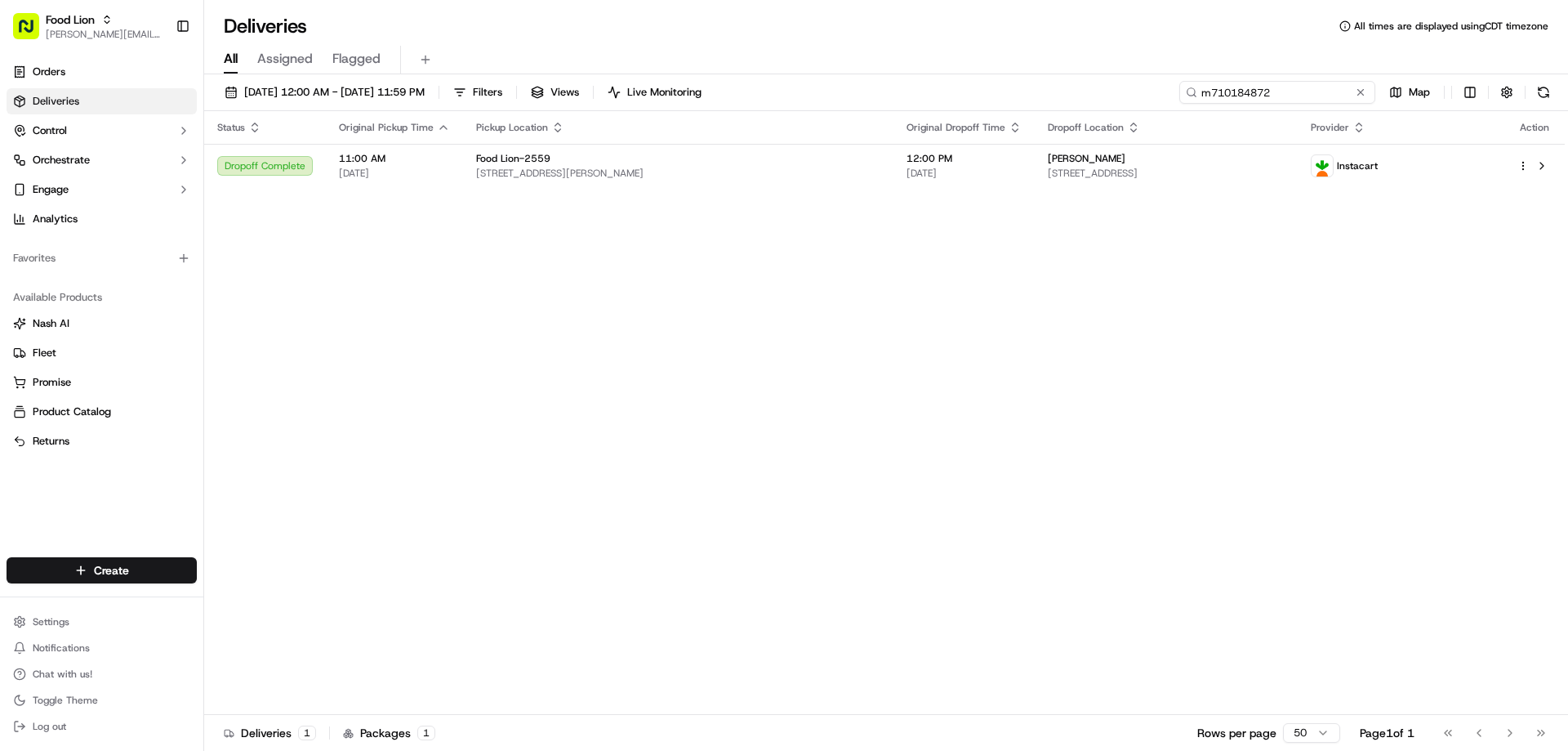
drag, startPoint x: 1333, startPoint y: 91, endPoint x: 1164, endPoint y: 104, distance: 169.5
click at [1164, 104] on div "09/05/2025 12:00 AM - 09/16/2025 11:59 PM Filters Views Live Monitoring m710184…" at bounding box center [886, 96] width 1364 height 31
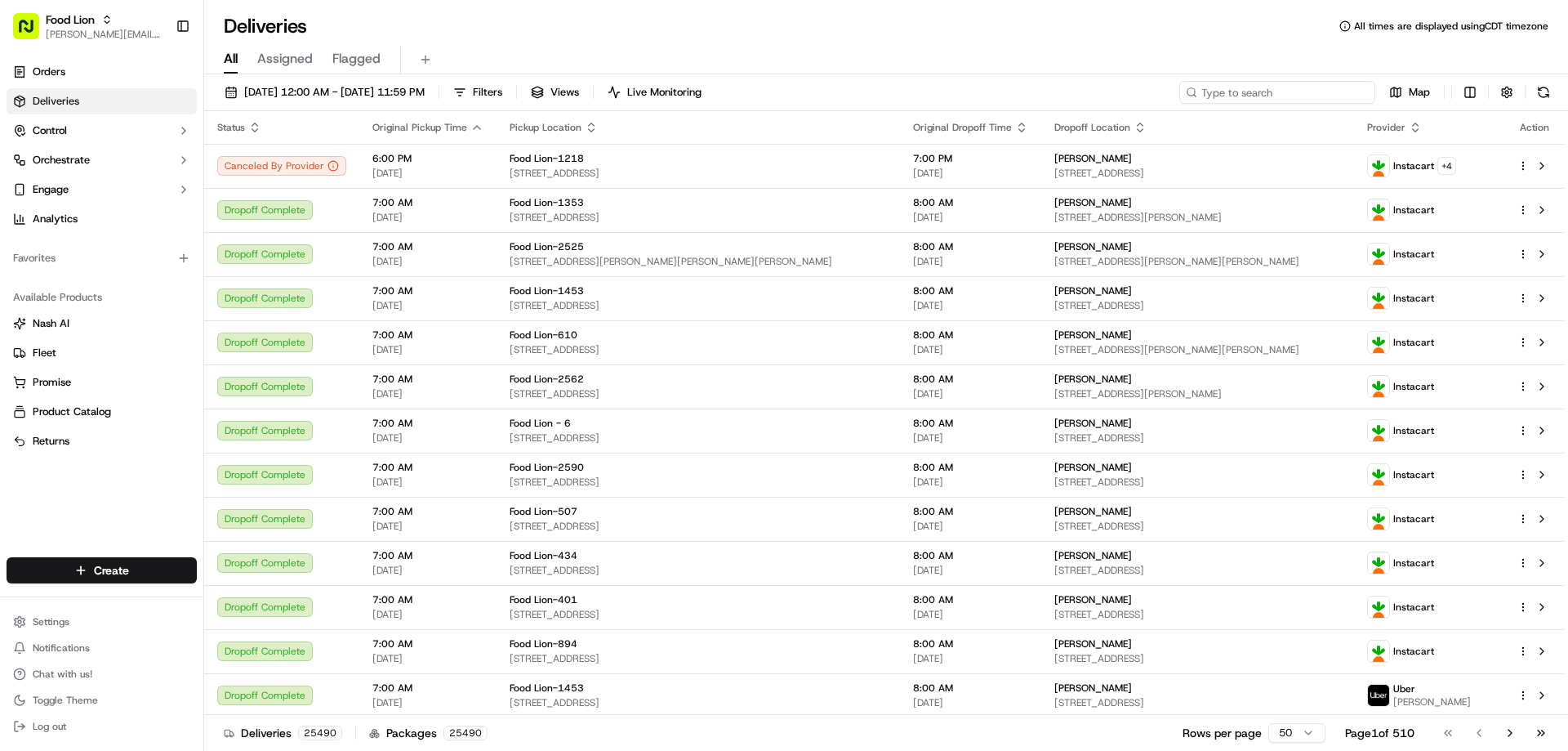
click at [1257, 95] on input at bounding box center [1276, 92] width 196 height 23
paste input "m704994646"
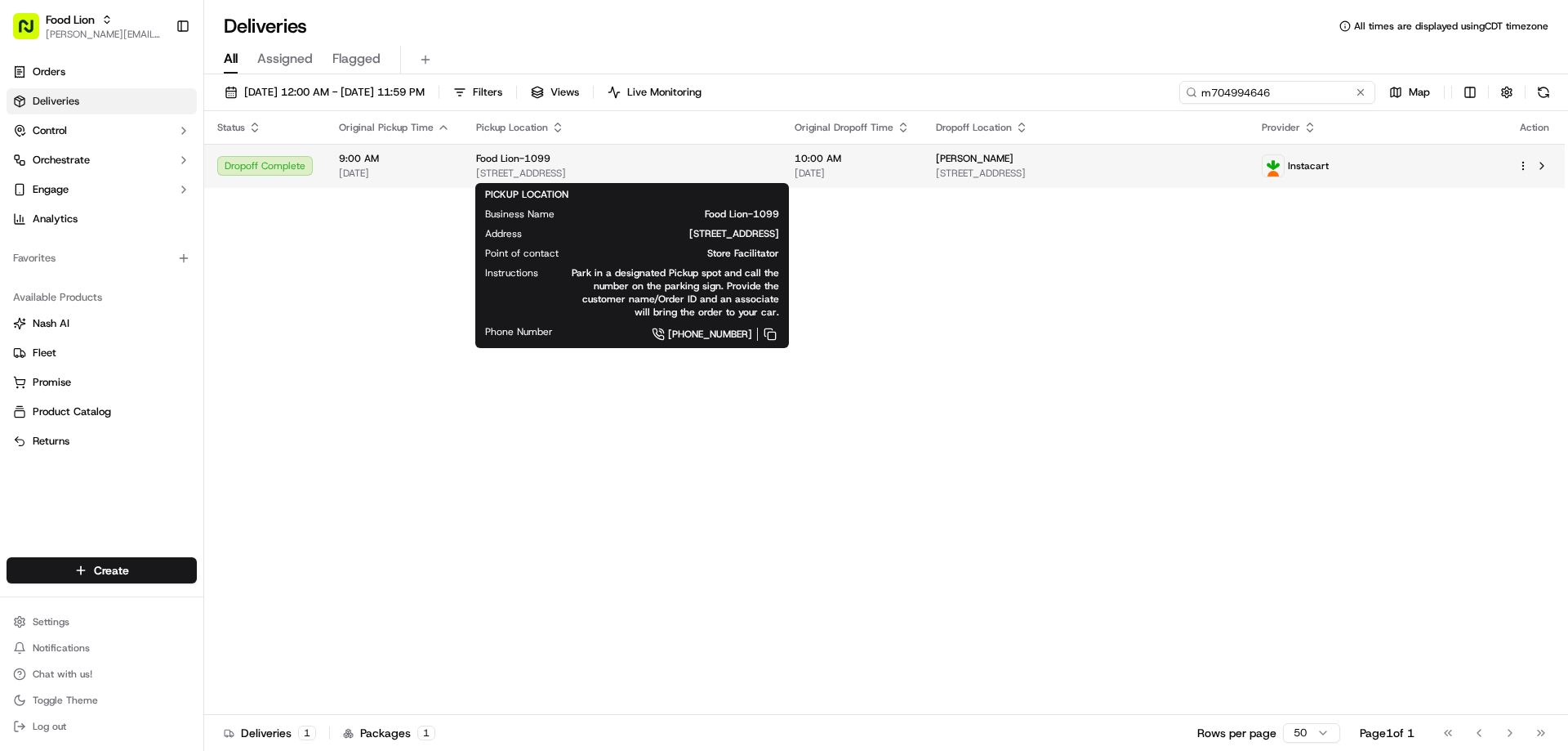
type input "m704994646"
click at [539, 165] on div "Food Lion-1099 2930 W Main St, Durham, NC 27705, US" at bounding box center [622, 165] width 293 height 28
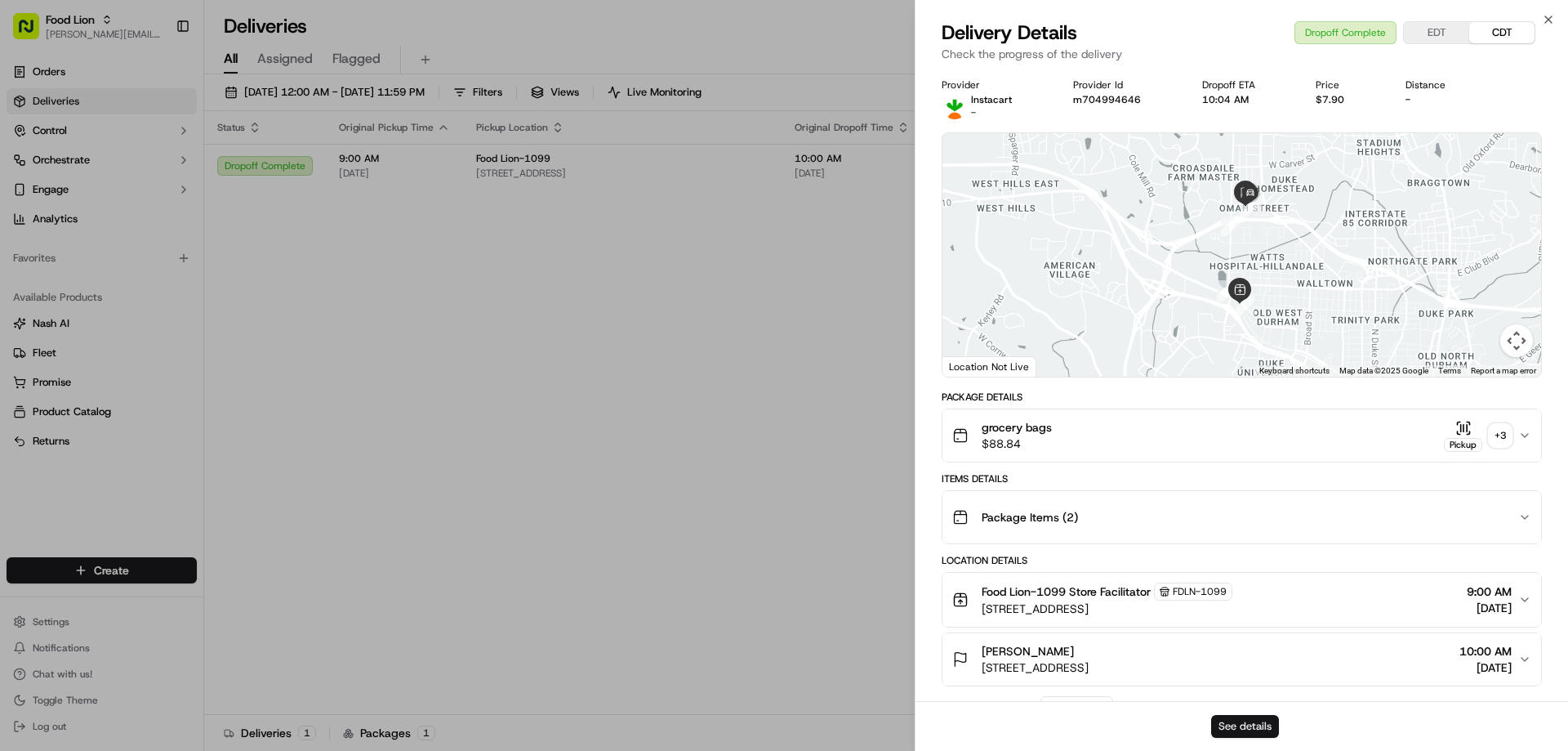
click at [1250, 728] on button "See details" at bounding box center [1245, 726] width 68 height 23
click at [1548, 19] on icon "button" at bounding box center [1548, 19] width 13 height 13
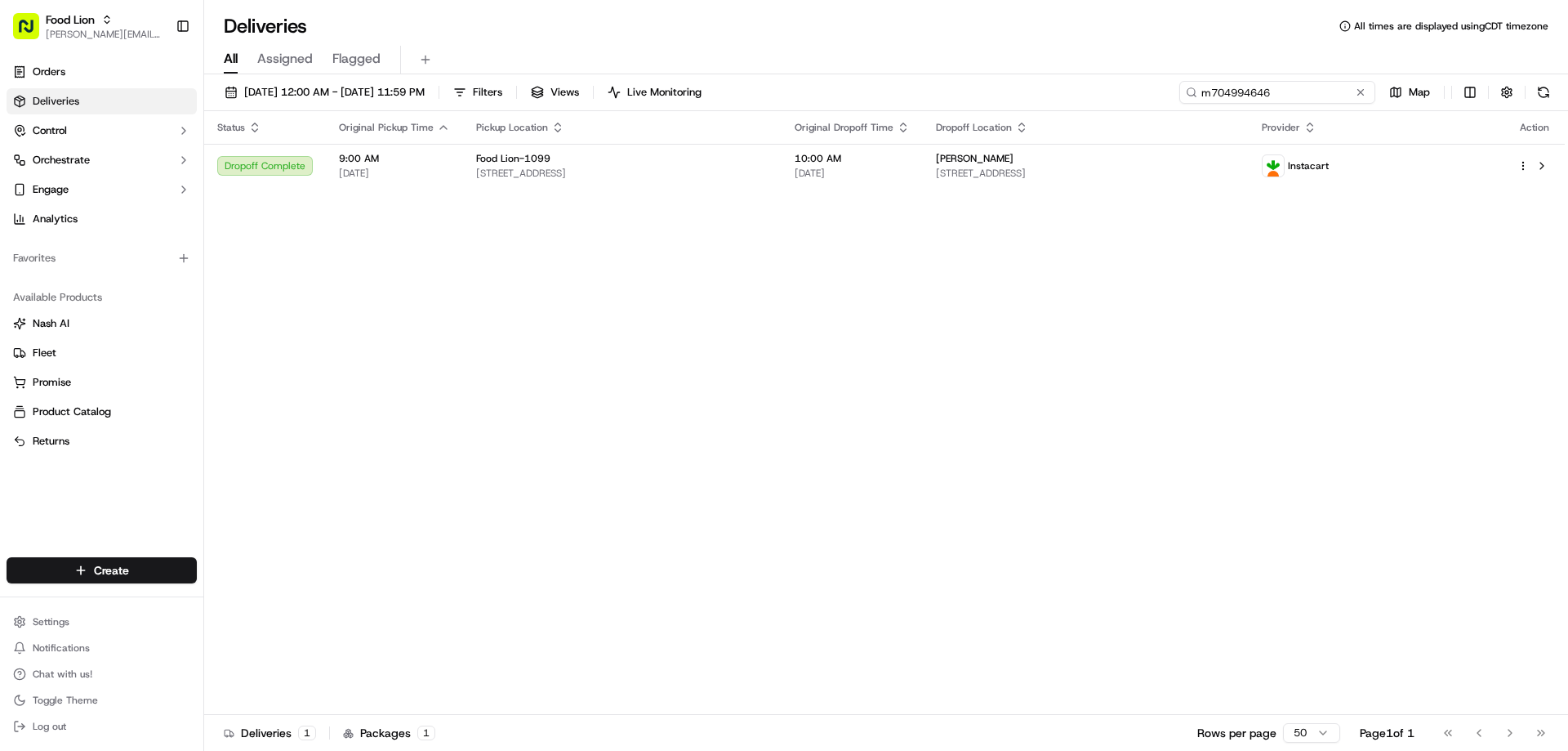
drag, startPoint x: 1323, startPoint y: 91, endPoint x: 1166, endPoint y: 92, distance: 157.0
click at [1169, 92] on div "09/05/2025 12:00 AM - 09/16/2025 11:59 PM Filters Views Live Monitoring m704994…" at bounding box center [886, 96] width 1364 height 31
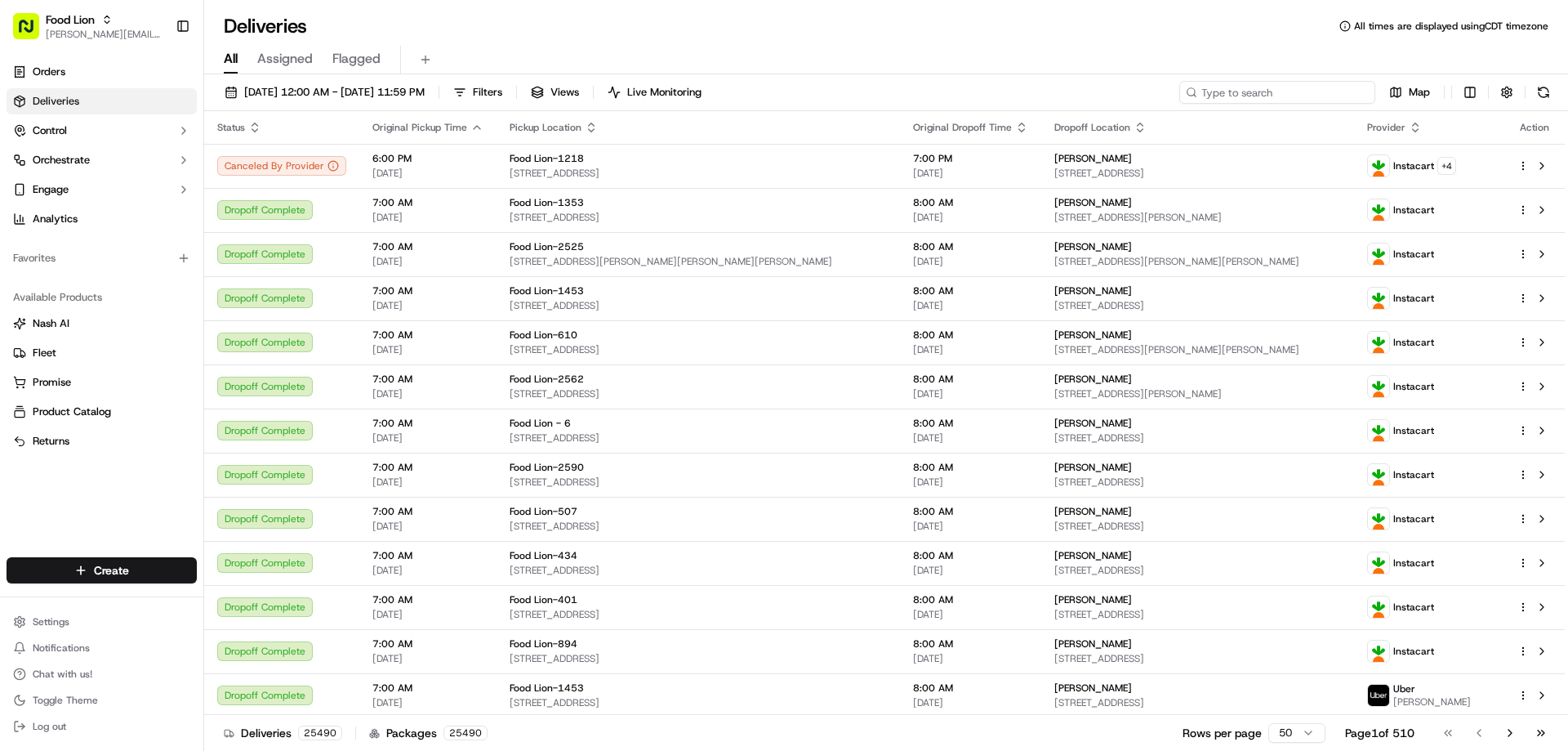
click at [1283, 99] on input at bounding box center [1276, 92] width 196 height 23
click at [1278, 77] on div "09/05/2025 12:00 AM - 09/16/2025 11:59 PM Filters Views Live Monitoring Map Sta…" at bounding box center [886, 414] width 1364 height 680
click at [1297, 92] on input at bounding box center [1276, 92] width 196 height 23
paste input "m713329542"
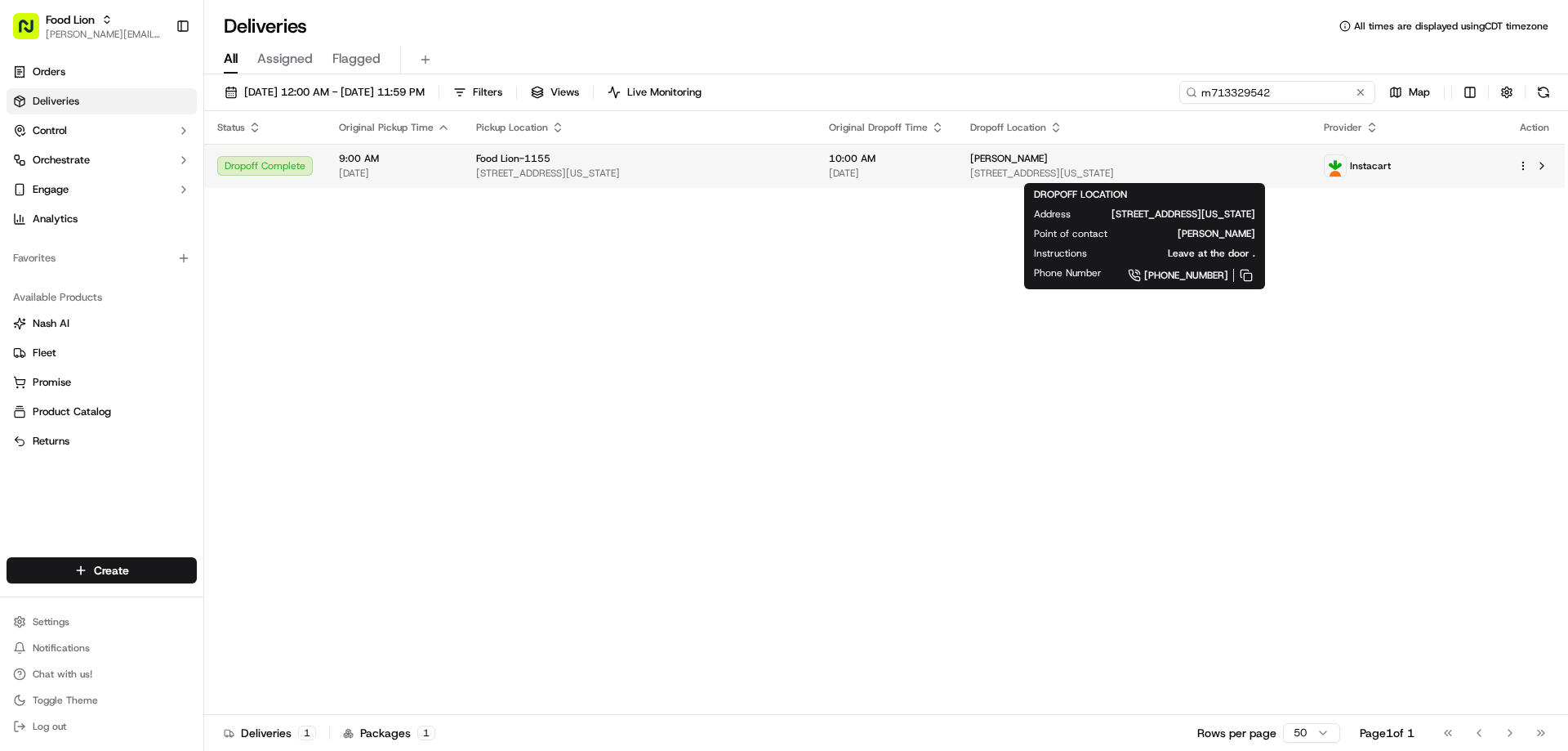
type input "m713329542"
click at [1024, 154] on span "Susan Dunn" at bounding box center [1008, 158] width 77 height 13
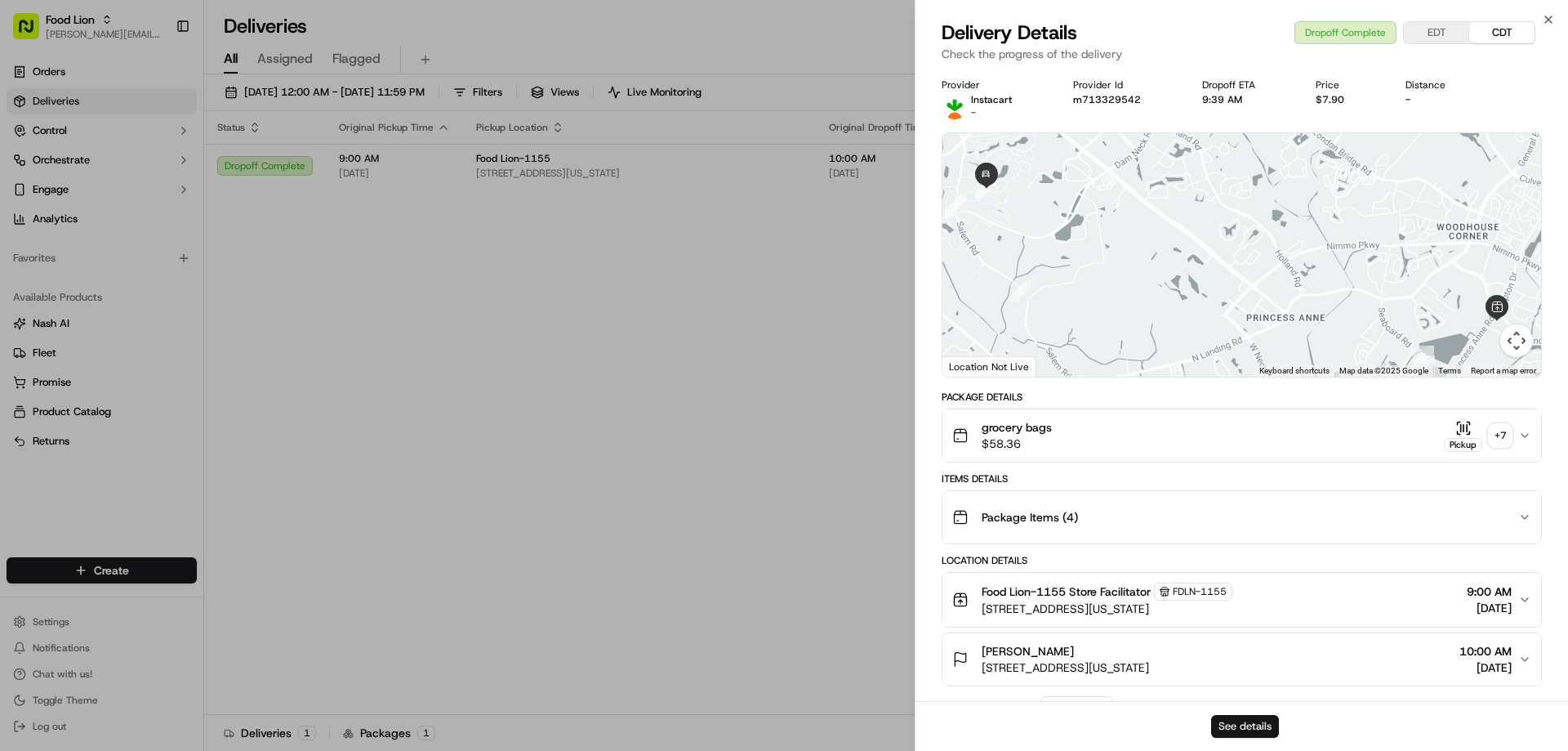
click at [1260, 721] on button "See details" at bounding box center [1245, 726] width 68 height 23
click at [1550, 18] on icon "button" at bounding box center [1548, 20] width 7 height 7
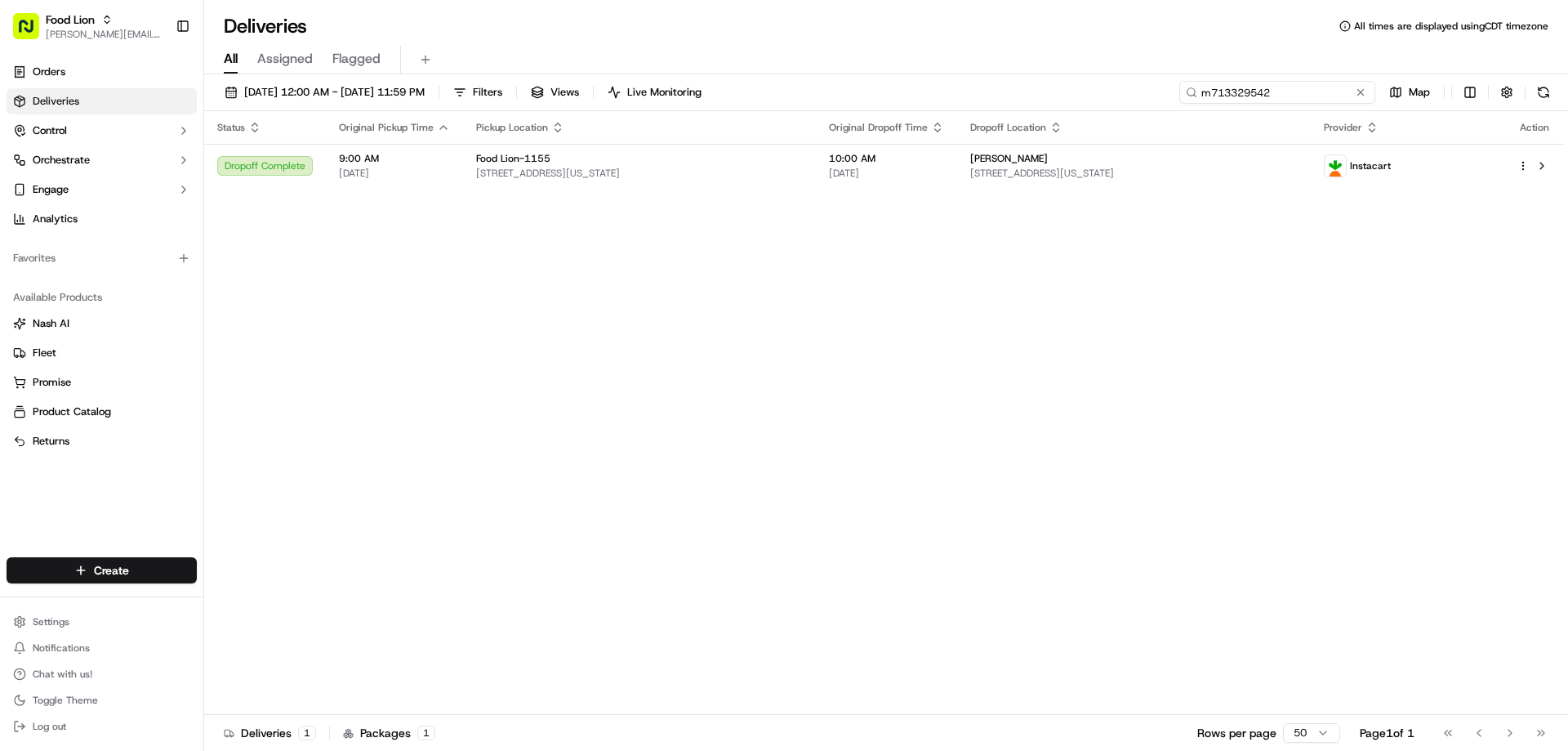
drag, startPoint x: 1330, startPoint y: 92, endPoint x: 1137, endPoint y: 88, distance: 193.0
click at [1137, 88] on div "09/05/2025 12:00 AM - 09/16/2025 11:59 PM Filters Views Live Monitoring m713329…" at bounding box center [886, 96] width 1364 height 31
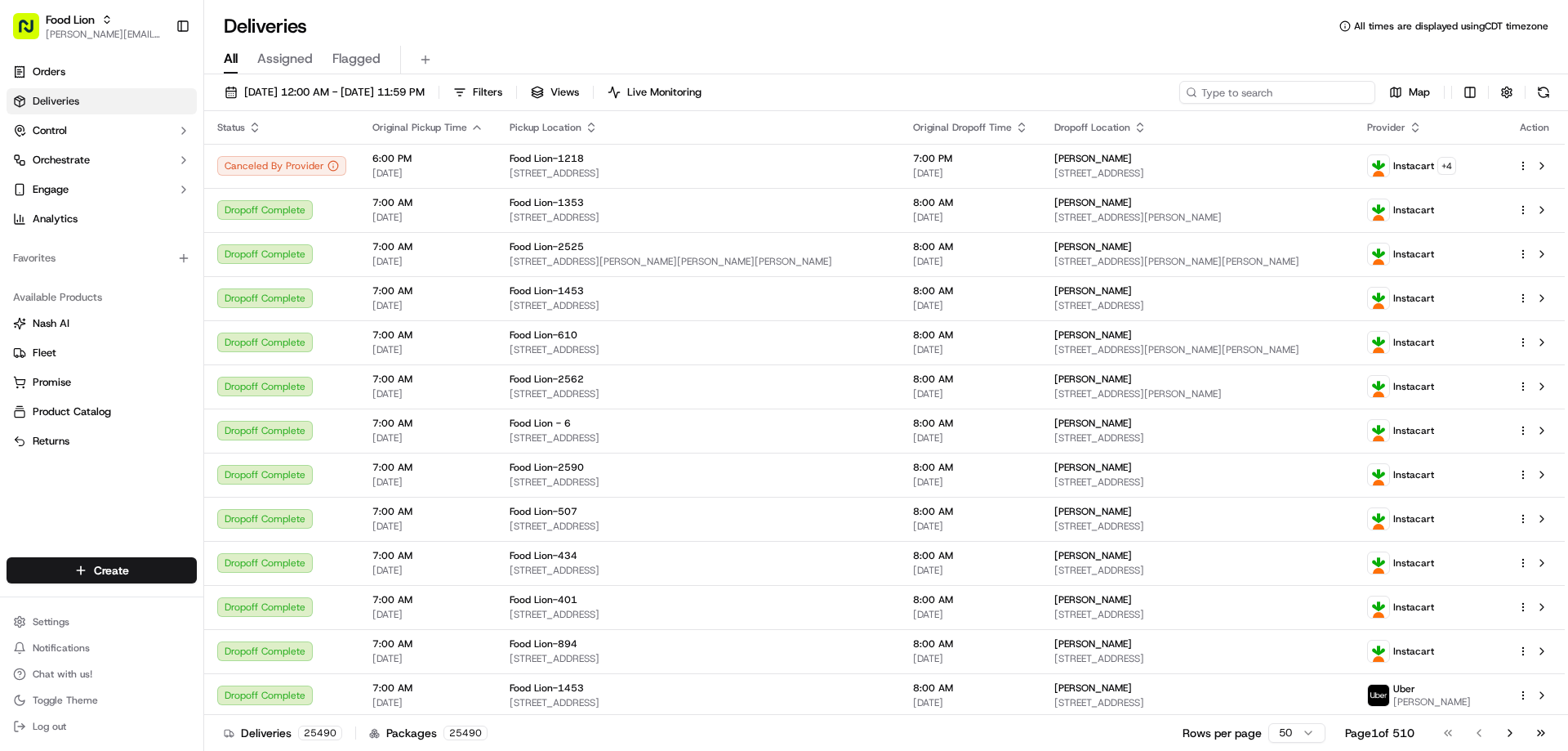
click at [1300, 95] on input at bounding box center [1276, 92] width 196 height 23
paste input "m714058049"
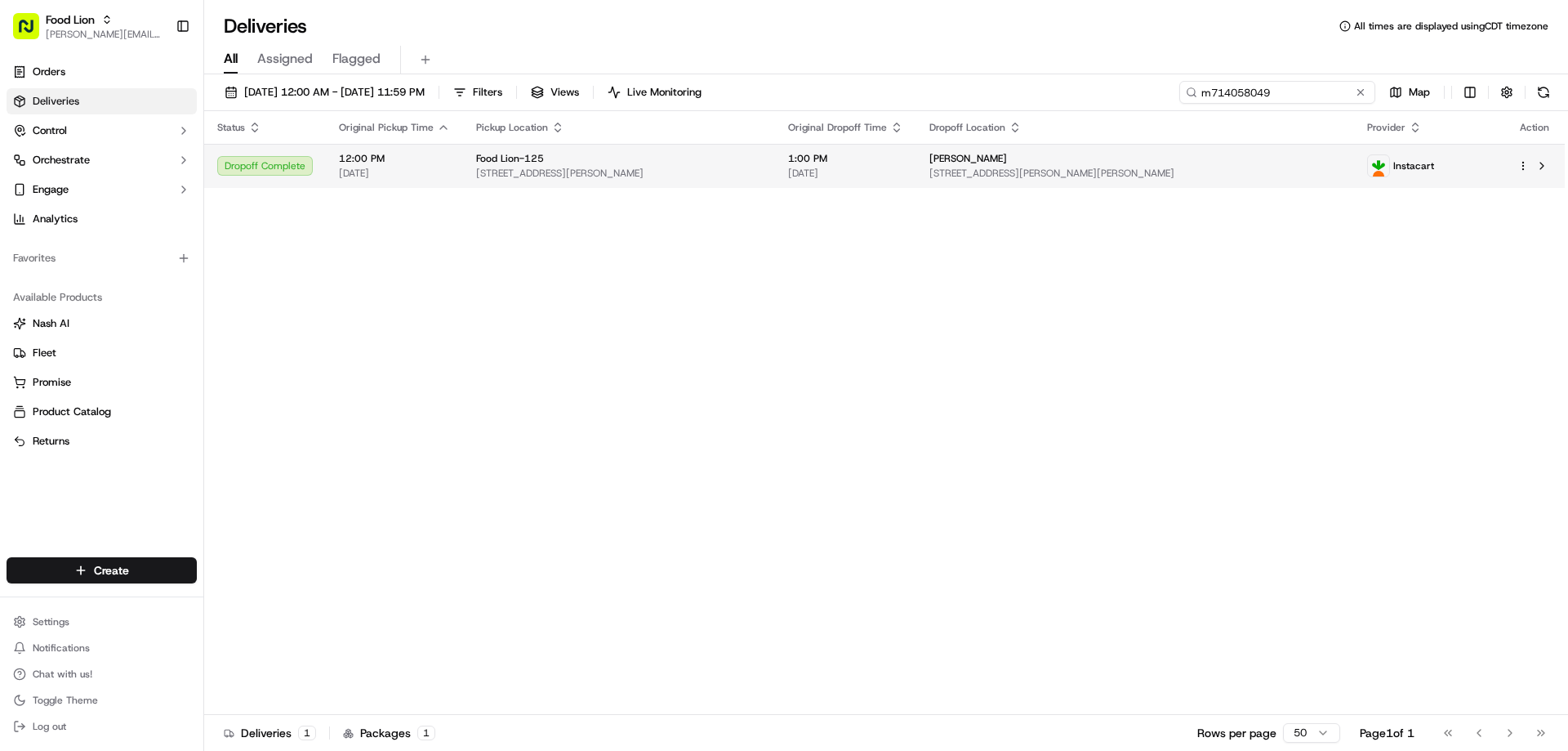
type input "m714058049"
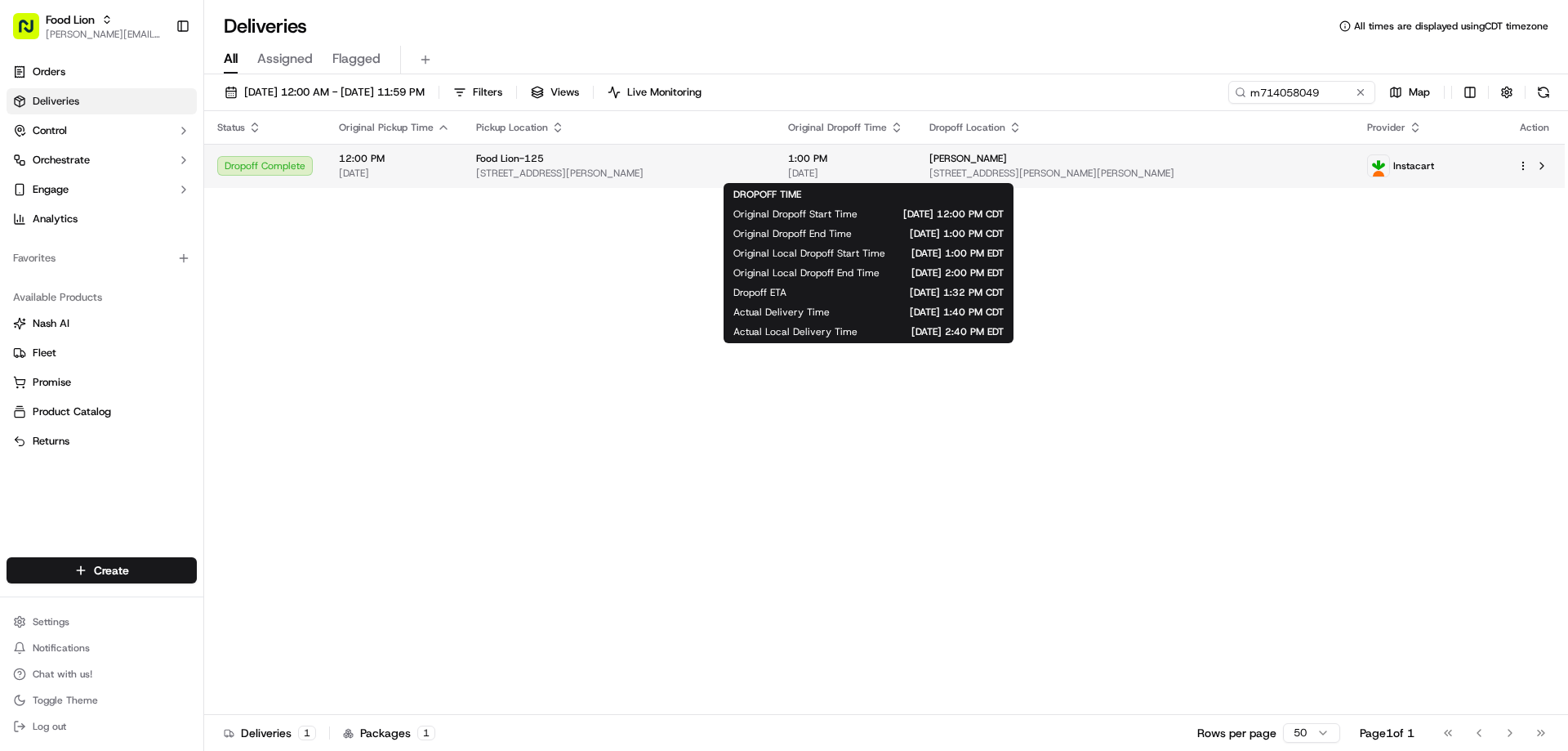
click at [889, 159] on span "1:00 PM" at bounding box center [845, 158] width 115 height 13
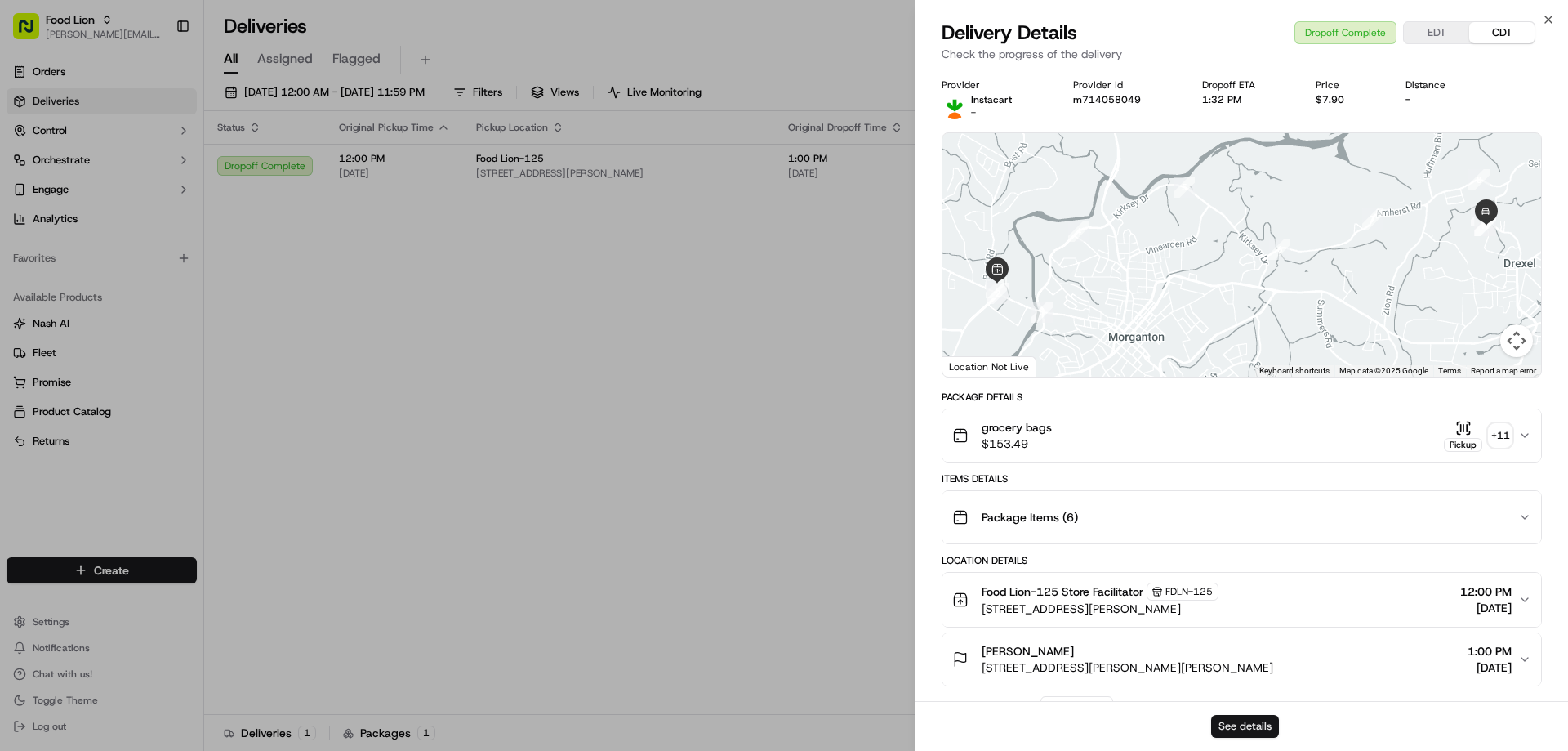
click at [1250, 726] on button "See details" at bounding box center [1245, 726] width 68 height 23
click at [1548, 16] on icon "button" at bounding box center [1548, 19] width 13 height 13
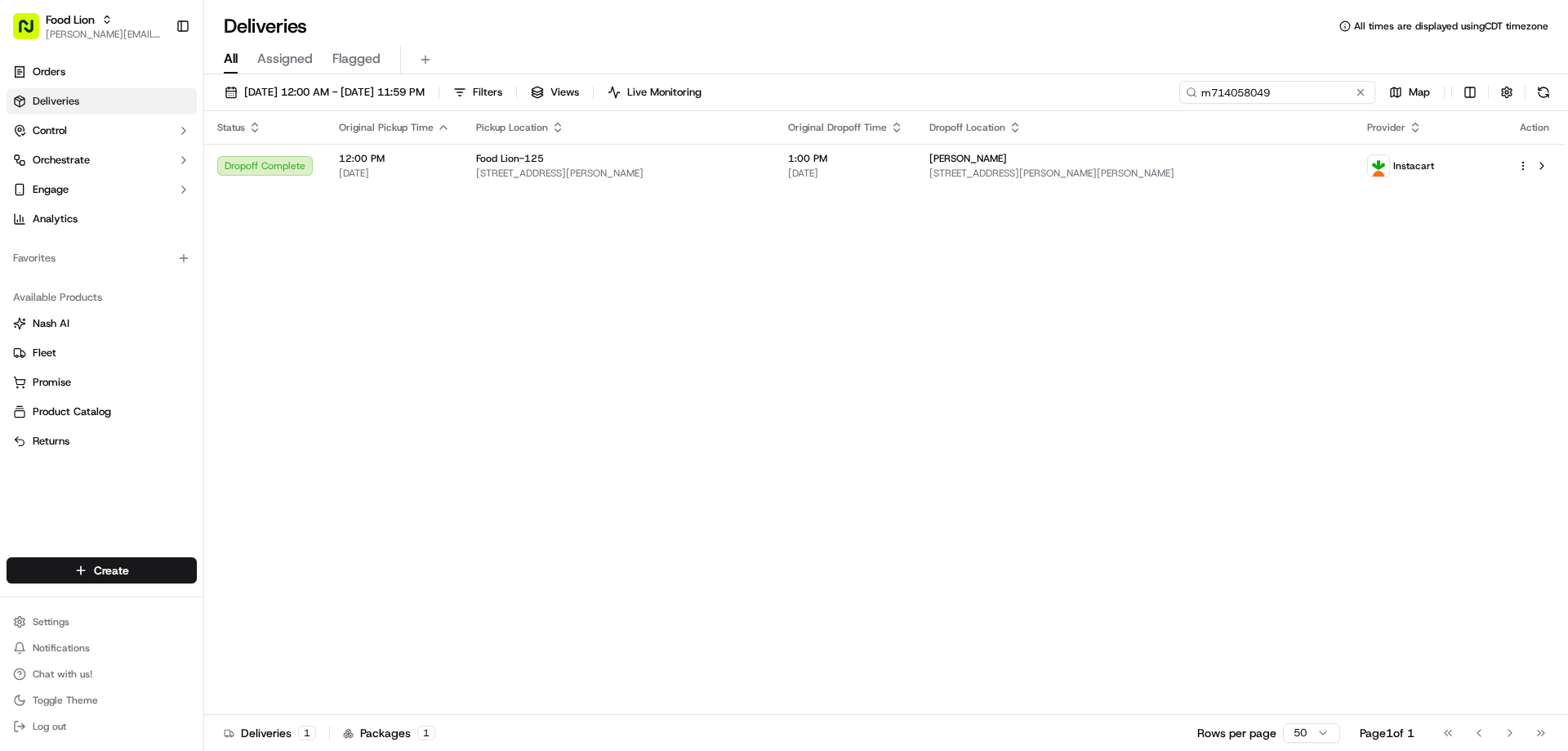
drag, startPoint x: 1336, startPoint y: 92, endPoint x: 975, endPoint y: 115, distance: 361.7
click at [1043, 124] on div "09/05/2025 12:00 AM - 09/16/2025 11:59 PM Filters Views Live Monitoring m714058…" at bounding box center [886, 414] width 1364 height 680
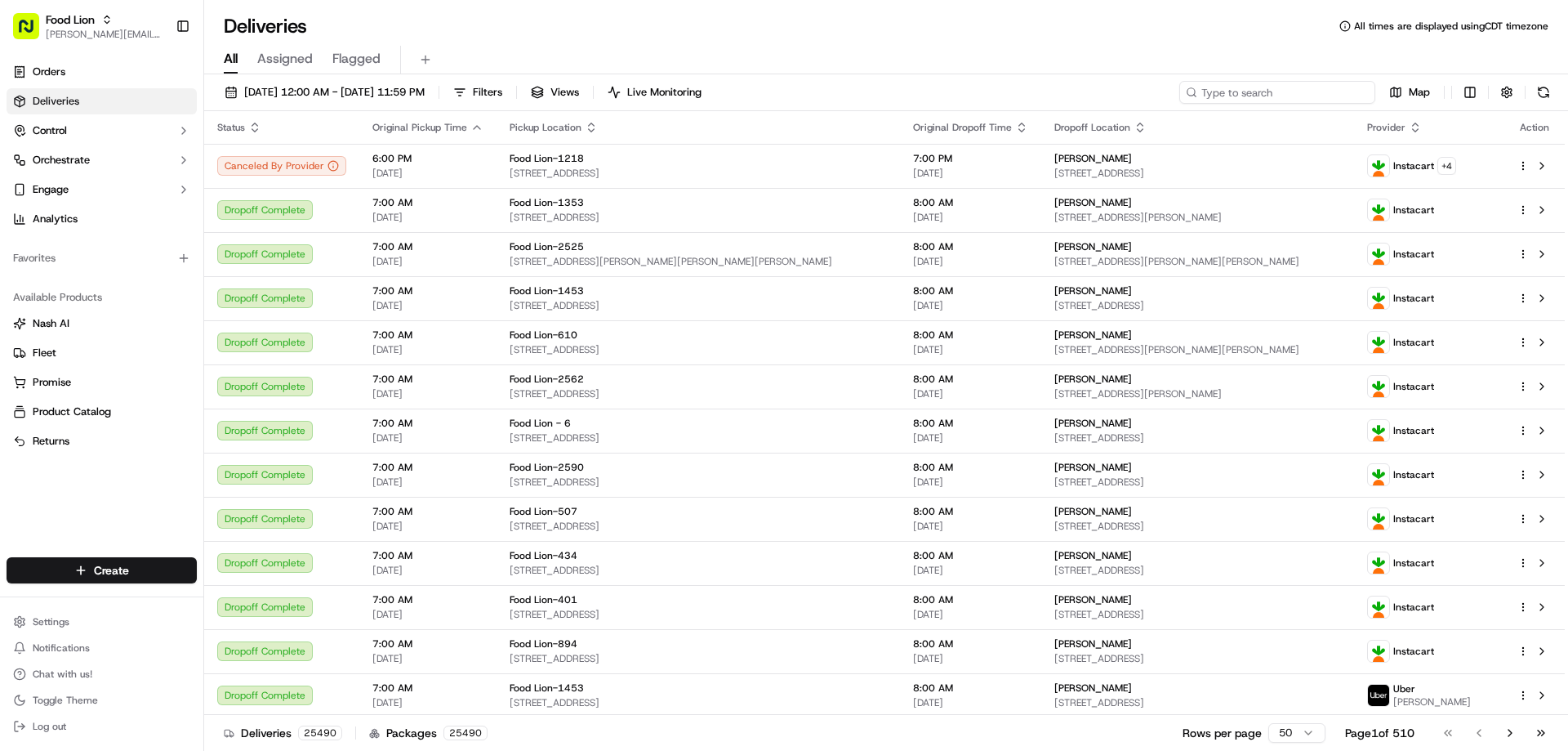
click at [1264, 92] on input at bounding box center [1276, 92] width 196 height 23
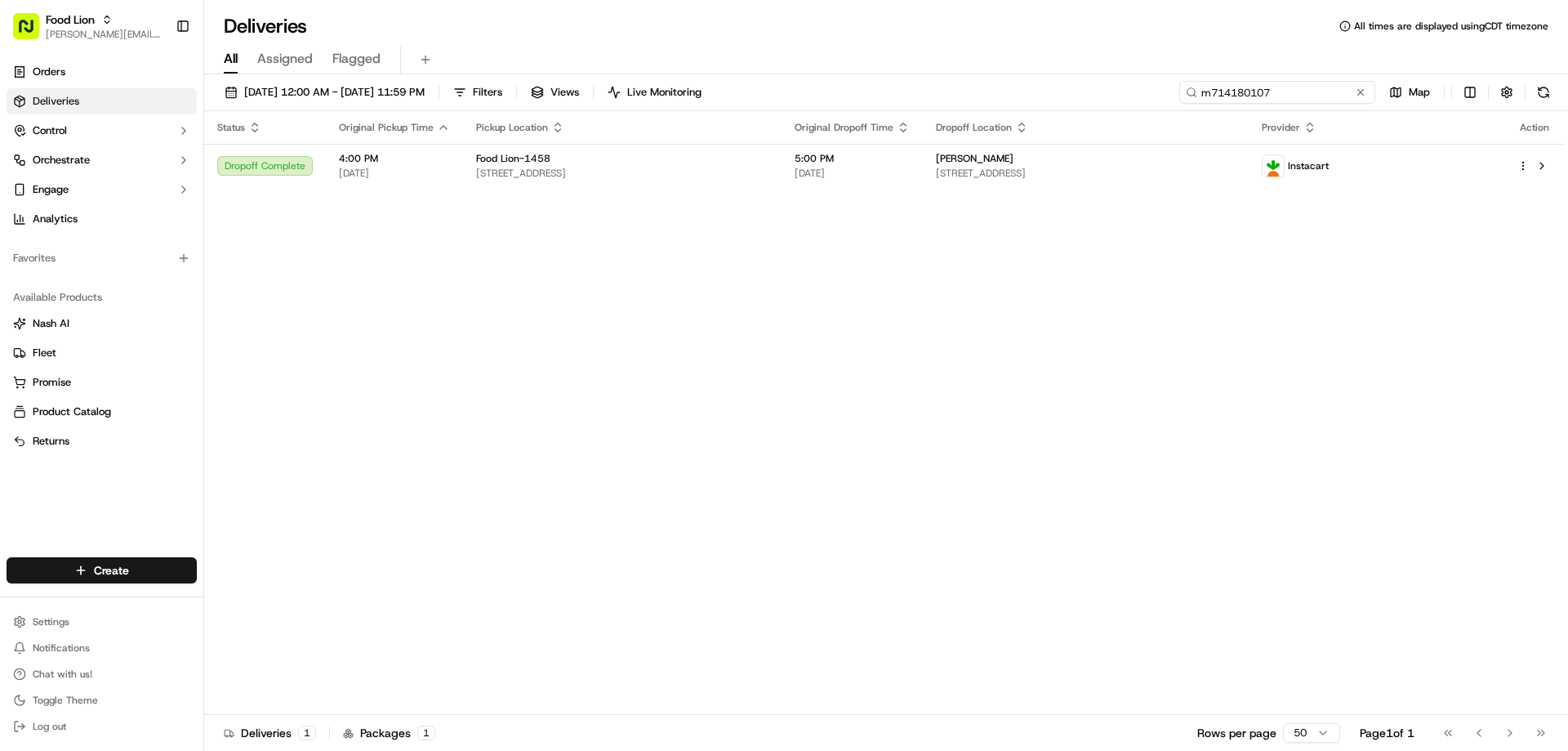
type input "m714180107"
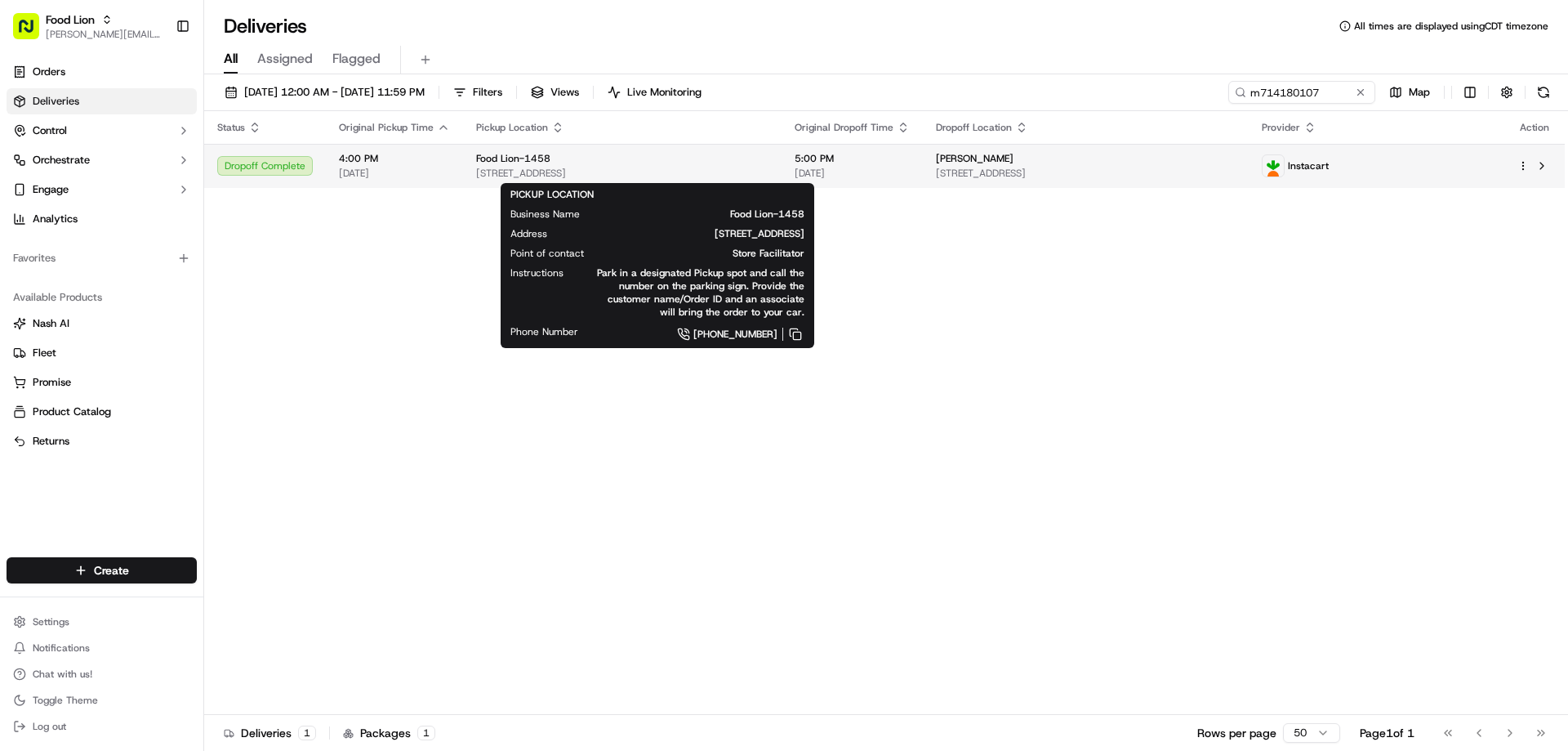
click at [579, 161] on div "Food Lion-1458" at bounding box center [622, 158] width 293 height 13
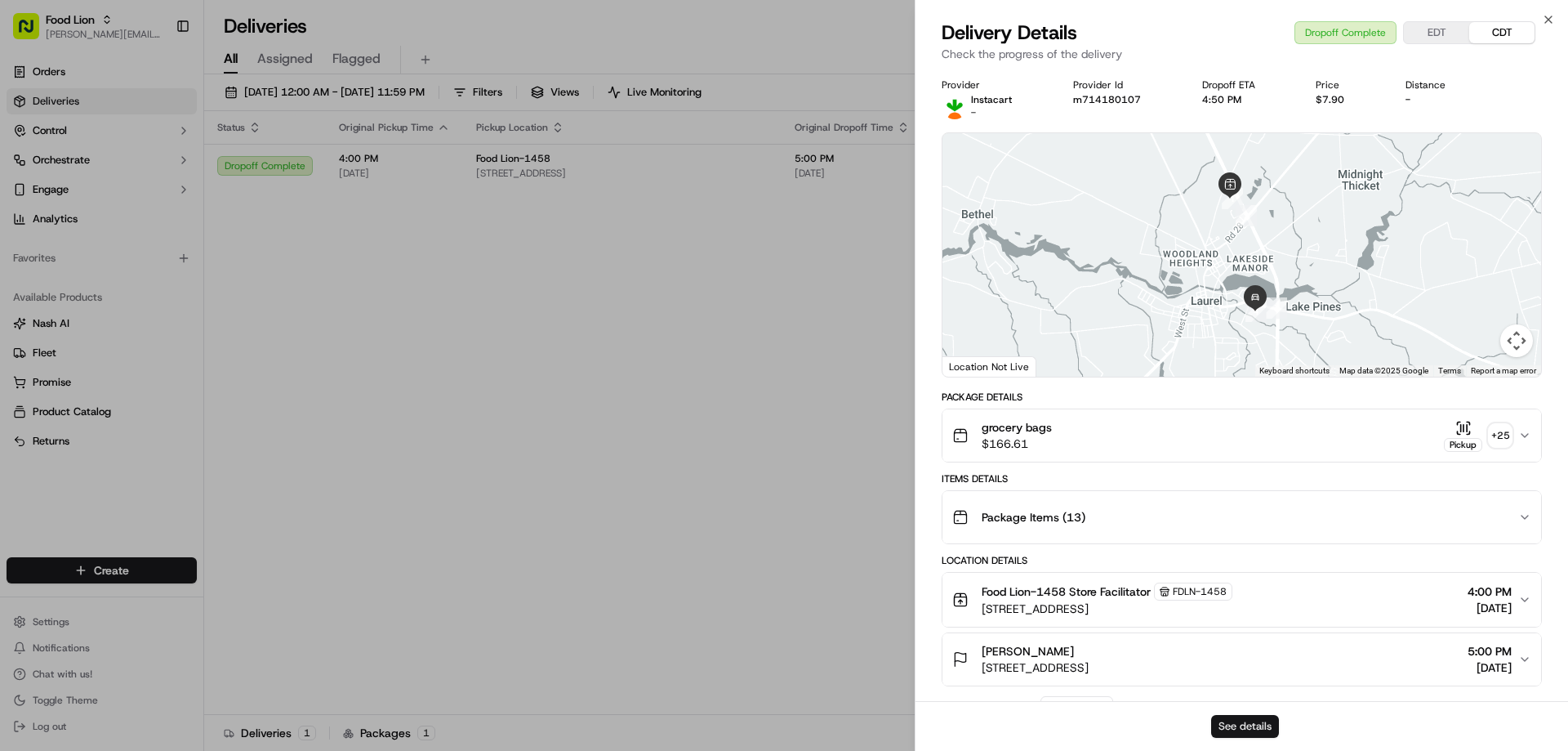
click at [1266, 727] on button "See details" at bounding box center [1245, 726] width 68 height 23
click at [1551, 20] on icon "button" at bounding box center [1548, 19] width 13 height 13
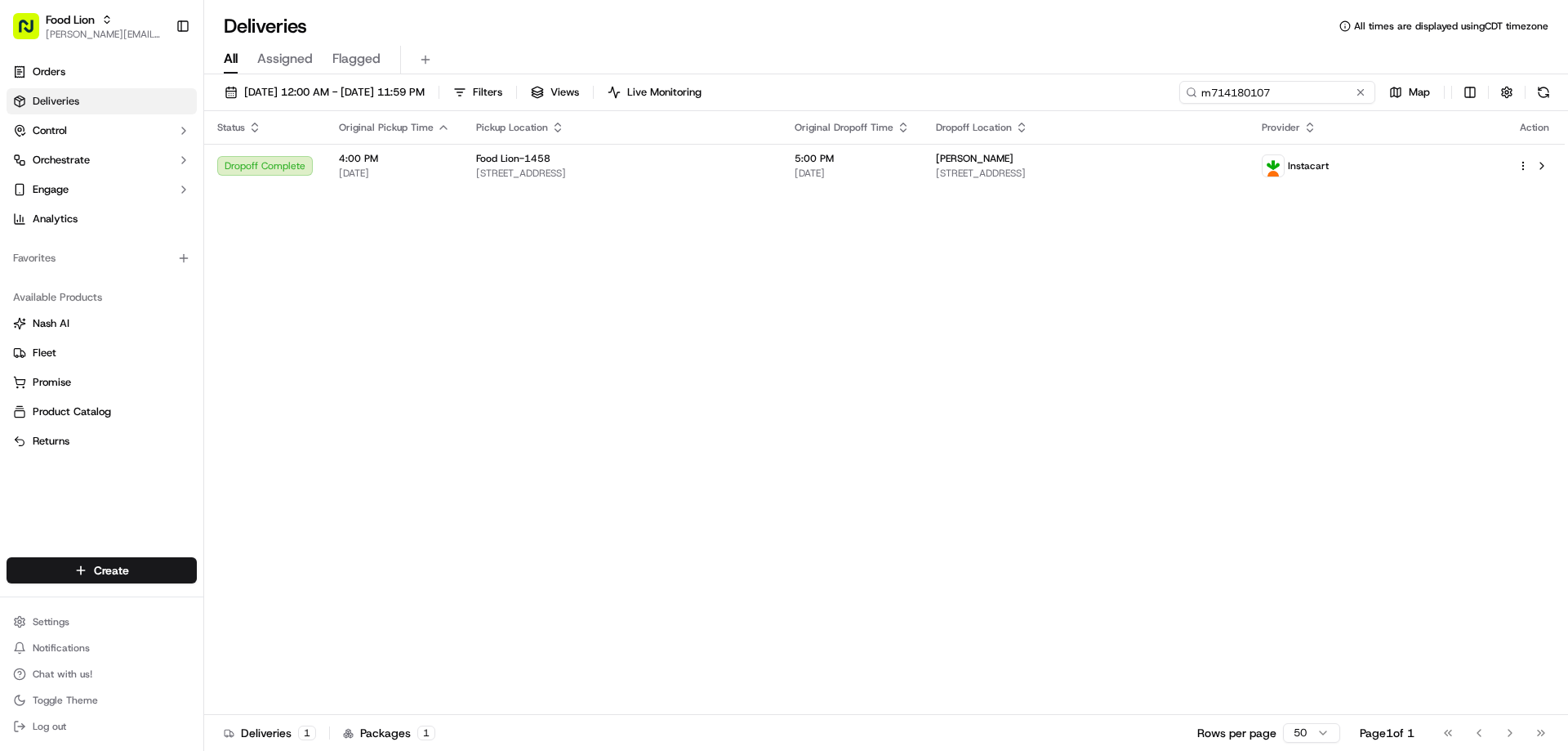
drag, startPoint x: 1320, startPoint y: 91, endPoint x: 1124, endPoint y: 118, distance: 197.9
click at [1125, 118] on div "09/05/2025 12:00 AM - 09/16/2025 11:59 PM Filters Views Live Monitoring m714180…" at bounding box center [886, 414] width 1364 height 680
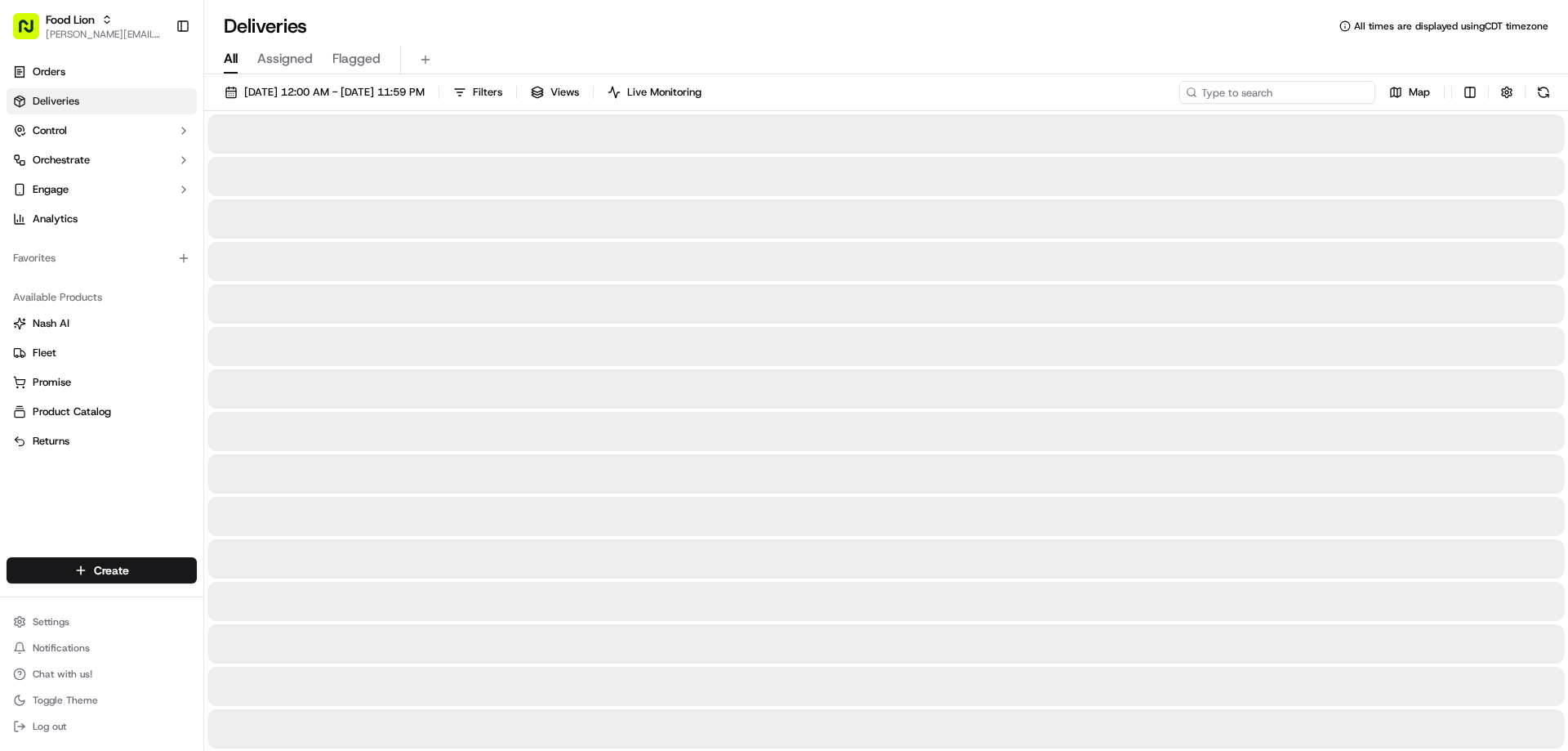
click at [1219, 90] on input at bounding box center [1276, 92] width 196 height 23
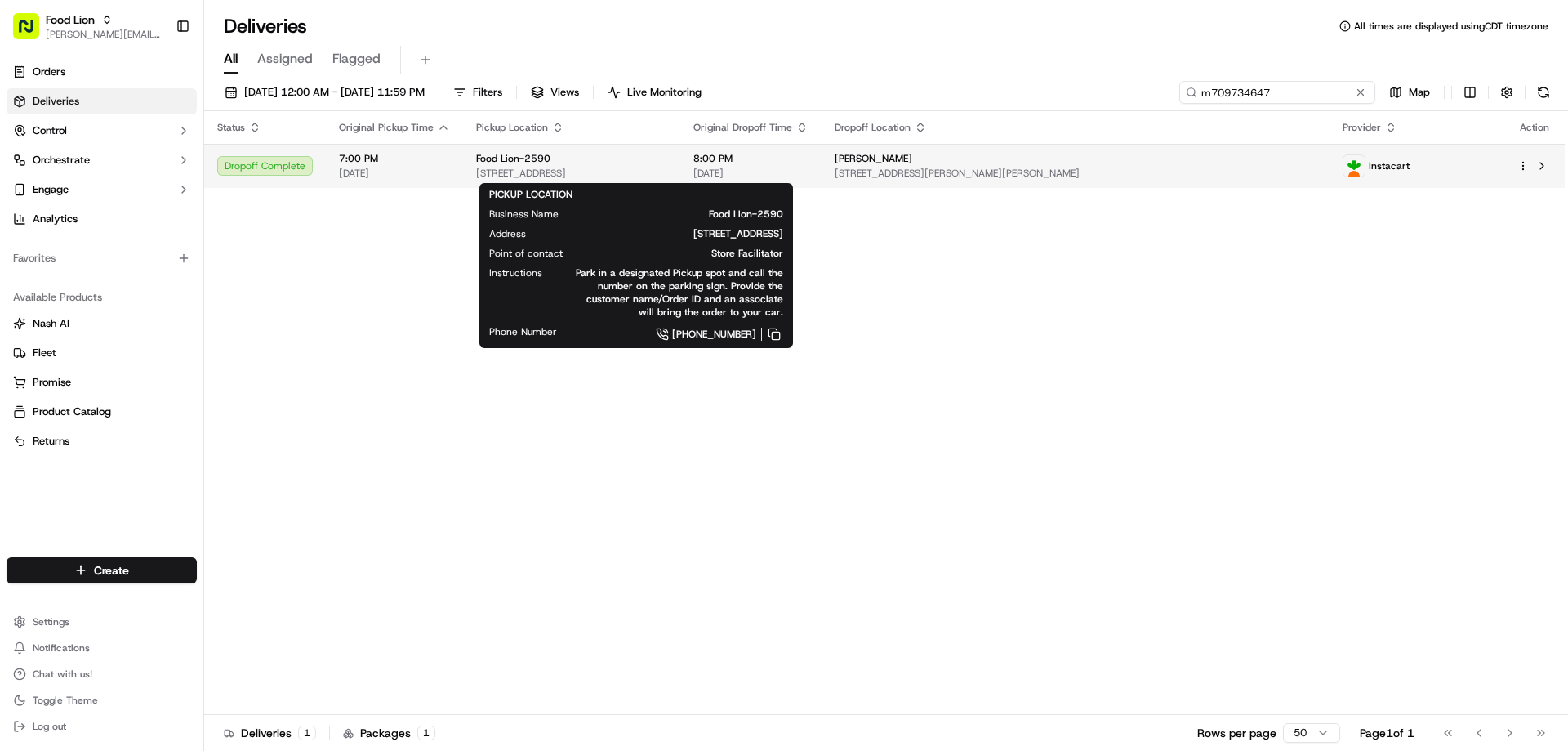
type input "m709734647"
click at [554, 163] on div "Food Lion-2590" at bounding box center [571, 158] width 191 height 13
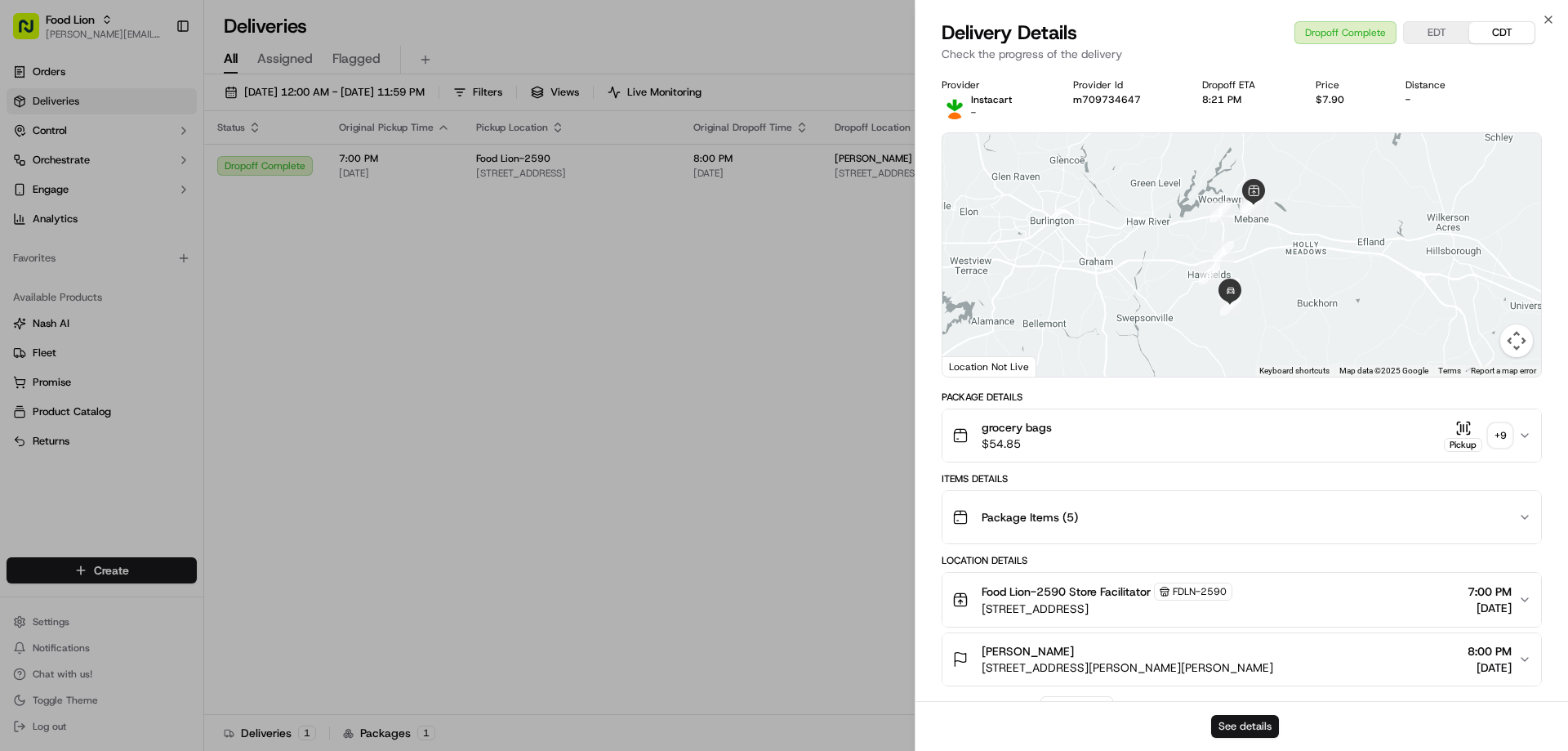
click at [1244, 719] on button "See details" at bounding box center [1245, 726] width 68 height 23
click at [1548, 18] on icon "button" at bounding box center [1548, 19] width 13 height 13
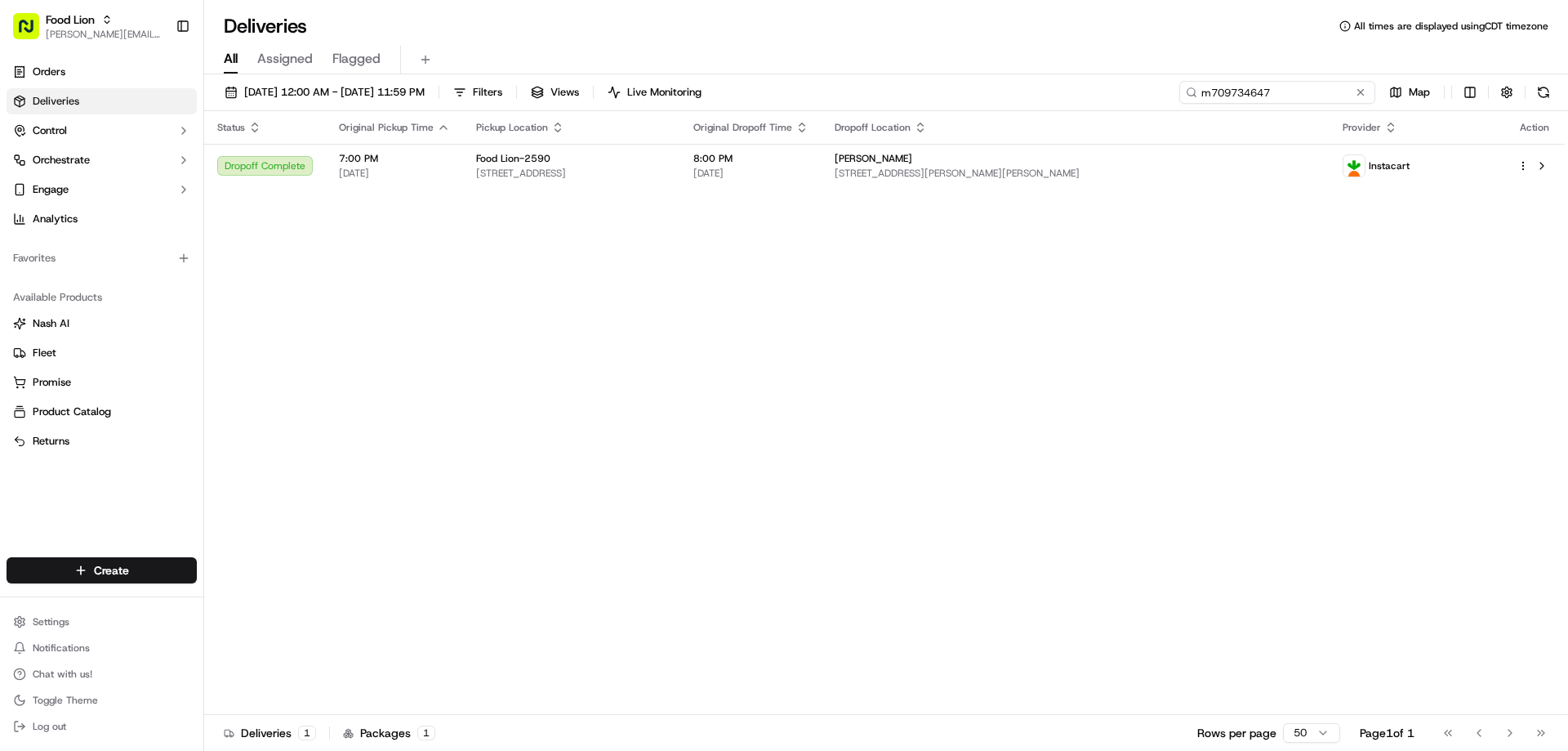
drag, startPoint x: 1327, startPoint y: 96, endPoint x: 1129, endPoint y: 98, distance: 198.0
click at [1149, 106] on div "09/05/2025 12:00 AM - 09/16/2025 11:59 PM Filters Views Live Monitoring m709734…" at bounding box center [886, 96] width 1364 height 31
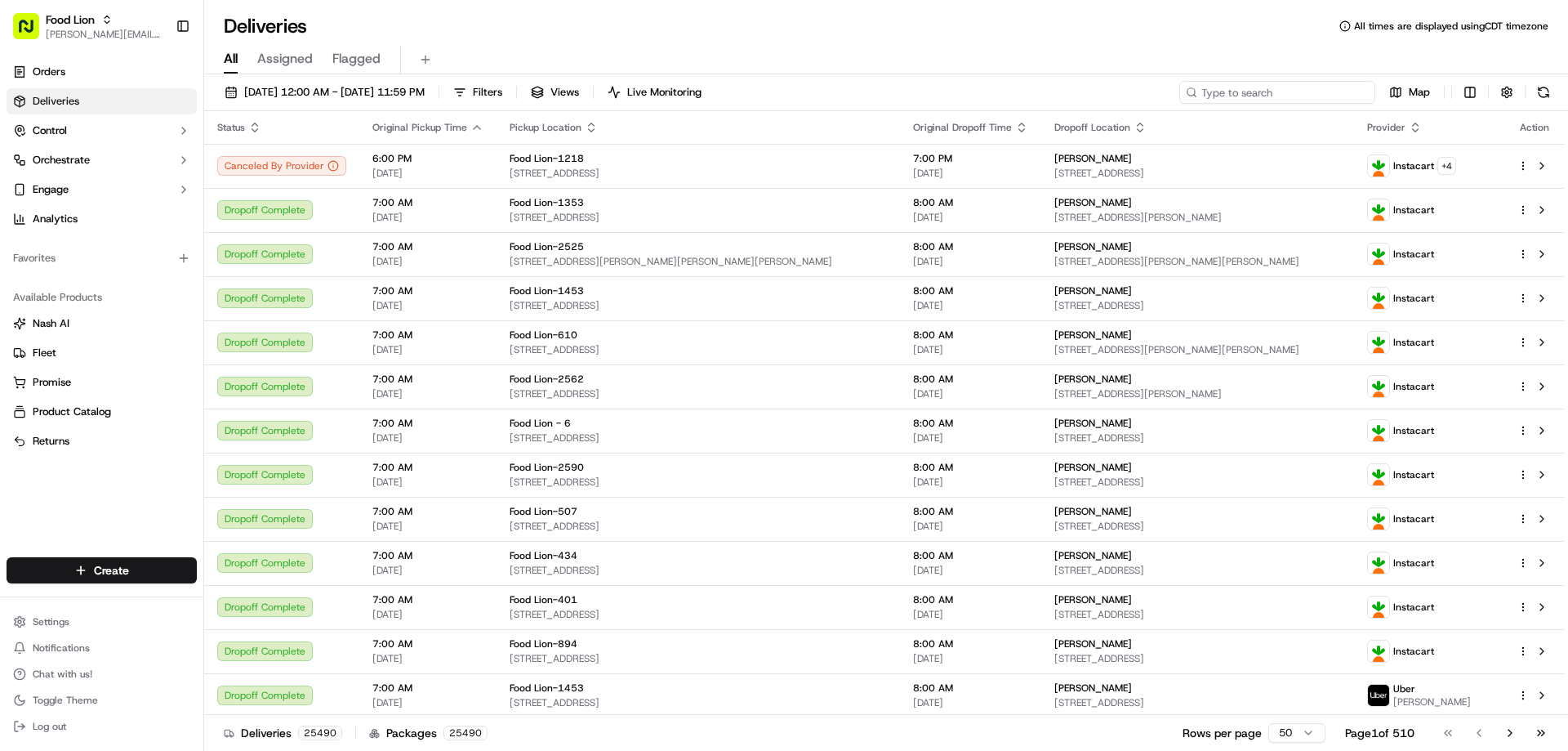
click at [1255, 85] on input at bounding box center [1276, 92] width 196 height 23
type input "m714003074"
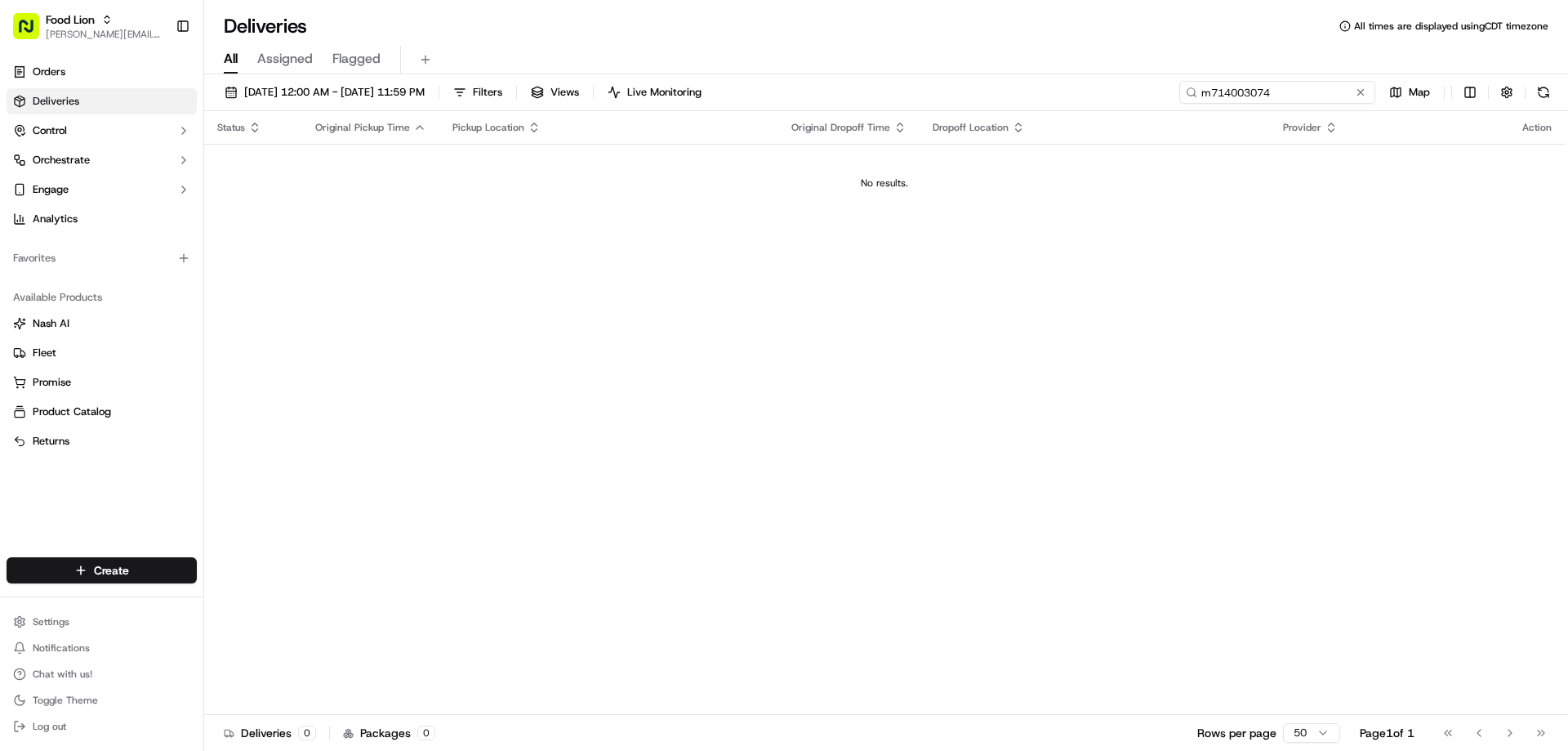
drag, startPoint x: 1285, startPoint y: 87, endPoint x: 1119, endPoint y: 109, distance: 167.5
click at [1138, 108] on div "09/05/2025 12:00 AM - 09/16/2025 11:59 PM Filters Views Live Monitoring m714003…" at bounding box center [886, 96] width 1364 height 31
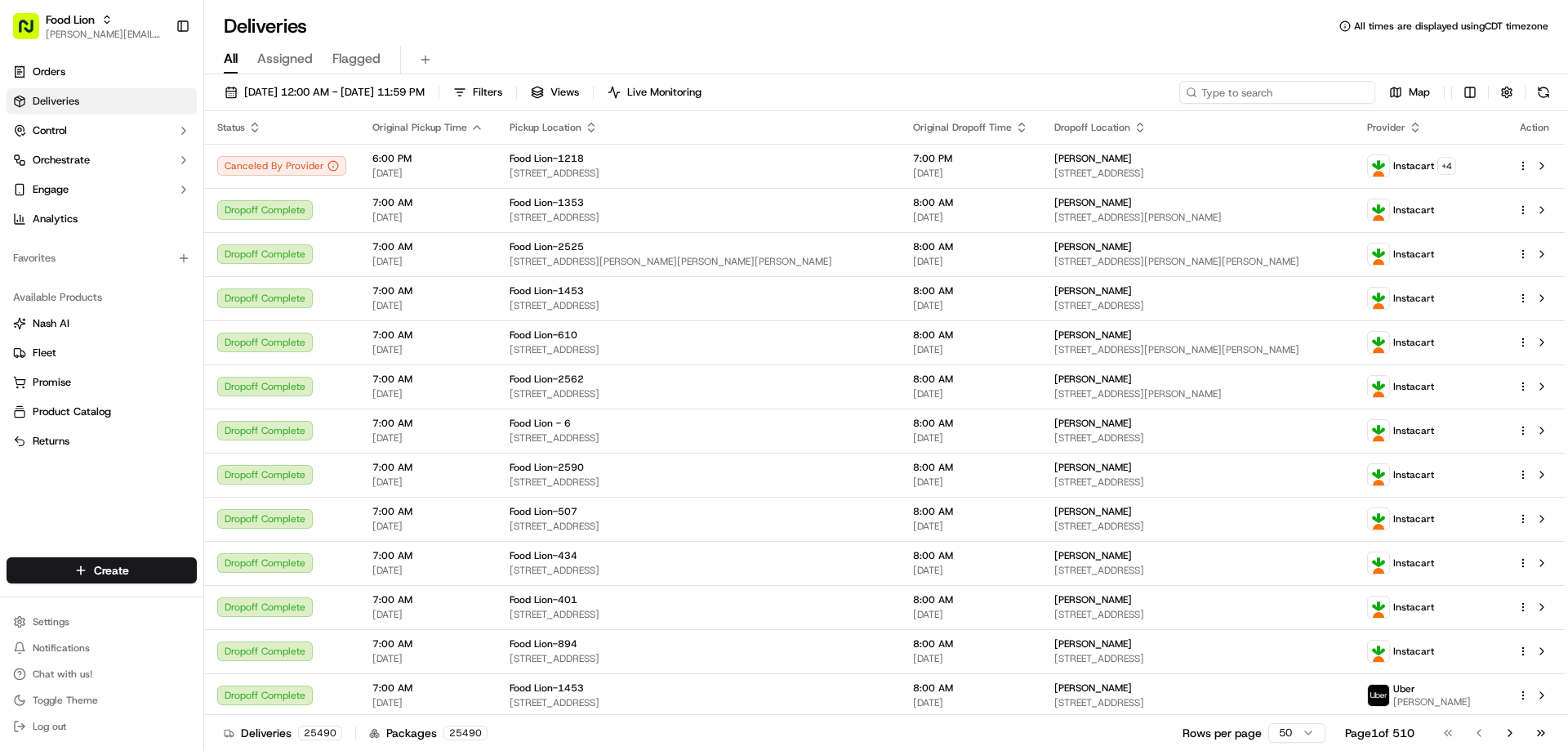
click at [1264, 92] on input at bounding box center [1276, 92] width 196 height 23
paste input "m714003074"
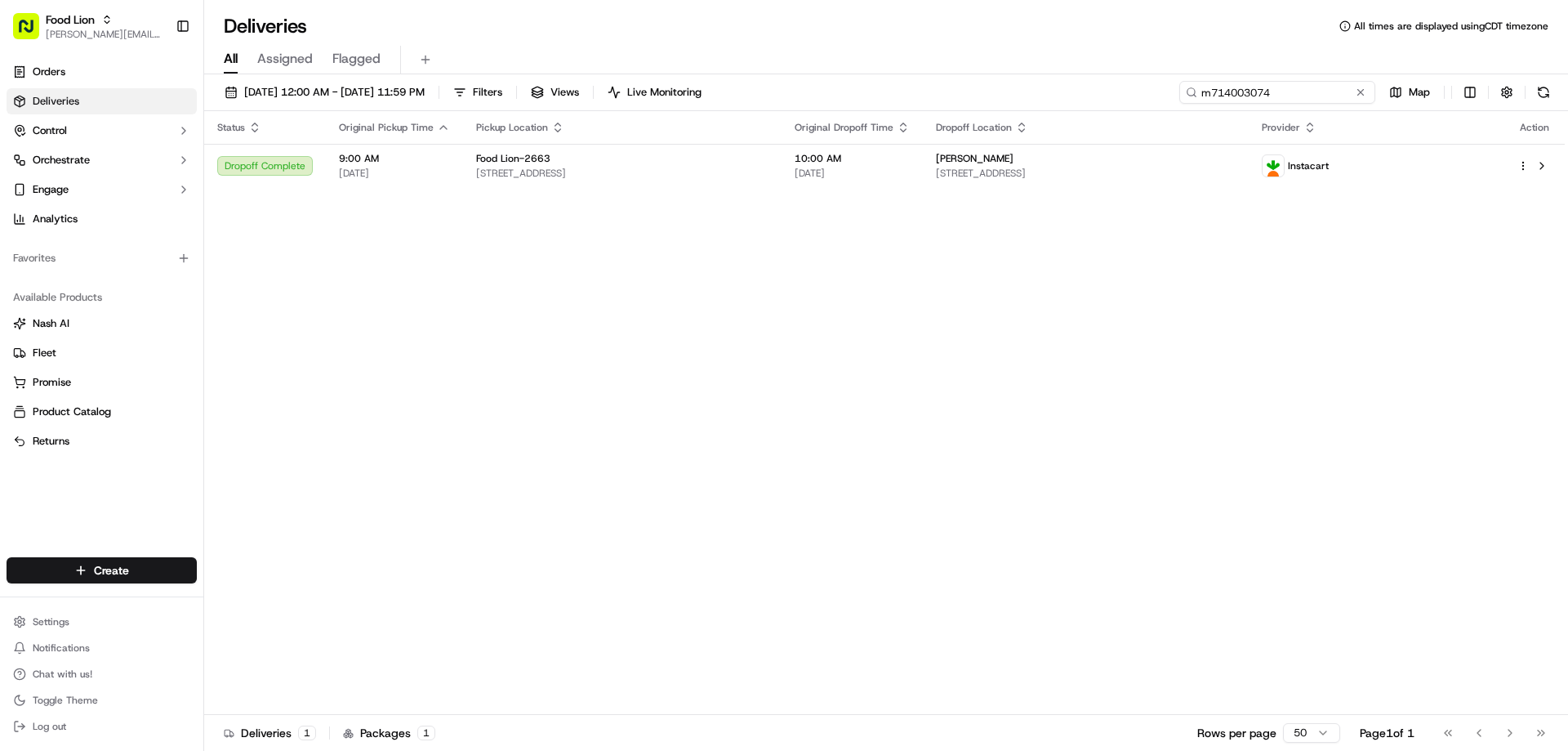
type input "m714003074"
click at [465, 168] on td "Food Lion-2663 16615 Mountain Rd, Montpelier, VA 23192, US" at bounding box center [622, 165] width 319 height 44
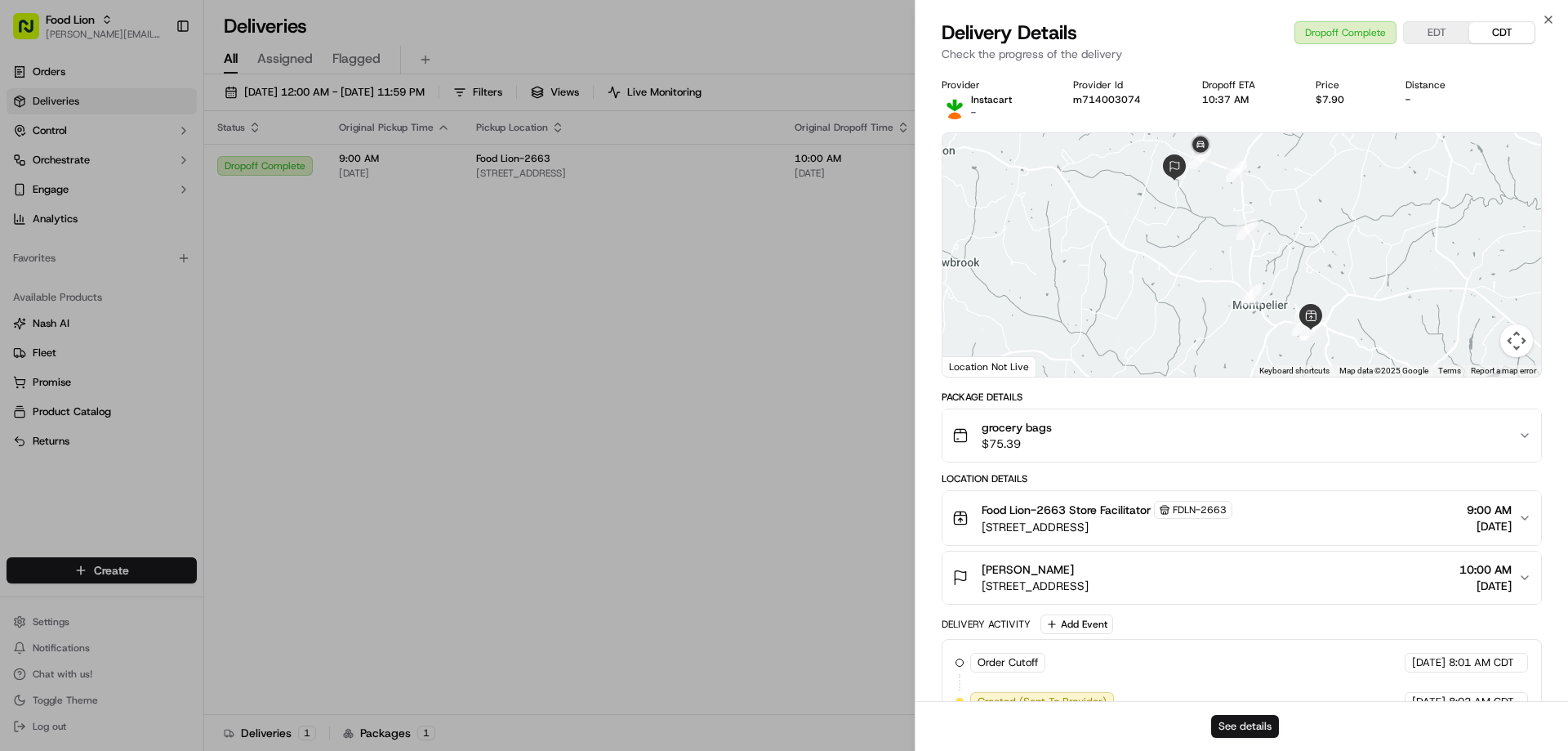
click at [1251, 719] on button "See details" at bounding box center [1245, 726] width 68 height 23
click at [1548, 18] on icon "button" at bounding box center [1548, 19] width 13 height 13
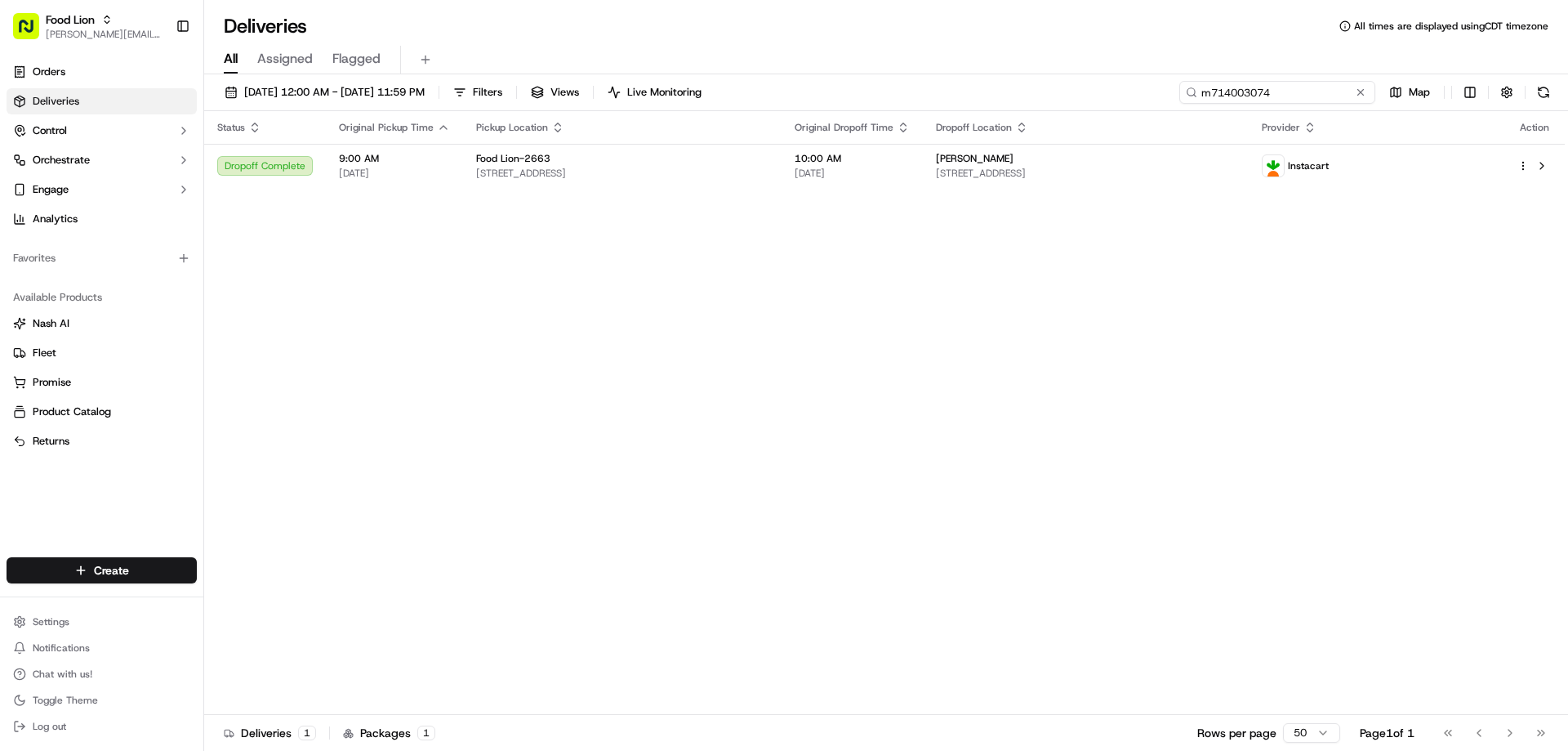
drag, startPoint x: 1329, startPoint y: 94, endPoint x: 1177, endPoint y: 87, distance: 152.2
click at [1177, 87] on div "09/05/2025 12:00 AM - 09/16/2025 11:59 PM Filters Views Live Monitoring m714003…" at bounding box center [886, 96] width 1364 height 31
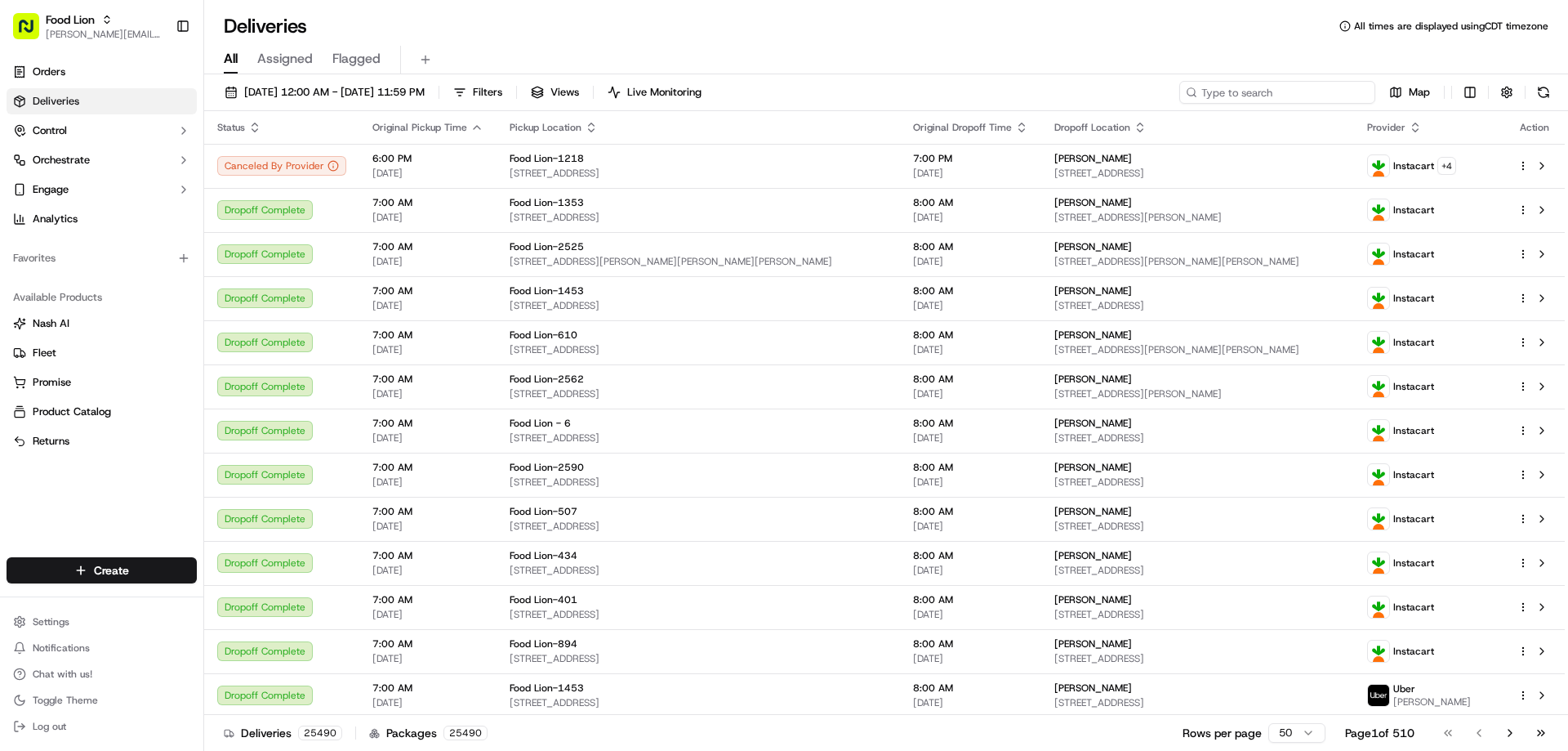
click at [1305, 95] on input at bounding box center [1276, 92] width 196 height 23
paste input "m711528283"
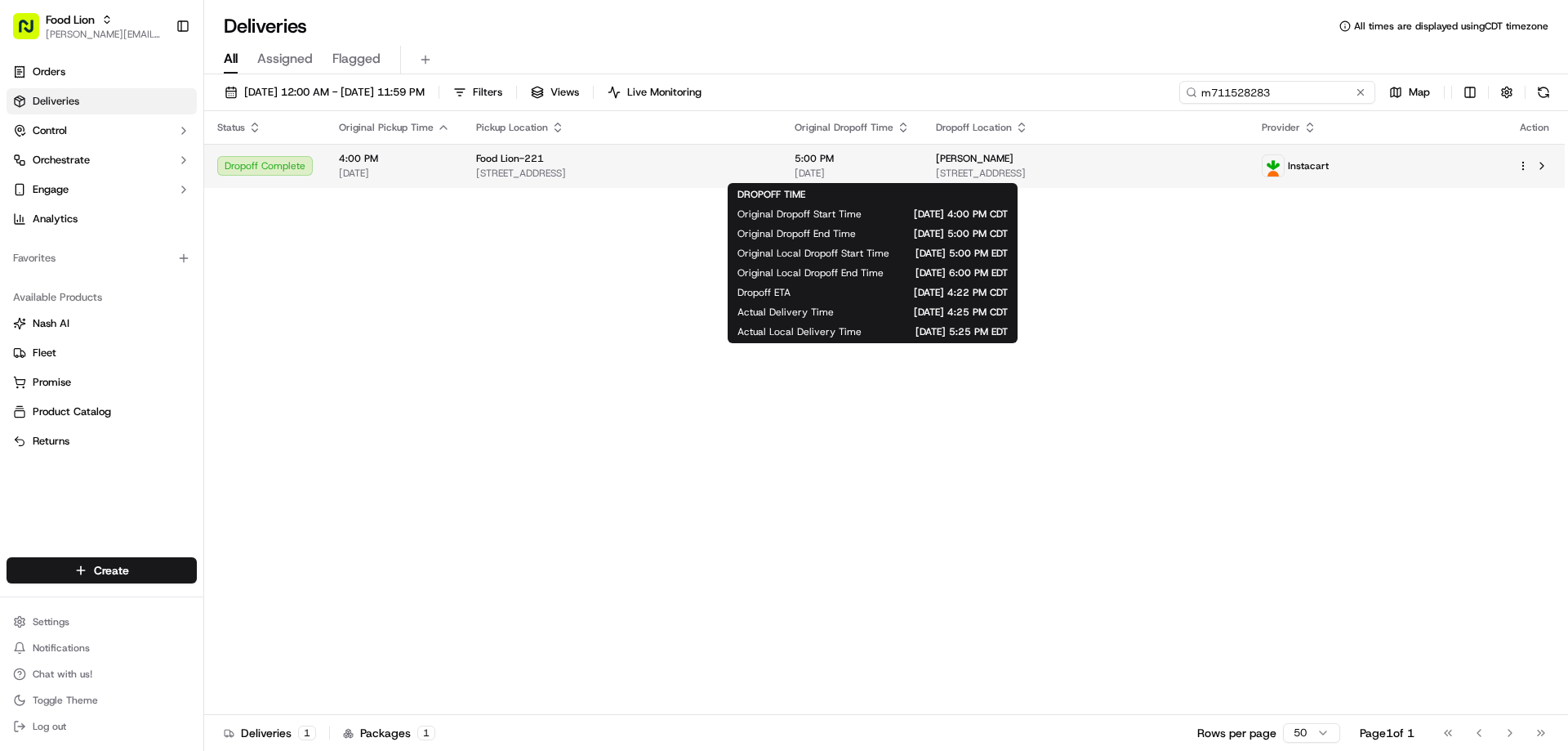
type input "m711528283"
click at [834, 160] on span "5:00 PM" at bounding box center [852, 158] width 115 height 13
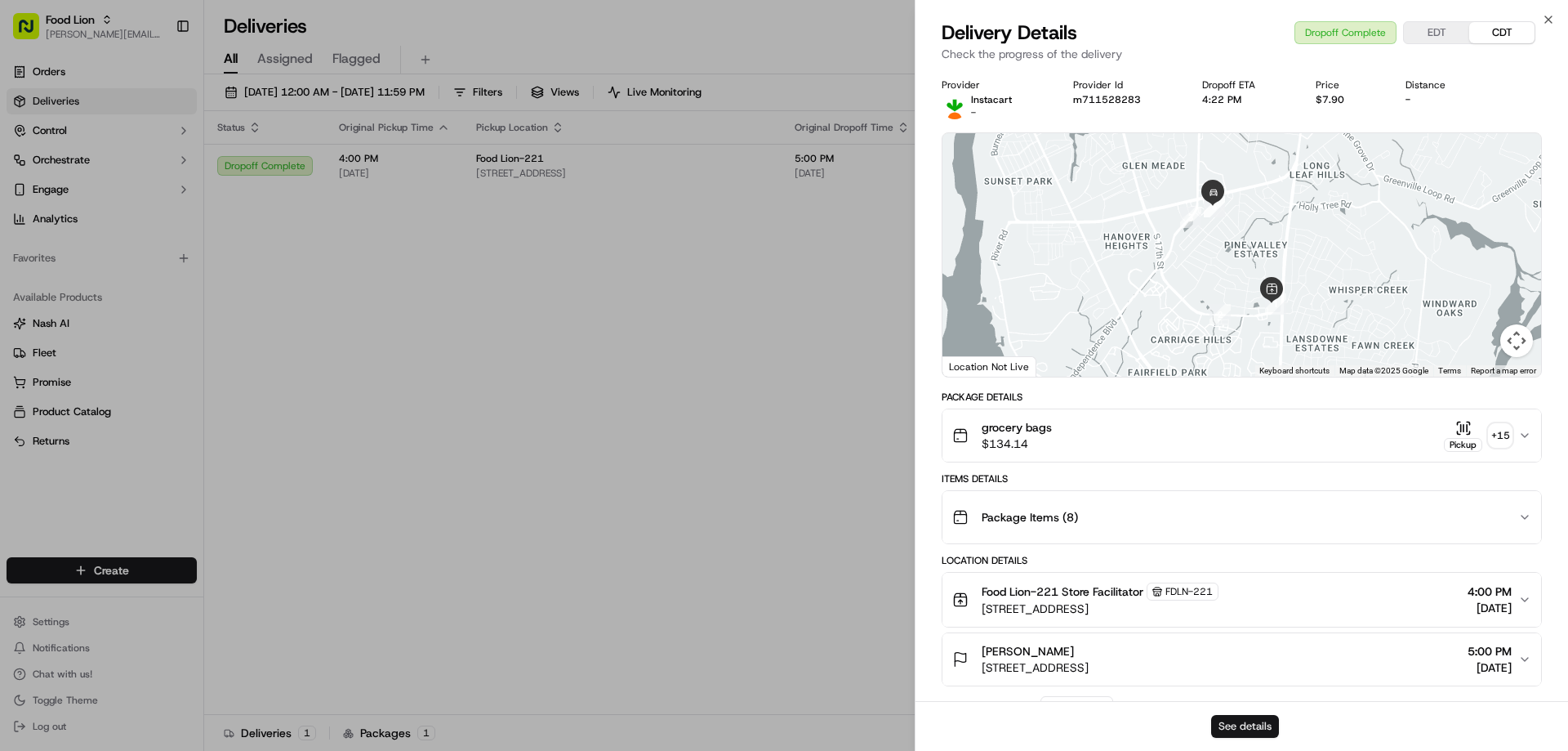
click at [1257, 728] on button "See details" at bounding box center [1245, 726] width 68 height 23
click at [1552, 18] on icon "button" at bounding box center [1548, 19] width 13 height 13
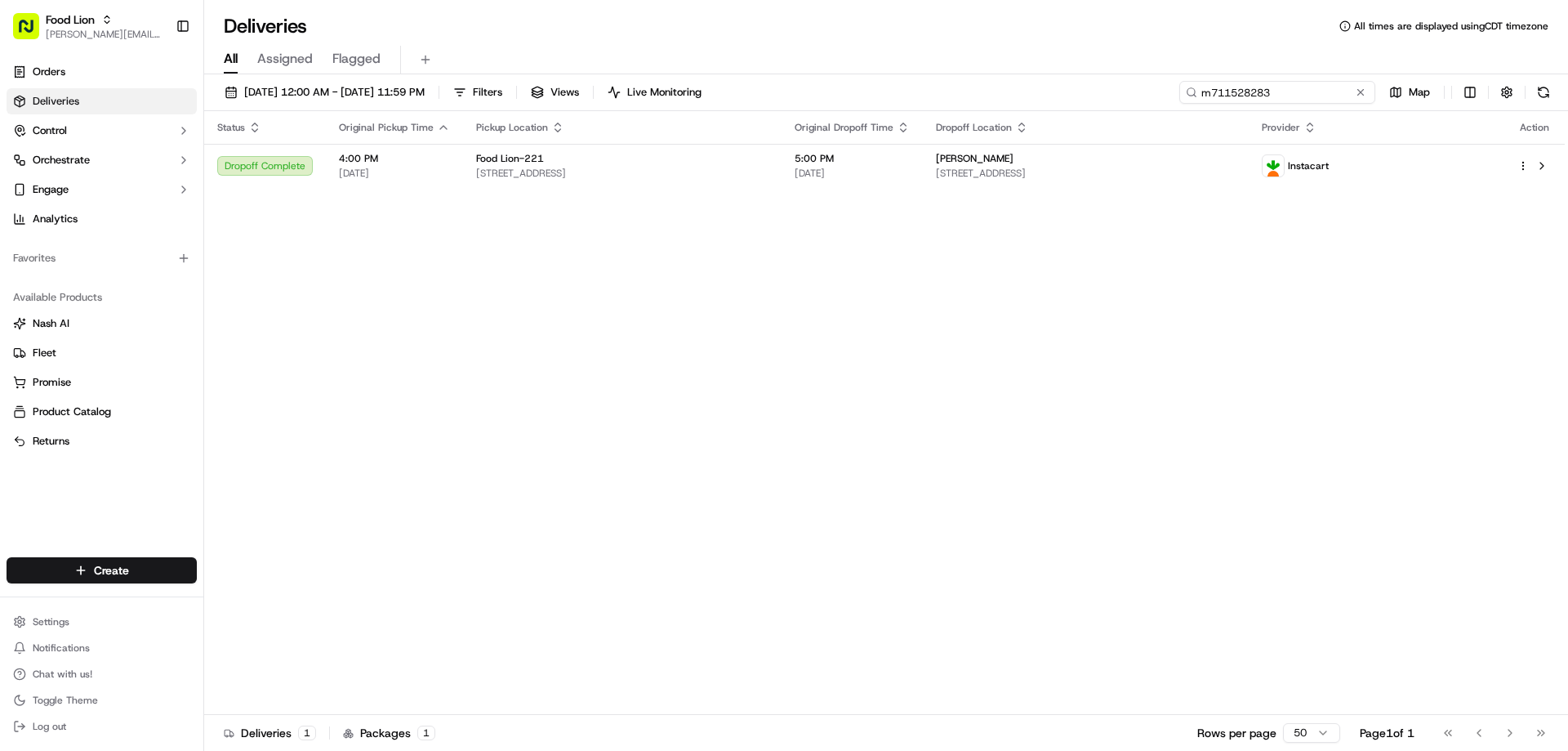
drag, startPoint x: 1333, startPoint y: 87, endPoint x: 1085, endPoint y: 94, distance: 248.1
click at [1119, 98] on div "09/05/2025 12:00 AM - 09/16/2025 11:59 PM Filters Views Live Monitoring m711528…" at bounding box center [886, 96] width 1364 height 31
type input "m644880573"
drag, startPoint x: 1299, startPoint y: 98, endPoint x: 1141, endPoint y: 107, distance: 158.3
click at [1154, 117] on div "09/05/2025 12:00 AM - 09/16/2025 11:59 PM Filters Views Live Monitoring m644880…" at bounding box center [886, 414] width 1364 height 680
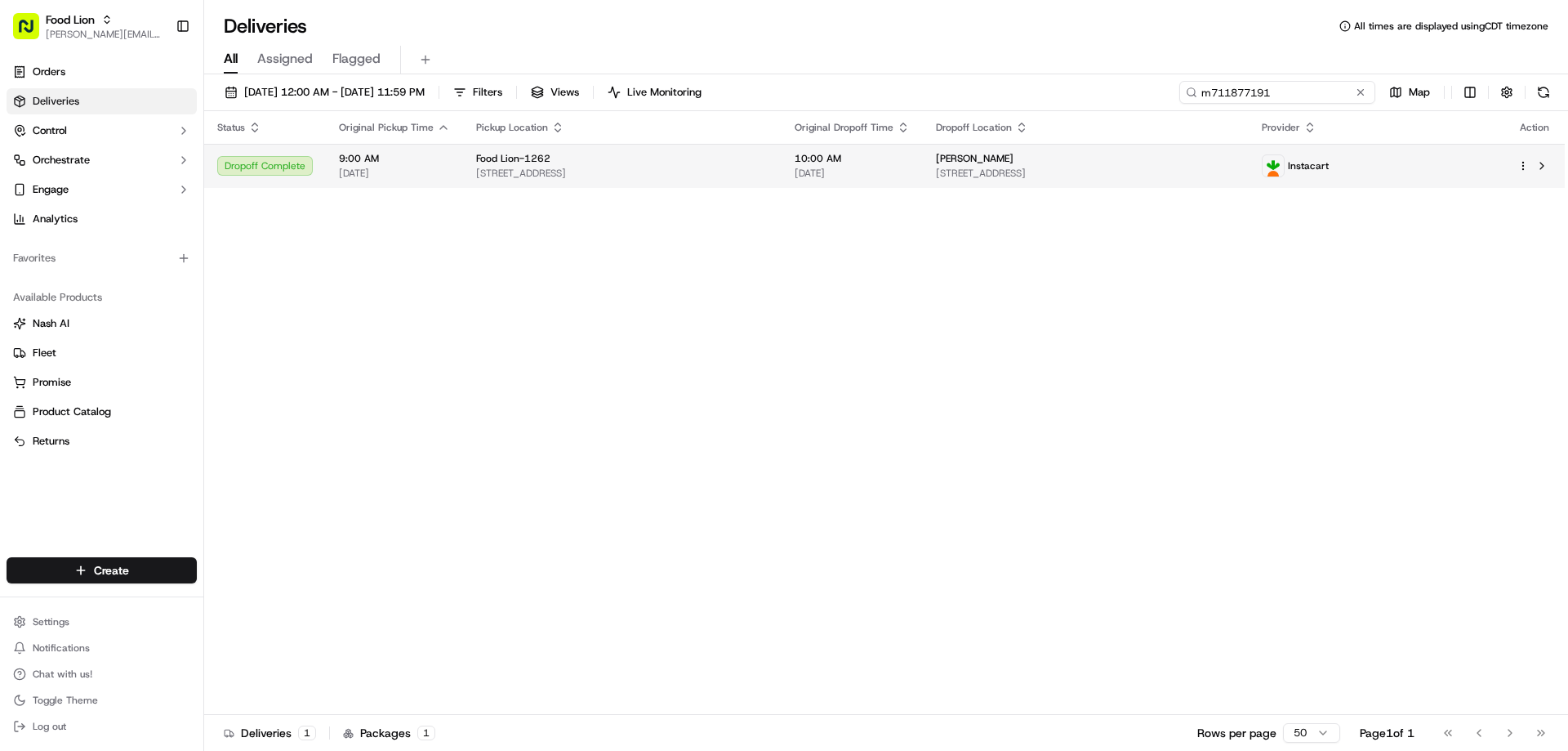
type input "m711877191"
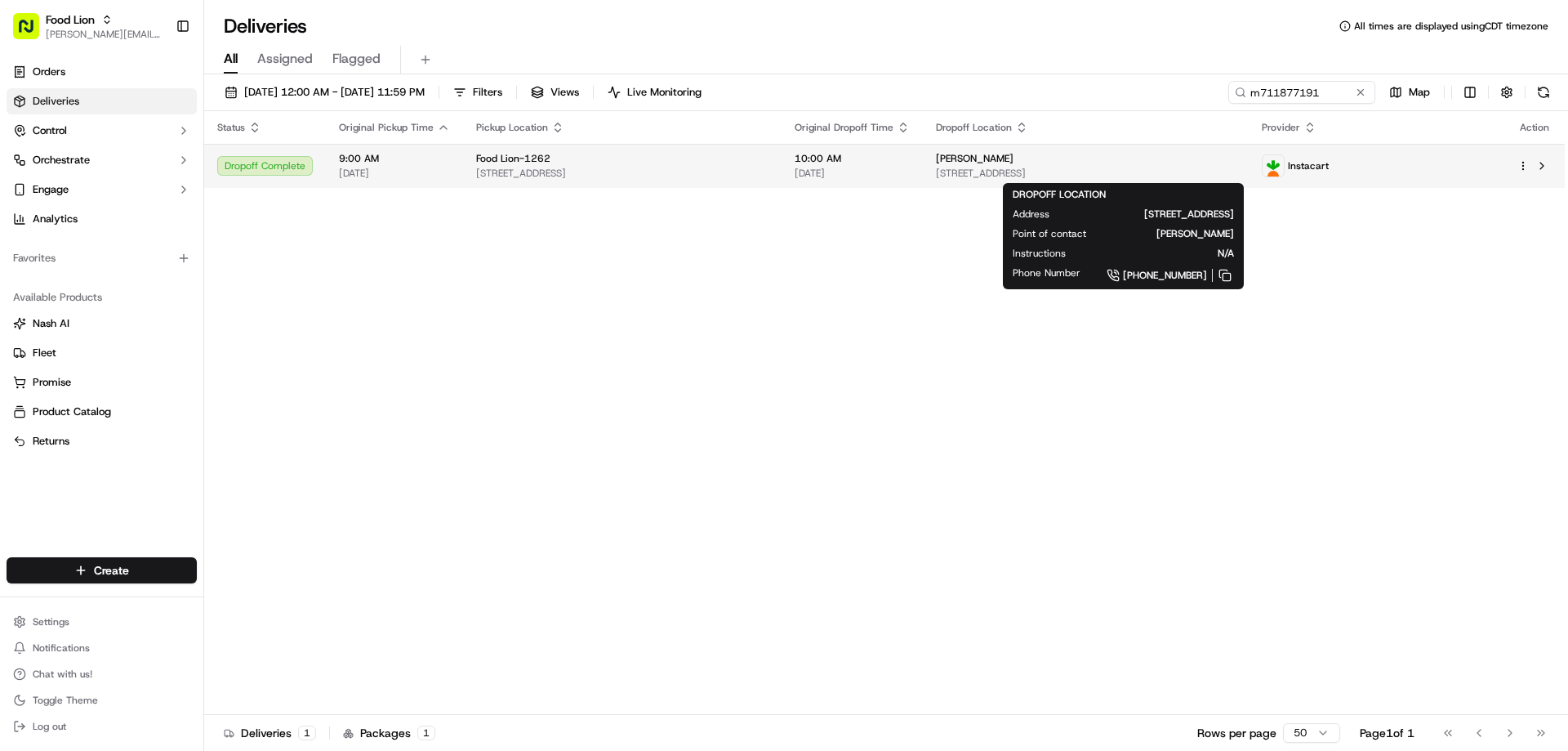
click at [1013, 157] on span "Denice Richardson" at bounding box center [974, 158] width 77 height 13
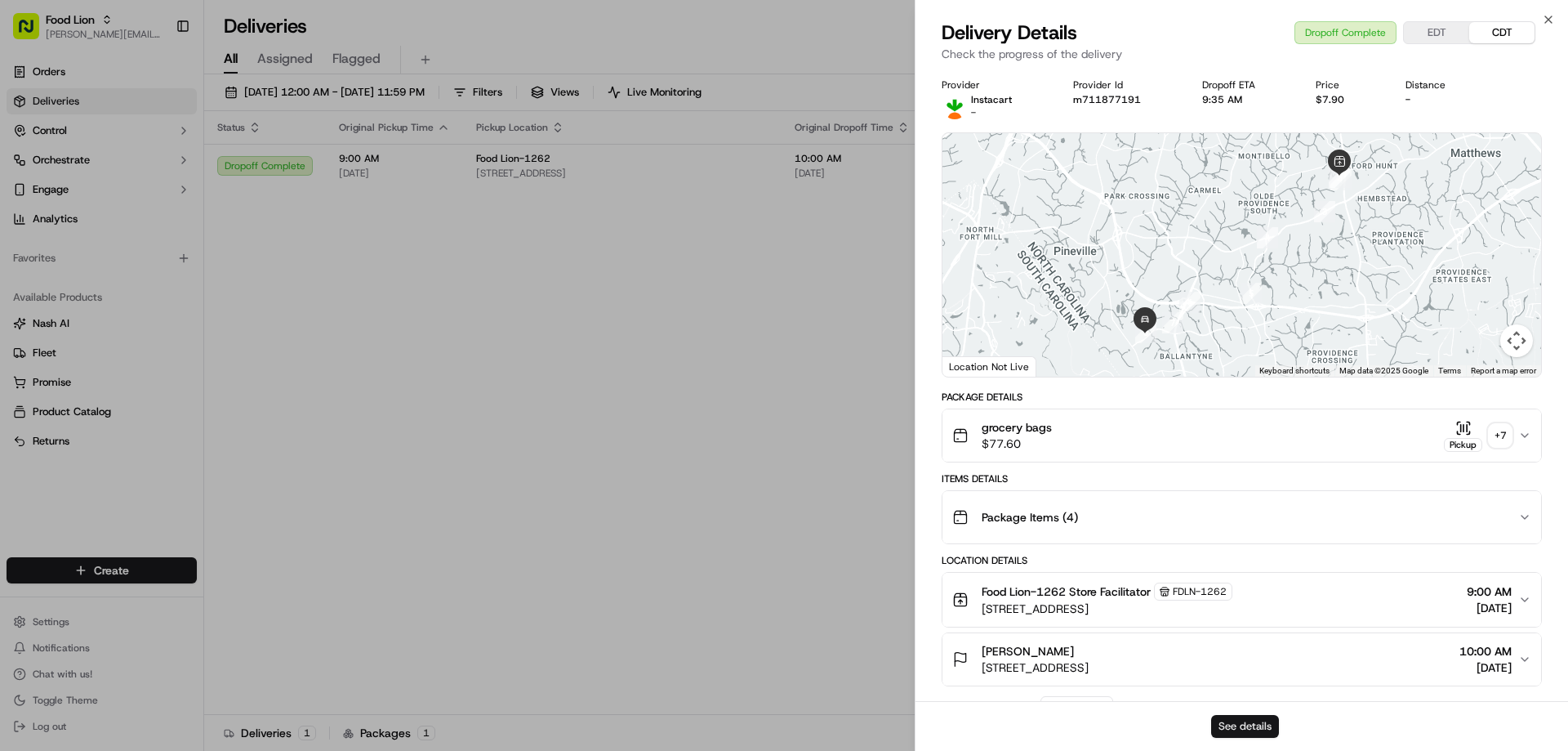
click at [1260, 727] on button "See details" at bounding box center [1245, 726] width 68 height 23
click at [1552, 20] on icon "button" at bounding box center [1548, 19] width 13 height 13
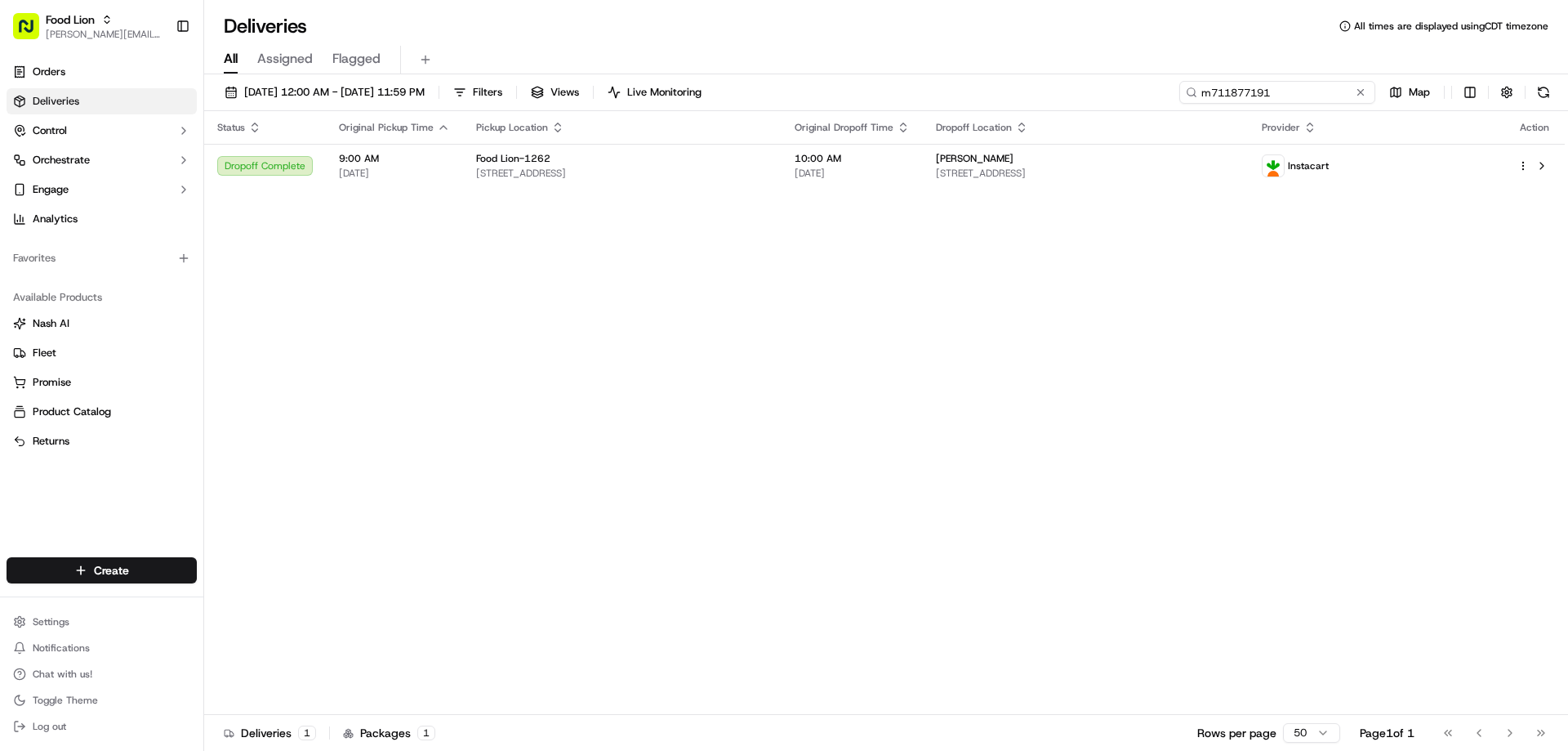
drag, startPoint x: 1323, startPoint y: 92, endPoint x: 1154, endPoint y: 102, distance: 169.3
click at [1157, 101] on div "09/05/2025 12:00 AM - 09/16/2025 11:59 PM Filters Views Live Monitoring m711877…" at bounding box center [886, 96] width 1364 height 31
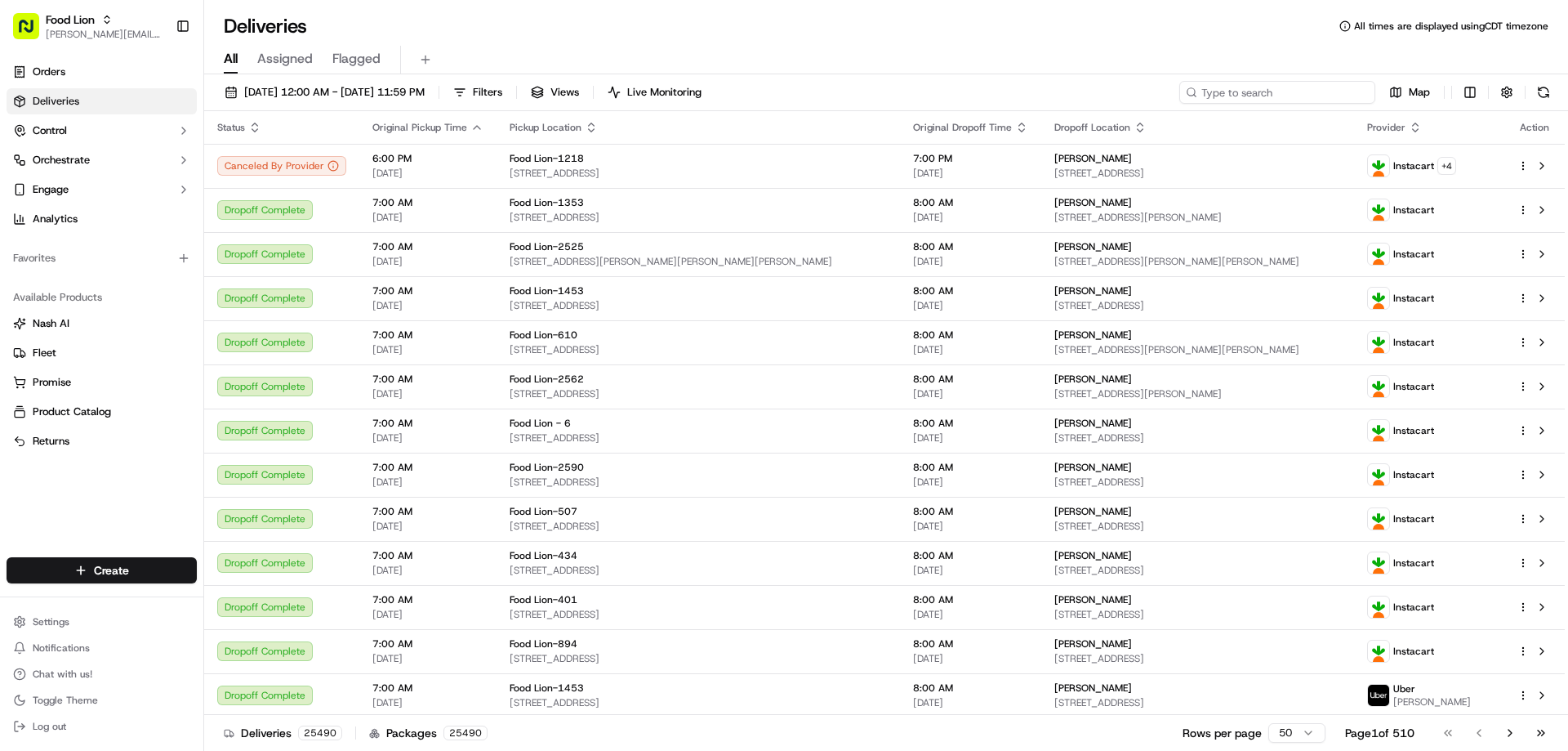
click at [1228, 91] on input at bounding box center [1276, 92] width 196 height 23
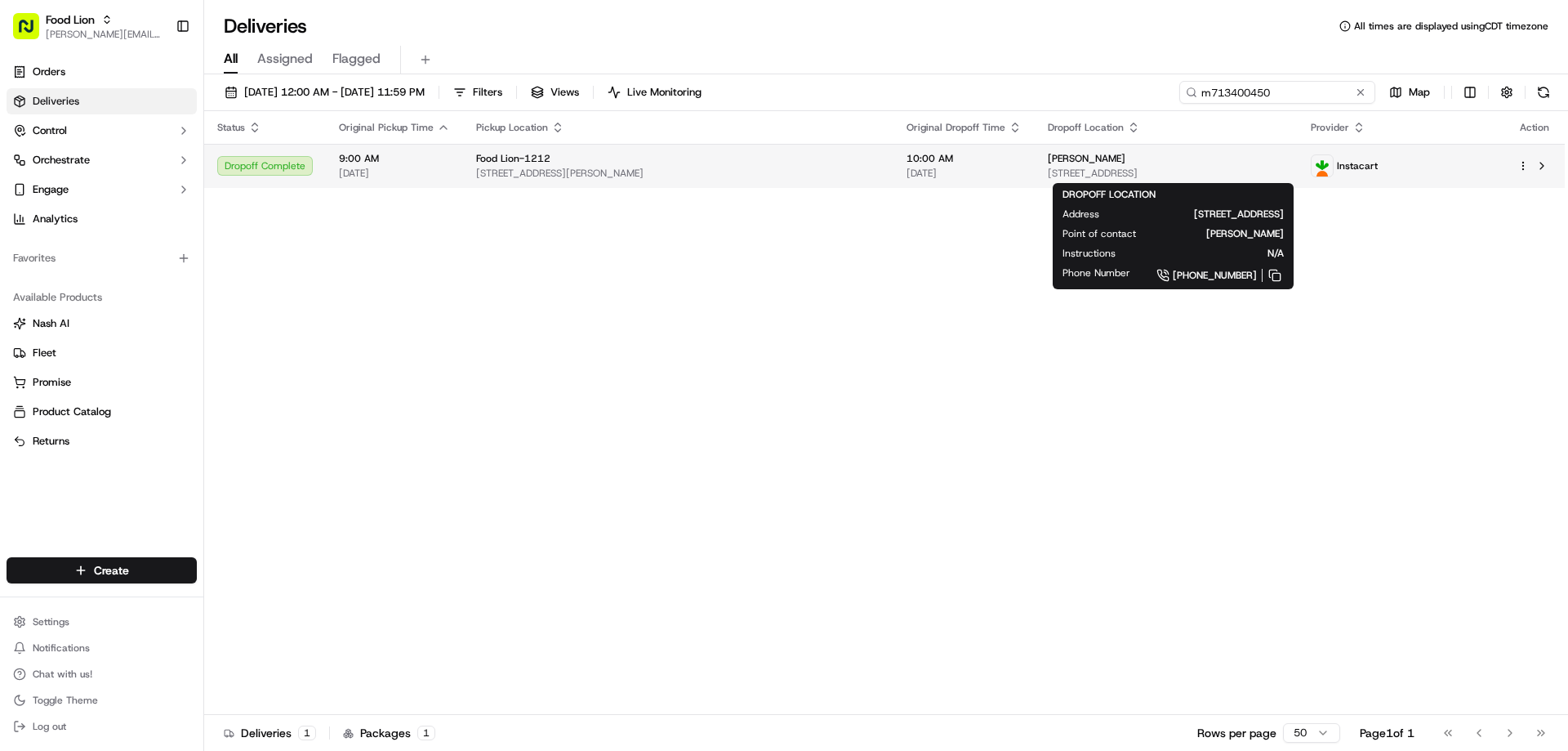
type input "m713400450"
click at [1047, 164] on span "Melonie Kornegay" at bounding box center [1085, 158] width 77 height 13
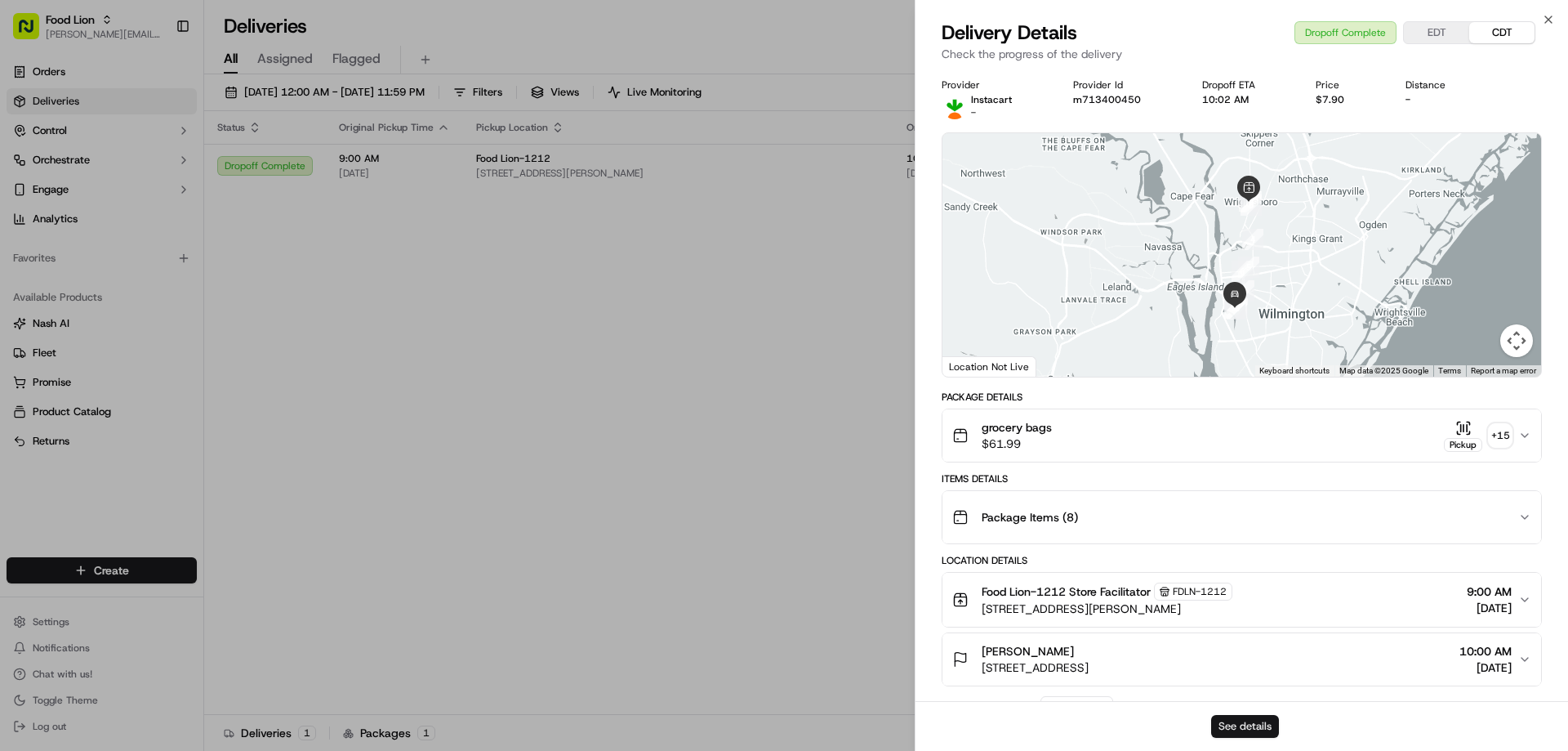
click at [1237, 729] on button "See details" at bounding box center [1245, 726] width 68 height 23
click at [1545, 19] on icon "button" at bounding box center [1548, 19] width 13 height 13
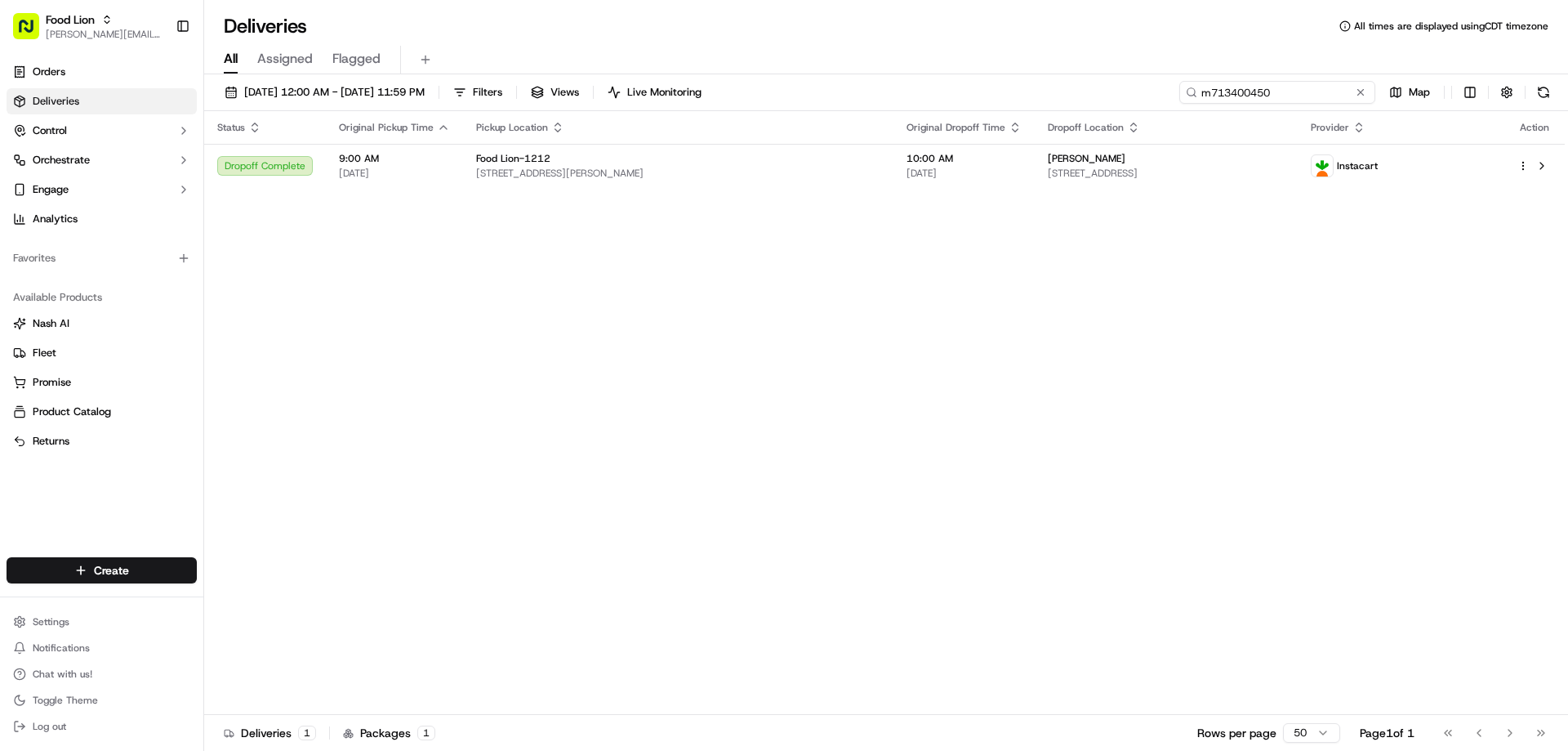
drag, startPoint x: 1327, startPoint y: 94, endPoint x: 1172, endPoint y: 100, distance: 155.1
click at [1172, 100] on div "09/05/2025 12:00 AM - 09/16/2025 11:59 PM Filters Views Live Monitoring m713400…" at bounding box center [886, 96] width 1364 height 31
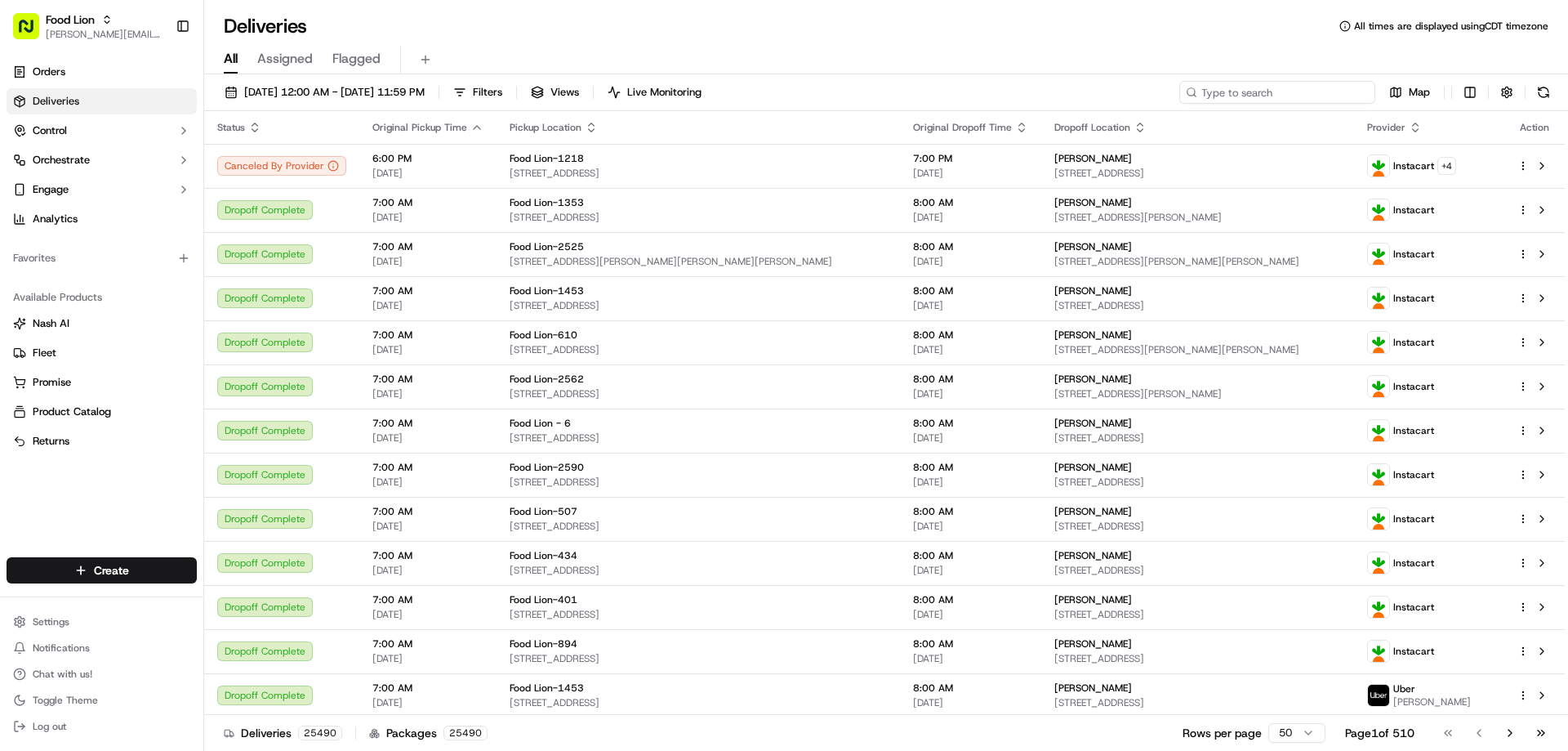
click at [1281, 88] on input at bounding box center [1276, 92] width 196 height 23
paste input "m548539433"
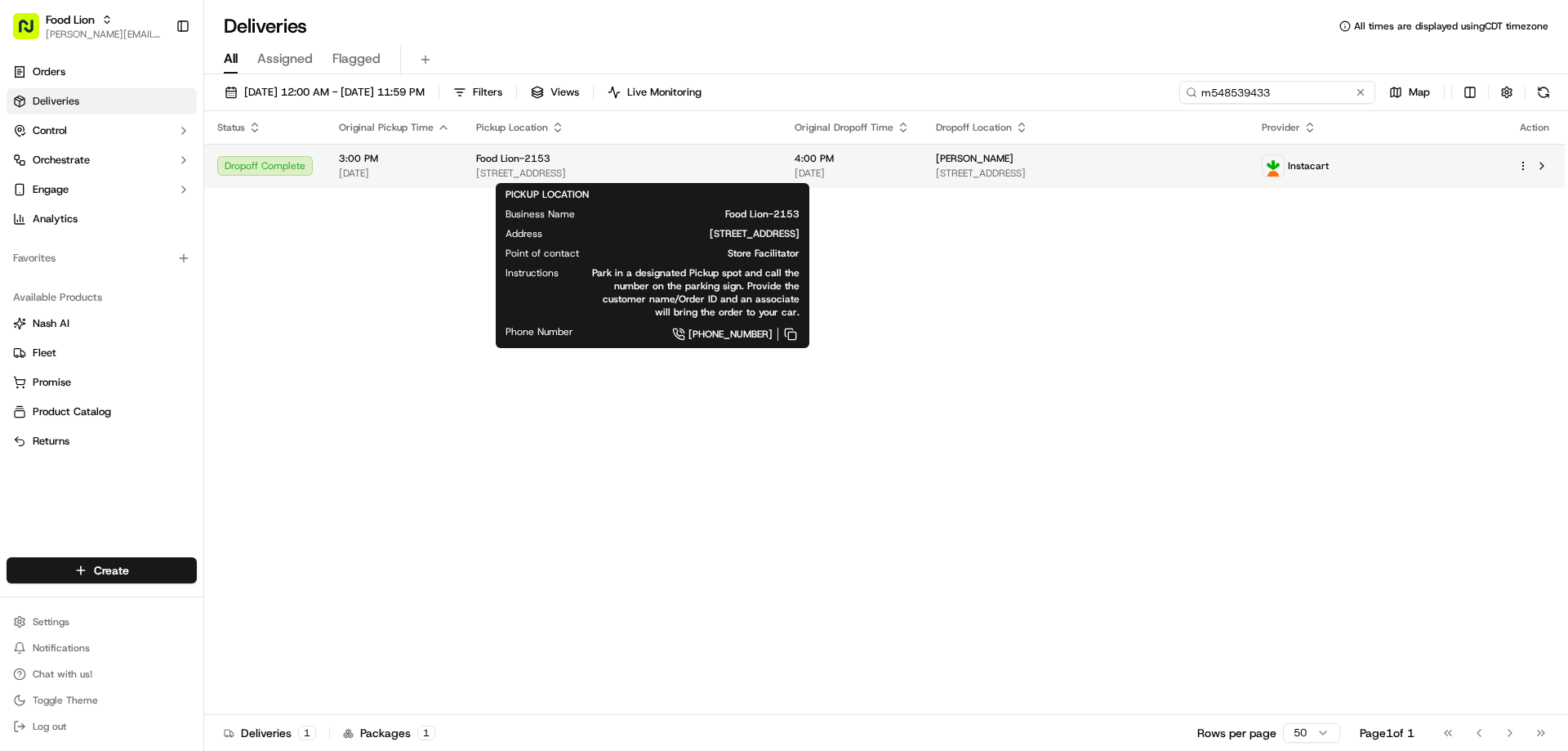
type input "m548539433"
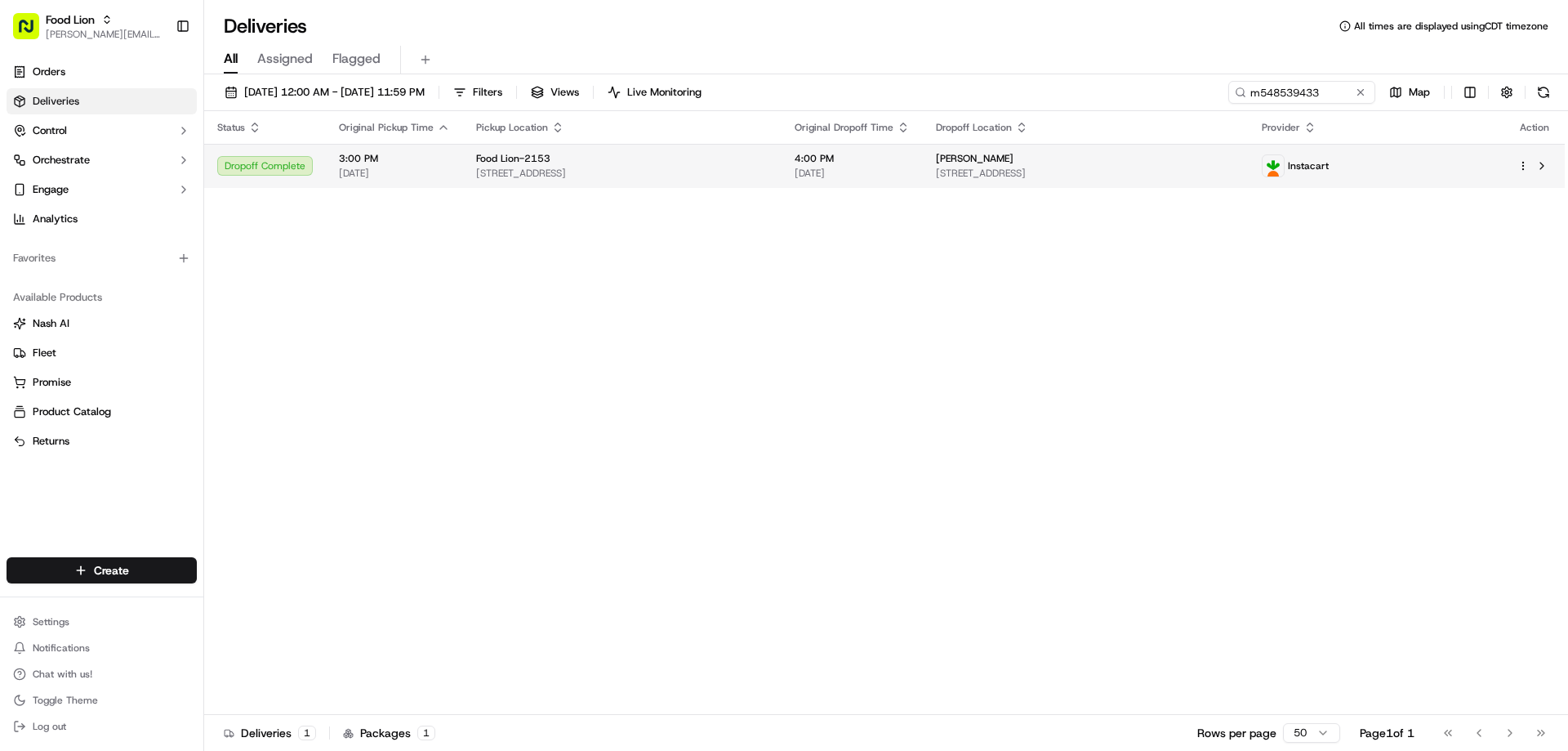
click at [568, 167] on span "[STREET_ADDRESS]" at bounding box center [622, 172] width 293 height 13
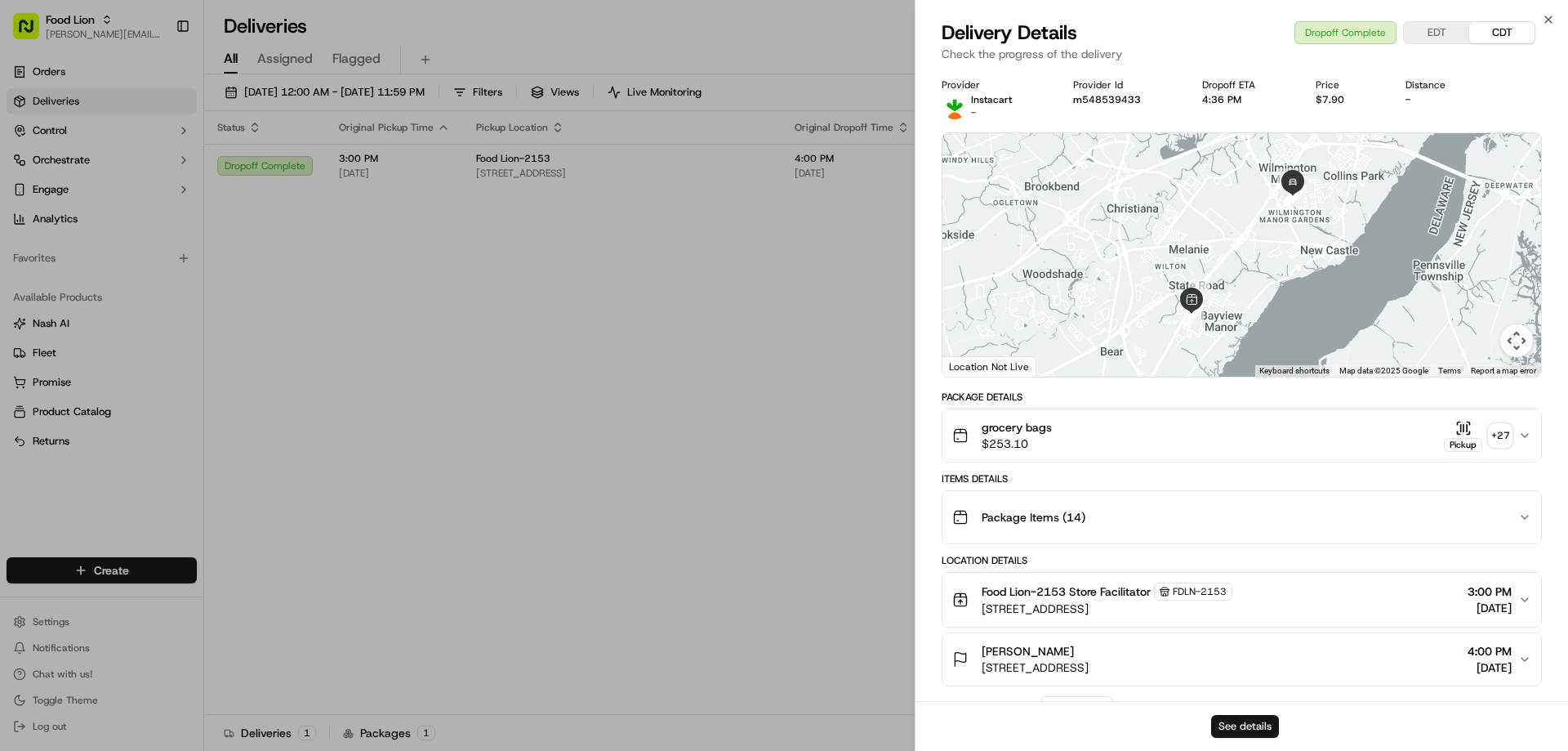
click at [1253, 723] on button "See details" at bounding box center [1245, 726] width 68 height 23
click at [1543, 19] on icon "button" at bounding box center [1548, 19] width 13 height 13
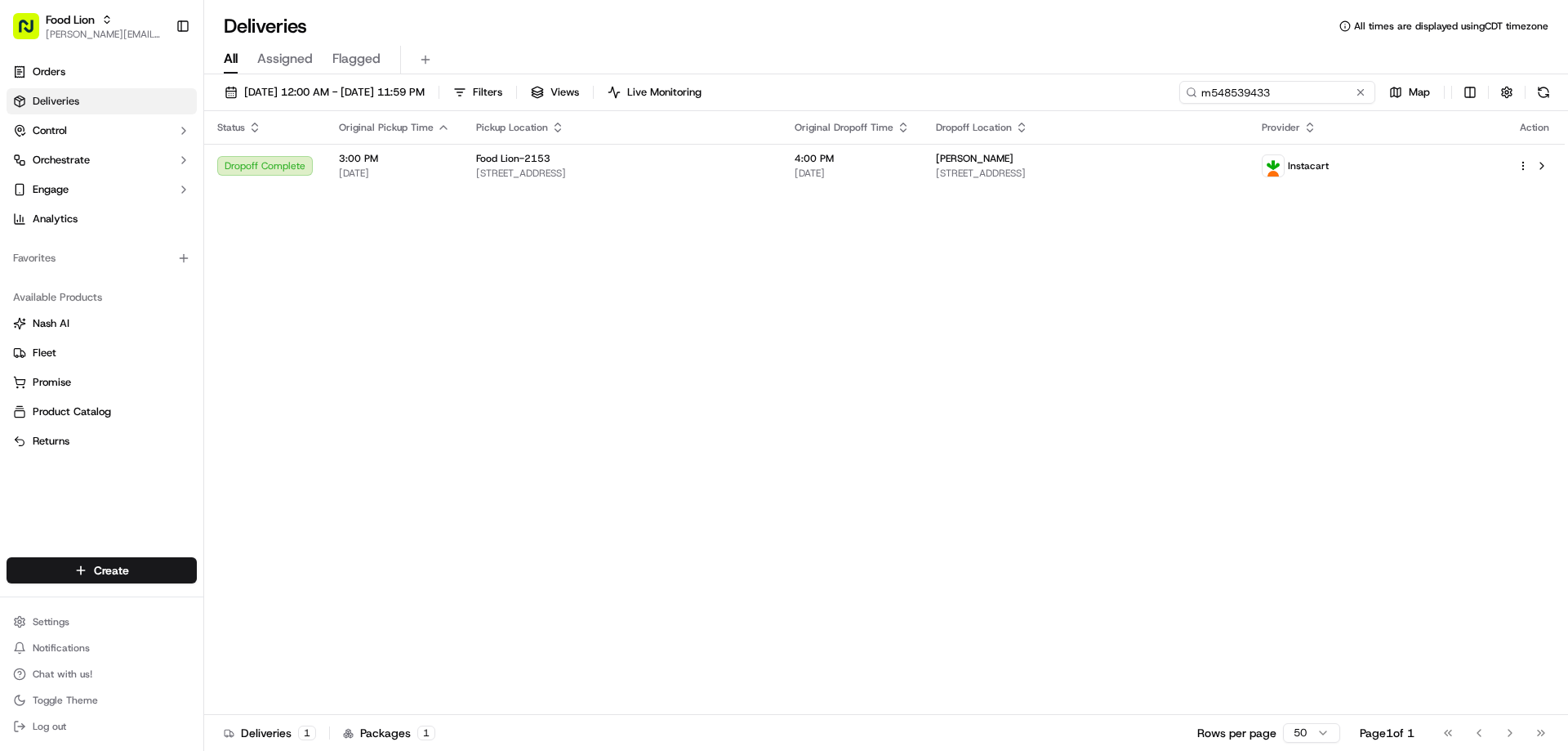
drag, startPoint x: 1329, startPoint y: 91, endPoint x: 1179, endPoint y: 96, distance: 150.1
click at [1179, 96] on input "m548539433" at bounding box center [1276, 92] width 196 height 23
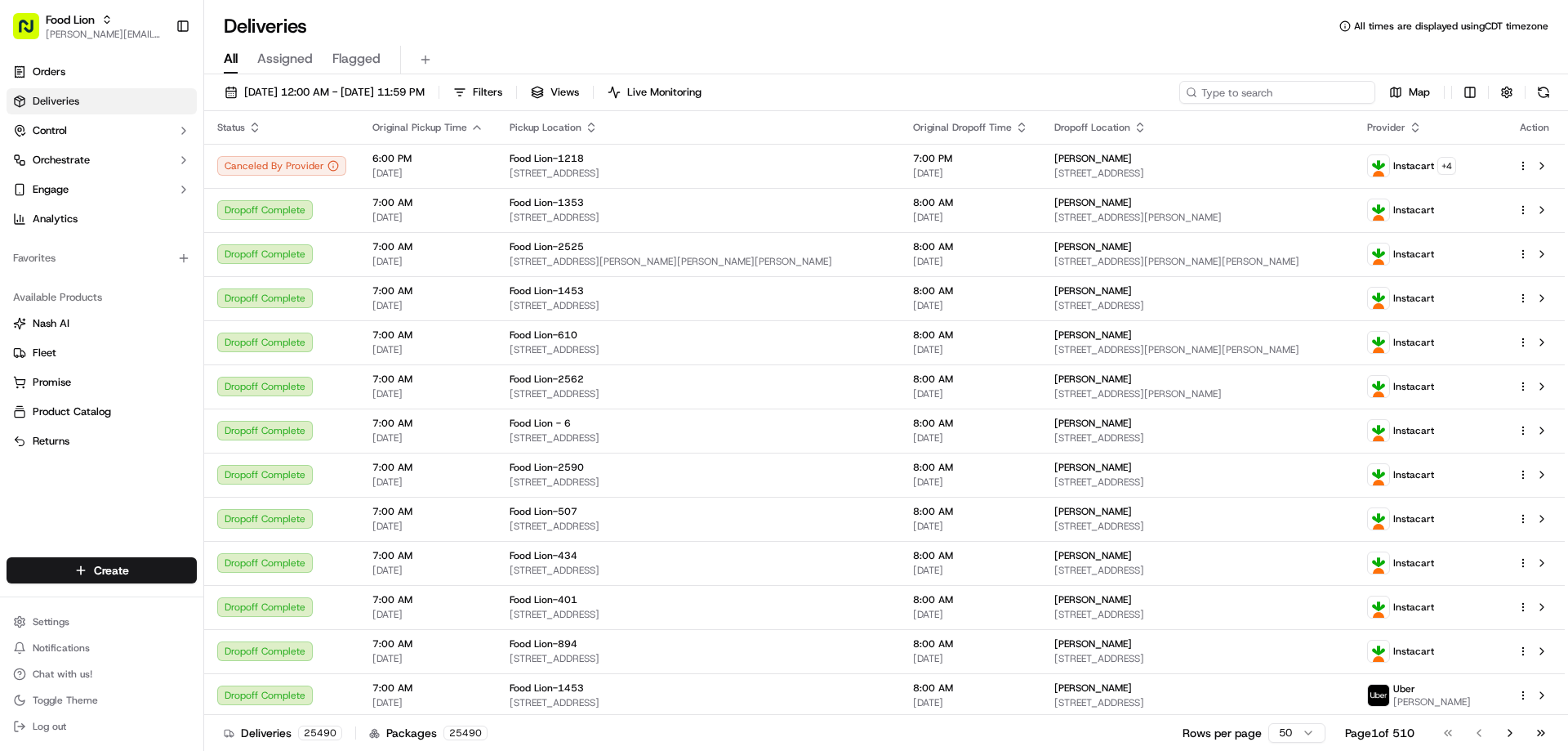
click at [1253, 90] on input at bounding box center [1276, 92] width 196 height 23
paste input "m705383322"
type input "m705383322"
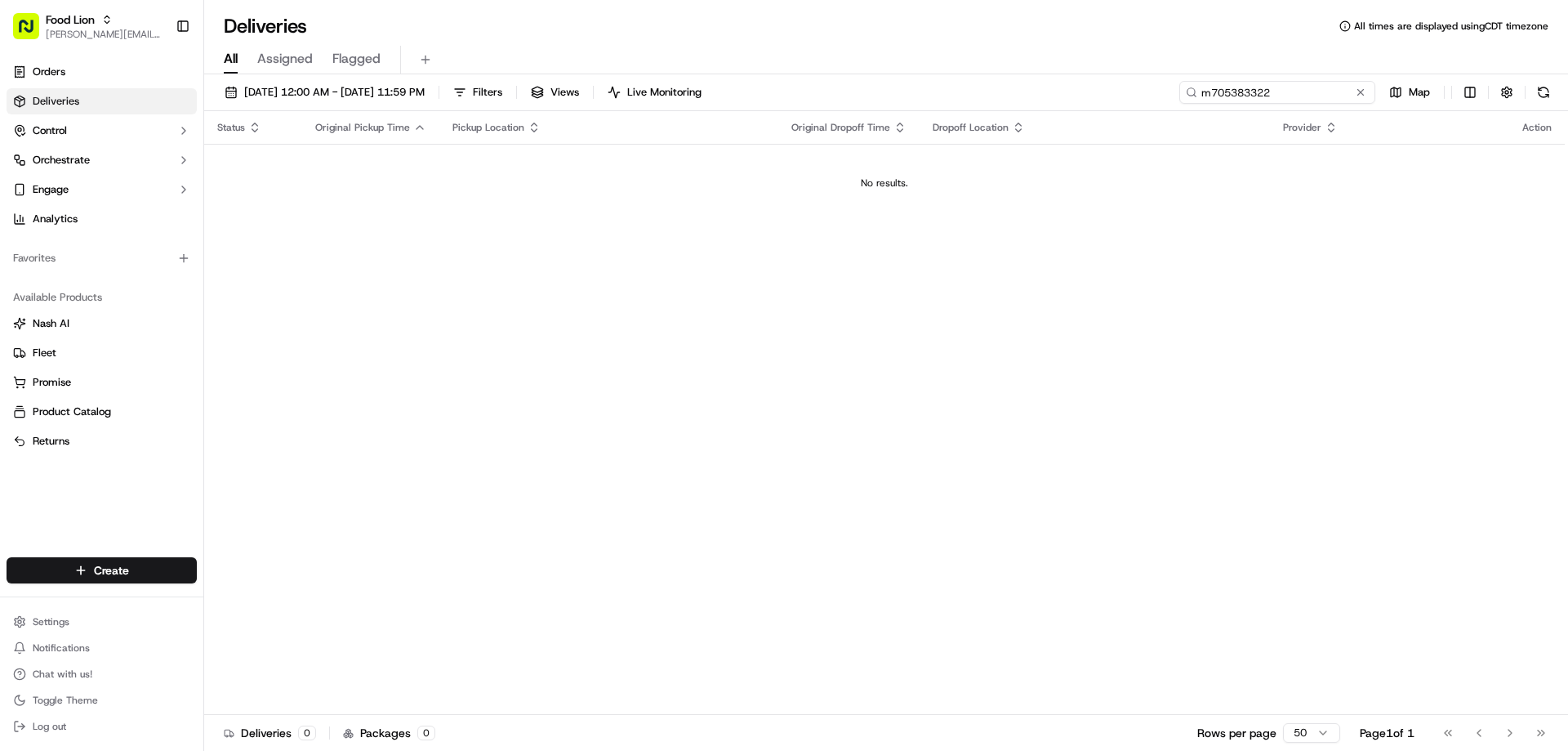
drag, startPoint x: 1293, startPoint y: 83, endPoint x: 1175, endPoint y: 109, distance: 120.8
click at [1175, 109] on div "09/05/2025 12:00 AM - 09/16/2025 11:59 PM Filters Views Live Monitoring m705383…" at bounding box center [886, 96] width 1364 height 31
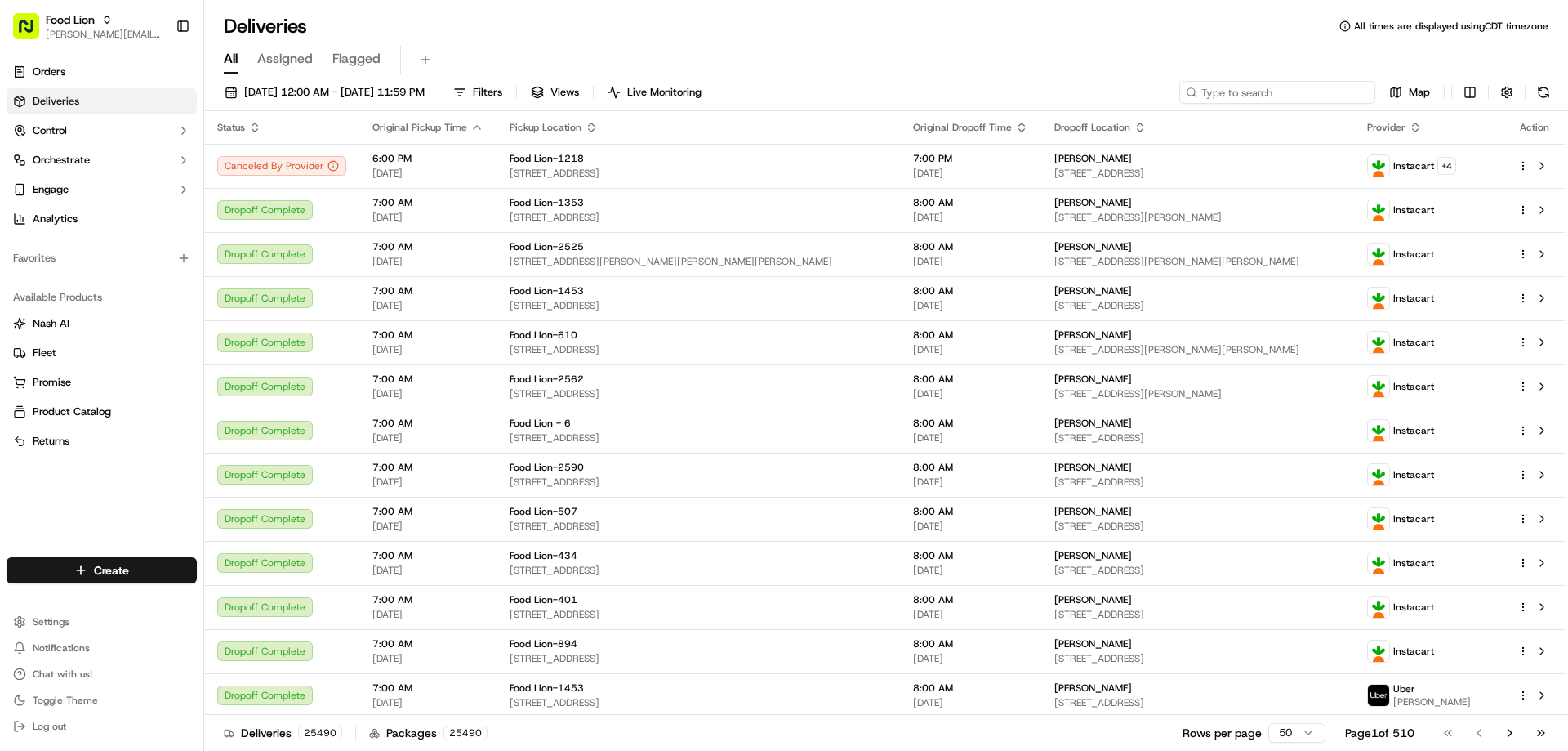
click at [1321, 89] on input at bounding box center [1276, 92] width 196 height 23
paste input "m705383322"
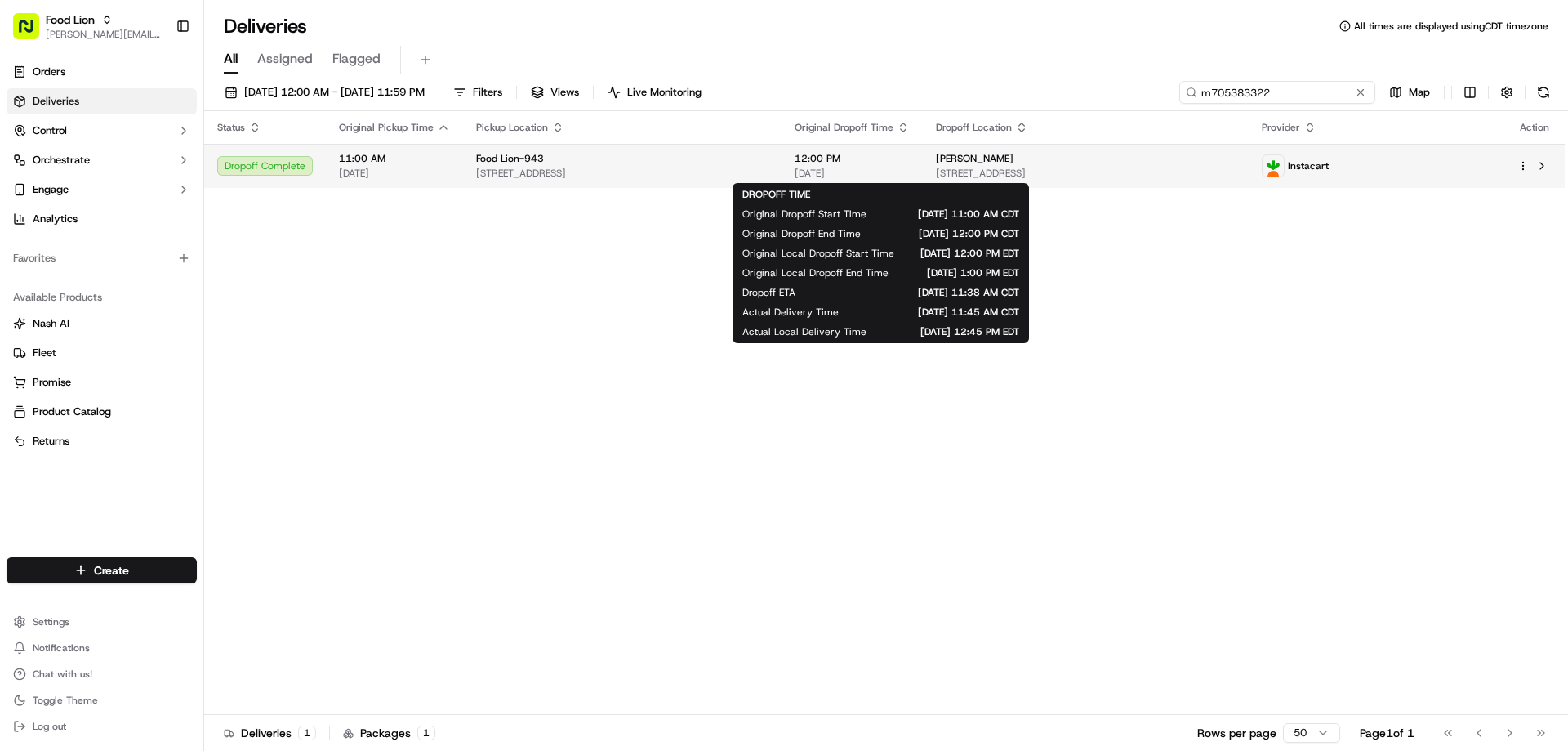
type input "m705383322"
click at [855, 160] on span "12:00 PM" at bounding box center [852, 158] width 115 height 13
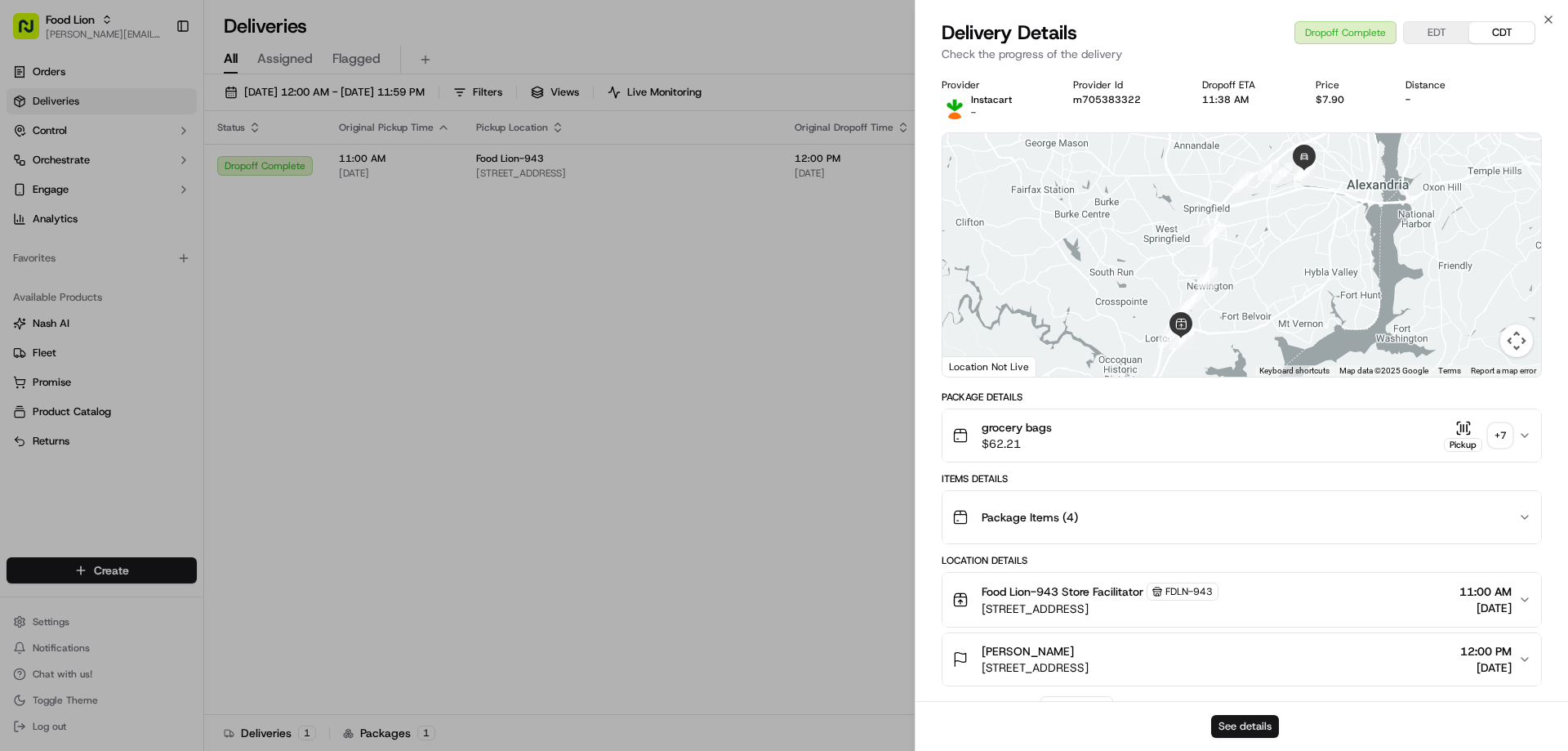
click at [1243, 728] on button "See details" at bounding box center [1245, 726] width 68 height 23
click at [1548, 19] on icon "button" at bounding box center [1548, 20] width 7 height 7
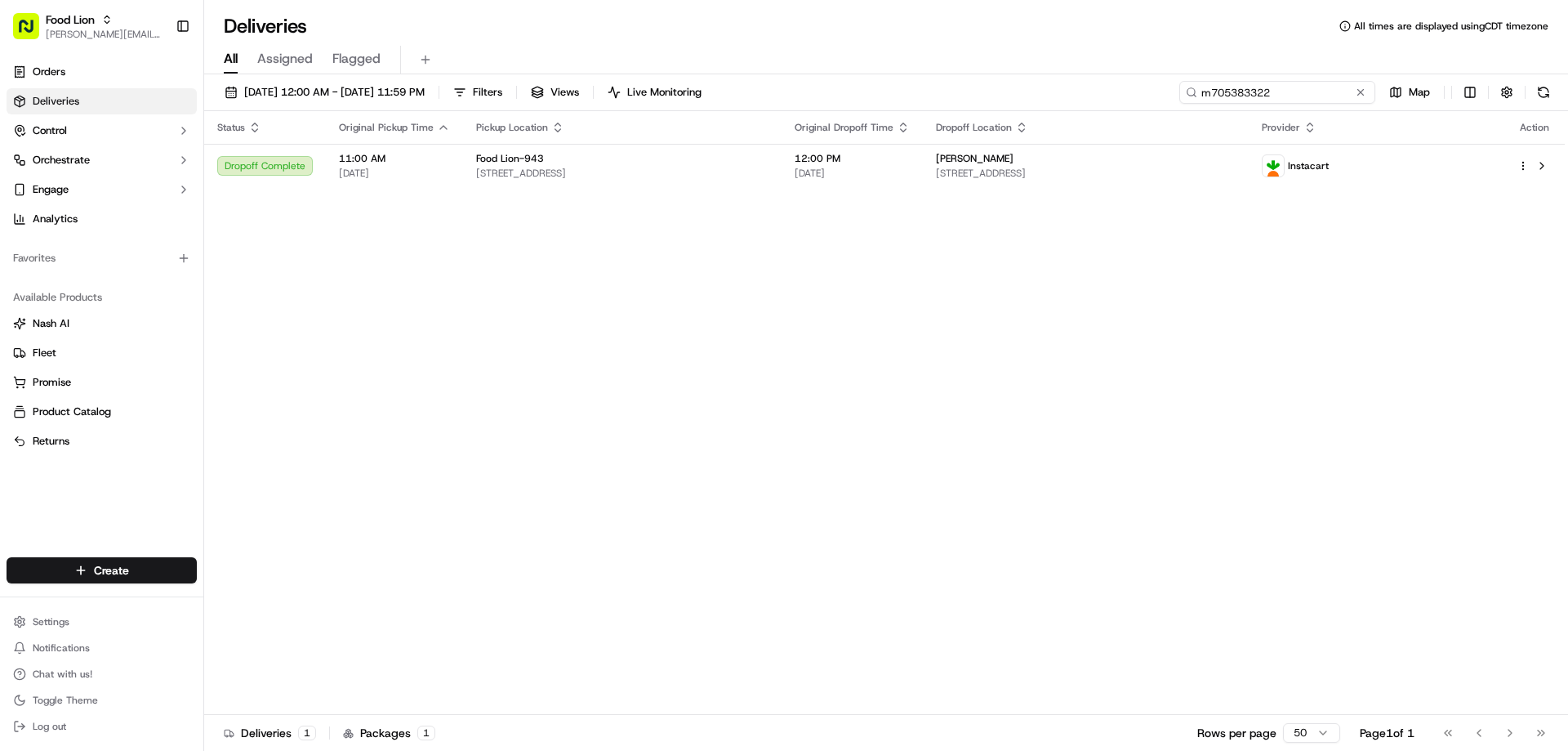
drag, startPoint x: 1327, startPoint y: 90, endPoint x: 1134, endPoint y: 94, distance: 193.0
click at [1140, 94] on div "09/05/2025 12:00 AM - 09/16/2025 11:59 PM Filters Views Live Monitoring m705383…" at bounding box center [886, 96] width 1364 height 31
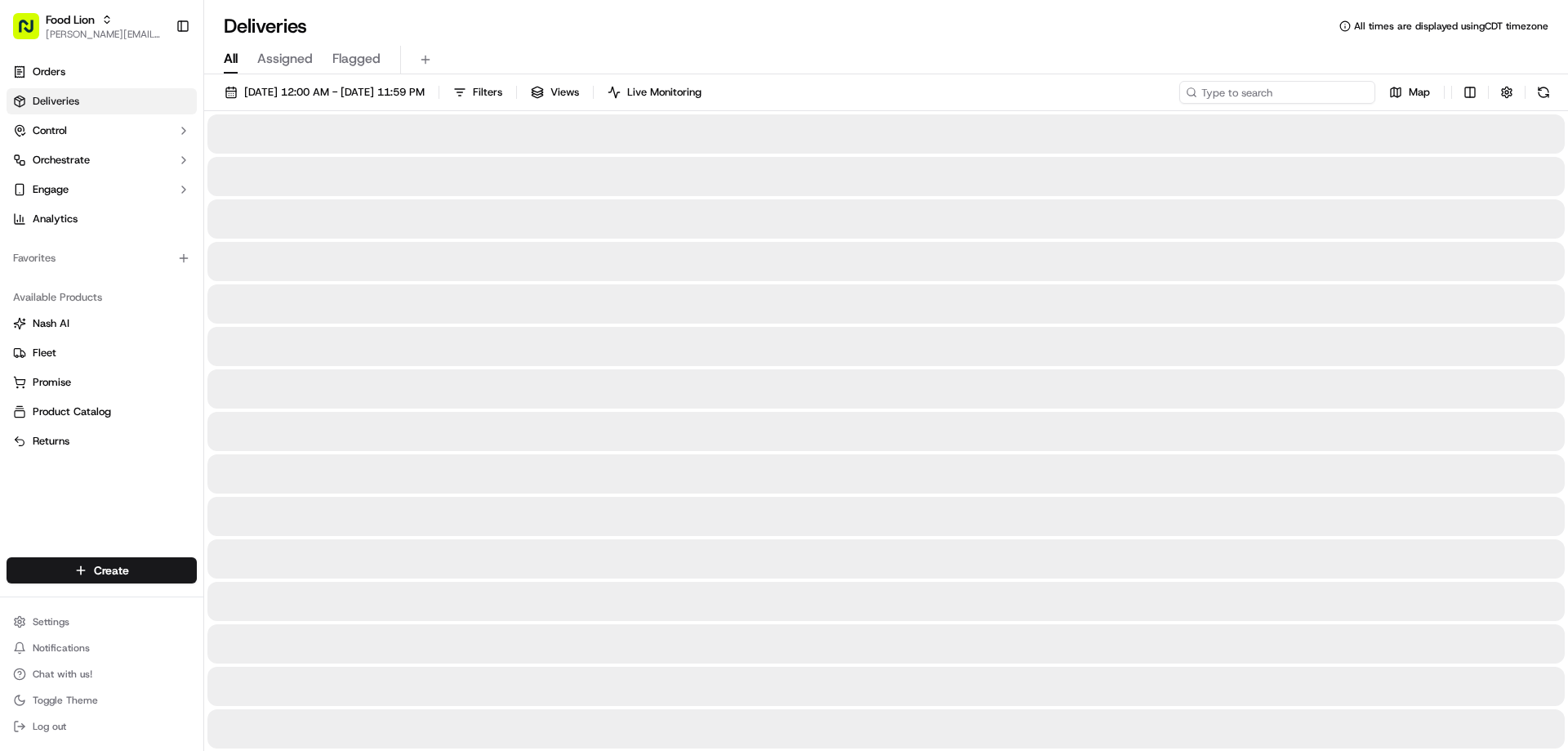
click at [1259, 92] on input at bounding box center [1276, 92] width 196 height 23
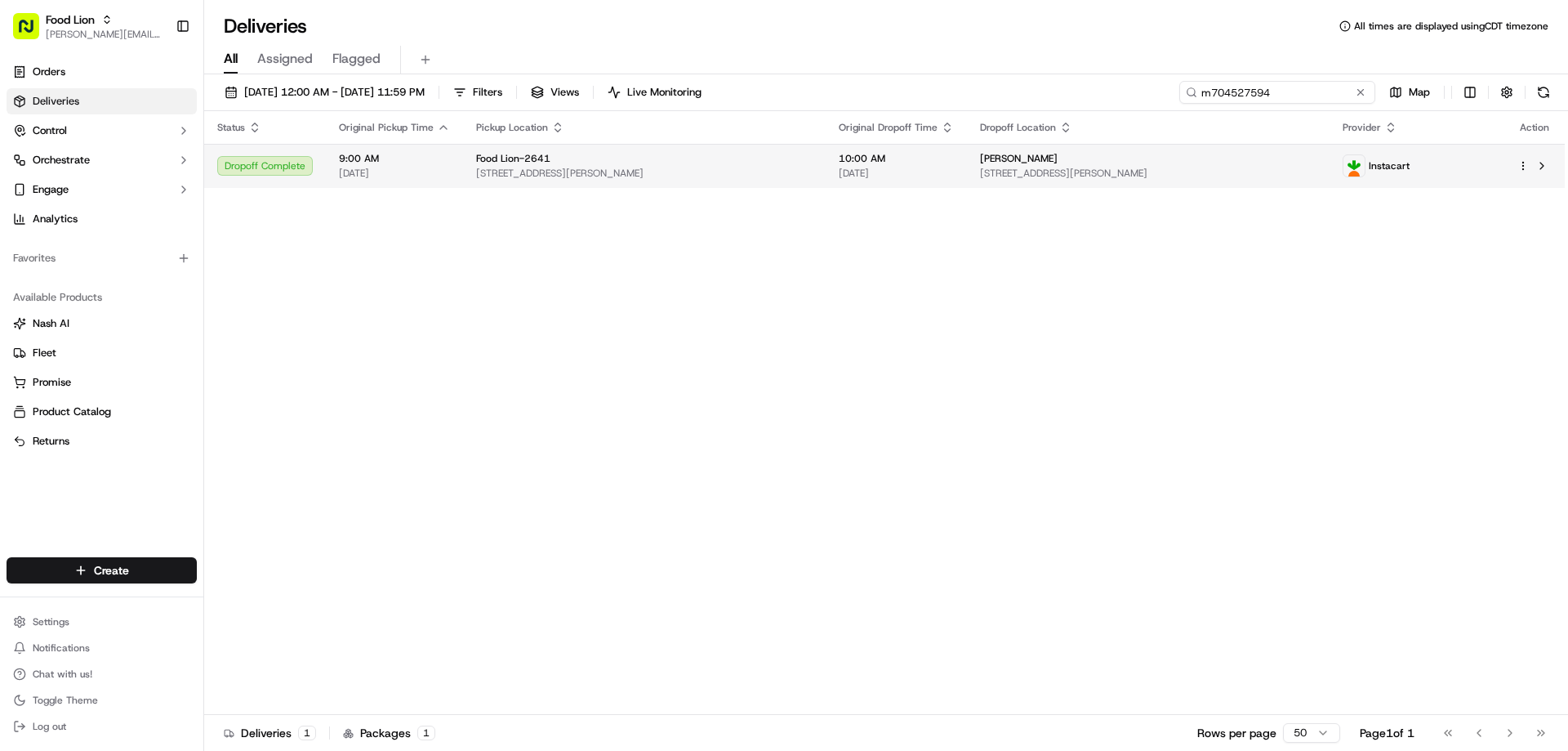
type input "m704527594"
click at [825, 165] on td "10:00 AM 09/07/2025" at bounding box center [896, 165] width 142 height 44
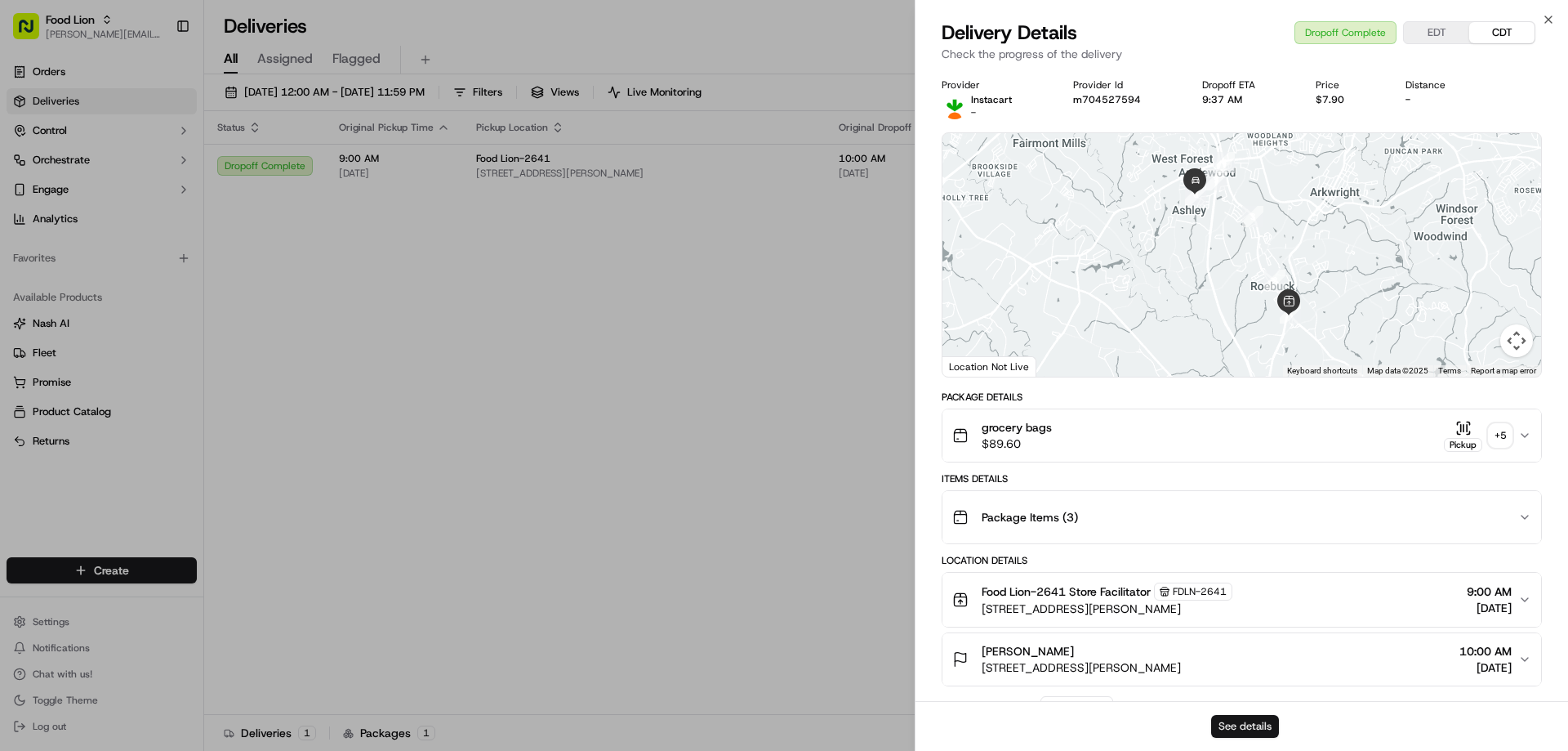
click at [1264, 726] on button "See details" at bounding box center [1245, 726] width 68 height 23
click at [1546, 12] on div "Close Delivery Details Dropoff Complete EDT CDT Check the progress of the deliv…" at bounding box center [1241, 375] width 653 height 751
click at [1548, 14] on icon "button" at bounding box center [1548, 19] width 13 height 13
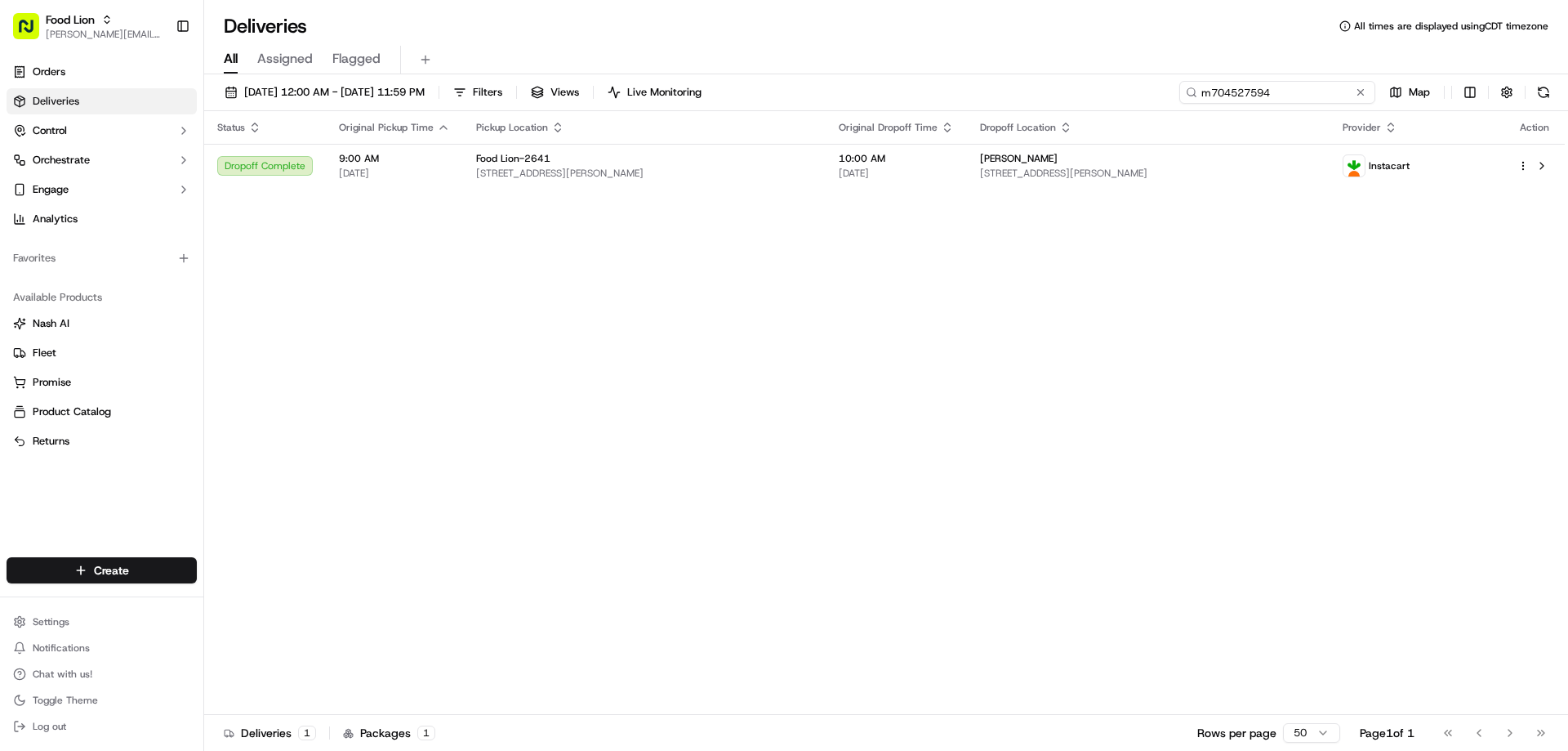
drag, startPoint x: 1332, startPoint y: 94, endPoint x: 1177, endPoint y: 111, distance: 155.9
click at [1177, 111] on div "09/05/2025 12:00 AM - 09/16/2025 11:59 PM Filters Views Live Monitoring m704527…" at bounding box center [886, 414] width 1364 height 680
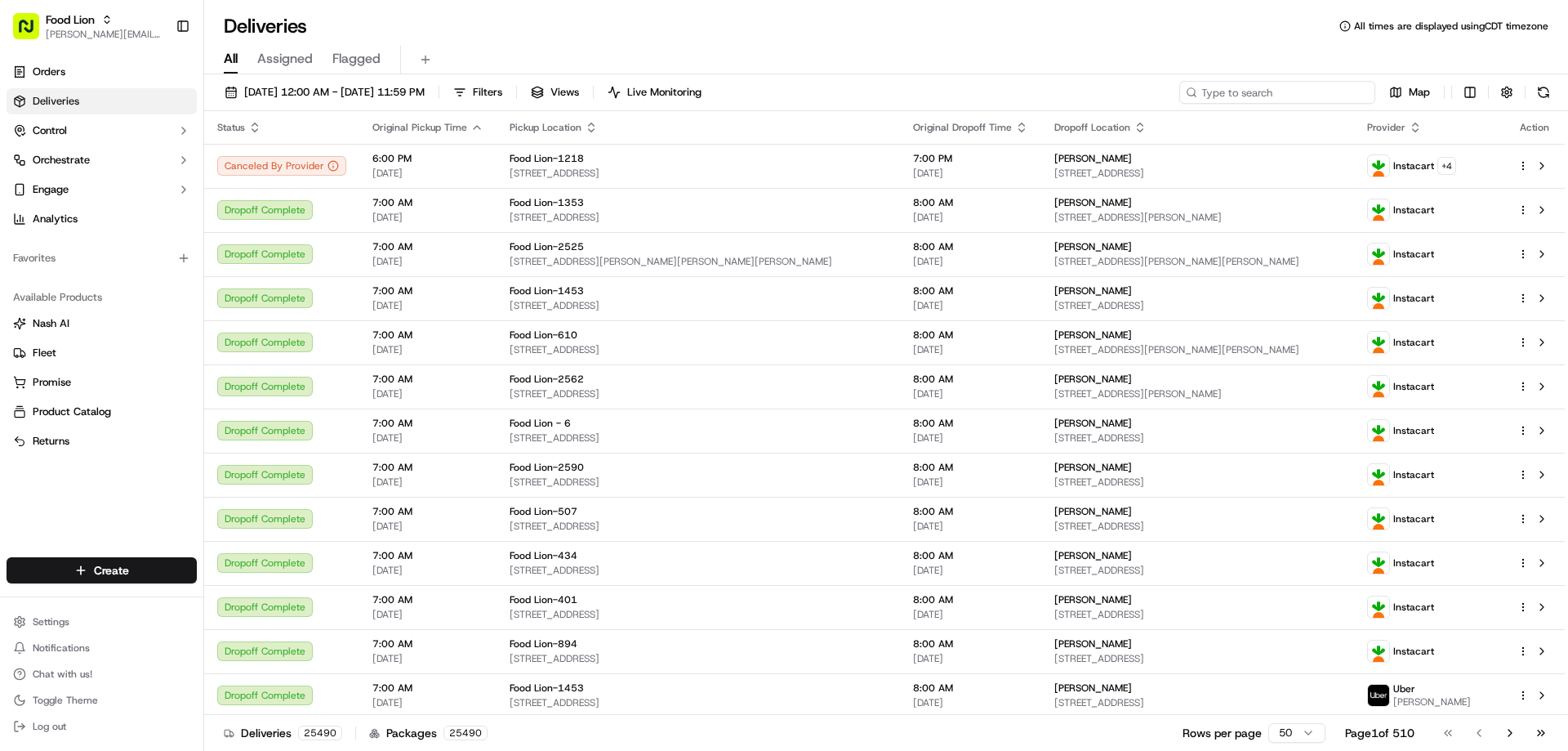
click at [1320, 89] on input at bounding box center [1276, 92] width 196 height 23
paste input "m710052618"
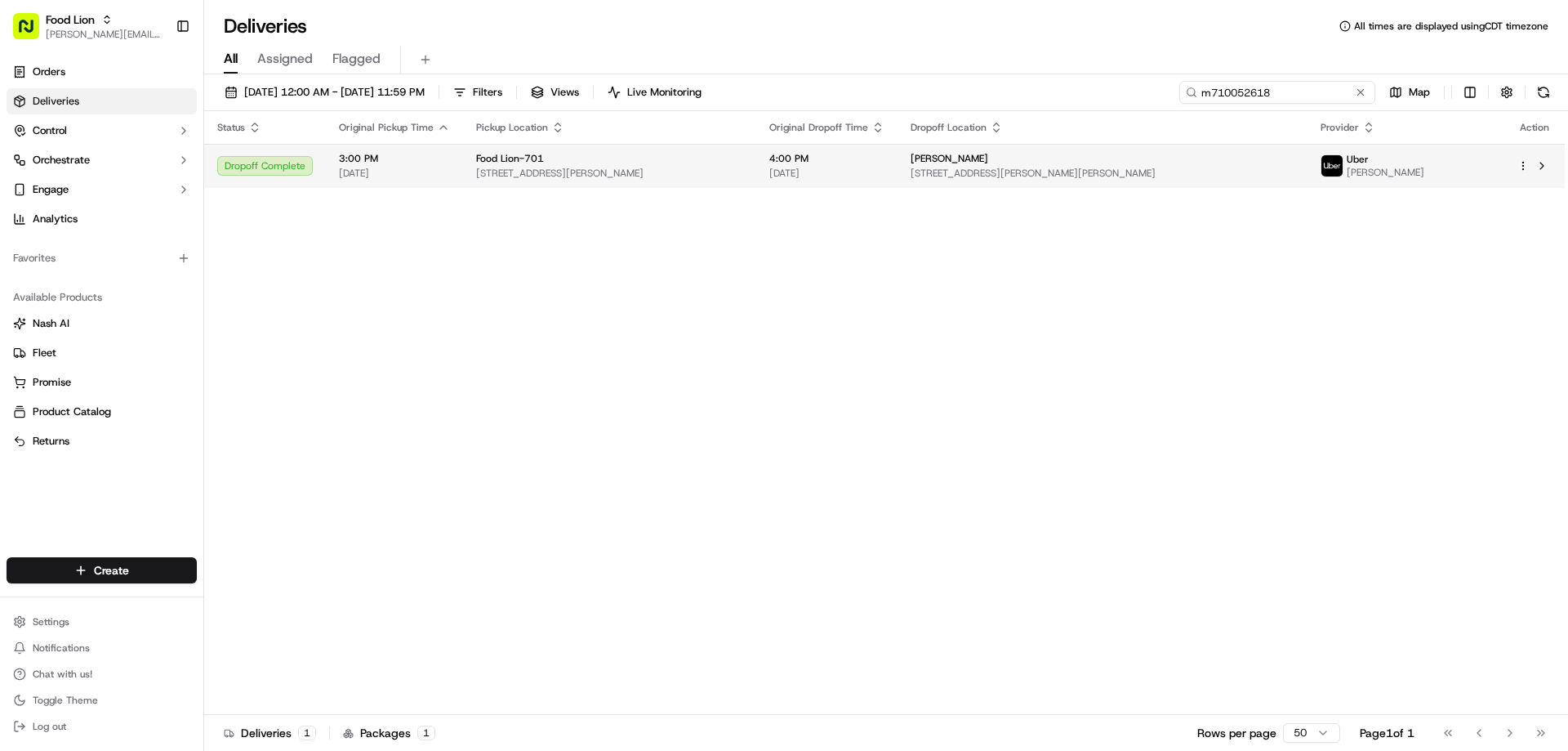
type input "m710052618"
click at [458, 160] on td "3:00 PM 09/06/2025" at bounding box center [394, 165] width 137 height 44
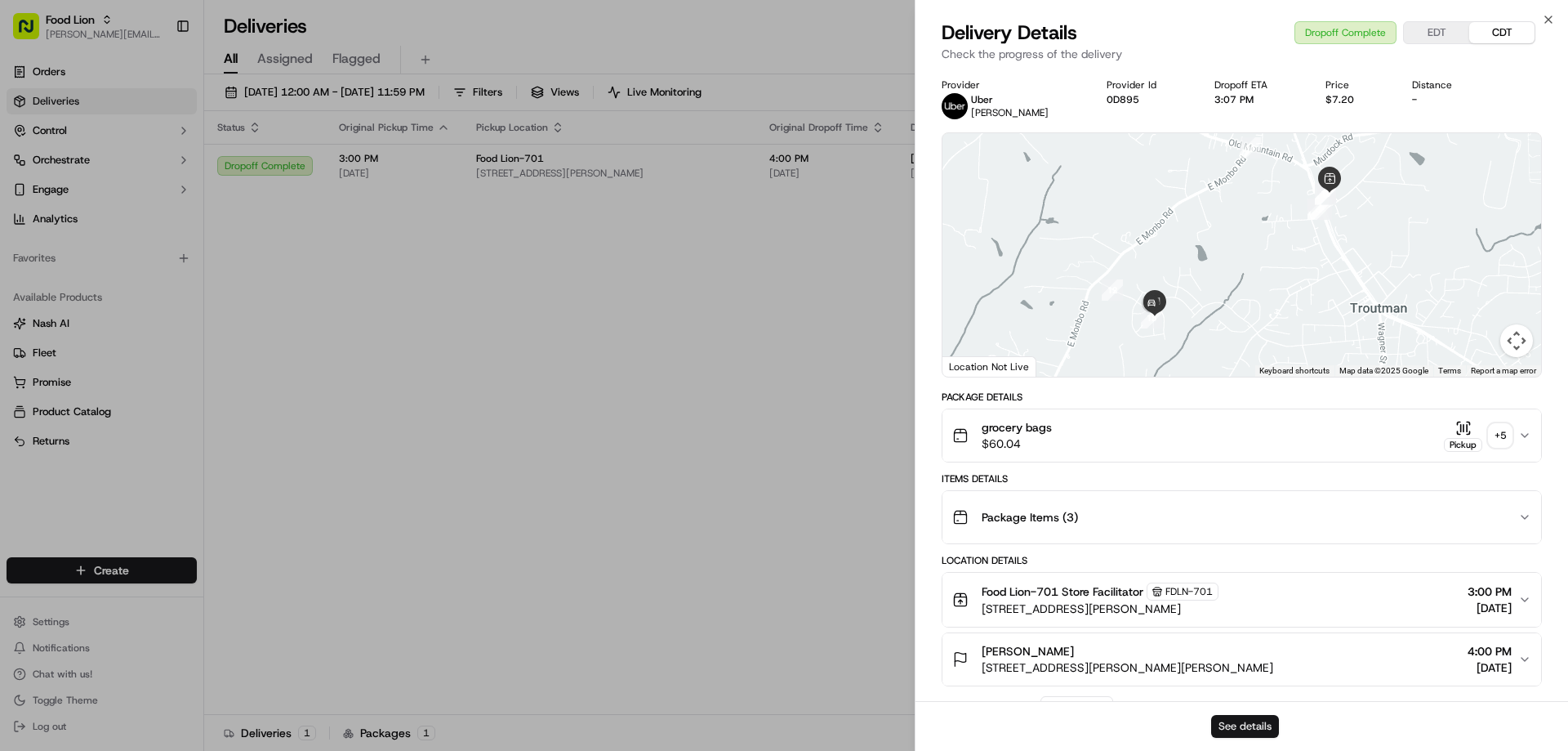
click at [1252, 731] on button "See details" at bounding box center [1245, 726] width 68 height 23
click at [1544, 17] on icon "button" at bounding box center [1548, 19] width 13 height 13
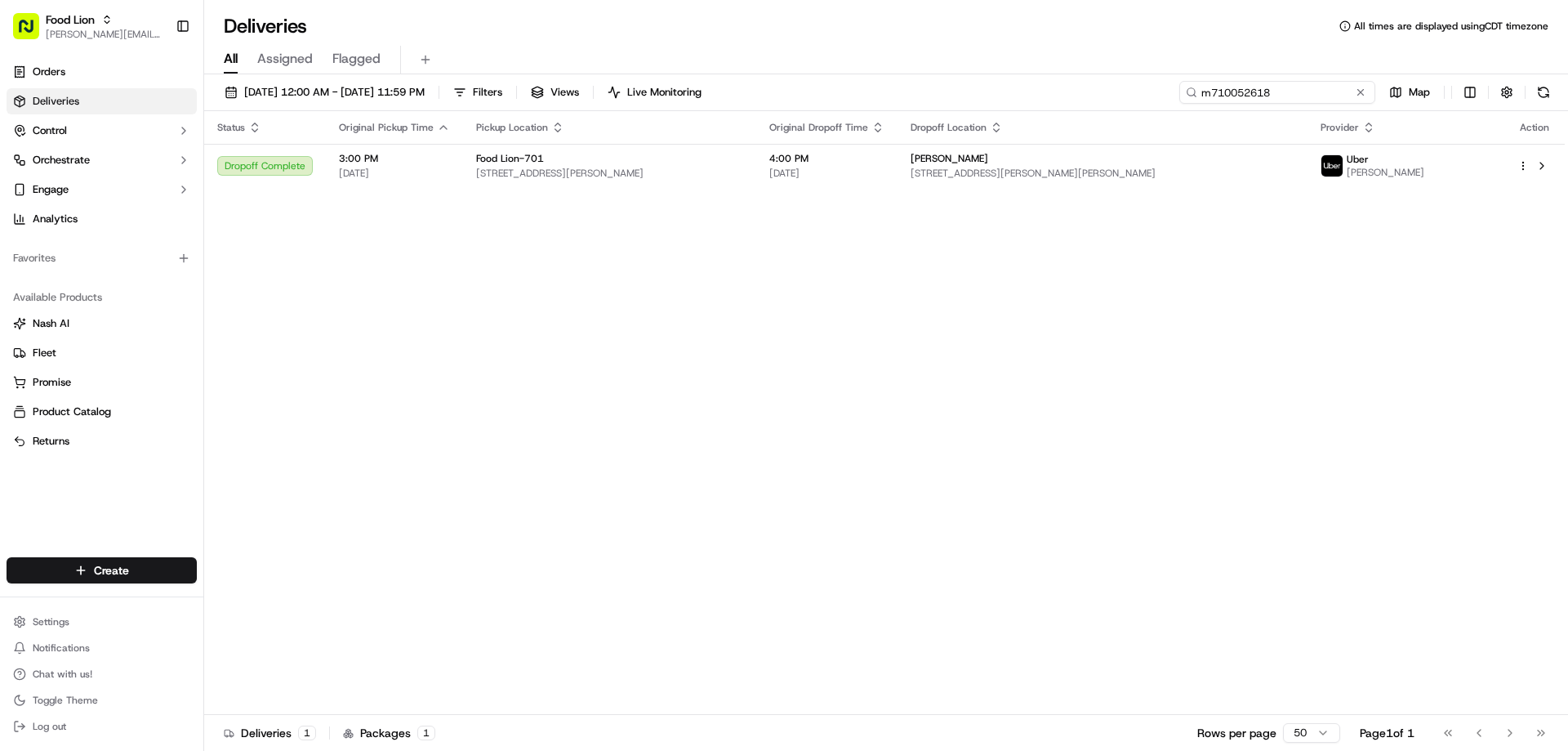
drag, startPoint x: 1331, startPoint y: 93, endPoint x: 1151, endPoint y: 119, distance: 181.9
click at [1151, 119] on div "09/05/2025 12:00 AM - 09/16/2025 11:59 PM Filters Views Live Monitoring m710052…" at bounding box center [886, 414] width 1364 height 680
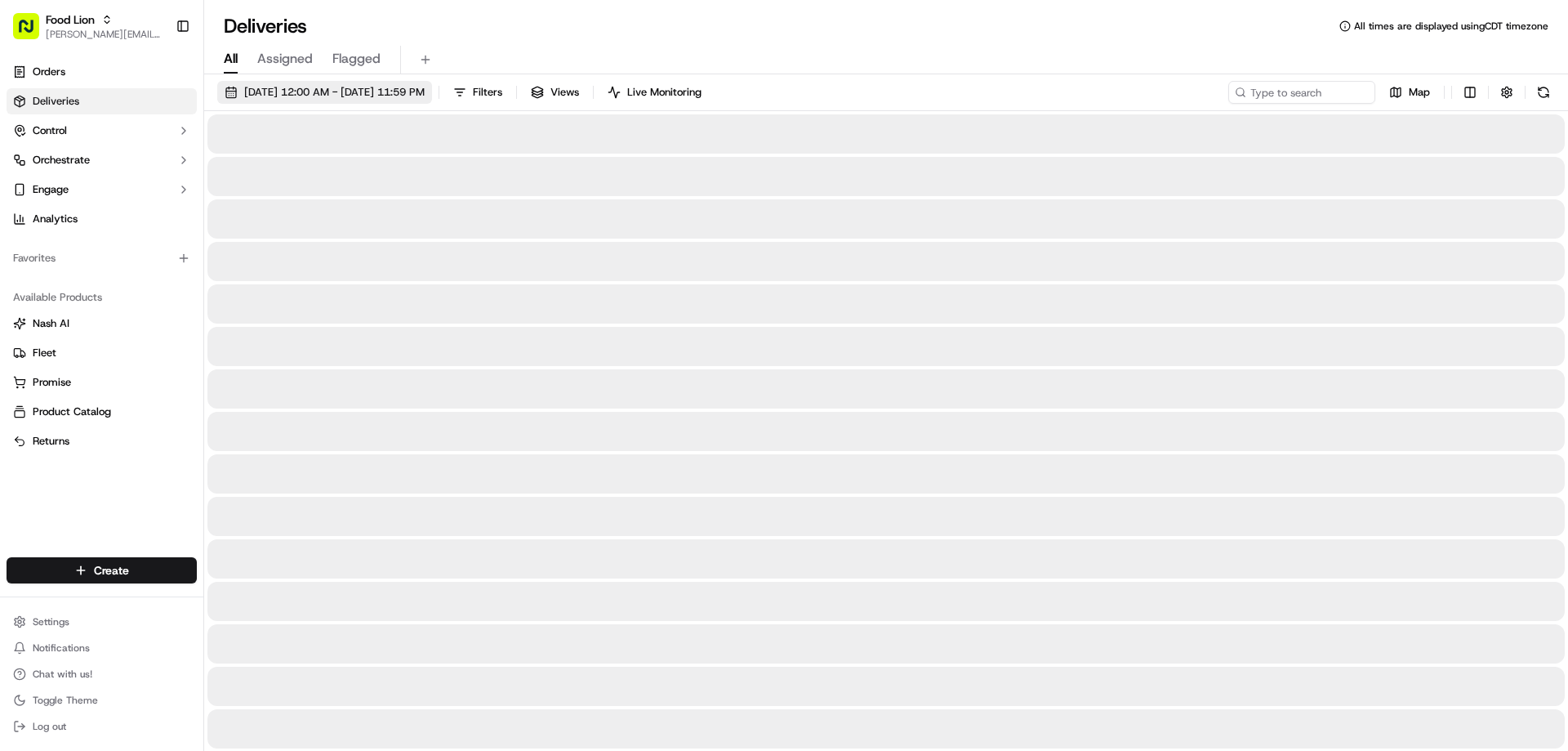
click at [279, 92] on span "09/05/2025 12:00 AM - 09/16/2025 11:59 PM" at bounding box center [334, 92] width 181 height 14
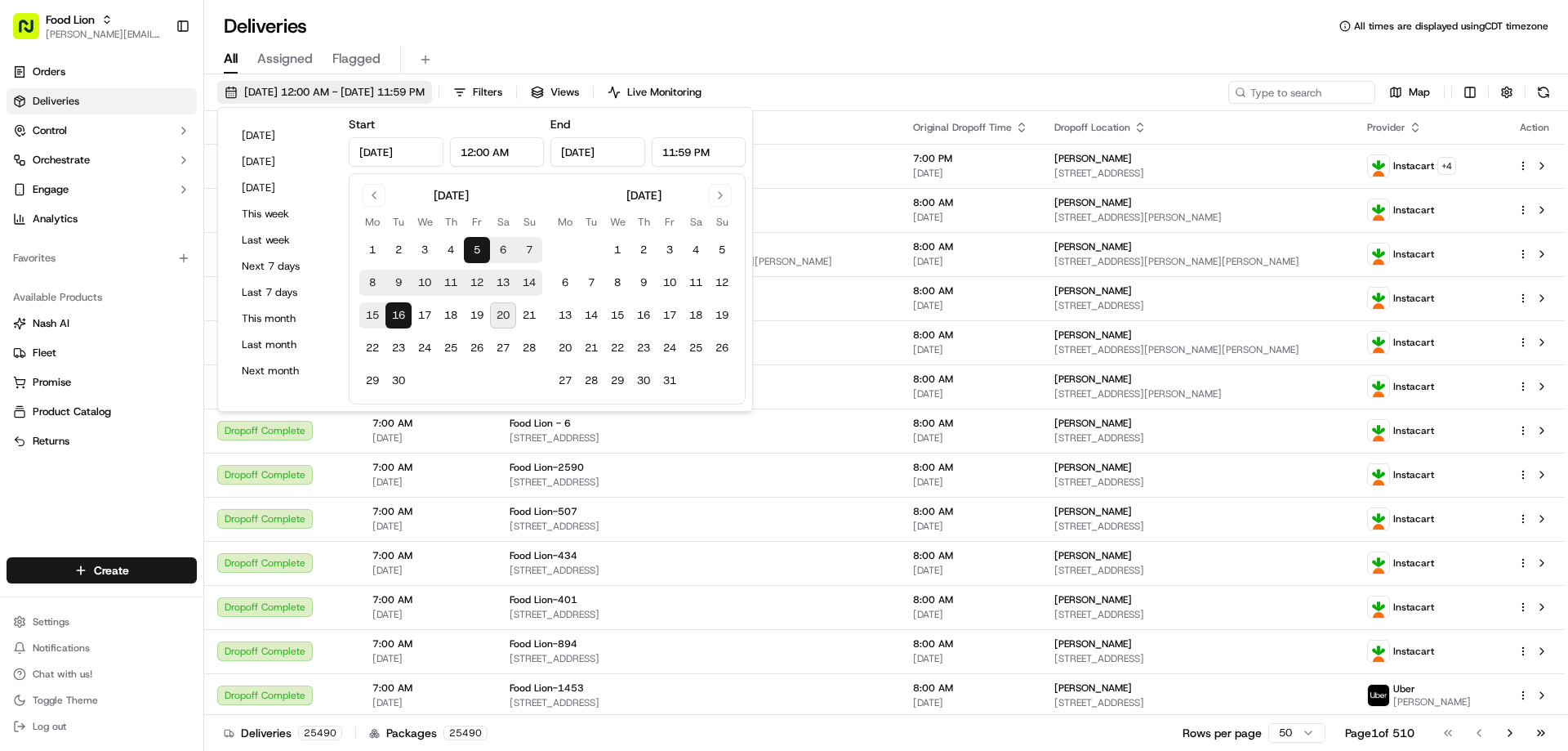
type input "Sep 5, 2025"
type input "12:00 AM"
type input "Sep 16, 2025"
type input "11:59 PM"
click at [500, 311] on button "20" at bounding box center [503, 315] width 26 height 26
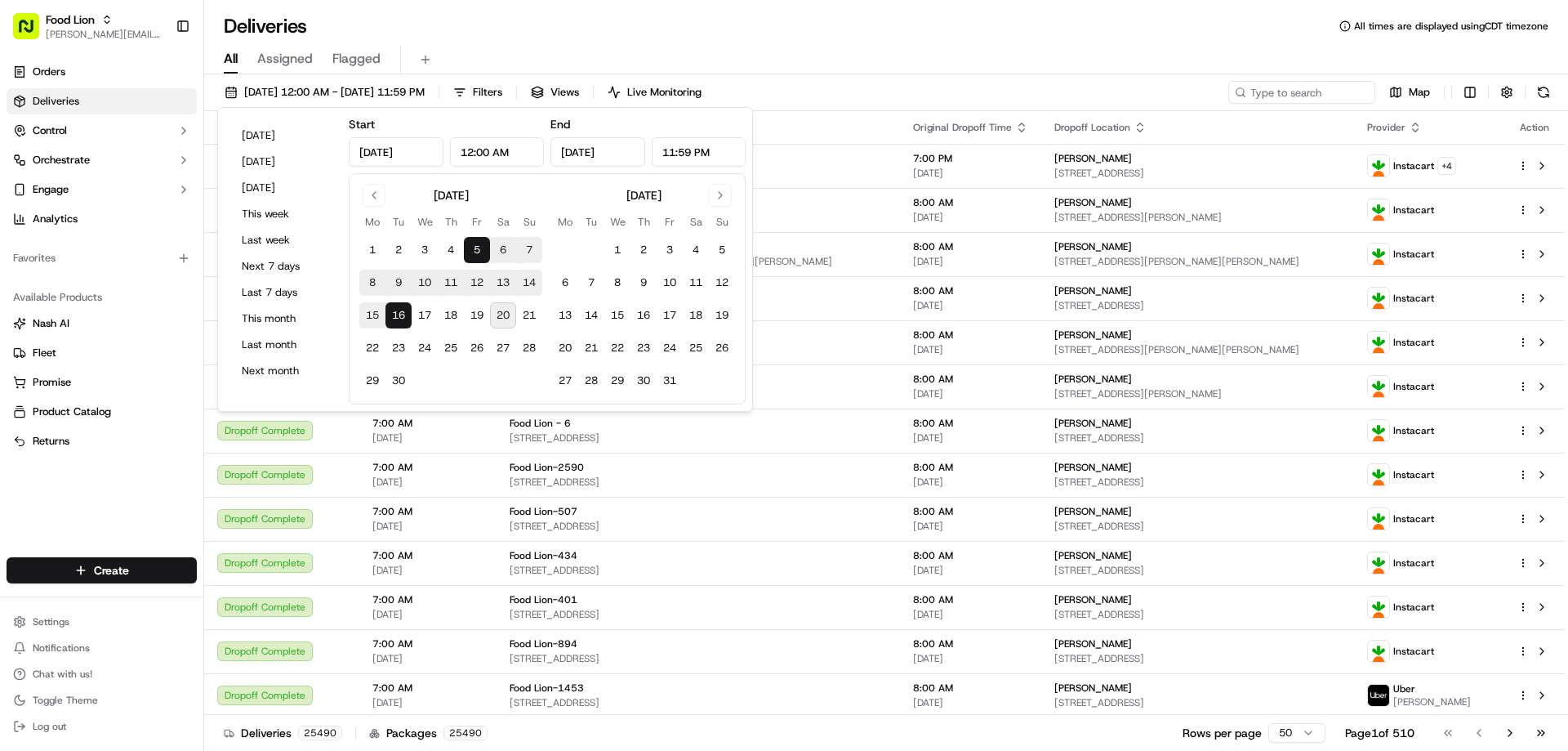
type input "Sep 20, 2025"
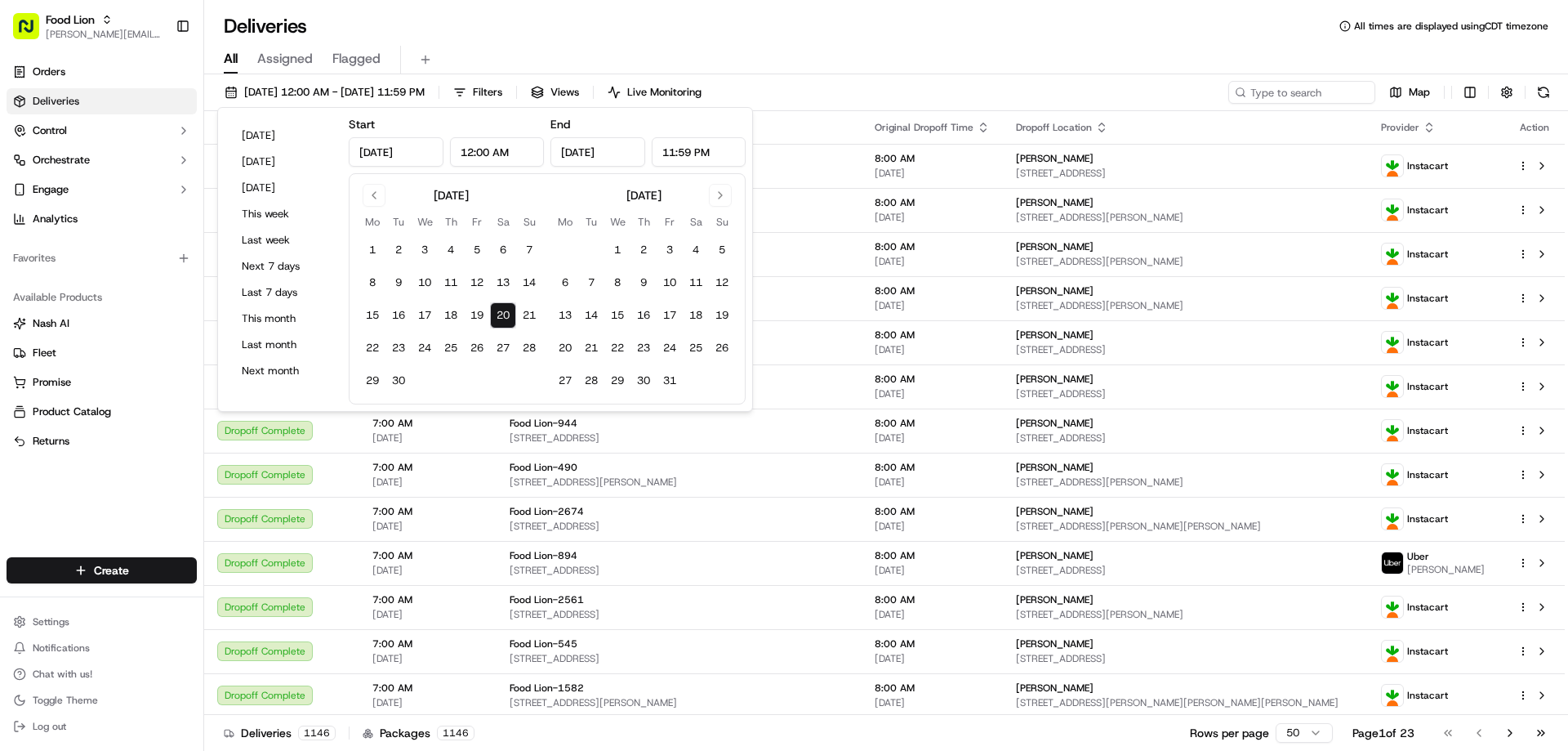
click at [1030, 99] on div "09/20/2025 12:00 AM - 09/20/2025 11:59 PM Filters Views Live Monitoring Map" at bounding box center [886, 96] width 1364 height 31
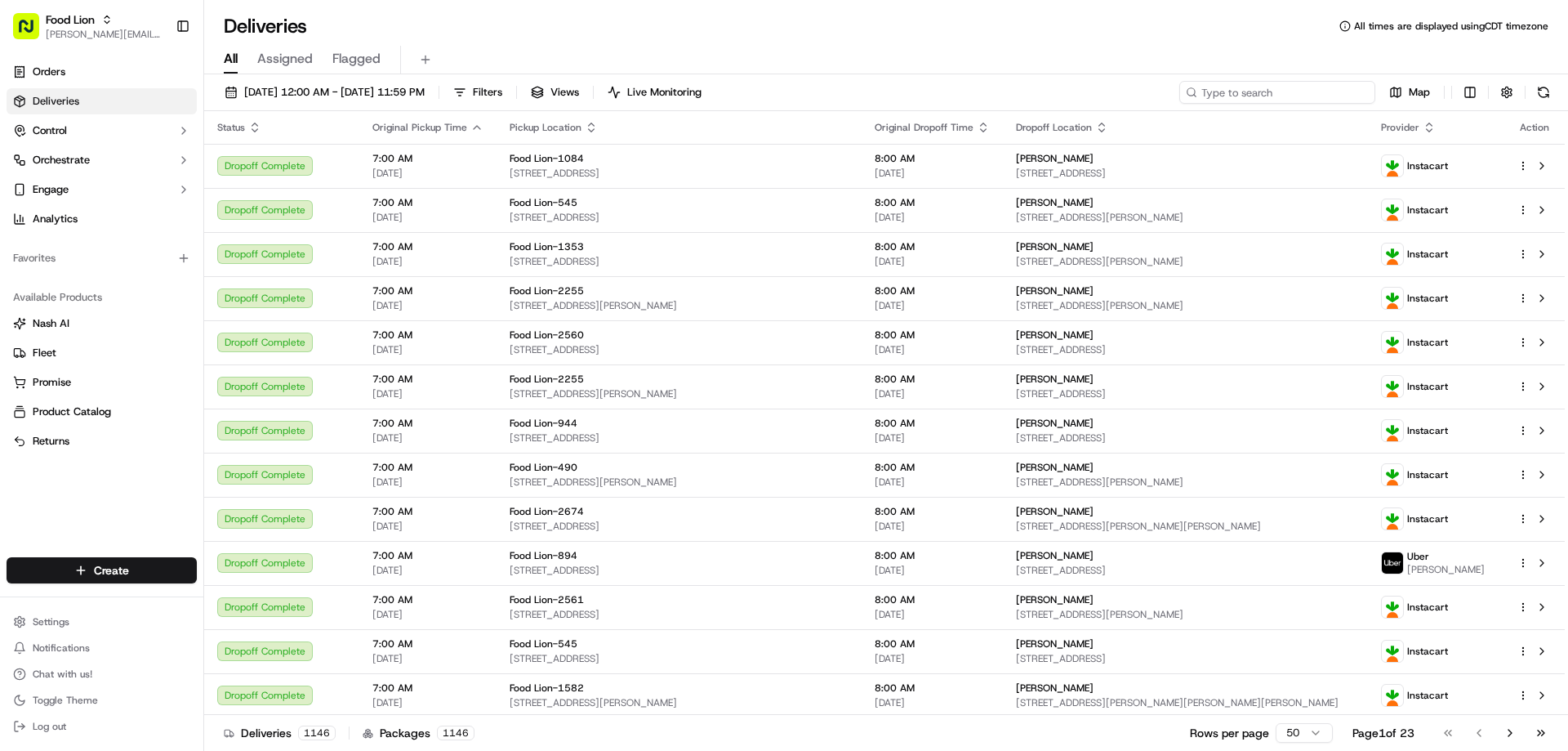
click at [1268, 93] on input at bounding box center [1276, 92] width 196 height 23
paste input "m71585888"
type input "m71585888"
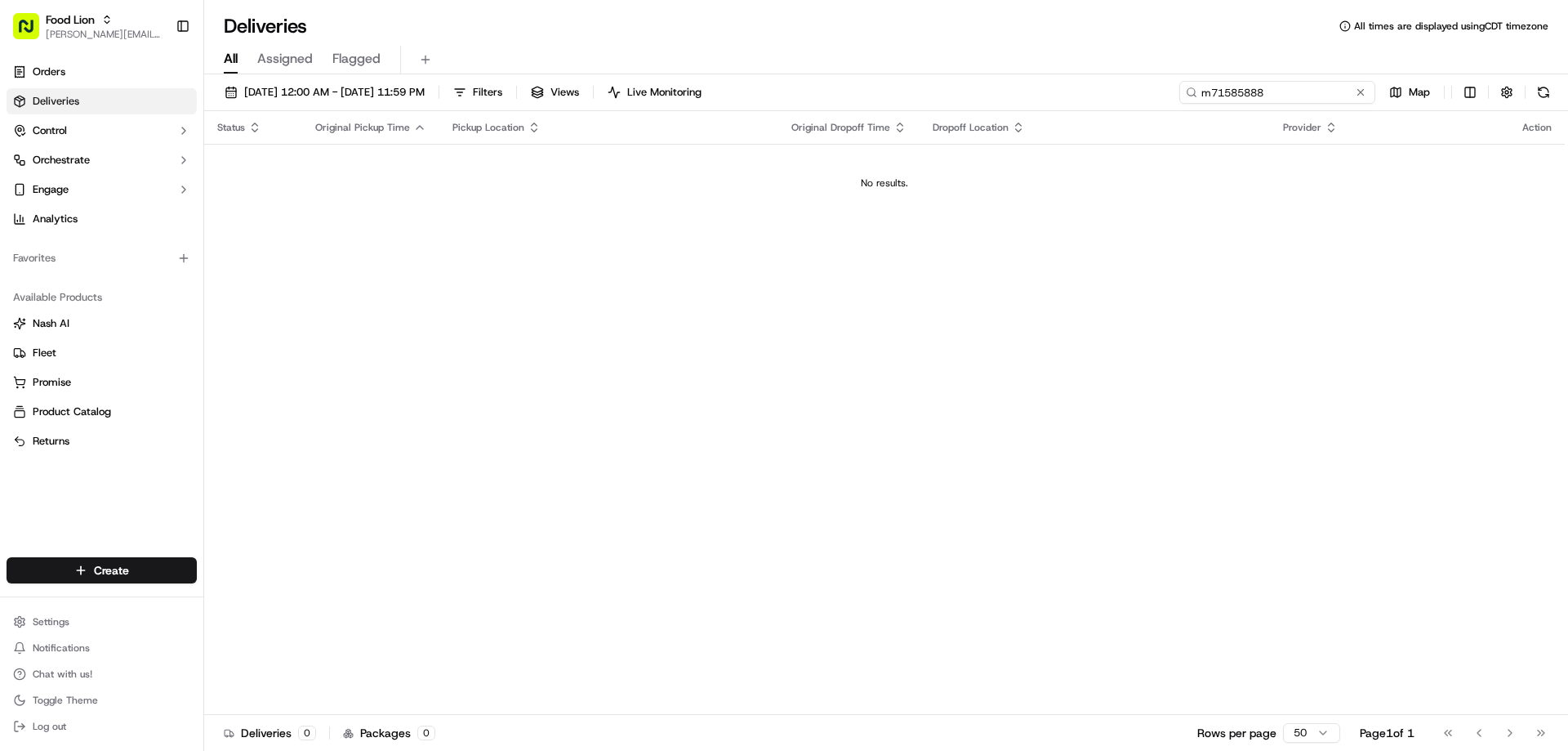
drag, startPoint x: 1284, startPoint y: 95, endPoint x: 1165, endPoint y: 109, distance: 119.8
click at [1165, 109] on div "09/20/2025 12:00 AM - 09/20/2025 11:59 PM Filters Views Live Monitoring m715858…" at bounding box center [886, 96] width 1364 height 31
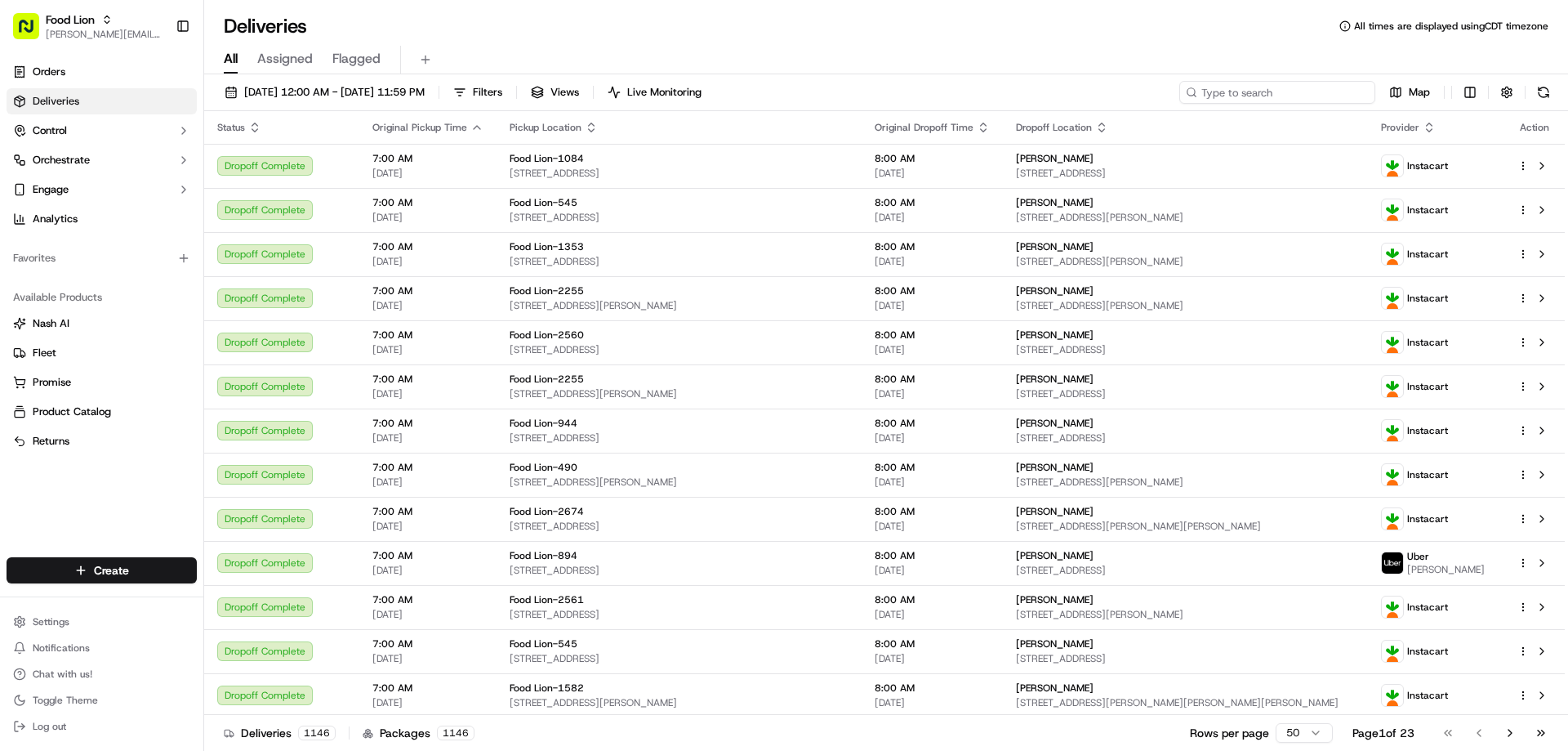
click at [1250, 92] on input at bounding box center [1276, 92] width 196 height 23
paste input "m715858887"
type input "m715858887"
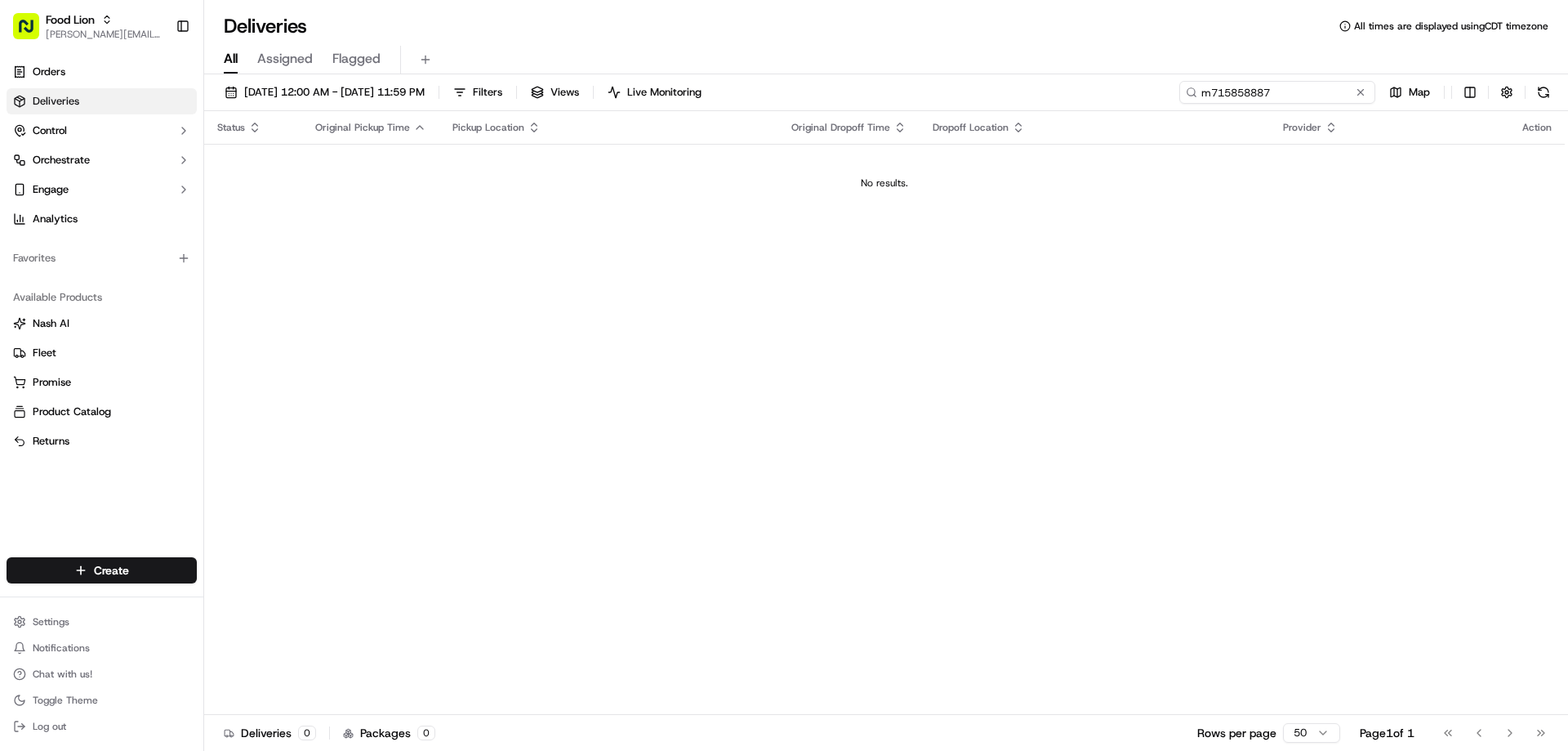
drag, startPoint x: 1284, startPoint y: 92, endPoint x: 1186, endPoint y: 108, distance: 99.3
click at [1186, 108] on div "09/20/2025 12:00 AM - 09/20/2025 11:59 PM Filters Views Live Monitoring m715858…" at bounding box center [886, 96] width 1364 height 31
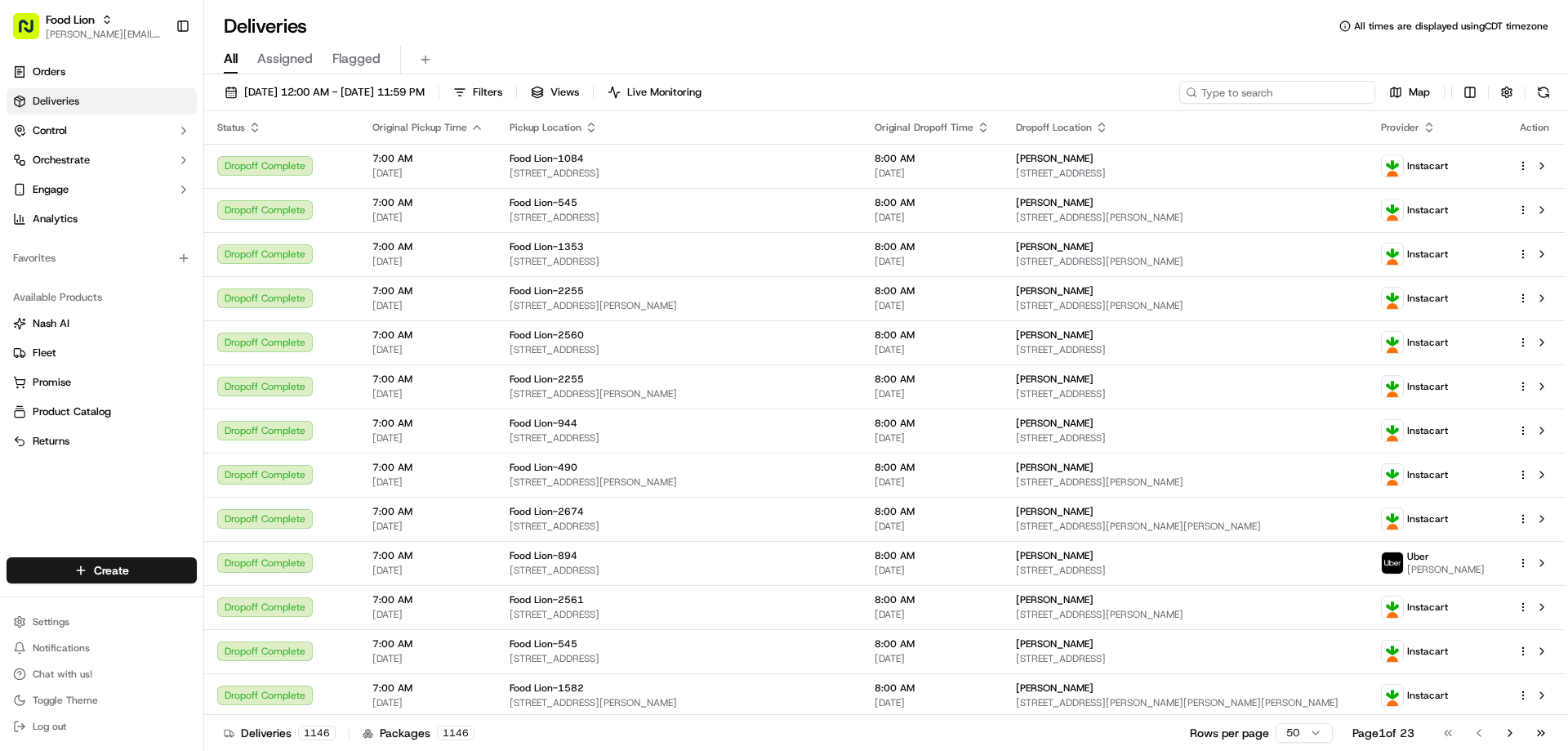
click at [1312, 92] on input at bounding box center [1276, 92] width 196 height 23
click at [1309, 92] on input at bounding box center [1276, 92] width 196 height 23
paste input "m715858887"
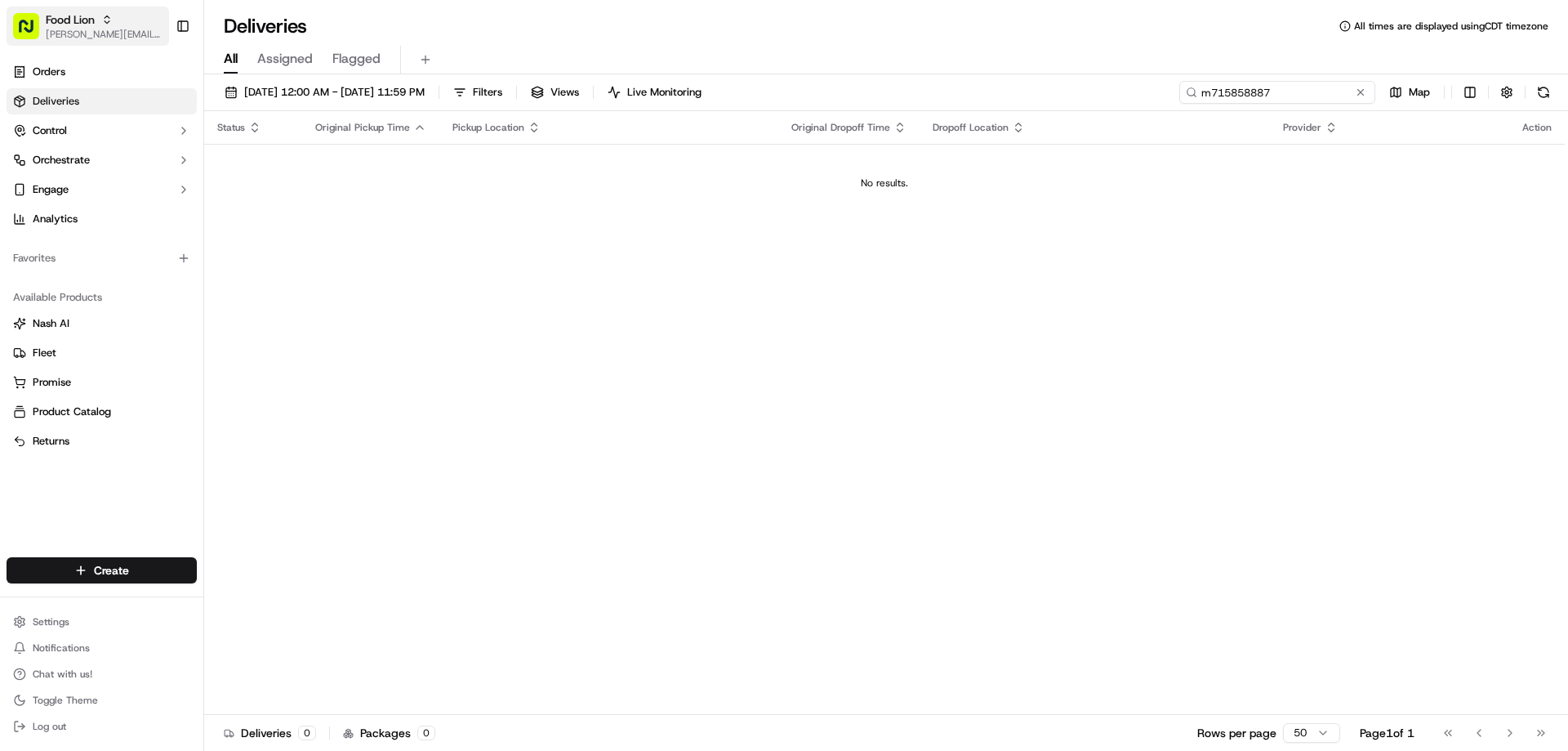
type input "m715858887"
click at [60, 30] on span "kathleen.bresnahan@adusa.com" at bounding box center [104, 34] width 117 height 13
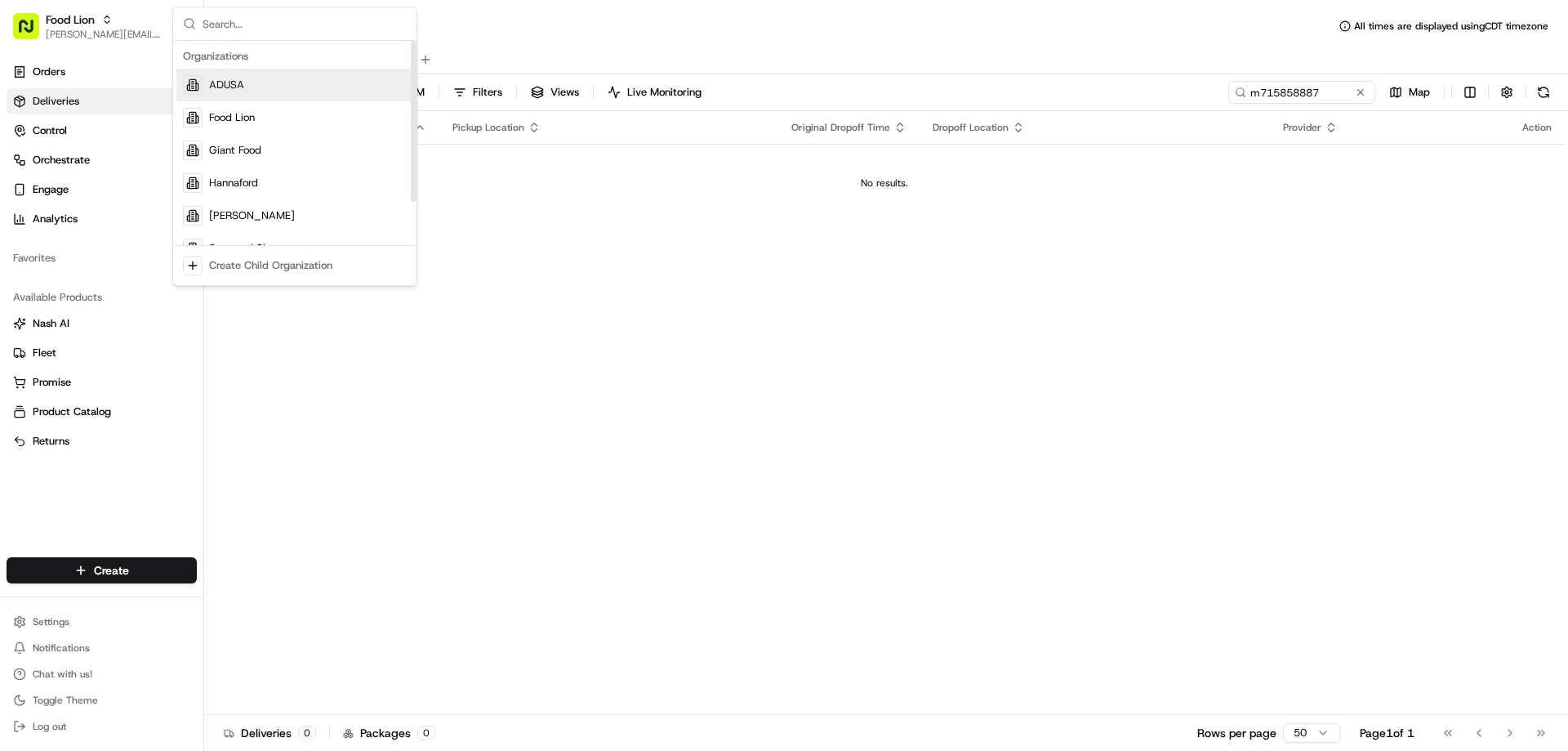
click at [222, 87] on span "ADUSA" at bounding box center [226, 84] width 35 height 14
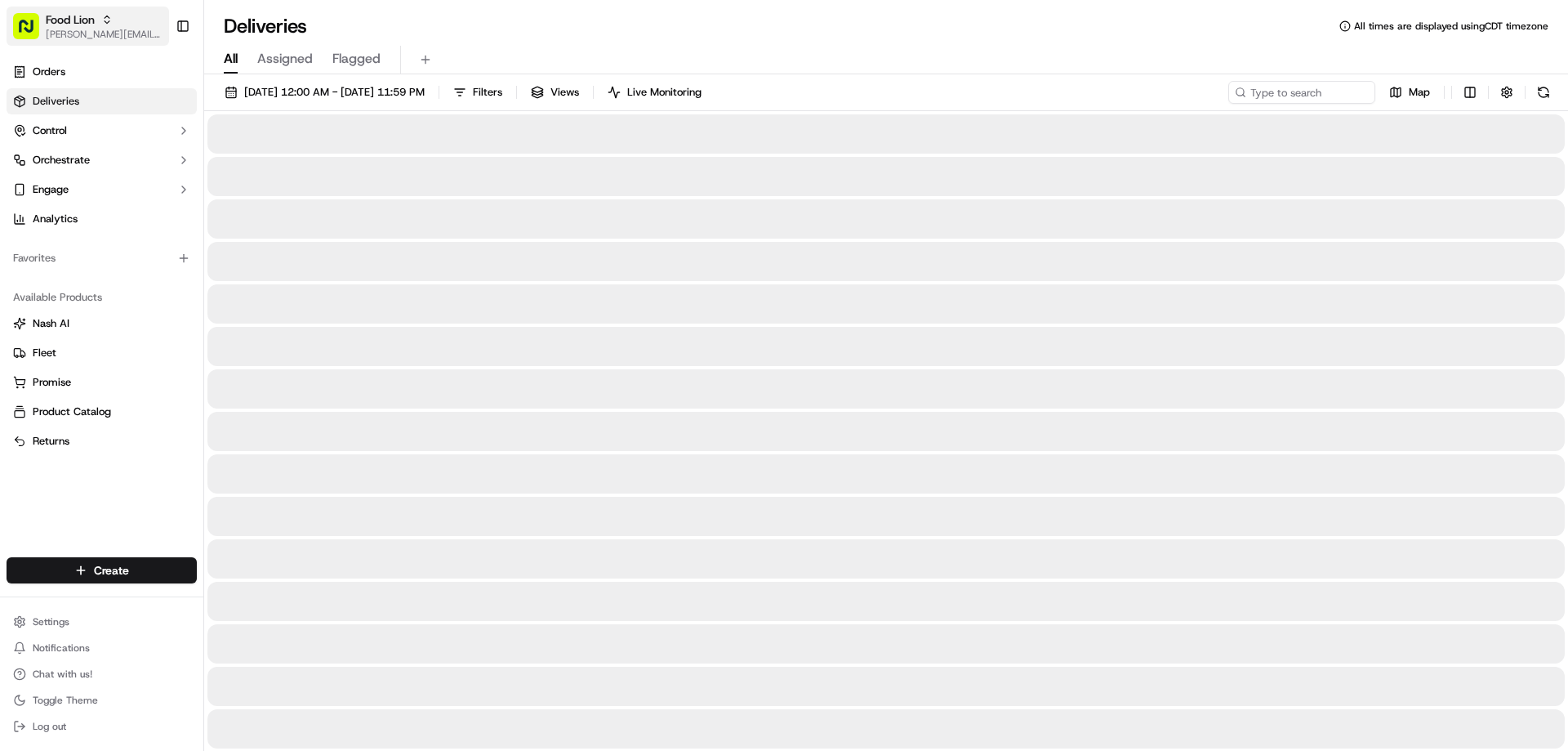
click at [43, 10] on button "Food Lion kathleen.bresnahan@adusa.com" at bounding box center [88, 26] width 163 height 39
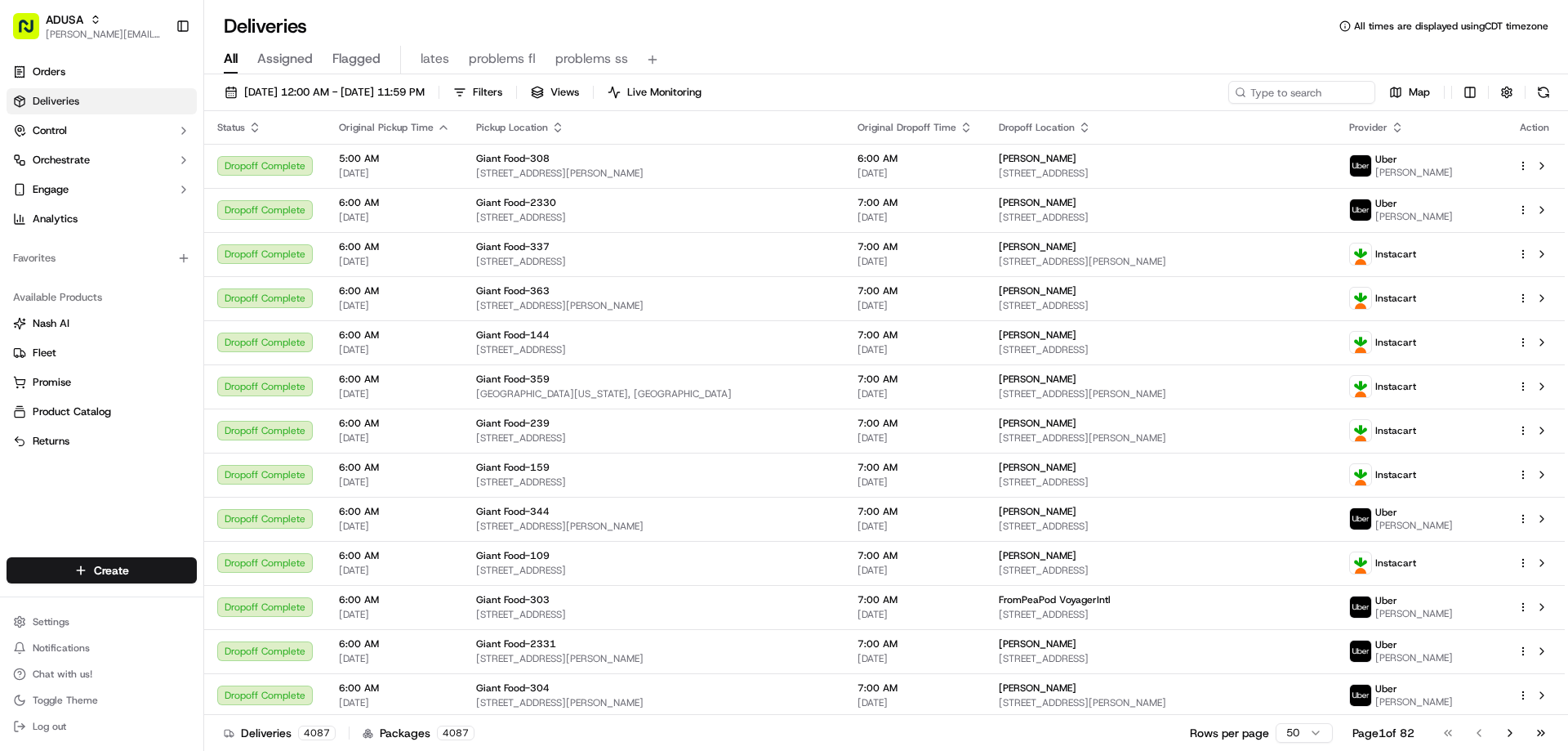
click at [224, 79] on div "09/20/2025 12:00 AM - 09/20/2025 11:59 PM Filters Views Live Monitoring Map Sta…" at bounding box center [886, 414] width 1364 height 680
click at [1266, 97] on input at bounding box center [1276, 92] width 196 height 23
click at [1266, 95] on input at bounding box center [1276, 92] width 196 height 23
paste input "m715858887"
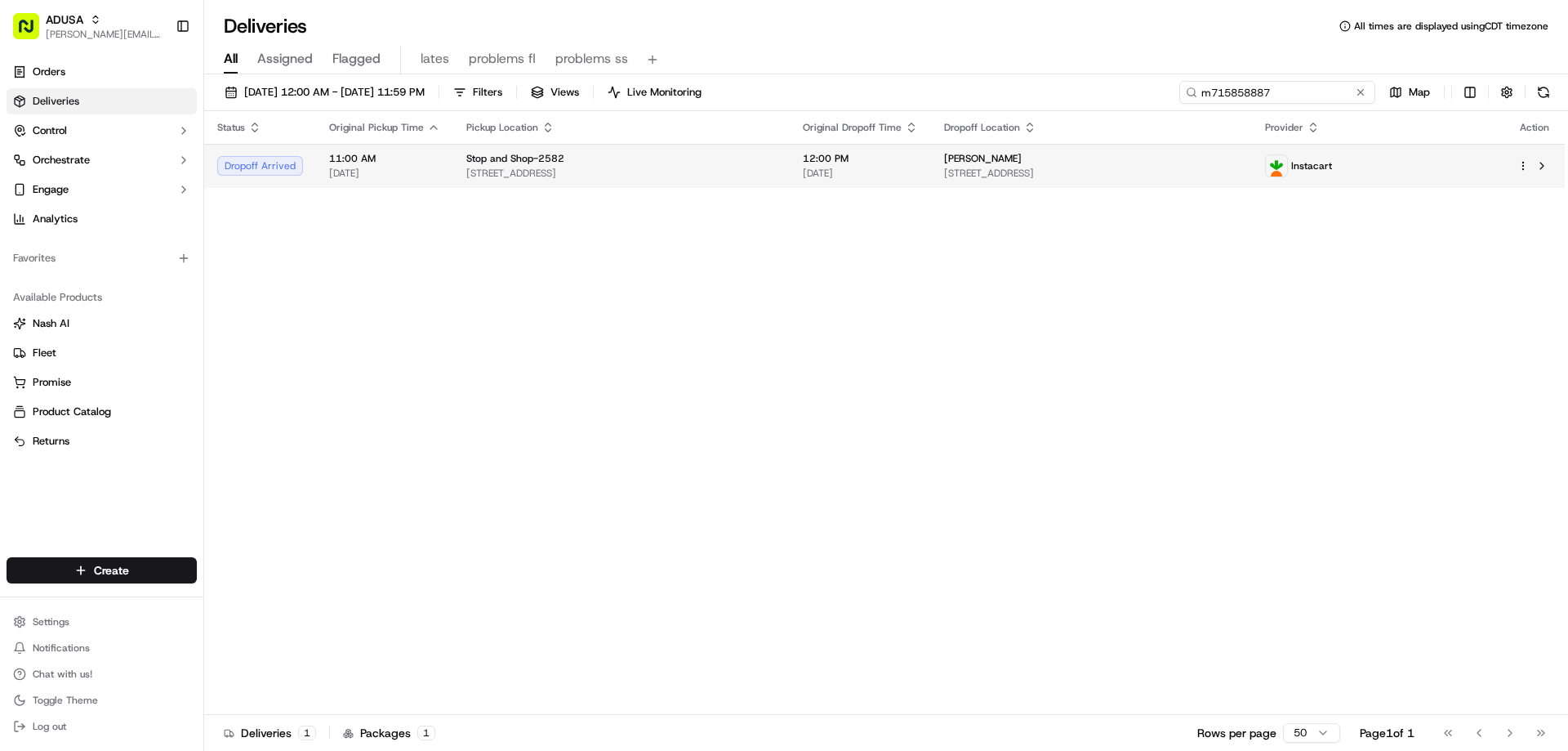
type input "m715858887"
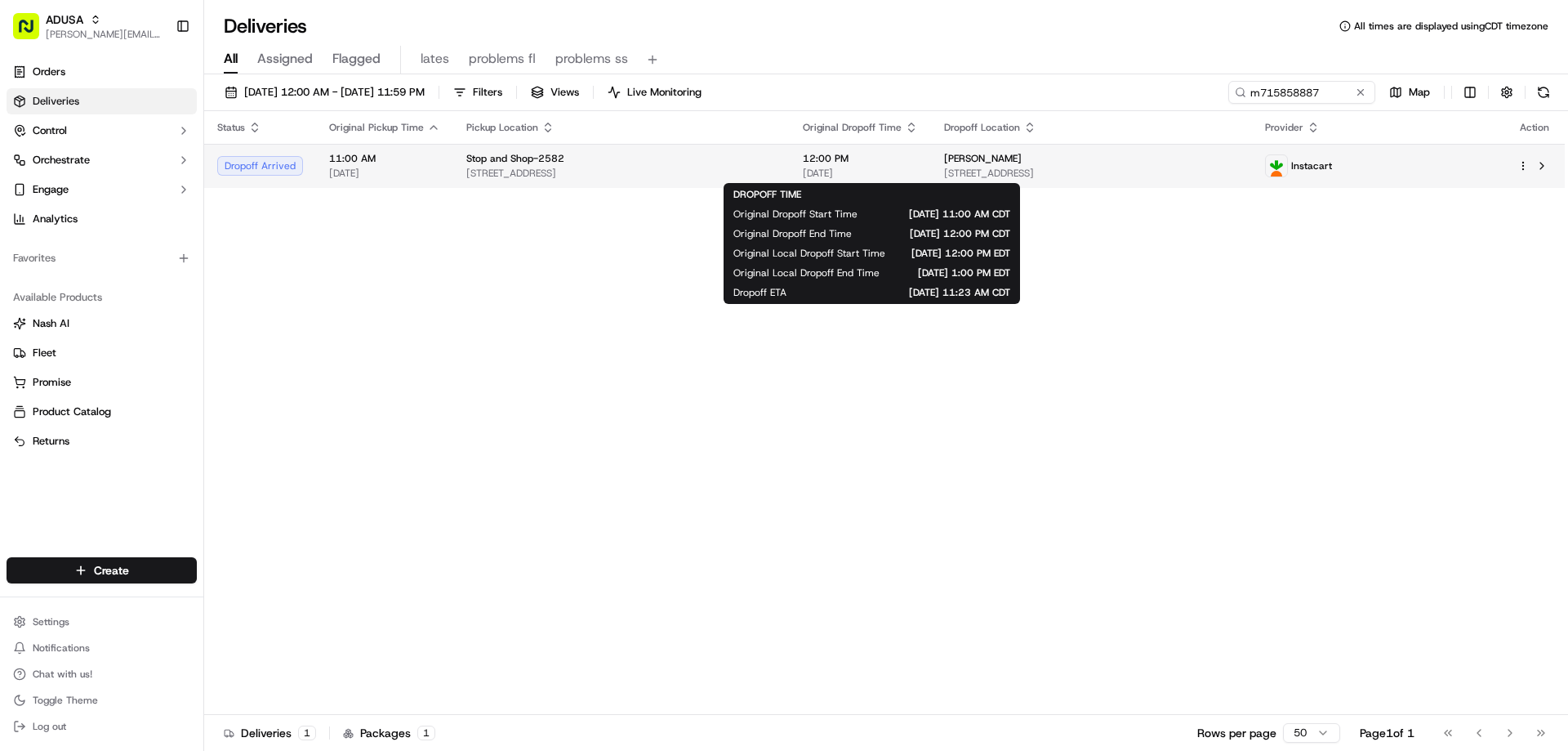
click at [837, 164] on span "12:00 PM" at bounding box center [861, 158] width 115 height 13
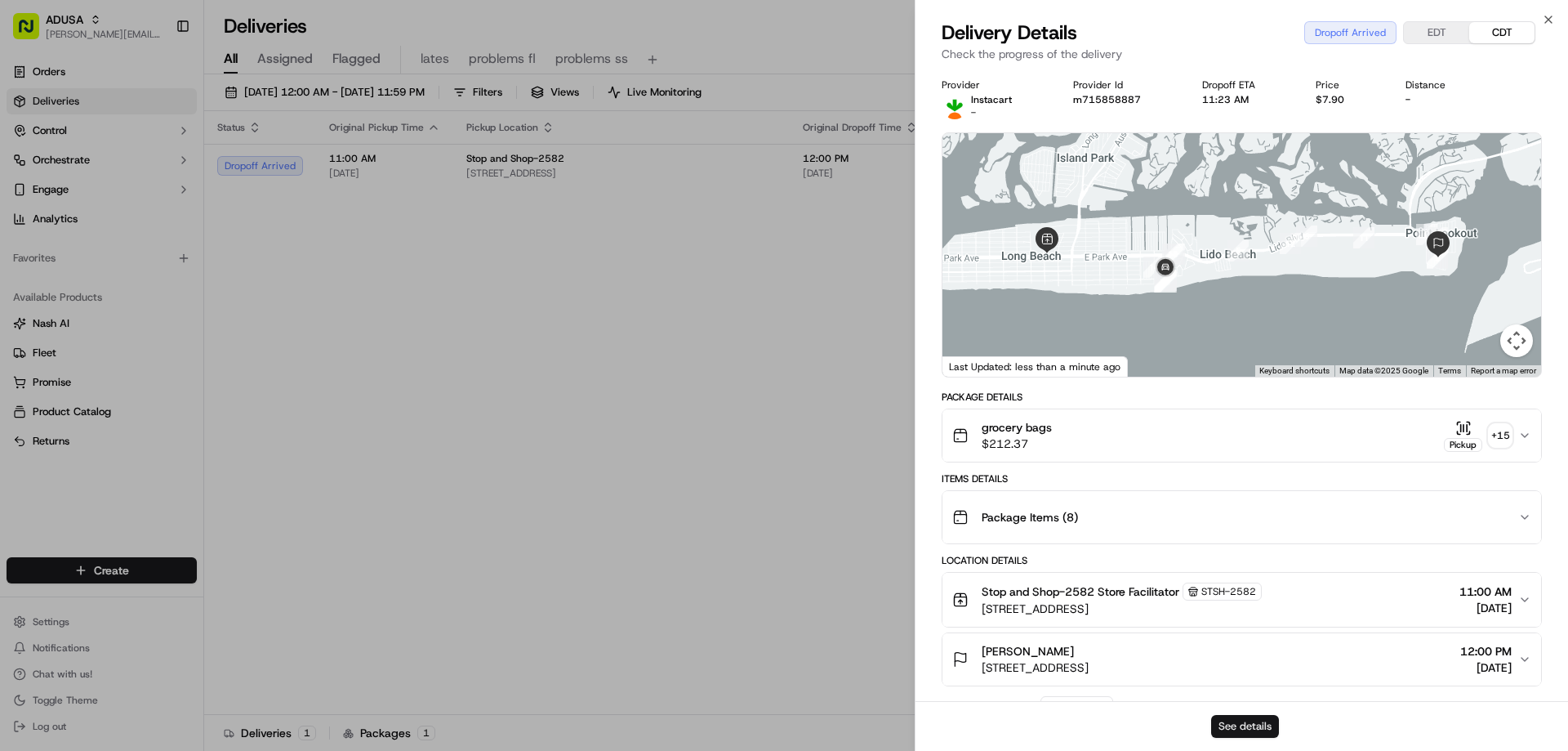
click at [1238, 727] on button "See details" at bounding box center [1245, 726] width 68 height 23
click at [1548, 16] on icon "button" at bounding box center [1548, 19] width 13 height 13
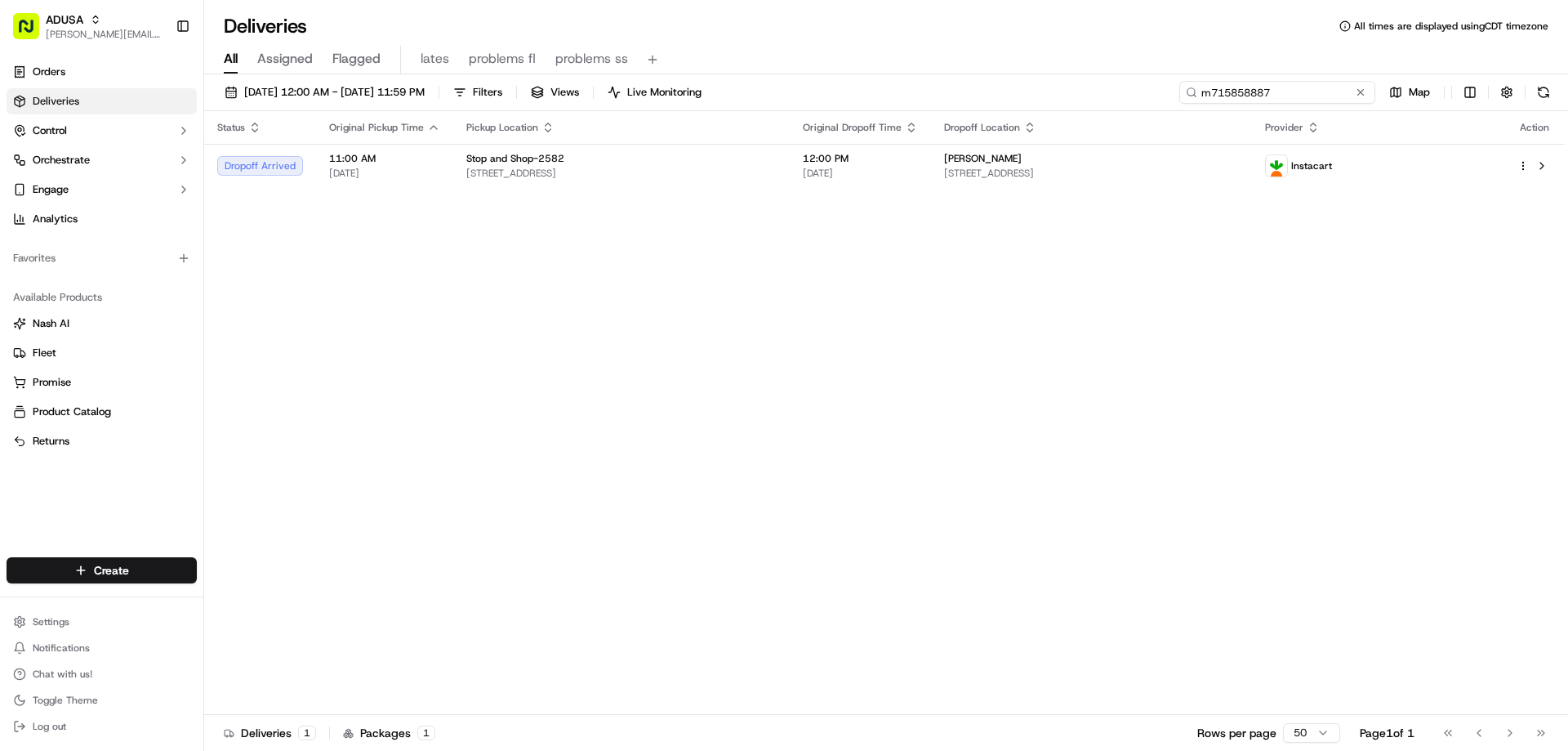
drag, startPoint x: 1327, startPoint y: 93, endPoint x: 954, endPoint y: 67, distance: 373.9
click at [1048, 131] on div "09/20/2025 12:00 AM - 09/20/2025 11:59 PM Filters Views Live Monitoring m715858…" at bounding box center [886, 414] width 1364 height 680
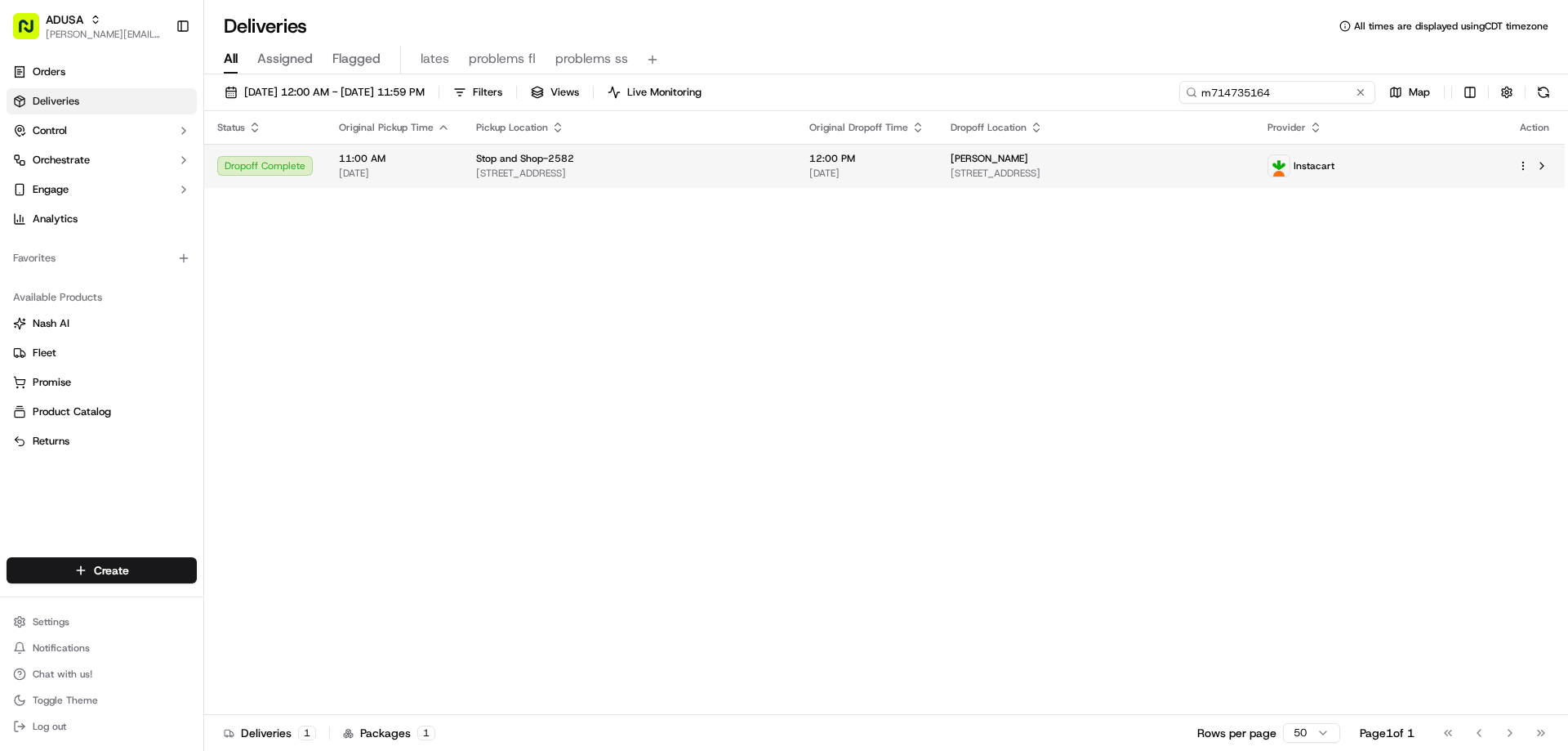
type input "m714735164"
click at [806, 156] on td "12:00 PM 09/20/2025" at bounding box center [867, 165] width 142 height 44
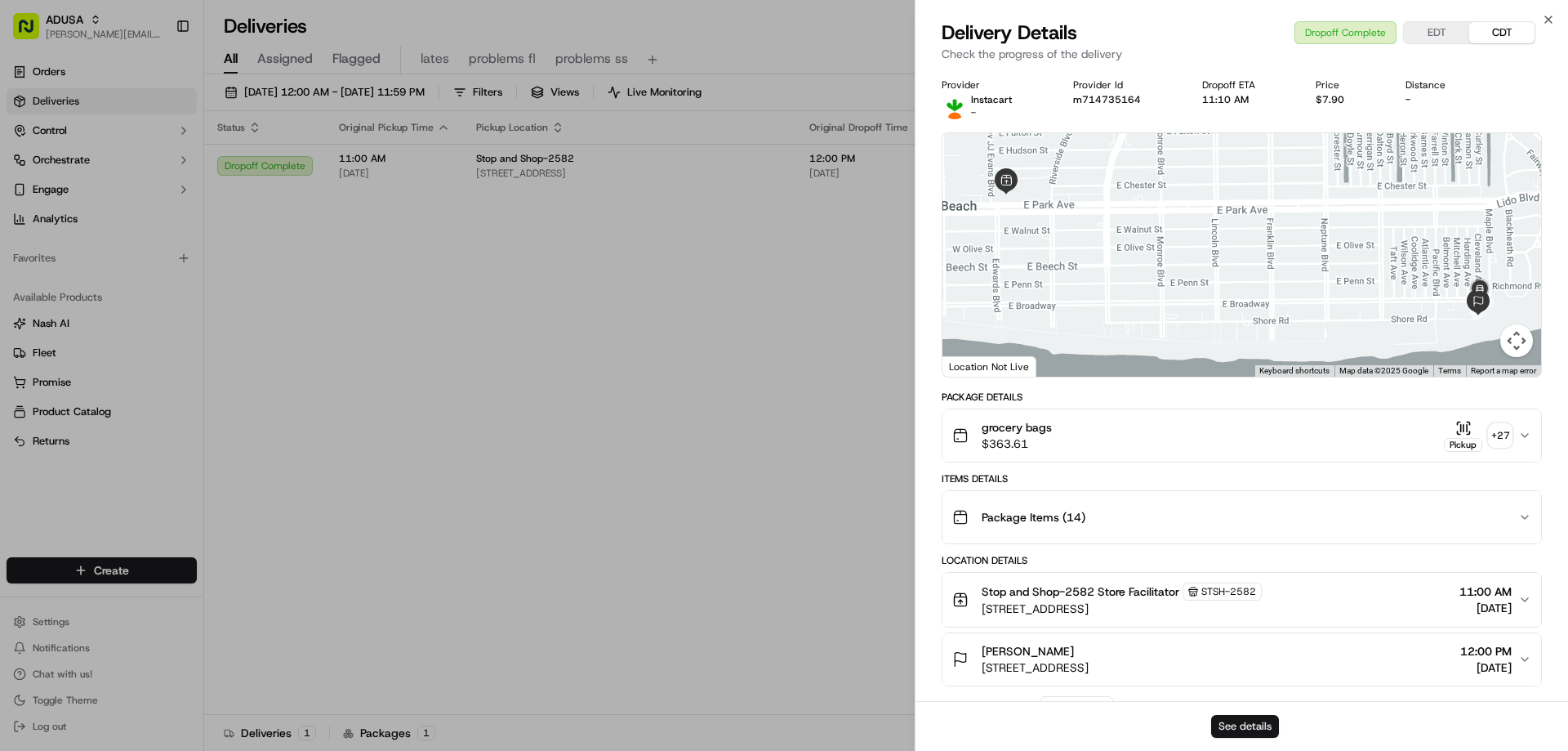
click at [1256, 727] on button "See details" at bounding box center [1245, 726] width 68 height 23
click at [1547, 20] on icon "button" at bounding box center [1548, 19] width 13 height 13
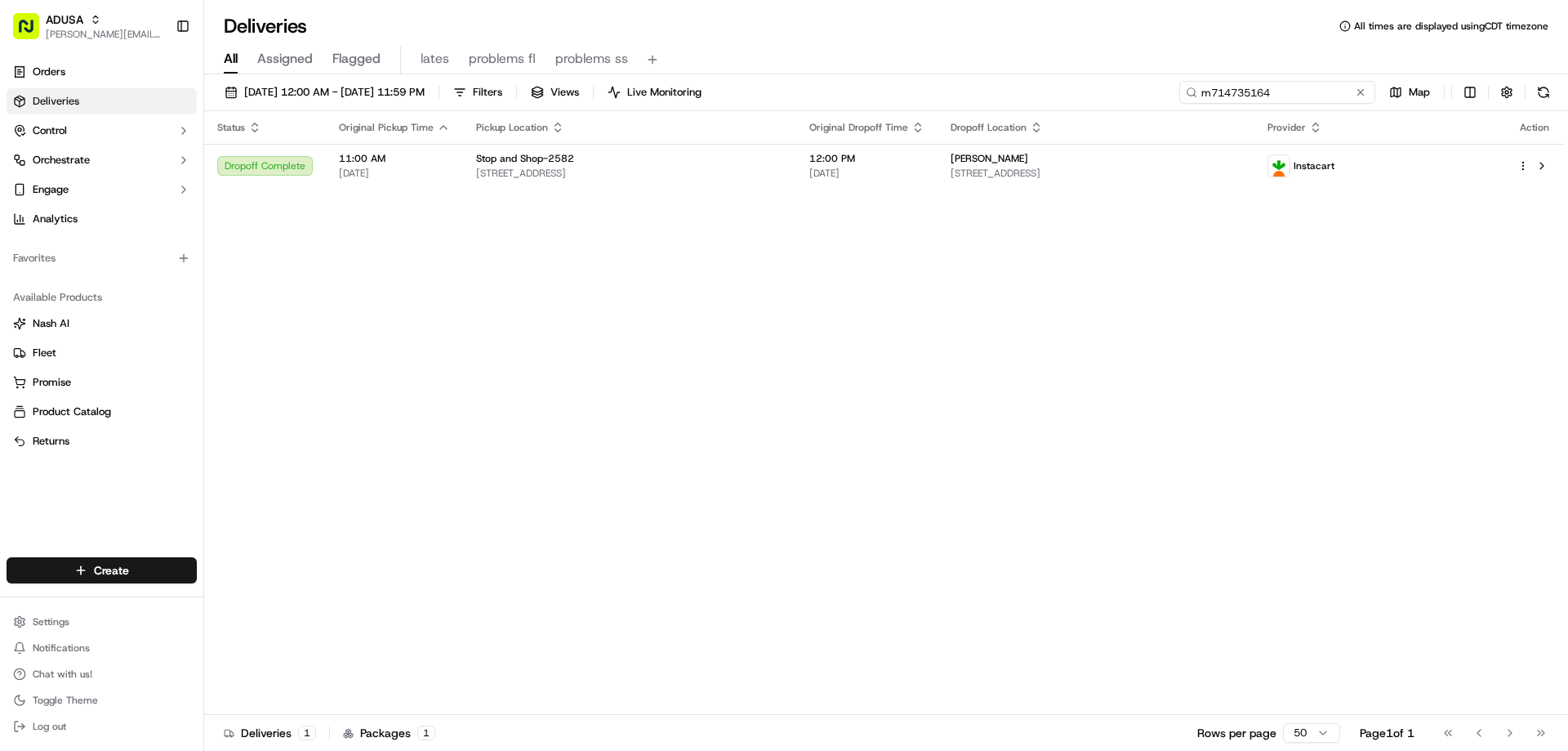
drag, startPoint x: 1331, startPoint y: 98, endPoint x: 995, endPoint y: 118, distance: 336.6
click at [1055, 128] on div "09/20/2025 12:00 AM - 09/20/2025 11:59 PM Filters Views Live Monitoring m714735…" at bounding box center [886, 414] width 1364 height 680
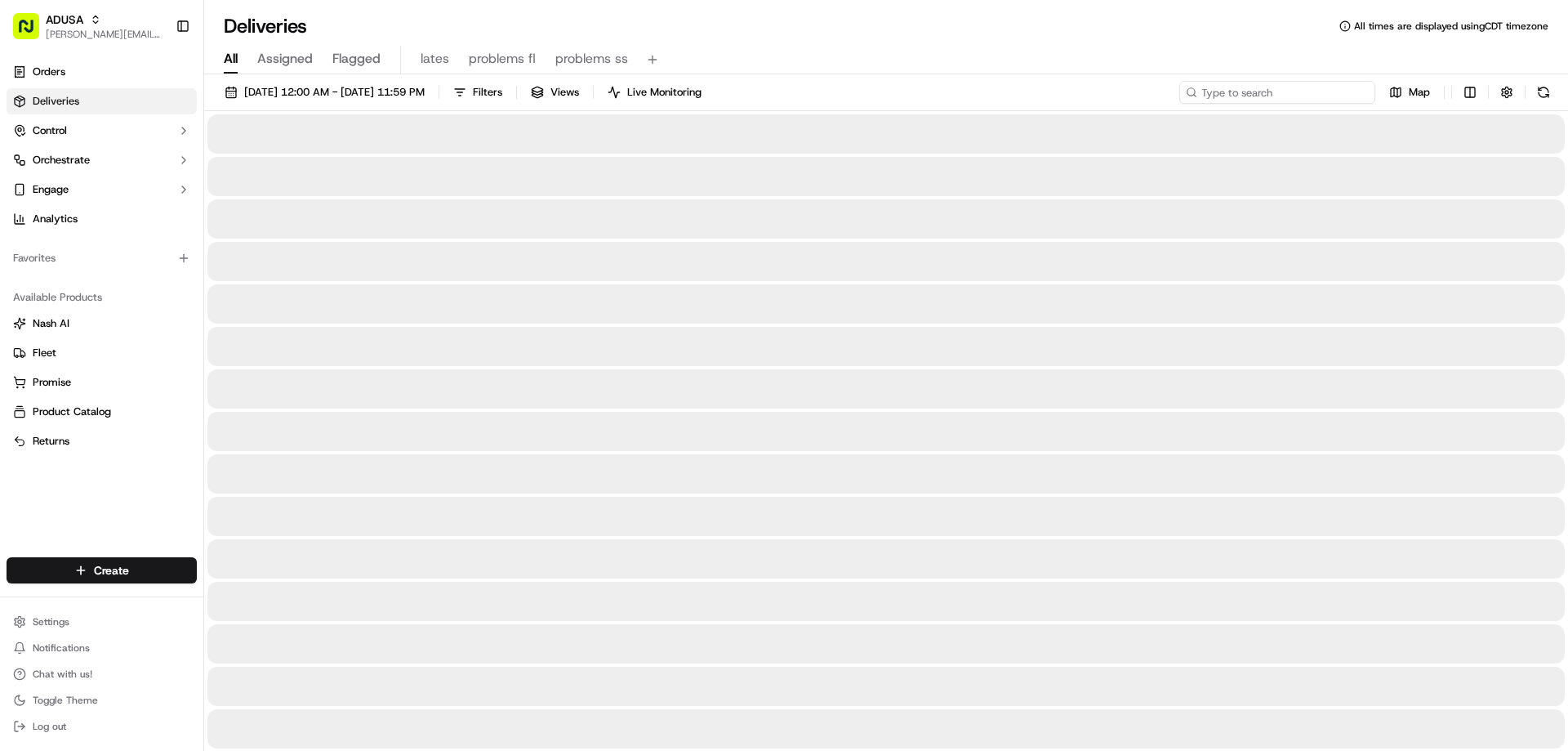
click at [1255, 87] on input at bounding box center [1276, 92] width 196 height 23
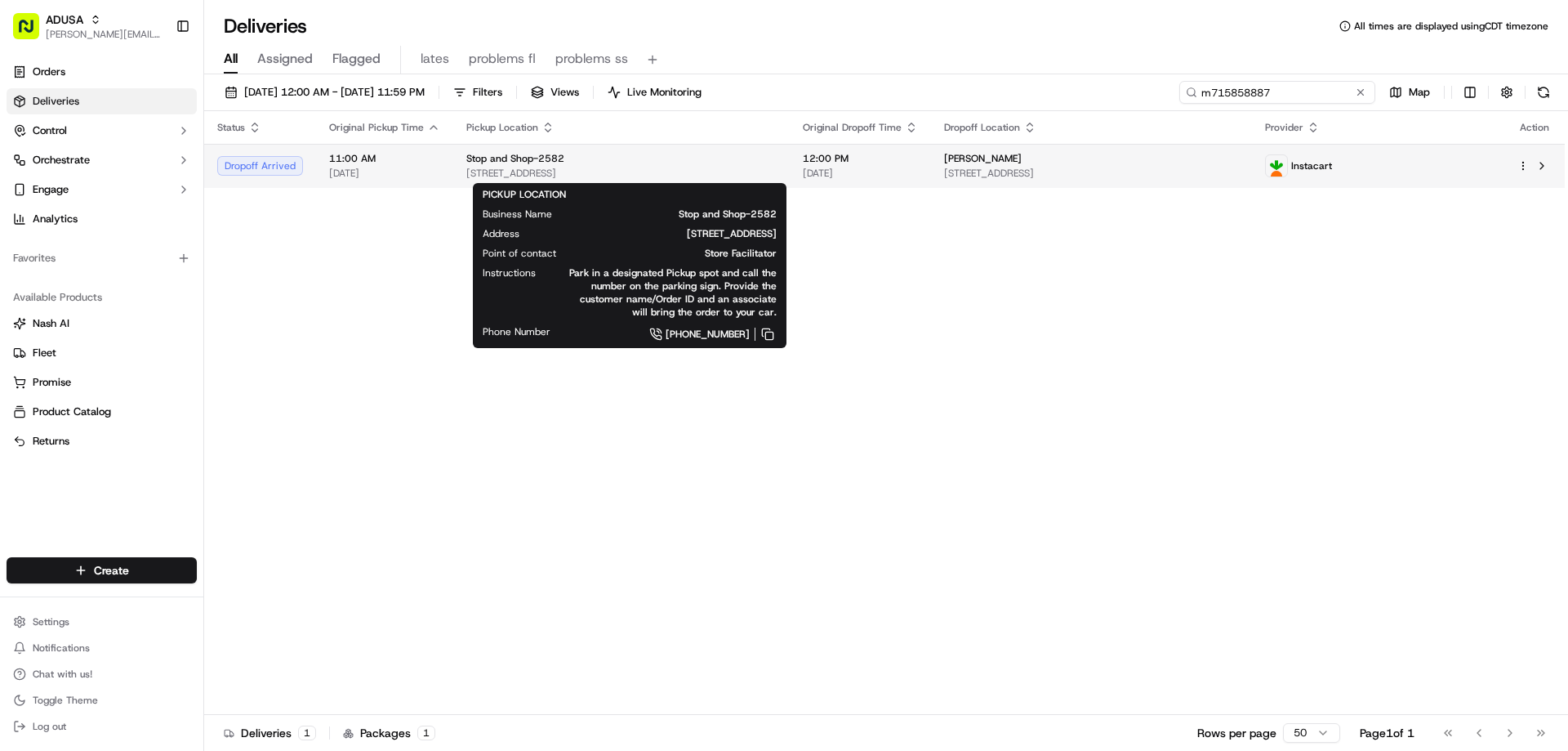
type input "m715858887"
click at [512, 152] on span "Stop and Shop-2582" at bounding box center [516, 158] width 98 height 13
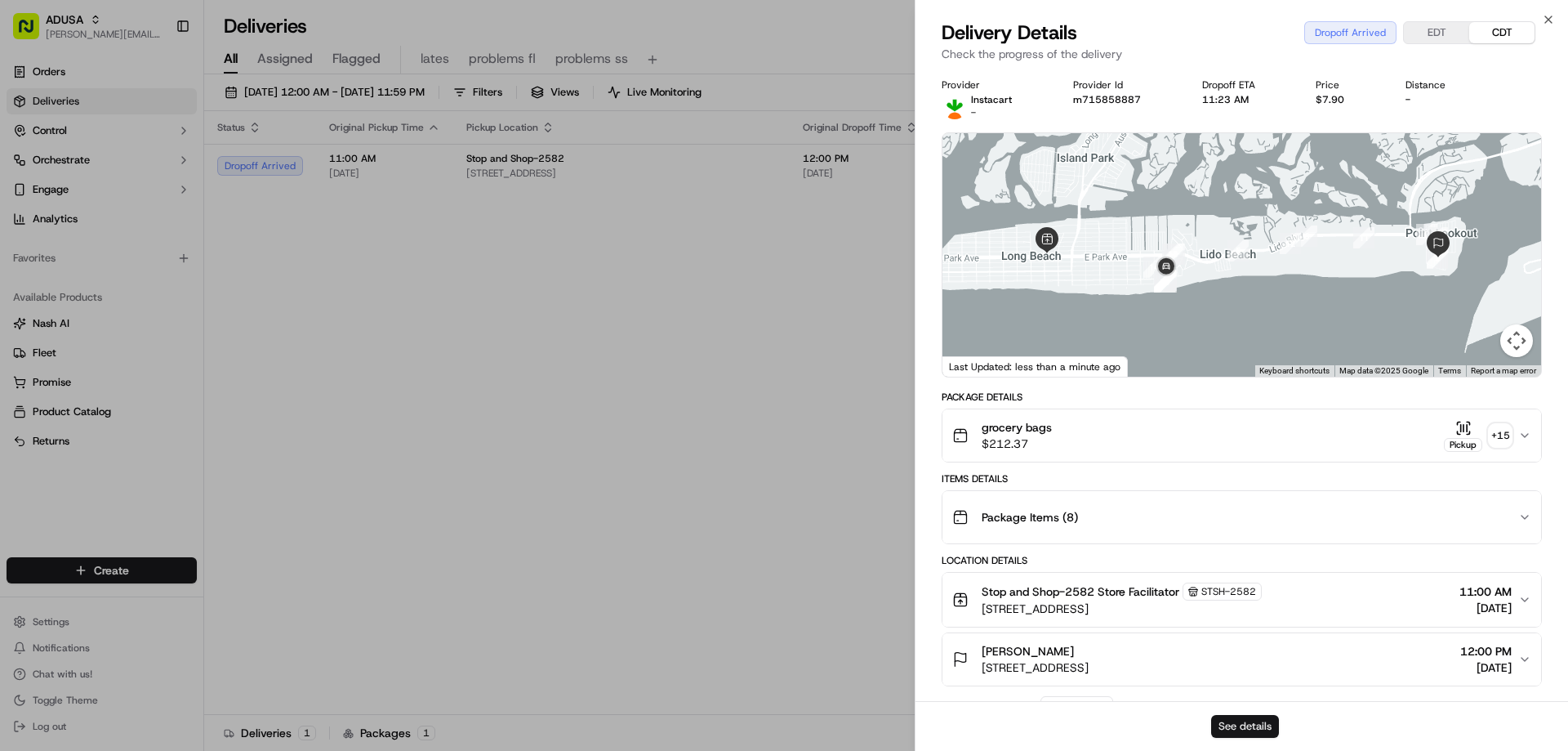
click at [1233, 718] on button "See details" at bounding box center [1245, 726] width 68 height 23
click at [1548, 19] on icon "button" at bounding box center [1548, 20] width 7 height 7
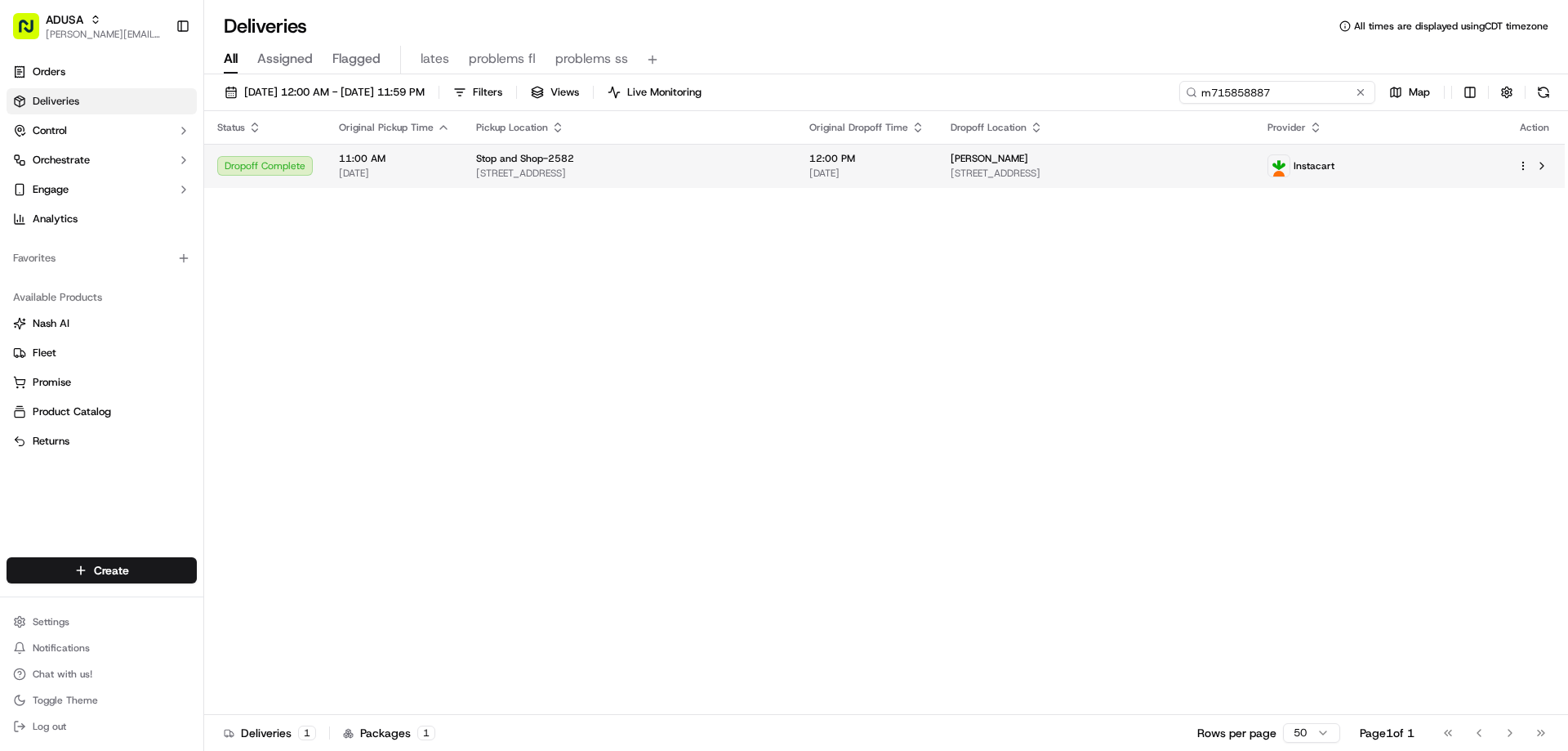
drag, startPoint x: 1328, startPoint y: 92, endPoint x: 1024, endPoint y: 150, distance: 309.5
click at [1024, 150] on div "09/20/2025 12:00 AM - 09/20/2025 11:59 PM Filters Views Live Monitoring m715858…" at bounding box center [886, 414] width 1364 height 680
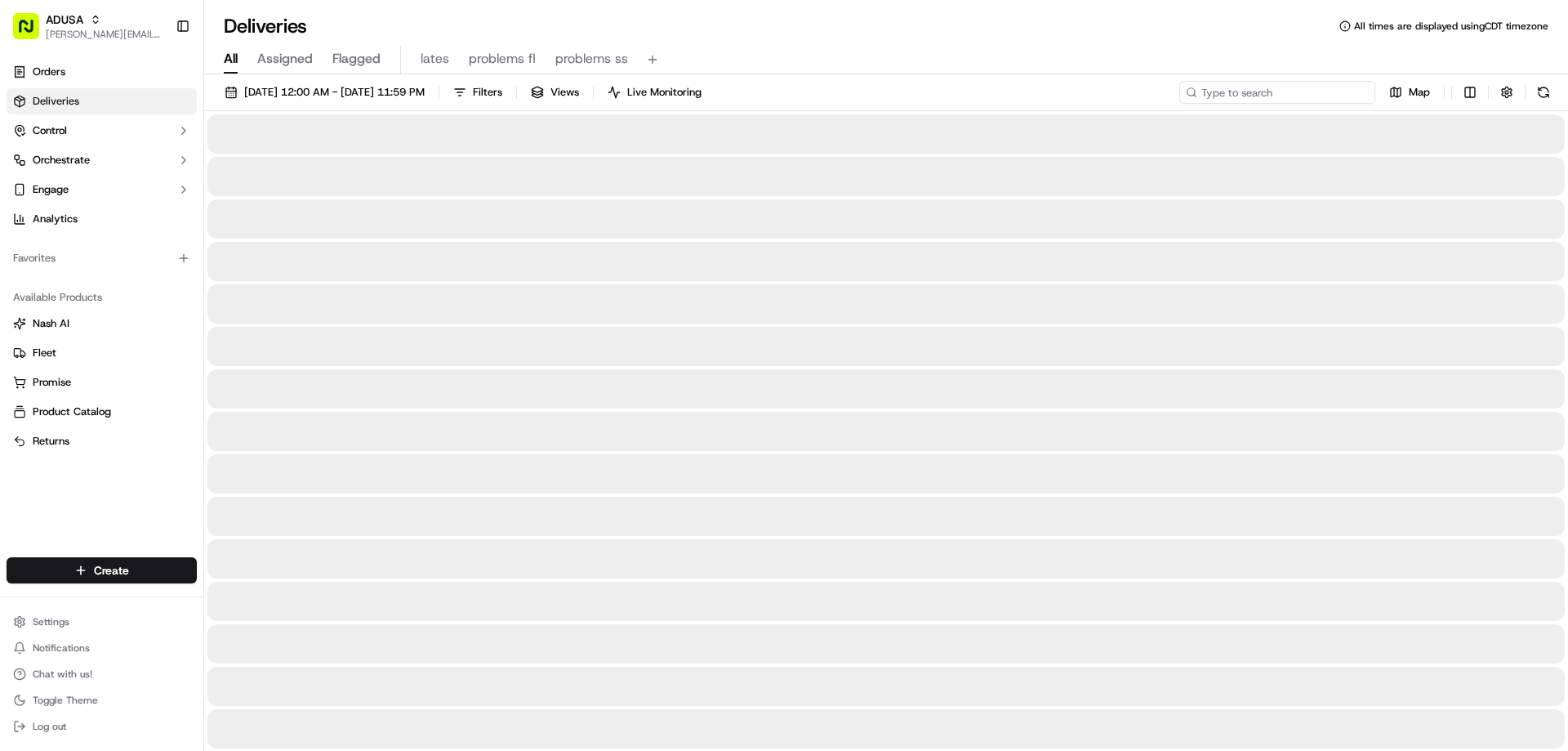
click at [1211, 91] on input at bounding box center [1276, 92] width 196 height 23
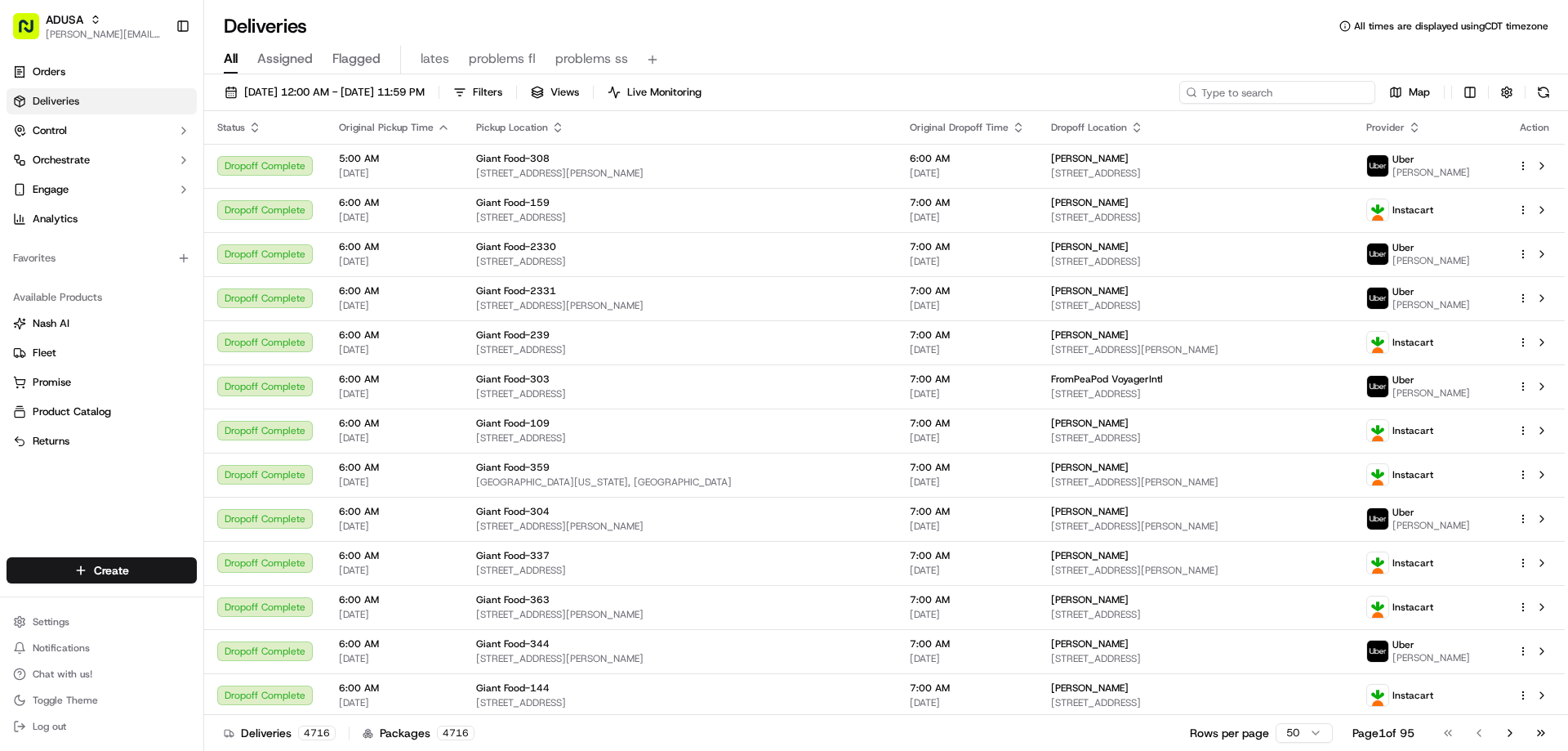
click at [1222, 93] on input at bounding box center [1276, 92] width 196 height 23
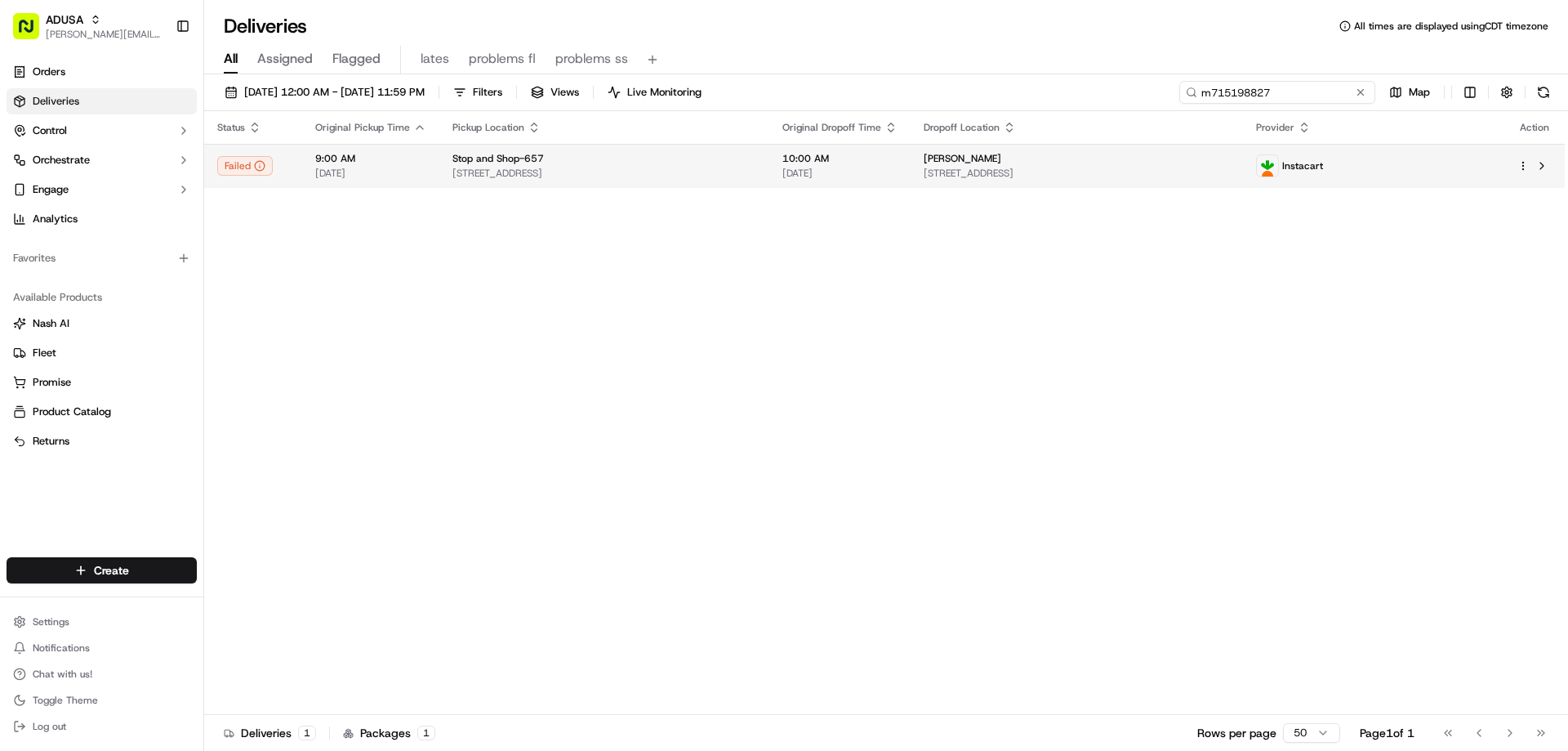
type input "m715198827"
click at [1002, 155] on span "Paula Loveland" at bounding box center [962, 158] width 77 height 13
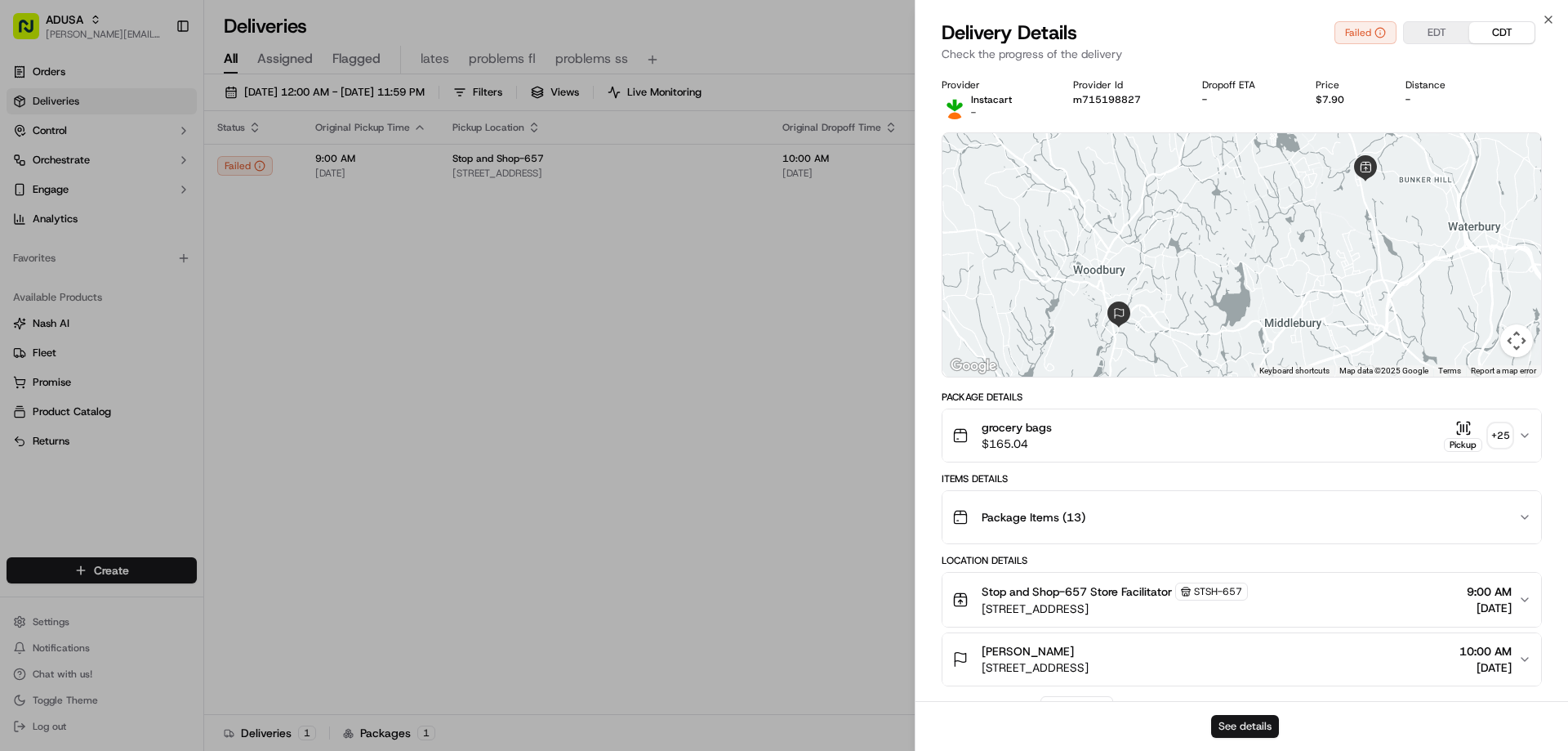
click at [1245, 730] on button "See details" at bounding box center [1245, 726] width 68 height 23
click at [1546, 18] on icon "button" at bounding box center [1548, 19] width 13 height 13
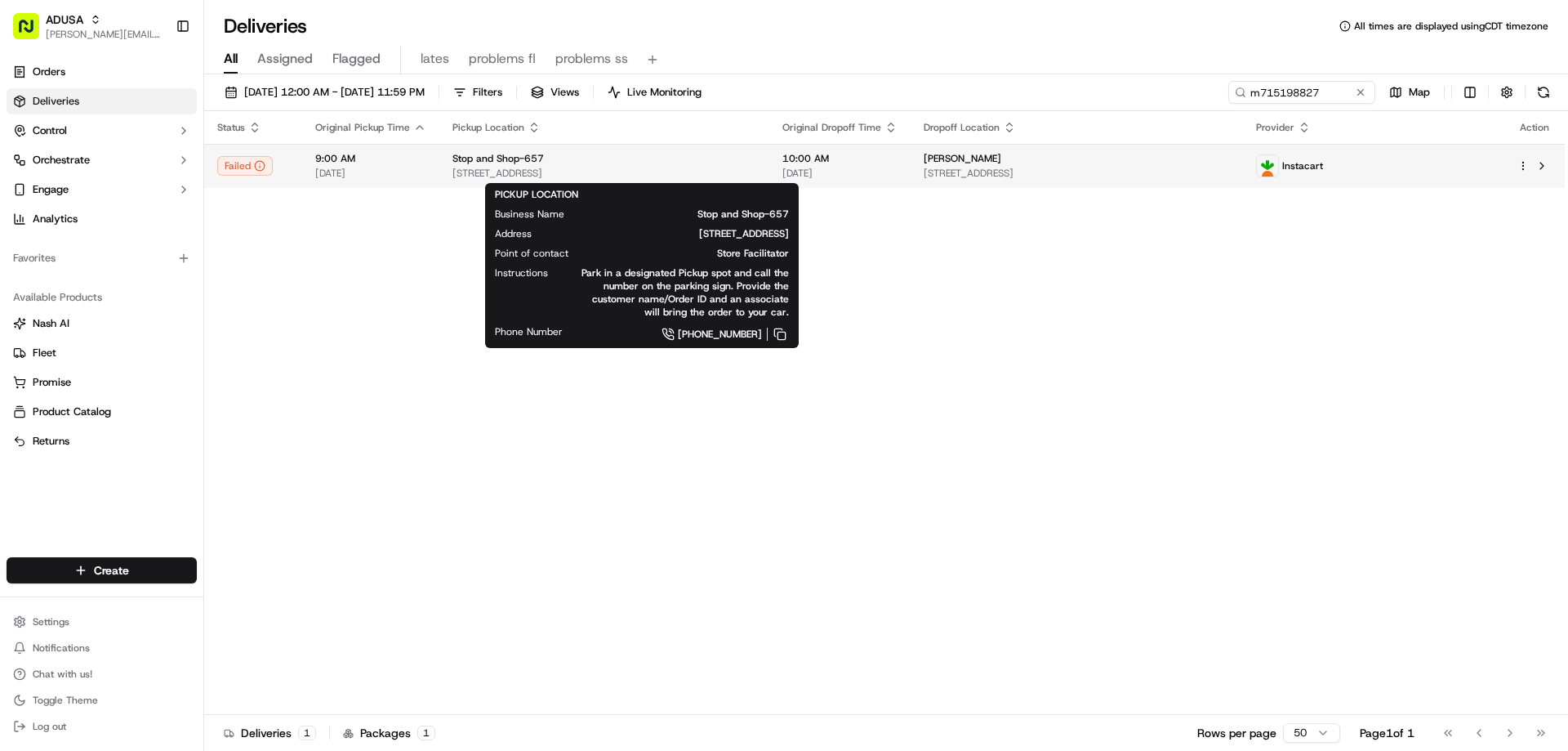
click at [452, 173] on span "763 Straits Turnpike, Watertown, CT 06795, US" at bounding box center [604, 172] width 304 height 13
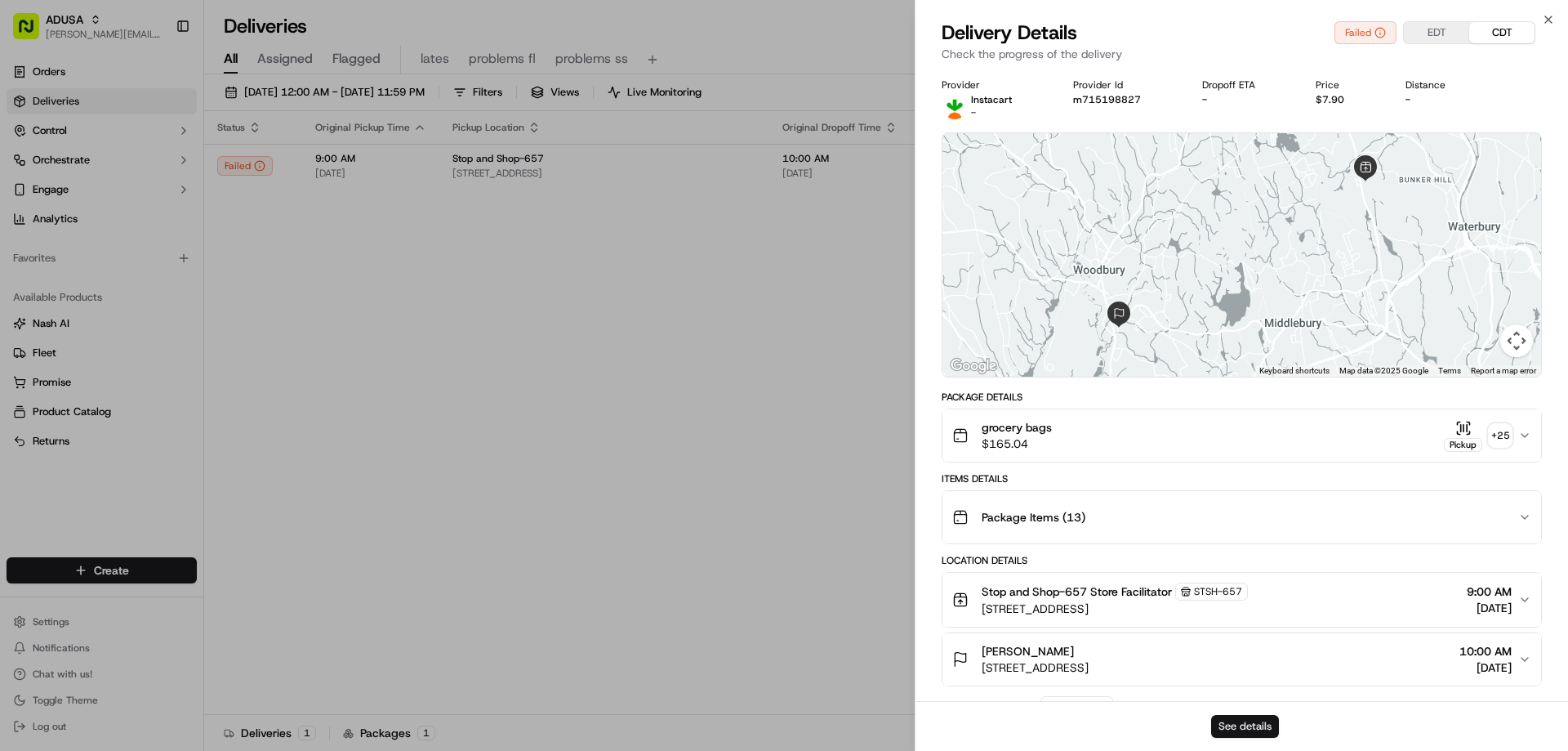
click at [1254, 726] on button "See details" at bounding box center [1245, 726] width 68 height 23
click at [1545, 20] on icon "button" at bounding box center [1548, 19] width 13 height 13
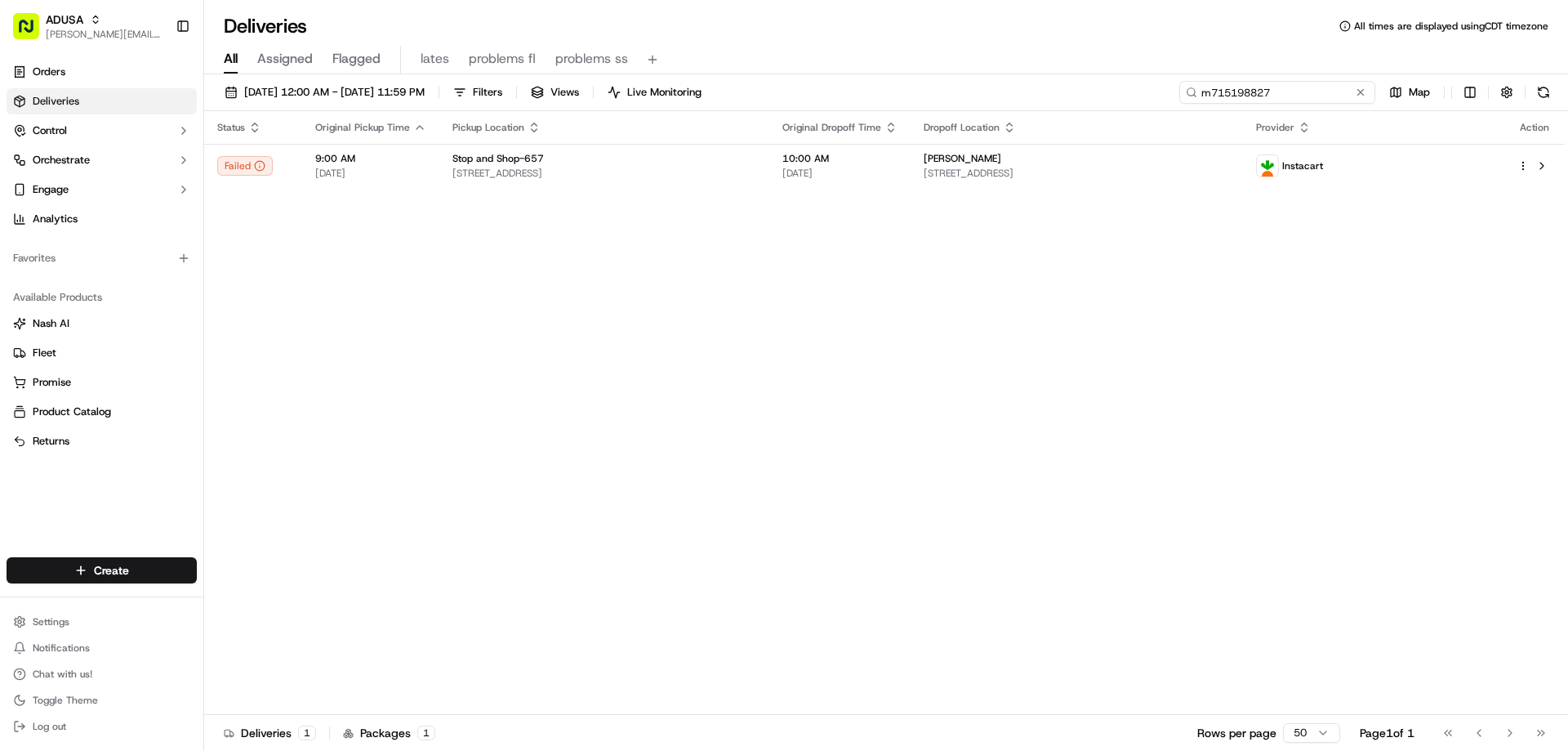
drag, startPoint x: 1335, startPoint y: 90, endPoint x: 1116, endPoint y: 94, distance: 219.0
click at [1141, 97] on div "09/20/2025 12:00 AM - 09/20/2025 11:59 PM Filters Views Live Monitoring m715198…" at bounding box center [886, 96] width 1364 height 31
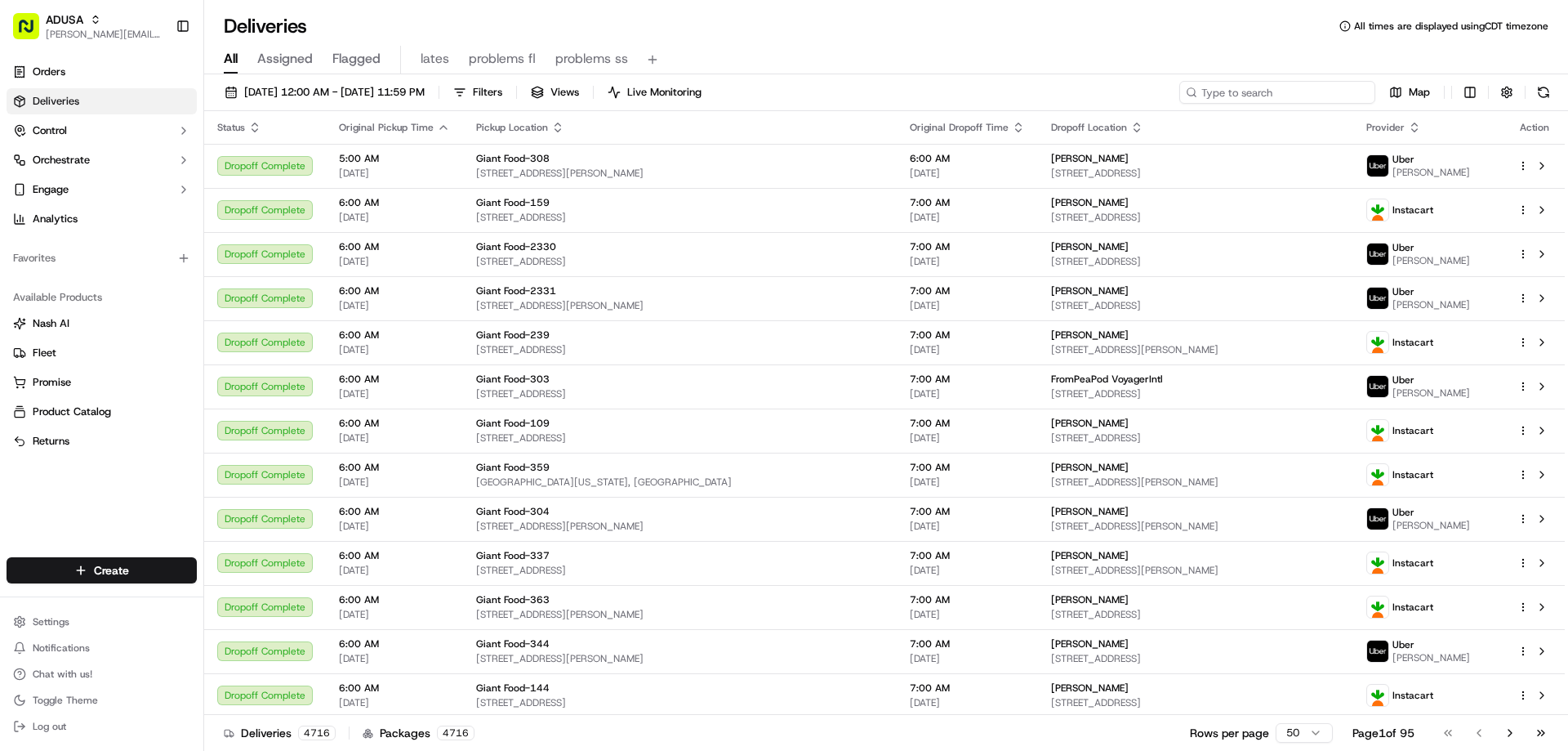
click at [1204, 92] on input at bounding box center [1276, 92] width 196 height 23
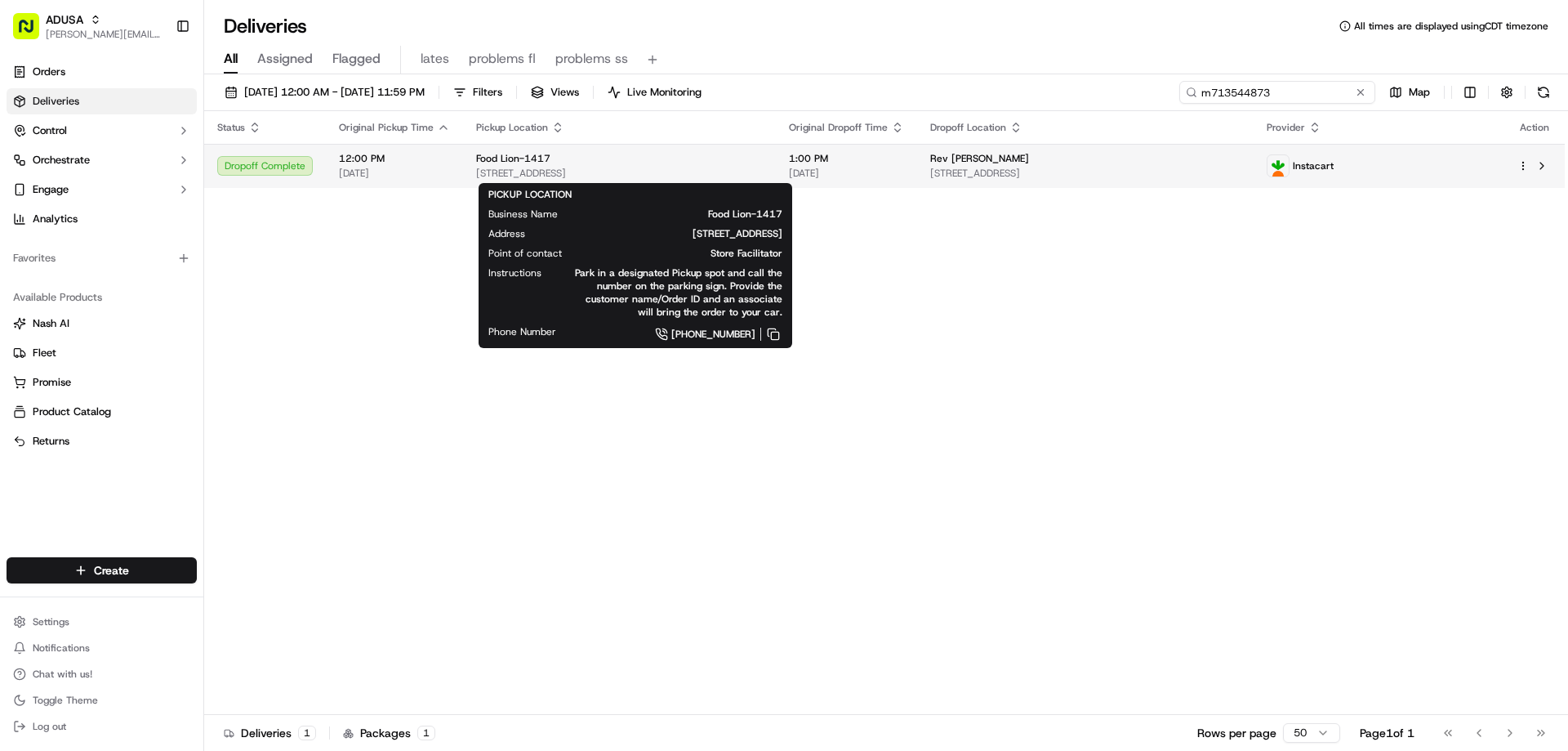
type input "m713544873"
click at [504, 162] on span "Food Lion-1417" at bounding box center [513, 158] width 75 height 13
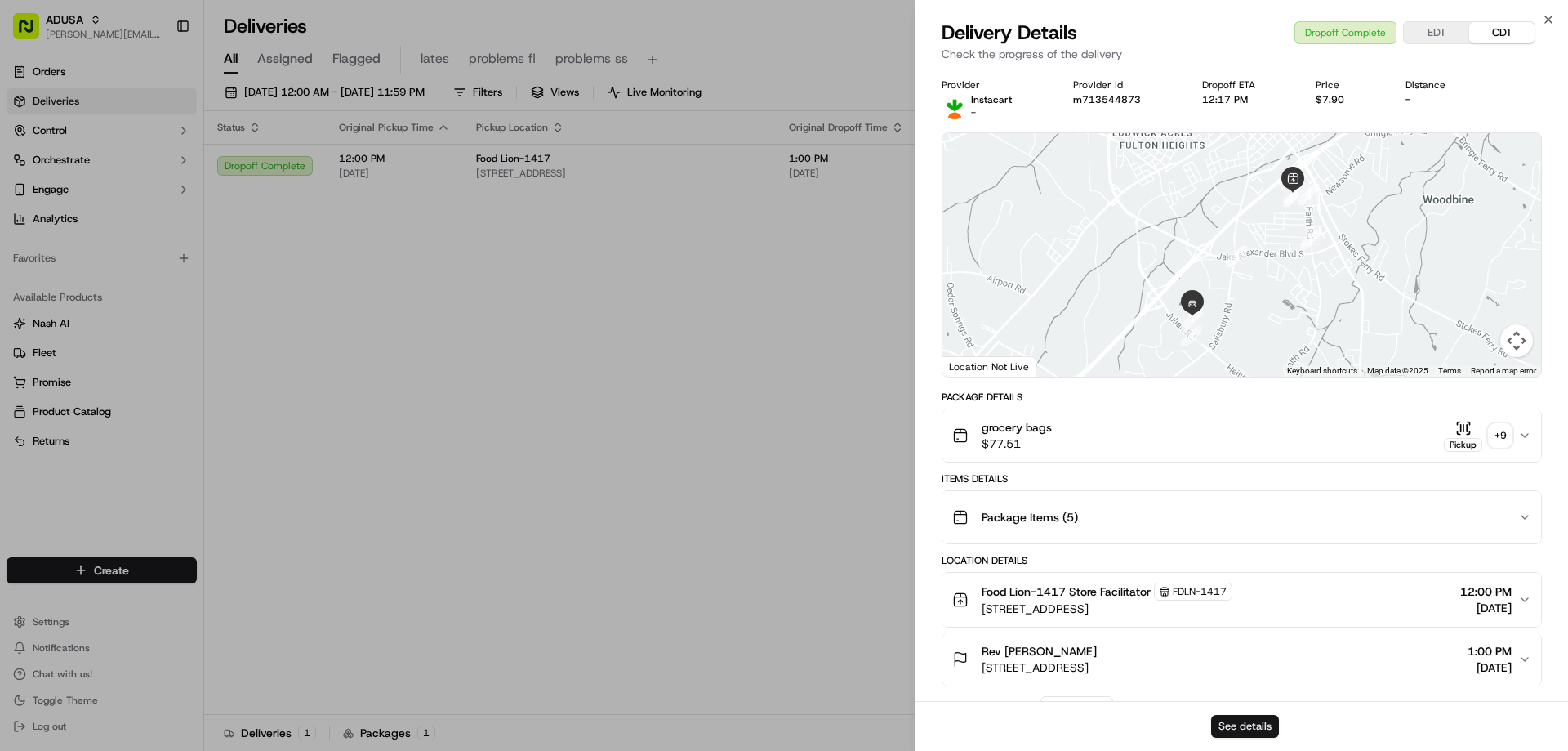
click at [1268, 719] on button "See details" at bounding box center [1245, 726] width 68 height 23
click at [1545, 23] on icon "button" at bounding box center [1548, 20] width 7 height 7
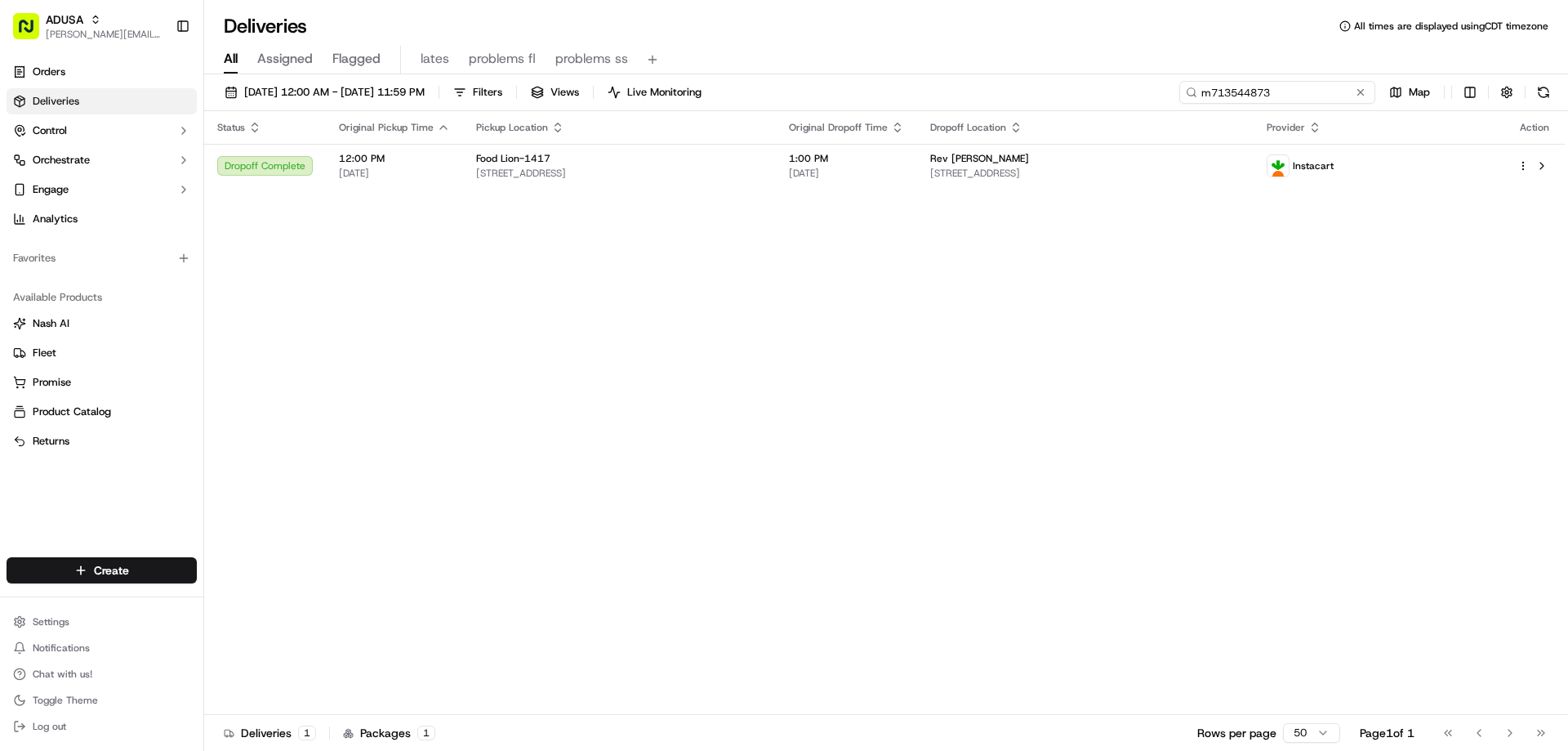
drag, startPoint x: 1327, startPoint y: 97, endPoint x: 1046, endPoint y: 92, distance: 281.0
click at [1075, 103] on div "09/20/2025 12:00 AM - 09/20/2025 11:59 PM Filters Views Live Monitoring m713544…" at bounding box center [886, 96] width 1364 height 31
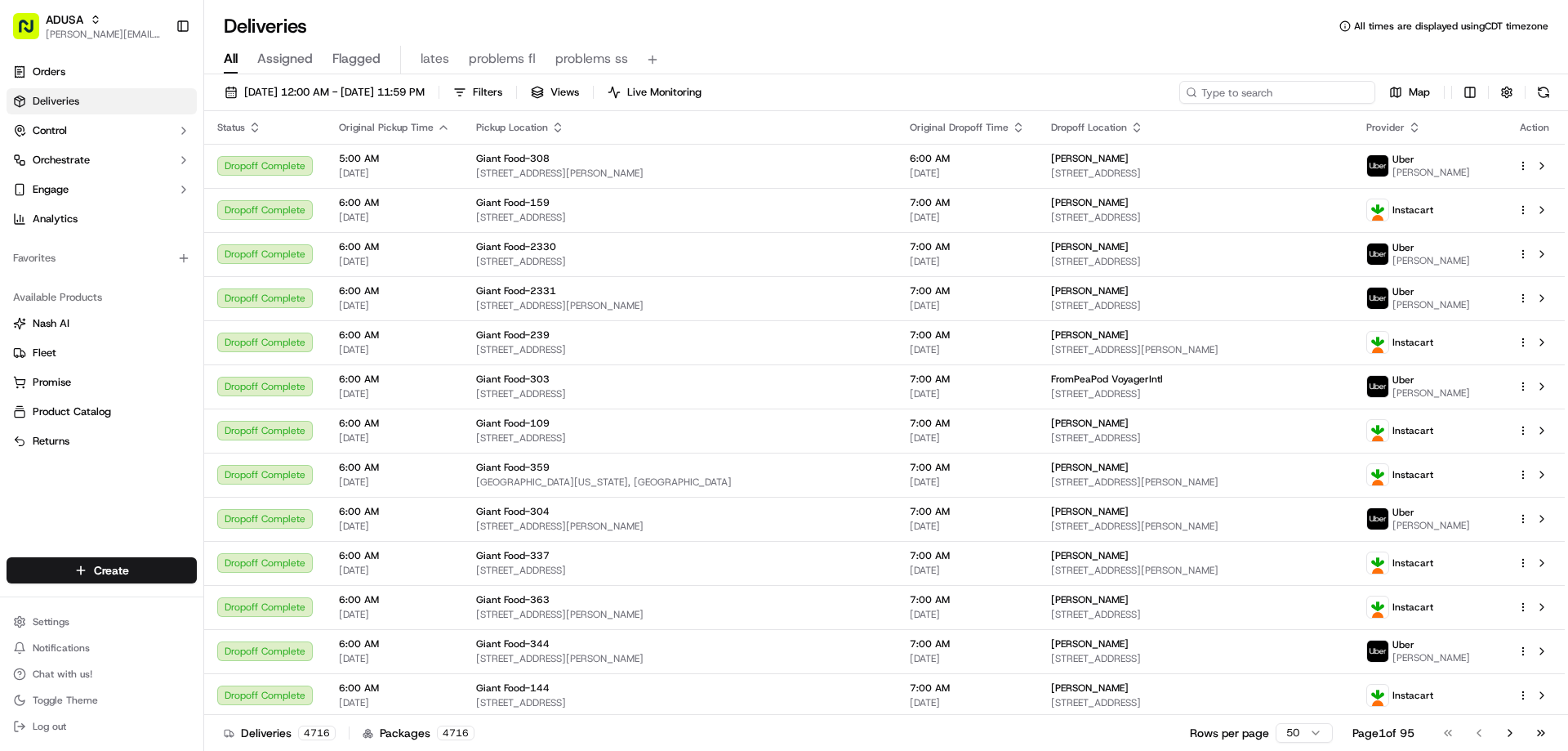
click at [1232, 90] on input at bounding box center [1276, 92] width 196 height 23
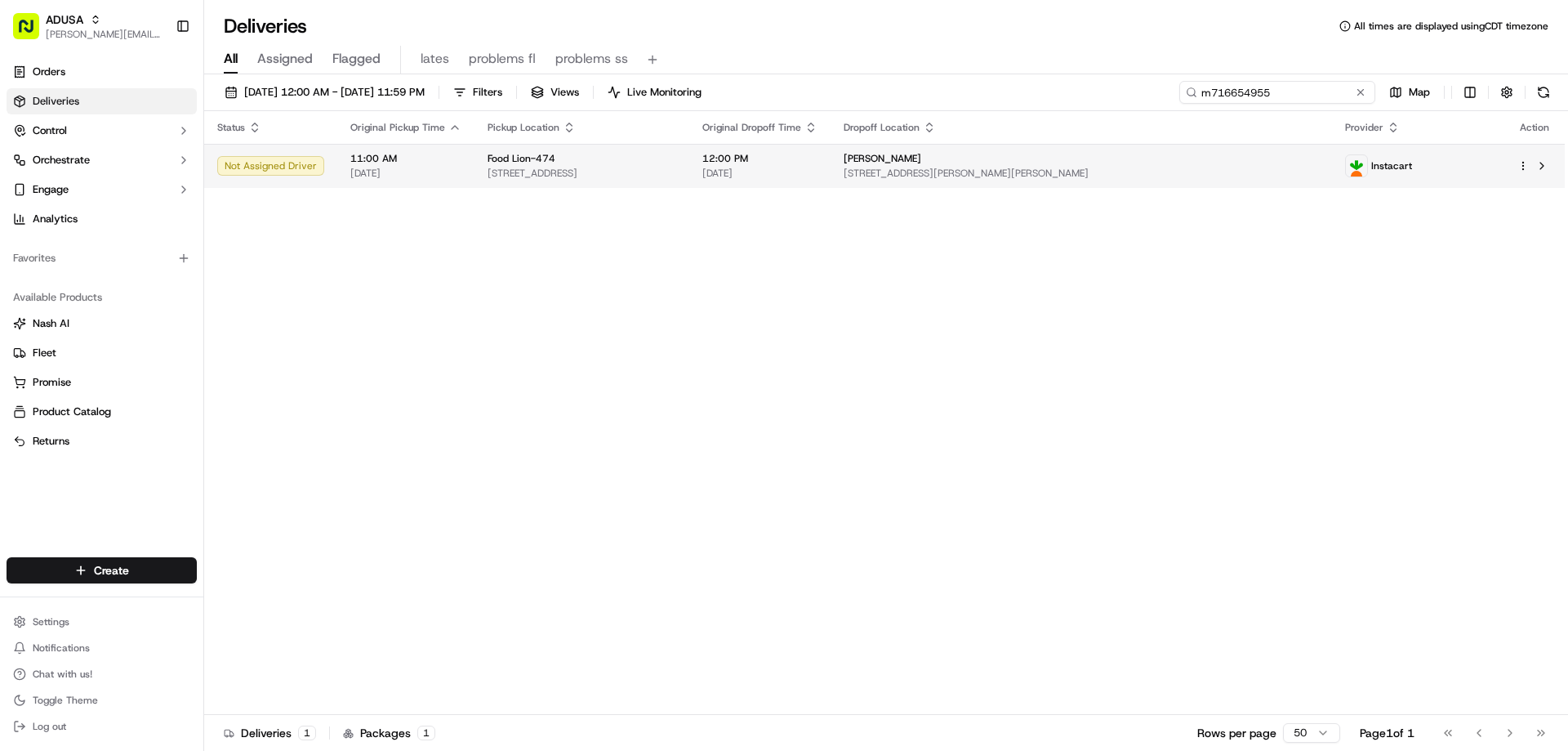
type input "m716654955"
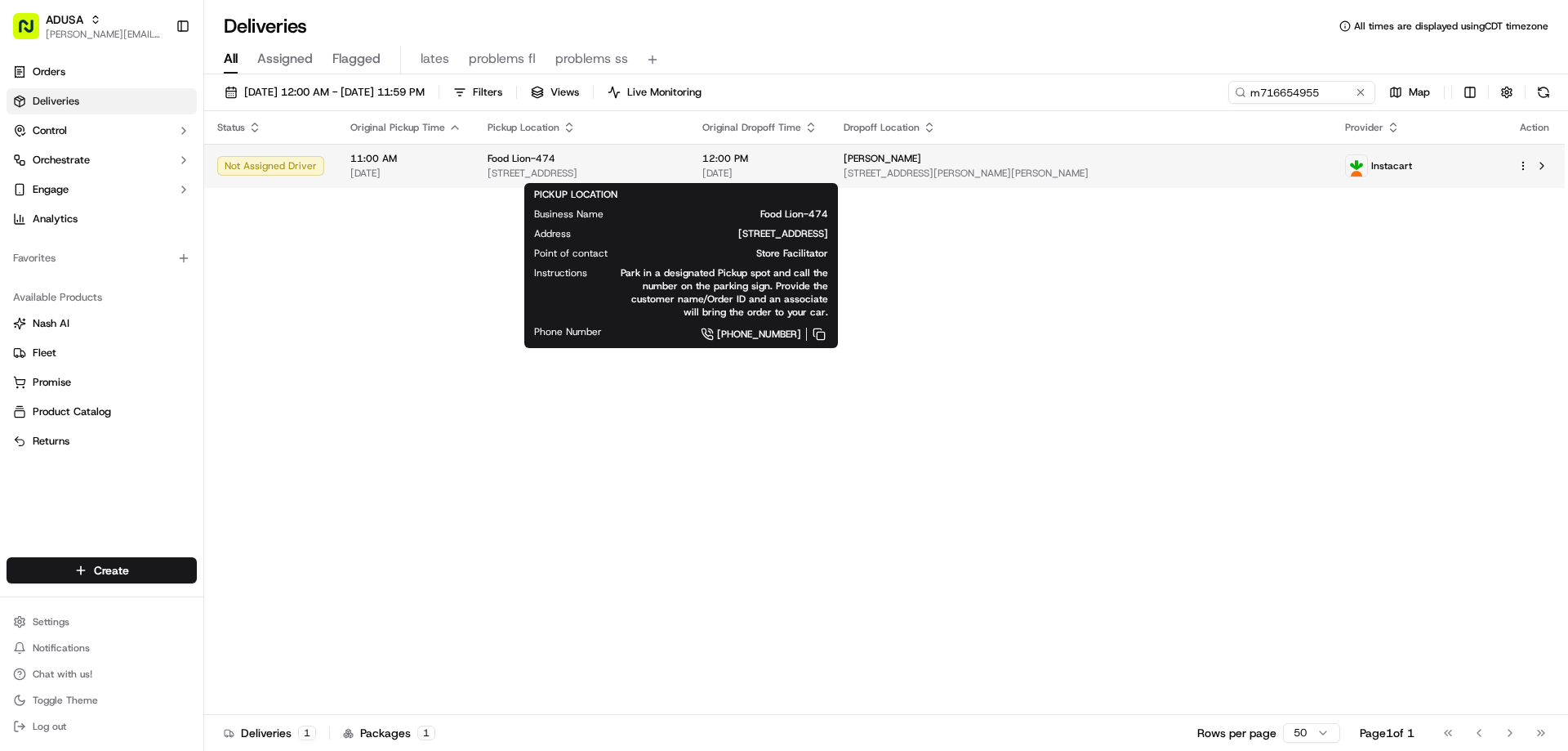
click at [647, 162] on div "Food Lion-474" at bounding box center [582, 158] width 188 height 13
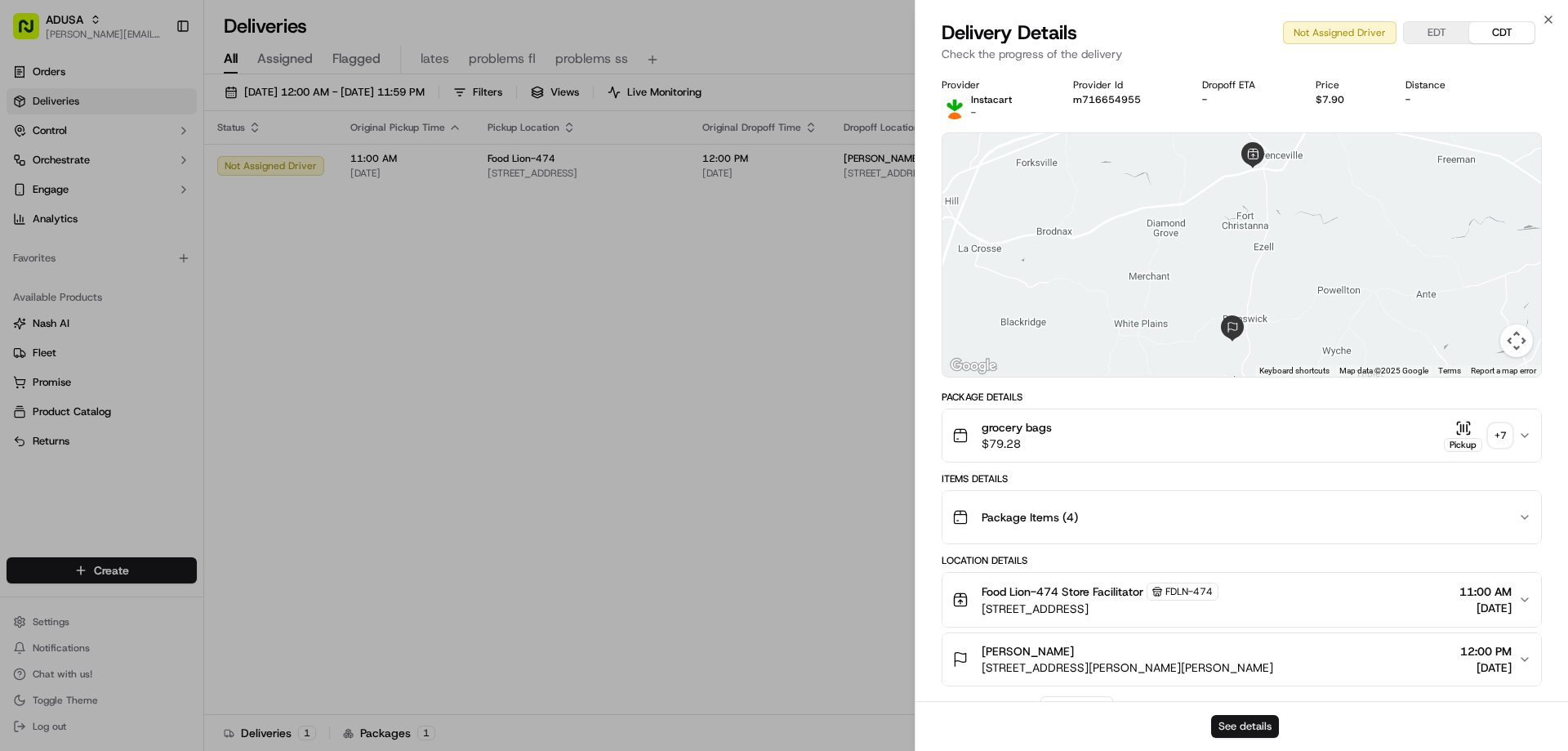
click button "See details"
click icon "button"
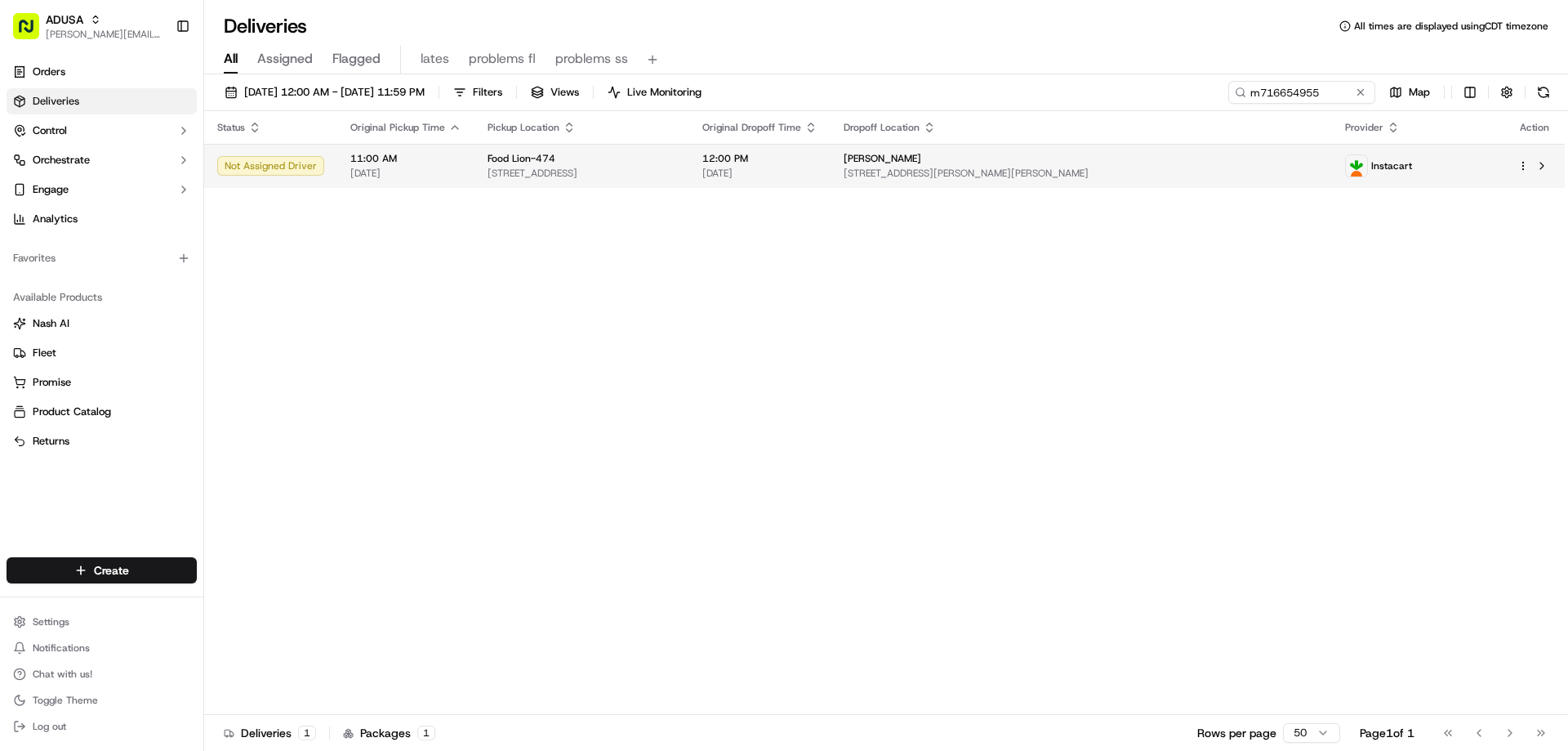
click td "11:00 AM 09/20/2025"
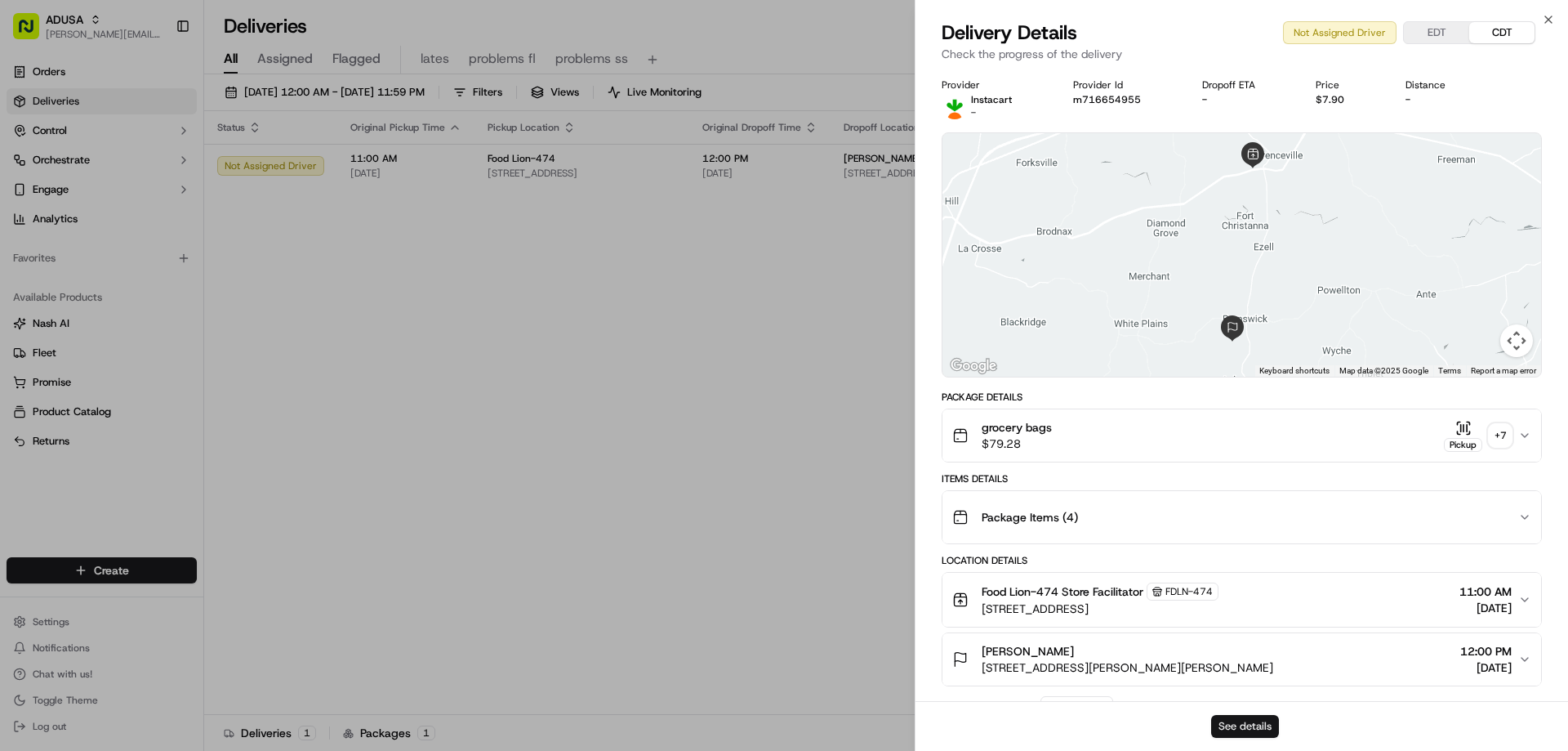
click button "See details"
click icon "button"
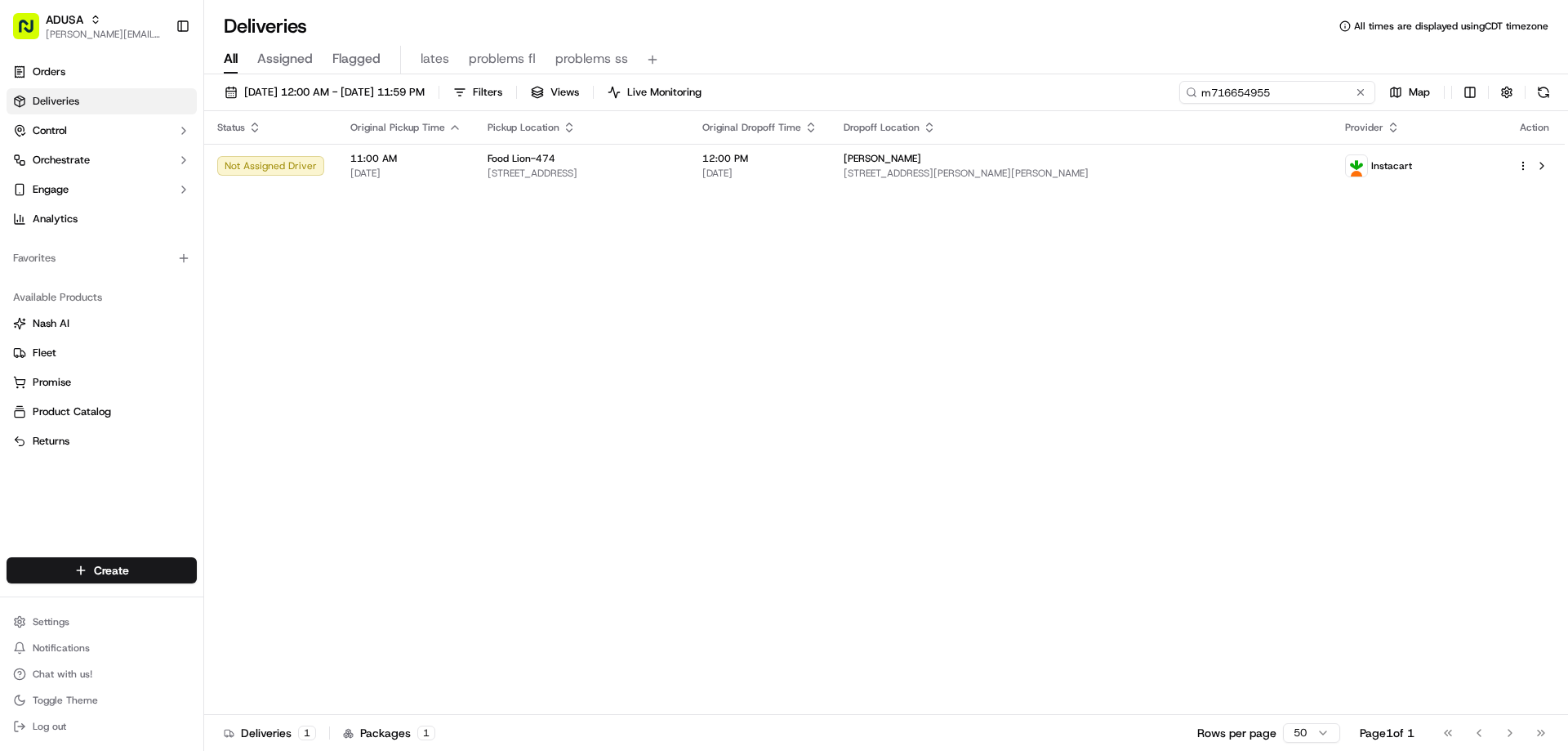
drag, startPoint x: 1334, startPoint y: 92, endPoint x: 1085, endPoint y: 112, distance: 249.8
click div "09/20/2025 12:00 AM - 09/20/2025 11:59 PM Filters Views Live Monitoring m716654…"
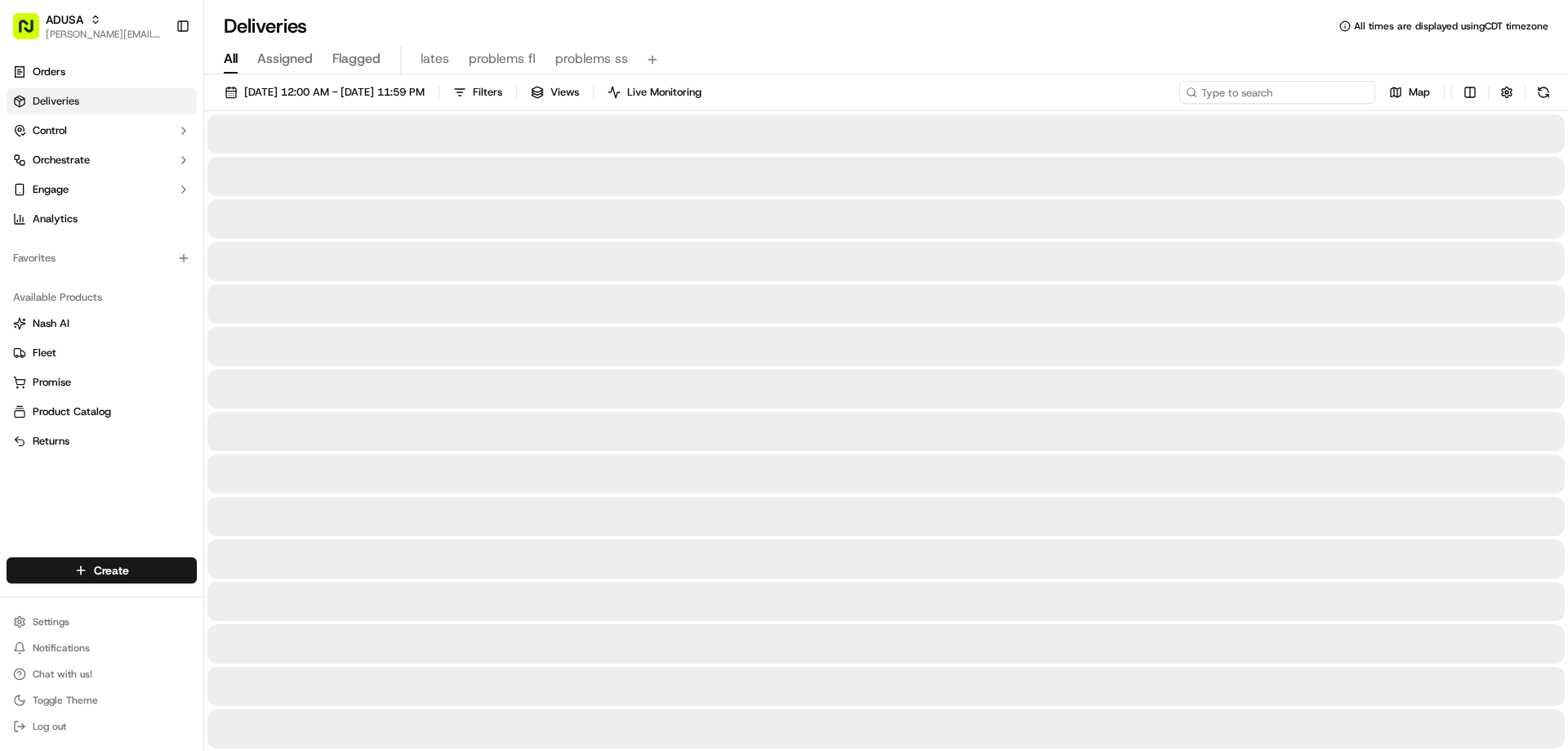
click input
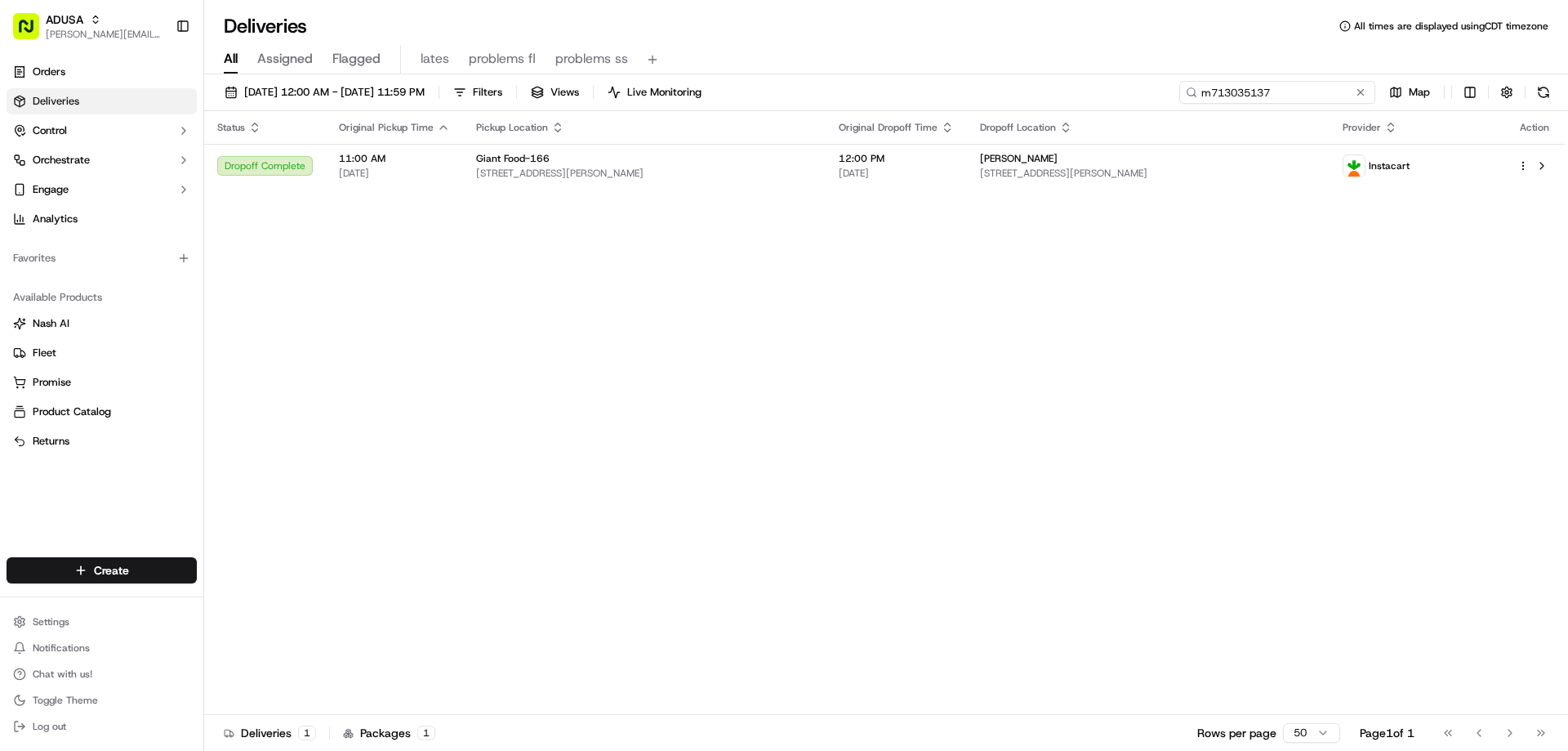
type input "m713035137"
click td "11:00 AM 09/20/2025"
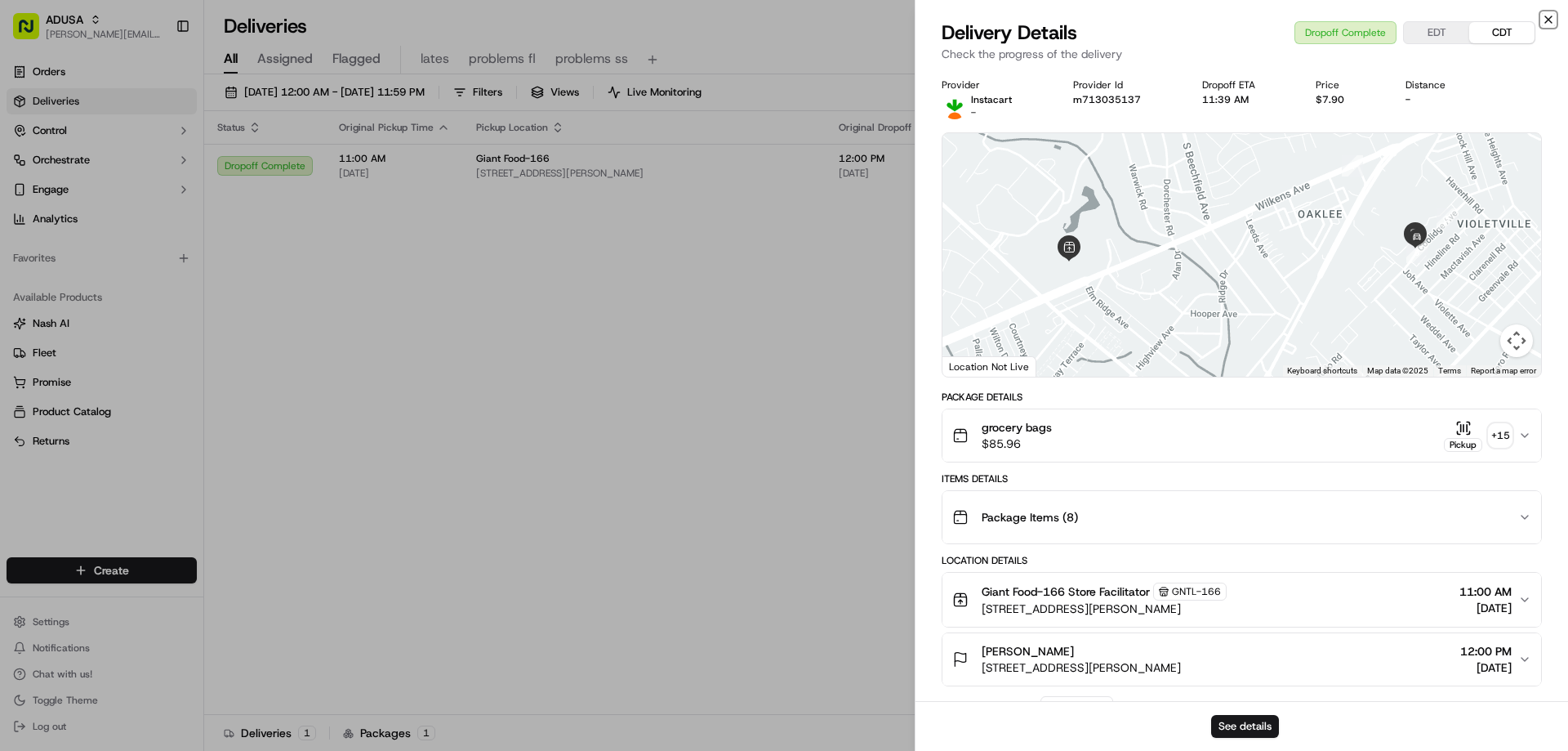
click icon "button"
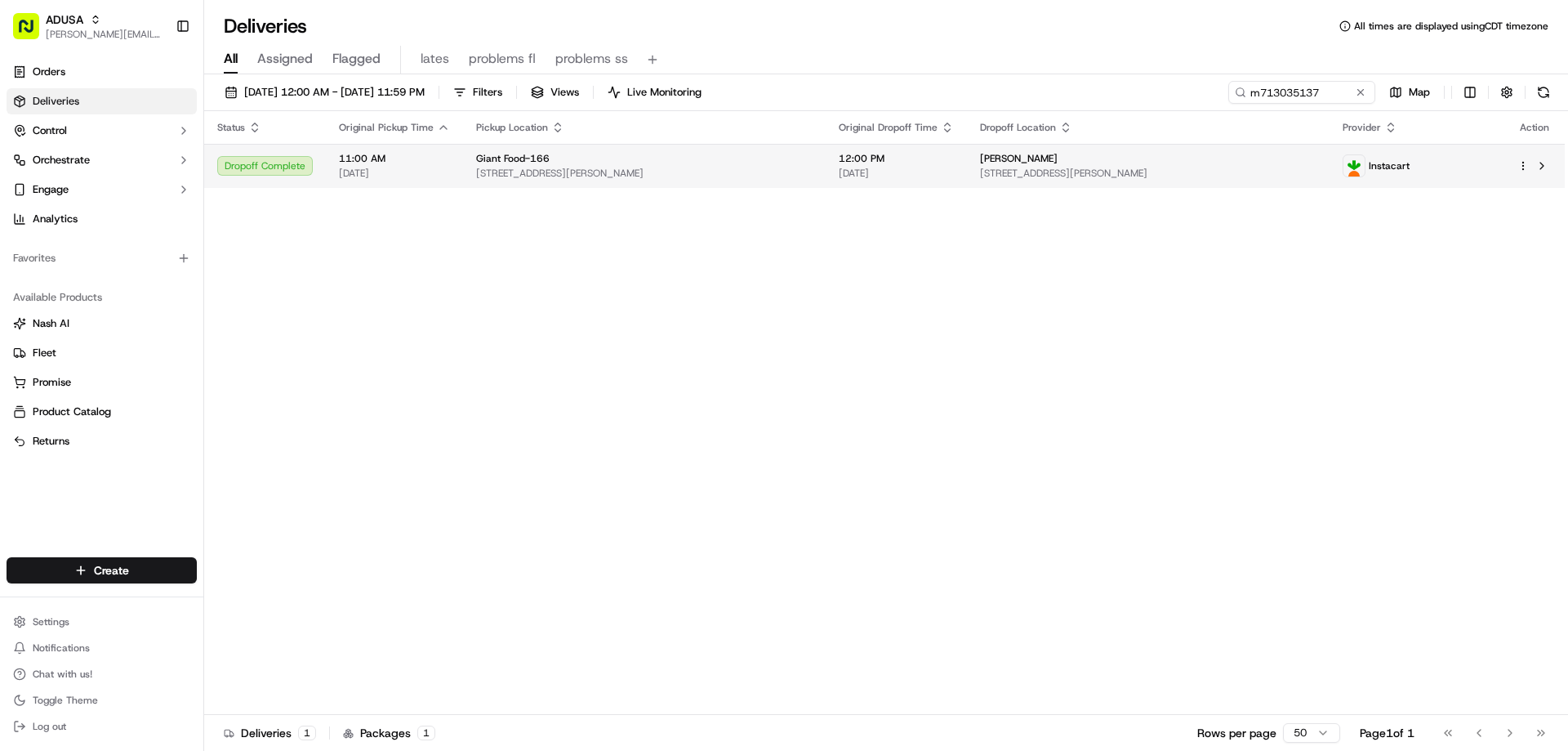
click span "Michele Anderson"
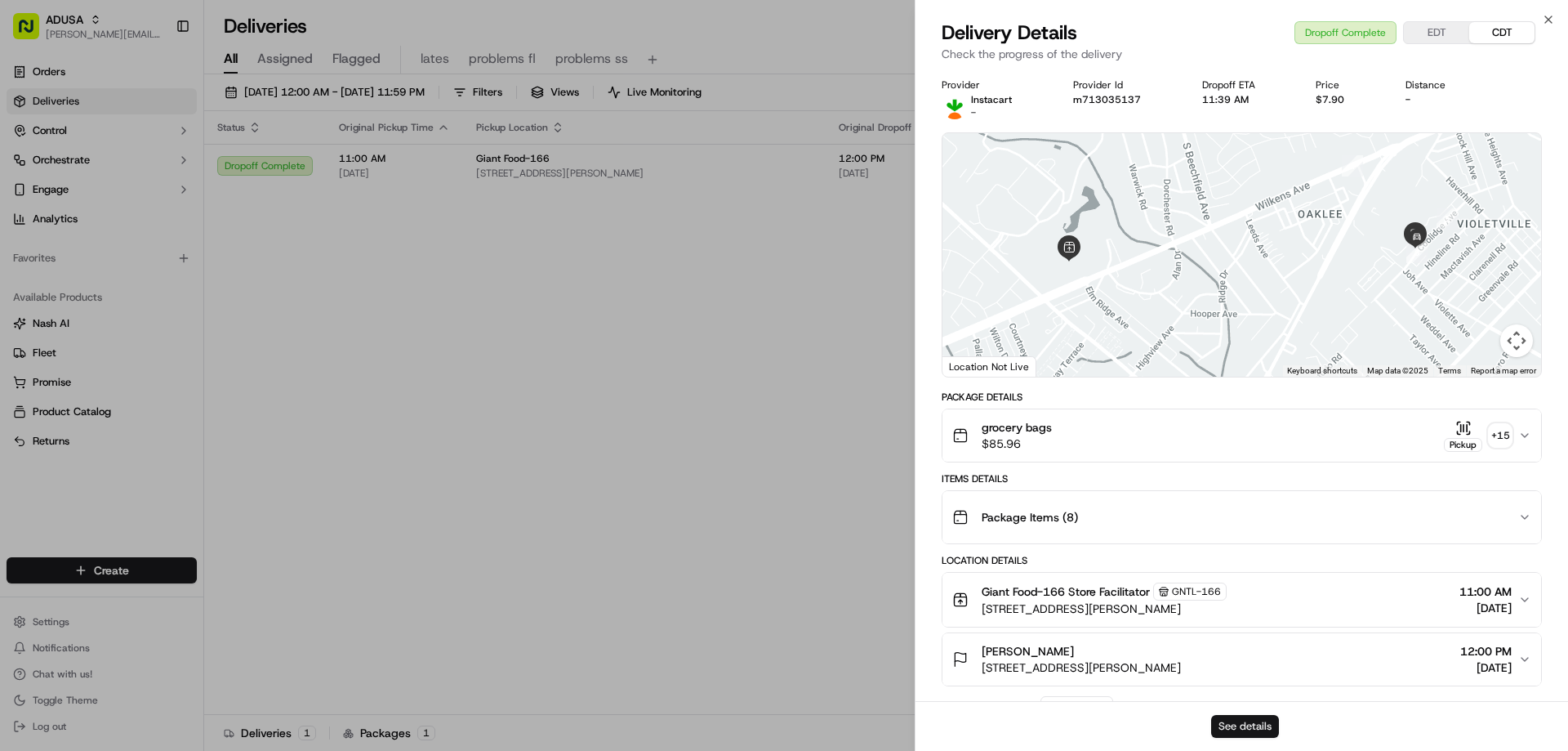
click button "See details"
click icon "button"
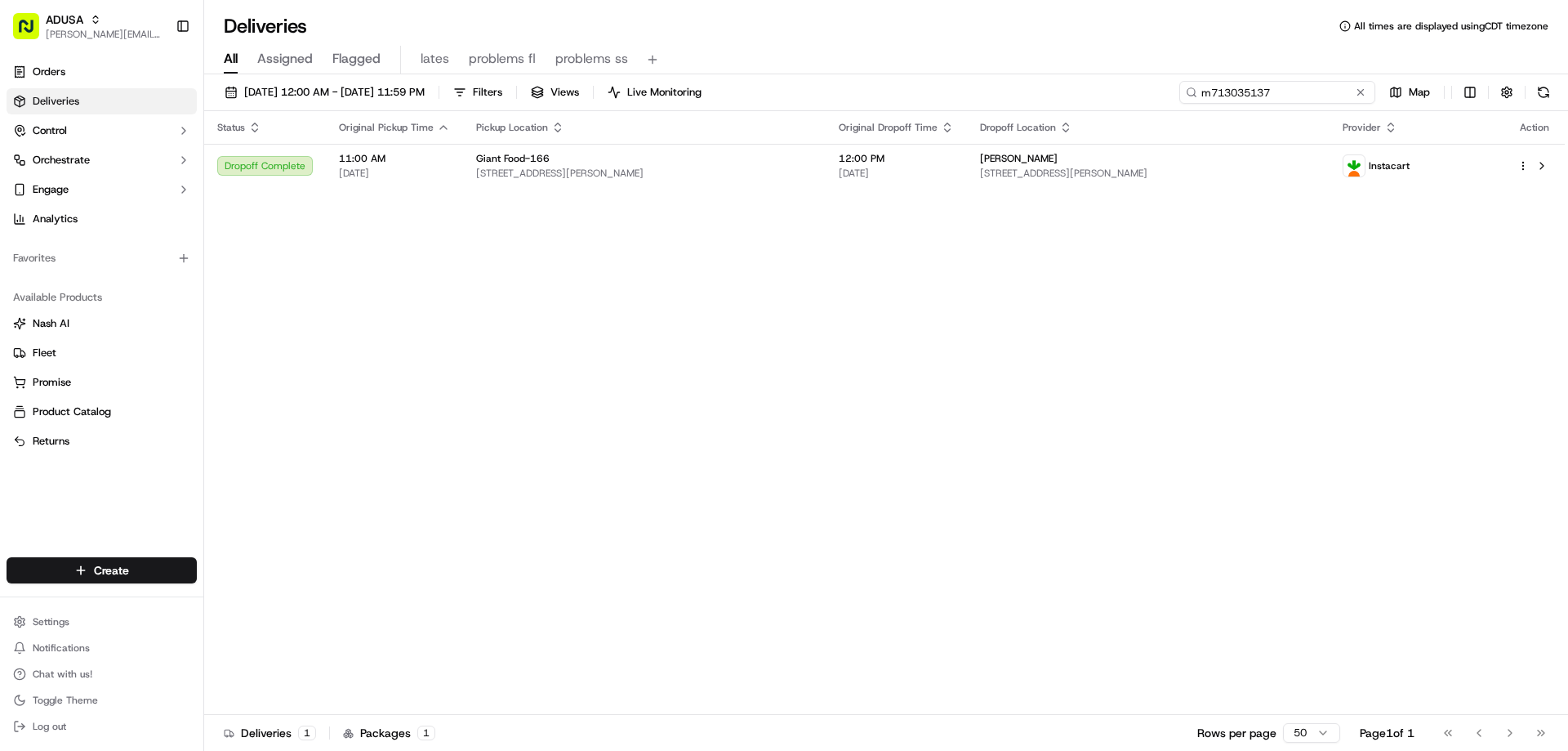
drag, startPoint x: 1324, startPoint y: 85, endPoint x: 1141, endPoint y: 98, distance: 183.5
click div "09/20/2025 12:00 AM - 09/20/2025 11:59 PM Filters Views Live Monitoring m713035…"
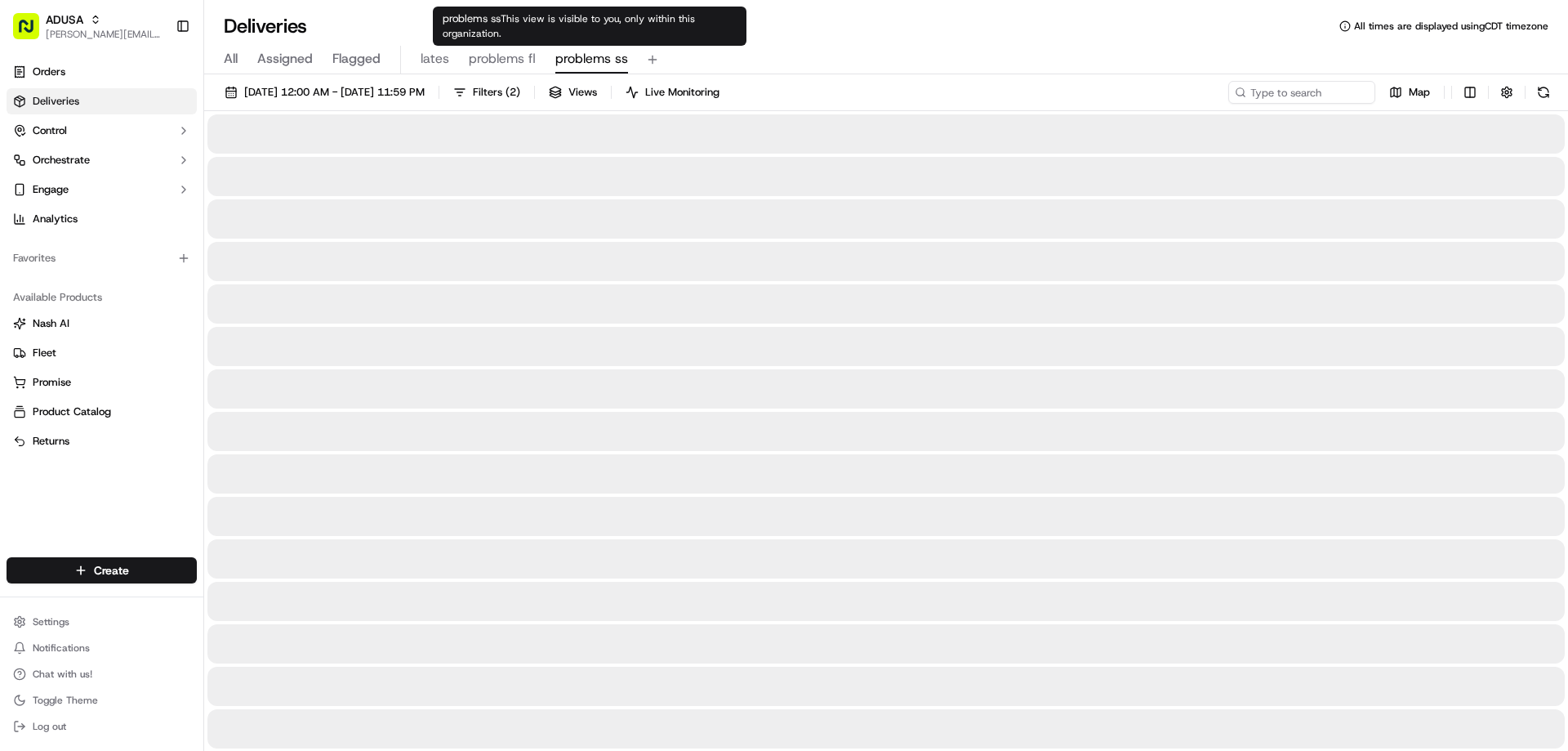
click span "problems ss"
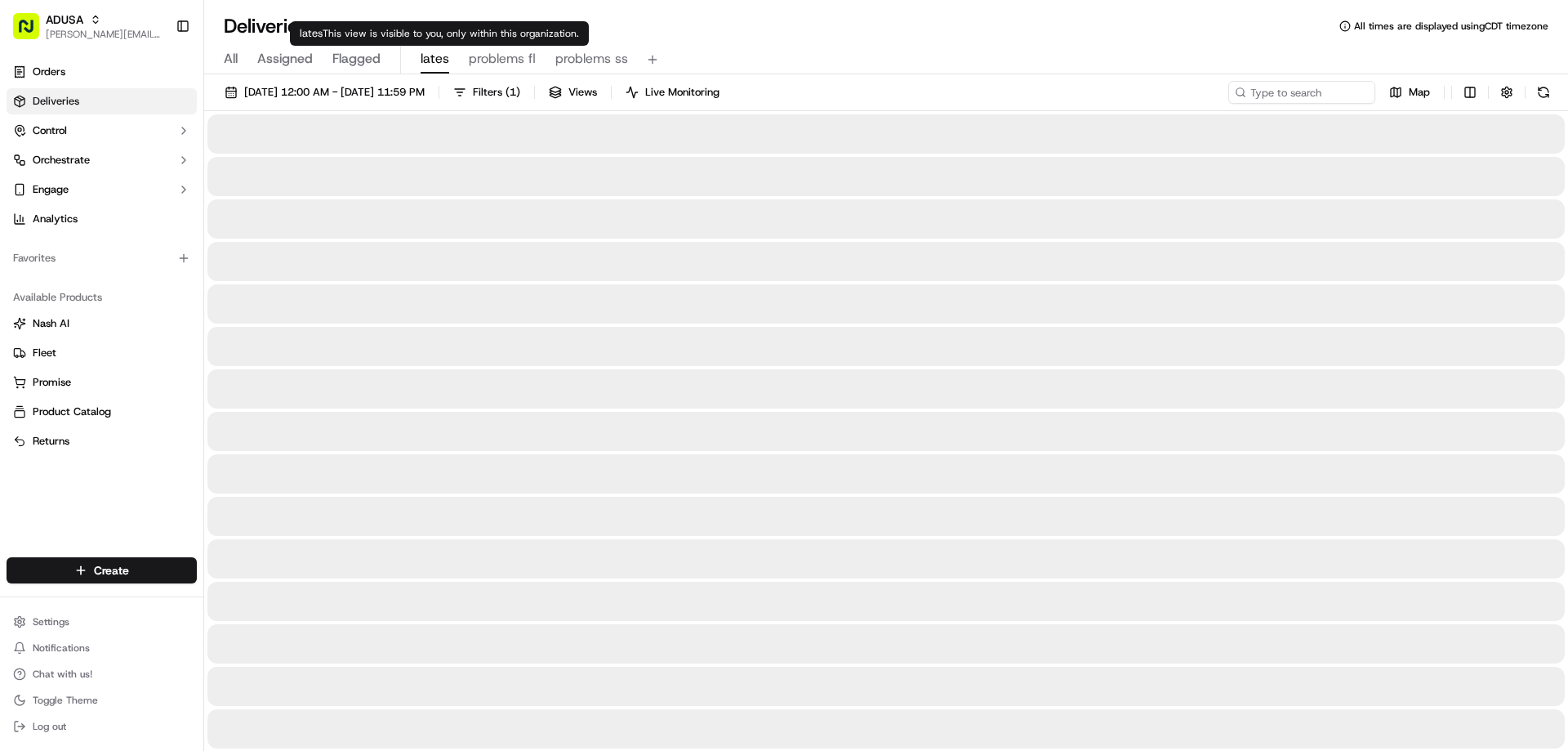
click span "lates"
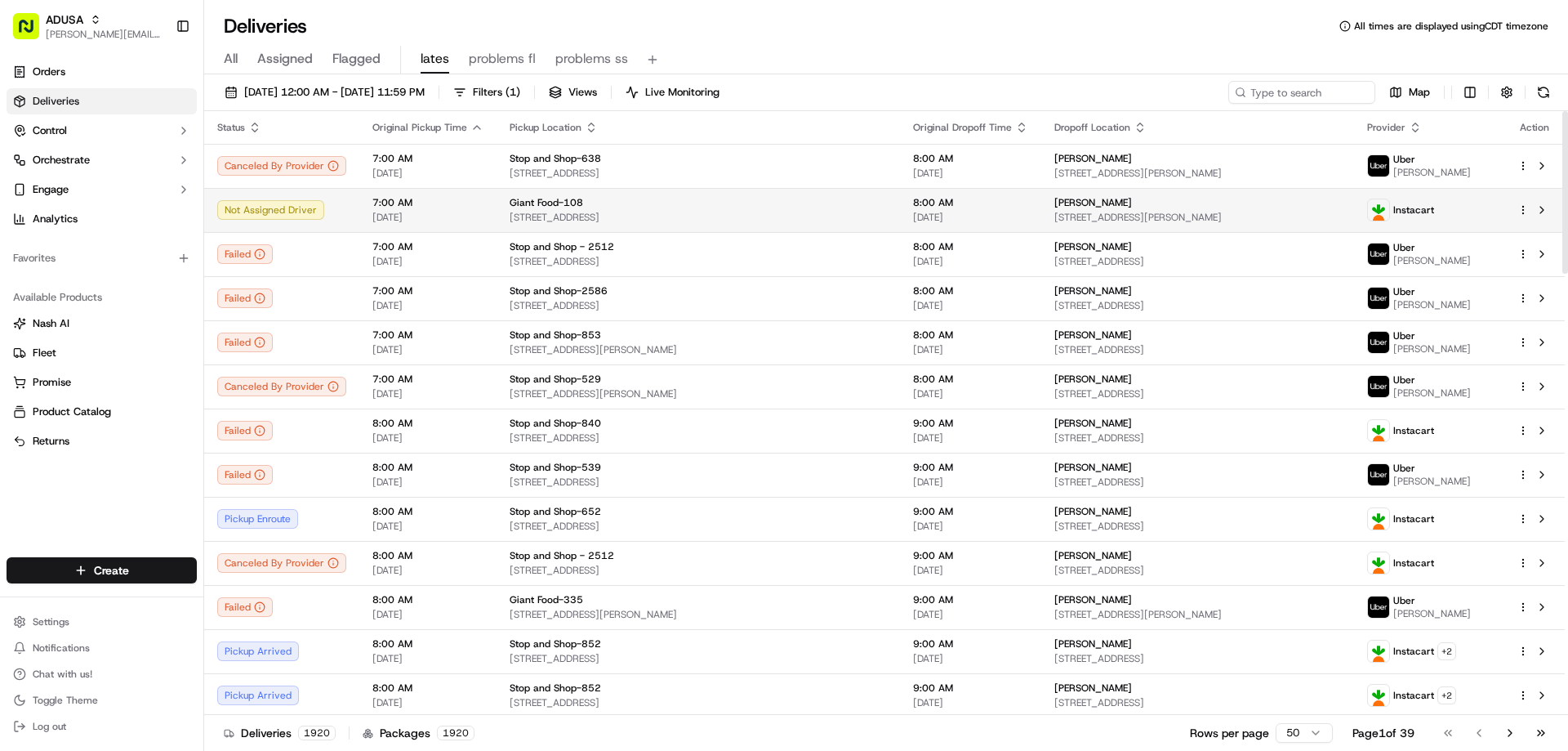
click td "Not Assigned Driver"
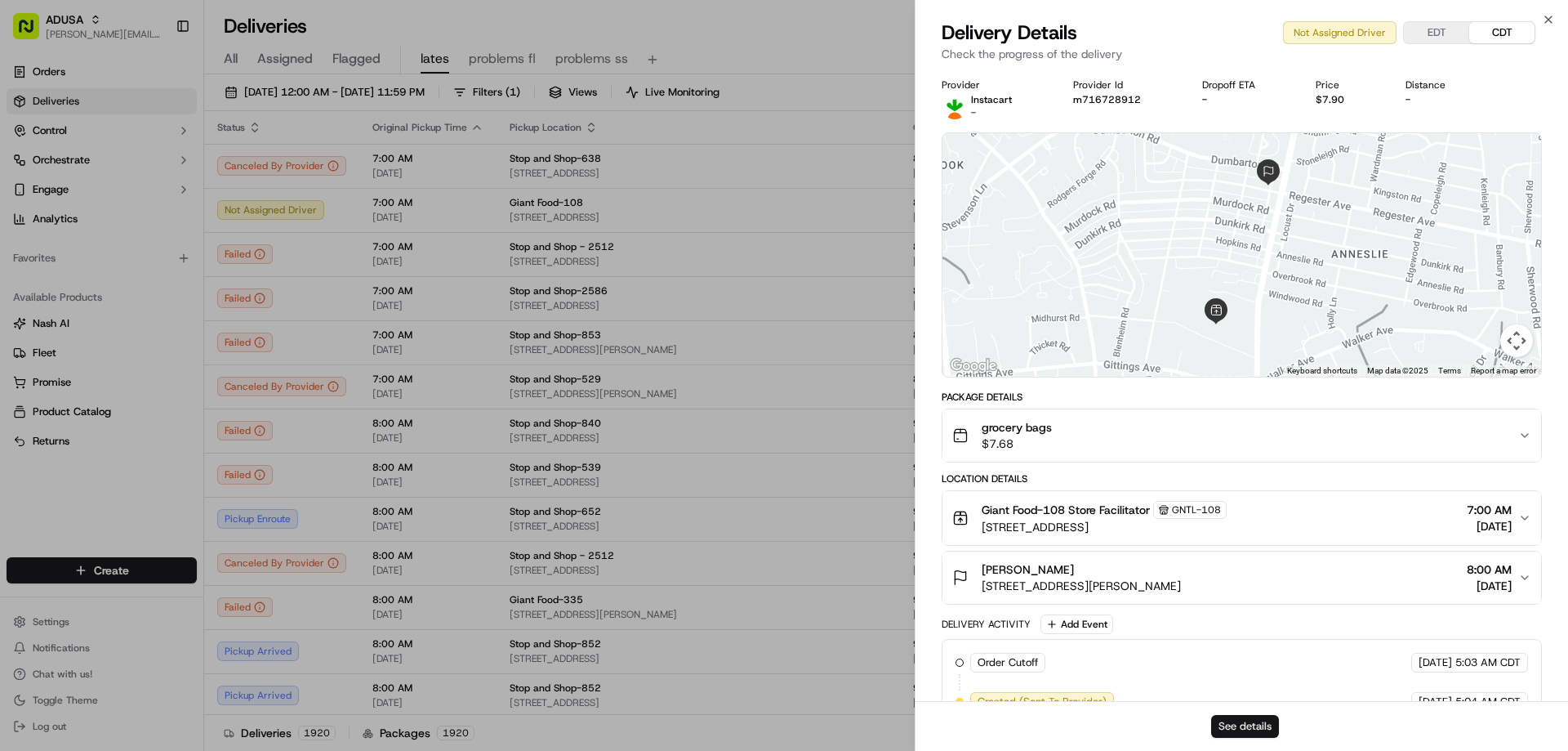
click button "See details"
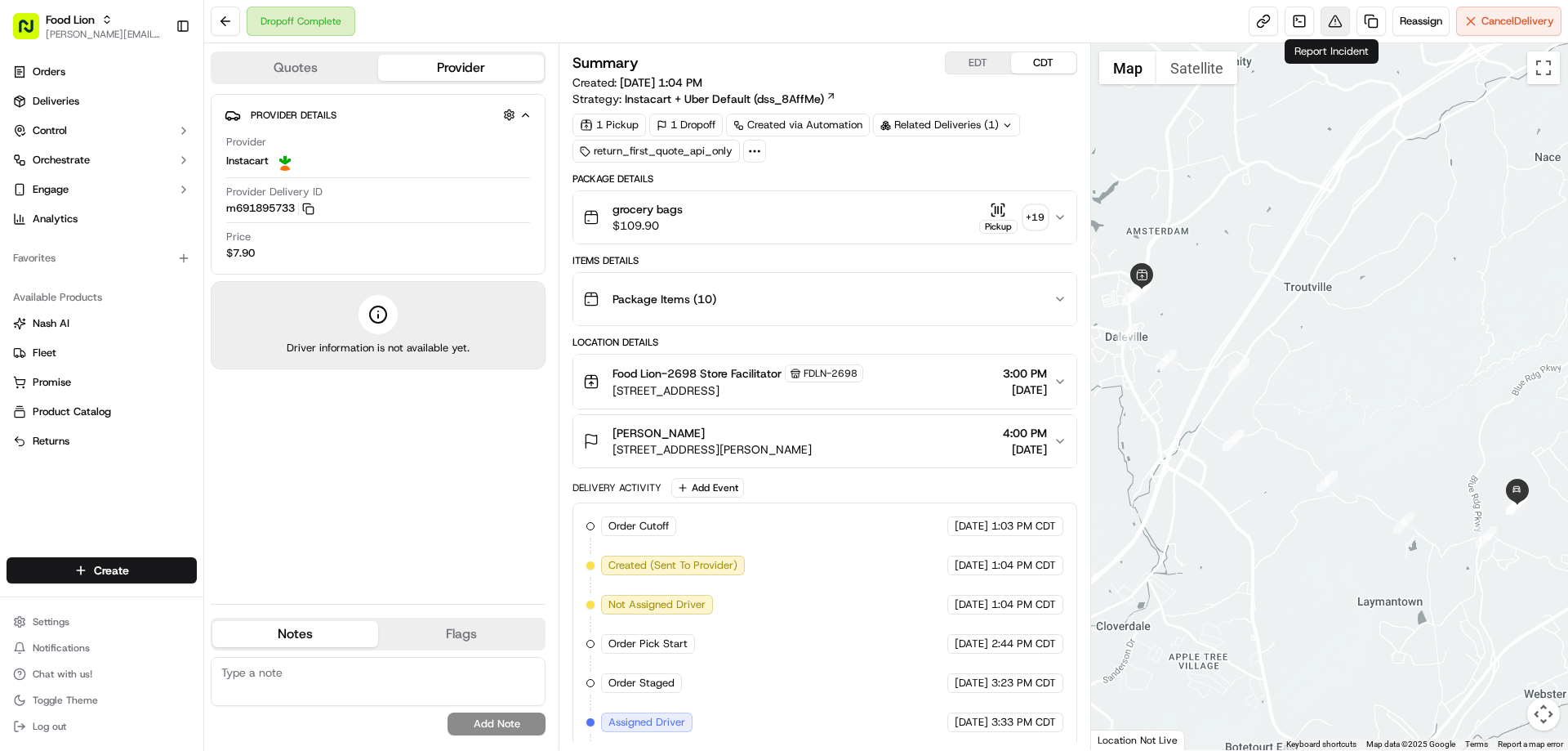
click at [1321, 22] on button at bounding box center [1335, 21] width 30 height 30
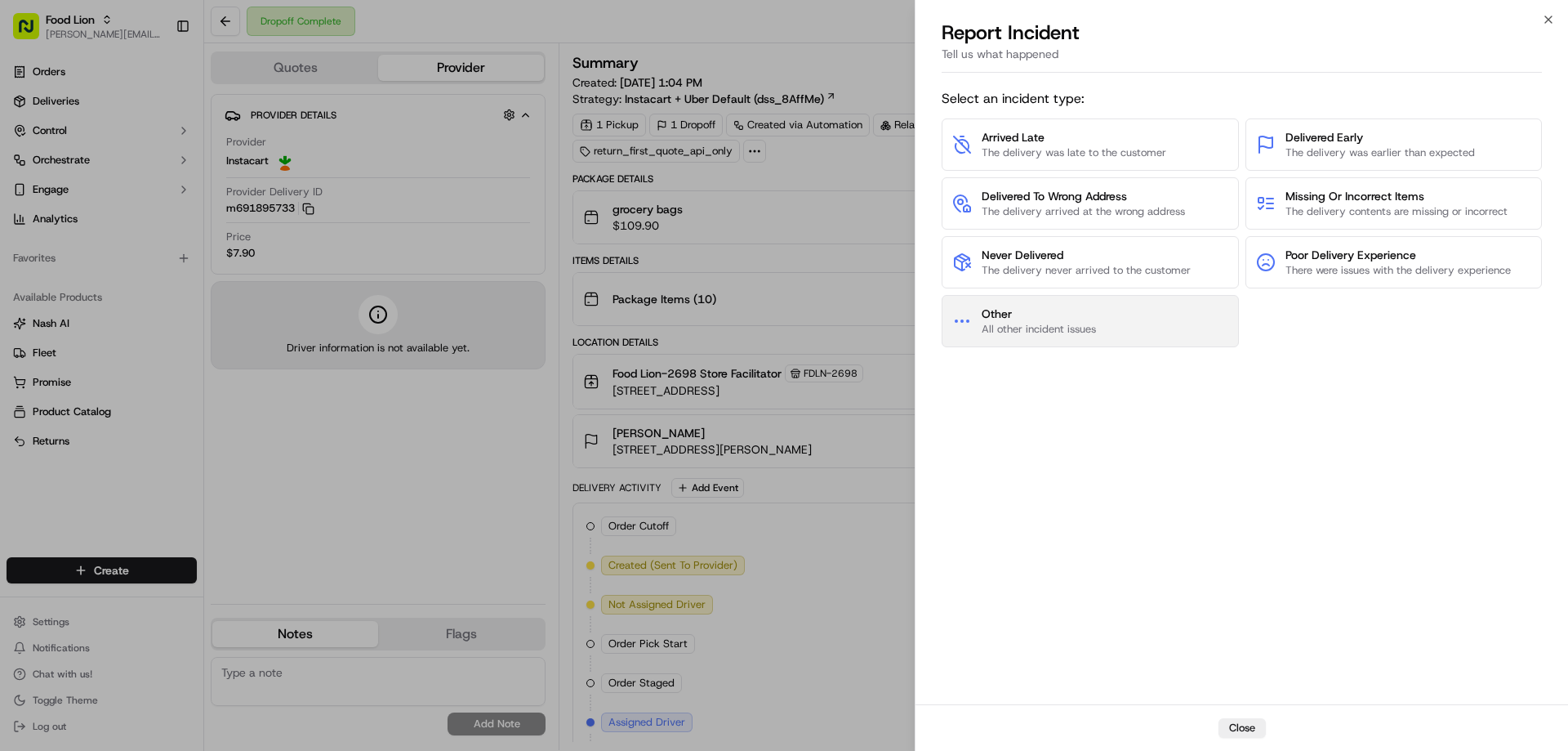
click at [1099, 316] on button "Other All other incident issues" at bounding box center [1090, 322] width 297 height 53
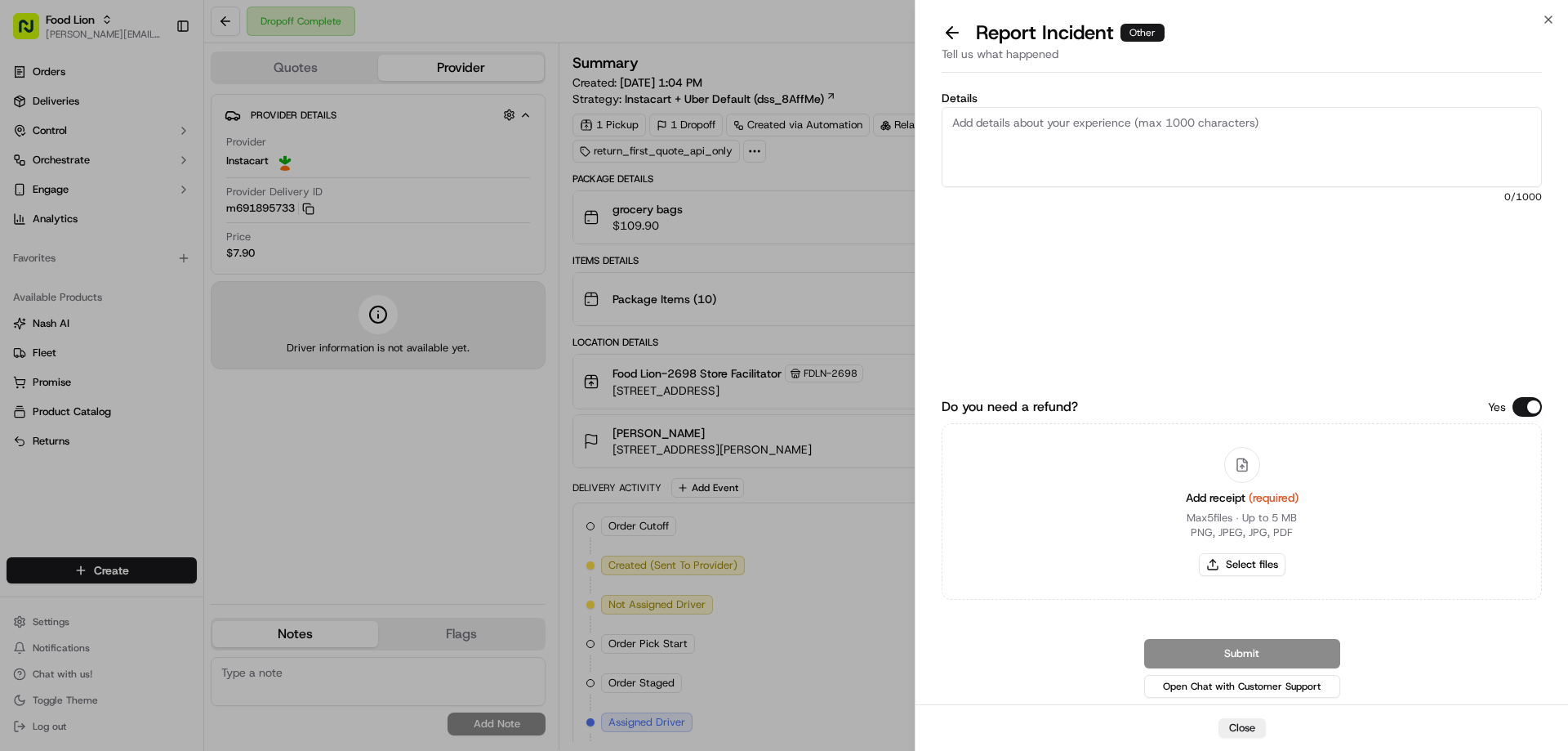
click at [1093, 113] on textarea "Details" at bounding box center [1242, 147] width 600 height 80
click at [951, 126] on textarea "Damaged" at bounding box center [1242, 147] width 600 height 80
click at [1085, 121] on textarea "$23.36 Damaged" at bounding box center [1242, 147] width 600 height 80
type textarea "$23.36 Damaged Items"
click at [1251, 563] on button "Select files" at bounding box center [1242, 564] width 86 height 23
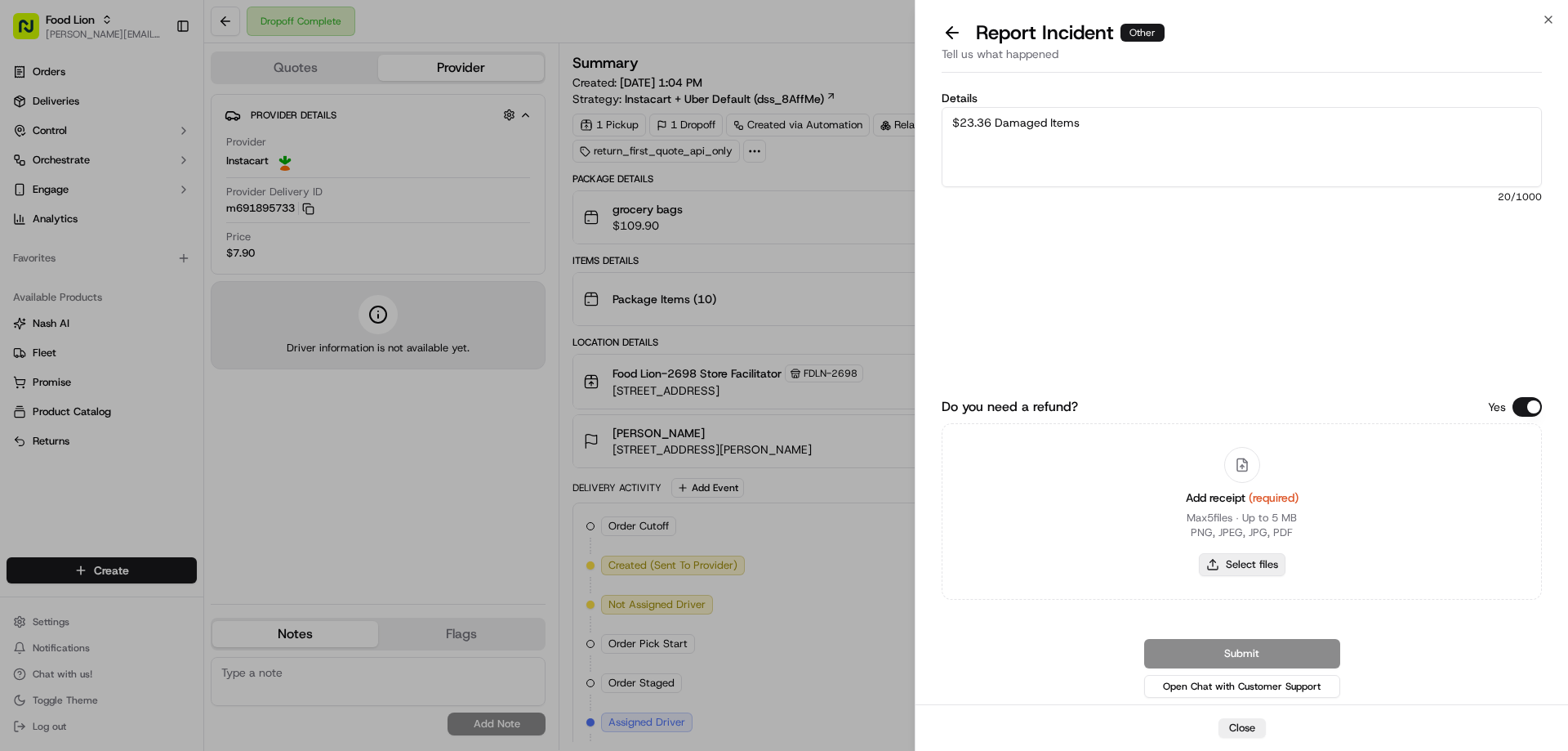
type input "C:\fakepath\m691895733.pdf"
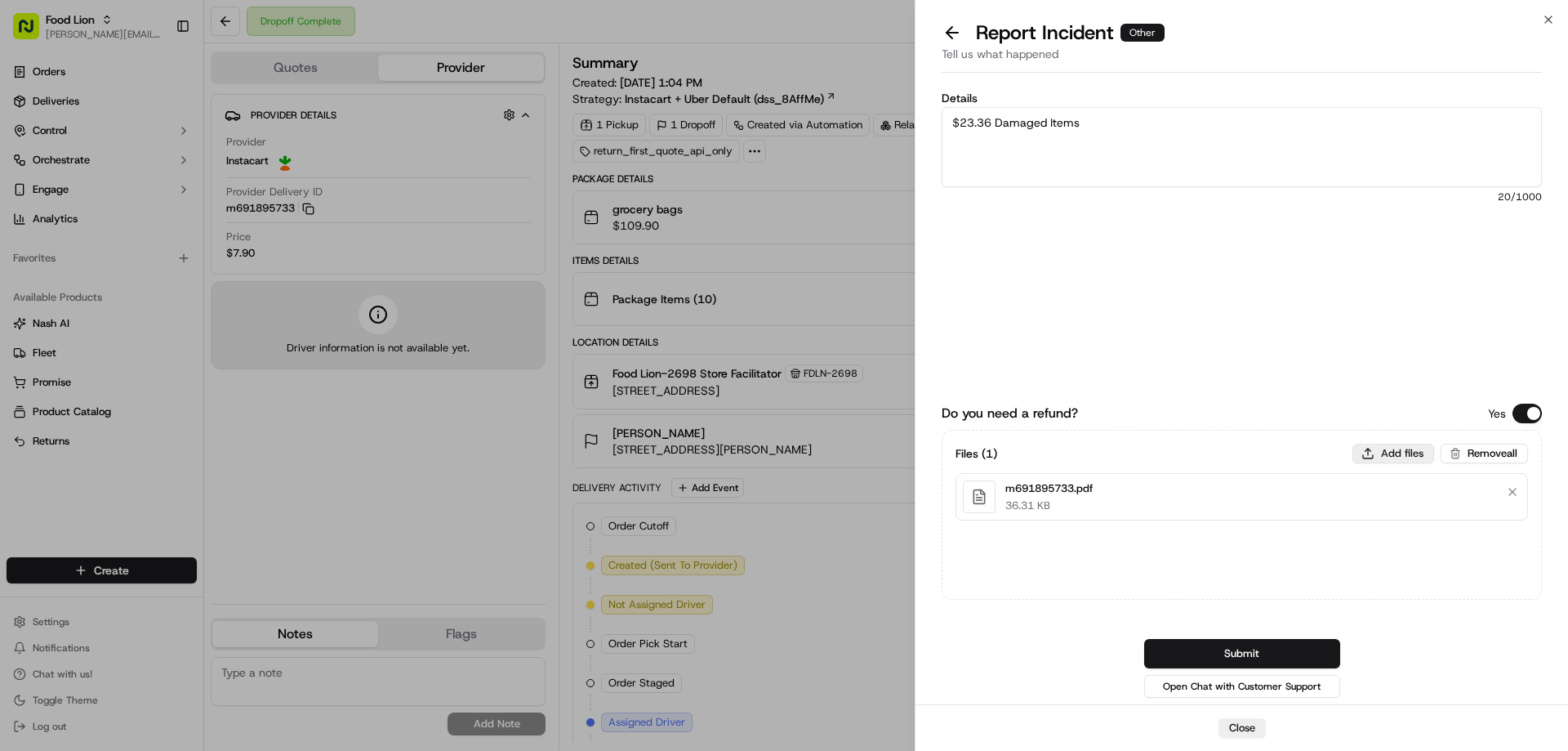
click at [1375, 451] on button "Add files" at bounding box center [1393, 453] width 81 height 20
type input "C:\fakepath\[PERSON_NAME].PNG"
click at [1171, 642] on button "Submit" at bounding box center [1242, 653] width 196 height 30
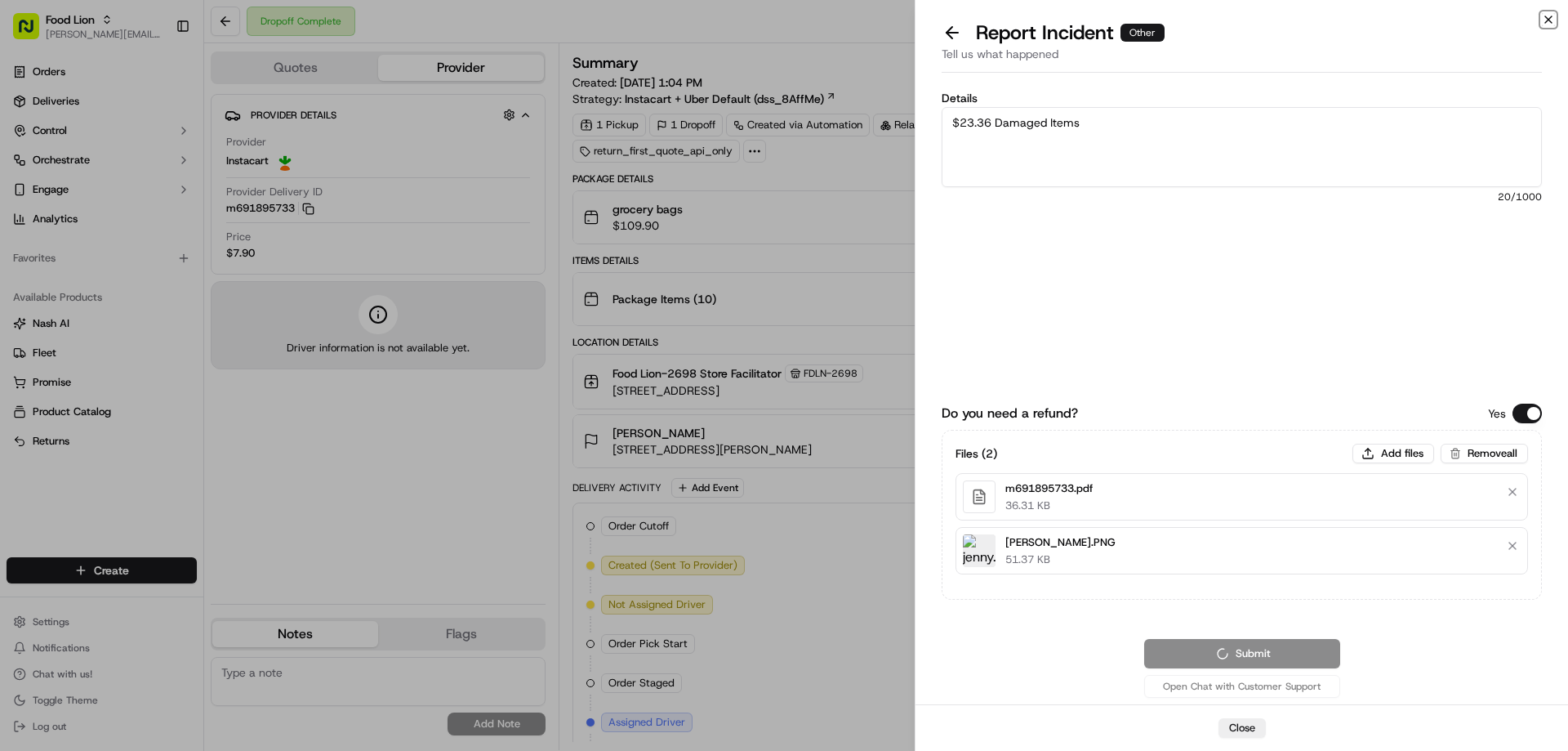
click at [1552, 20] on icon "button" at bounding box center [1548, 19] width 13 height 13
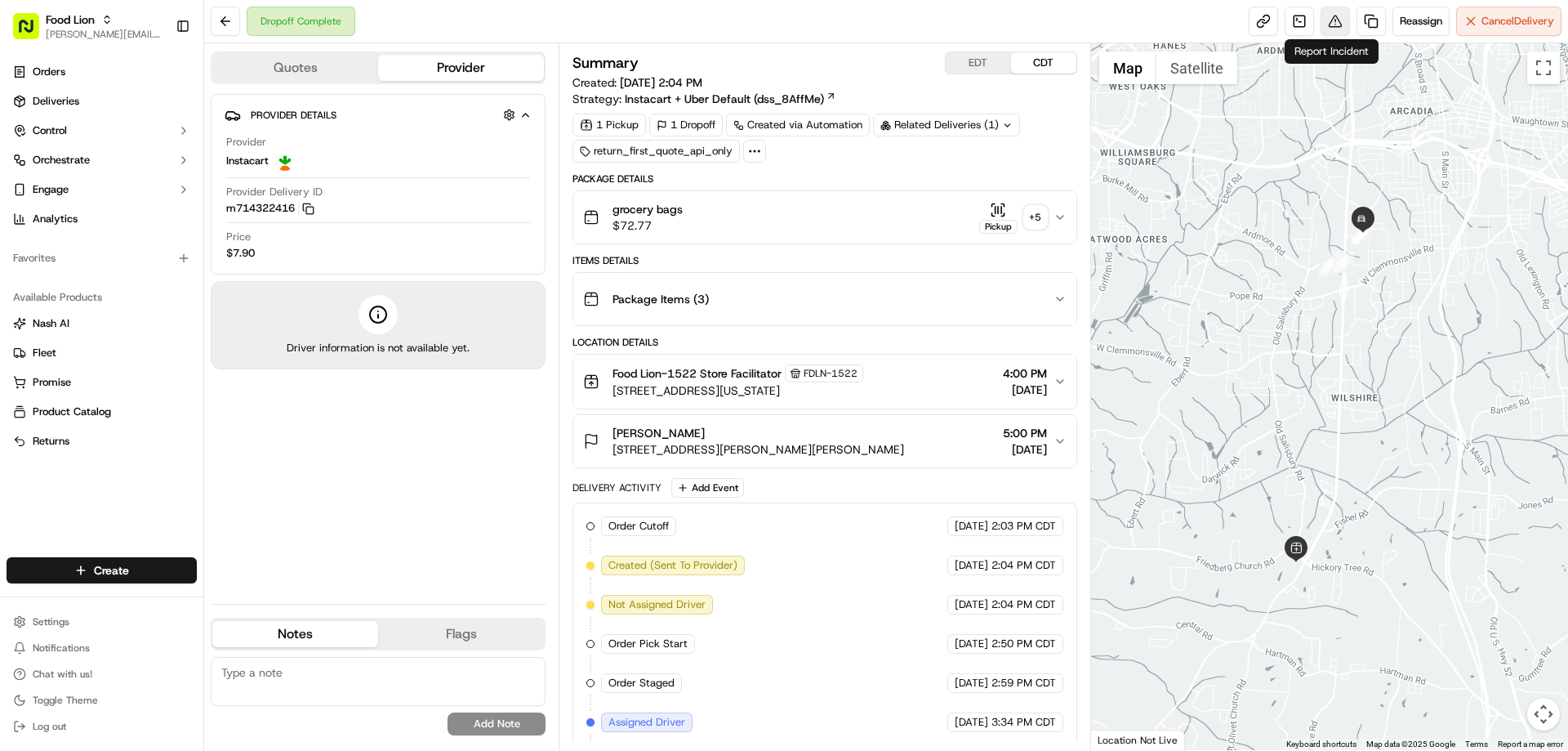
click at [1326, 19] on button at bounding box center [1335, 21] width 30 height 30
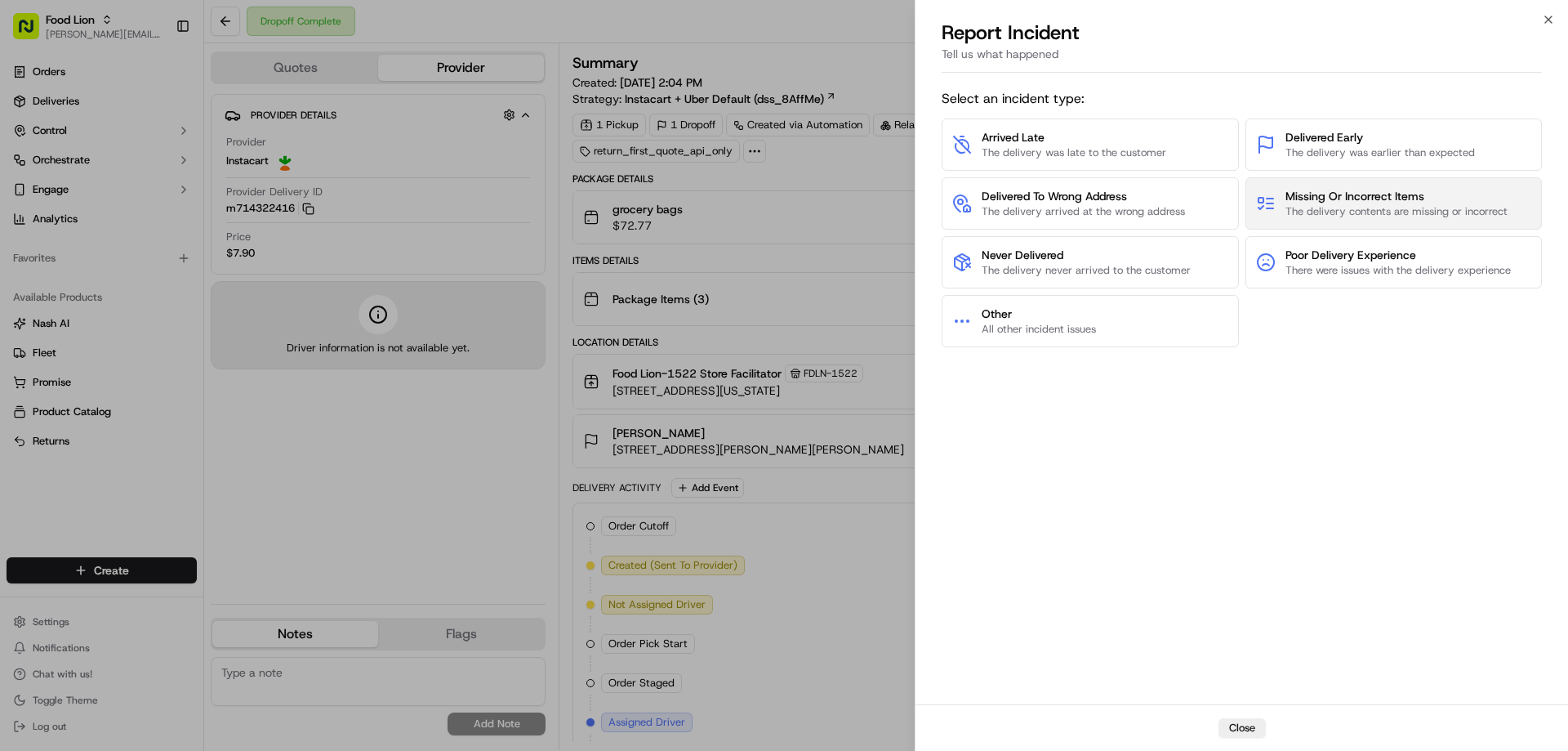
click at [1350, 199] on span "Missing Or Incorrect Items" at bounding box center [1397, 195] width 222 height 16
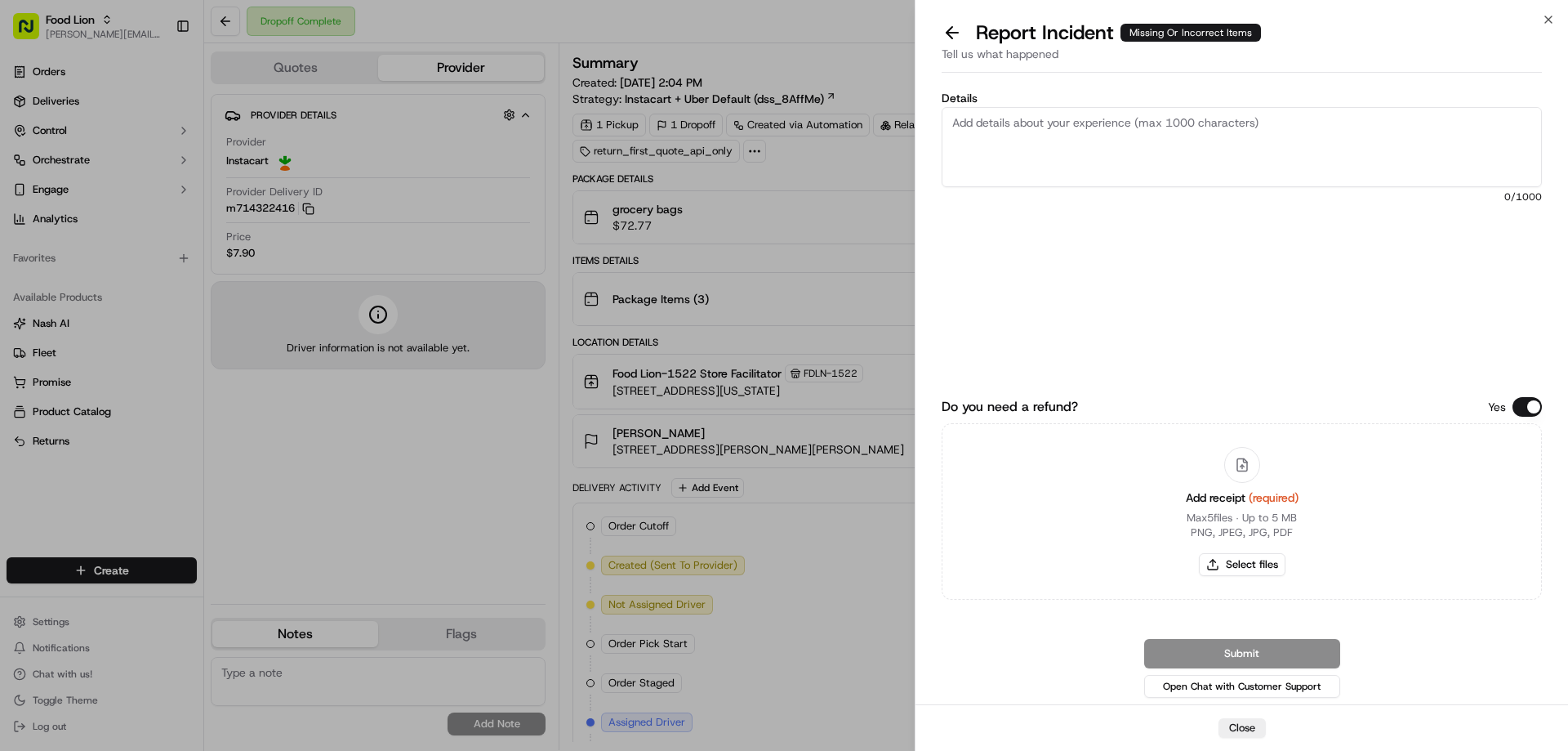
click at [1161, 124] on textarea "Details" at bounding box center [1242, 147] width 600 height 80
type textarea "$22.89 Missing Product"
click at [1262, 563] on button "Select files" at bounding box center [1242, 564] width 86 height 23
type input "C:\fakepath\m714322416.pdf"
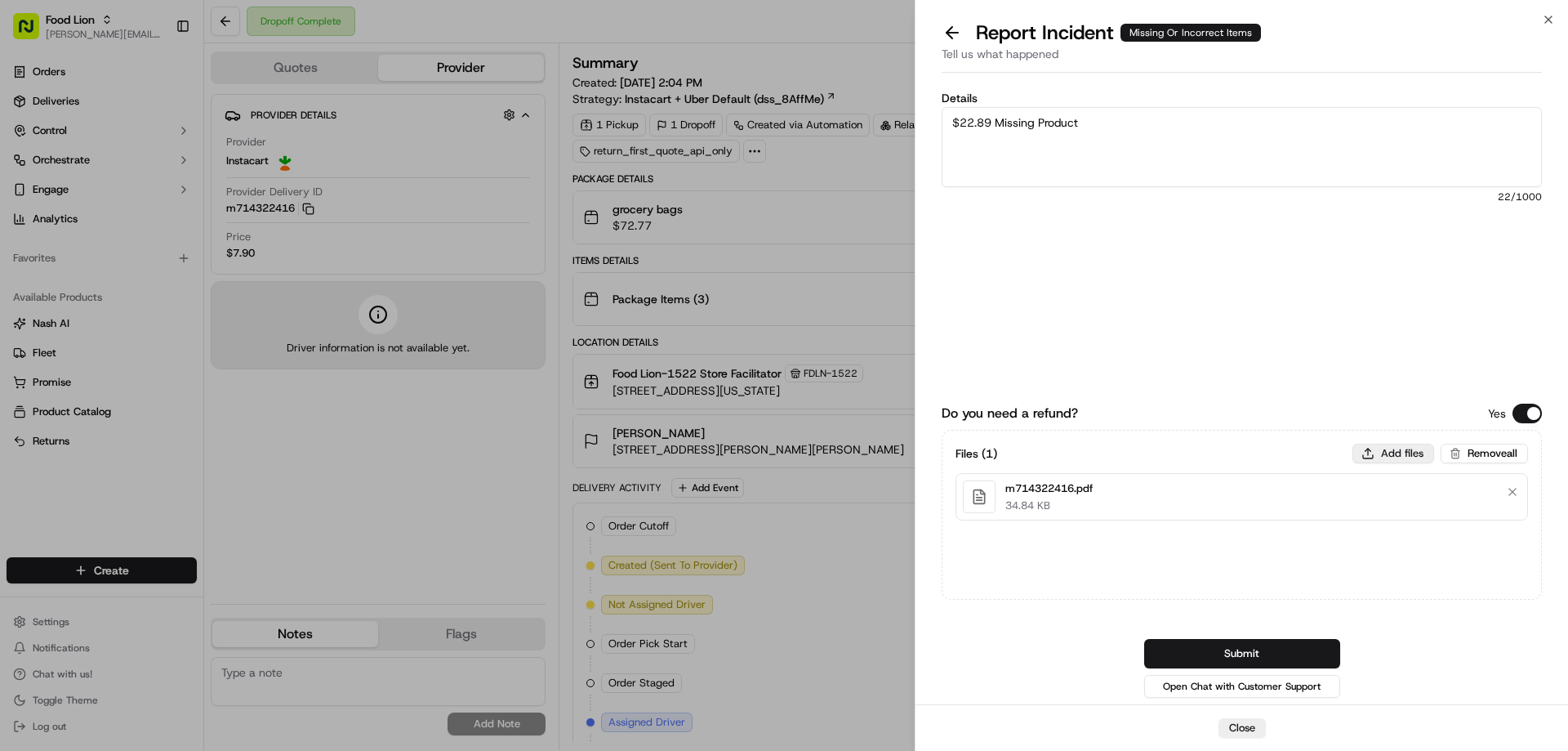
click at [1398, 448] on button "Add files" at bounding box center [1393, 453] width 81 height 20
type input "C:\fakepath\Lucas.PNG"
click at [1175, 645] on button "Submit" at bounding box center [1242, 653] width 196 height 30
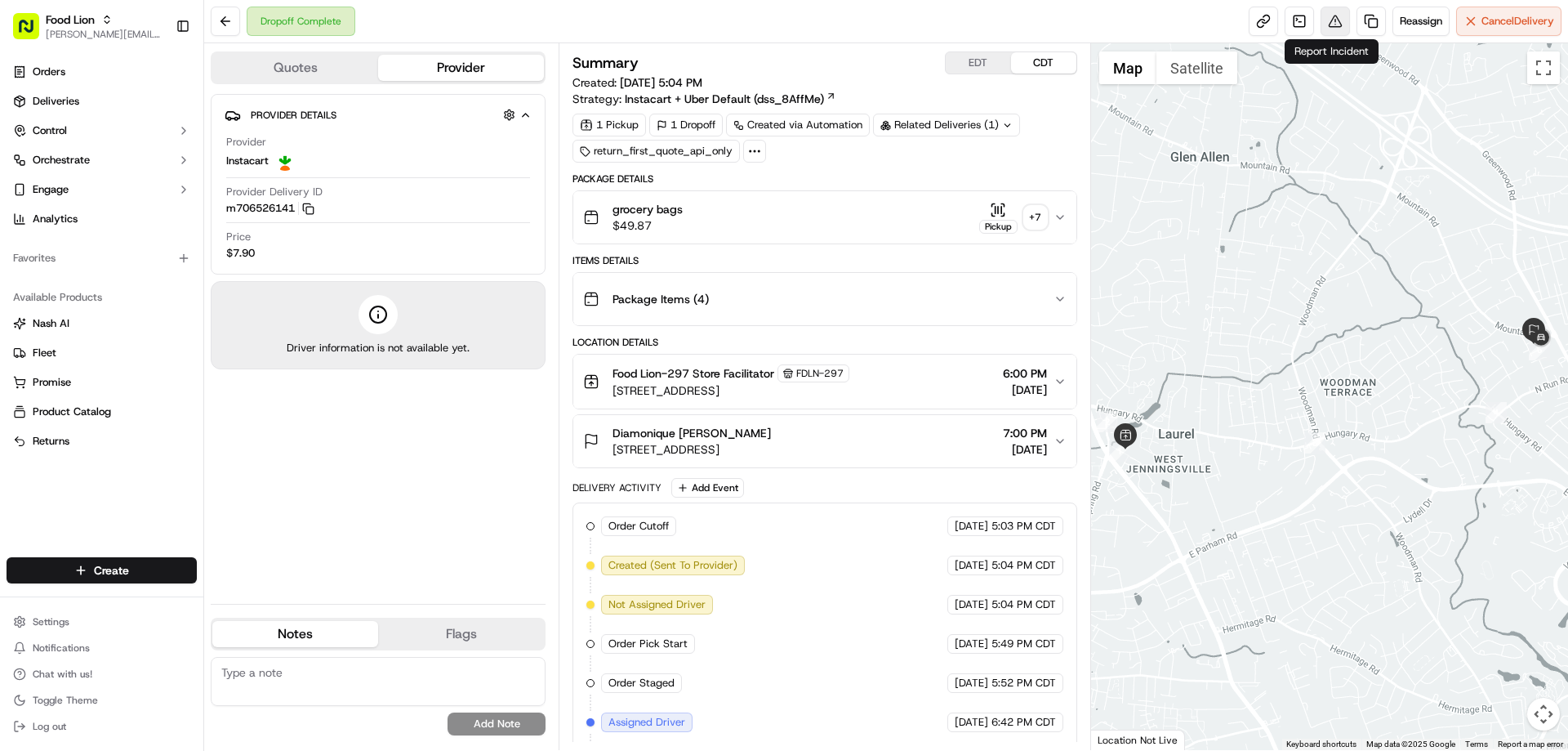
click at [1330, 21] on button at bounding box center [1335, 21] width 30 height 30
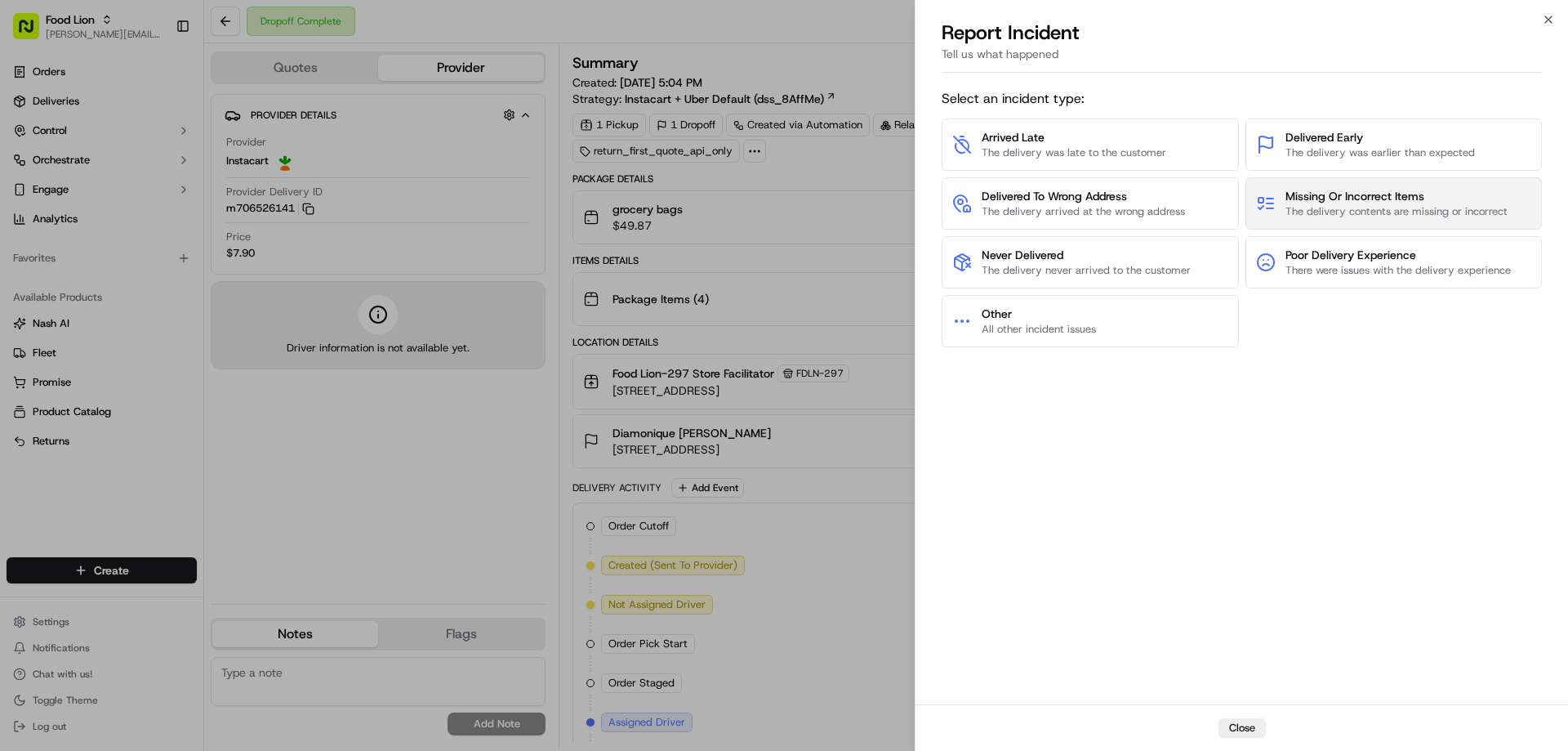
click at [1328, 198] on span "Missing Or Incorrect Items" at bounding box center [1397, 195] width 222 height 16
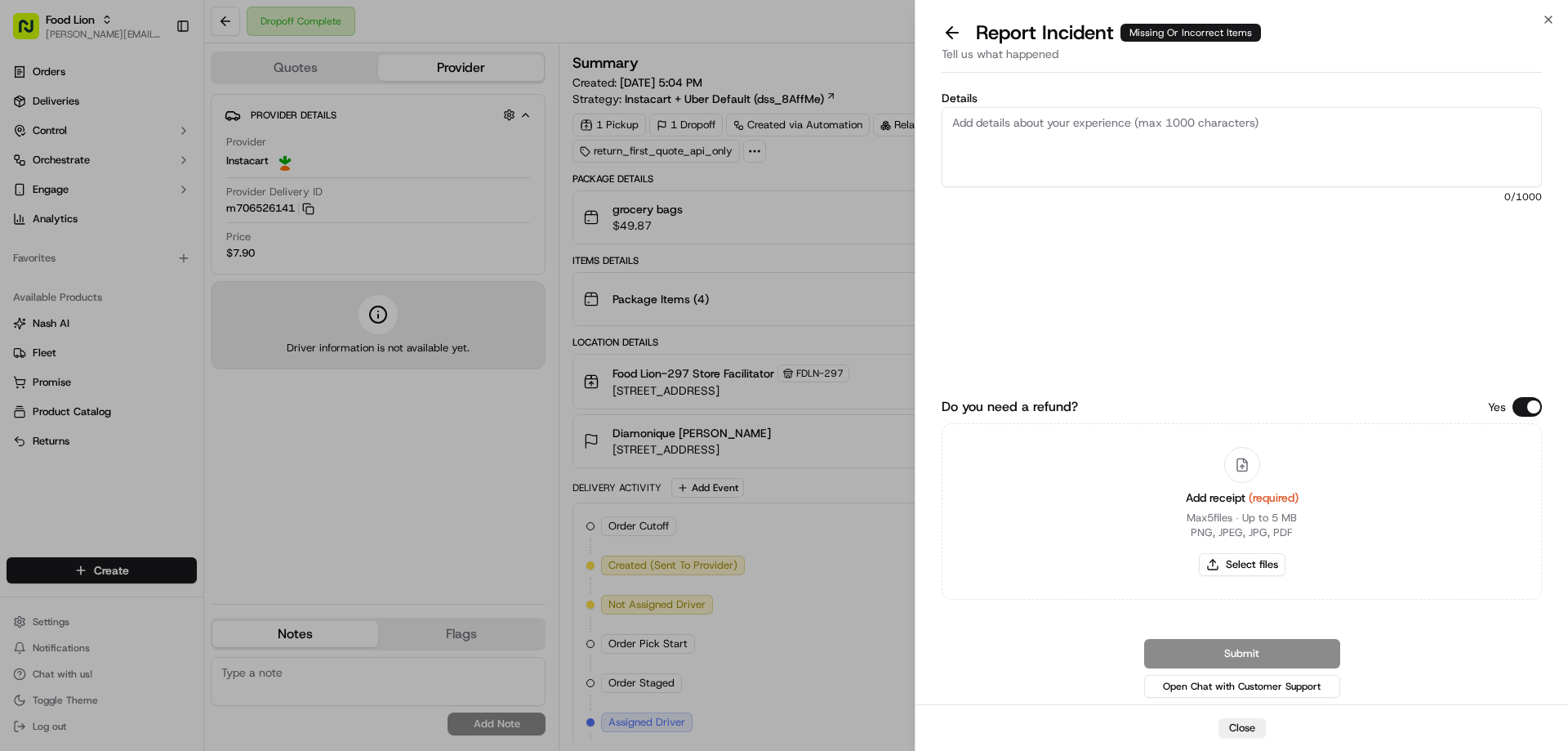
click at [1151, 132] on textarea "Details" at bounding box center [1242, 147] width 600 height 80
click at [1027, 124] on textarea "Details" at bounding box center [1242, 147] width 600 height 80
type textarea "$21.63 Missing items"
click at [1247, 567] on button "Select files" at bounding box center [1242, 564] width 86 height 23
type input "C:\fakepath\m706526141.pdf"
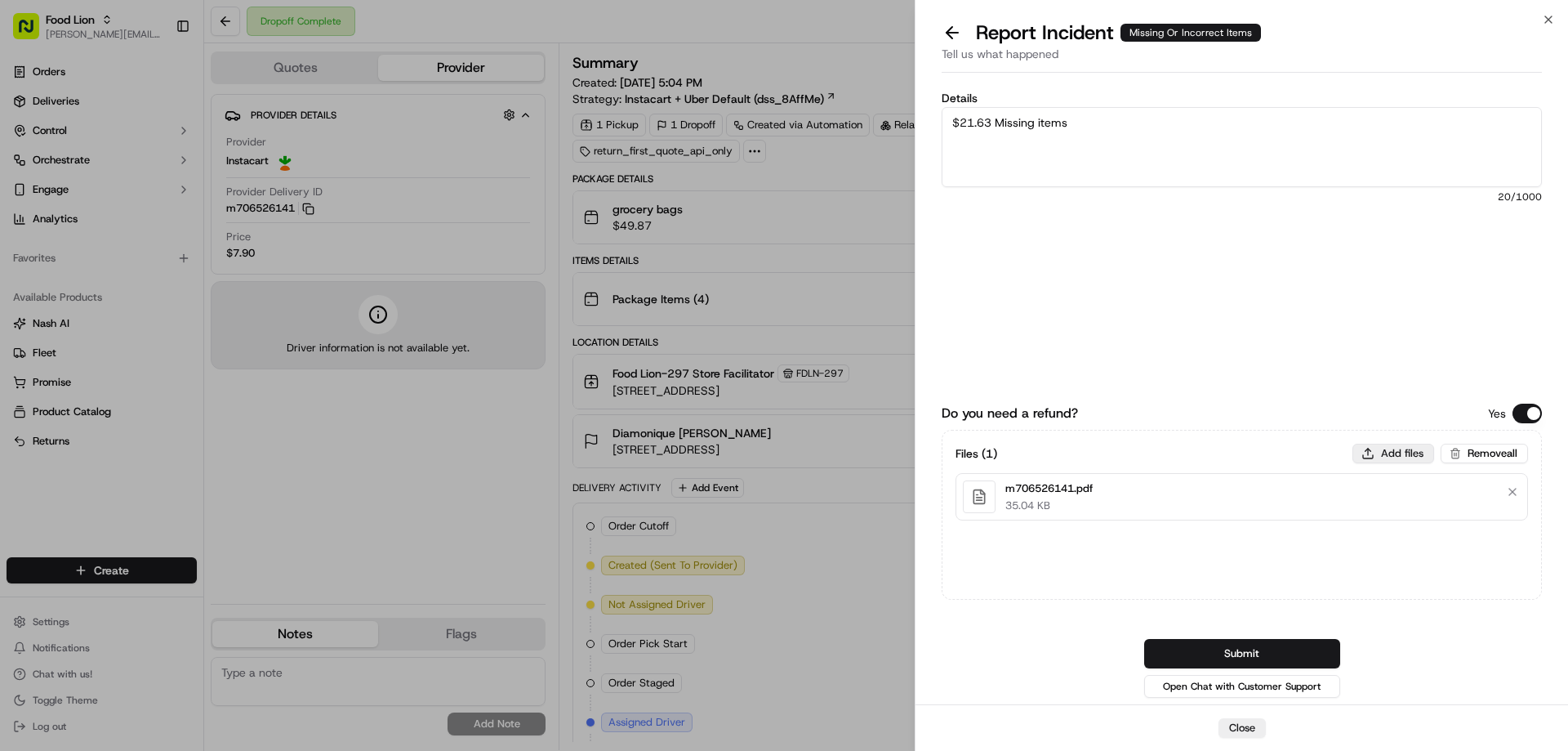
click at [1402, 454] on button "Add files" at bounding box center [1393, 453] width 81 height 20
type input "C:\fakepath\[PERSON_NAME].PNG"
click at [1250, 649] on button "Submit" at bounding box center [1242, 653] width 196 height 30
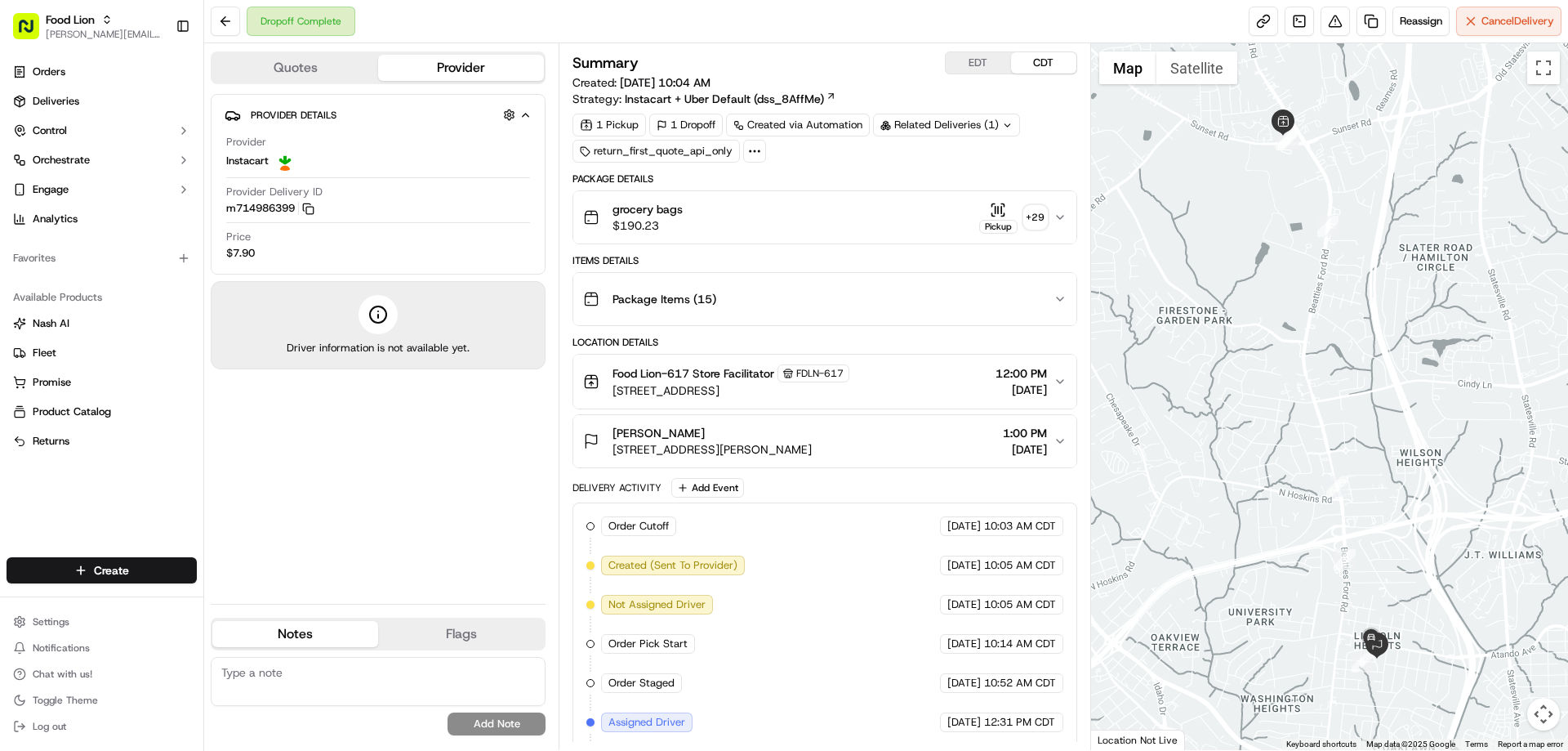
click at [243, 671] on textarea at bounding box center [377, 681] width 335 height 49
type textarea "customer cancelled because the driver had a dog in the car with the groceries"
click at [493, 725] on button "Add Note" at bounding box center [497, 724] width 98 height 23
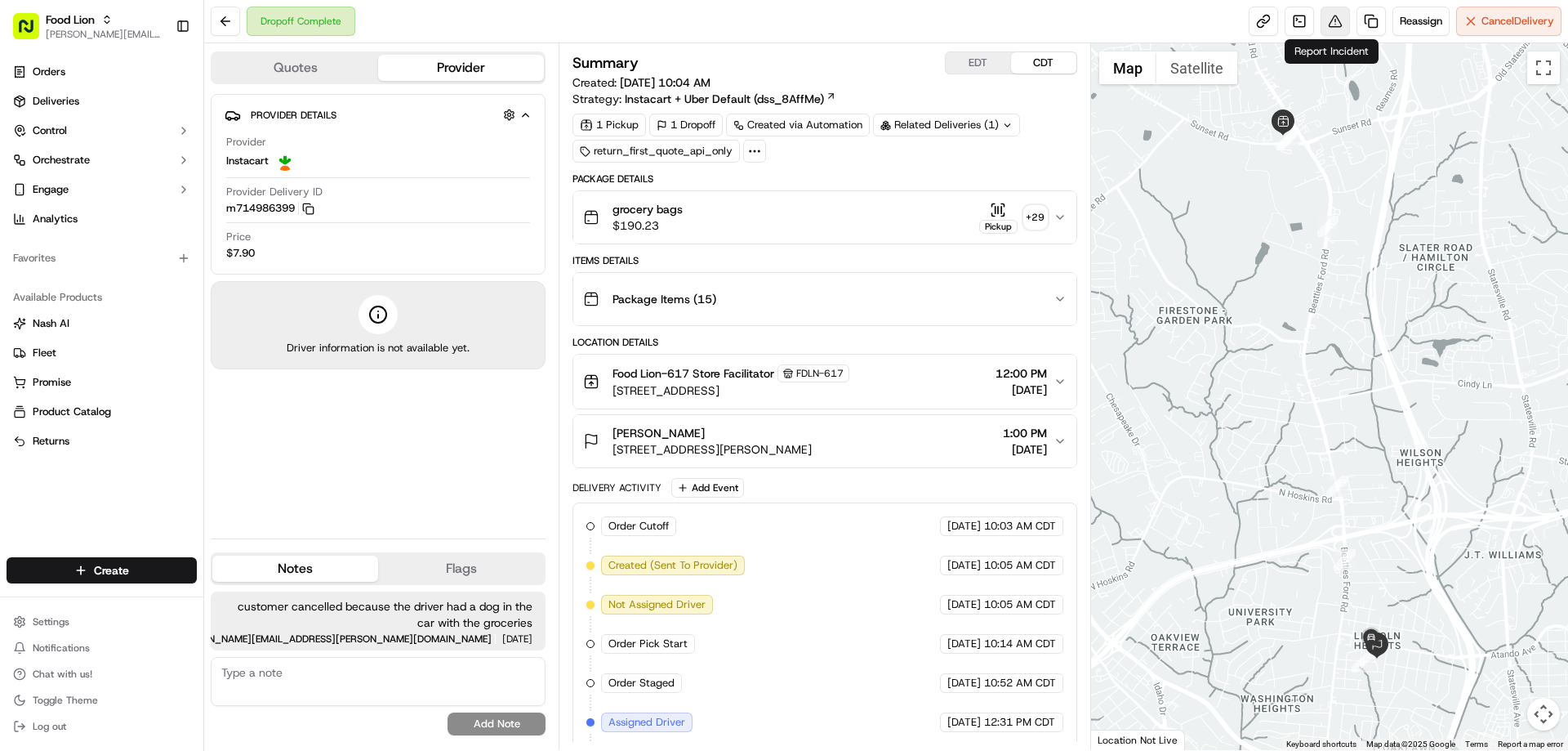
click at [1331, 25] on button at bounding box center [1335, 21] width 30 height 30
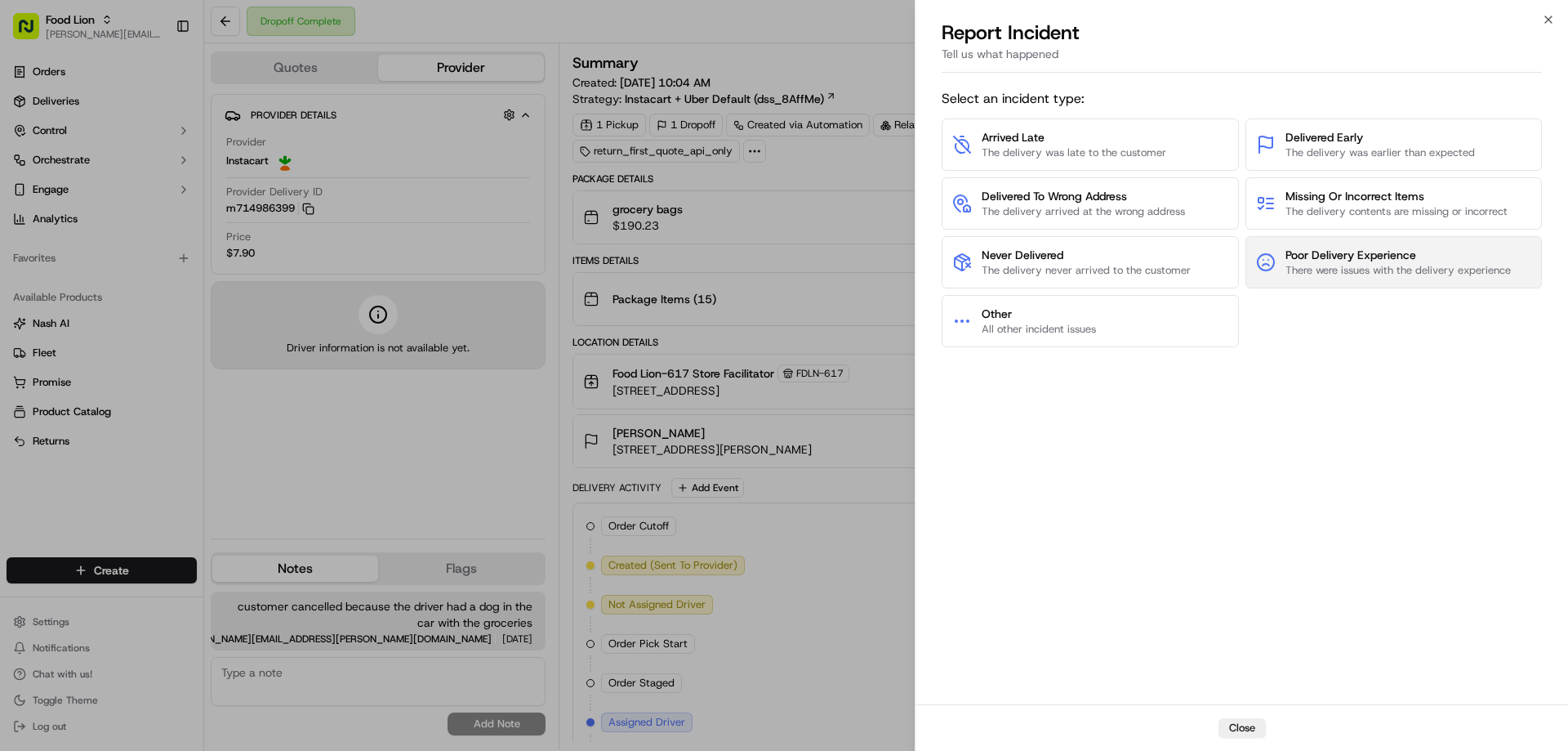
click at [1343, 257] on span "Poor Delivery Experience" at bounding box center [1398, 255] width 226 height 16
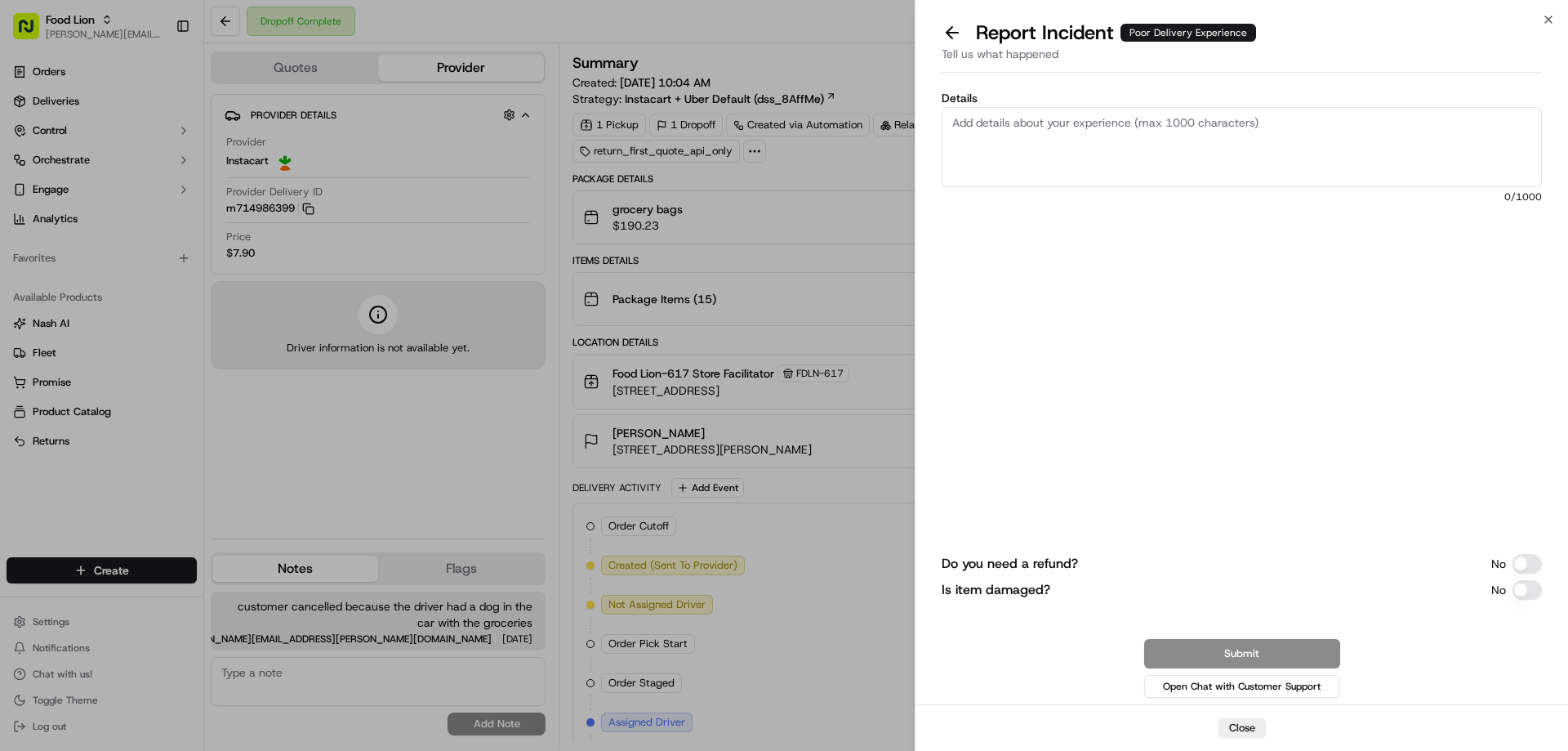
click at [1136, 124] on textarea "Details" at bounding box center [1242, 147] width 600 height 80
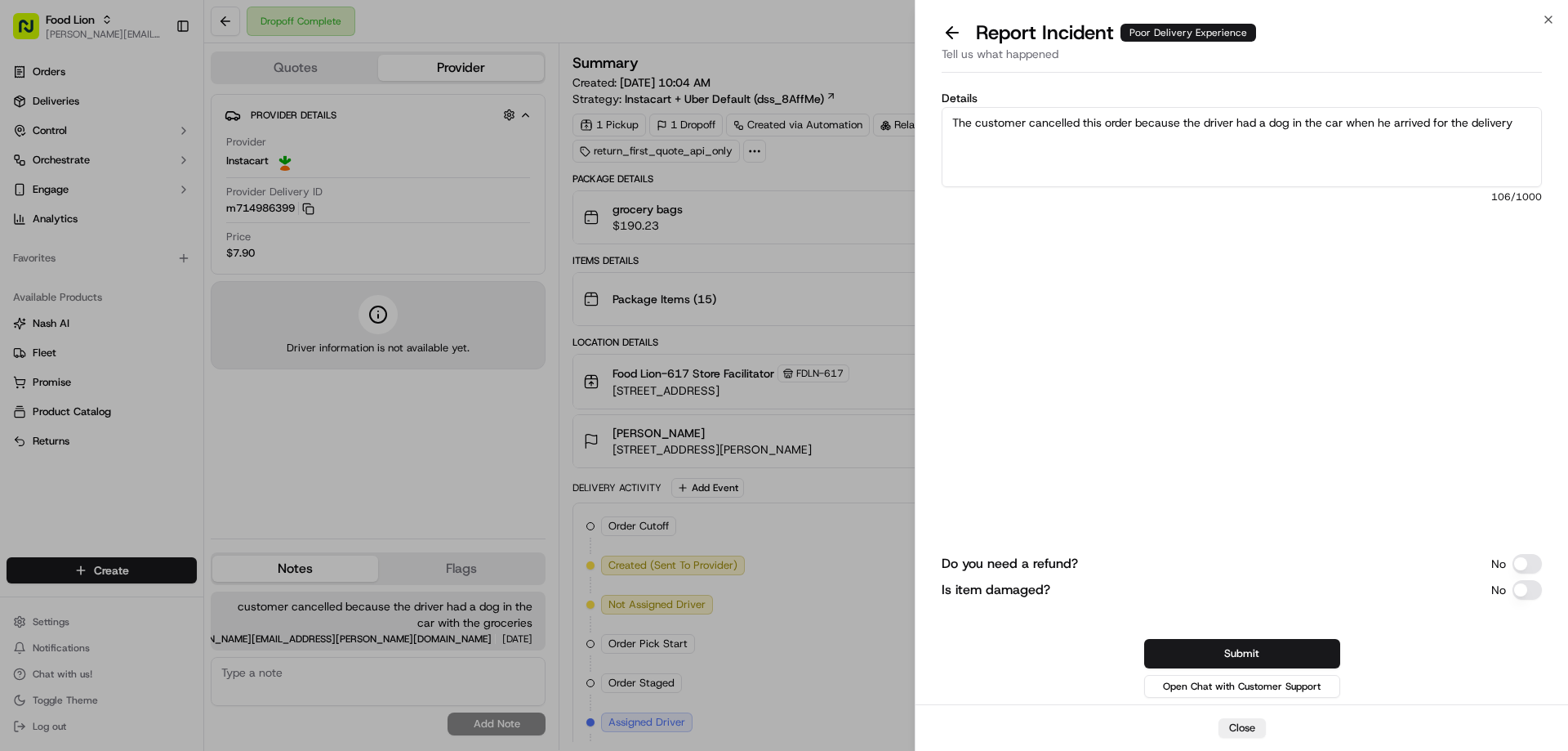
click at [1022, 163] on textarea "The customer cancelled this order because the driver had a dog in the car when …" at bounding box center [1242, 147] width 600 height 80
click at [1521, 123] on textarea "The customer cancelled this order because the driver had a dog in the car when …" at bounding box center [1242, 147] width 600 height 80
paste textarea "Cst stated order was del with dog in the car cst stated they were disgusted and…"
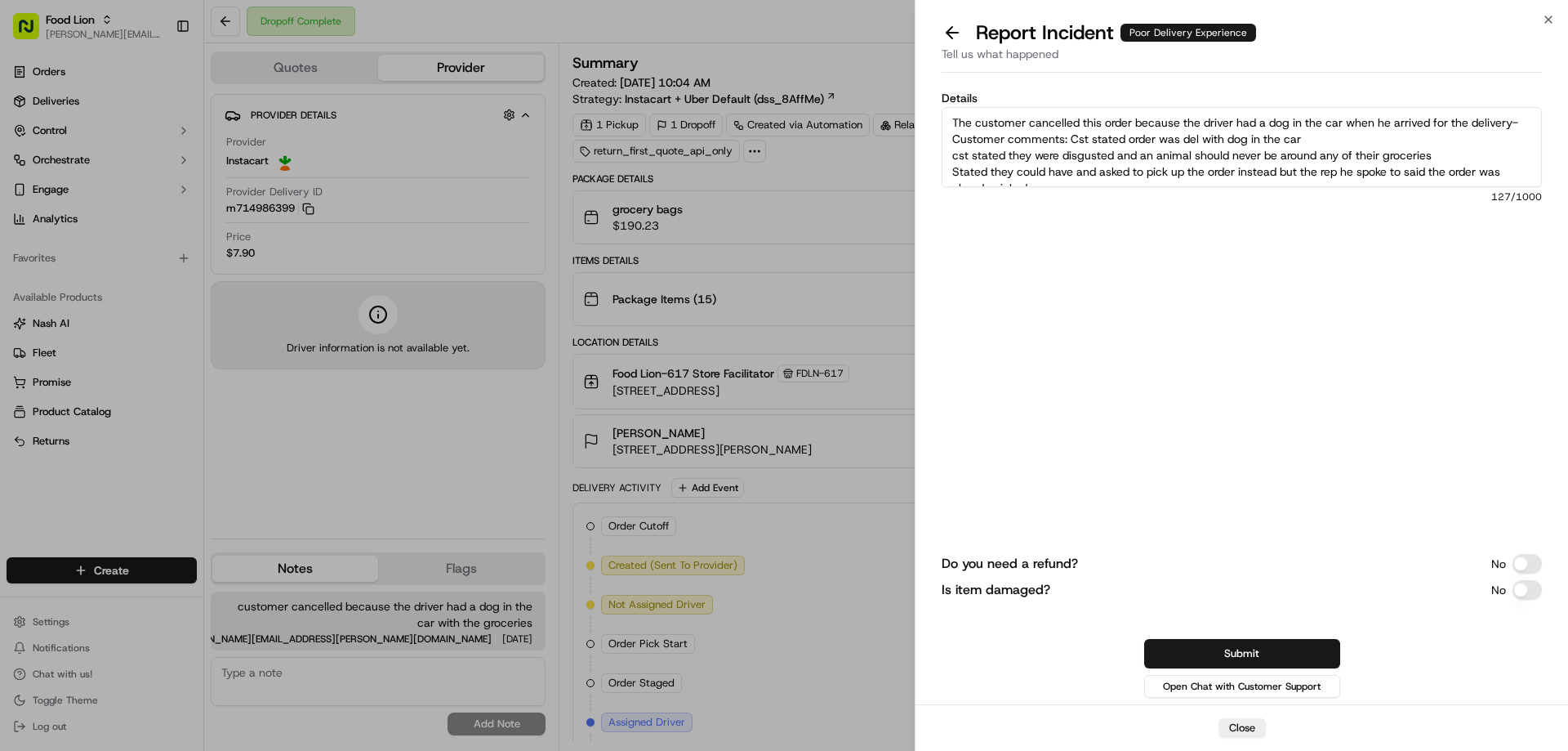
scroll to position [91, 0]
type textarea "The customer cancelled this order because the driver had a dog in the car when …"
click at [1225, 653] on button "Submit" at bounding box center [1242, 653] width 196 height 30
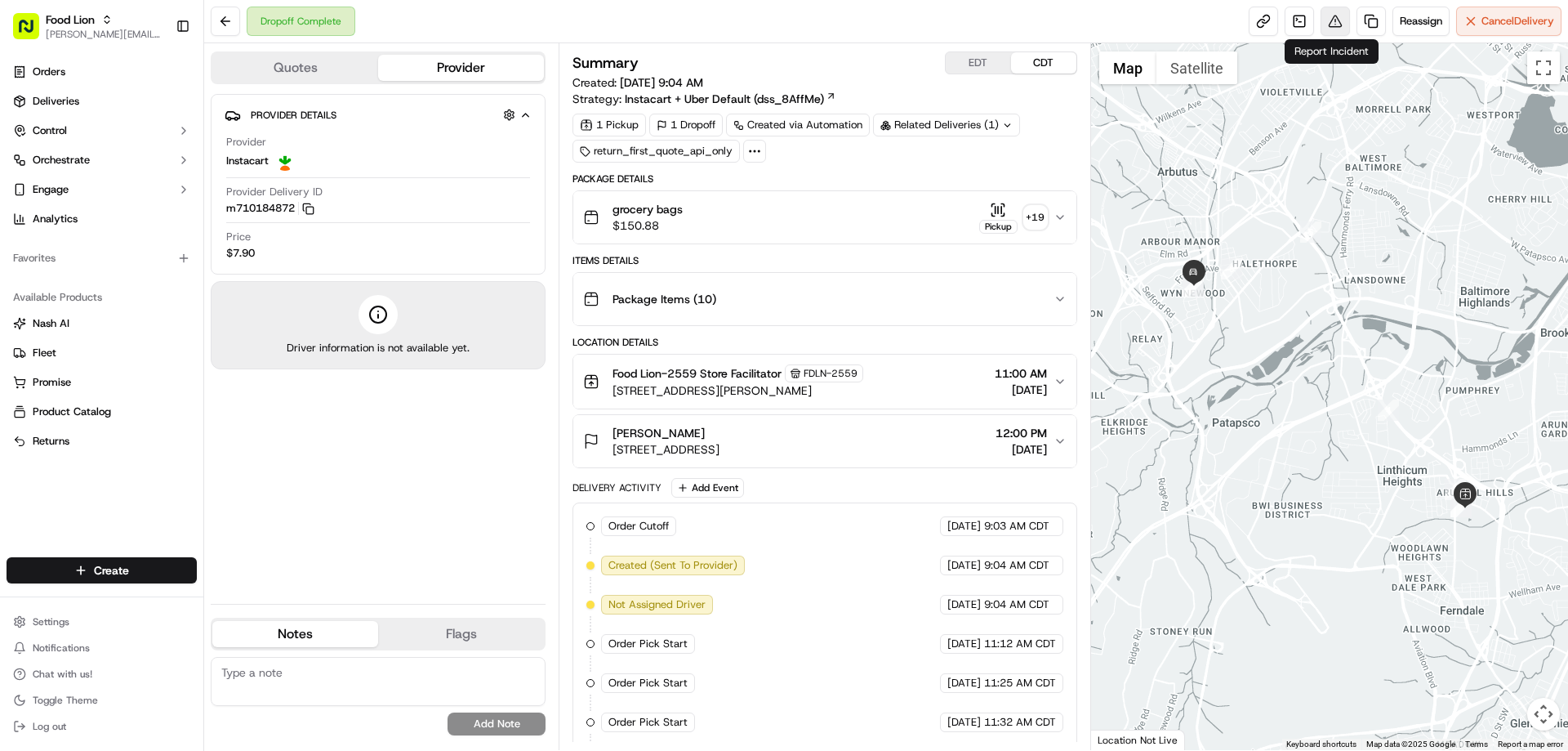
click at [1331, 21] on button at bounding box center [1335, 21] width 30 height 30
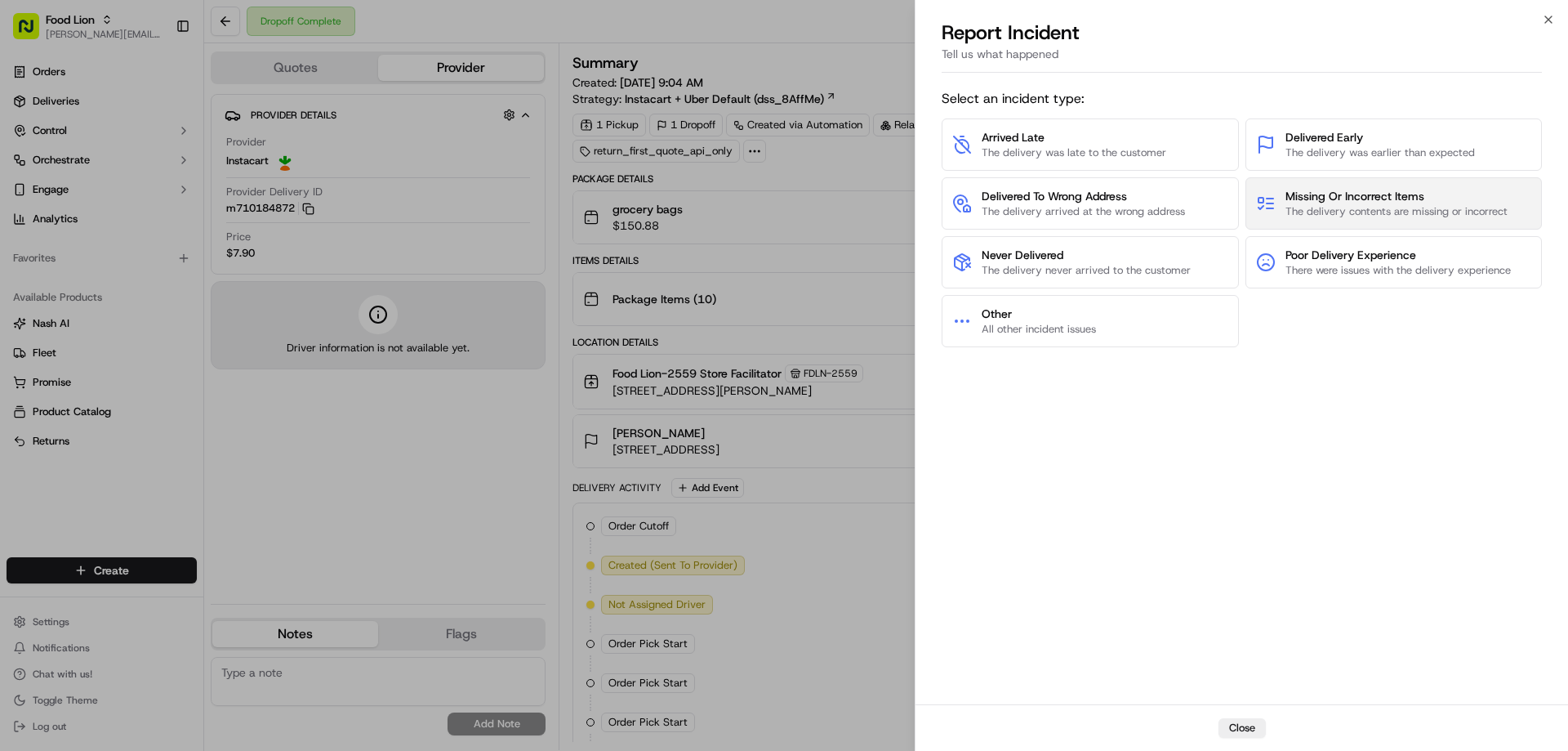
click at [1365, 197] on span "Missing Or Incorrect Items" at bounding box center [1397, 195] width 222 height 16
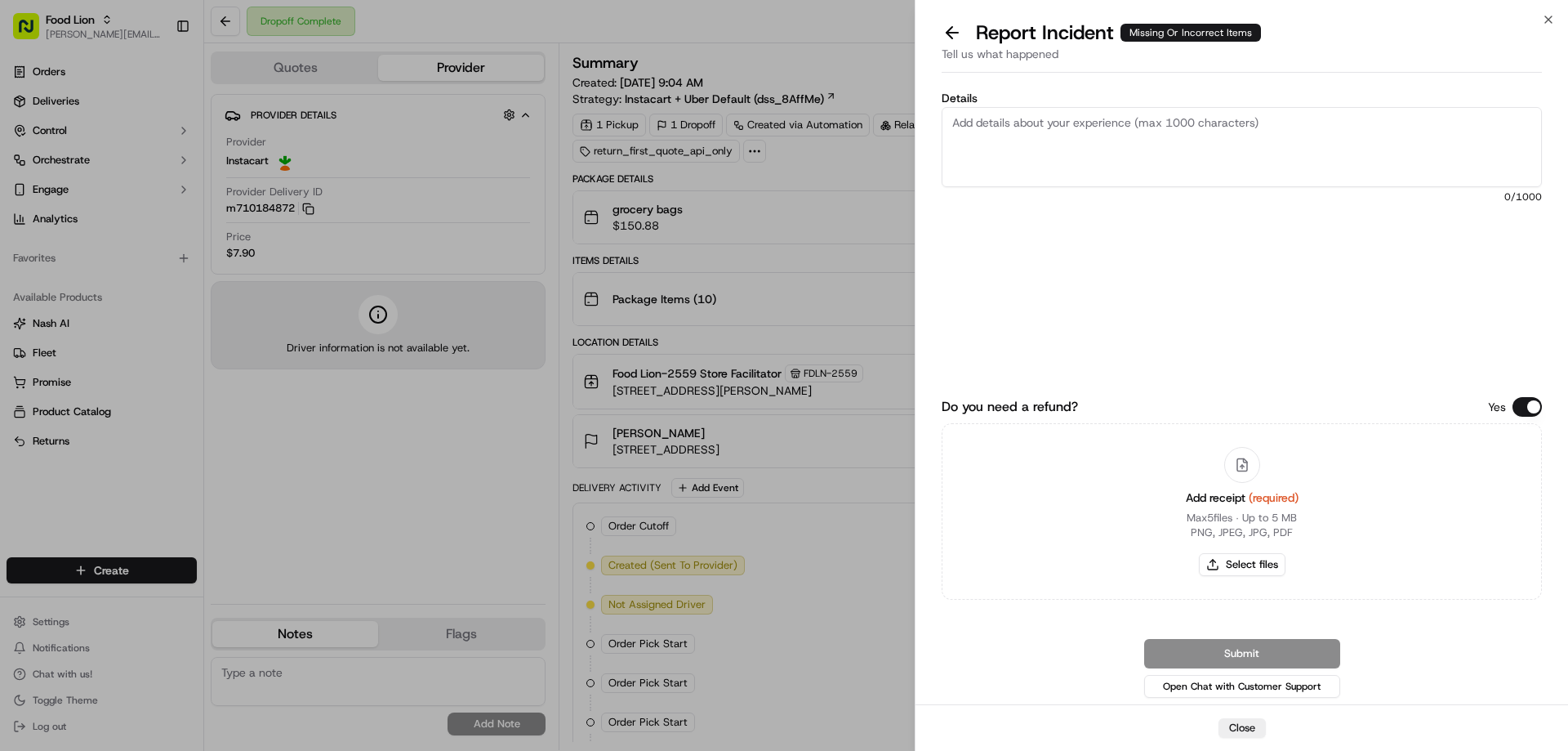
click at [1076, 135] on textarea "Details" at bounding box center [1242, 147] width 600 height 80
click at [978, 125] on textarea "Details" at bounding box center [1242, 147] width 600 height 80
type textarea "$20.67 Missing Item"
click at [1240, 568] on button "Select files" at bounding box center [1242, 564] width 86 height 23
type input "C:\fakepath\m710184872.pdf"
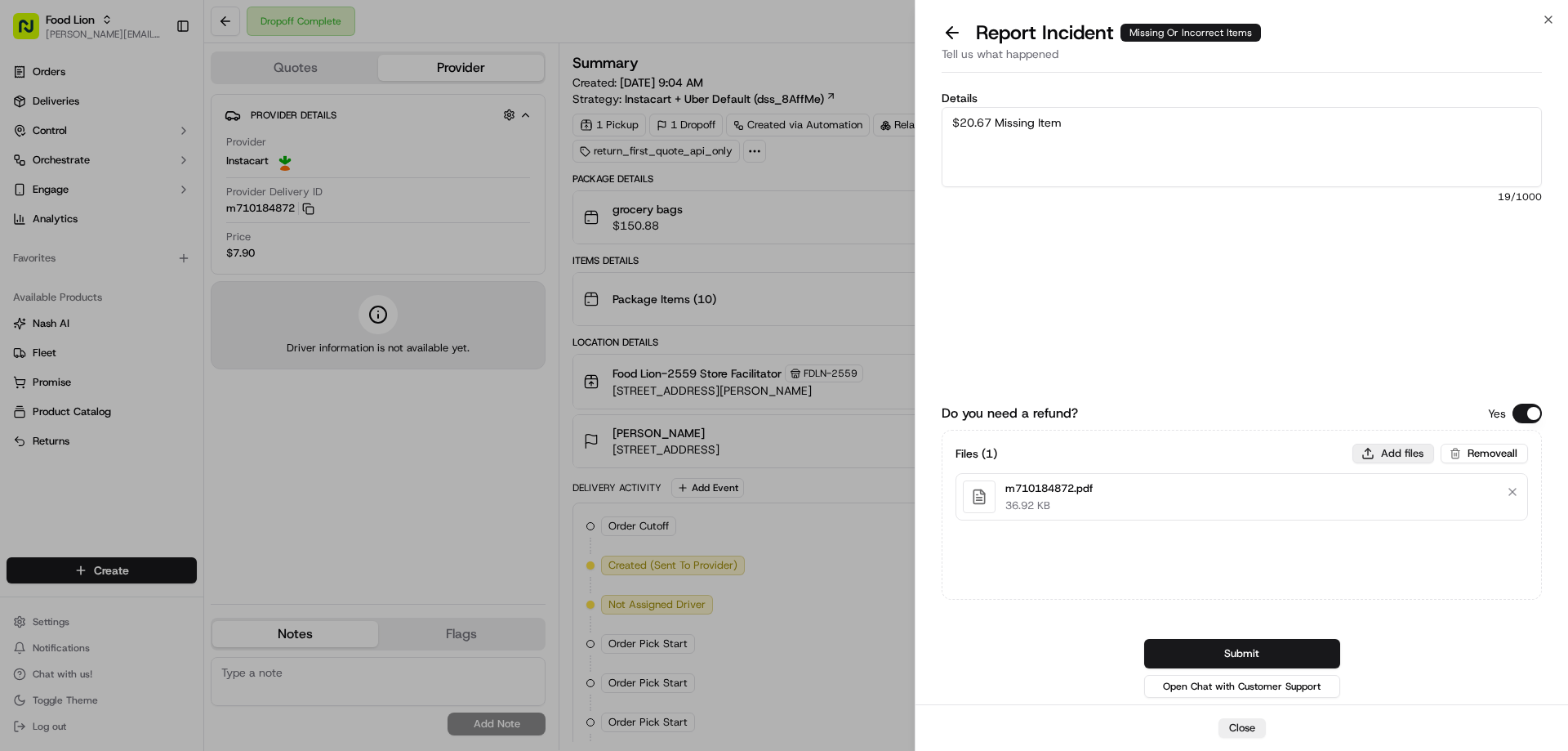
click at [1404, 454] on button "Add files" at bounding box center [1393, 453] width 81 height 20
type input "C:\fakepath\[PERSON_NAME].PNG"
click at [1273, 643] on button "Submit" at bounding box center [1242, 653] width 196 height 30
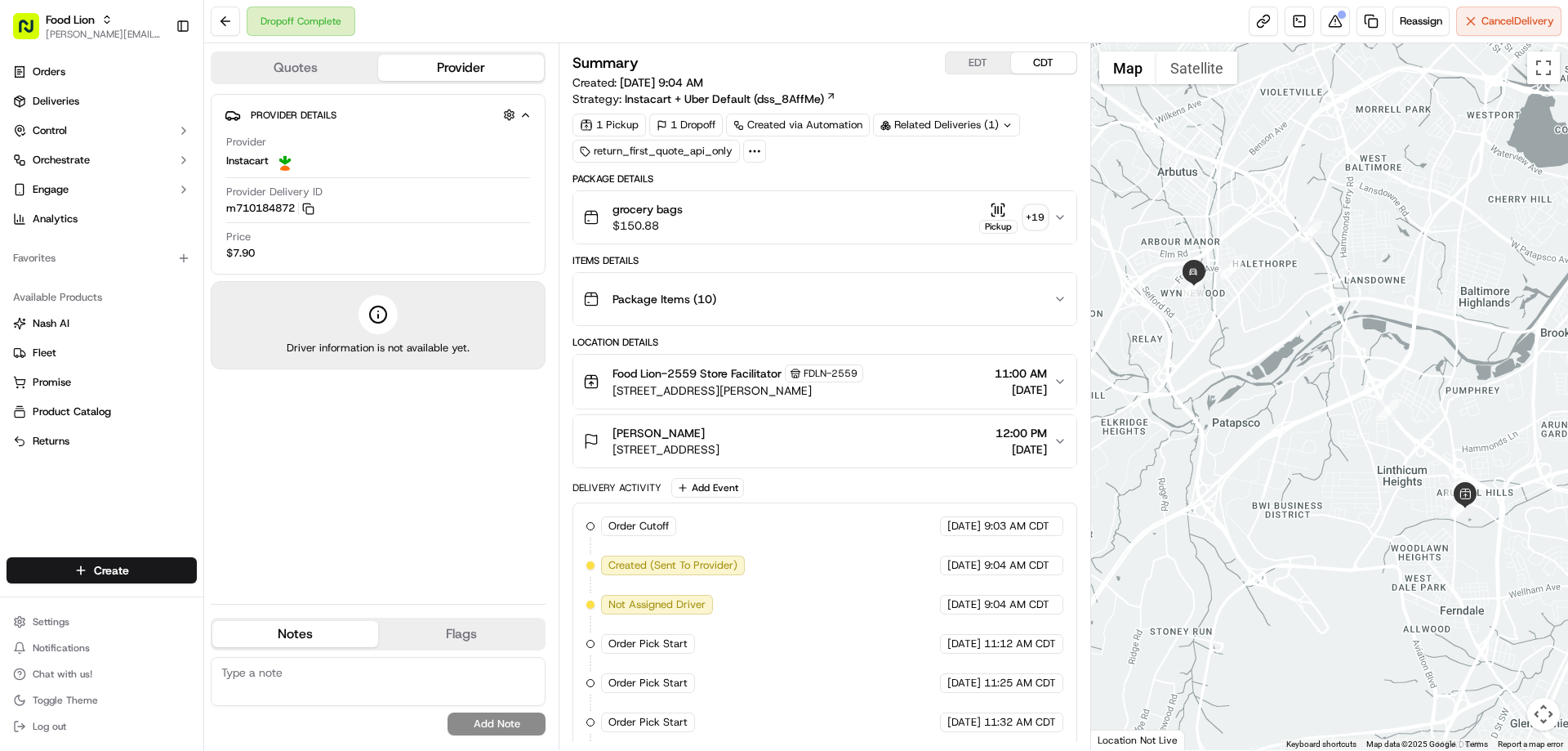
click at [832, 235] on button "grocery bags $150.88 Pickup + 19" at bounding box center [824, 217] width 502 height 53
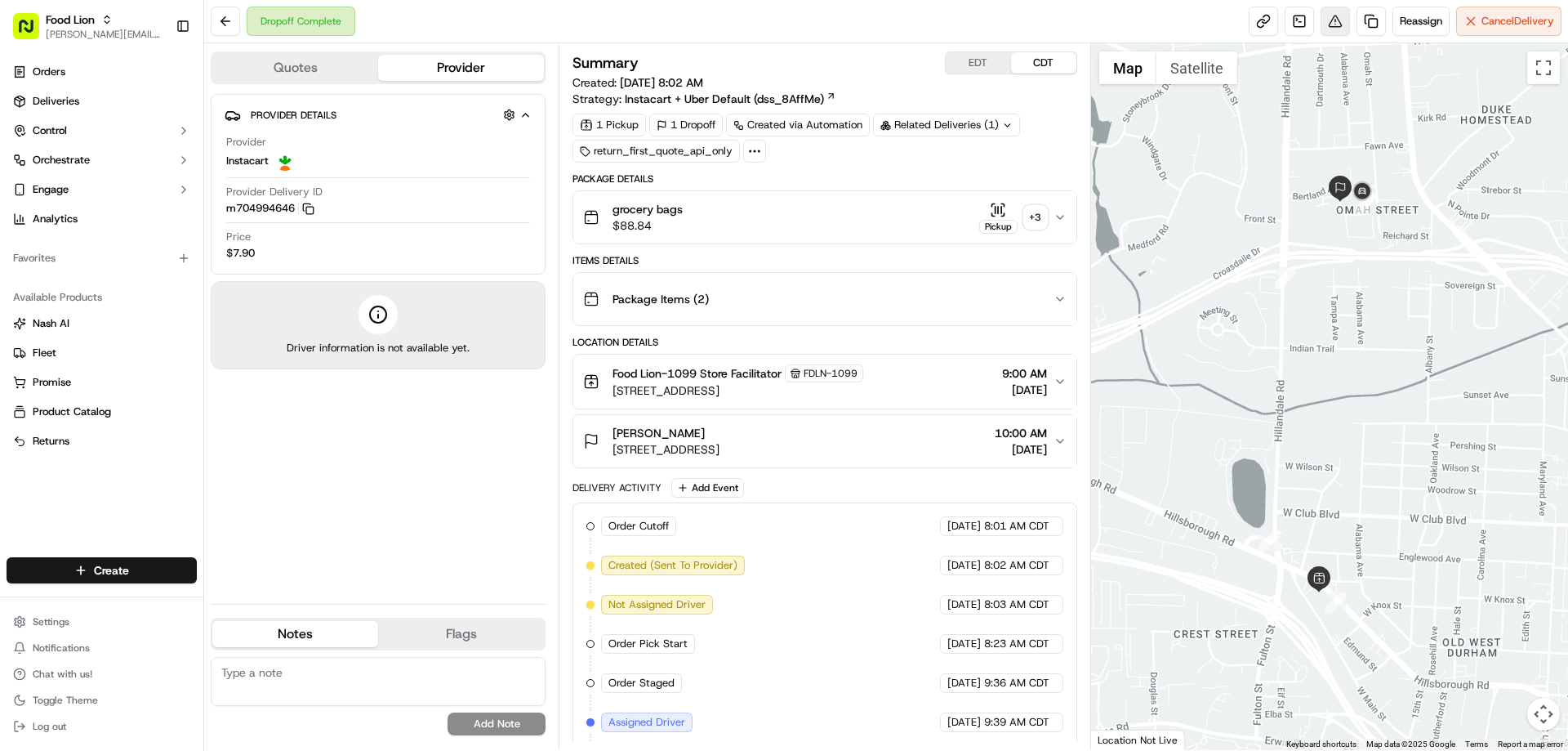
click at [1331, 17] on button at bounding box center [1335, 21] width 30 height 30
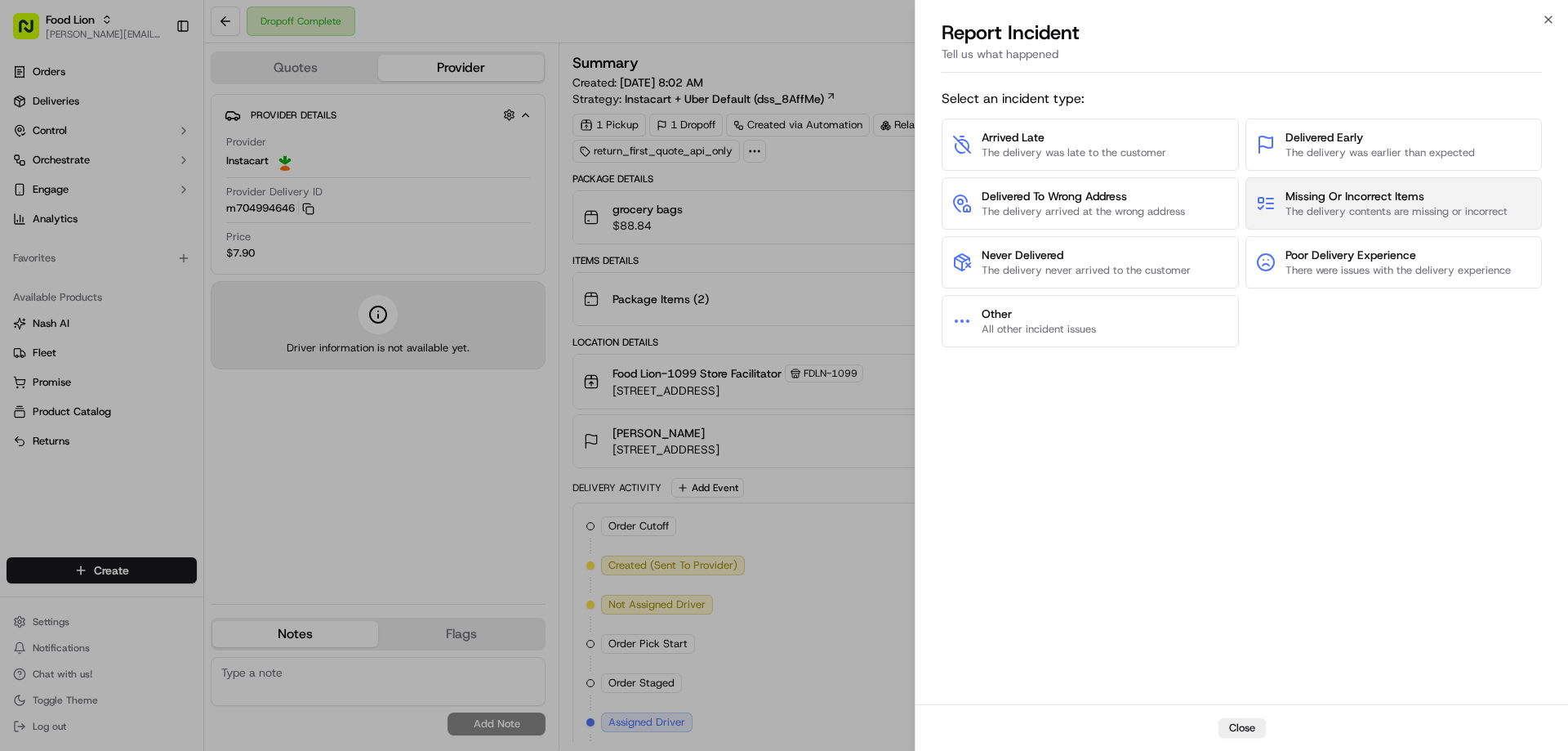
click at [1314, 204] on span "Missing Or Incorrect Items" at bounding box center [1397, 195] width 222 height 16
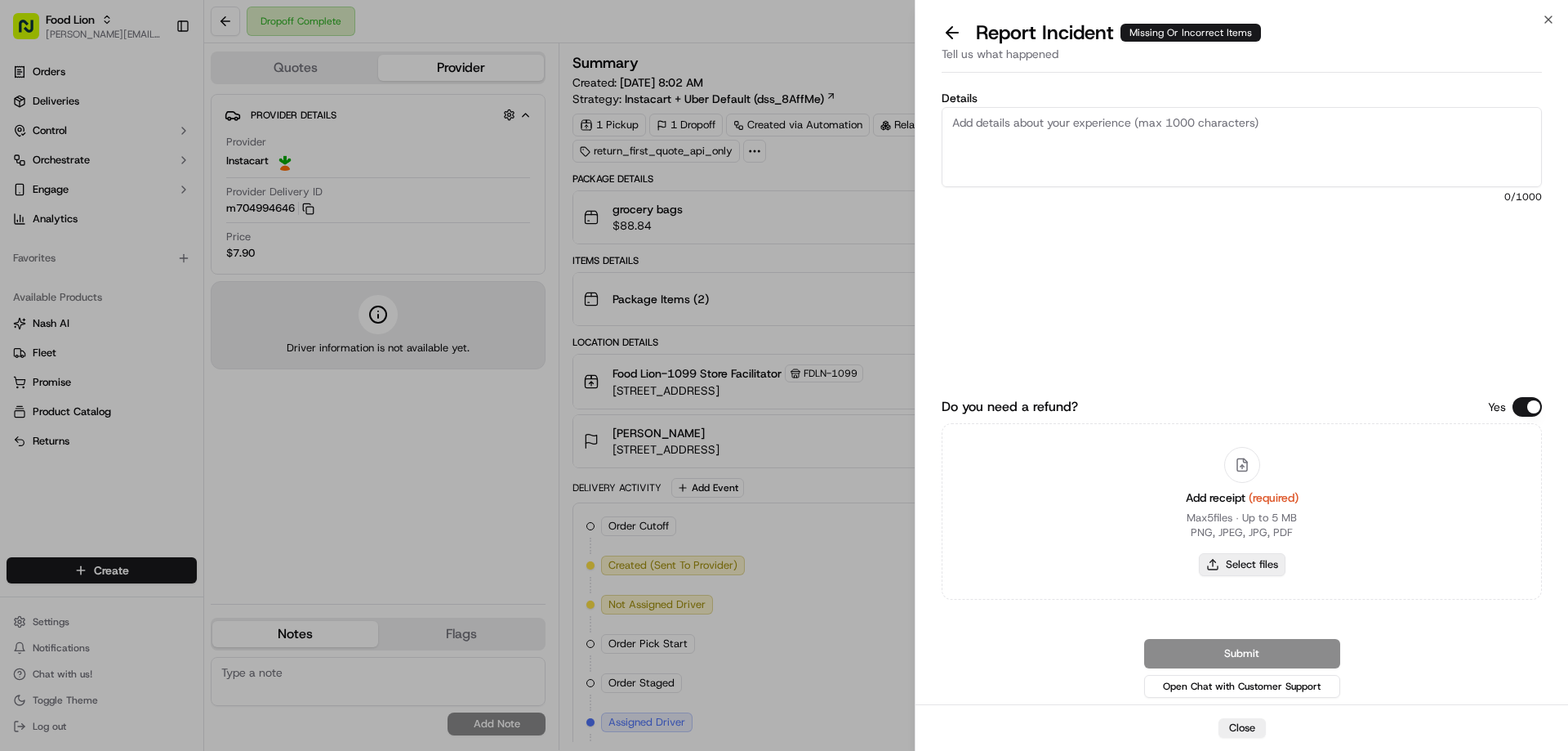
click at [1253, 559] on button "Select files" at bounding box center [1242, 564] width 86 height 23
click at [974, 123] on textarea "Details" at bounding box center [1242, 147] width 600 height 80
type textarea "$18.68 Missing items"
click at [1251, 567] on button "Select files" at bounding box center [1242, 564] width 86 height 23
type input "C:\fakepath\m704994646.pdf"
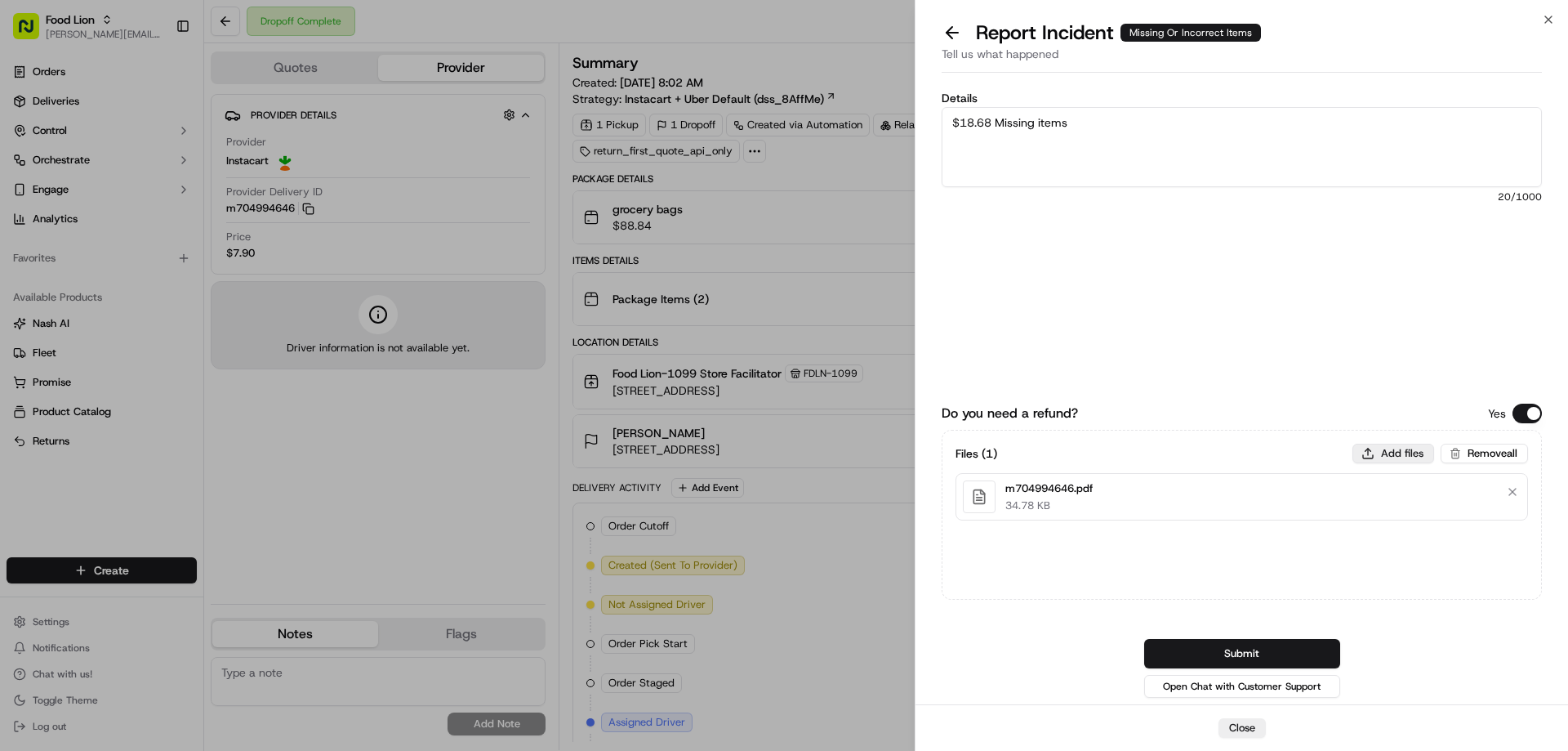
click at [1400, 451] on button "Add files" at bounding box center [1393, 453] width 81 height 20
type input "C:\fakepath\Harris.PNG"
click at [1251, 654] on button "Submit" at bounding box center [1242, 653] width 196 height 30
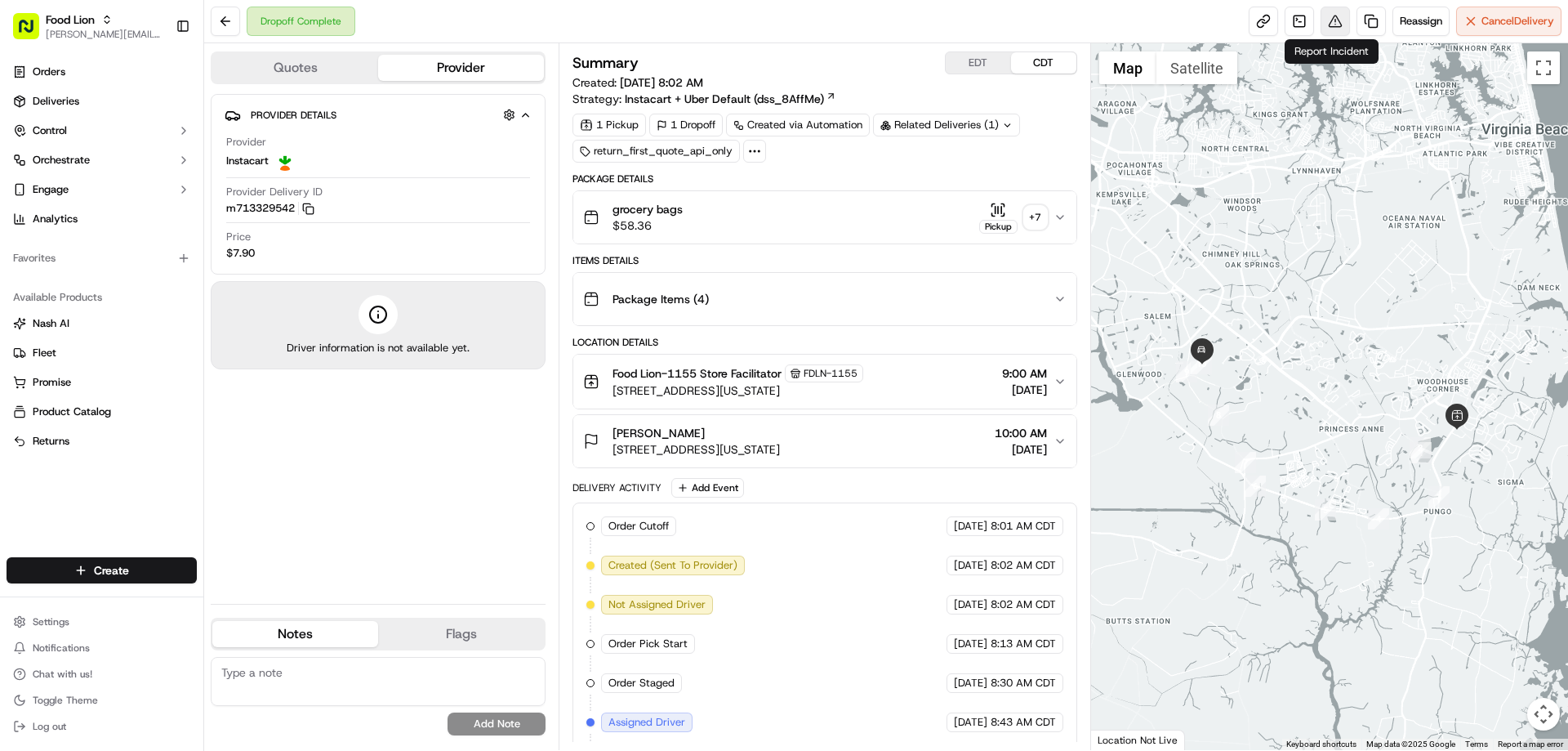
click at [1325, 21] on button at bounding box center [1335, 21] width 30 height 30
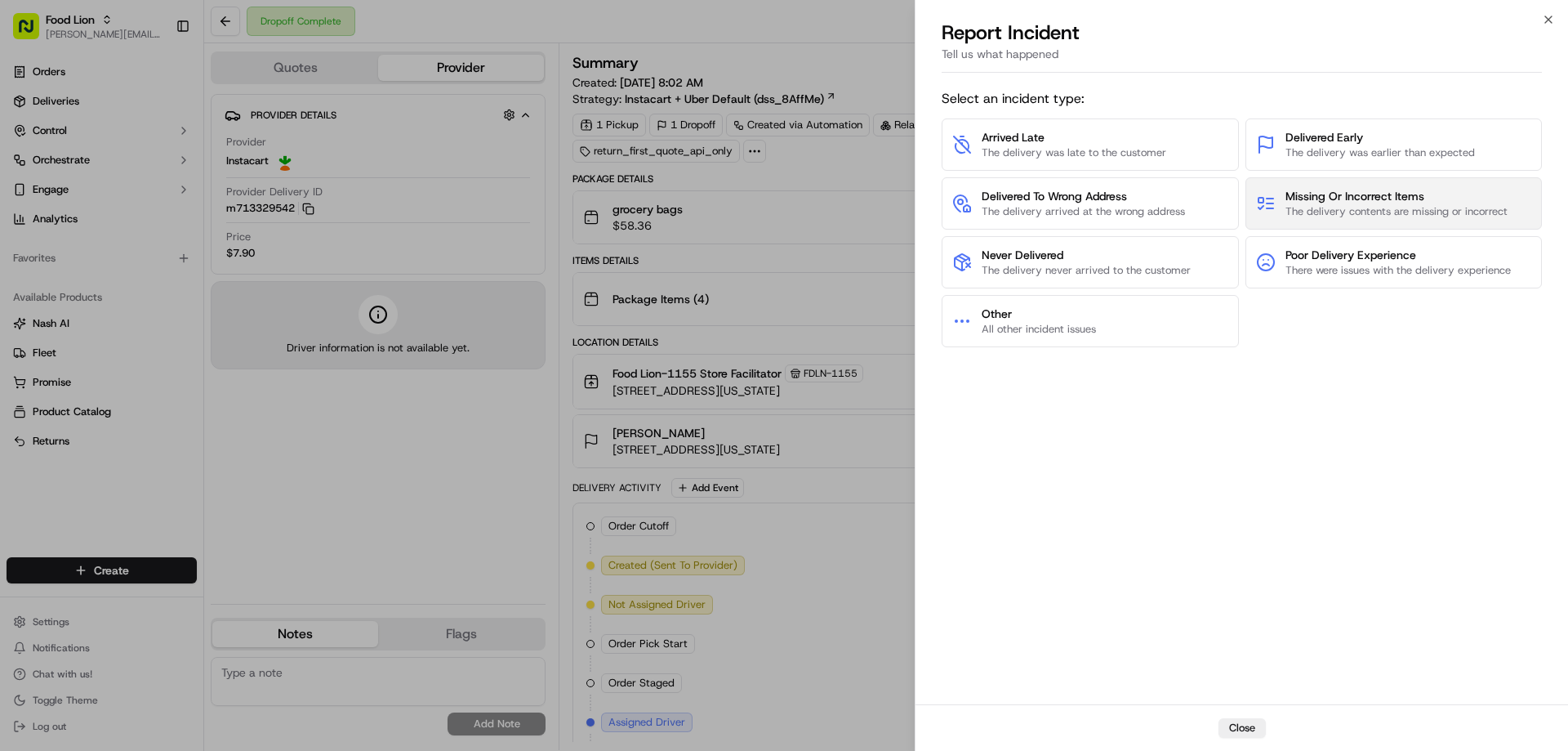
click at [1326, 200] on span "Missing Or Incorrect Items" at bounding box center [1397, 195] width 222 height 16
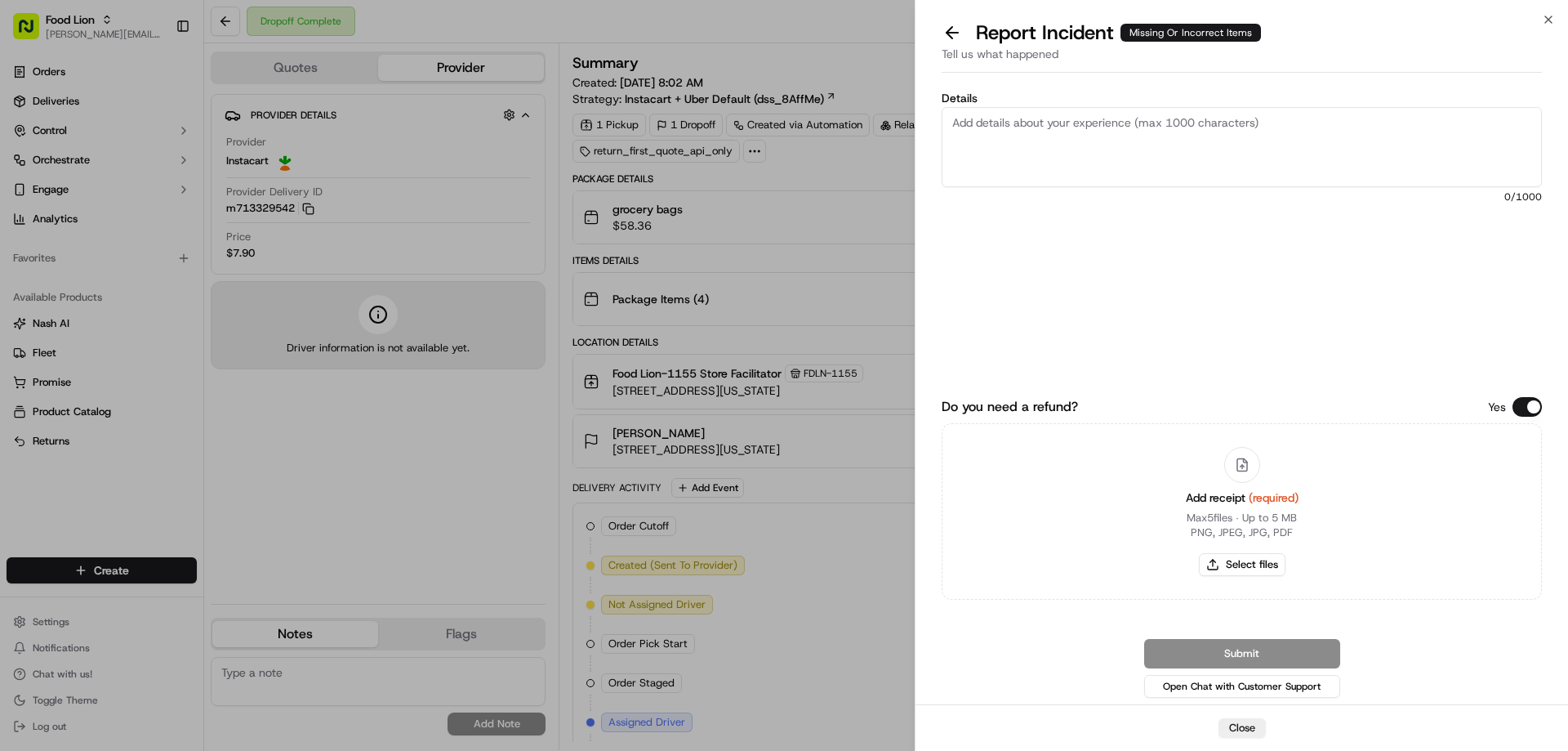
click at [992, 121] on textarea "Details" at bounding box center [1242, 147] width 600 height 80
type textarea "$17.96 Missing items"
click at [1244, 562] on button "Select files" at bounding box center [1242, 564] width 86 height 23
type input "C:\fakepath\[PERSON_NAME].pdf"
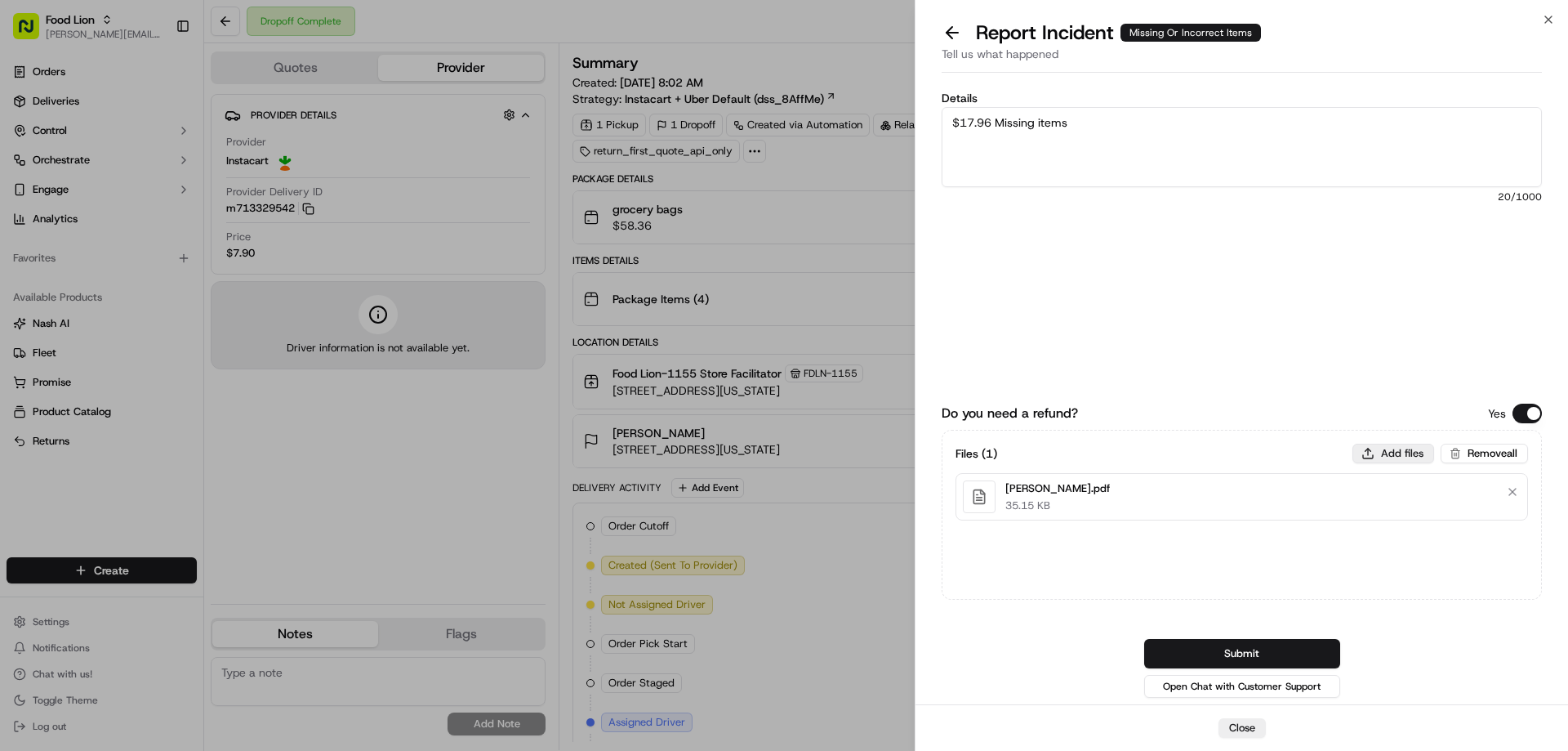
click at [1405, 454] on button "Add files" at bounding box center [1393, 453] width 81 height 20
type input "C:\fakepath\[PERSON_NAME].PNG"
click at [1279, 653] on button "Submit" at bounding box center [1242, 653] width 196 height 30
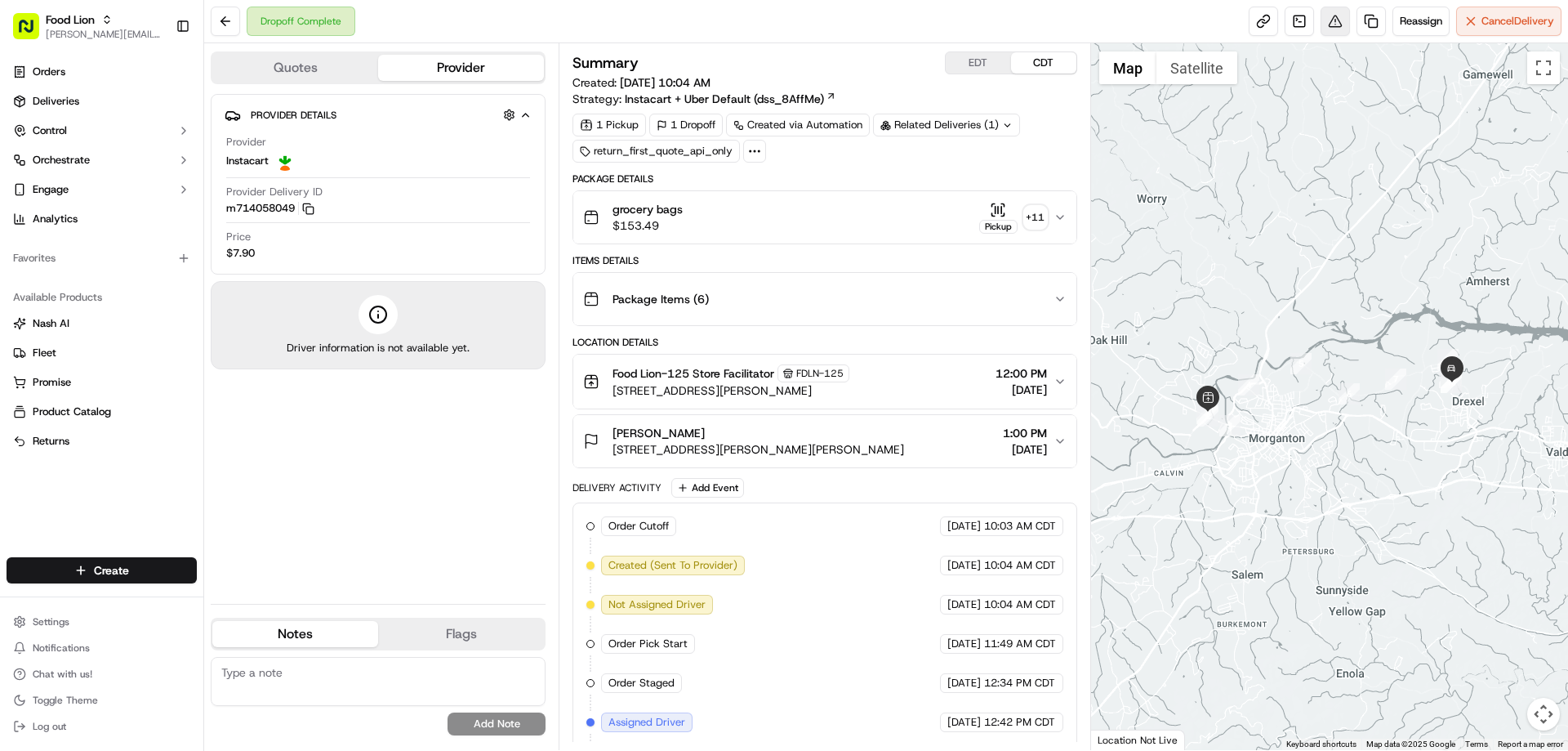
click at [1325, 27] on button at bounding box center [1335, 21] width 30 height 30
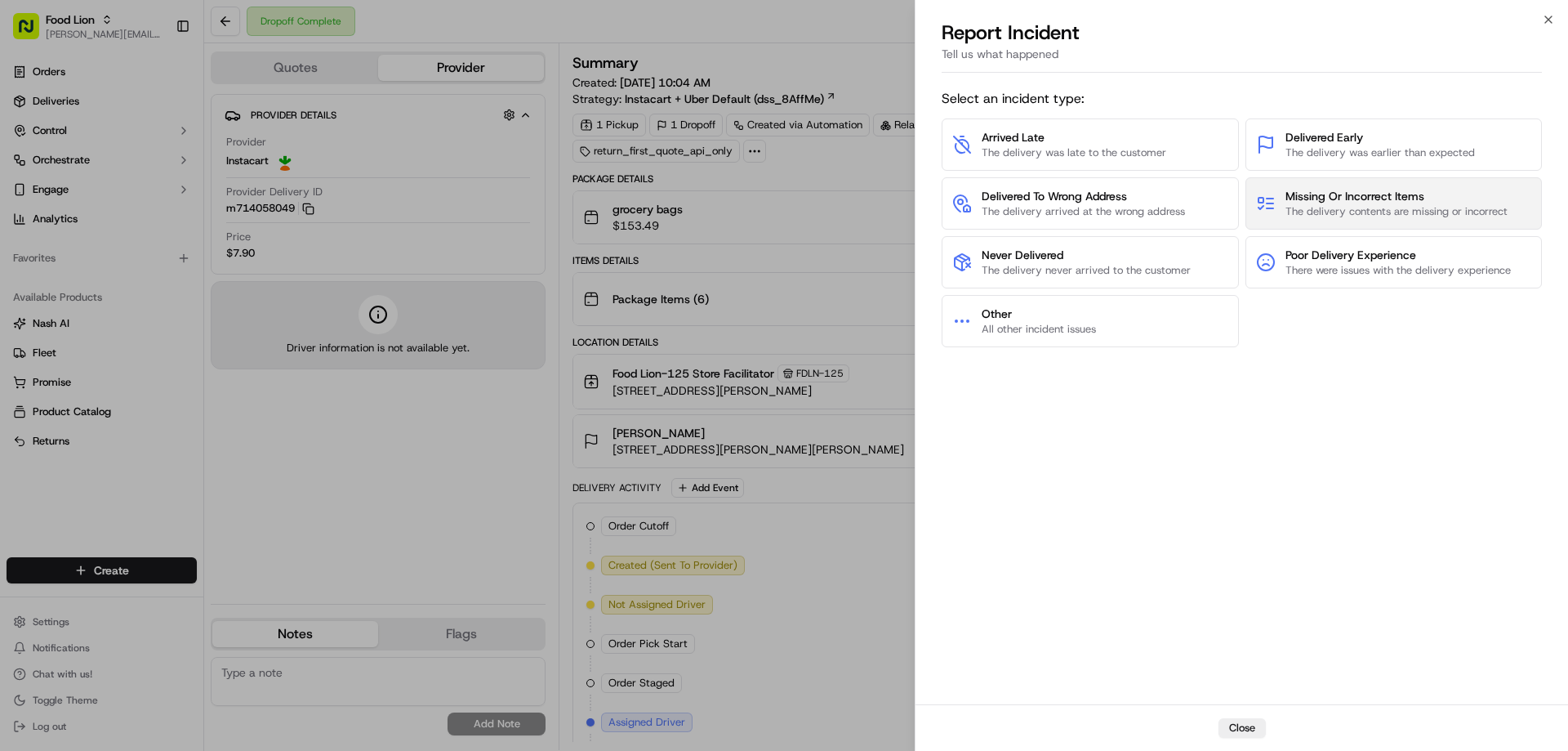
click at [1319, 203] on span "Missing Or Incorrect Items" at bounding box center [1397, 195] width 222 height 16
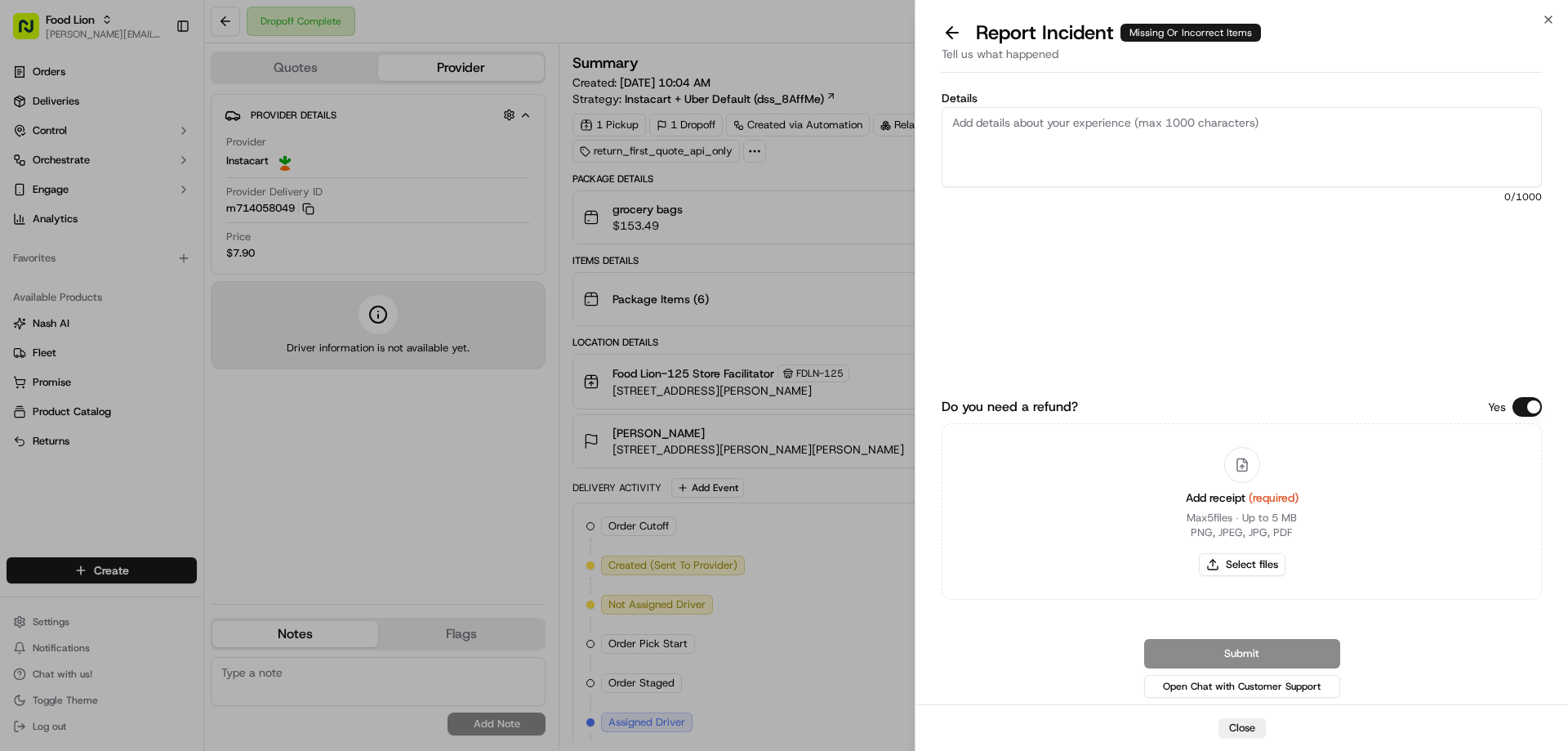
click at [1002, 124] on textarea "Details" at bounding box center [1242, 147] width 600 height 80
type textarea "$16.70 Missing"
click at [1223, 568] on button "Select files" at bounding box center [1242, 564] width 86 height 23
type input "C:\fakepath\m714058049.pdf"
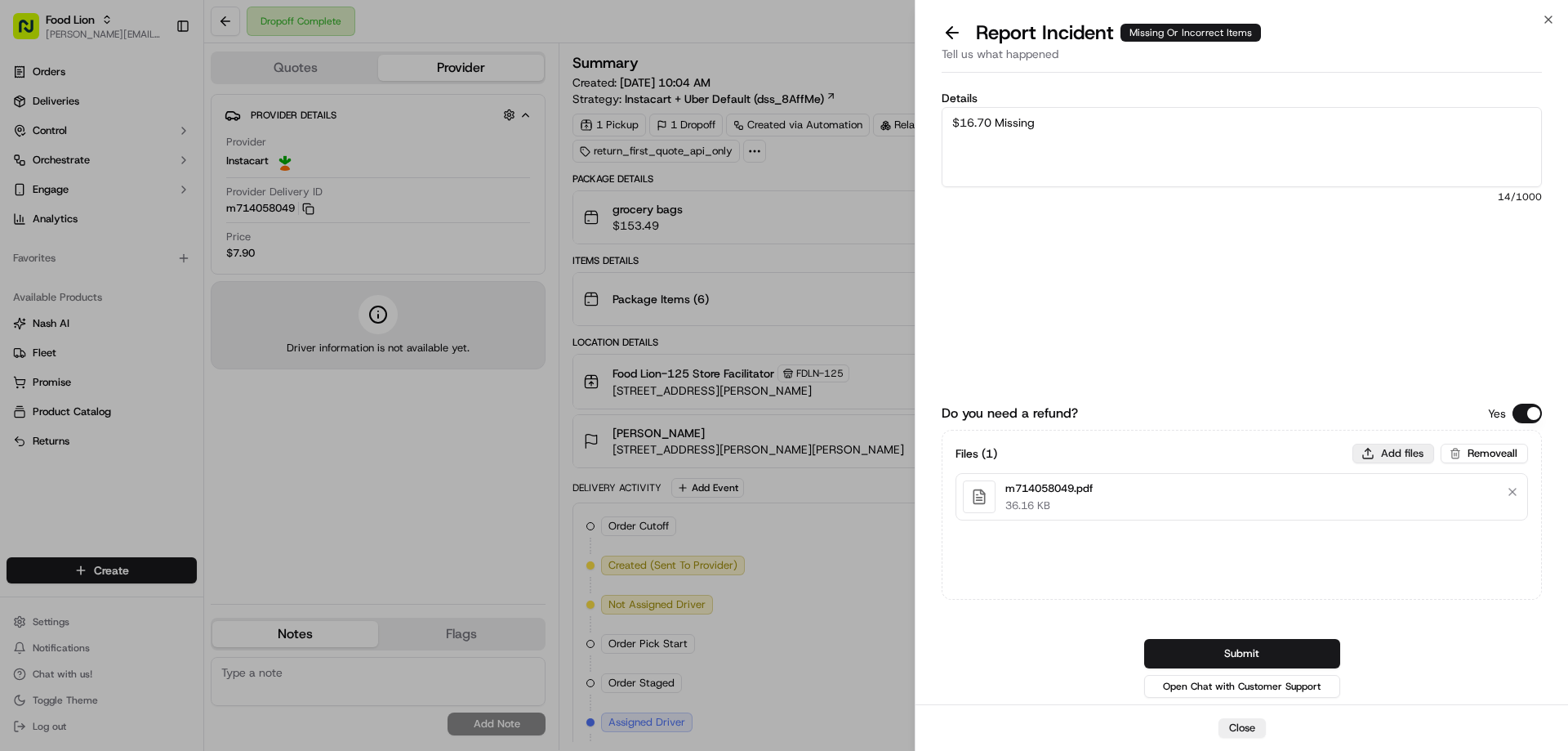
click at [1402, 453] on button "Add files" at bounding box center [1393, 453] width 81 height 20
type input "C:\fakepath\Brrenda.PNG"
click at [1258, 658] on button "Submit" at bounding box center [1242, 653] width 196 height 30
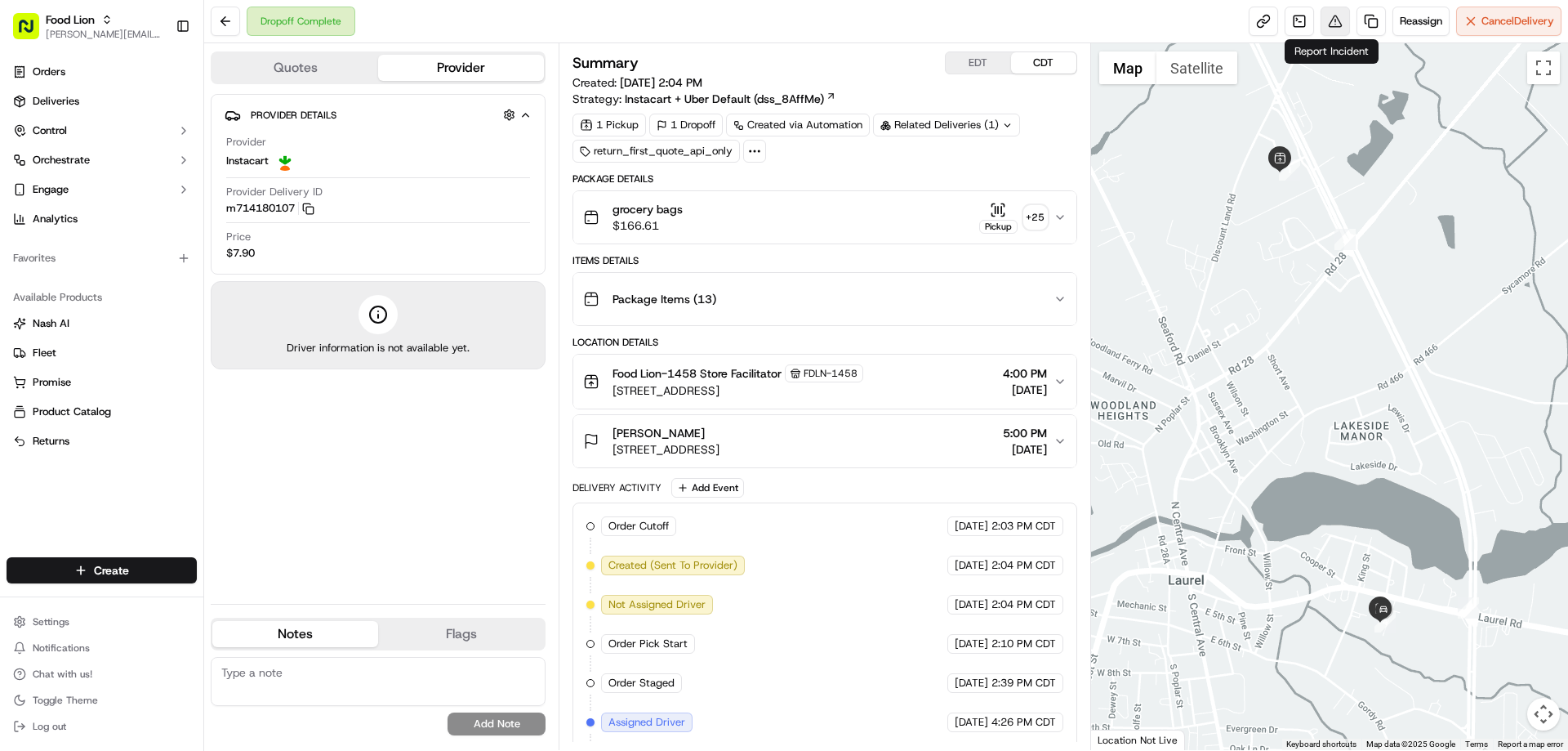
click at [1329, 24] on button at bounding box center [1335, 21] width 30 height 30
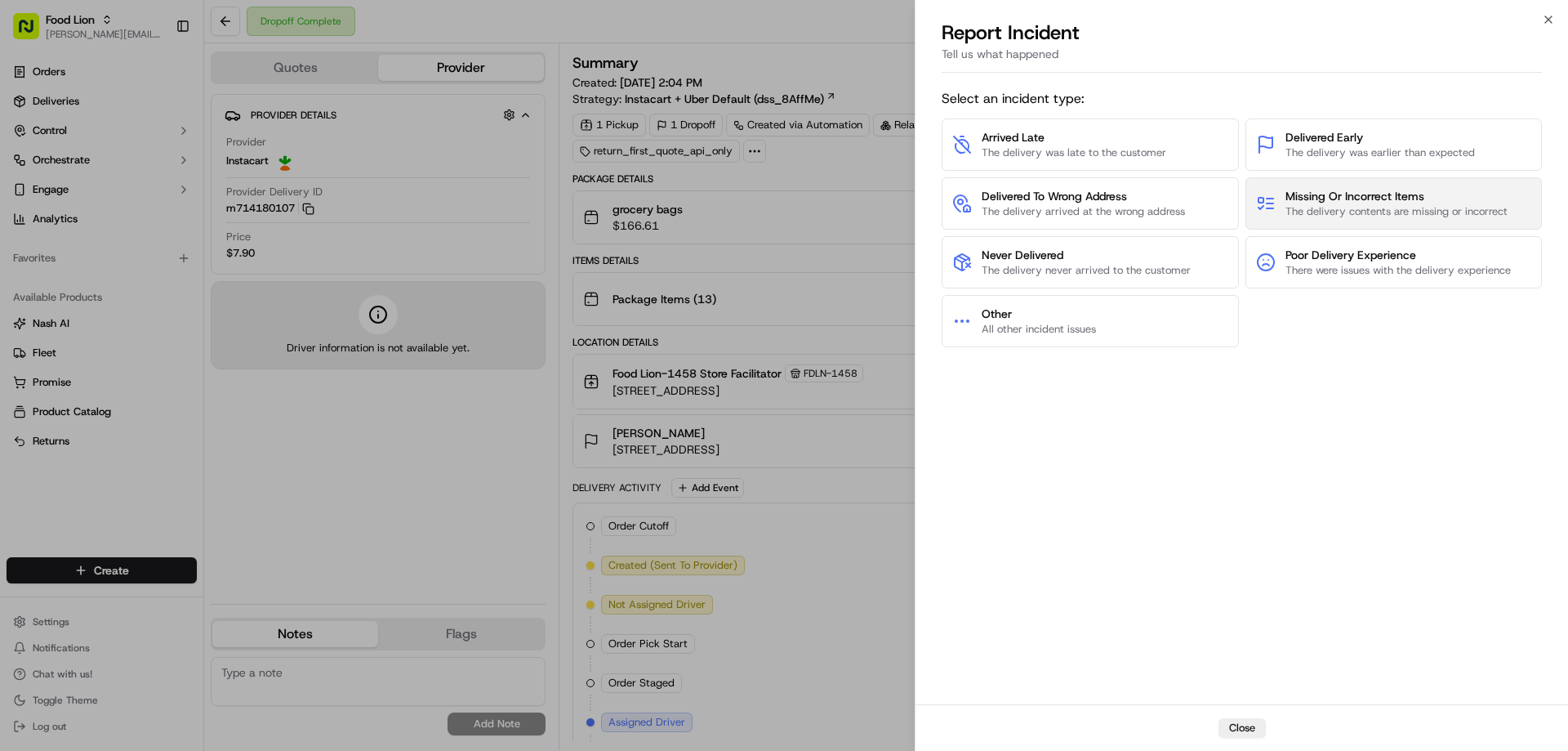
click at [1355, 203] on span "Missing Or Incorrect Items" at bounding box center [1397, 195] width 222 height 16
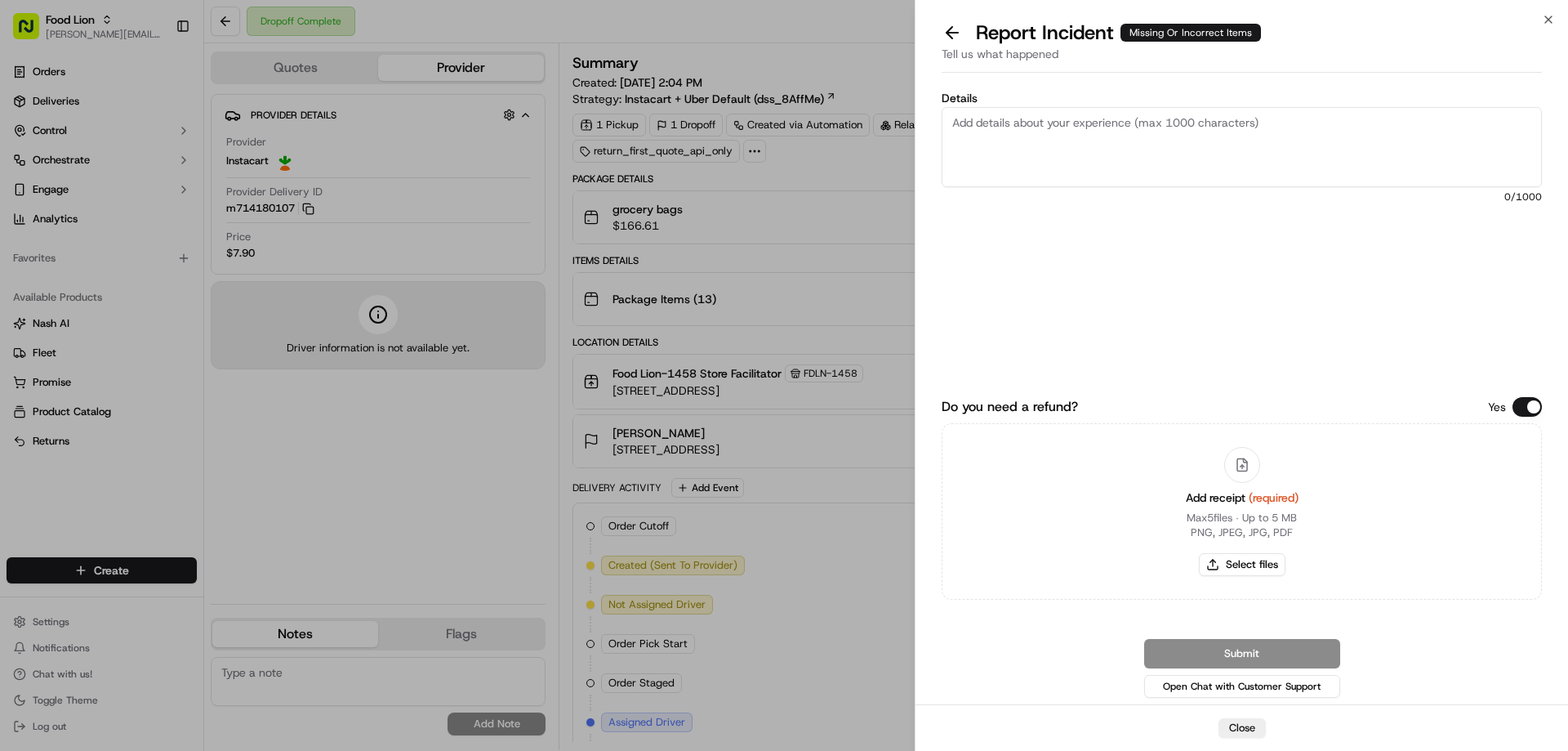
click at [1037, 126] on textarea "Details" at bounding box center [1242, 147] width 600 height 80
click at [1041, 128] on textarea "Details" at bounding box center [1242, 147] width 600 height 80
type textarea "$16.29 Missing Item"
click at [1230, 565] on button "Select files" at bounding box center [1242, 564] width 86 height 23
type input "C:\fakepath\m714180107.pdf"
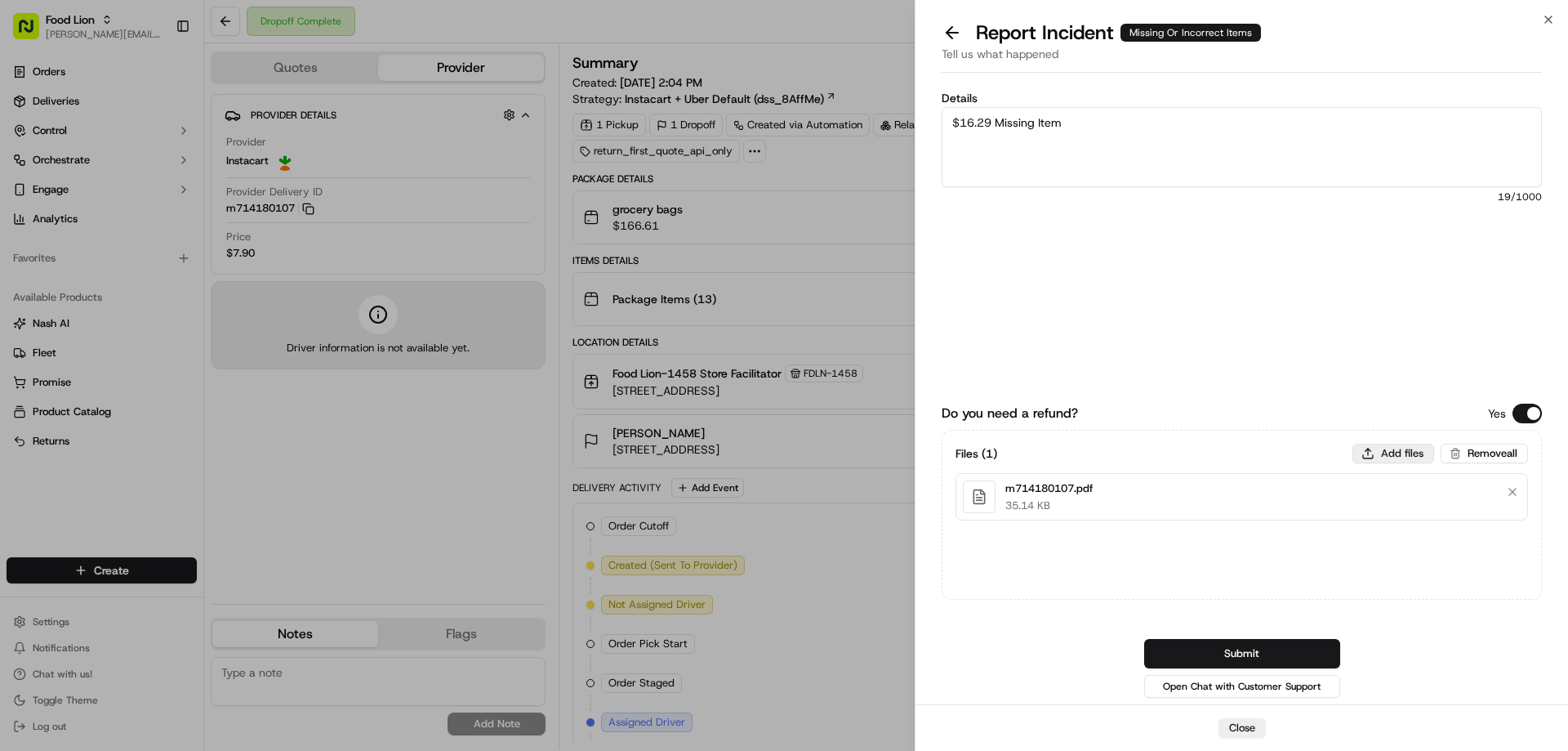
click at [1383, 451] on button "Add files" at bounding box center [1393, 453] width 81 height 20
type input "C:\fakepath\George.PNG"
click at [1209, 652] on button "Submit" at bounding box center [1242, 653] width 196 height 30
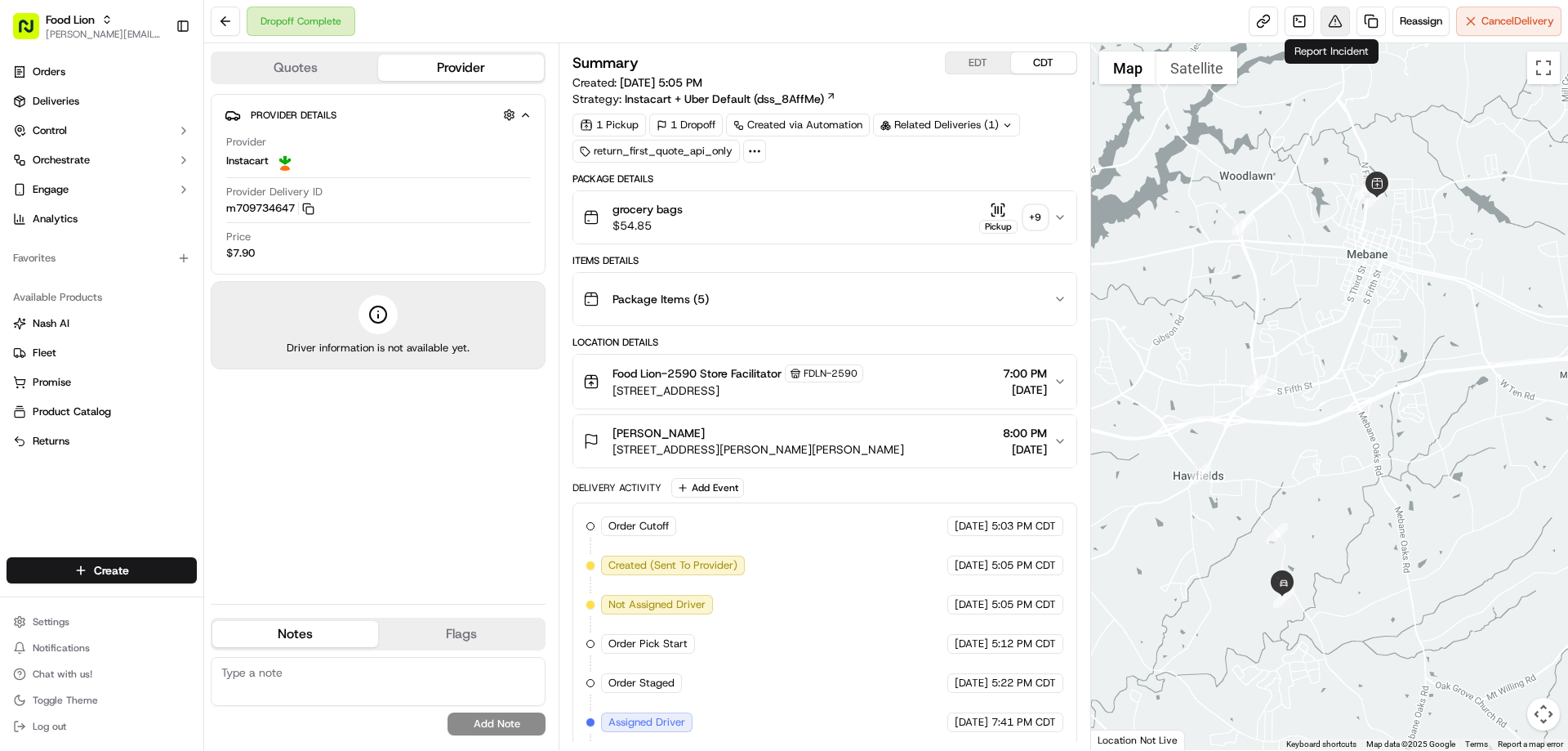
click at [1332, 21] on button at bounding box center [1335, 21] width 30 height 30
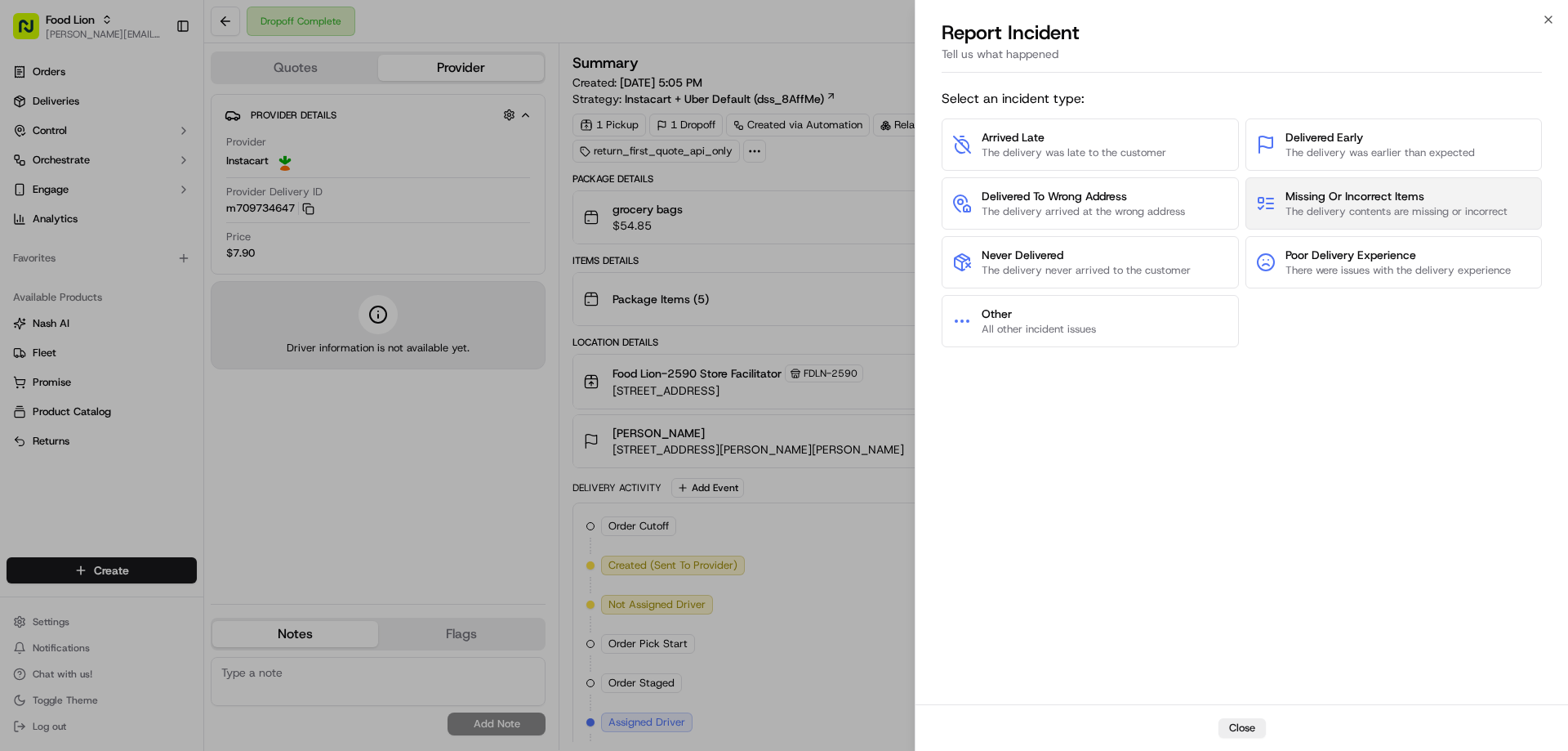
click at [1299, 200] on span "Missing Or Incorrect Items" at bounding box center [1397, 195] width 222 height 16
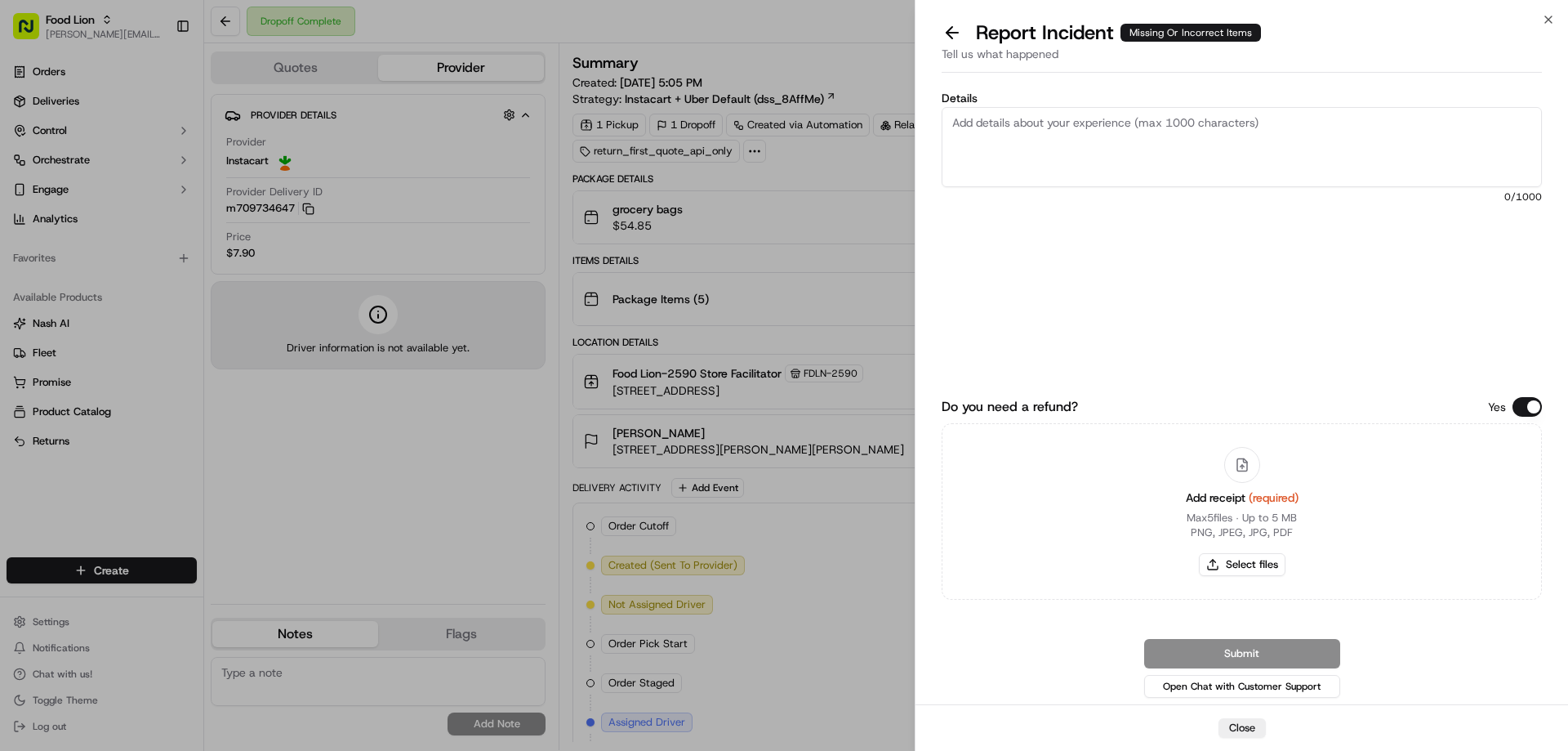
click at [985, 126] on textarea "Details" at bounding box center [1242, 147] width 600 height 80
type textarea "$15.38 Missing"
click at [1253, 562] on button "Select files" at bounding box center [1242, 564] width 86 height 23
type input "C:\fakepath\m709734647.pdf"
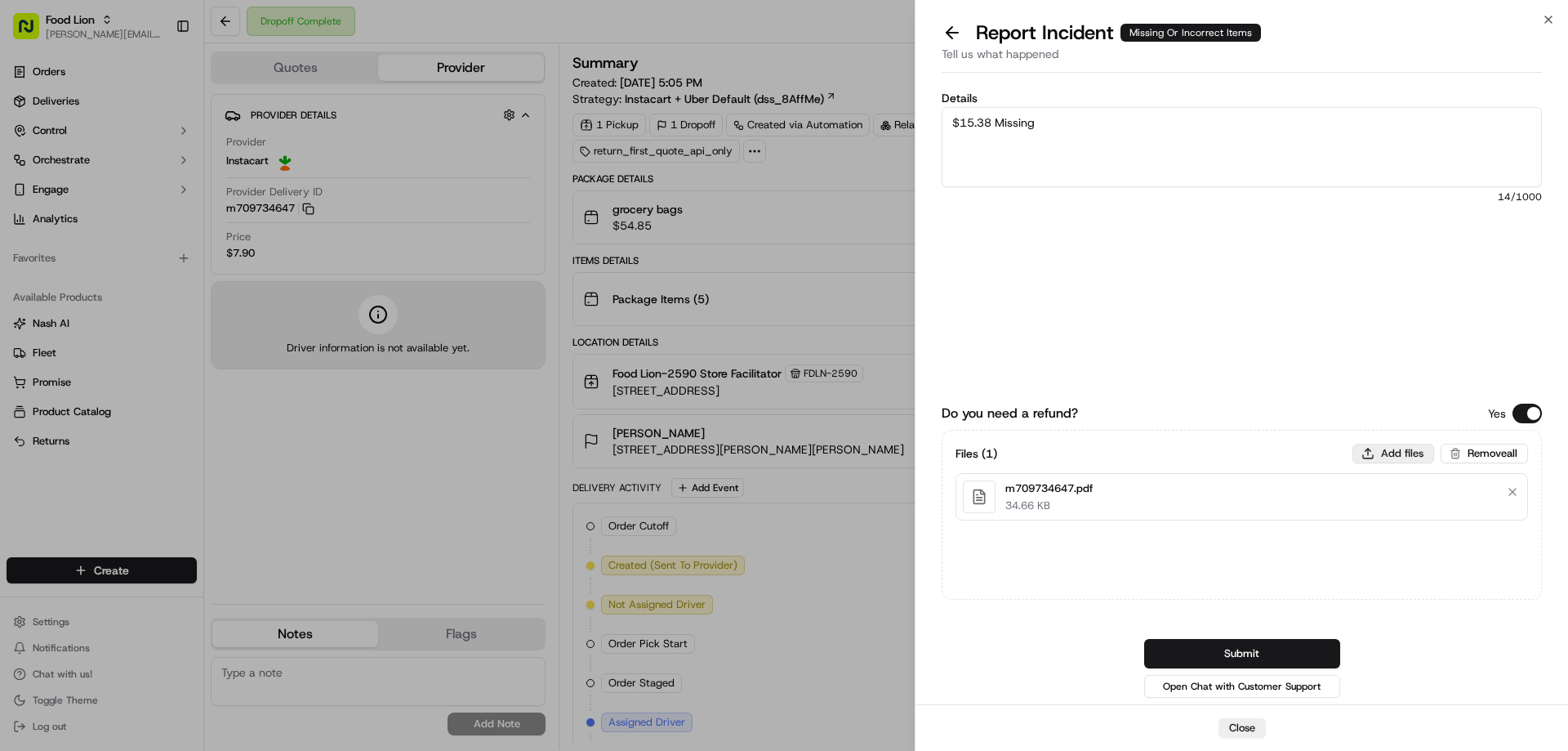
click at [1403, 451] on button "Add files" at bounding box center [1393, 453] width 81 height 20
type input "C:\fakepath\Benjamin.PNG"
click at [1236, 653] on button "Submit" at bounding box center [1242, 653] width 196 height 30
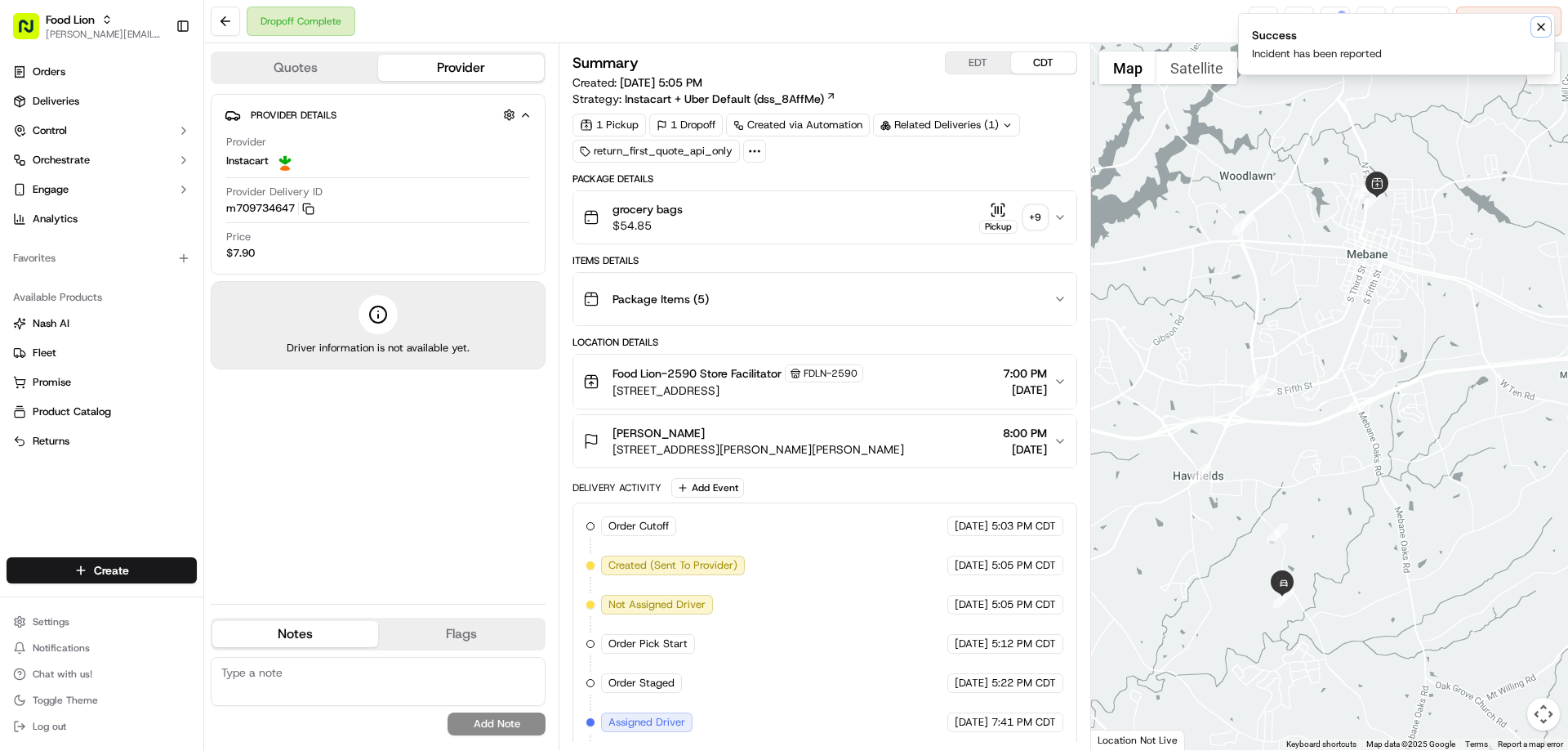
click at [1537, 25] on icon "Notifications (F8)" at bounding box center [1540, 26] width 13 height 13
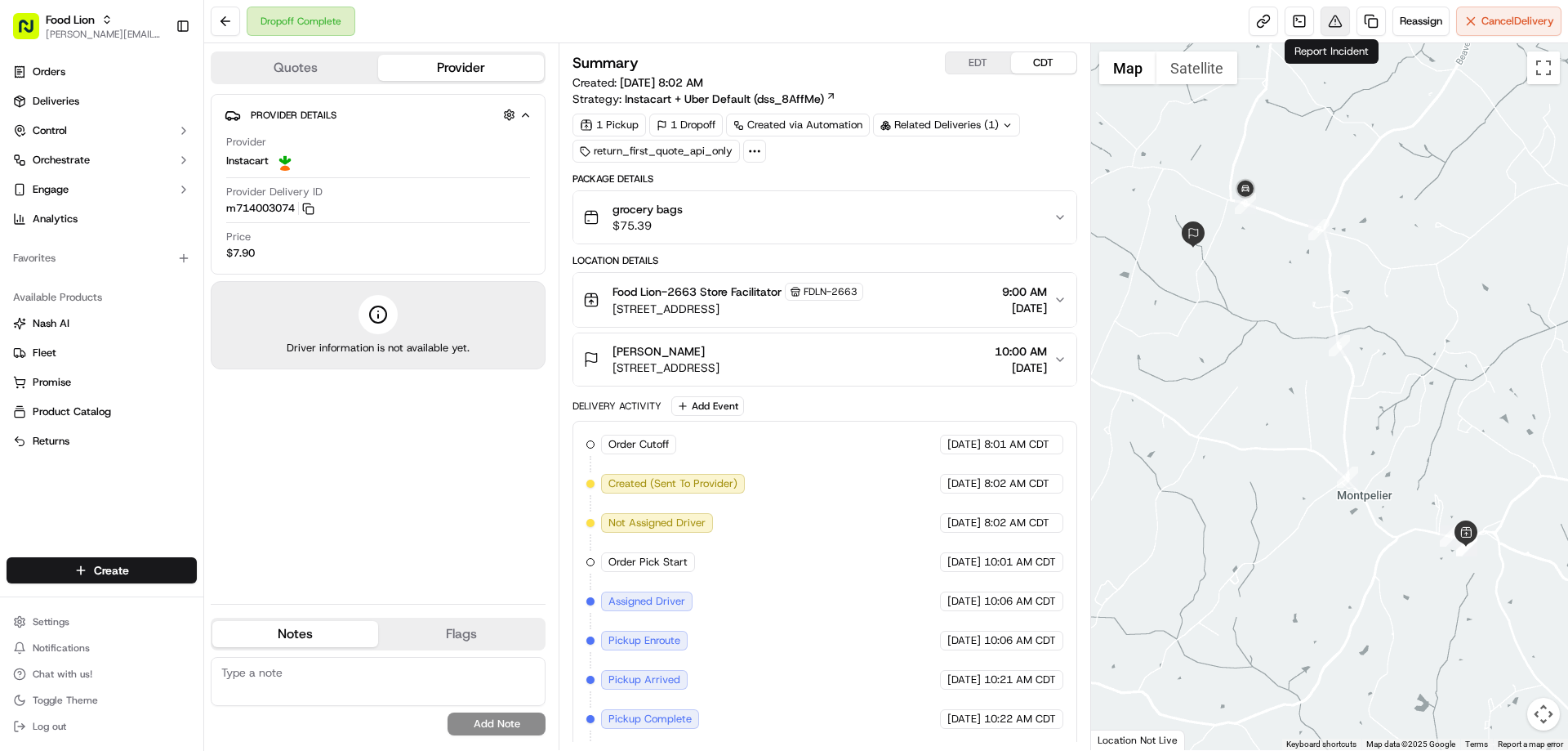
click at [1326, 25] on button at bounding box center [1335, 21] width 30 height 30
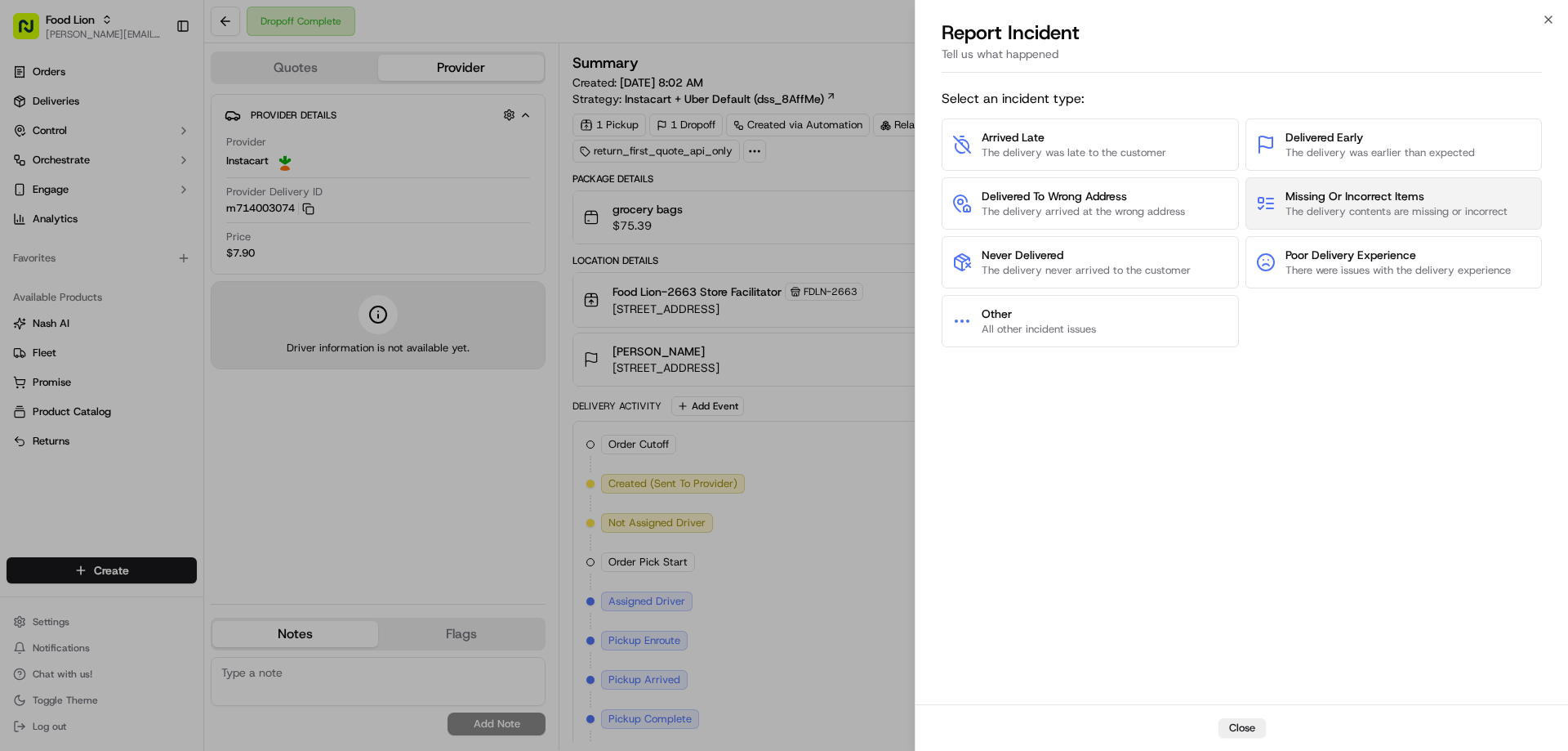
click at [1405, 199] on span "Missing Or Incorrect Items" at bounding box center [1397, 195] width 222 height 16
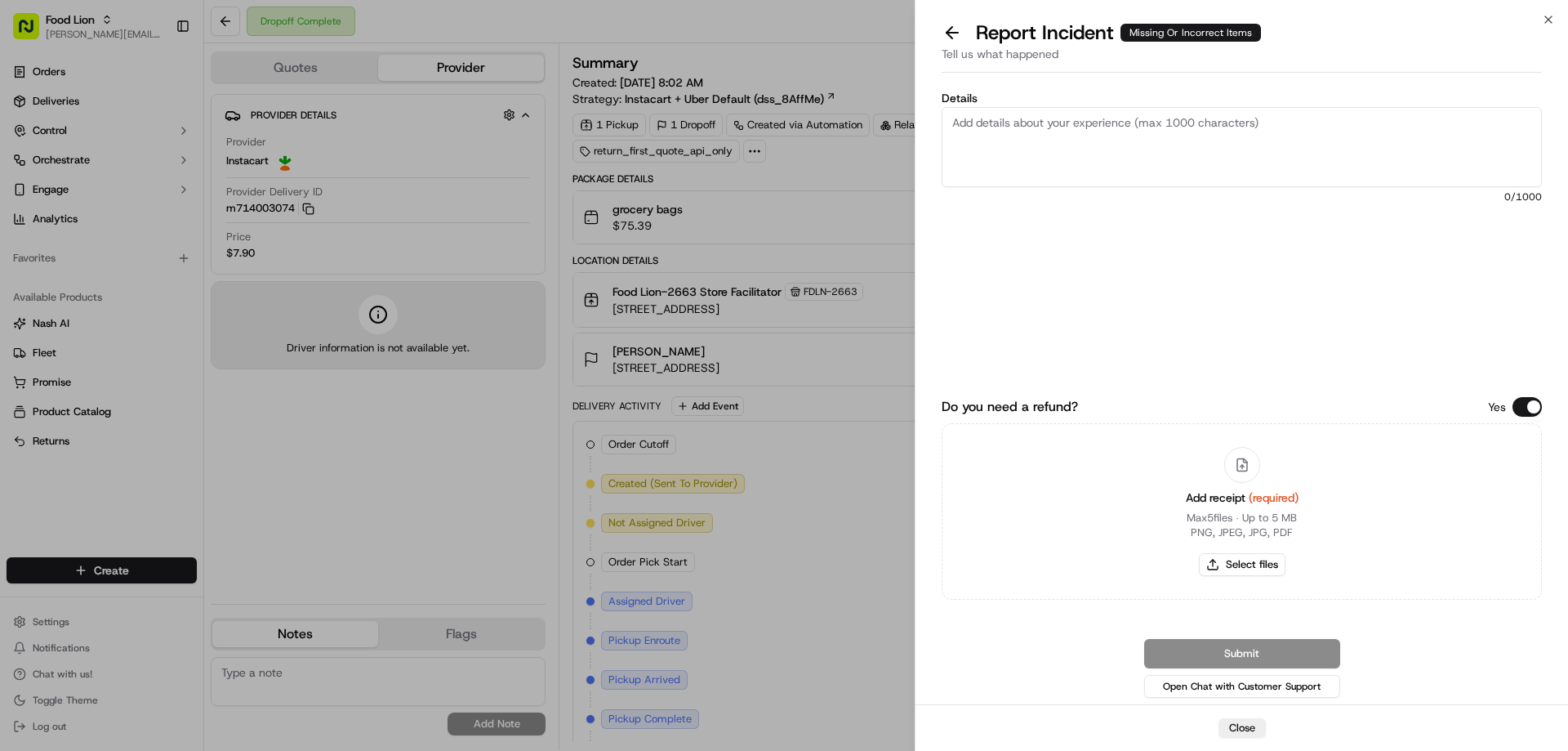
click at [1168, 126] on textarea "Details" at bounding box center [1242, 147] width 600 height 80
type textarea "$15.02 Missing"
click at [1257, 562] on button "Select files" at bounding box center [1242, 564] width 86 height 23
type input "C:\fakepath\m714003074.pdf"
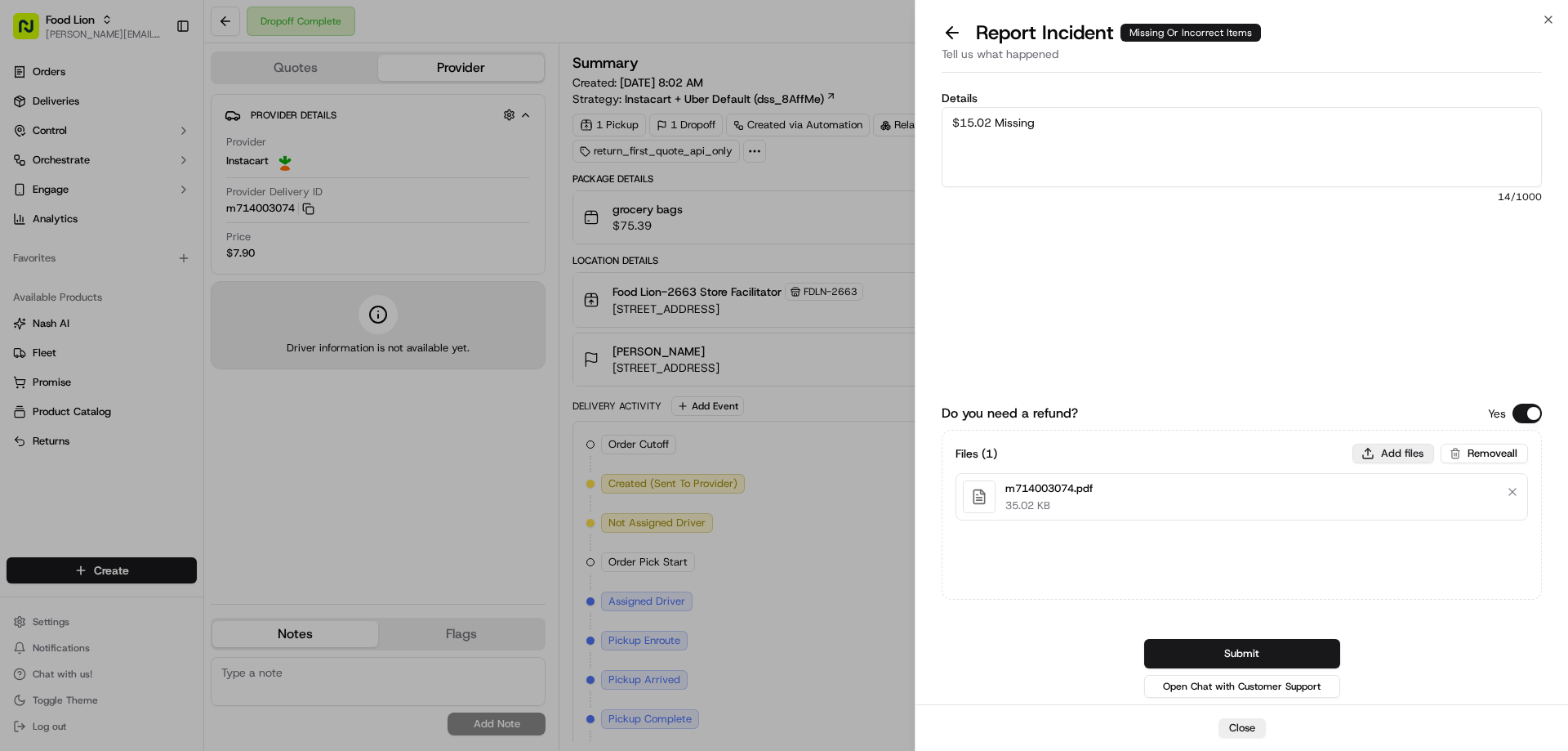
click at [1398, 447] on button "Add files" at bounding box center [1393, 453] width 81 height 20
type input "C:\fakepath\[PERSON_NAME].PNG"
click at [1309, 644] on button "Submit" at bounding box center [1242, 653] width 196 height 30
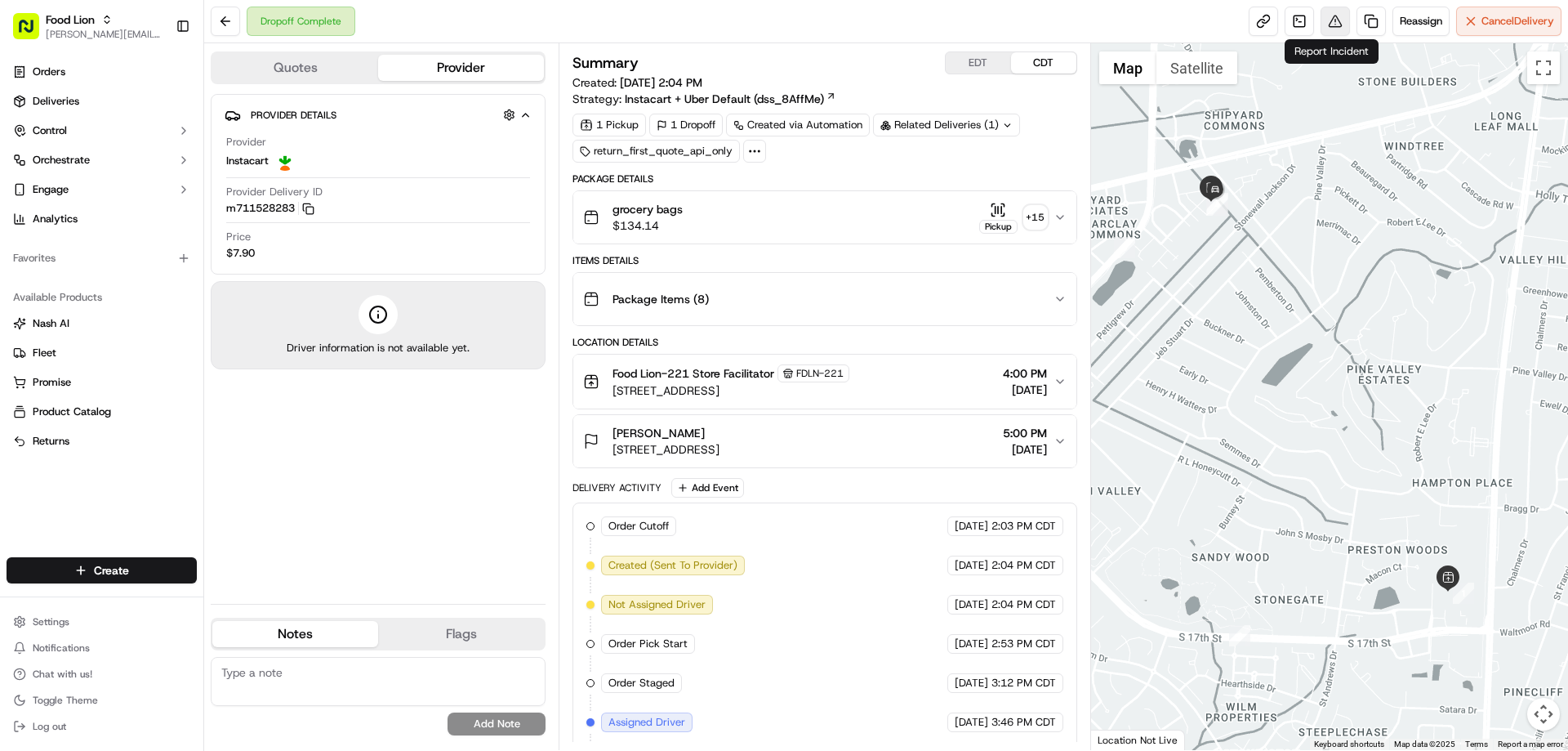
click at [1327, 26] on button at bounding box center [1335, 21] width 30 height 30
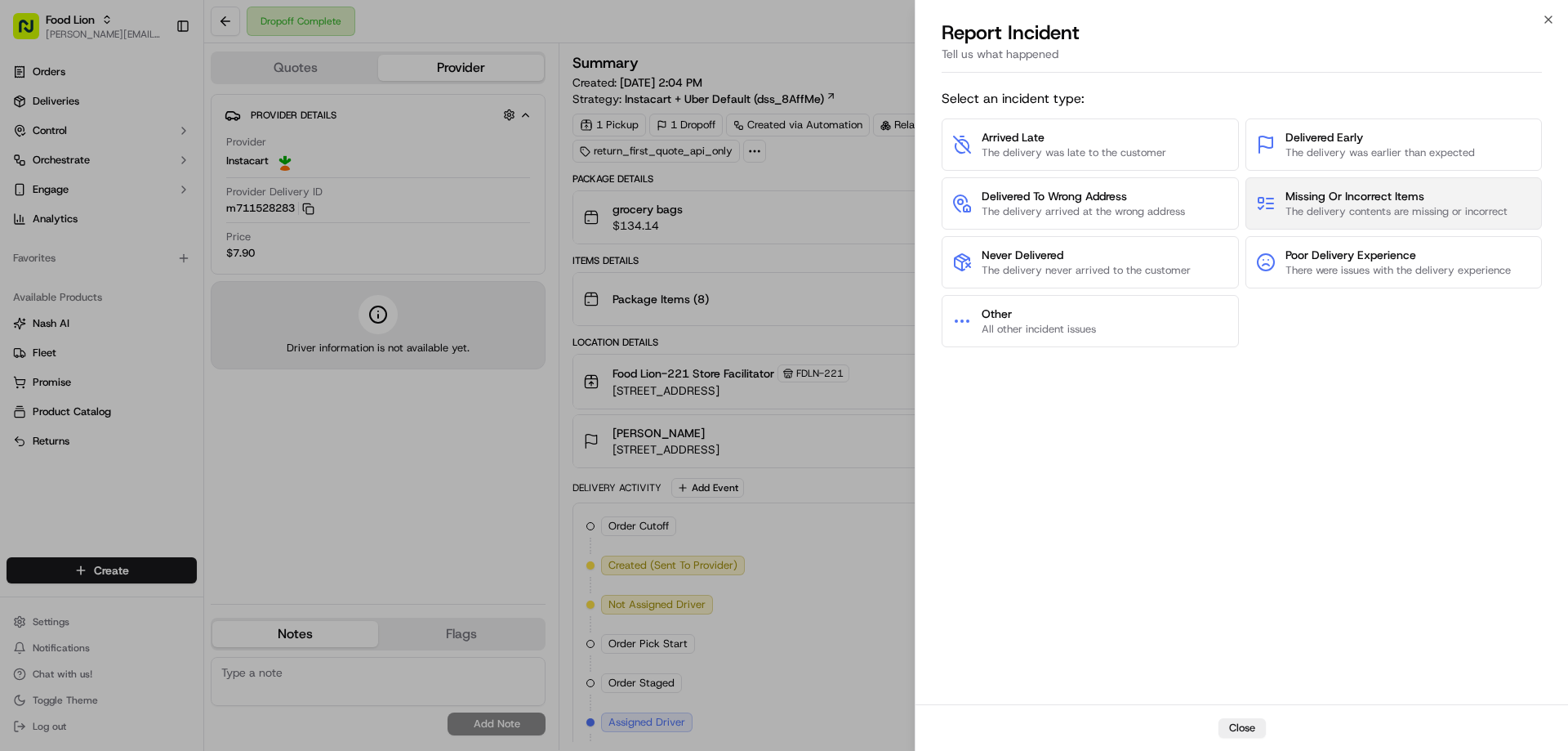
click at [1324, 198] on span "Missing Or Incorrect Items" at bounding box center [1397, 195] width 222 height 16
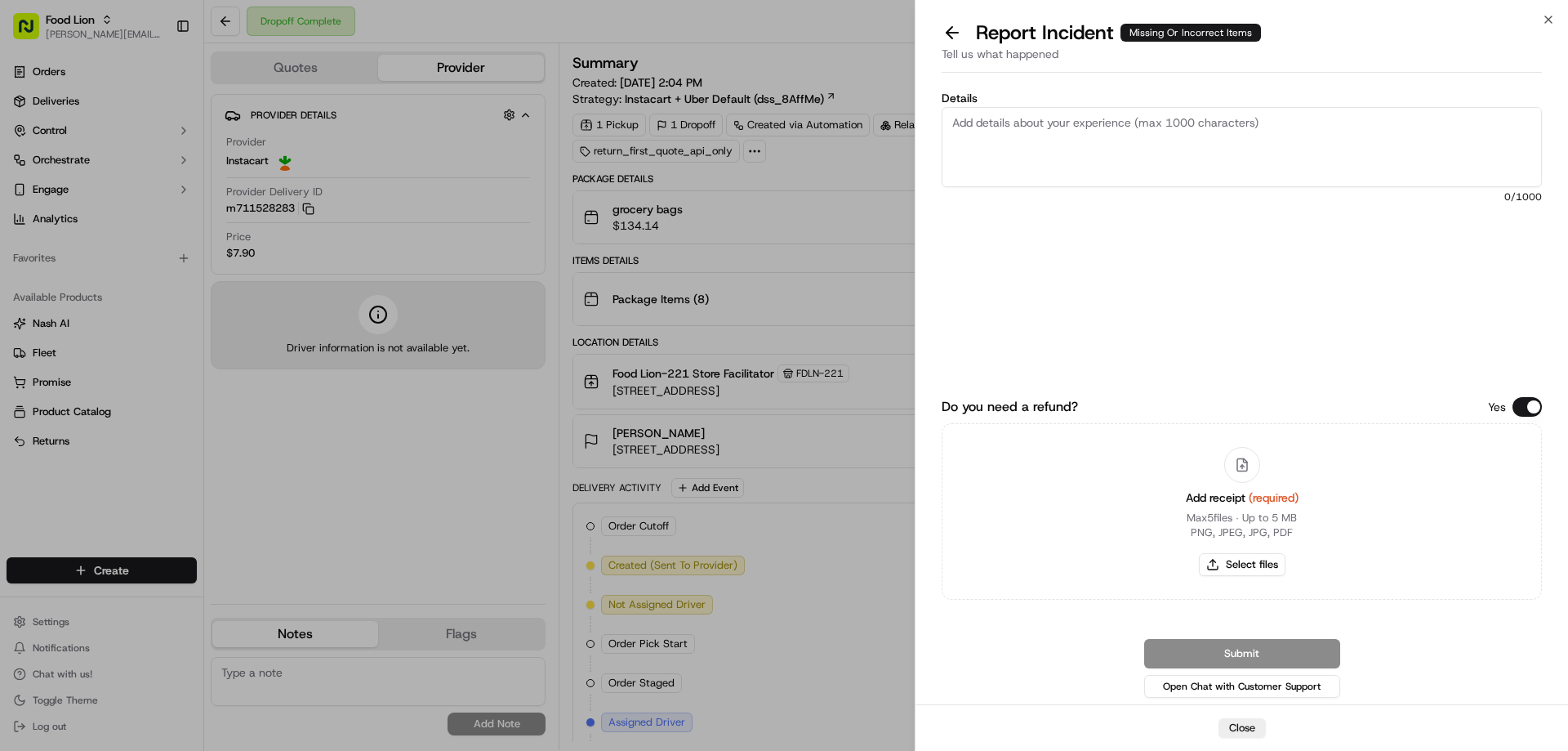
click at [1119, 128] on textarea "Details" at bounding box center [1242, 147] width 600 height 80
type textarea "$15.29 Missing"
click at [1233, 566] on button "Select files" at bounding box center [1242, 564] width 86 height 23
type input "C:\fakepath\m711528283.pdf"
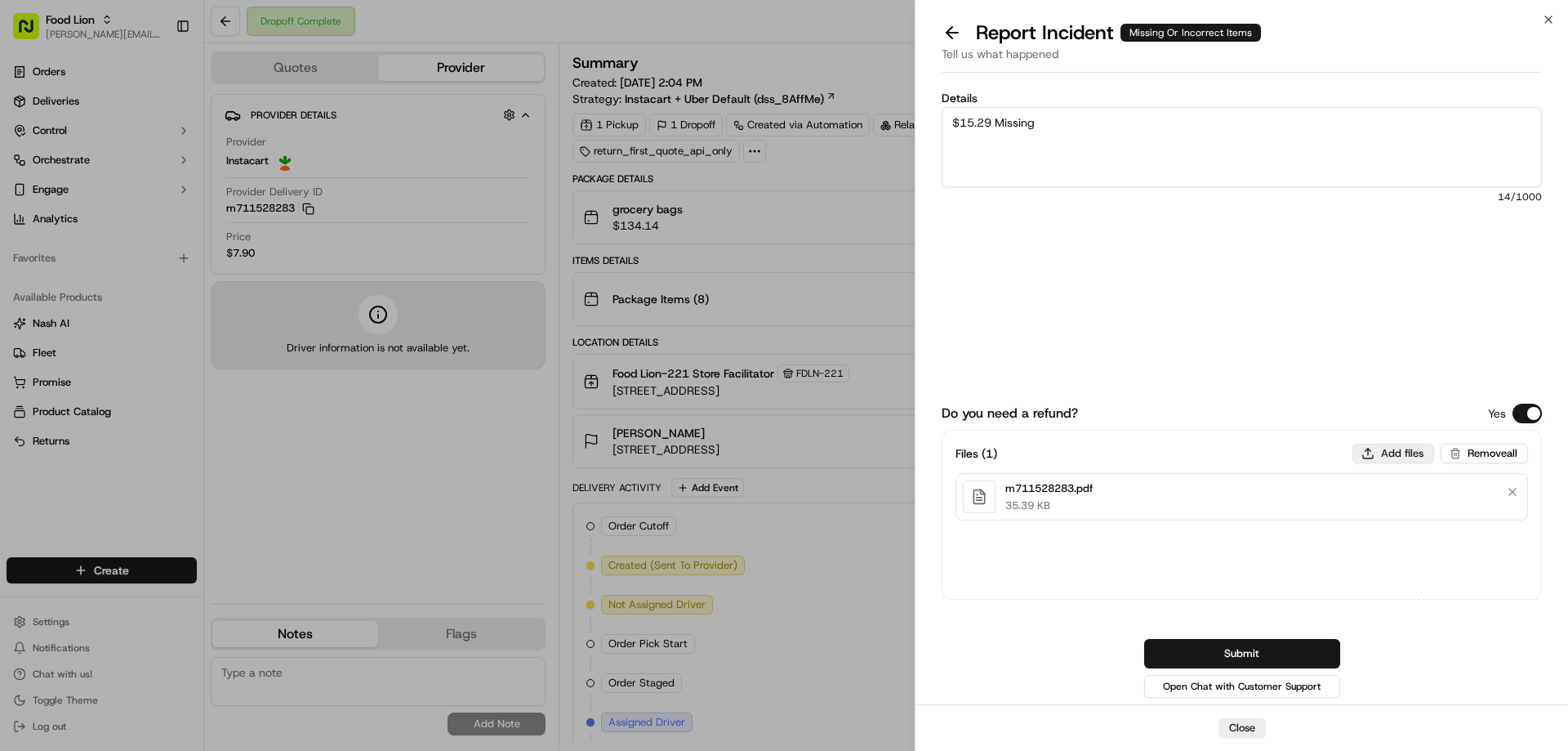
click at [1377, 451] on button "Add files" at bounding box center [1393, 453] width 81 height 20
type input "C:\fakepath\Christine.PNG"
click at [1287, 655] on button "Submit" at bounding box center [1242, 653] width 196 height 30
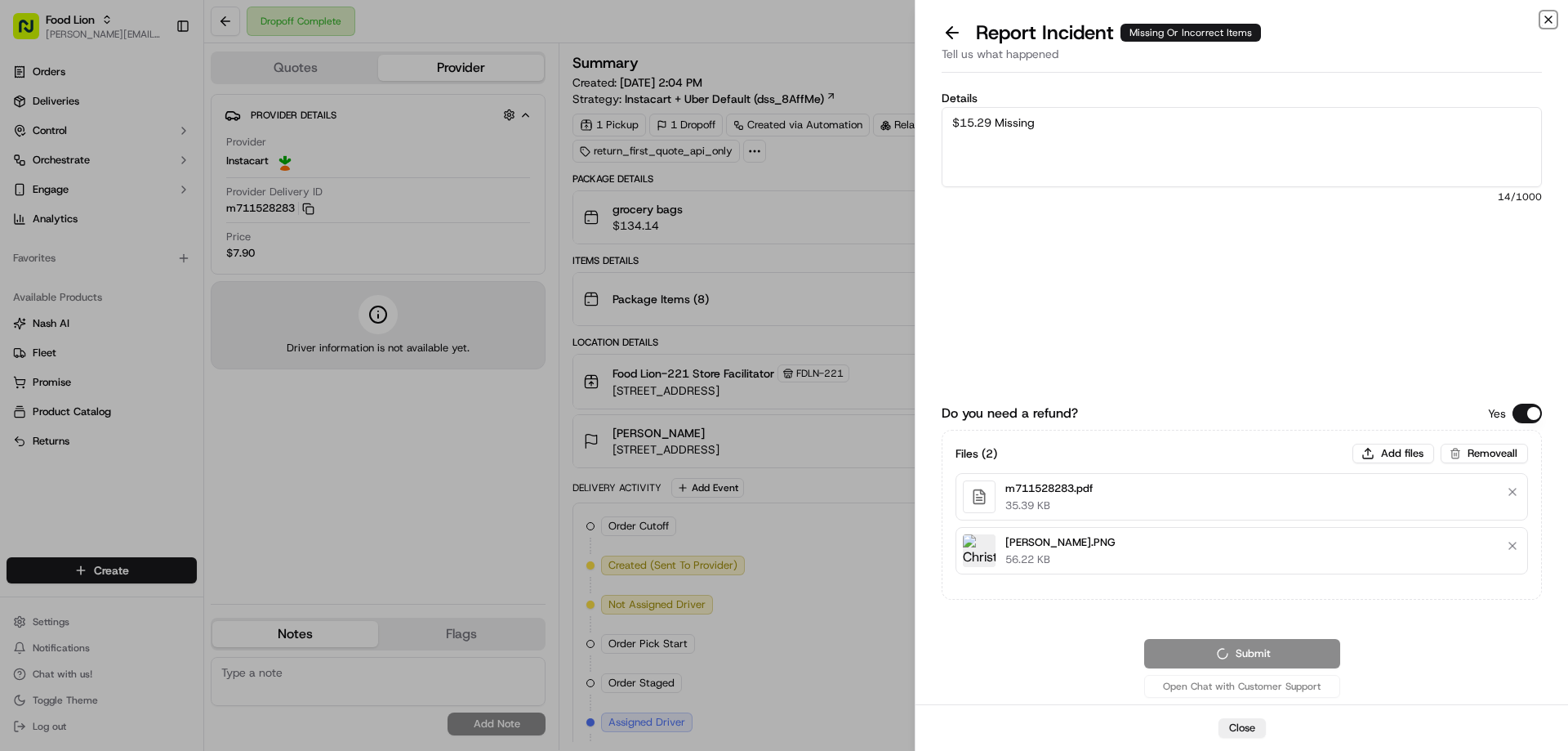
click at [1548, 18] on icon "button" at bounding box center [1548, 19] width 13 height 13
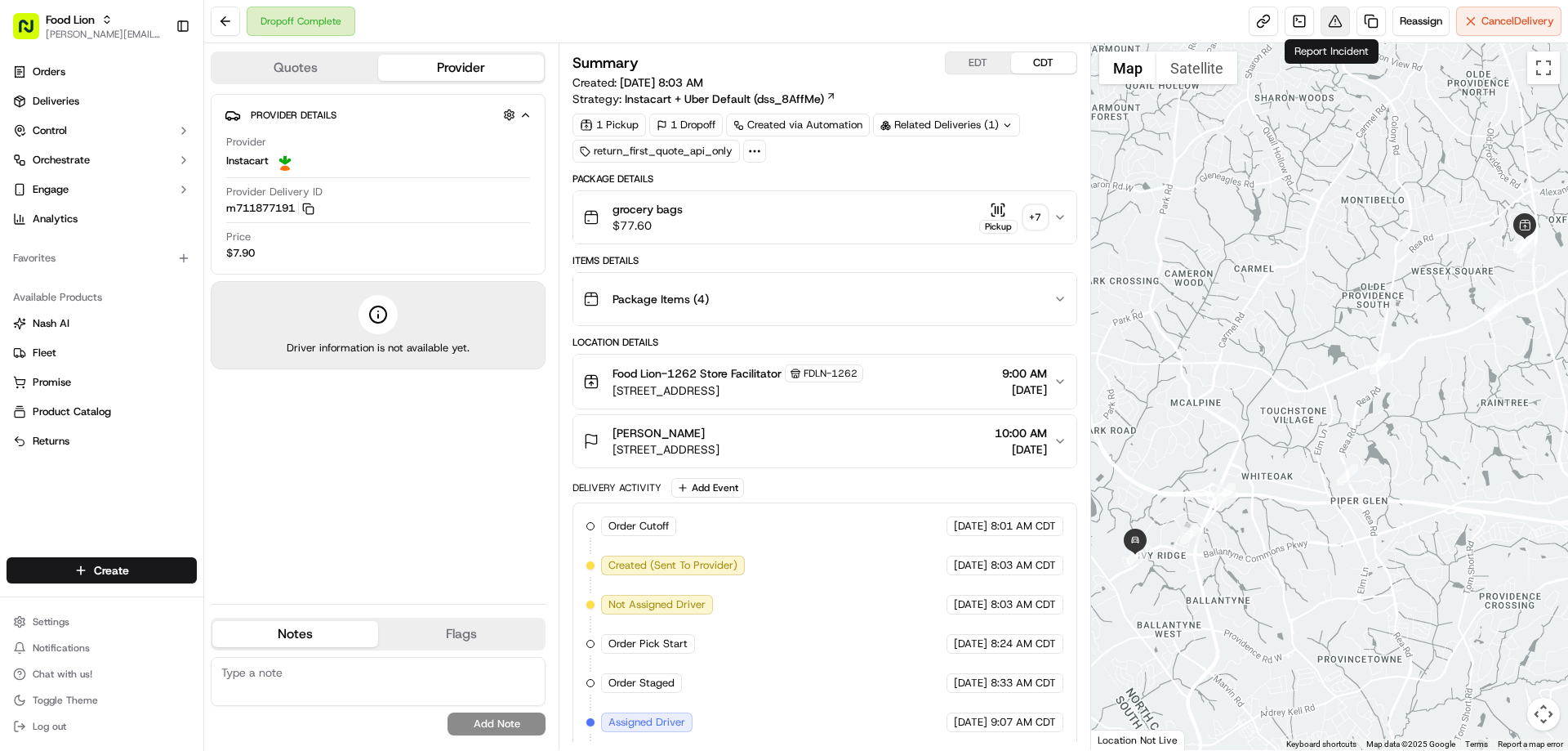
click at [1331, 25] on button at bounding box center [1335, 21] width 30 height 30
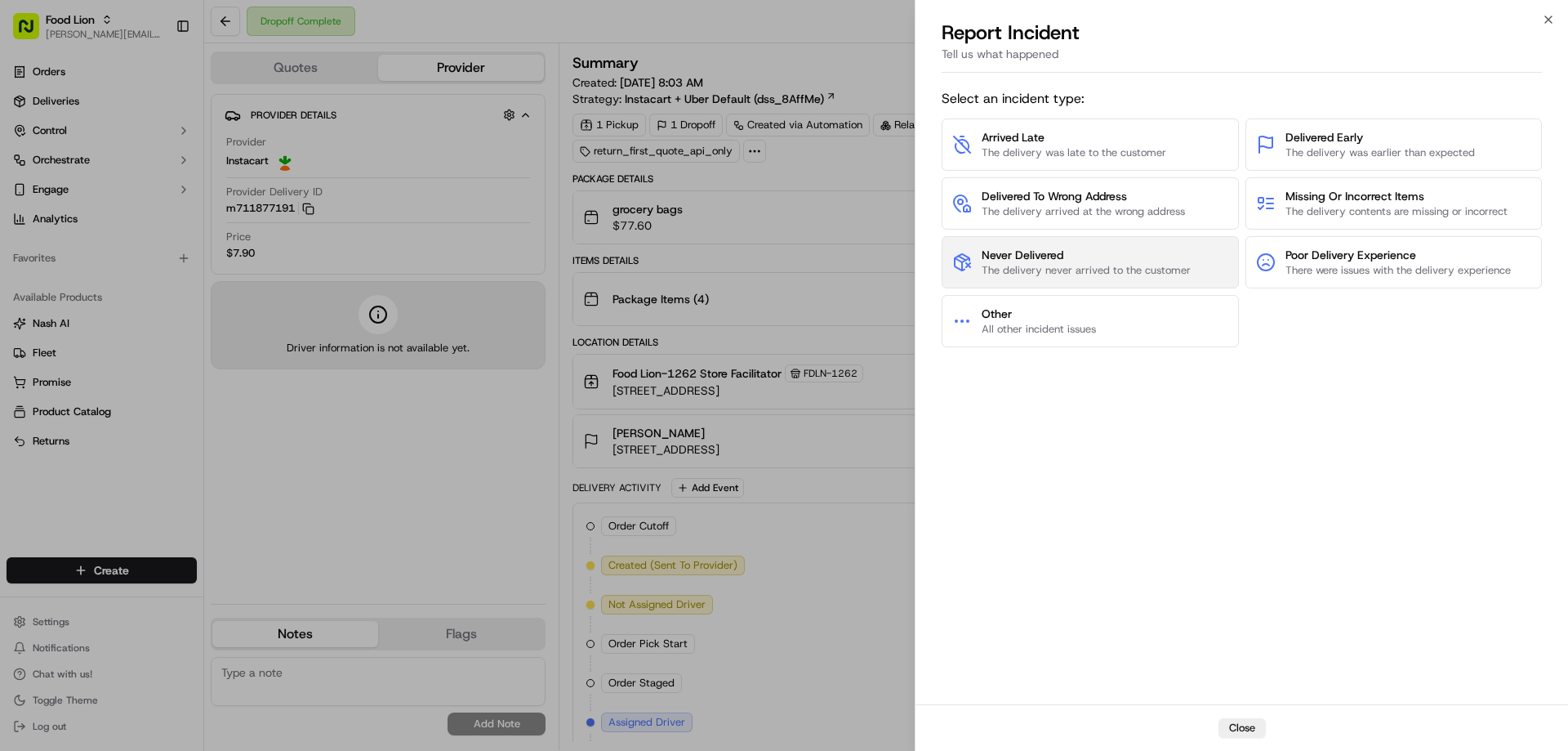
click at [1120, 253] on span "Never Delivered" at bounding box center [1085, 255] width 209 height 16
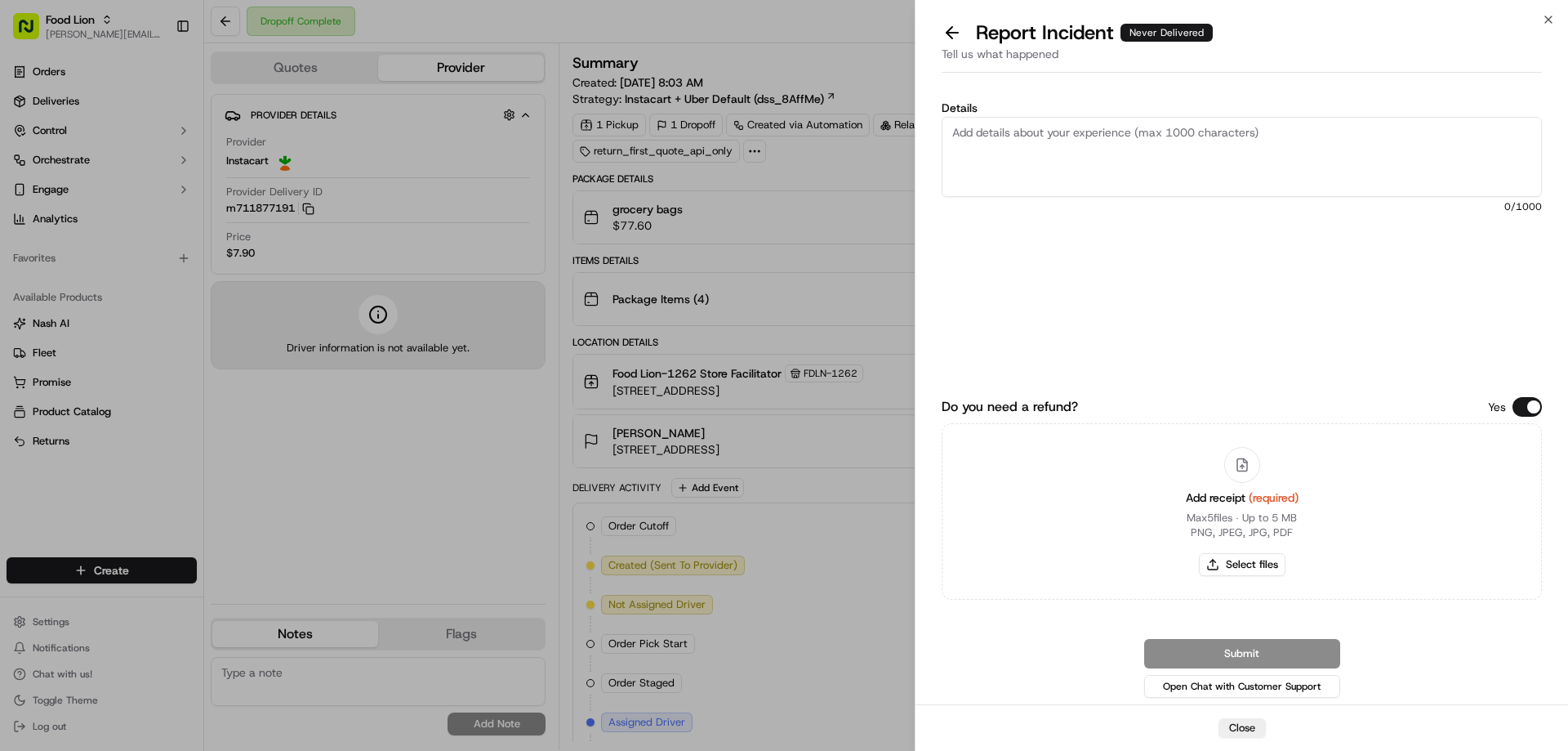
click at [985, 132] on textarea "Details" at bounding box center [1242, 157] width 600 height 80
click at [1005, 130] on textarea "Details" at bounding box center [1242, 157] width 600 height 80
type textarea "$15.00 Product crushed"
click at [1250, 568] on button "Select files" at bounding box center [1242, 564] width 86 height 23
type input "C:\fakepath\m711877191.pdf"
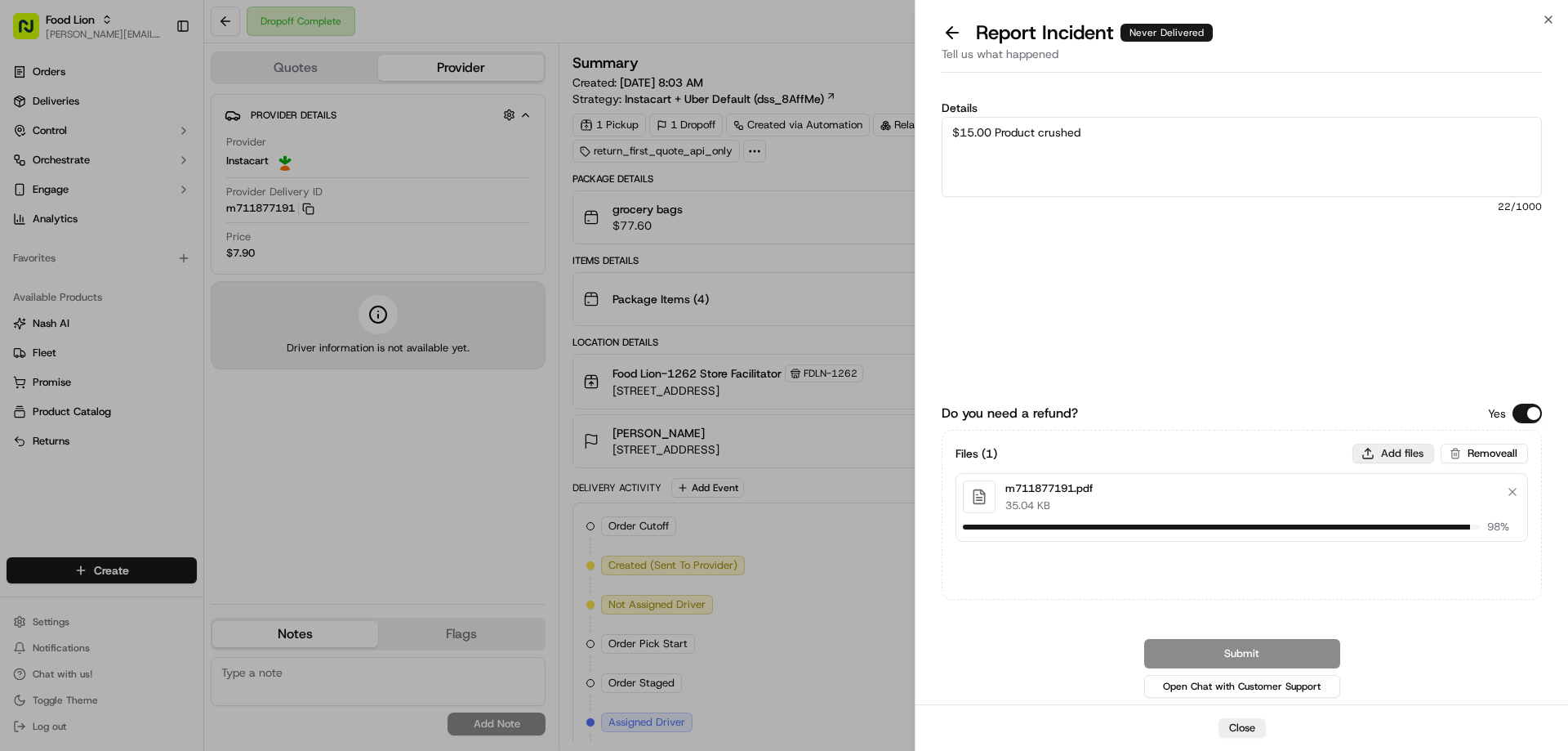
click at [1400, 456] on button "Add files" at bounding box center [1393, 453] width 81 height 20
type input "C:\fakepath\Richardson.PNG"
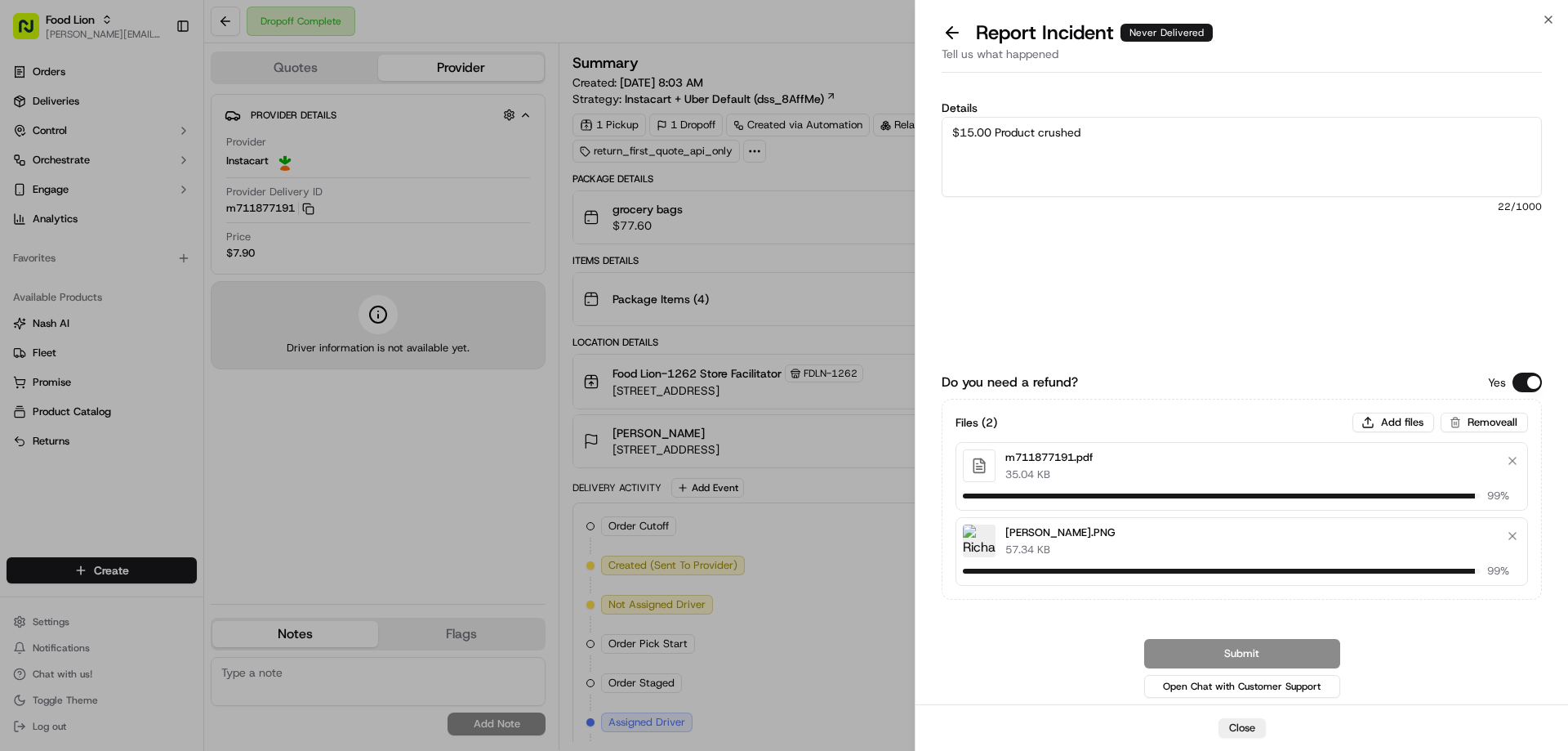
click at [1271, 652] on div "Submit Open Chat with Customer Support" at bounding box center [1242, 670] width 600 height 62
click at [1243, 652] on div "Submit Open Chat with Customer Support" at bounding box center [1242, 670] width 600 height 62
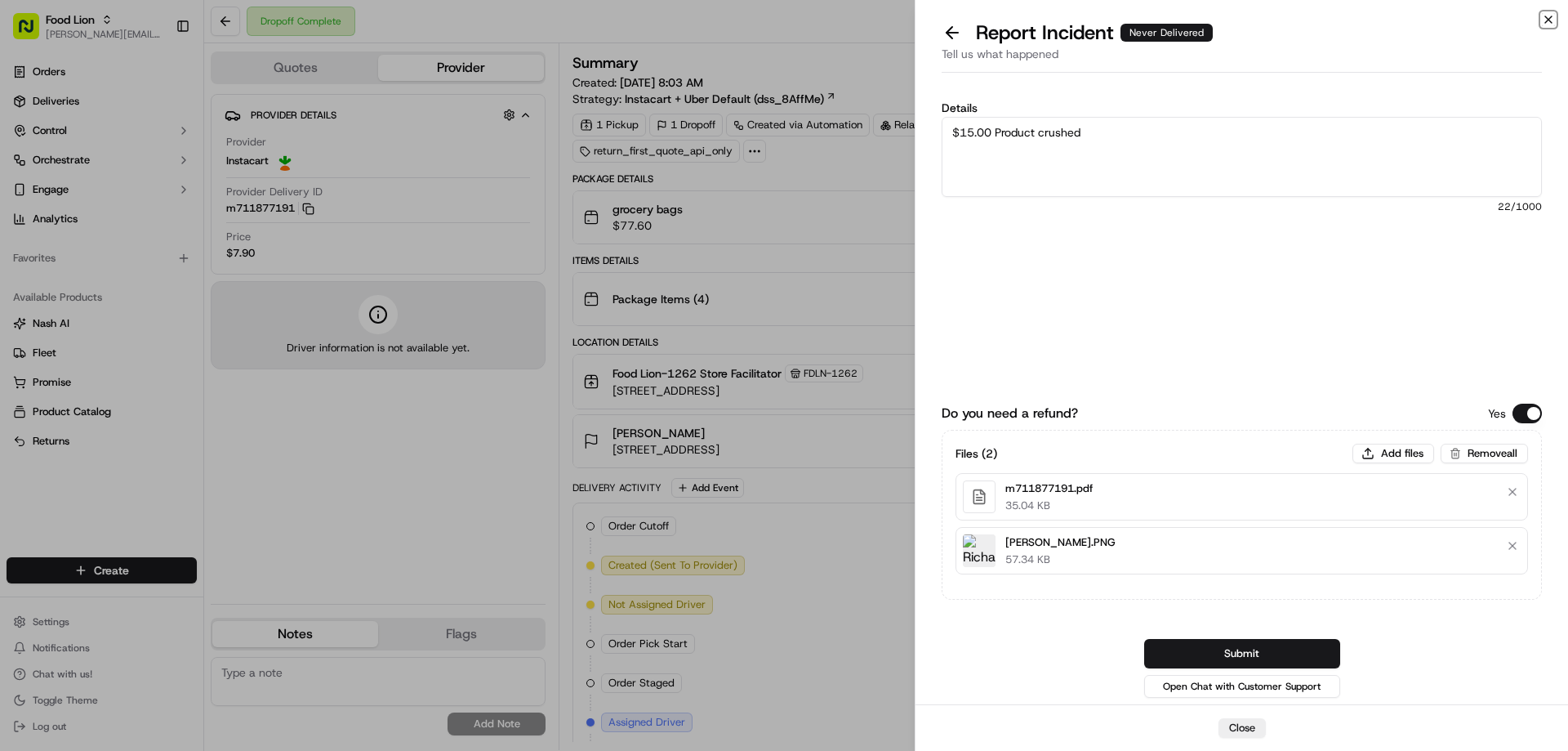
click at [1545, 20] on icon "button" at bounding box center [1548, 19] width 13 height 13
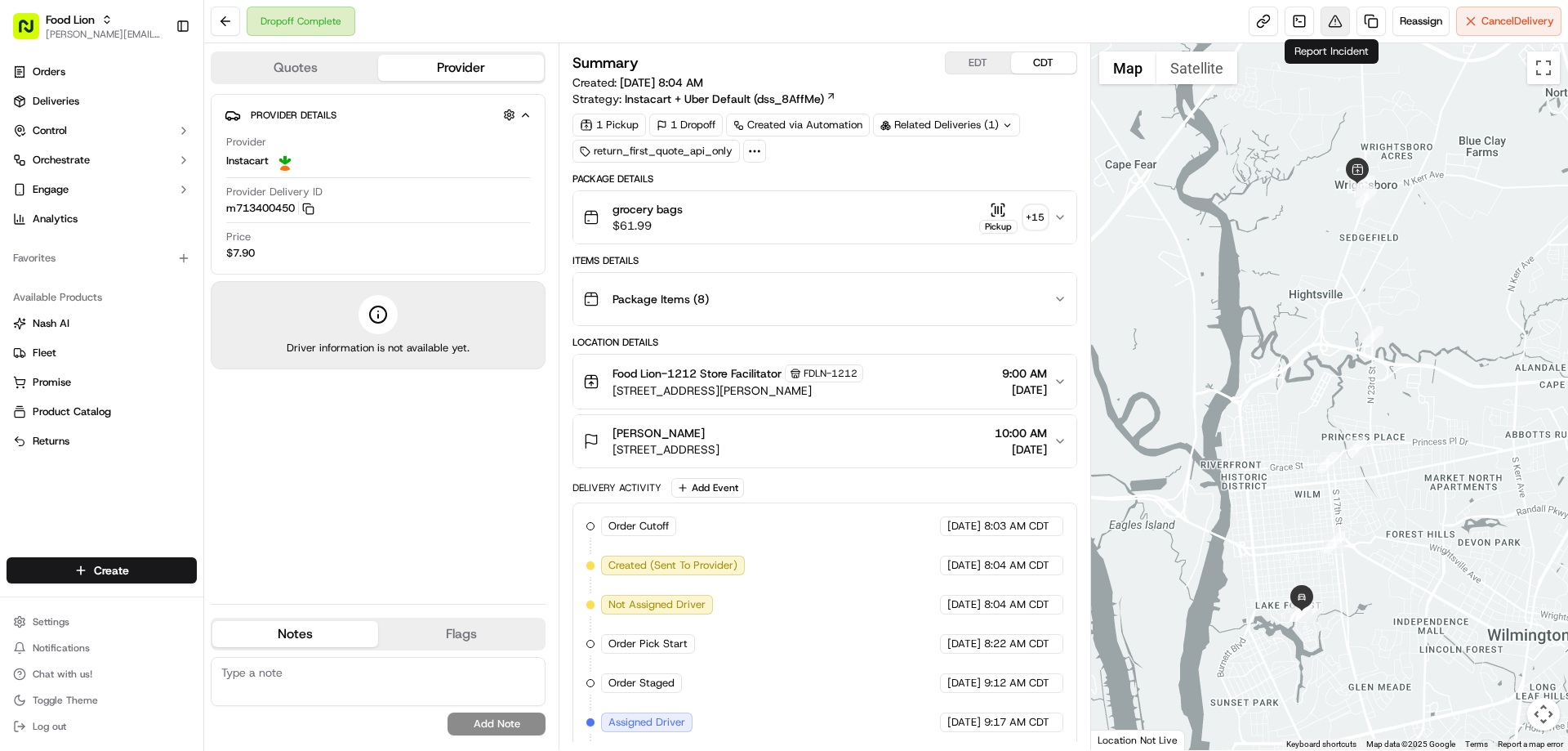
click at [1331, 20] on button at bounding box center [1335, 21] width 30 height 30
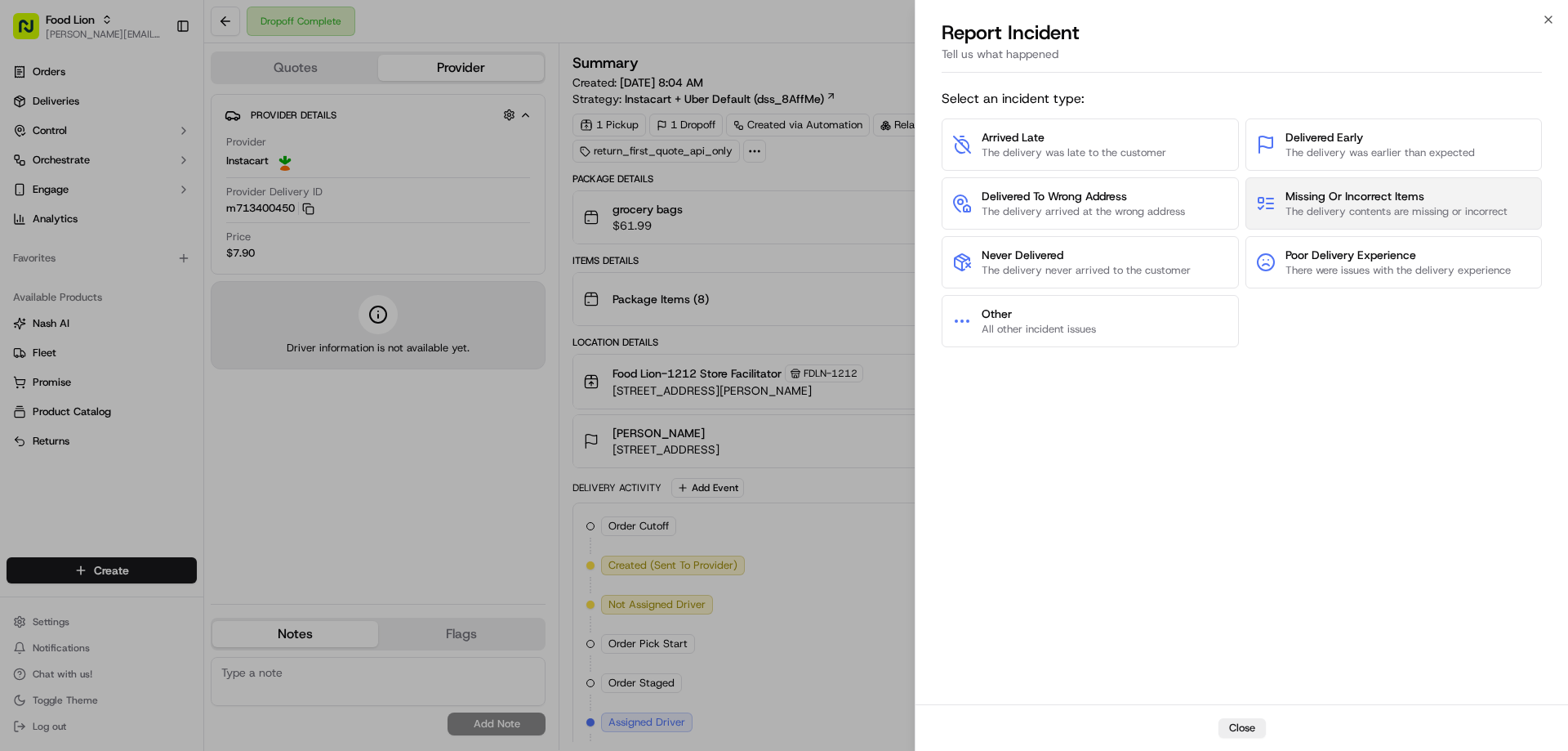
click at [1384, 199] on span "Missing Or Incorrect Items" at bounding box center [1397, 195] width 222 height 16
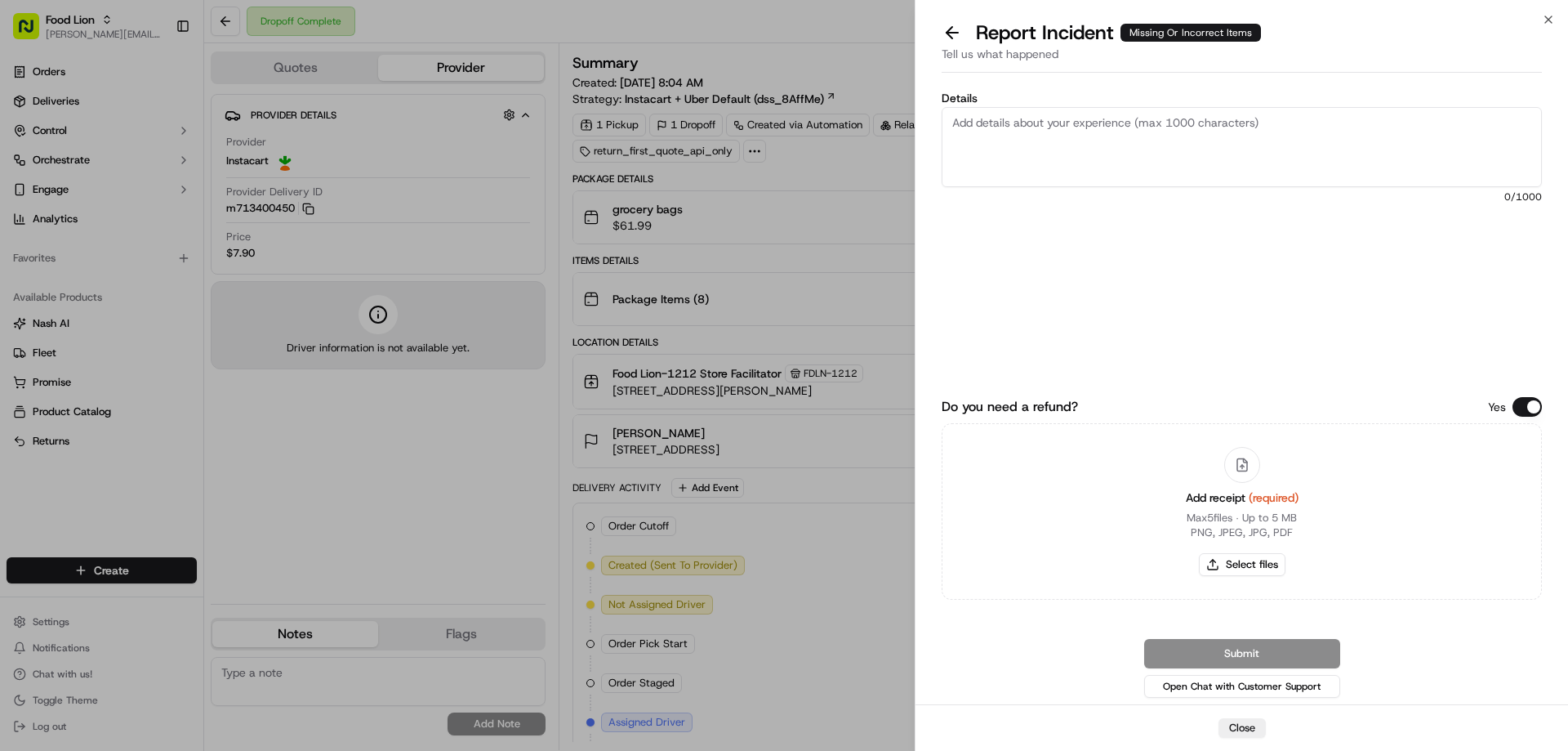
click at [964, 122] on textarea "Details" at bounding box center [1242, 147] width 600 height 80
type textarea "$13.17 Missing Product"
click at [1255, 565] on button "Select files" at bounding box center [1242, 564] width 86 height 23
type input "C:\fakepath\m713400450.pdf"
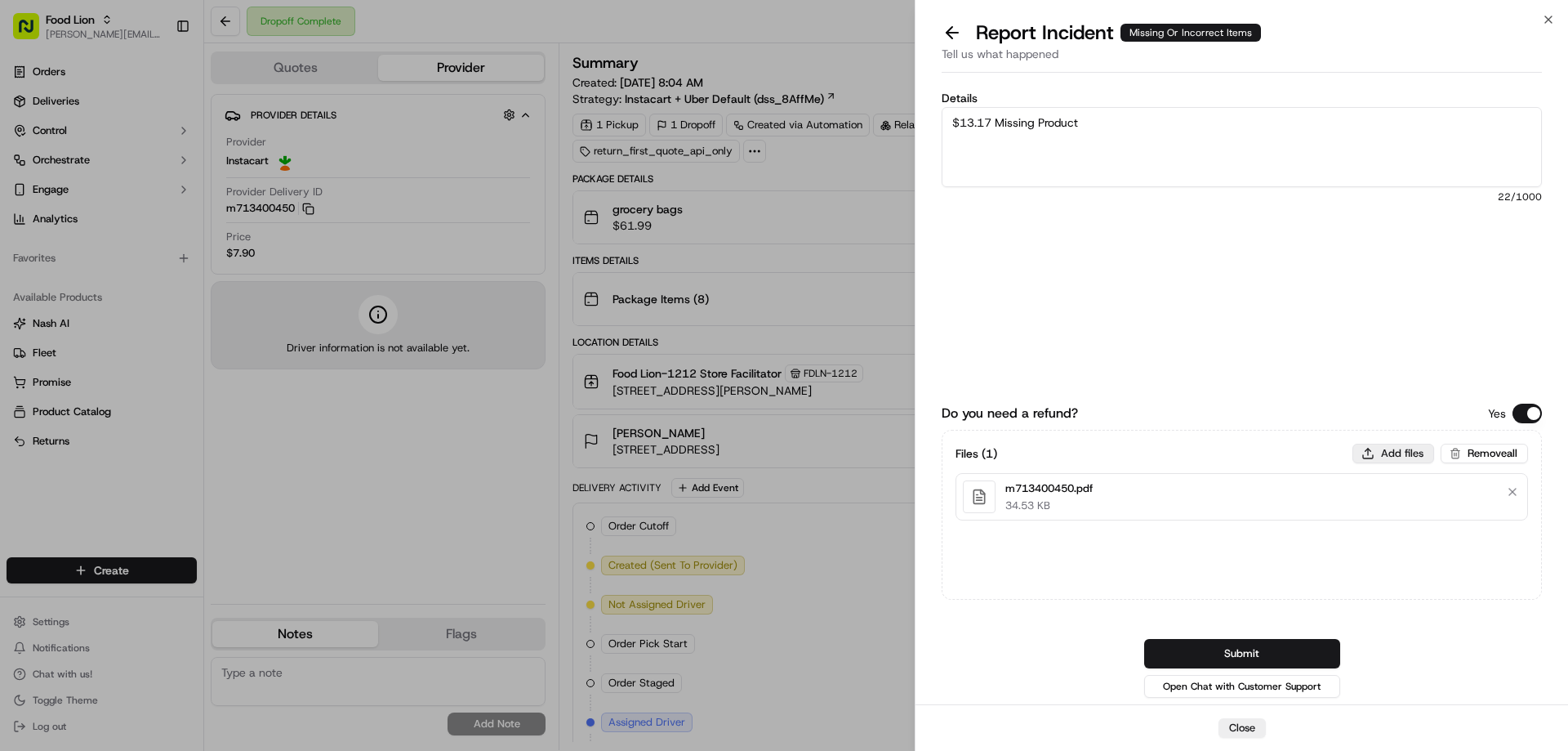
click at [1389, 446] on button "Add files" at bounding box center [1393, 453] width 81 height 20
type input "C:\fakepath\Melonie.PNG"
click at [1249, 644] on button "Submit" at bounding box center [1242, 653] width 196 height 30
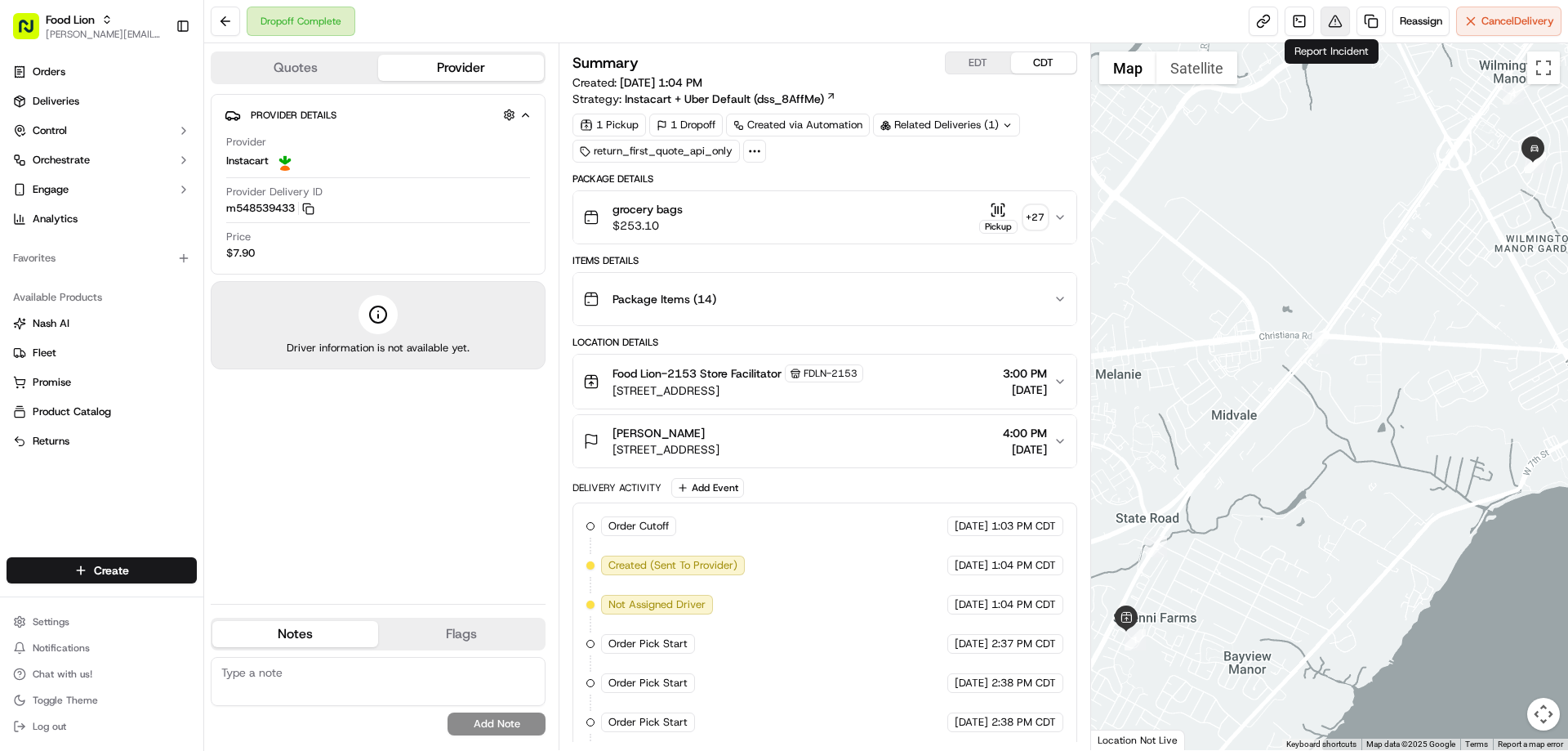
click at [1331, 20] on button at bounding box center [1335, 21] width 30 height 30
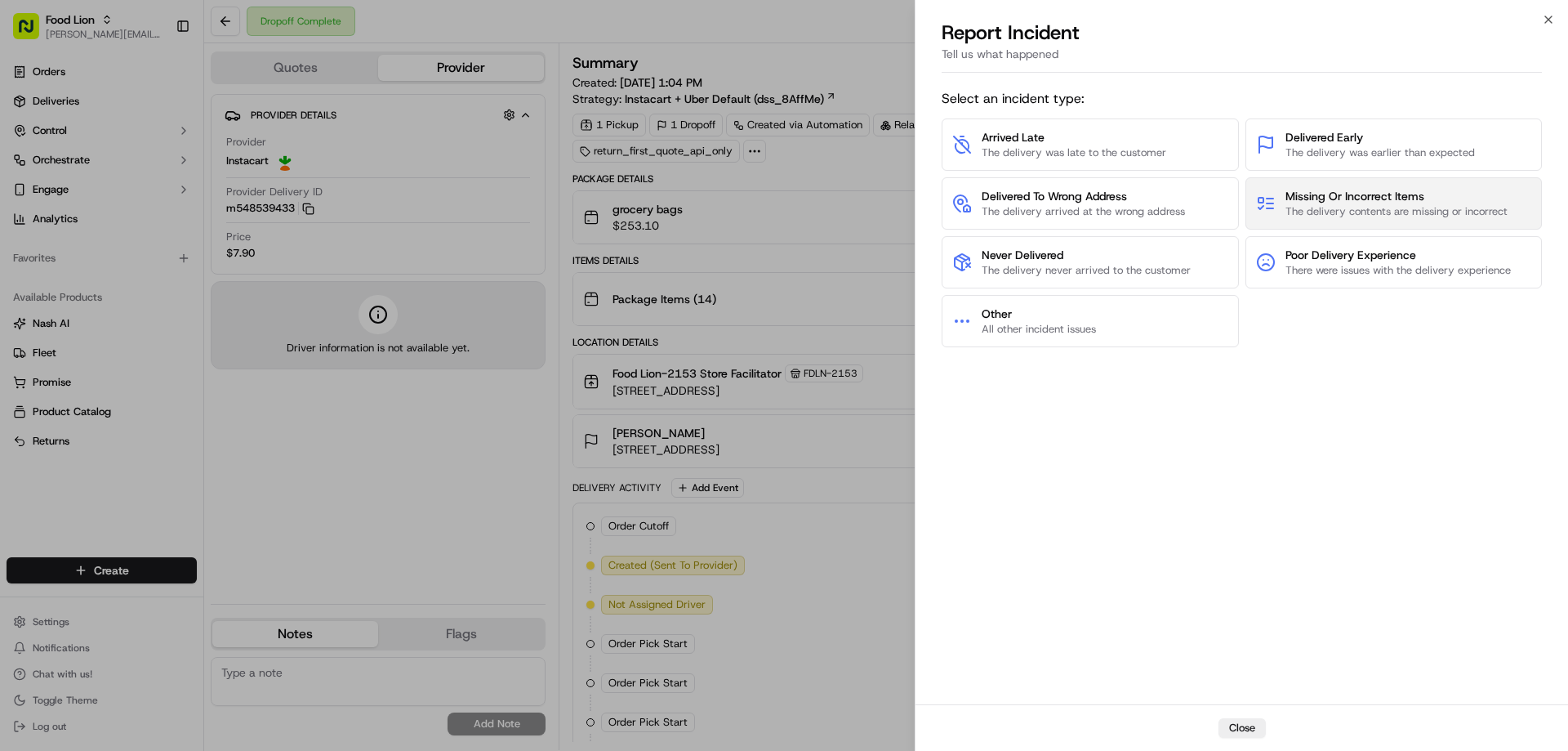
click at [1343, 206] on span "The delivery contents are missing or incorrect" at bounding box center [1397, 211] width 222 height 14
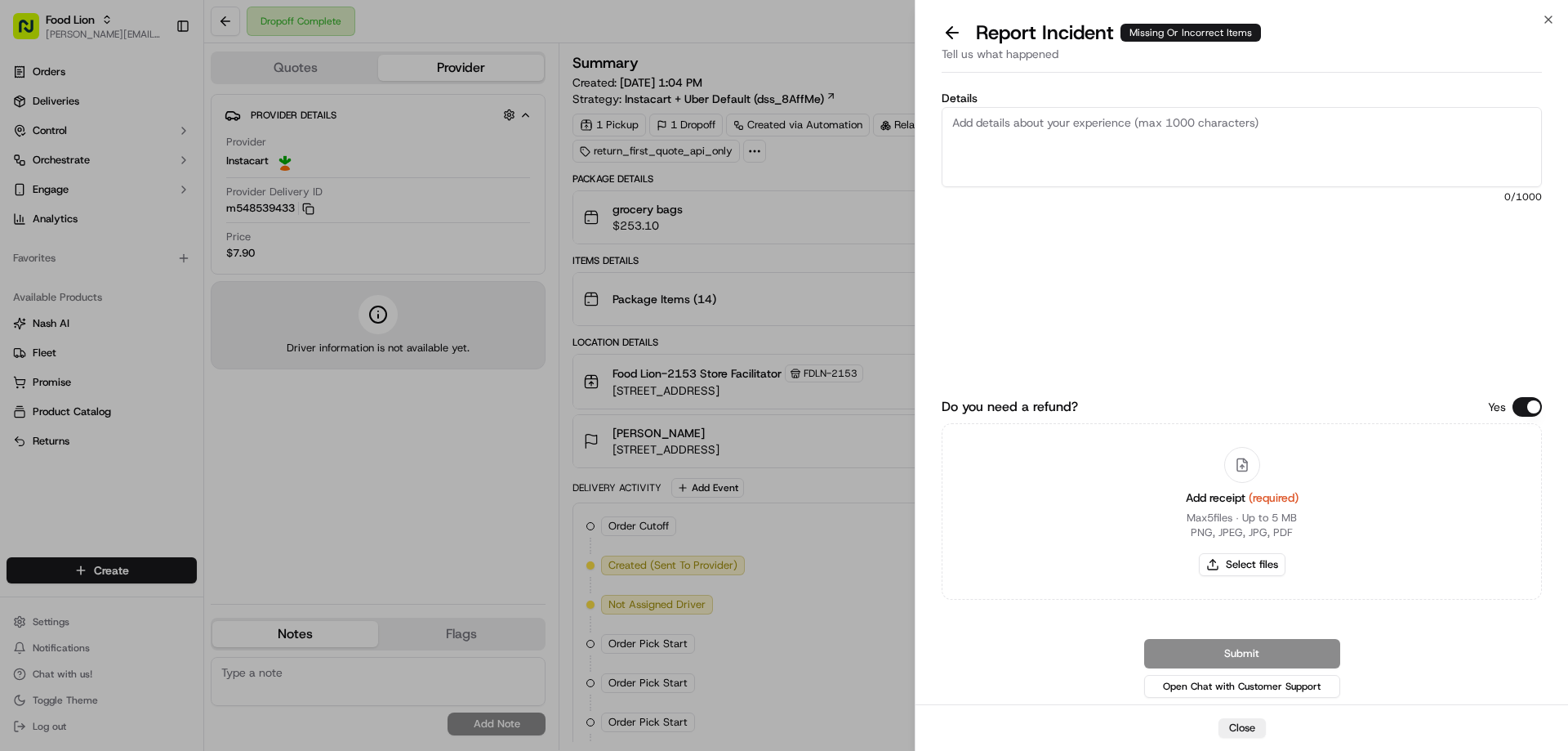
click at [1063, 128] on textarea "Details" at bounding box center [1242, 147] width 600 height 80
click at [1063, 126] on textarea "Details" at bounding box center [1242, 147] width 600 height 80
click at [1062, 126] on textarea "$12.86" at bounding box center [1242, 147] width 600 height 80
type textarea "$12.86 Missing items"
click at [1251, 557] on button "Select files" at bounding box center [1242, 564] width 86 height 23
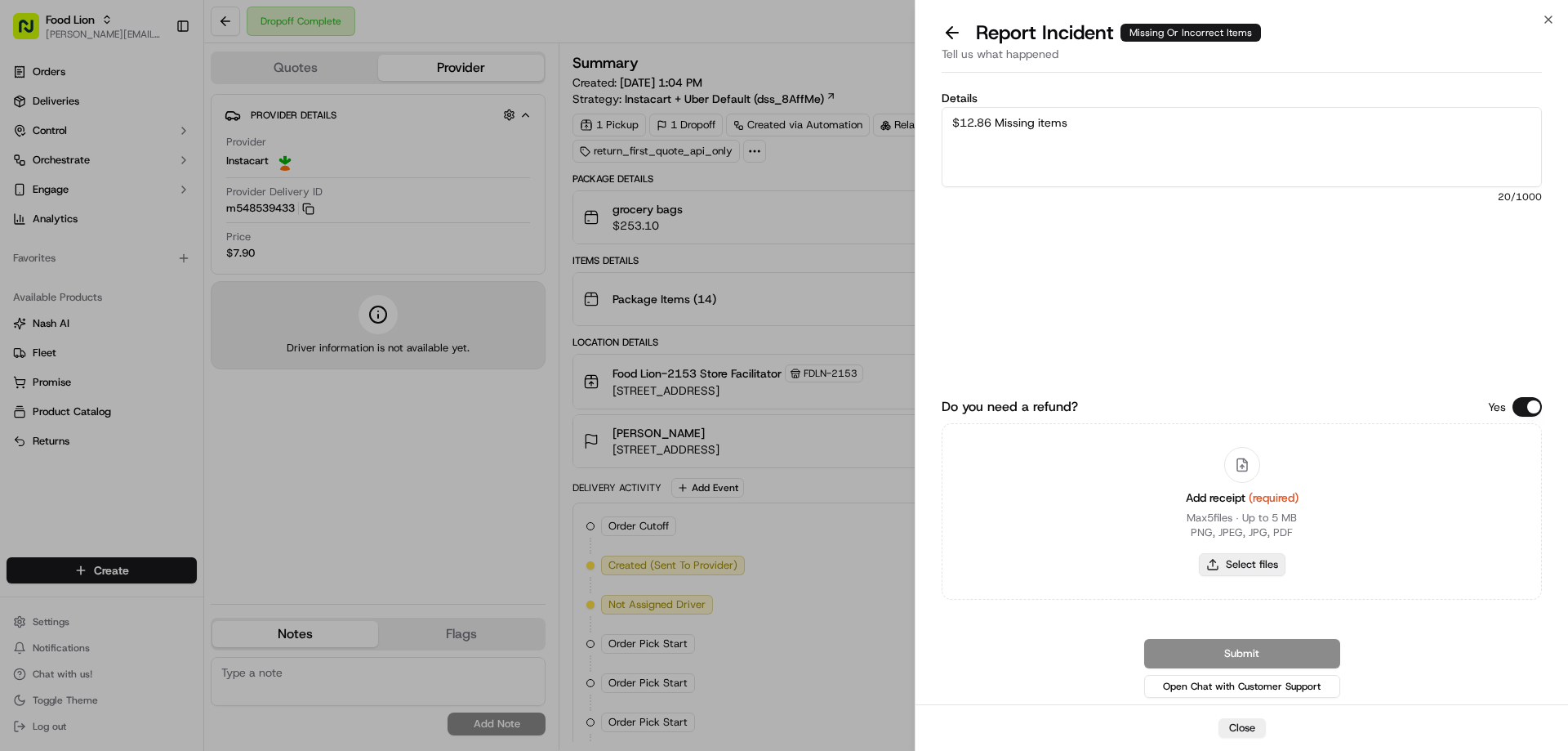
type input "C:\fakepath\m548539433.pdf"
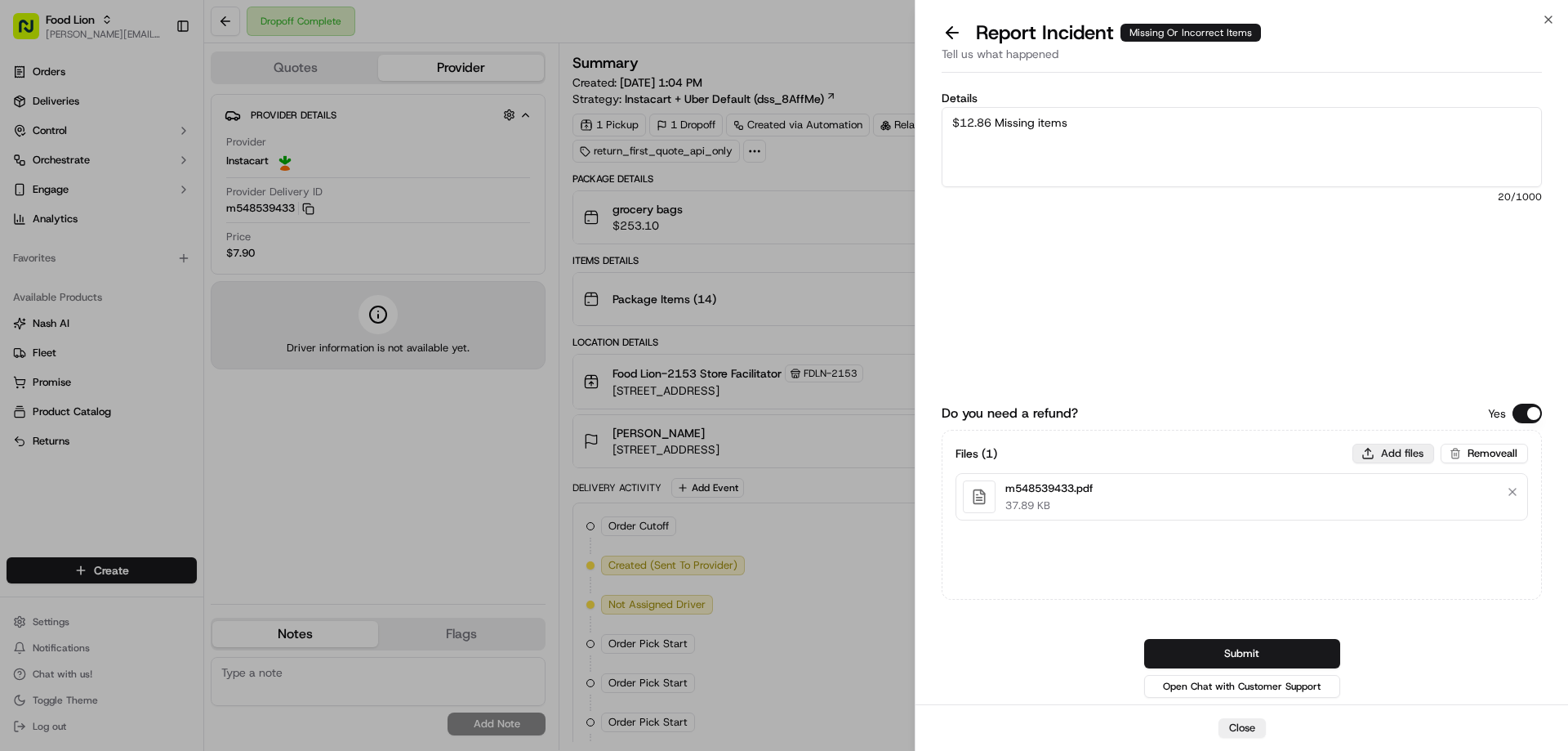
click at [1389, 454] on button "Add files" at bounding box center [1393, 453] width 81 height 20
type input "C:\fakepath\April.PNG"
click at [1251, 656] on button "Submit" at bounding box center [1242, 653] width 196 height 30
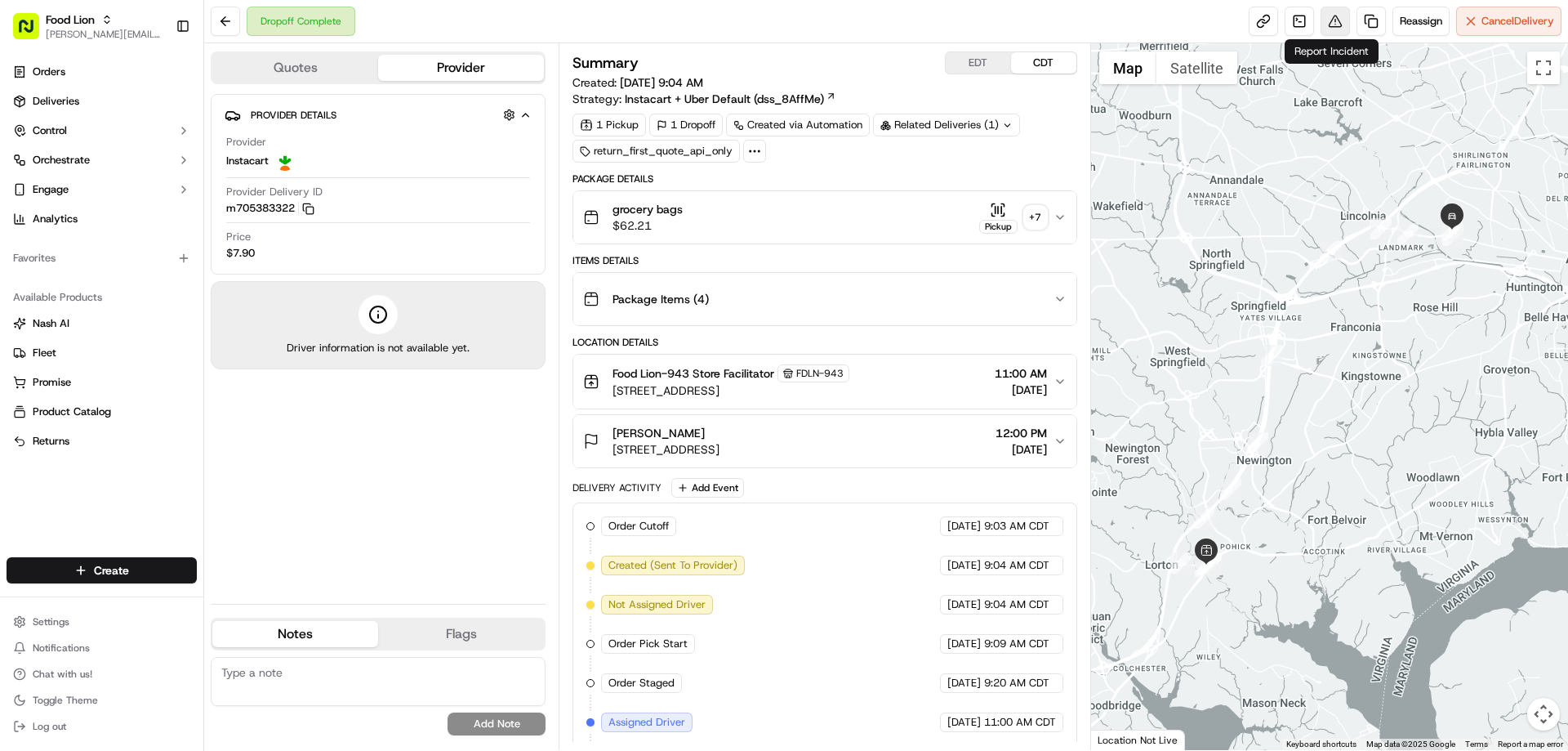
click at [1325, 23] on button at bounding box center [1335, 21] width 30 height 30
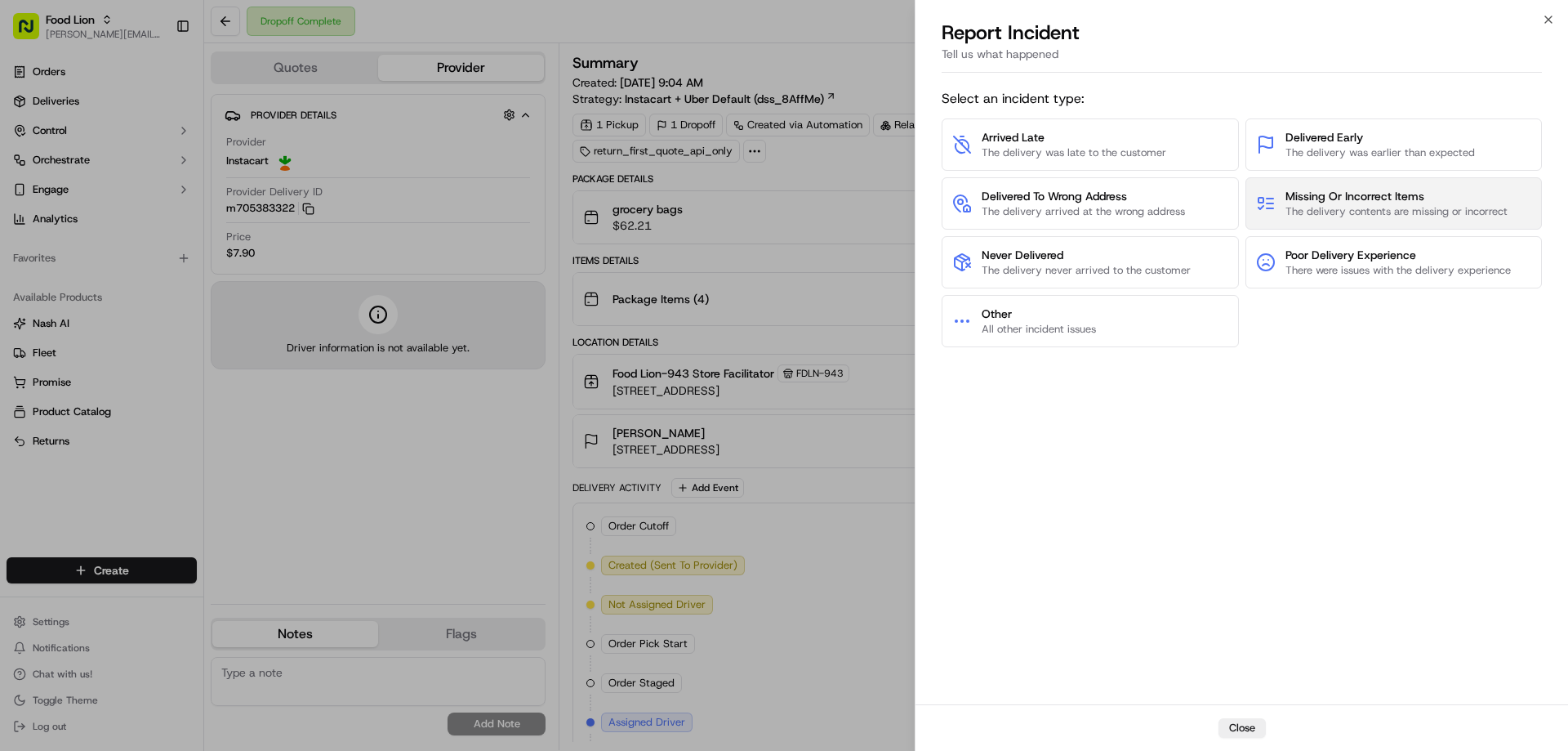
click at [1382, 196] on span "Missing Or Incorrect Items" at bounding box center [1397, 195] width 222 height 16
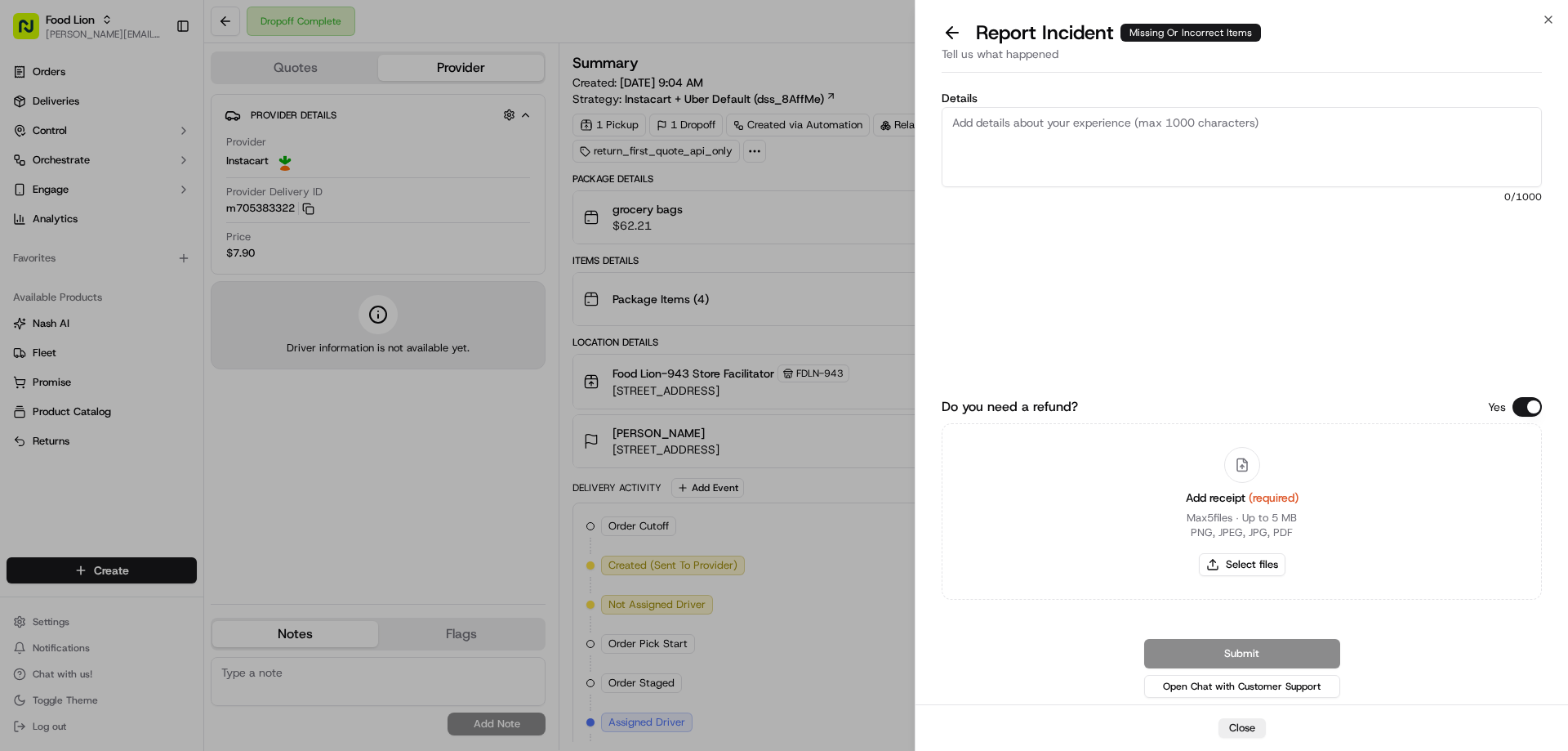
click at [1060, 135] on textarea "Details" at bounding box center [1242, 147] width 600 height 80
click at [977, 130] on textarea "Details" at bounding box center [1242, 147] width 600 height 80
type textarea "$13.02 Missing Product"
click at [1251, 564] on button "Select files" at bounding box center [1242, 564] width 86 height 23
type input "C:\fakepath\Alexis.pdf"
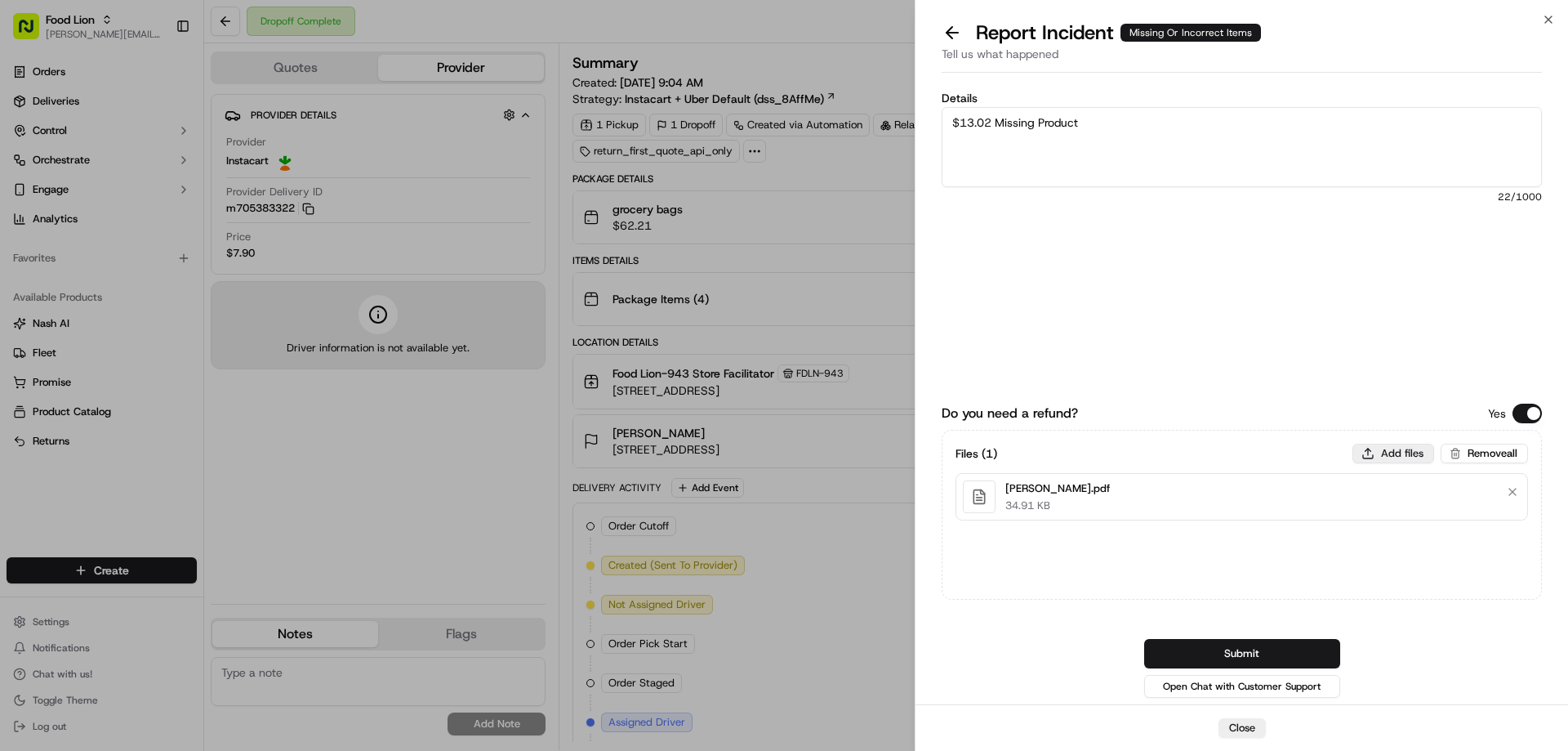
click at [1392, 451] on button "Add files" at bounding box center [1393, 453] width 81 height 20
type input "C:\fakepath\Alexis.PNG"
click at [1247, 653] on button "Submit" at bounding box center [1242, 653] width 196 height 30
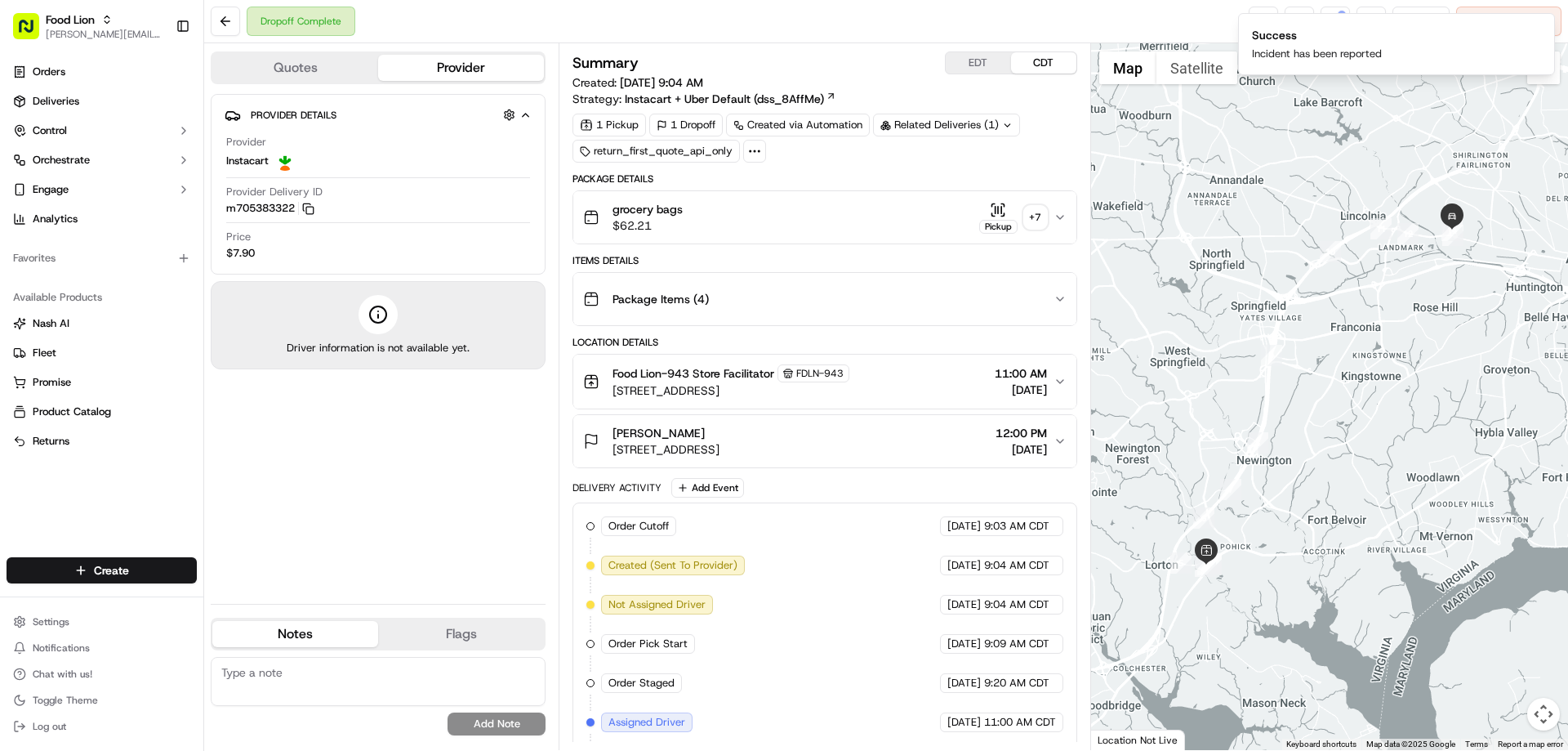
click at [954, 267] on div "Items Details Package Items ( 4 )" at bounding box center [824, 289] width 504 height 72
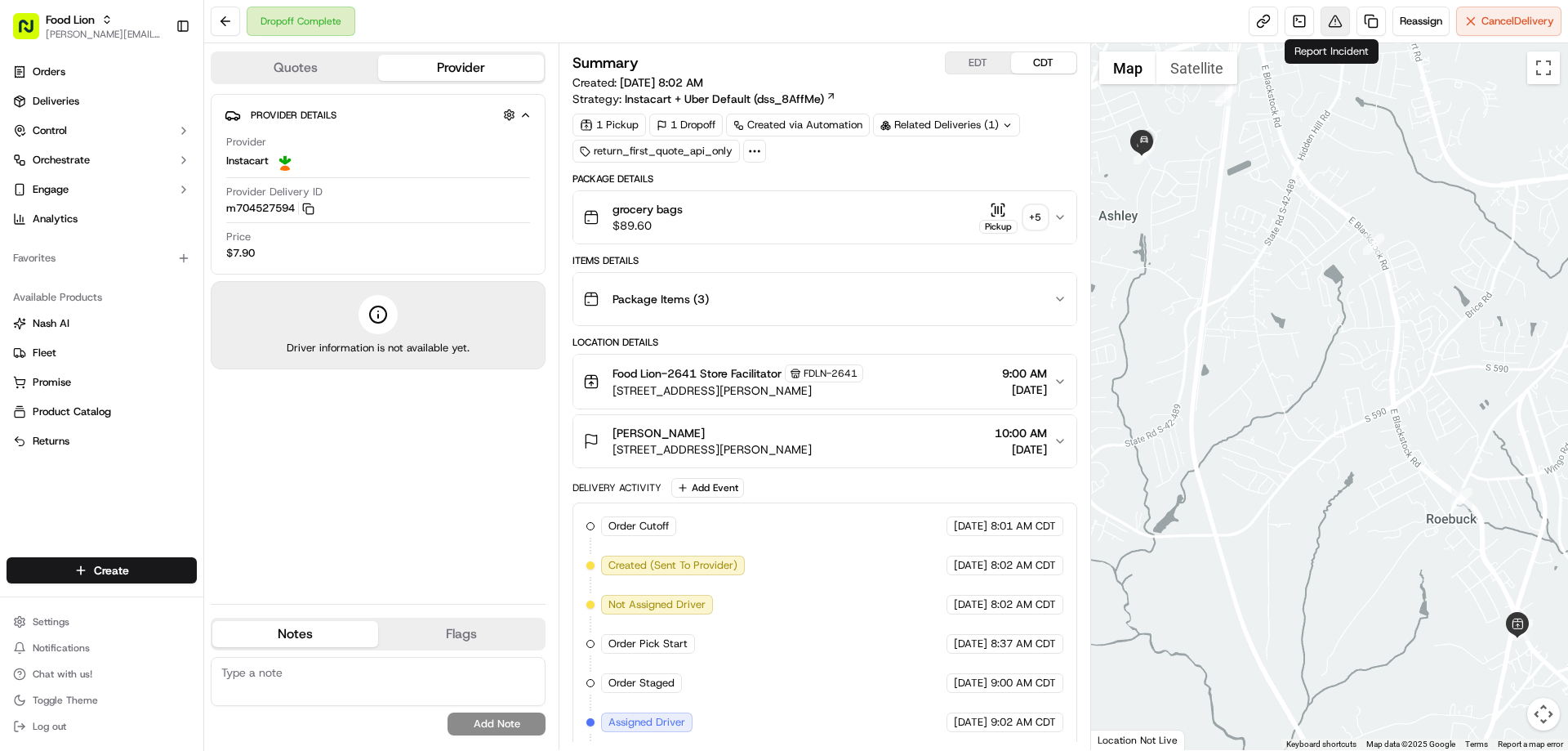
click at [1331, 21] on button at bounding box center [1335, 21] width 30 height 30
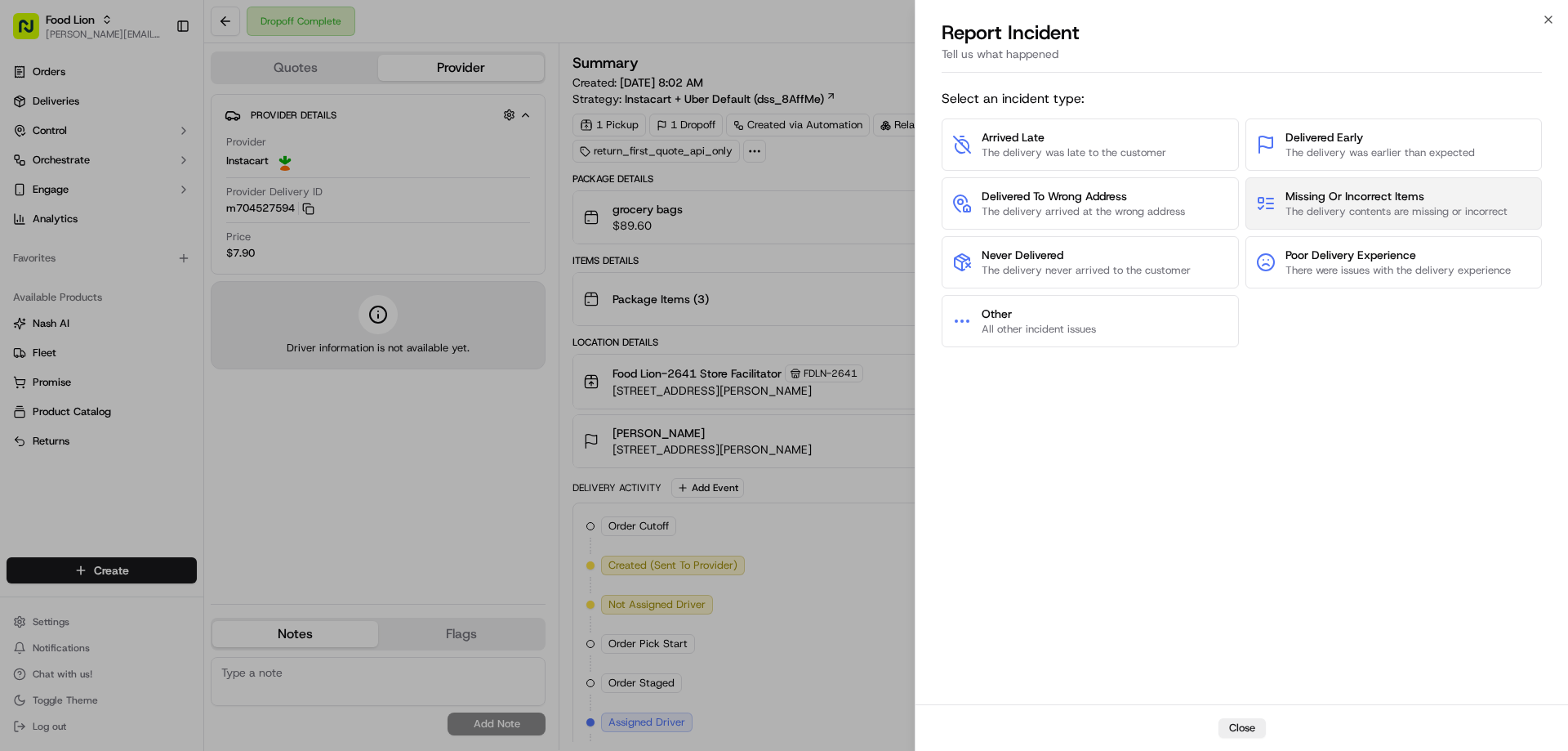
click at [1376, 197] on span "Missing Or Incorrect Items" at bounding box center [1397, 195] width 222 height 16
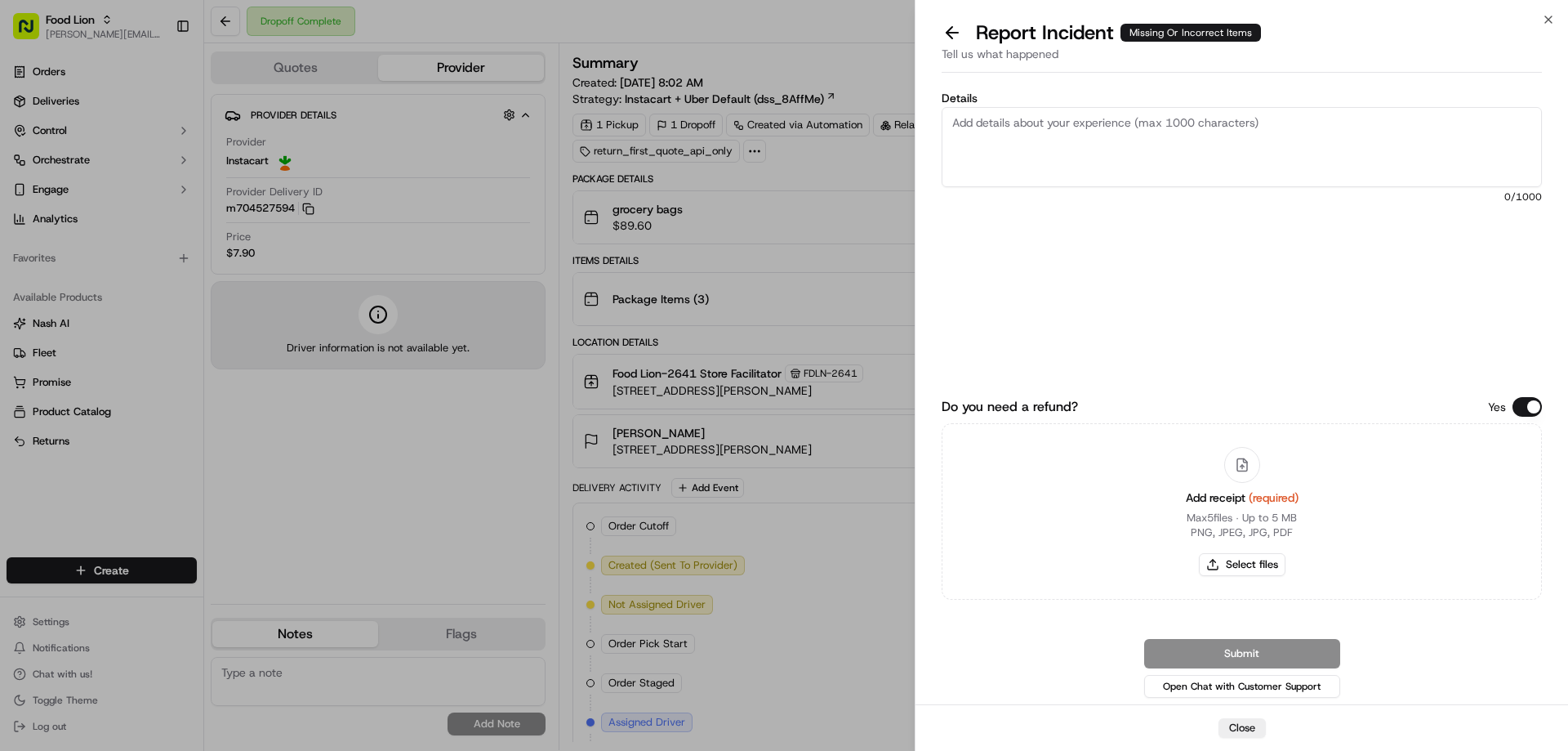
click at [985, 124] on textarea "Details" at bounding box center [1242, 147] width 600 height 80
type textarea "$19.93 Missing items"
click at [1248, 565] on button "Select files" at bounding box center [1242, 564] width 86 height 23
type input "C:\fakepath\m704527594.pdf"
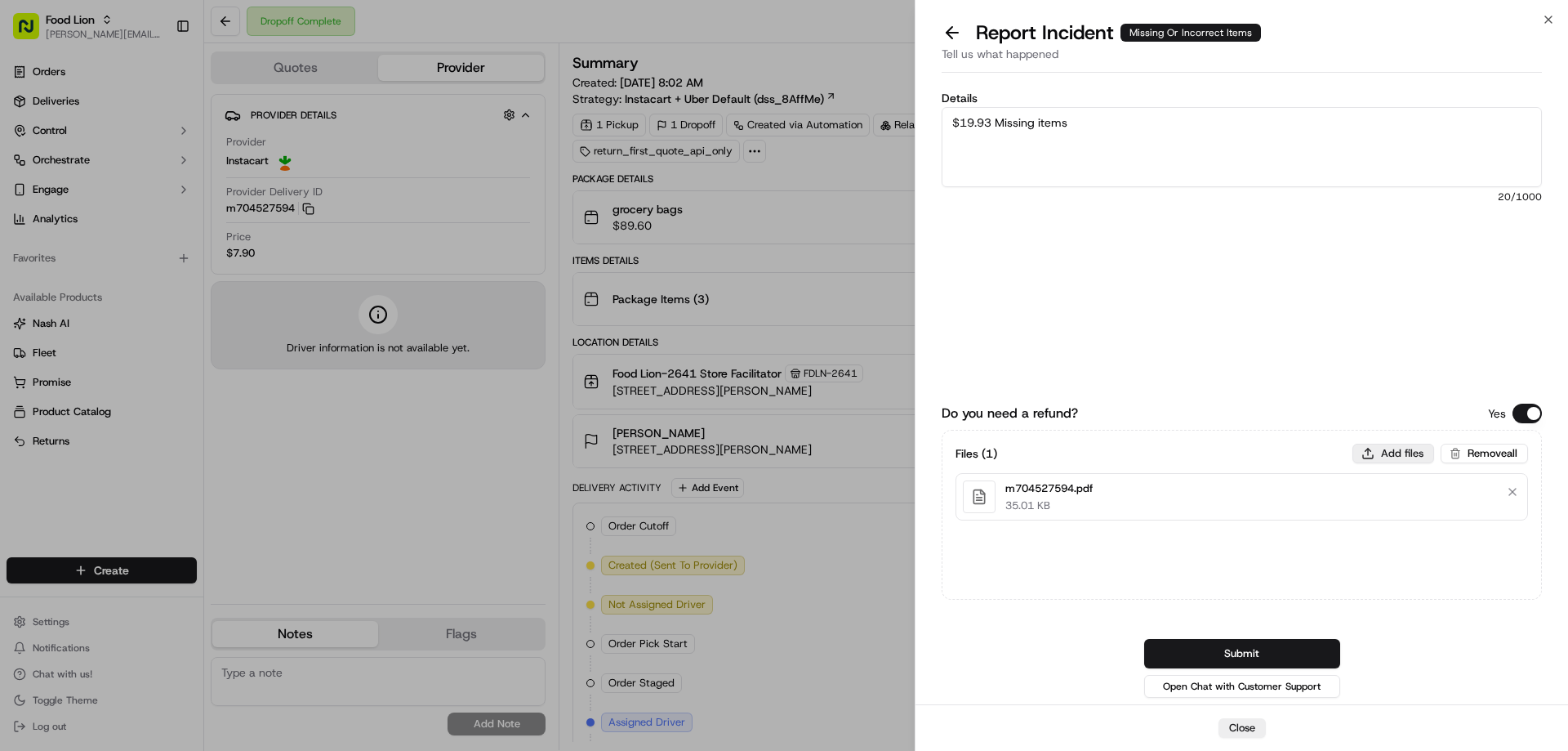
click at [1395, 448] on button "Add files" at bounding box center [1393, 453] width 81 height 20
type input "C:\fakepath\Nappi.PNG"
click at [1262, 647] on button "Submit" at bounding box center [1242, 653] width 196 height 30
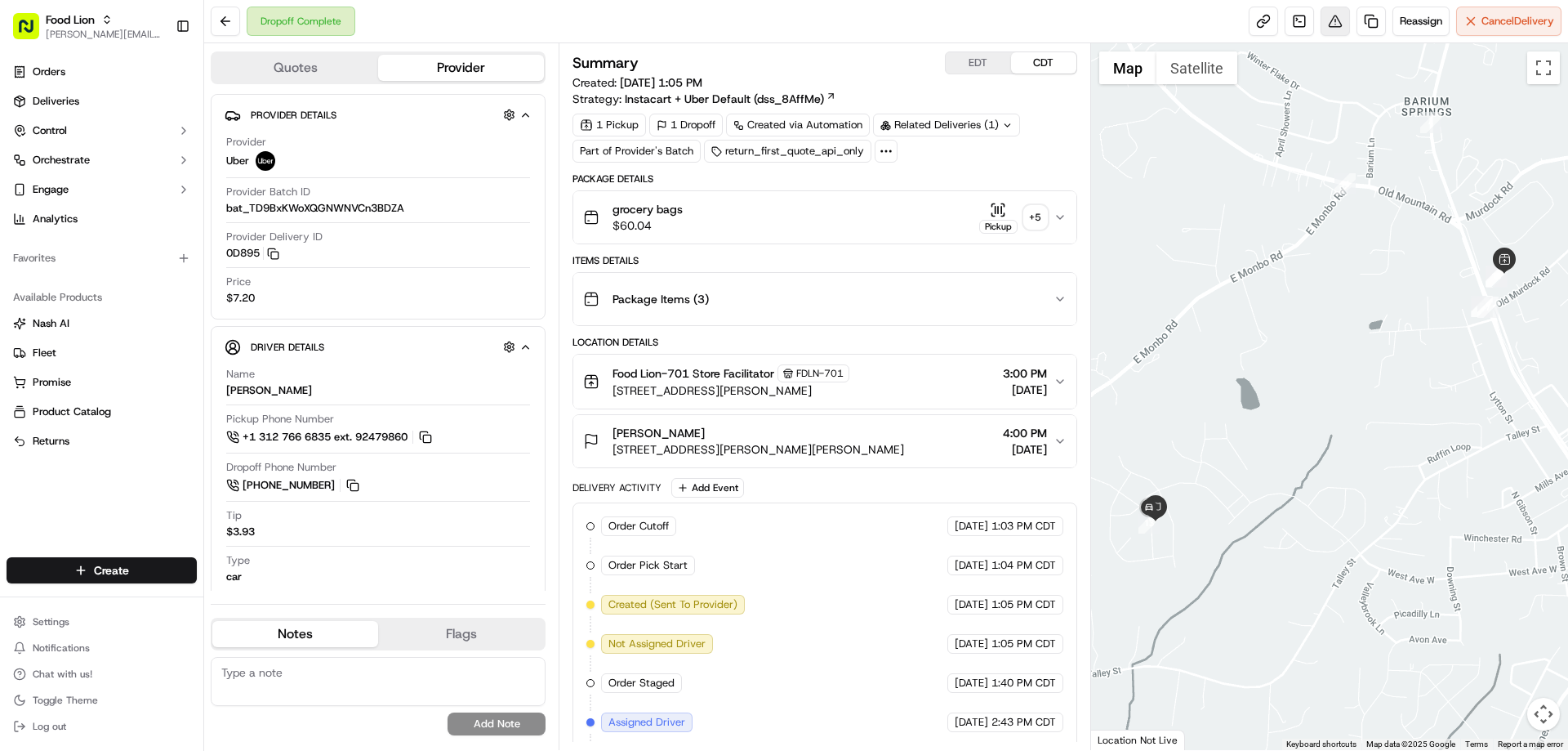
click at [1330, 25] on button at bounding box center [1335, 21] width 30 height 30
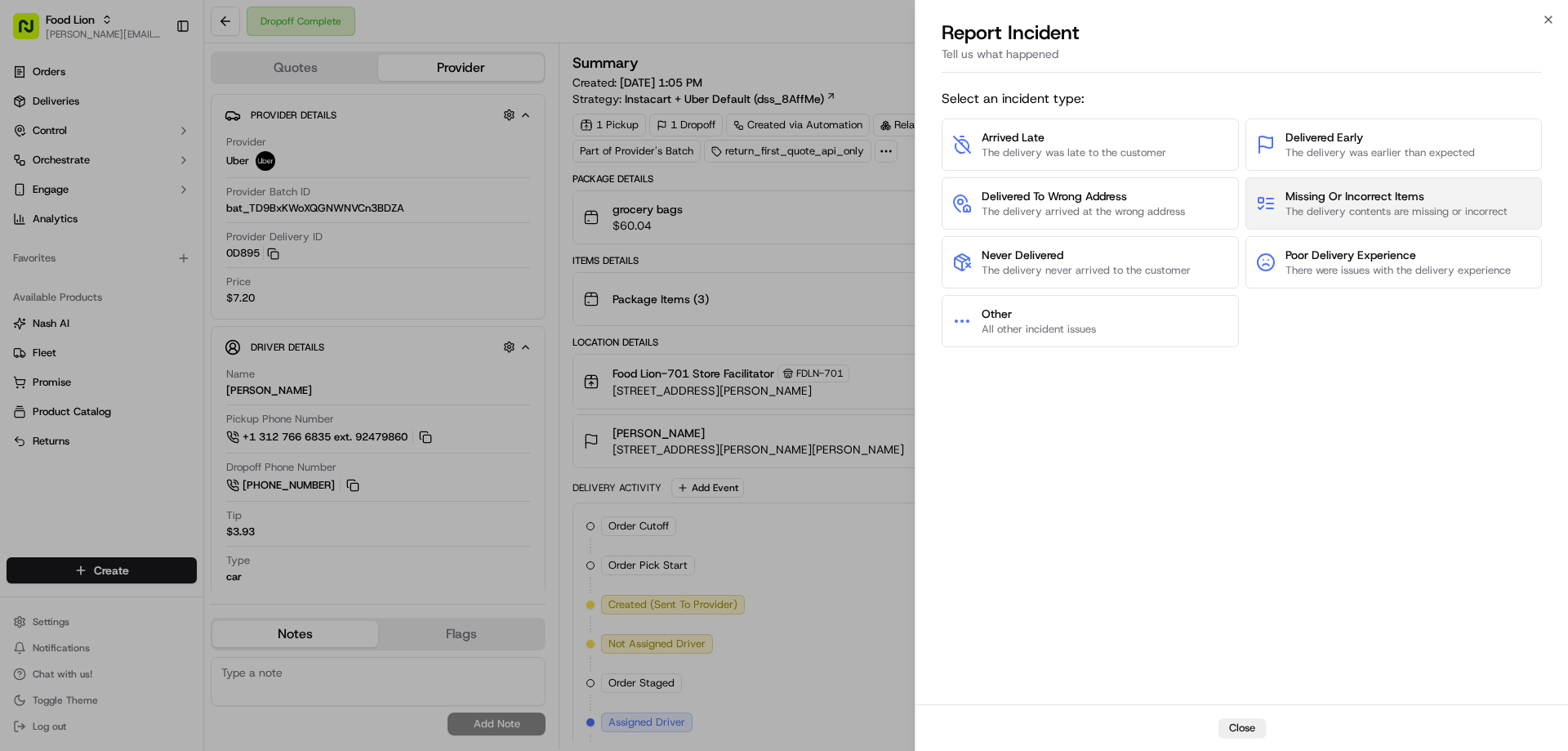
click at [1356, 193] on span "Missing Or Incorrect Items" at bounding box center [1397, 195] width 222 height 16
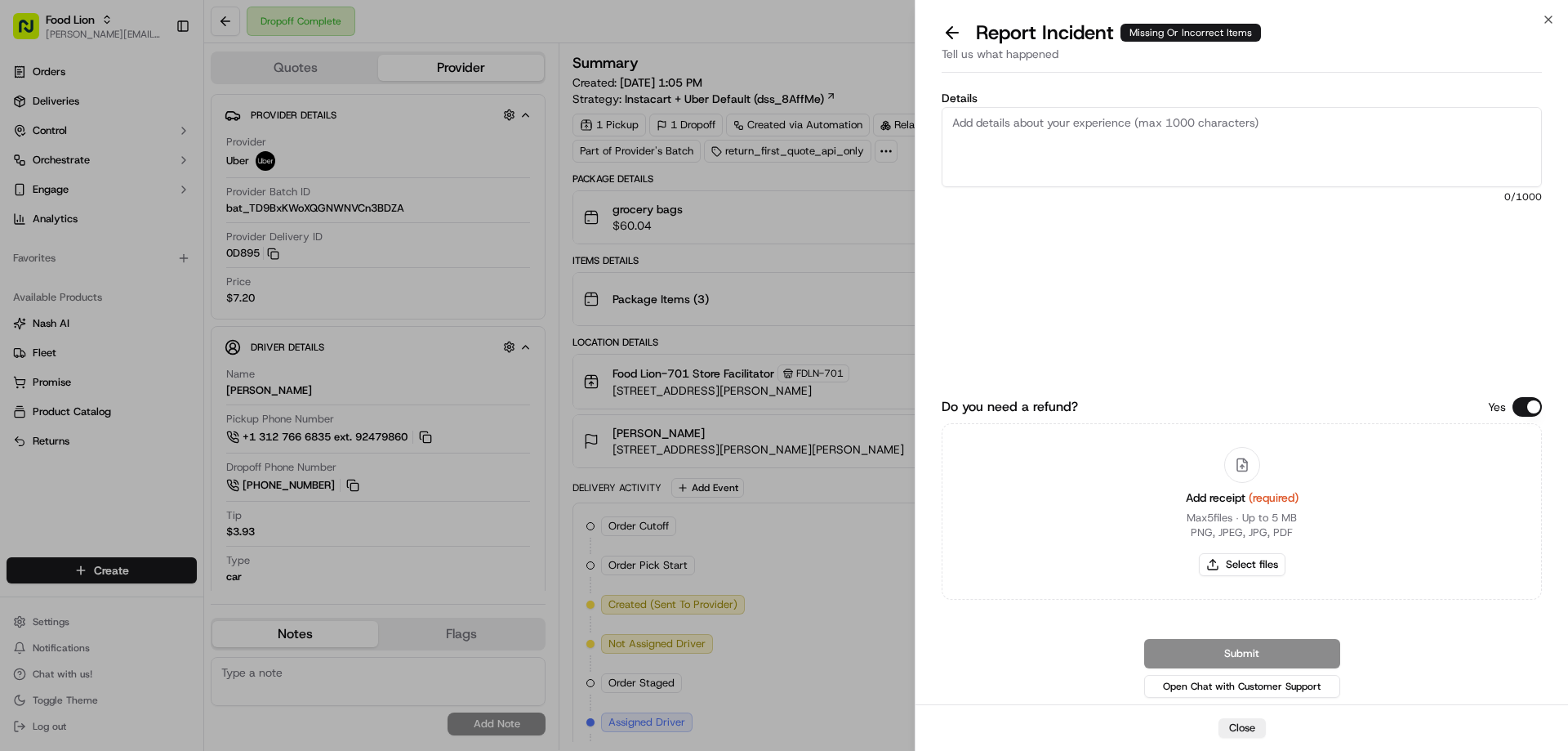
click at [979, 121] on textarea "Details" at bounding box center [1242, 147] width 600 height 80
type textarea "$11.77 Missing items"
click at [1250, 566] on button "Select files" at bounding box center [1242, 564] width 86 height 23
type input "C:\fakepath\m710052618.pdf"
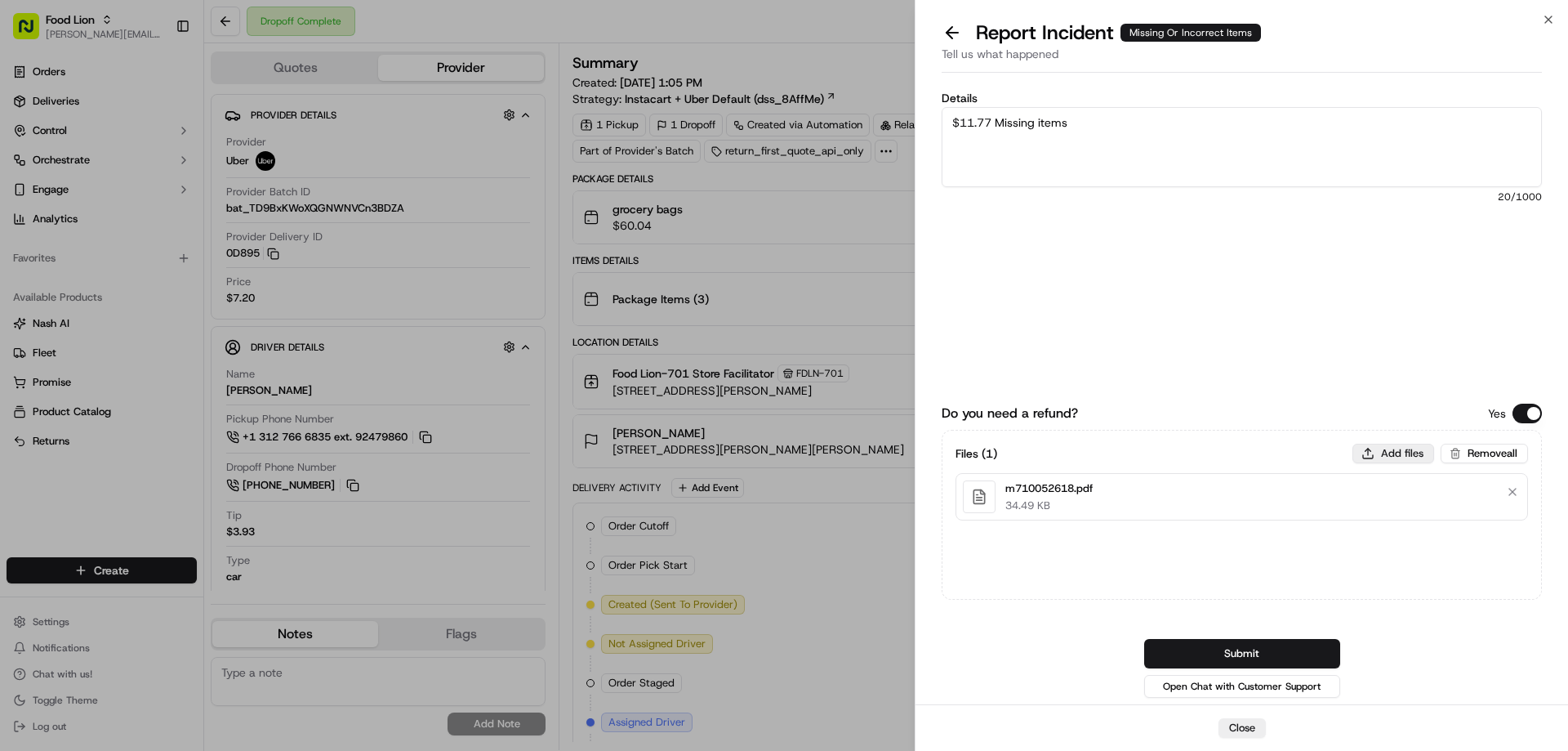
click at [1392, 452] on button "Add files" at bounding box center [1393, 453] width 81 height 20
type input "C:\fakepath\Gregory.PNG"
click at [1268, 648] on button "Submit" at bounding box center [1242, 653] width 196 height 30
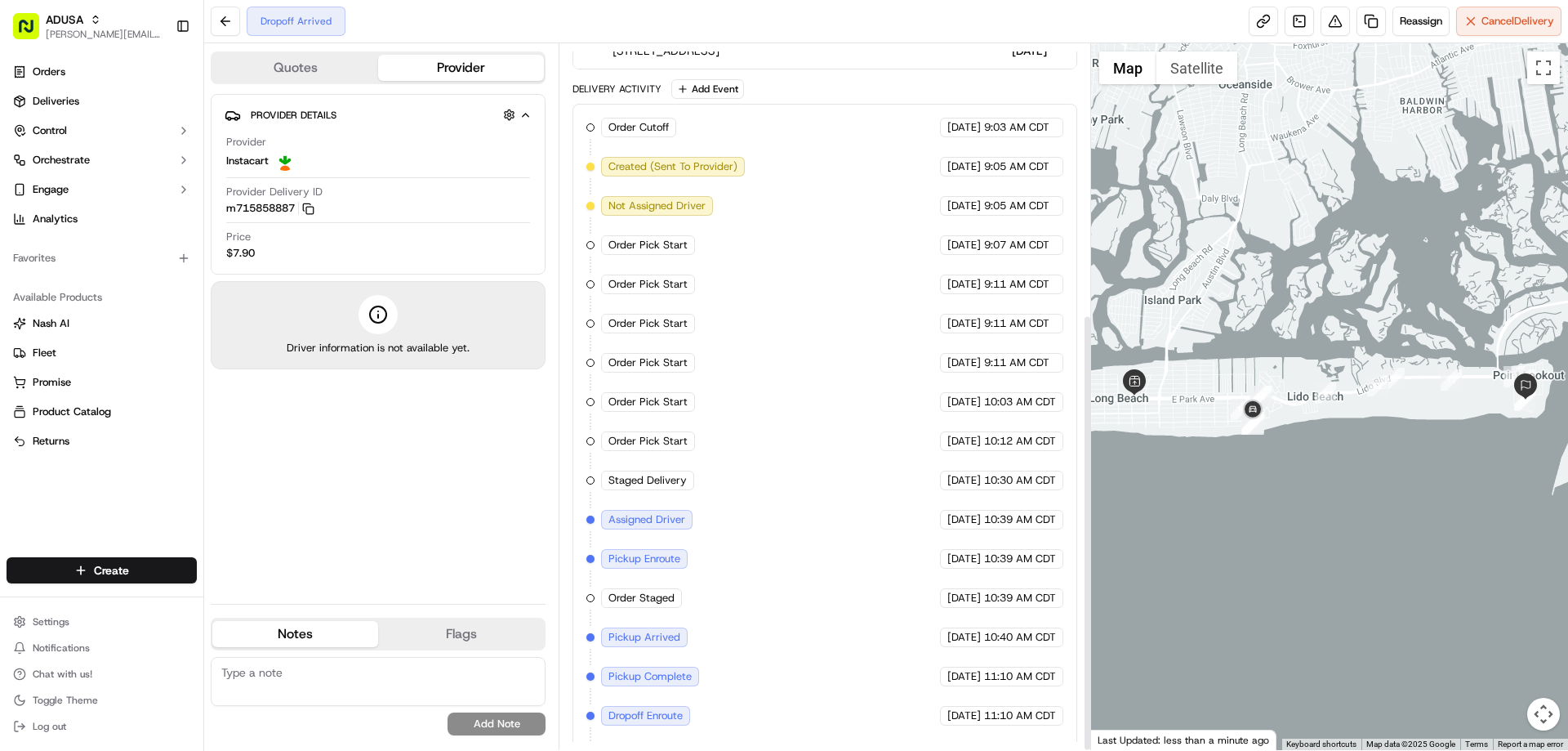
scroll to position [435, 0]
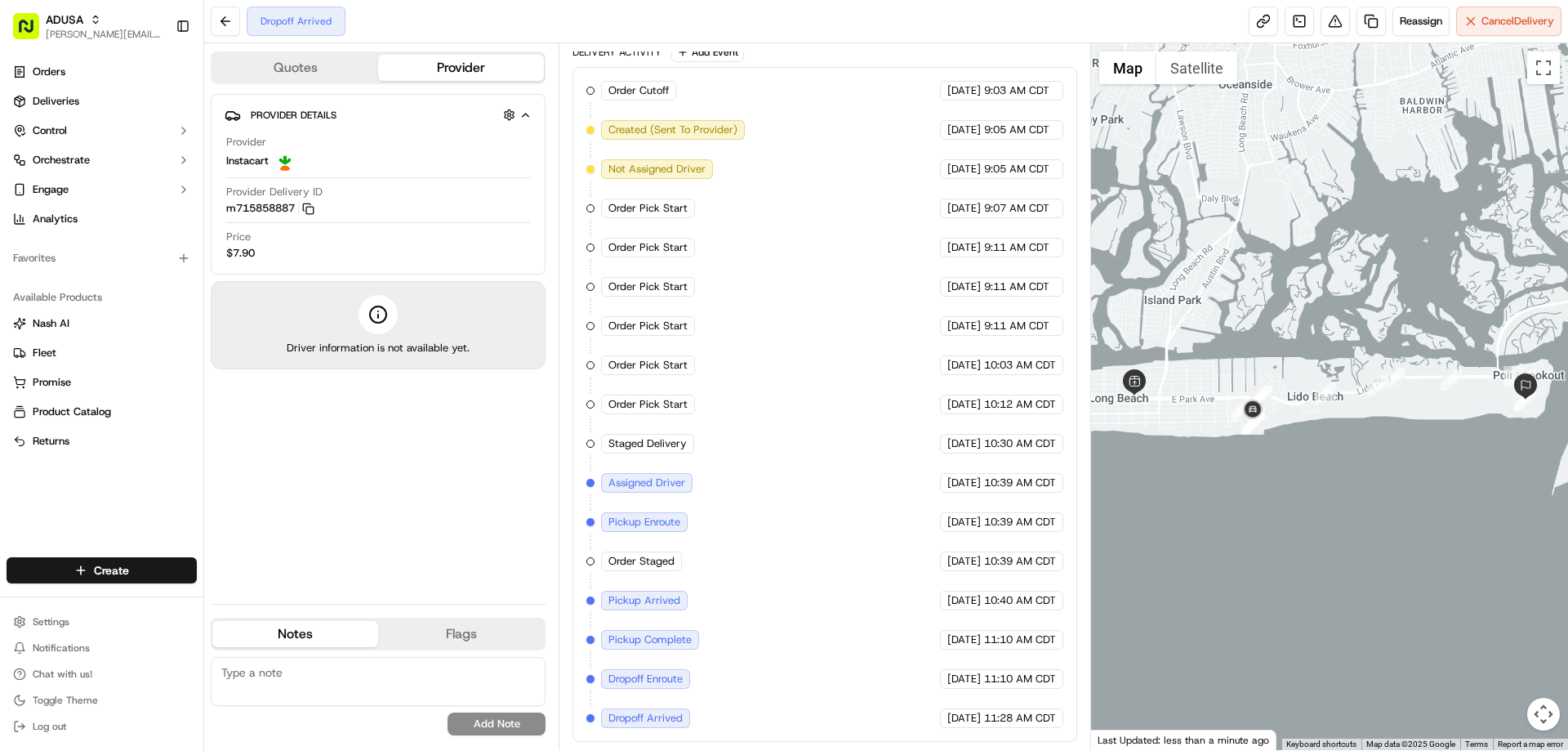
click at [333, 672] on textarea at bounding box center [377, 681] width 335 height 49
type textarea "Driver picked up 2 orders and delivered the wrong orders to each customer"
click at [495, 717] on button "Add Note" at bounding box center [497, 724] width 98 height 23
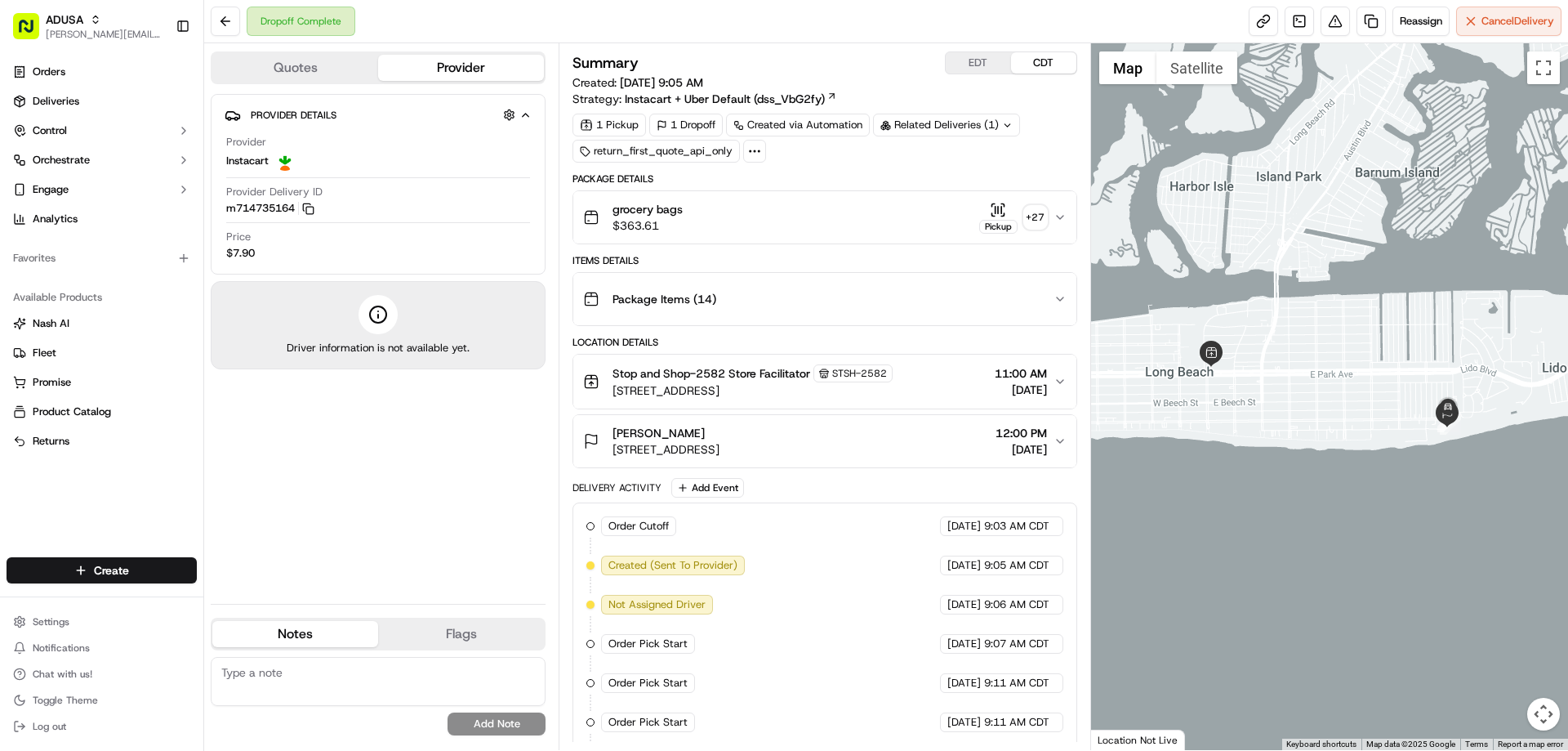
click at [391, 667] on textarea at bounding box center [377, 681] width 335 height 49
type textarea "Driver picked up 2 orders and delivered the wrong orders to each customer"
click at [525, 720] on button "Add Note" at bounding box center [497, 724] width 98 height 23
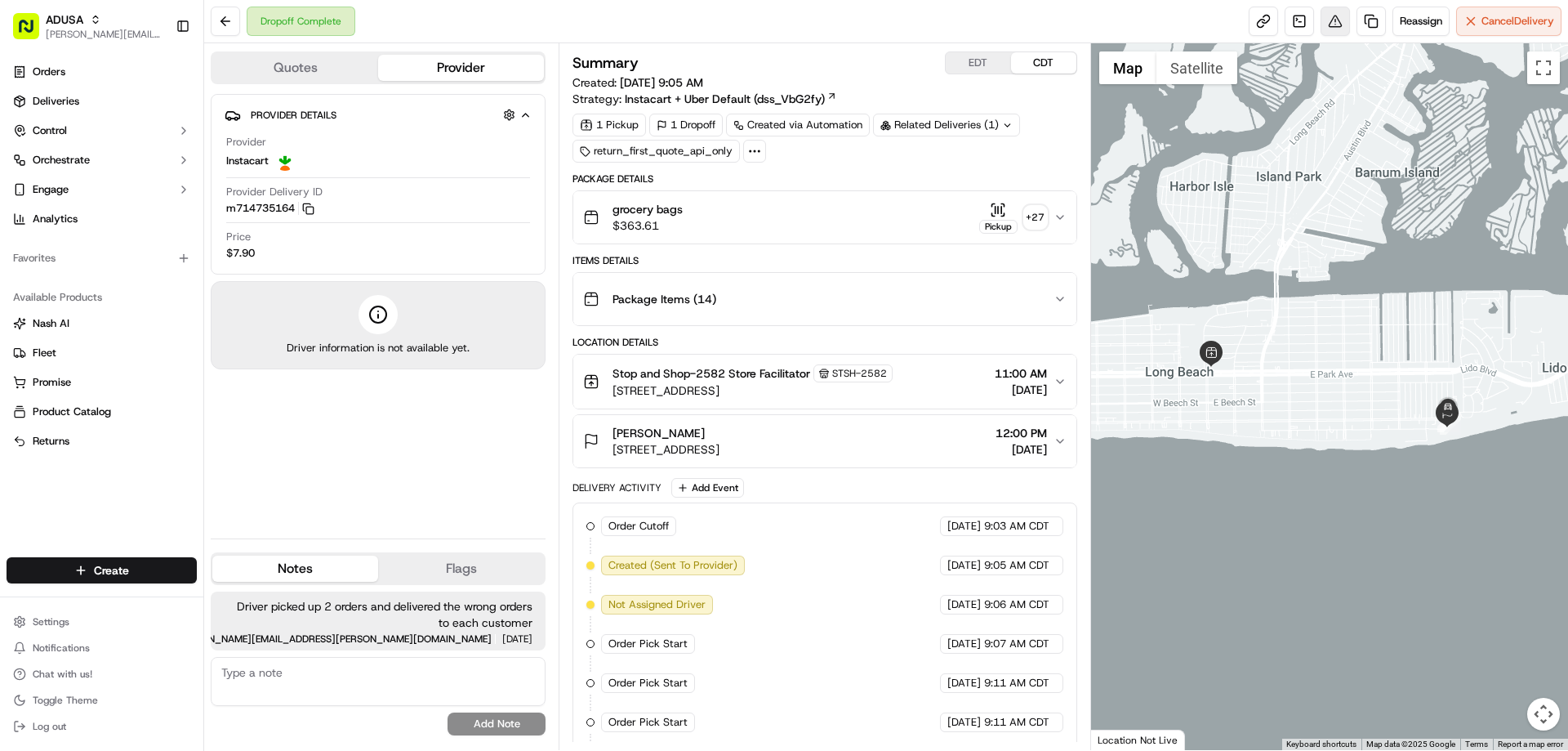
click at [1326, 22] on button at bounding box center [1335, 21] width 30 height 30
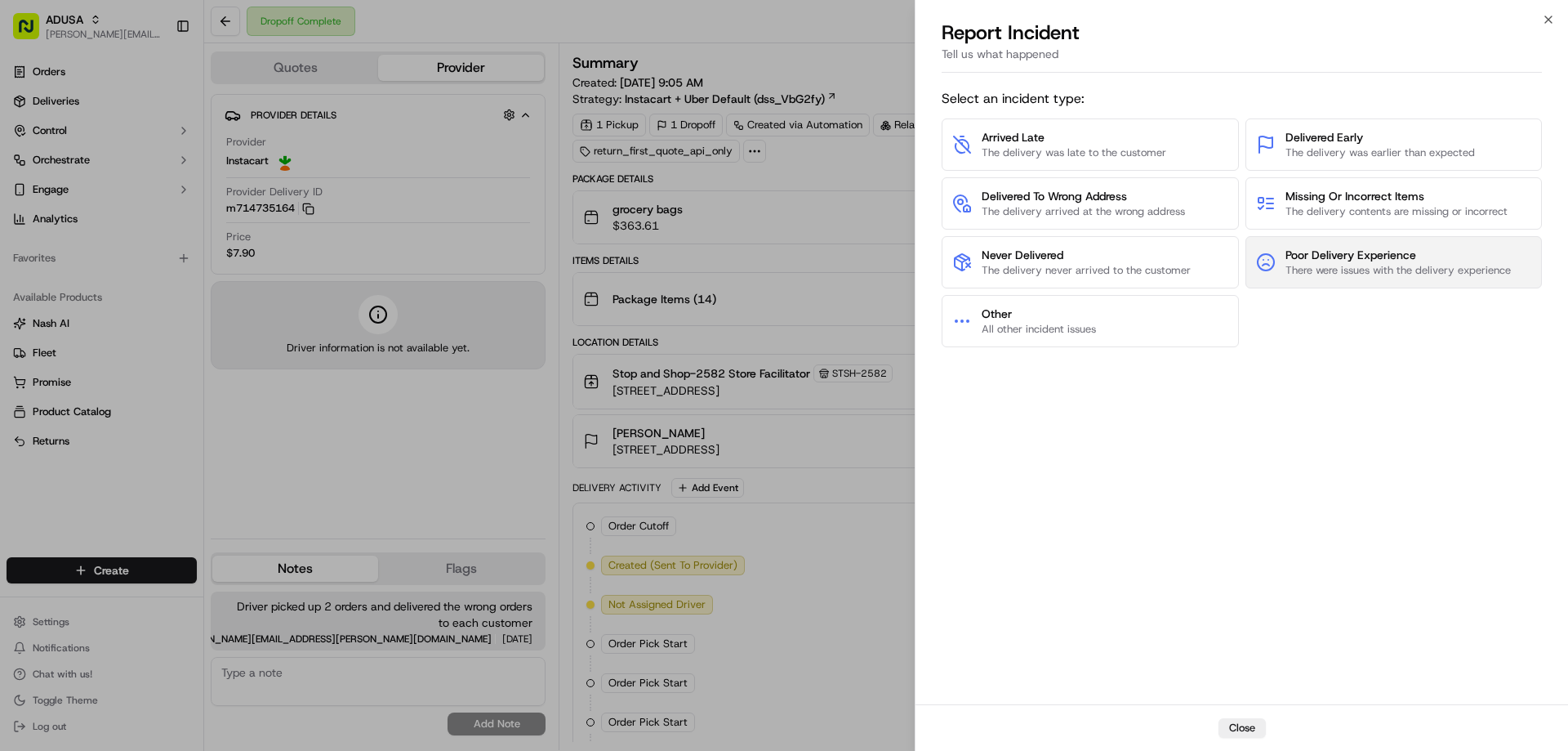
click at [1364, 259] on span "Poor Delivery Experience" at bounding box center [1398, 255] width 226 height 16
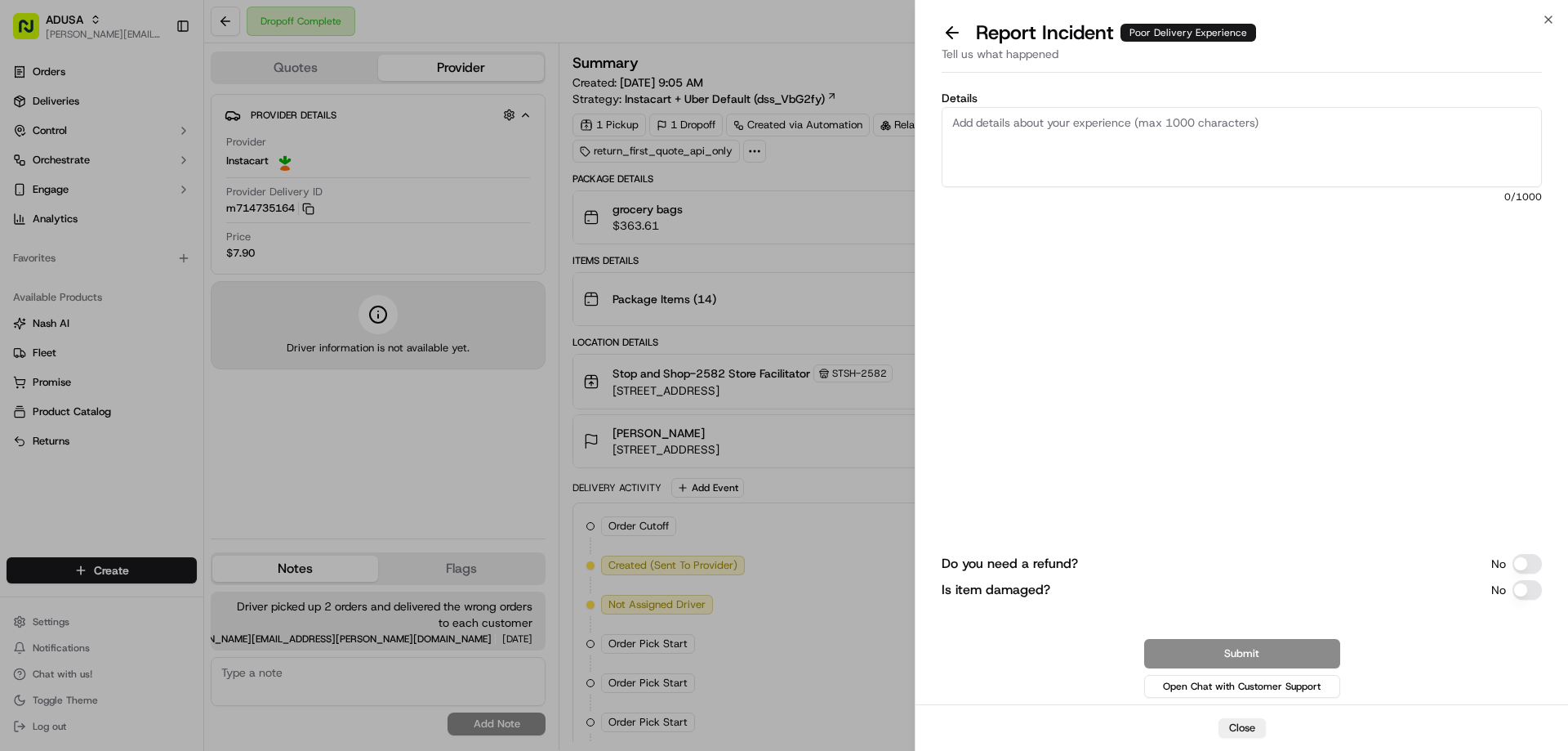
click at [1075, 120] on textarea "Details" at bounding box center [1242, 147] width 600 height 80
click at [1053, 124] on textarea "Details" at bounding box center [1242, 147] width 600 height 80
click at [1046, 125] on textarea "Details" at bounding box center [1242, 147] width 600 height 80
click at [1370, 126] on textarea "Driver picked up 2 orders and delivered each customer the wrong order" at bounding box center [1242, 147] width 600 height 80
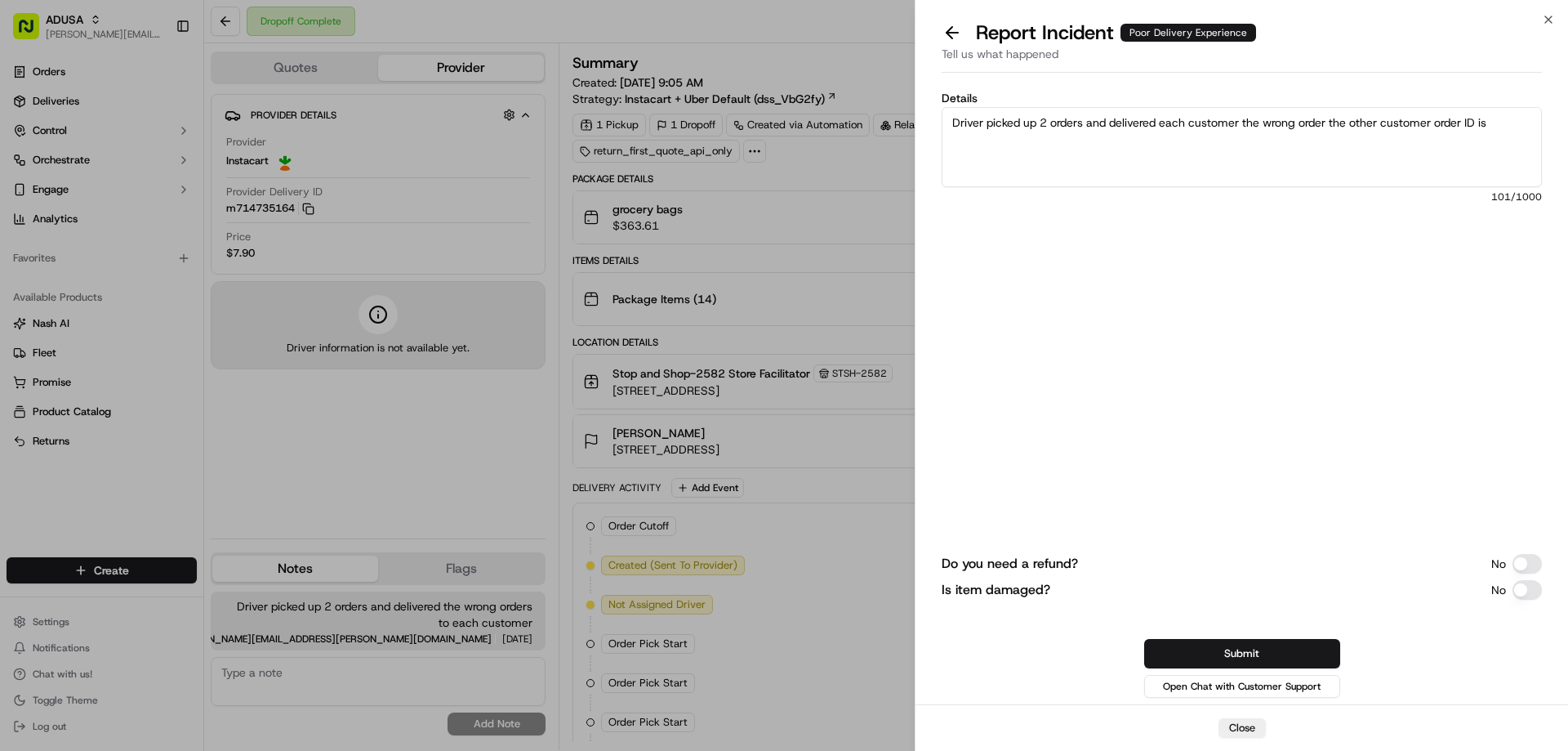
paste textarea "m715858887"
type textarea "Driver picked up 2 orders and delivered each customer the wrong order the other…"
click at [1271, 651] on button "Submit" at bounding box center [1242, 653] width 196 height 30
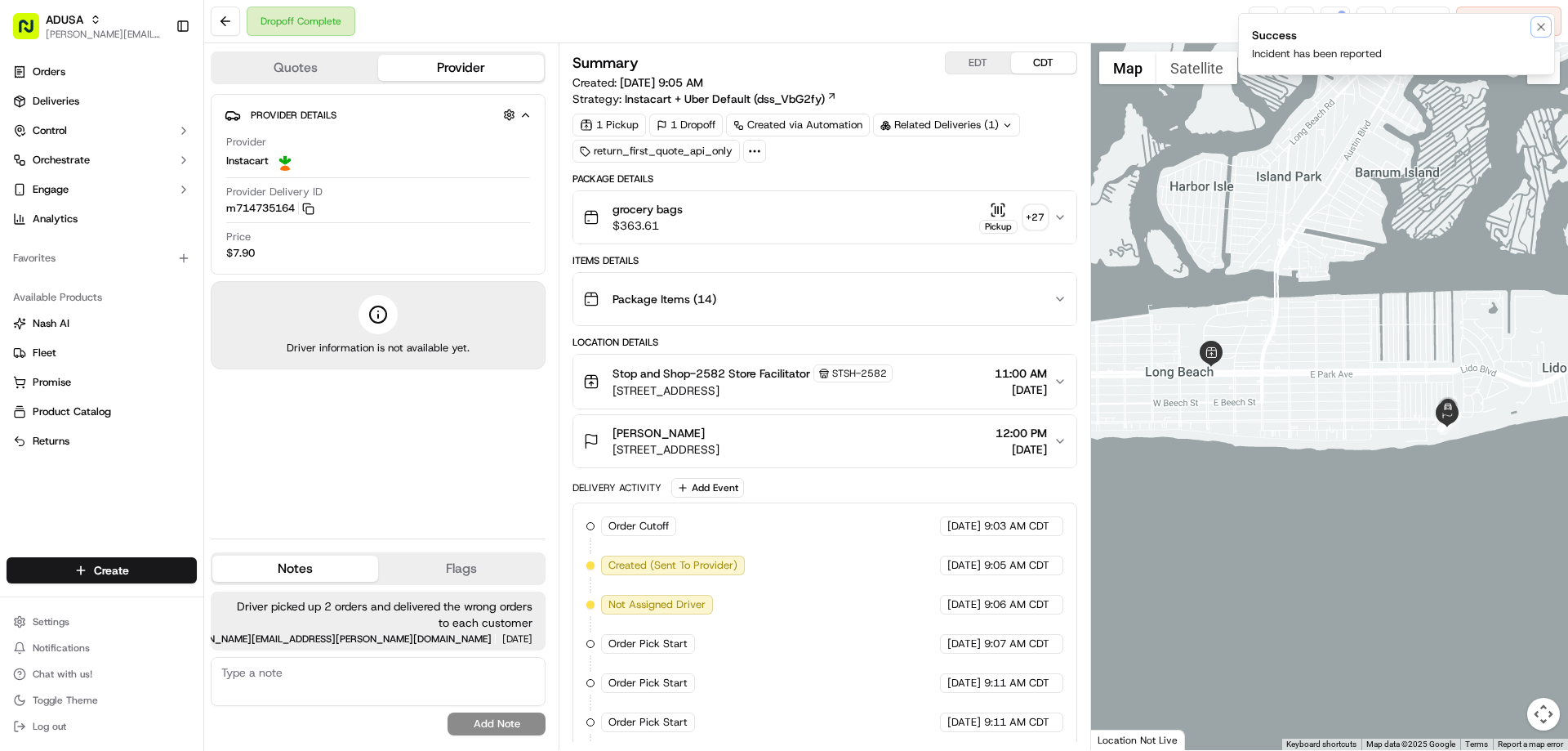
click at [1545, 18] on button "Notifications (F8)" at bounding box center [1540, 26] width 20 height 20
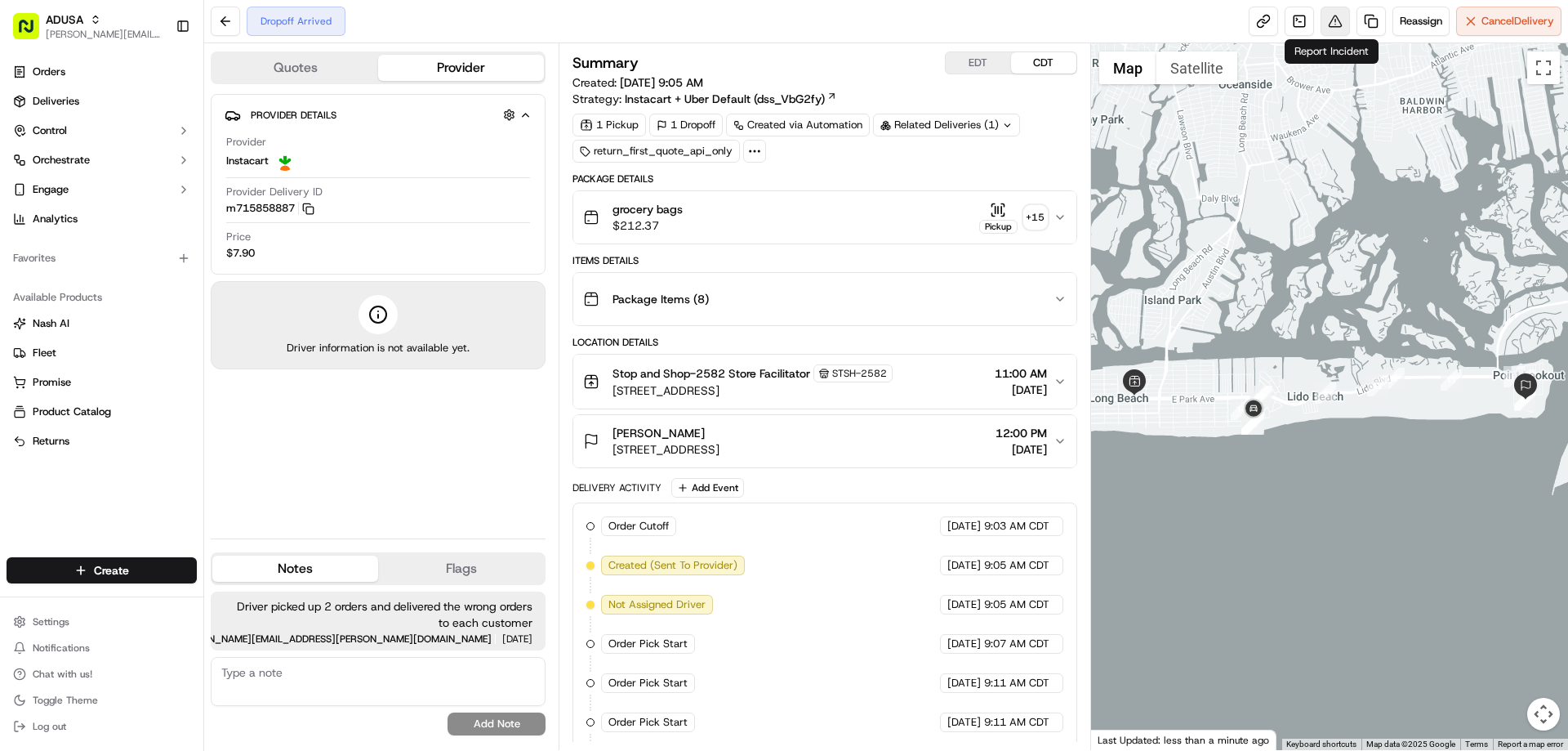
click at [1325, 23] on button at bounding box center [1335, 21] width 30 height 30
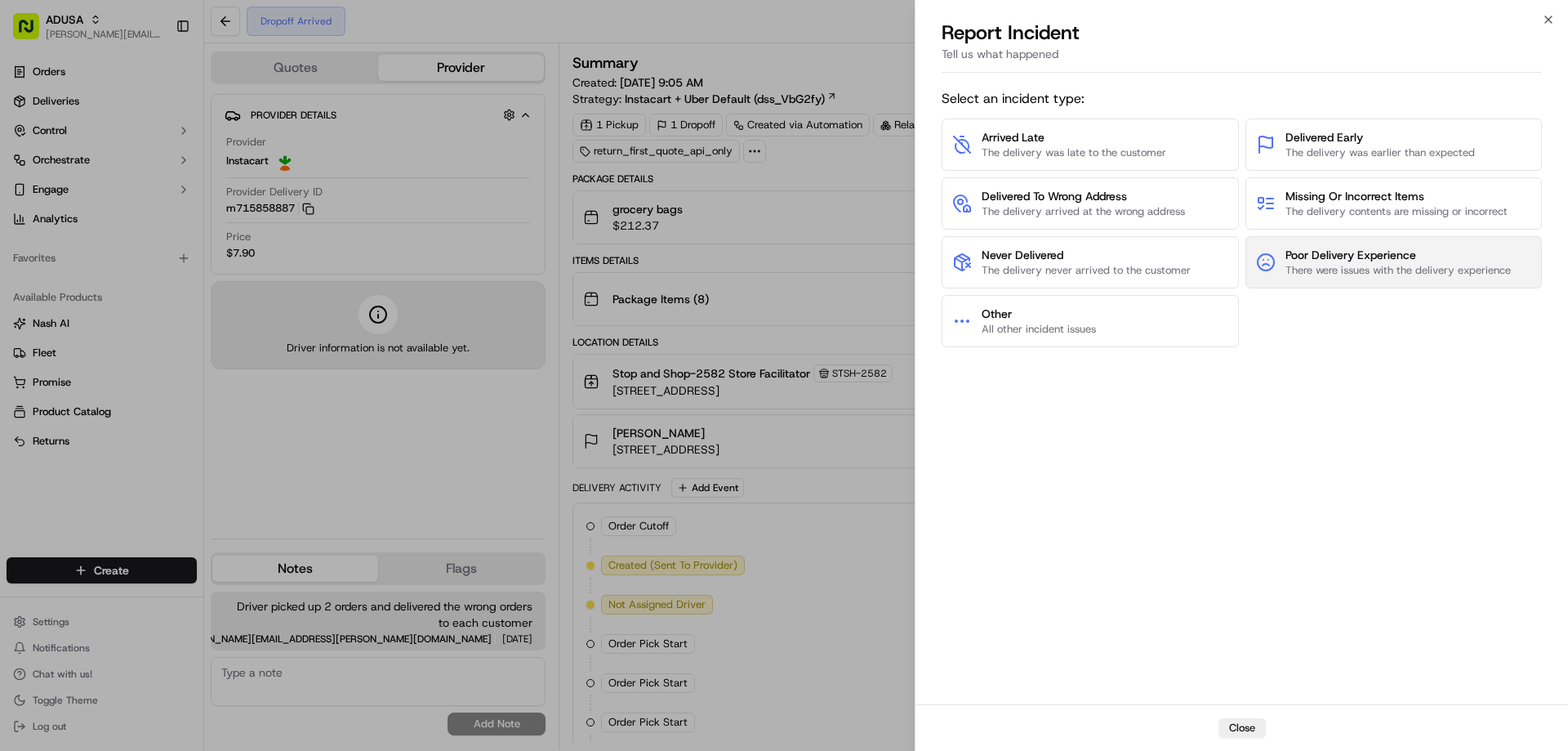
click at [1325, 261] on span "Poor Delivery Experience" at bounding box center [1398, 255] width 226 height 16
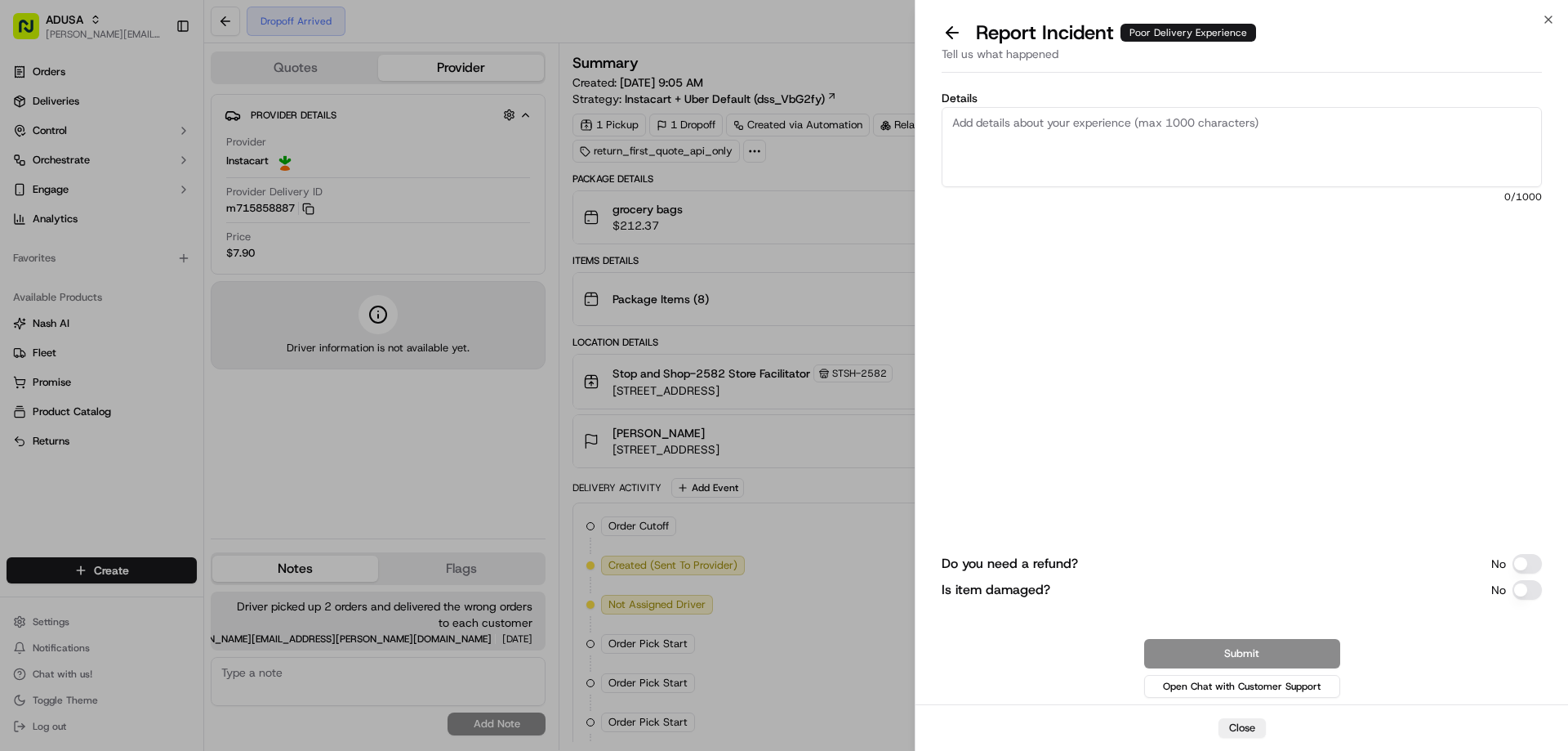
click at [999, 130] on textarea "Details" at bounding box center [1242, 147] width 600 height 80
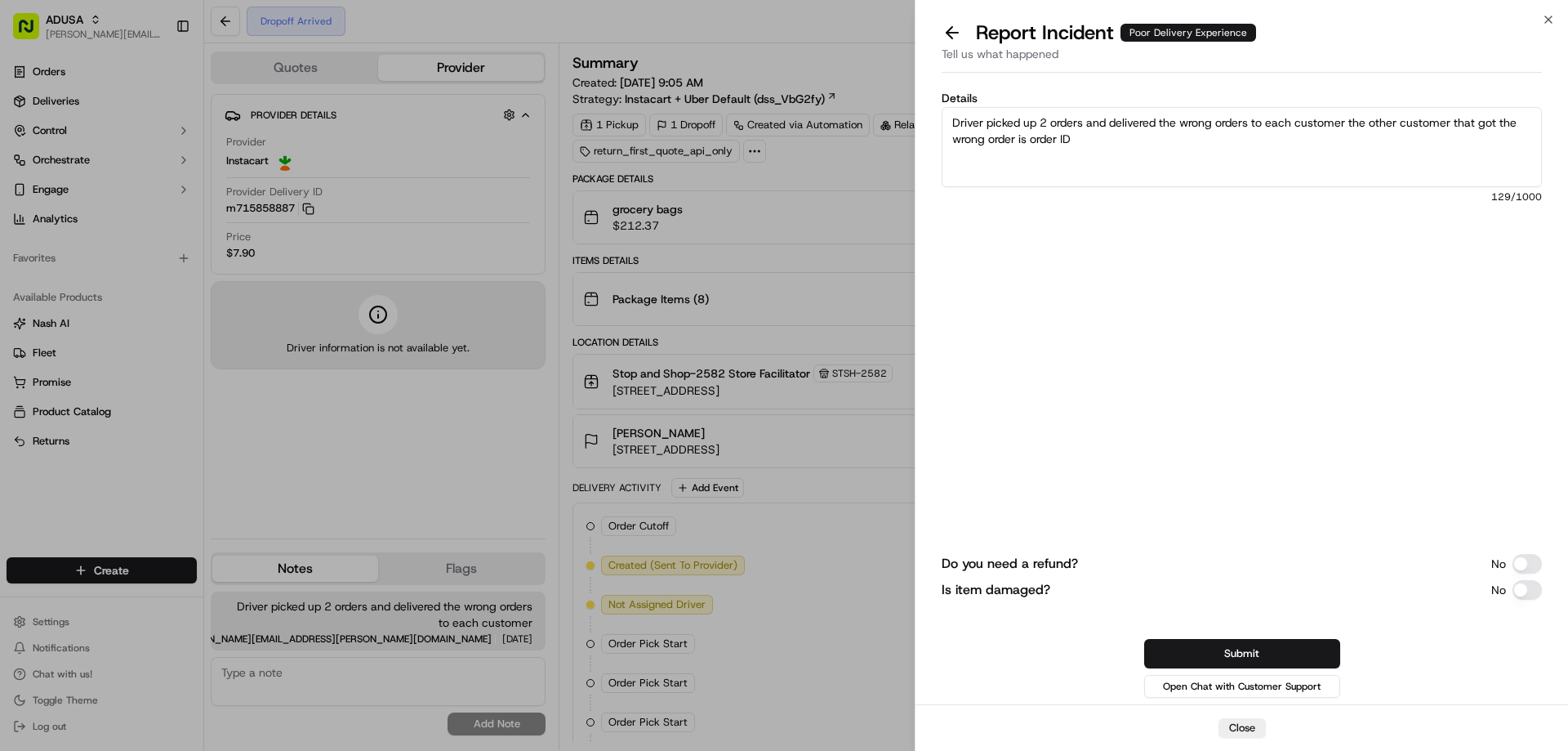
click at [1196, 143] on textarea "Driver picked up 2 orders and delivered the wrong orders to each customer the o…" at bounding box center [1242, 147] width 600 height 80
paste textarea "m714735164"
type textarea "Driver picked up 2 orders and delivered the wrong orders to each customer the o…"
click at [1298, 653] on button "Submit" at bounding box center [1242, 653] width 196 height 30
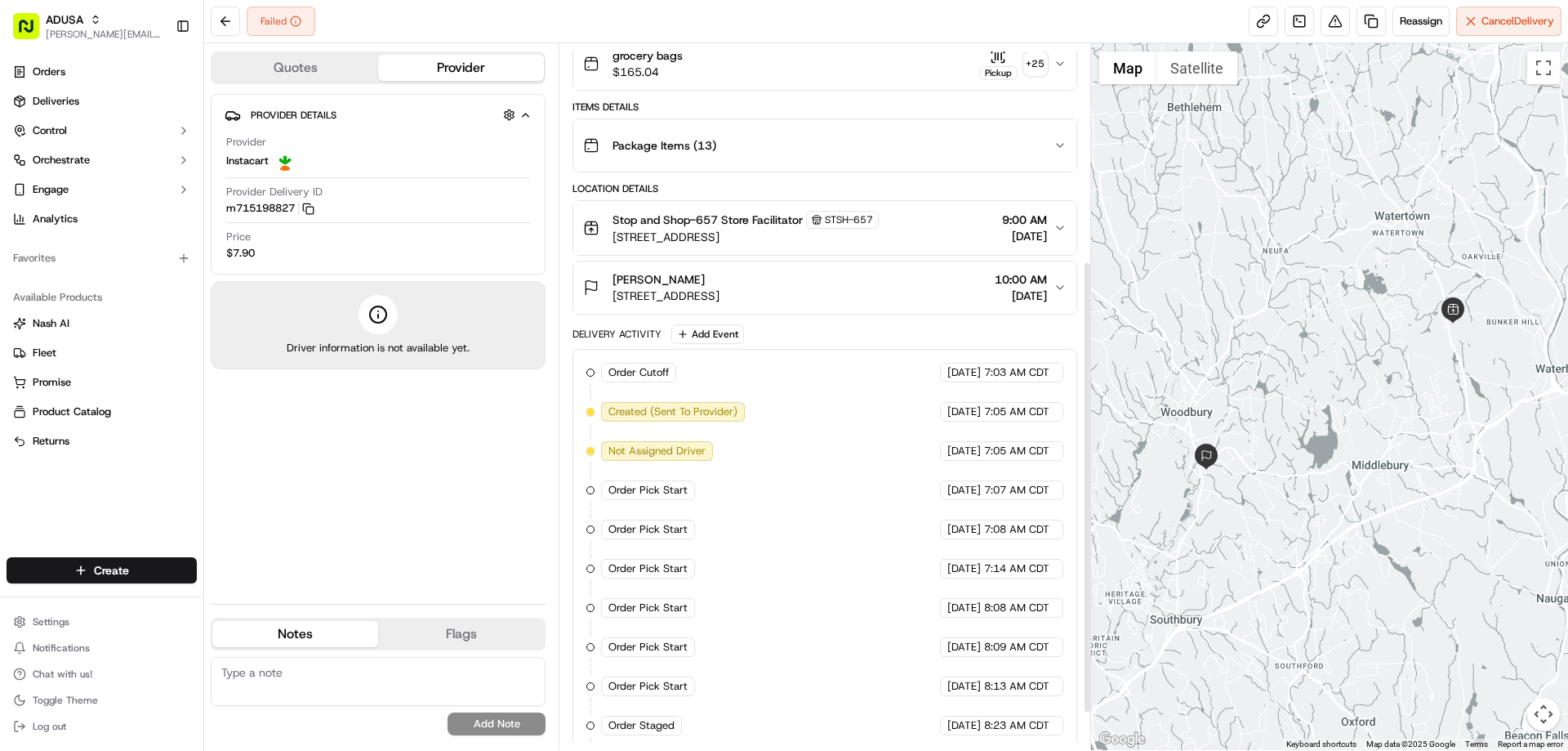
scroll to position [396, 0]
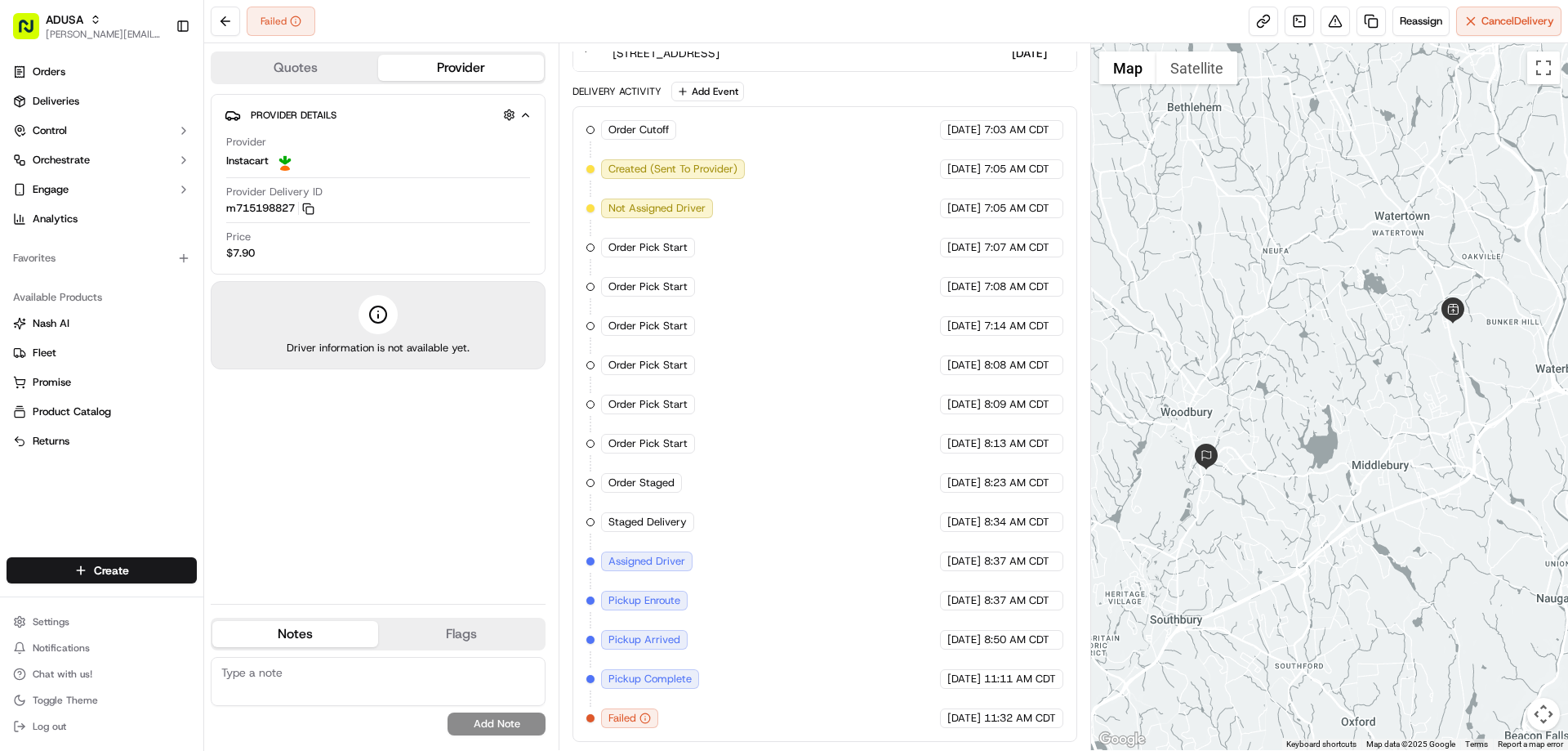
click at [236, 675] on textarea at bounding box center [377, 681] width 335 height 49
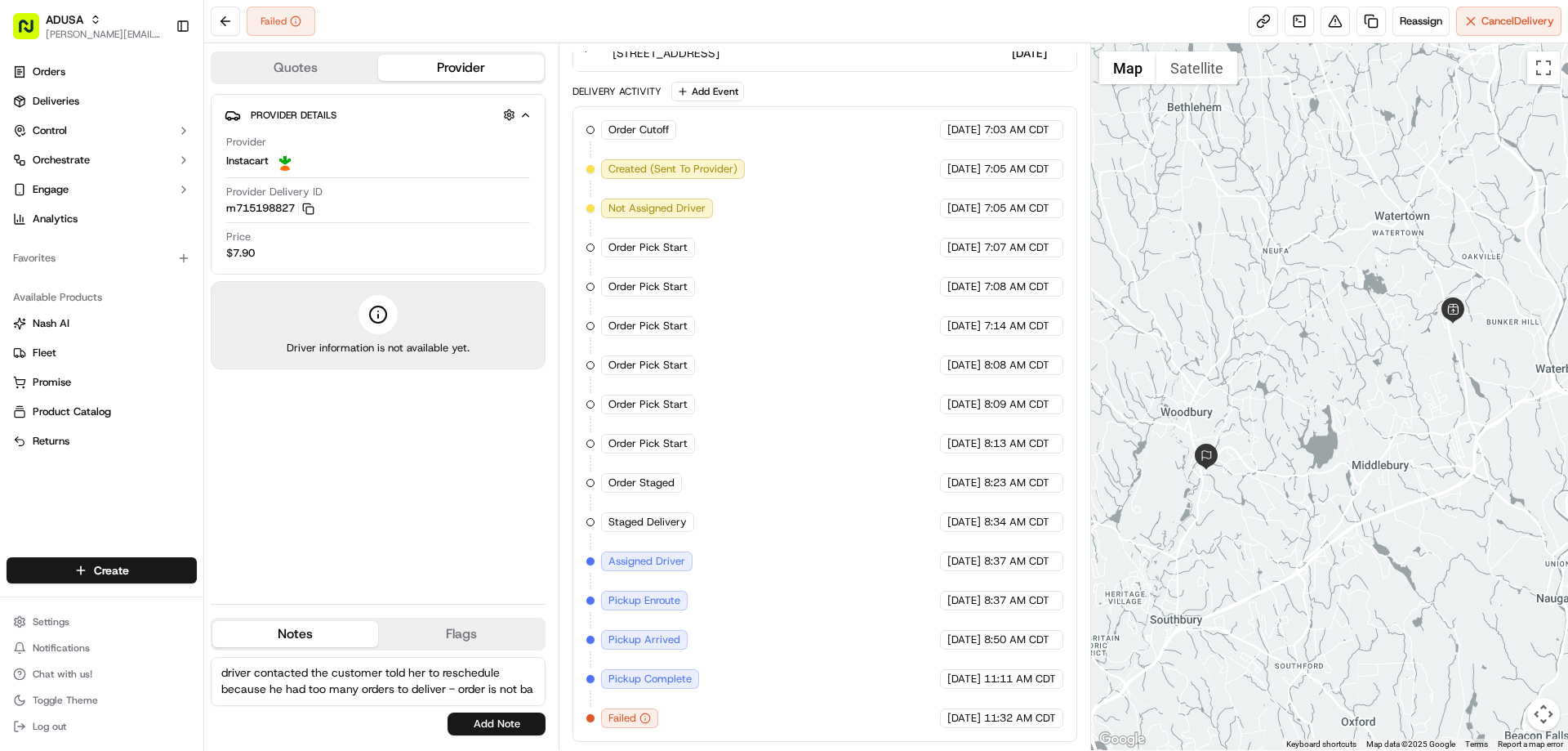
scroll to position [8, 0]
type textarea "driver contacted the customer told her to reschedule because he had too many or…"
click at [474, 718] on button "Add Note" at bounding box center [497, 724] width 98 height 23
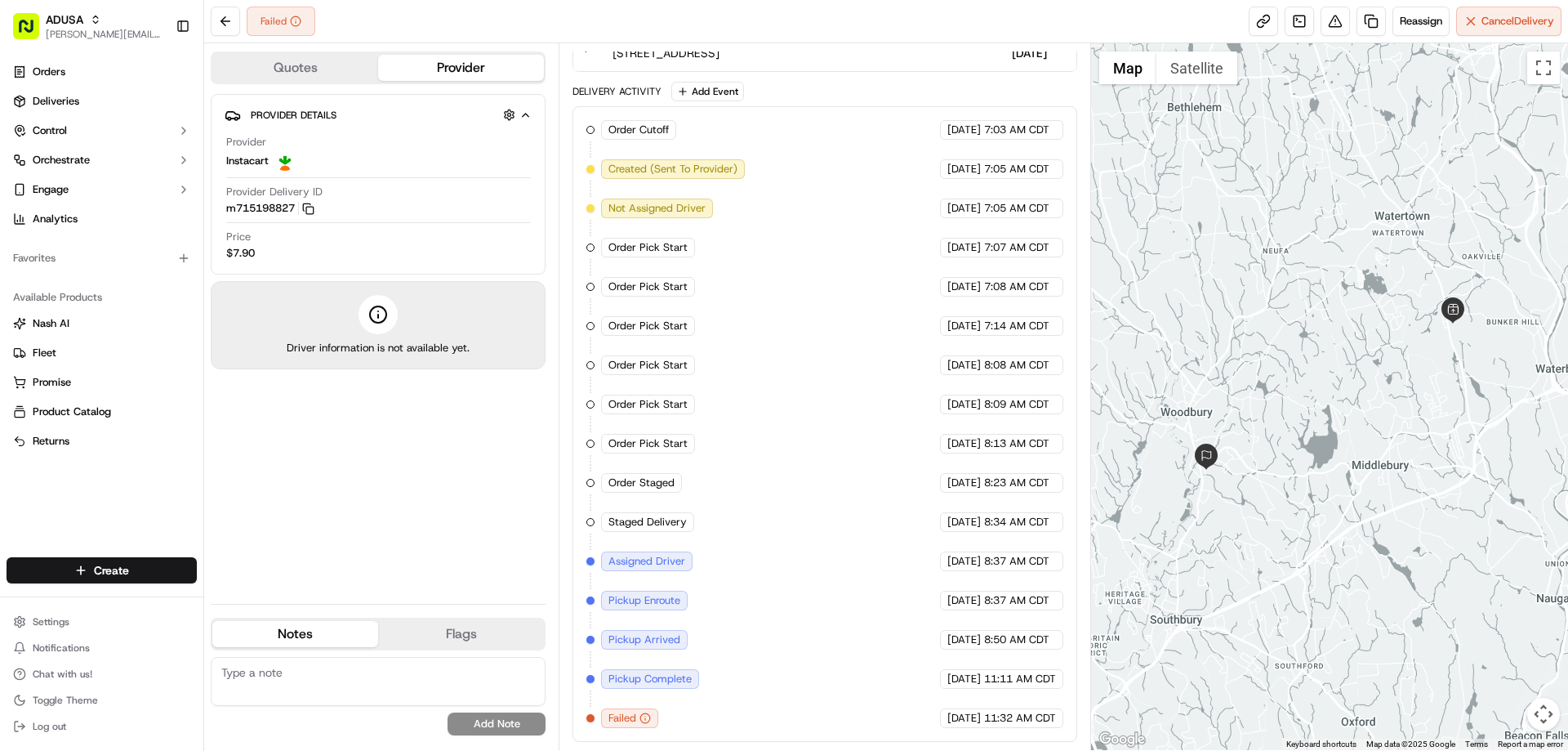
scroll to position [0, 0]
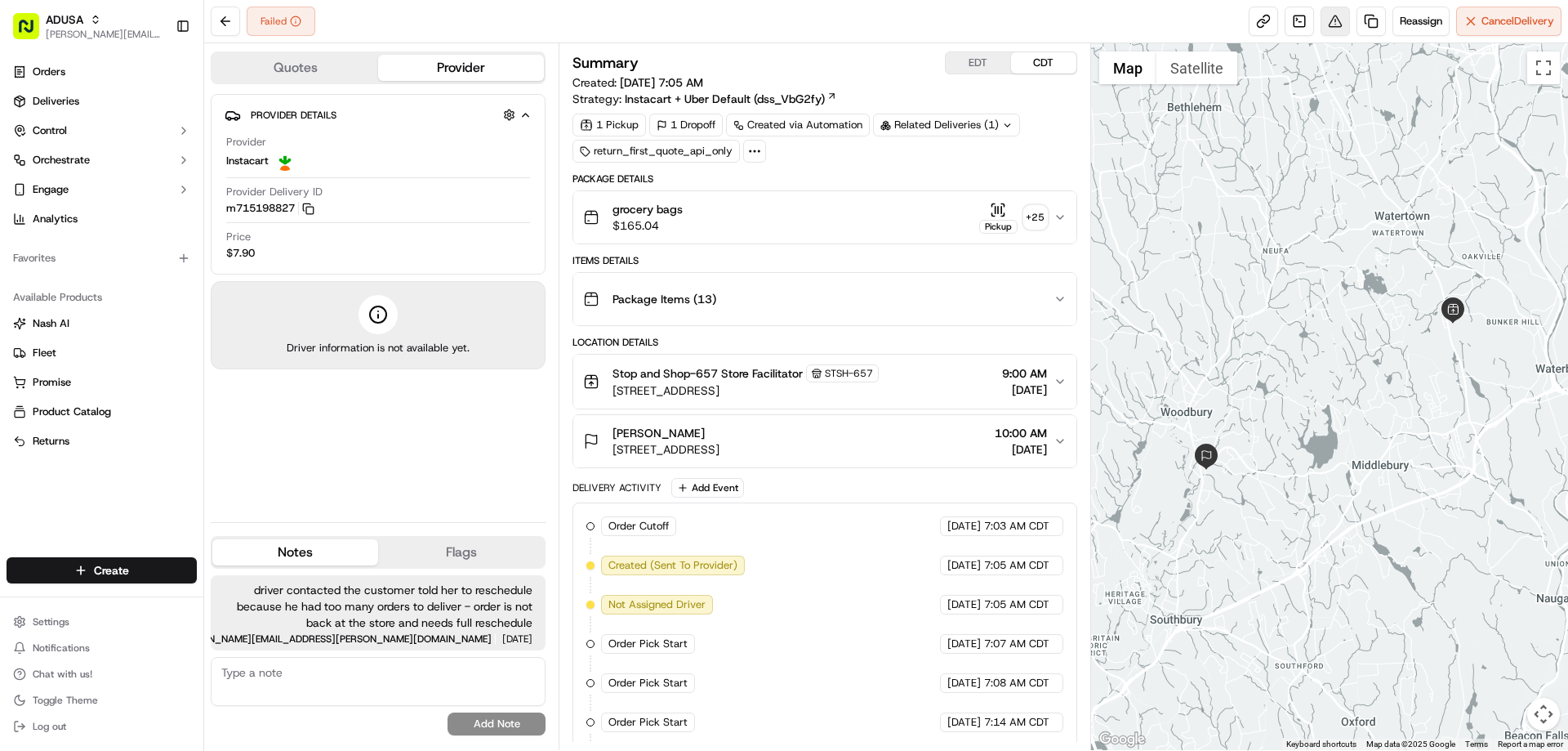
click at [1330, 16] on button at bounding box center [1335, 21] width 30 height 30
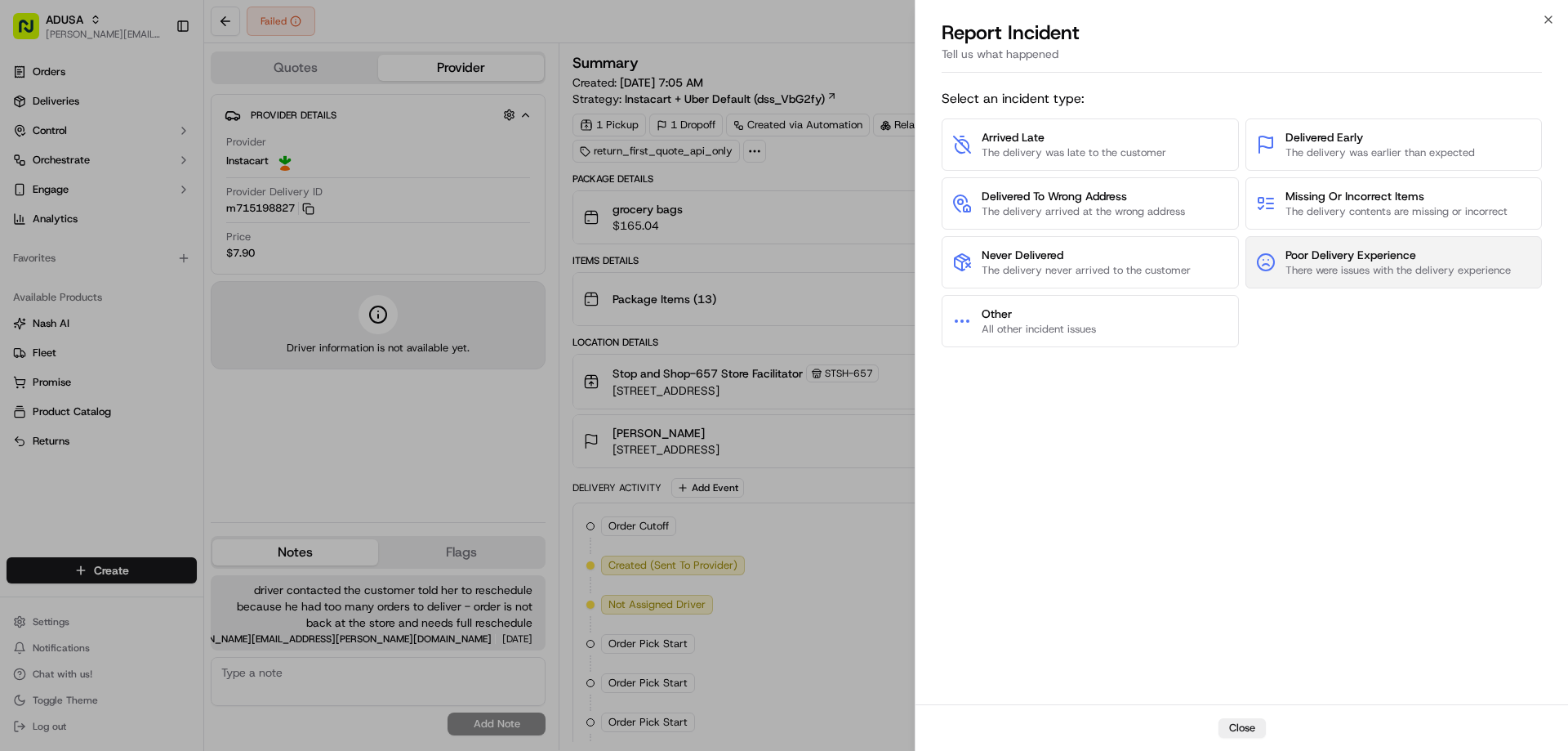
click at [1326, 262] on span "Poor Delivery Experience" at bounding box center [1398, 255] width 226 height 16
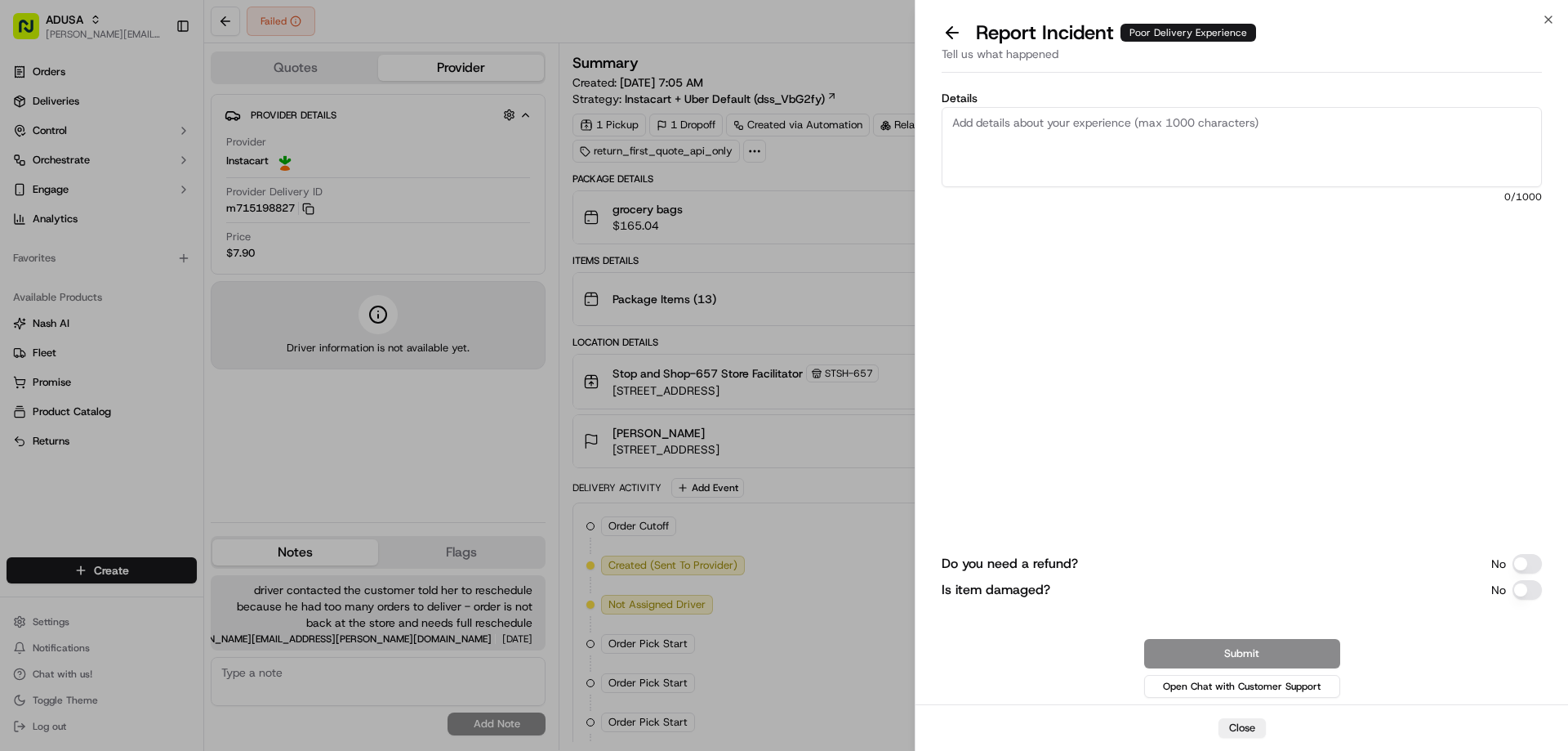
click at [1035, 124] on textarea "Details" at bounding box center [1242, 147] width 600 height 80
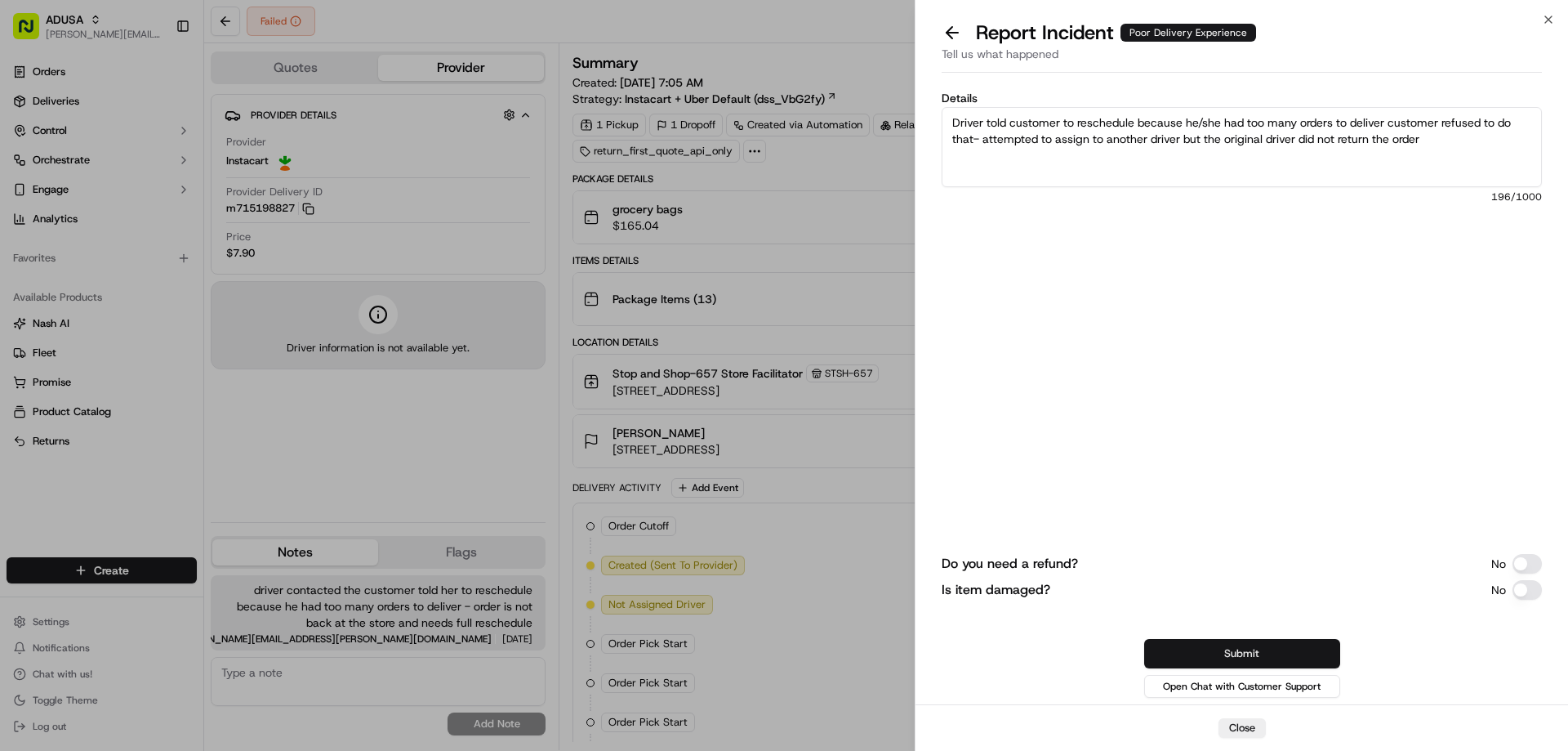
type textarea "Driver told customer to reschedule because he/she had too many orders to delive…"
click at [1281, 657] on button "Submit" at bounding box center [1242, 653] width 196 height 30
